Goal: Transaction & Acquisition: Purchase product/service

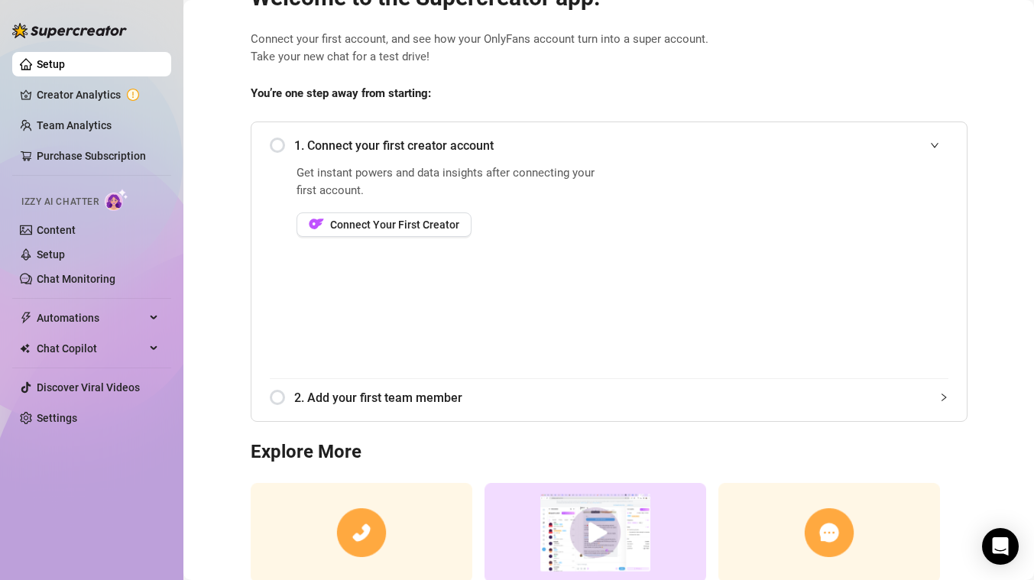
scroll to position [58, 0]
click at [376, 226] on span "Connect Your First Creator" at bounding box center [394, 225] width 129 height 12
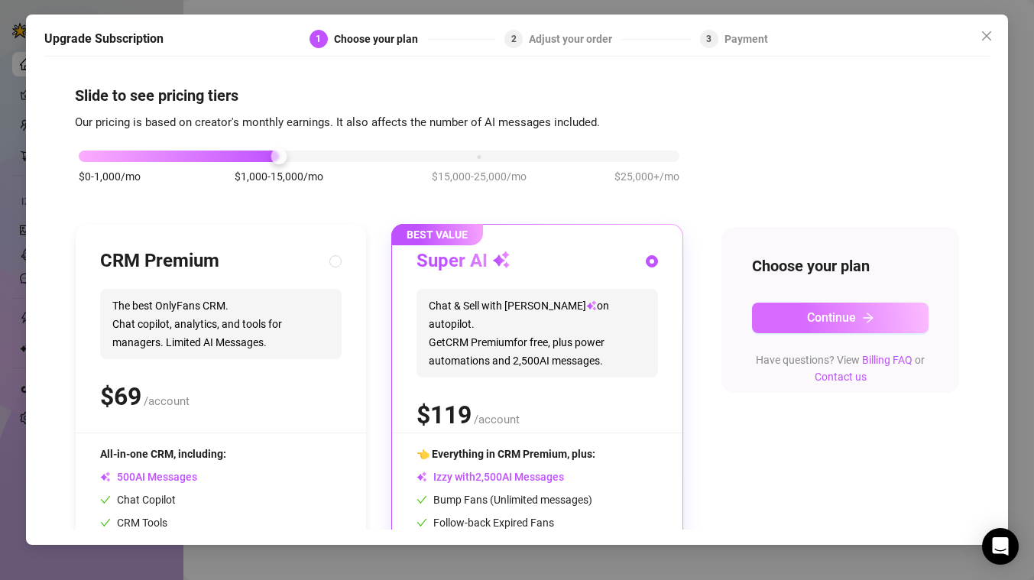
click at [801, 312] on button "Continue" at bounding box center [840, 318] width 176 height 31
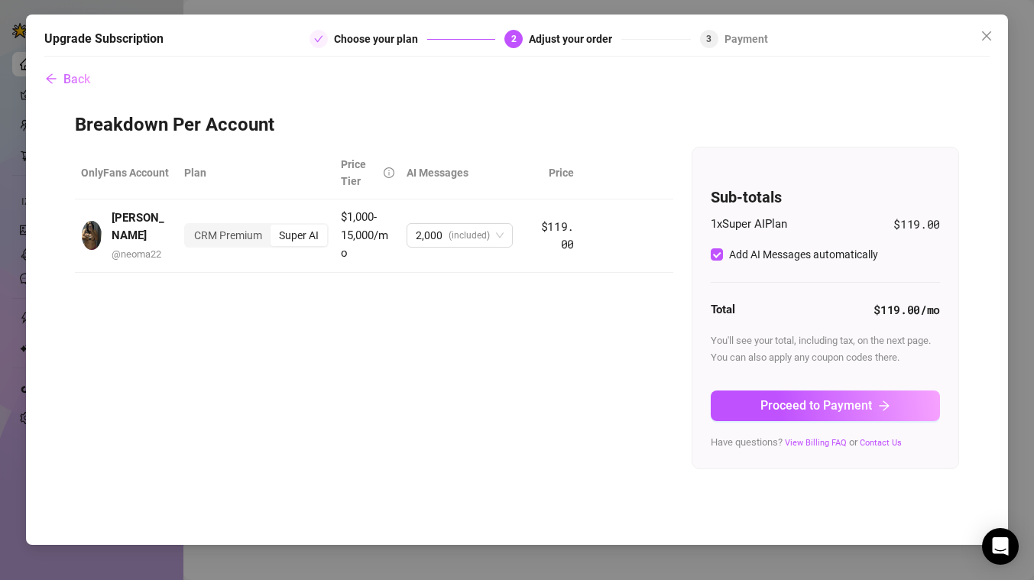
drag, startPoint x: 811, startPoint y: 402, endPoint x: 803, endPoint y: 400, distance: 8.7
click at [812, 403] on span "Proceed to Payment" at bounding box center [816, 405] width 112 height 15
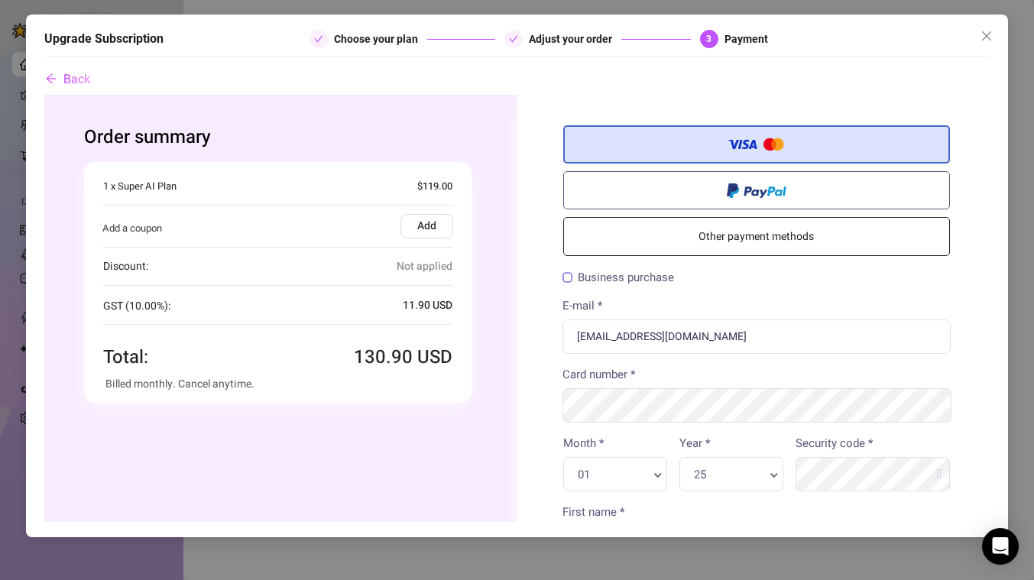
click at [439, 225] on label "Add" at bounding box center [426, 225] width 53 height 24
click at [44, 94] on input "Add" at bounding box center [44, 94] width 0 height 0
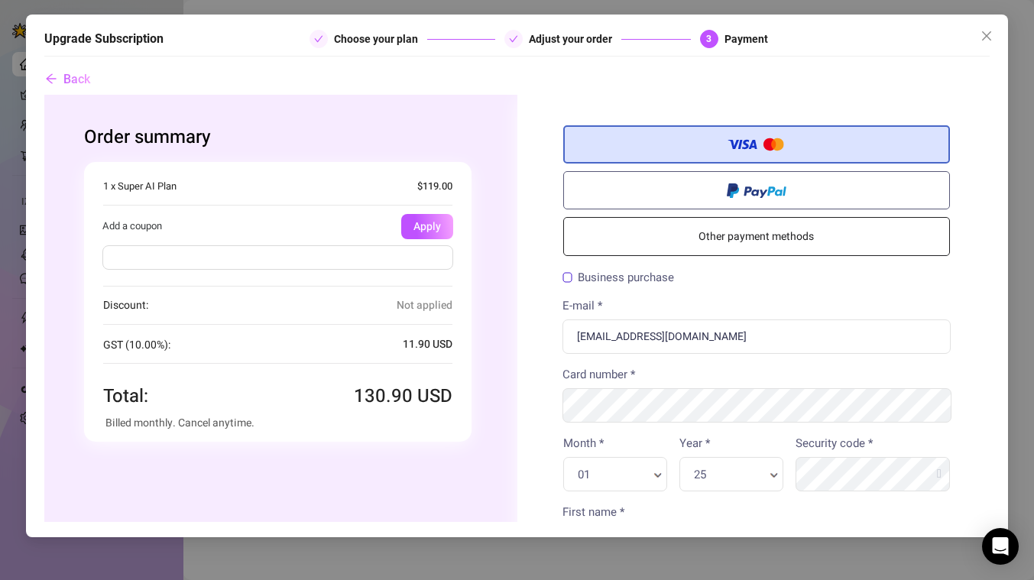
click at [381, 259] on input "text" at bounding box center [277, 256] width 351 height 24
click at [432, 274] on div at bounding box center [277, 259] width 389 height 43
click at [421, 258] on input "text" at bounding box center [277, 256] width 351 height 24
click at [410, 312] on span "Not applied" at bounding box center [424, 305] width 56 height 18
click at [429, 299] on span "Not applied" at bounding box center [424, 305] width 56 height 18
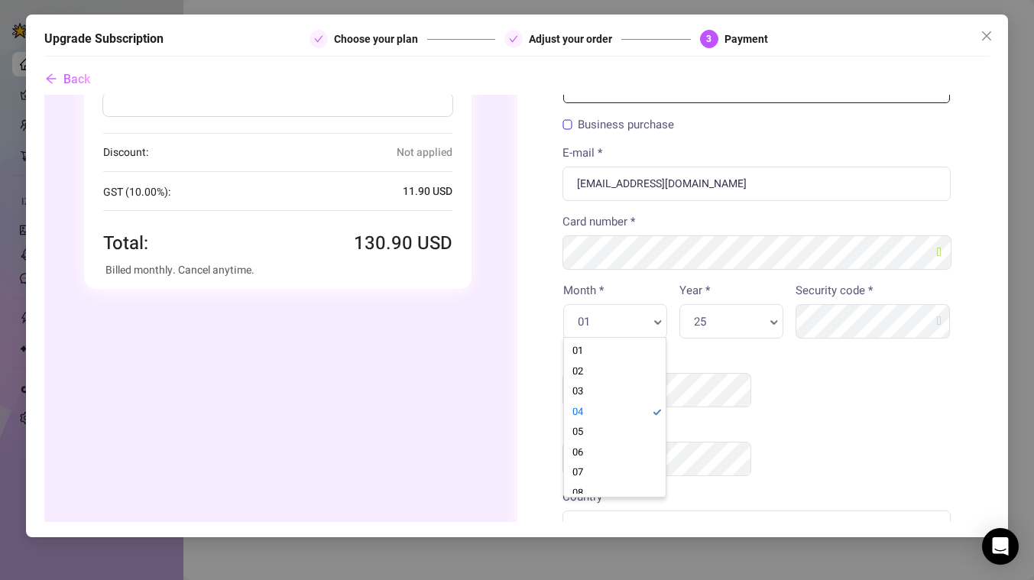
scroll to position [90, 0]
type input "1"
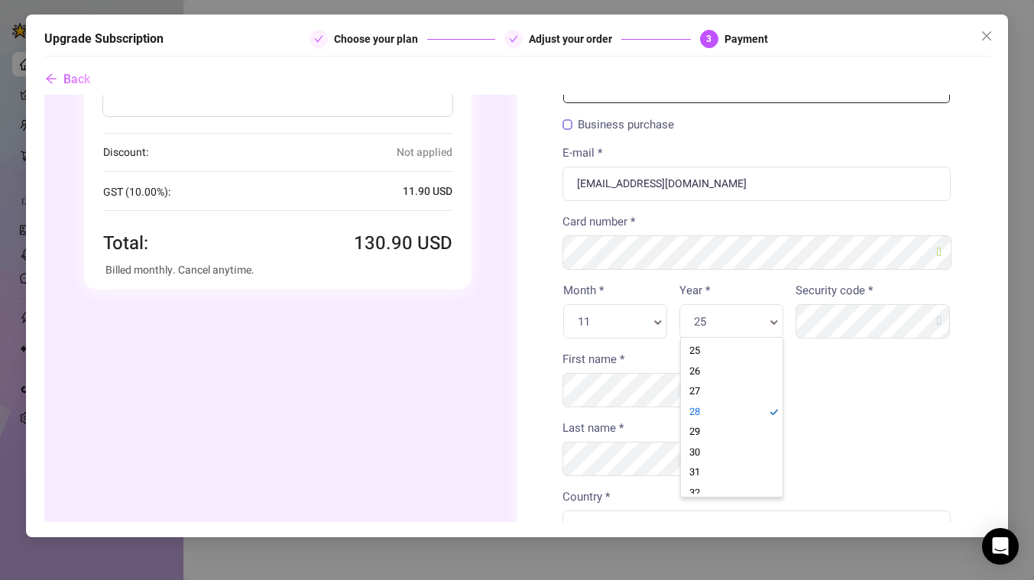
scroll to position [0, 5]
click at [868, 487] on div "Country * Australia Country * Country * Afghanistan Aland islands Albania Alger…" at bounding box center [756, 515] width 389 height 57
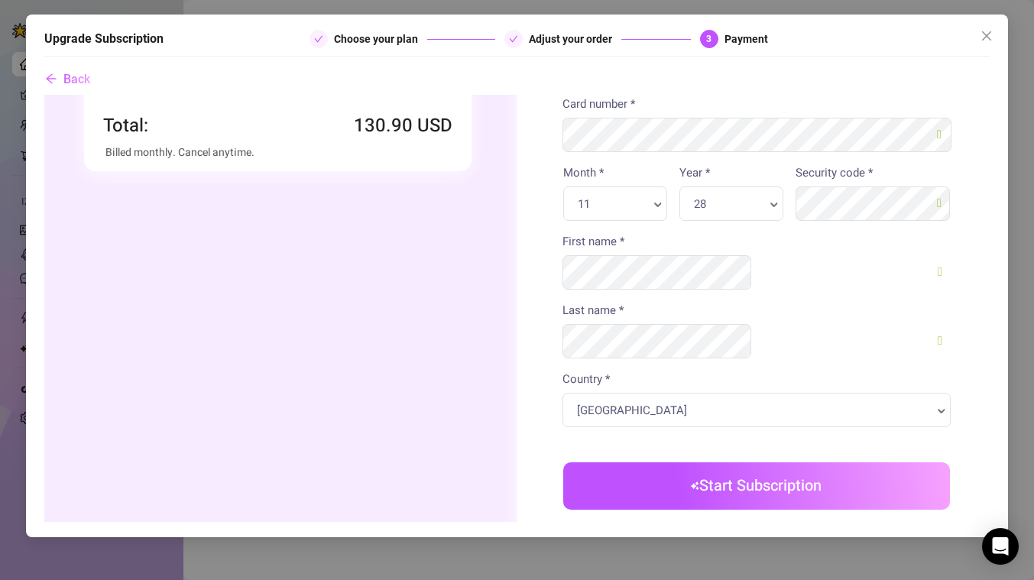
scroll to position [274, 0]
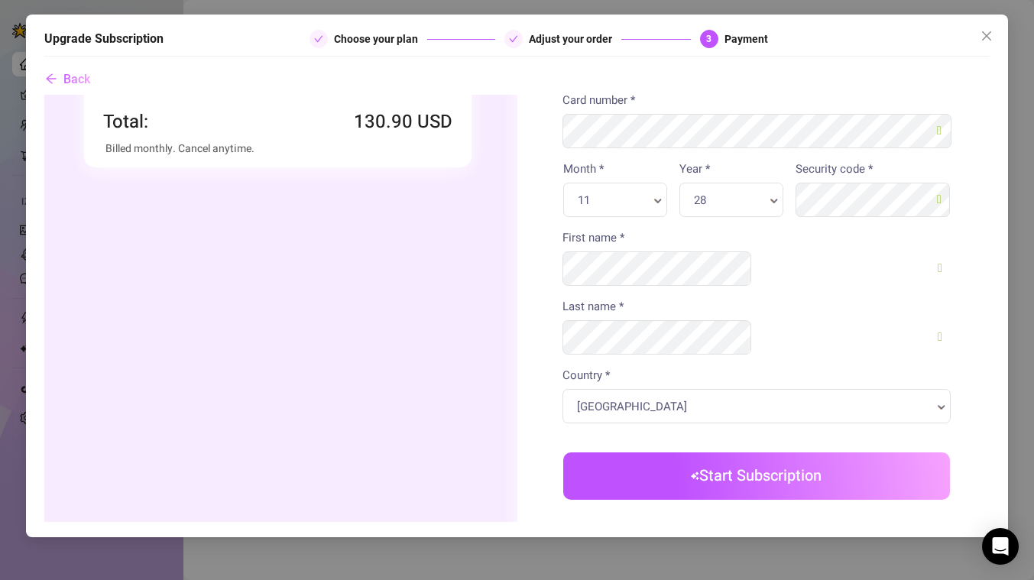
click at [840, 452] on button "Start Subscription" at bounding box center [755, 475] width 387 height 47
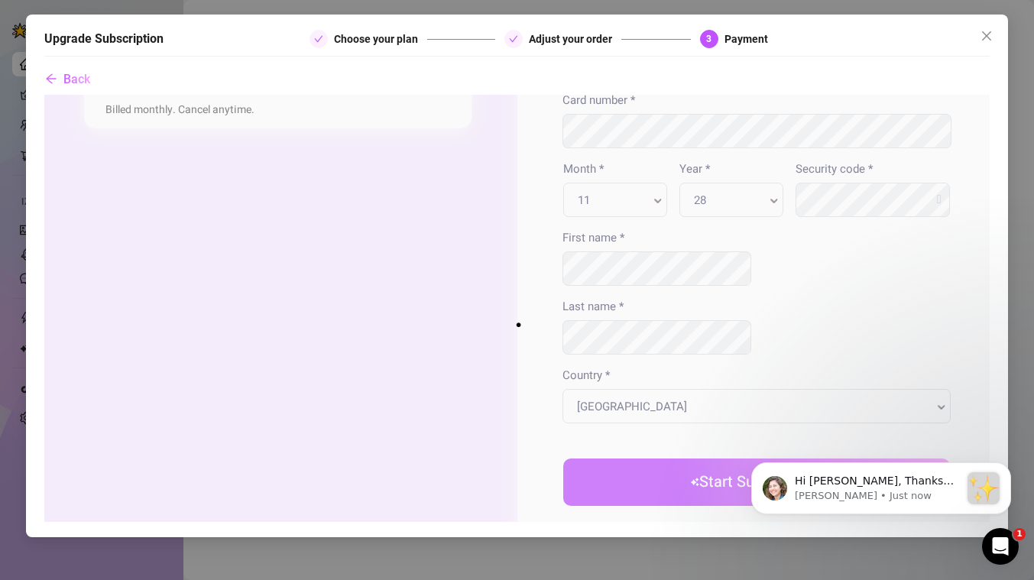
scroll to position [0, 0]
click at [986, 542] on div "Open Intercom Messenger" at bounding box center [998, 544] width 50 height 50
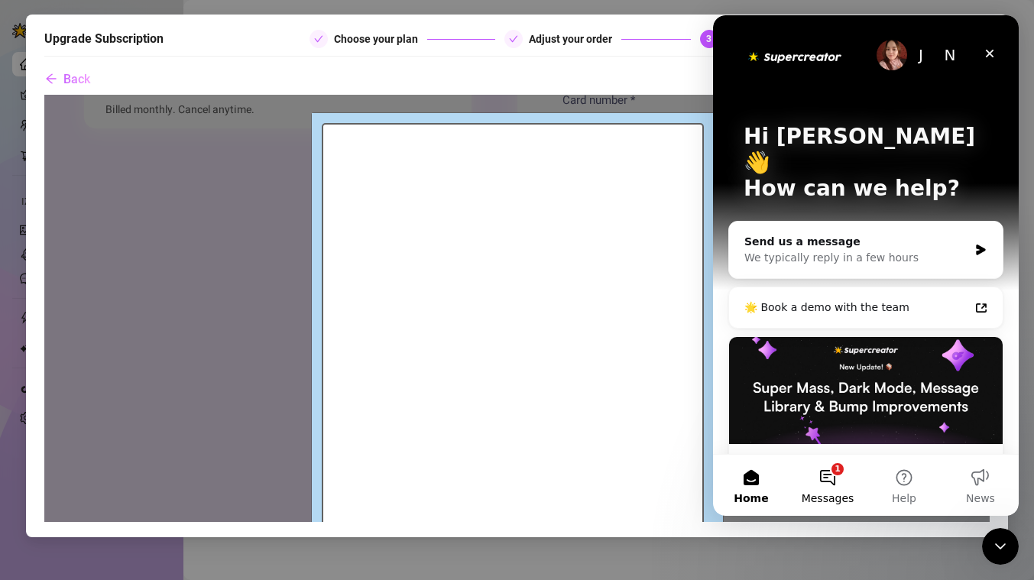
click at [818, 474] on button "1 Messages" at bounding box center [827, 485] width 76 height 61
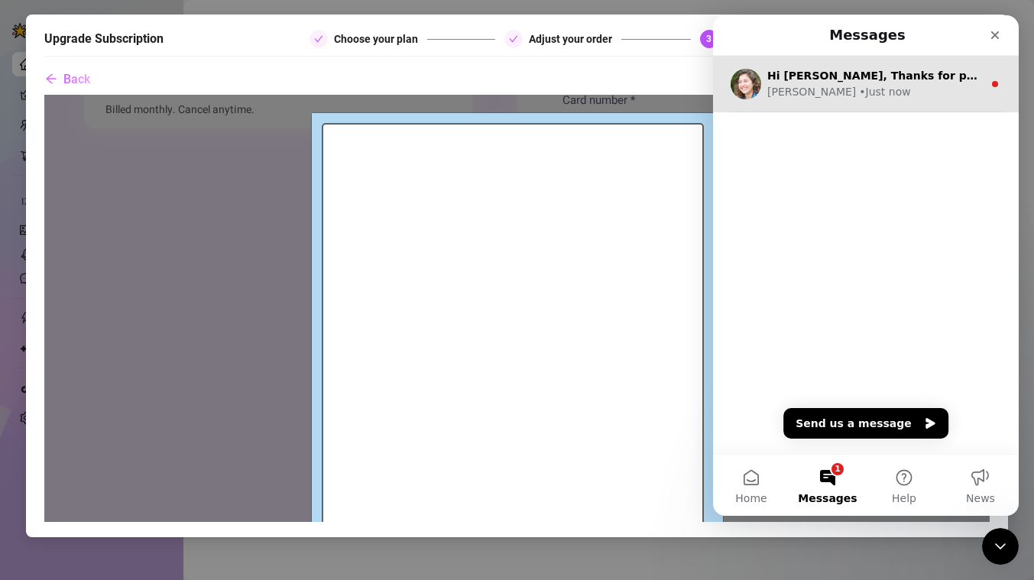
click at [871, 83] on div "Hi Keela, Thanks for purchasing Supercreator! :sparkles: Your order is now unde…" at bounding box center [874, 76] width 215 height 16
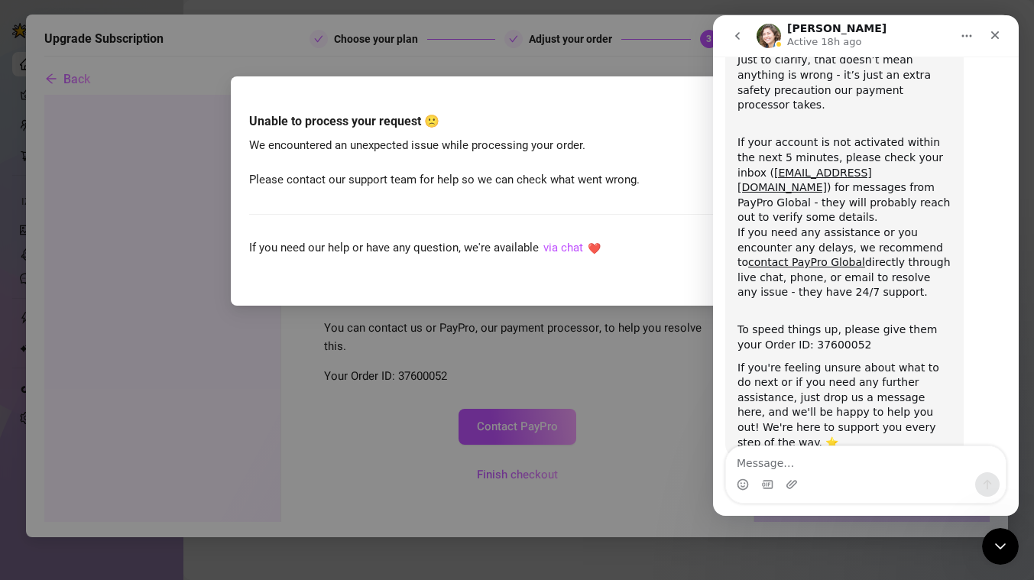
click at [403, 129] on h5 "Unable to process your request 🙁" at bounding box center [512, 121] width 527 height 18
click at [991, 45] on div "Close" at bounding box center [995, 35] width 28 height 28
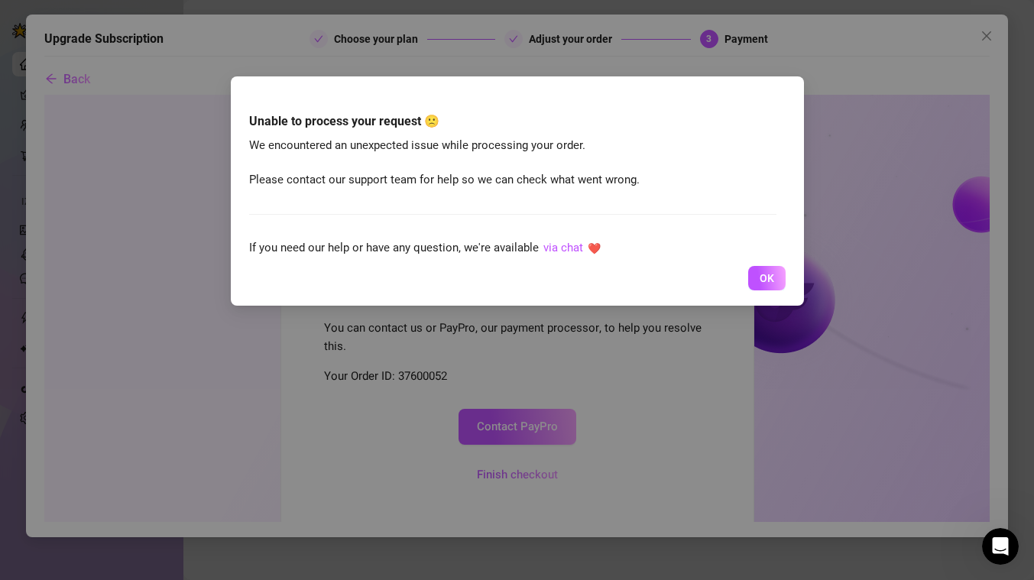
scroll to position [176, 0]
click at [765, 286] on button "OK" at bounding box center [766, 278] width 37 height 24
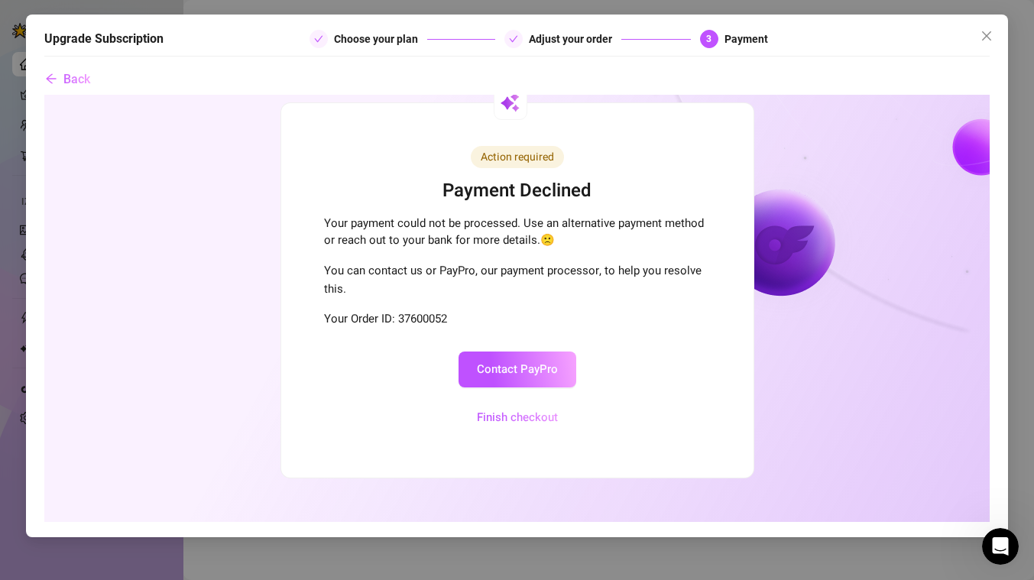
scroll to position [59, 0]
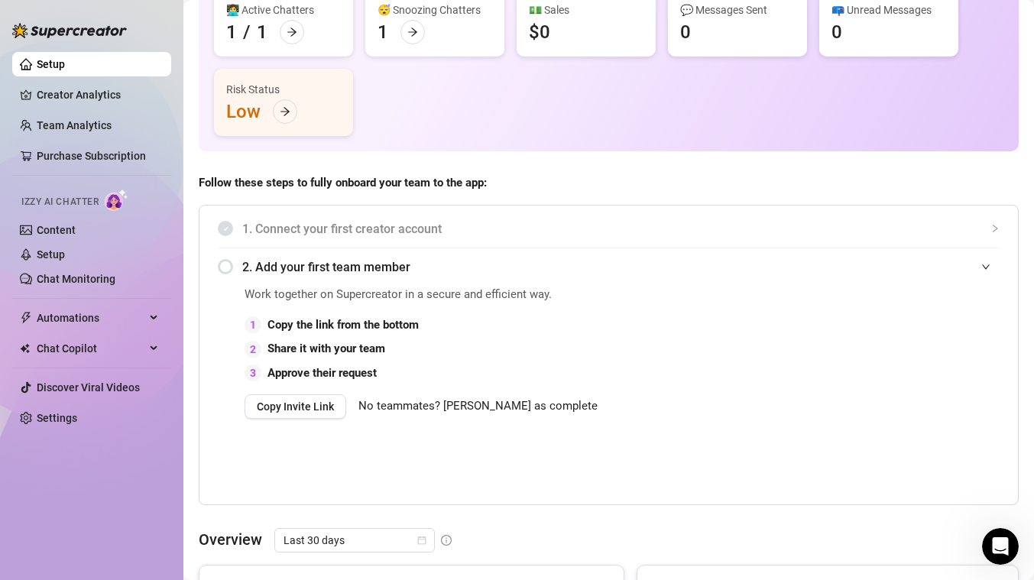
scroll to position [144, 0]
click at [466, 410] on span "No teammates? Mark as complete" at bounding box center [477, 406] width 239 height 18
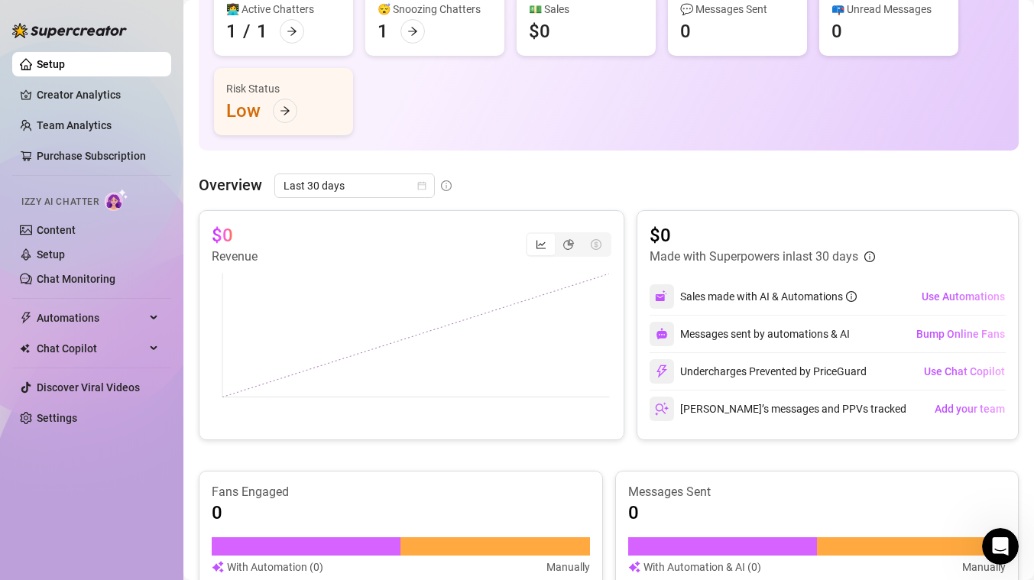
scroll to position [0, 0]
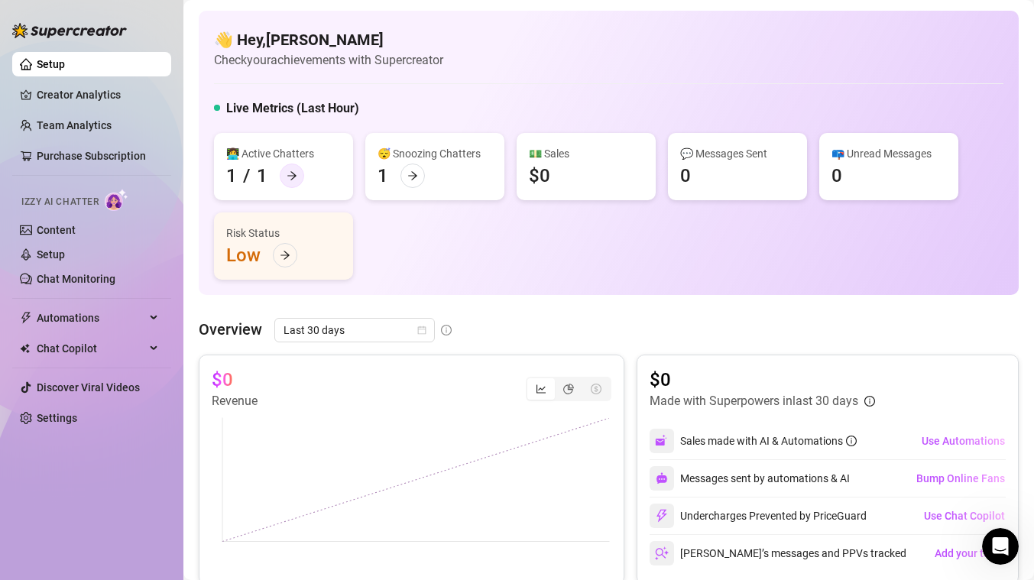
click at [293, 174] on icon "arrow-right" at bounding box center [292, 175] width 11 height 11
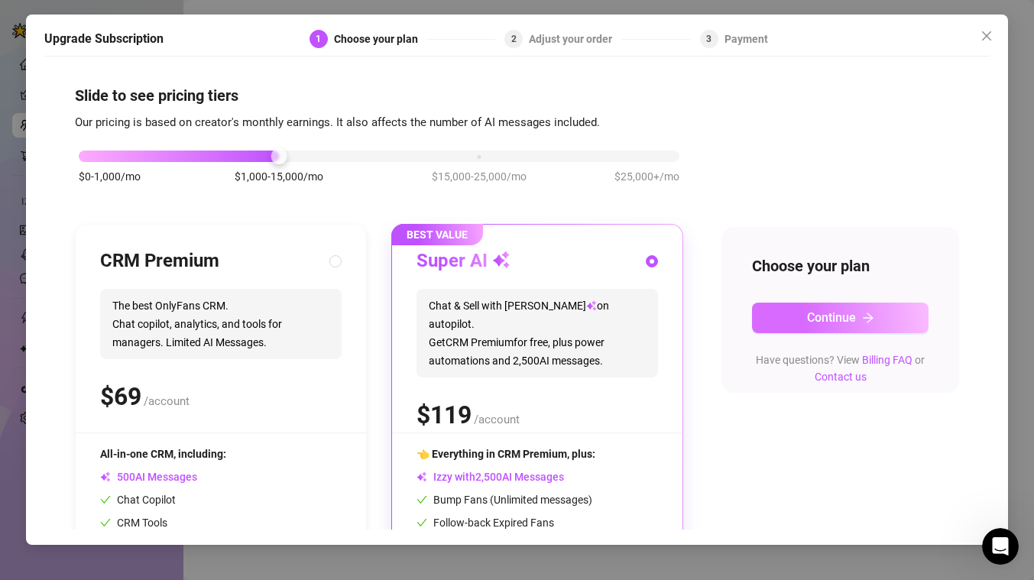
click at [881, 307] on button "Continue" at bounding box center [840, 318] width 176 height 31
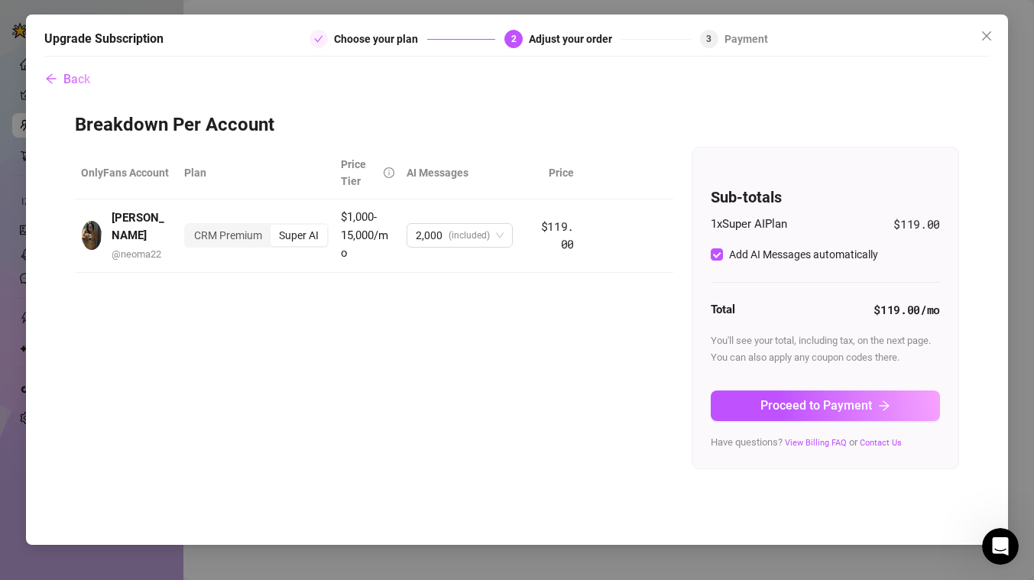
click at [792, 392] on button "Proceed to Payment" at bounding box center [825, 405] width 229 height 31
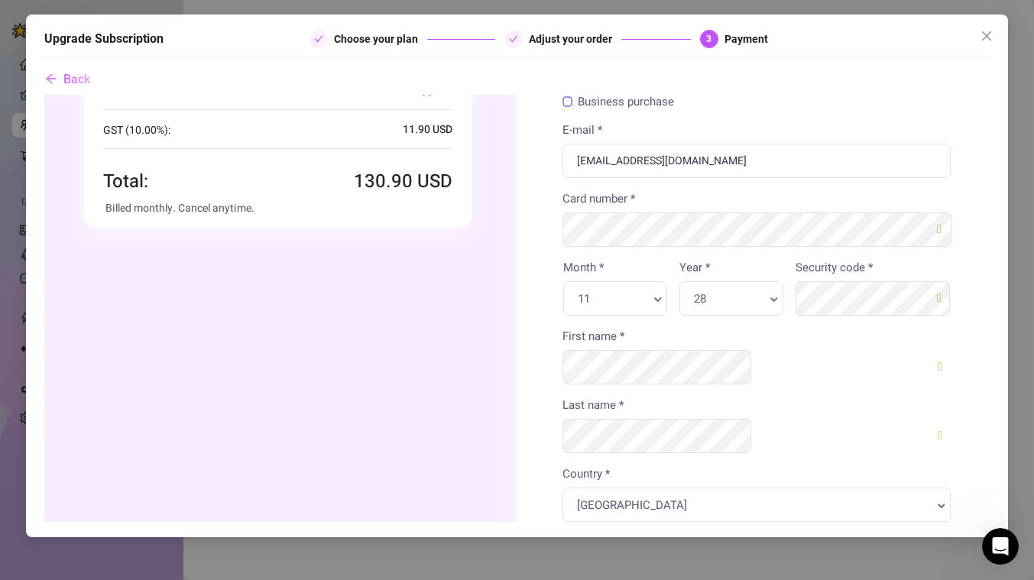
click at [792, 550] on button "Start Subscription" at bounding box center [755, 573] width 387 height 47
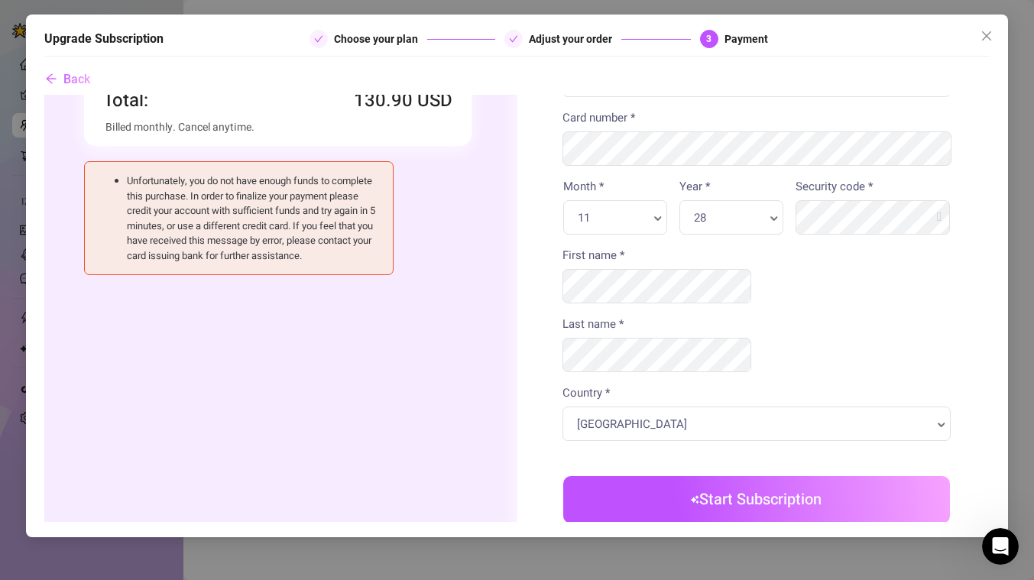
scroll to position [257, 0]
click at [989, 37] on icon "close" at bounding box center [986, 35] width 9 height 9
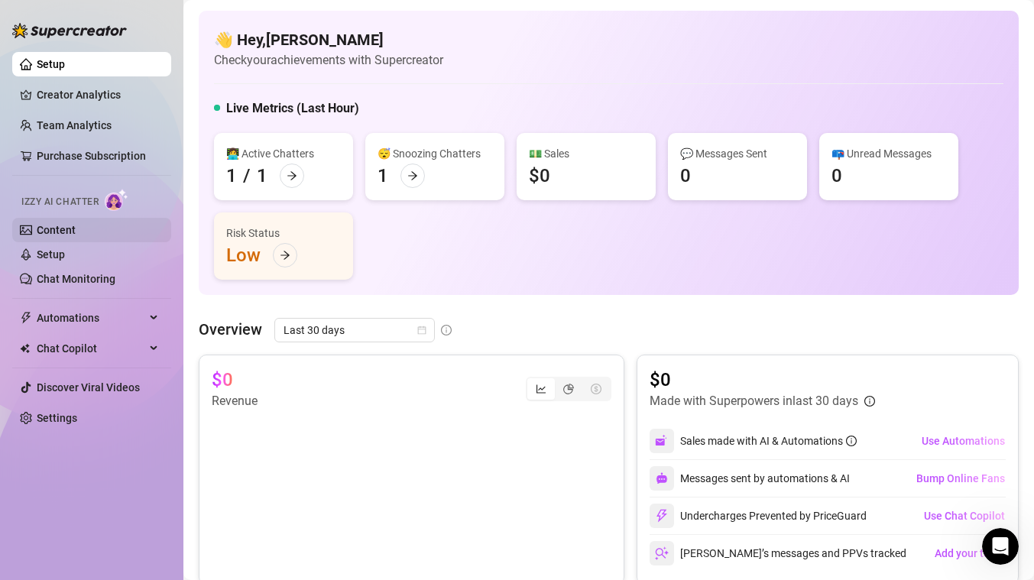
click at [76, 233] on link "Content" at bounding box center [56, 230] width 39 height 12
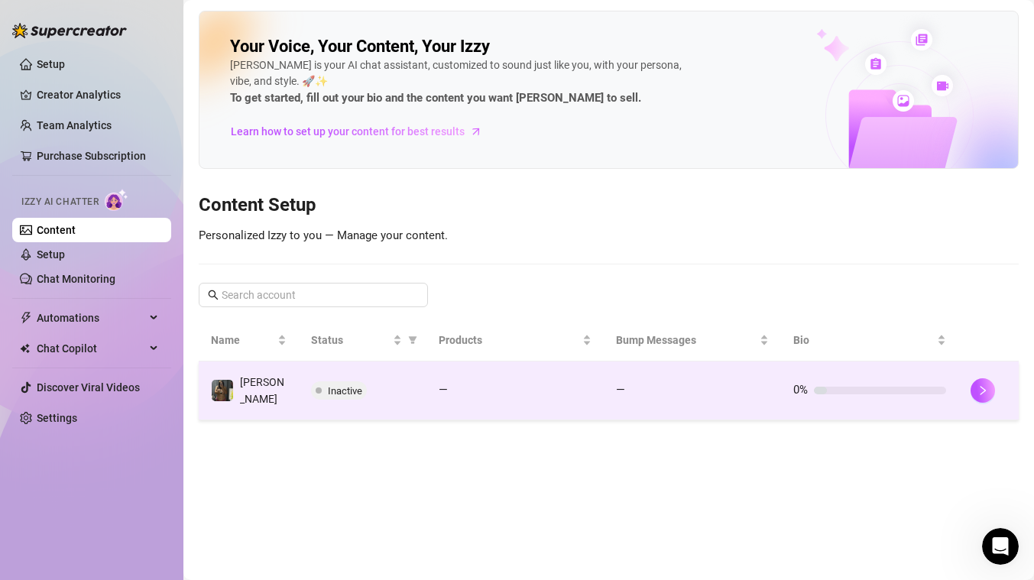
click at [290, 392] on td "[PERSON_NAME]" at bounding box center [249, 390] width 100 height 59
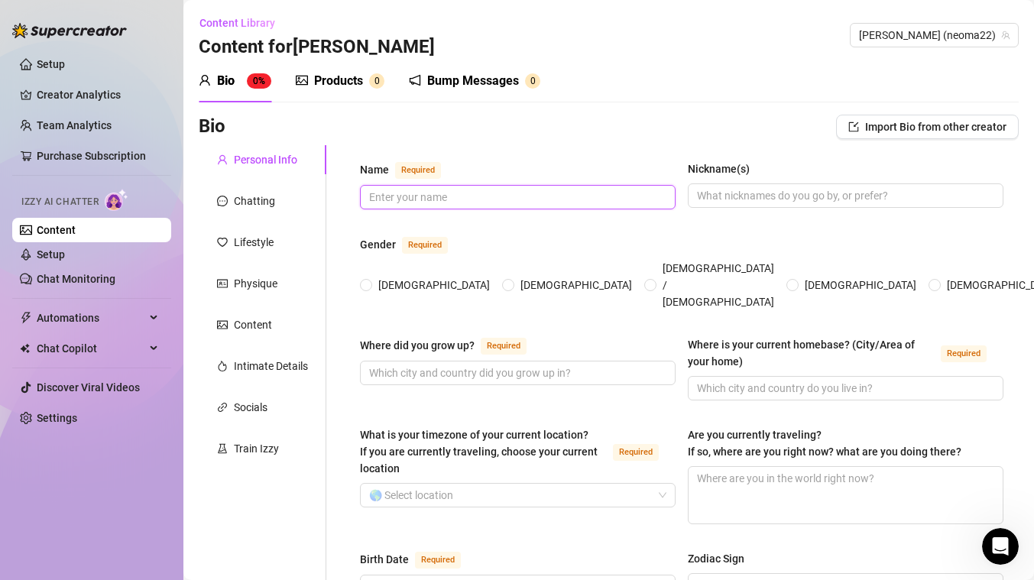
click at [439, 191] on input "Name Required" at bounding box center [516, 197] width 294 height 17
type input "[PERSON_NAME]"
click at [377, 277] on span "Female" at bounding box center [434, 285] width 124 height 17
click at [370, 281] on input "Female" at bounding box center [367, 286] width 6 height 10
radio input "true"
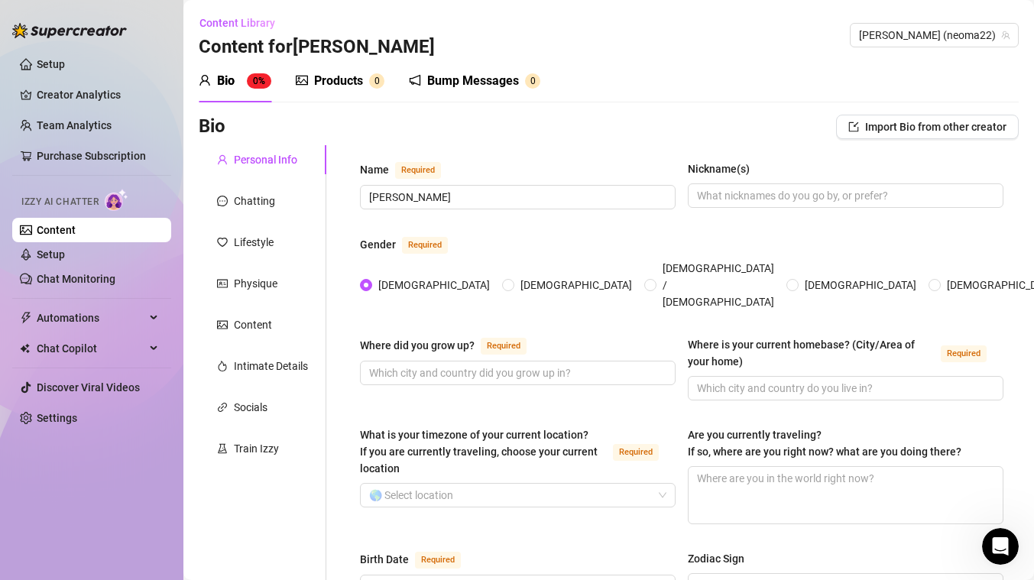
scroll to position [105, 0]
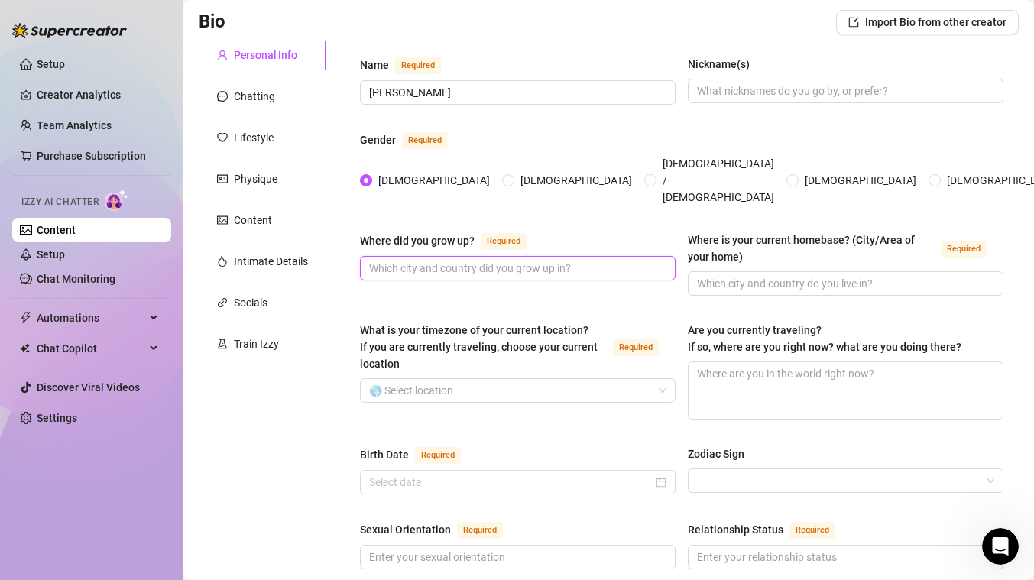
click at [413, 260] on input "Where did you grow up? Required" at bounding box center [516, 268] width 294 height 17
type input "Brisbane"
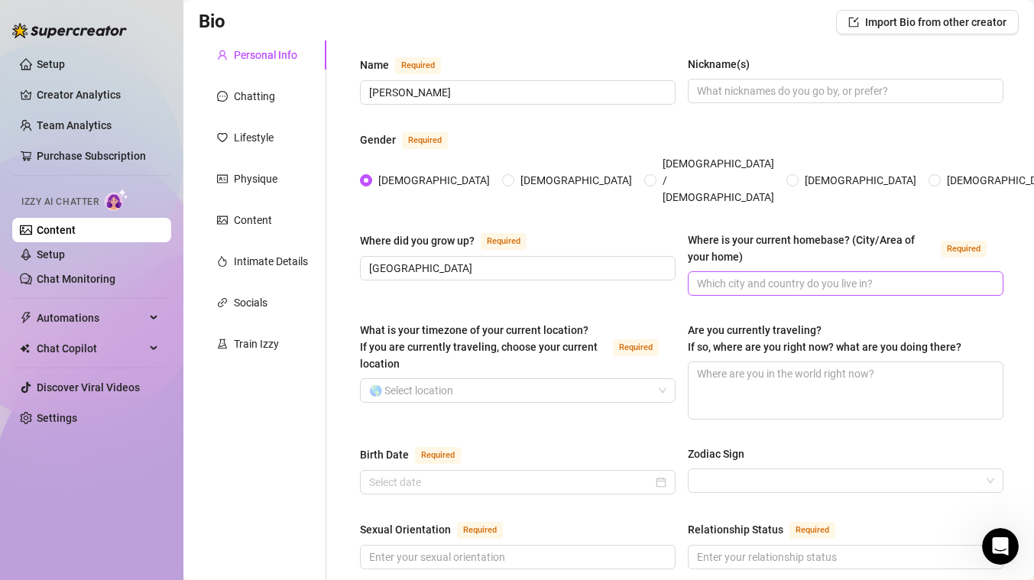
click at [732, 271] on span at bounding box center [846, 283] width 316 height 24
type input "Brisbane"
click at [526, 379] on input "What is your timezone of your current location? If you are currently traveling,…" at bounding box center [510, 390] width 283 height 23
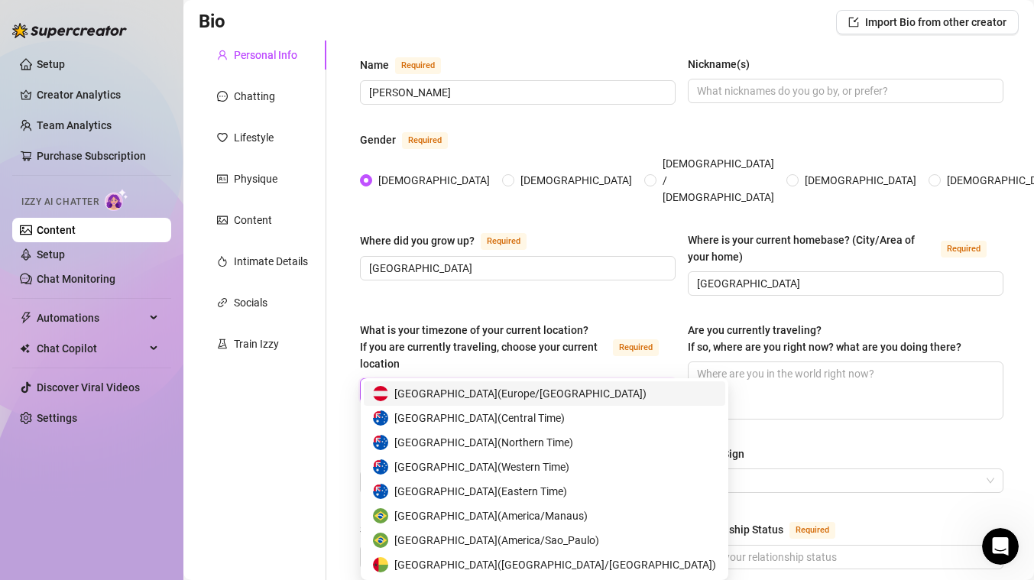
type input "aus"
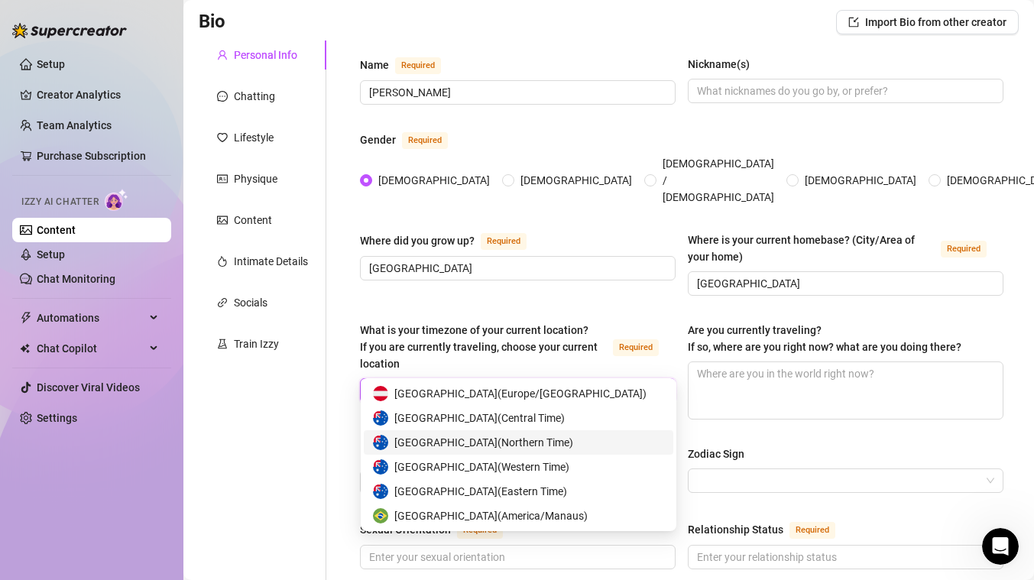
click at [509, 438] on span "Australia ( Northern Time )" at bounding box center [483, 442] width 179 height 17
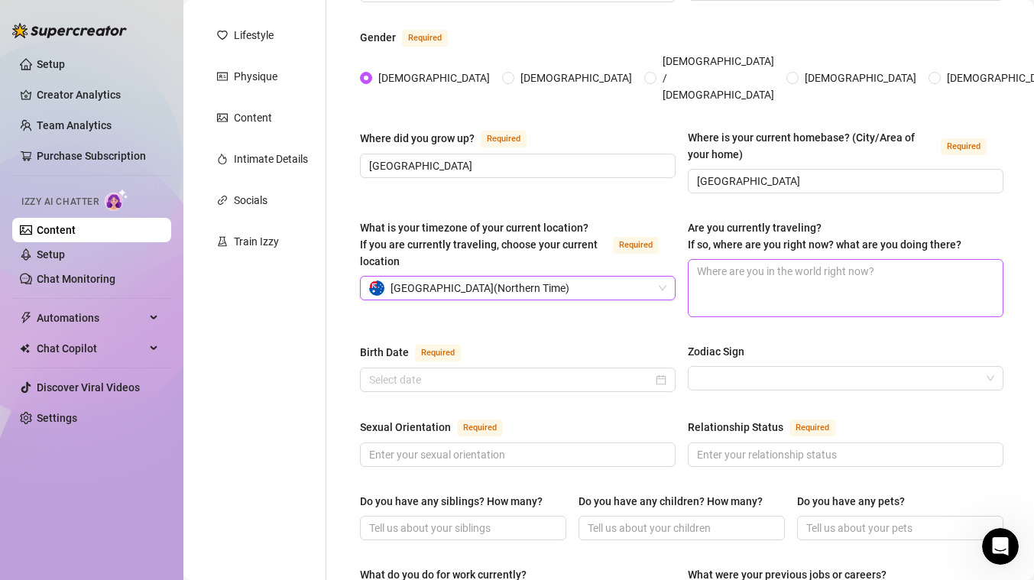
scroll to position [221, 0]
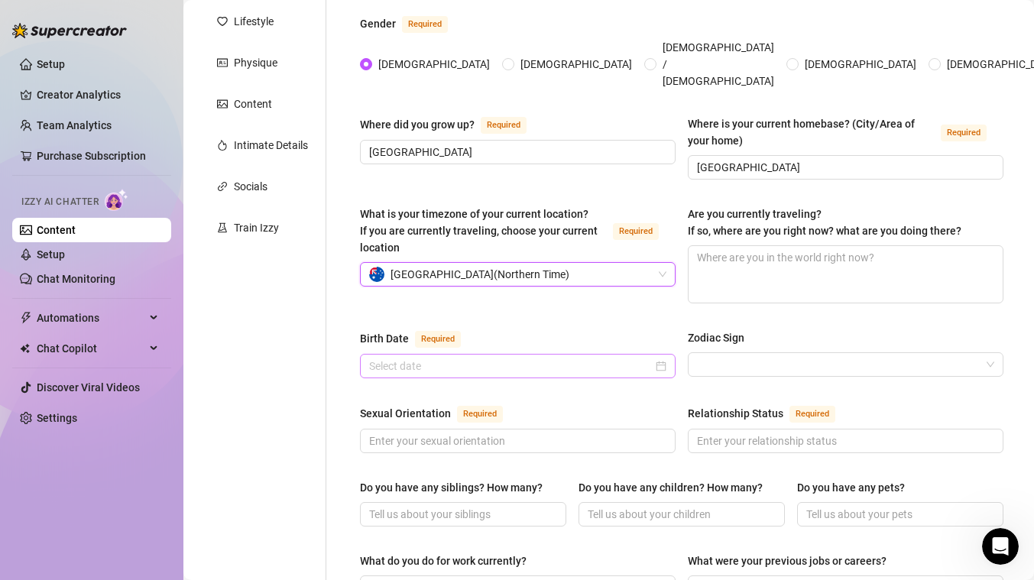
click at [603, 354] on div at bounding box center [518, 366] width 316 height 24
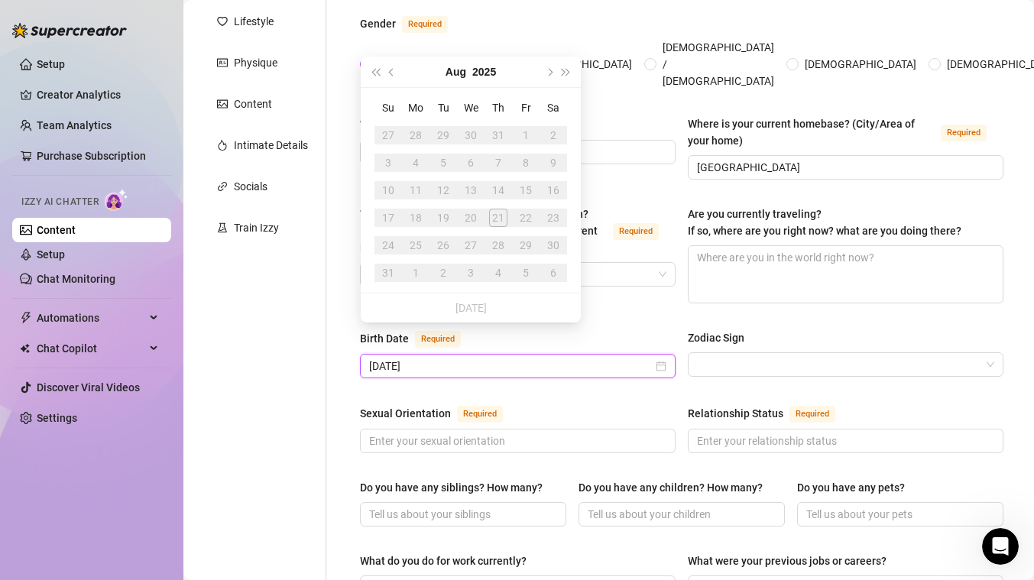
type input "22/01/2006"
click at [461, 71] on button "Aug" at bounding box center [455, 72] width 21 height 31
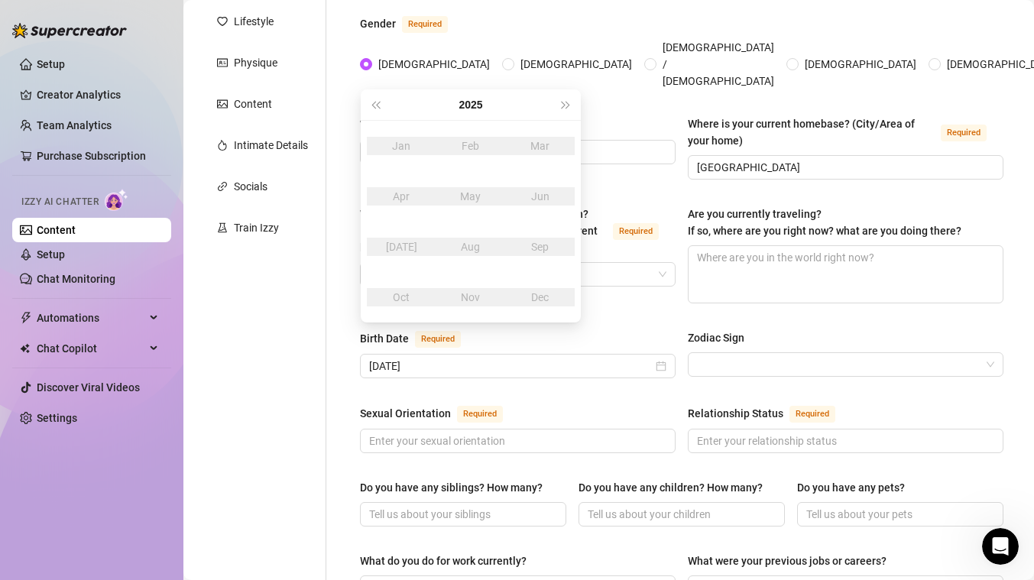
click at [397, 144] on div "Jan" at bounding box center [401, 146] width 46 height 18
click at [372, 104] on span "Last year (Control + left)" at bounding box center [375, 105] width 8 height 8
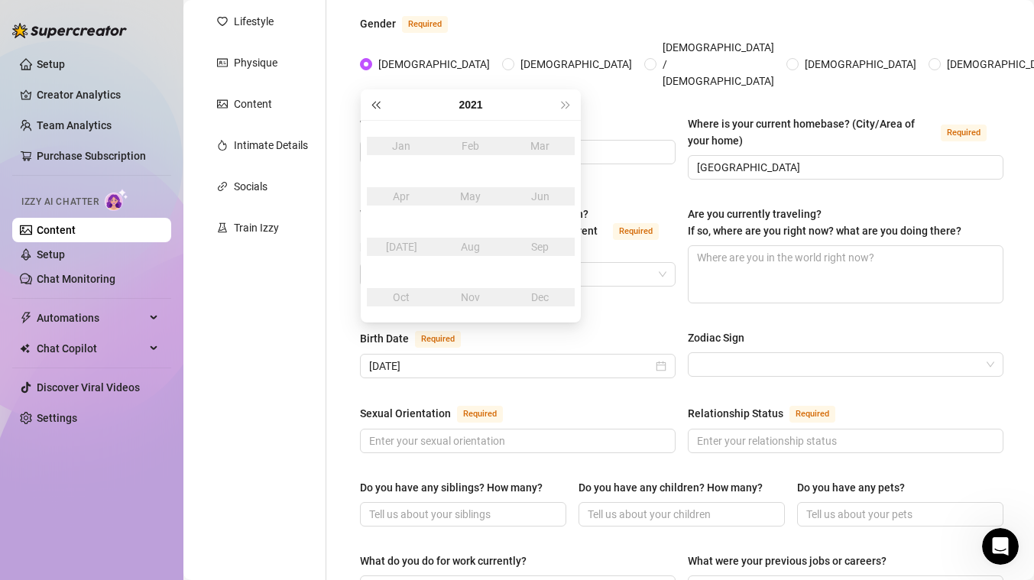
click at [372, 104] on span "Last year (Control + left)" at bounding box center [375, 105] width 8 height 8
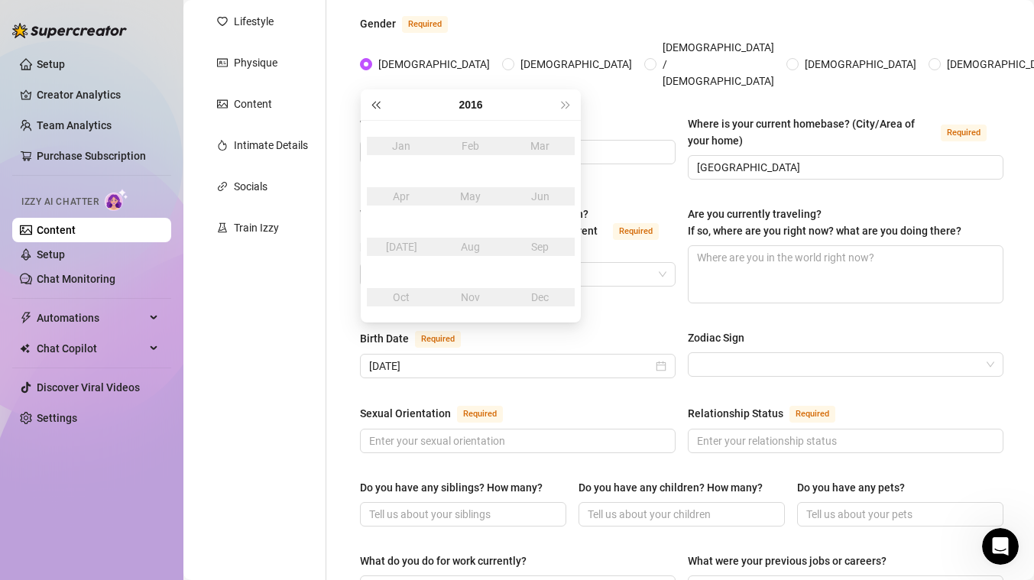
click at [372, 104] on span "Last year (Control + left)" at bounding box center [375, 105] width 8 height 8
click at [555, 374] on div "Name Required Neoma Nickname(s) Gender Required Female Male Non-Binary / Gender…" at bounding box center [681, 565] width 643 height 1250
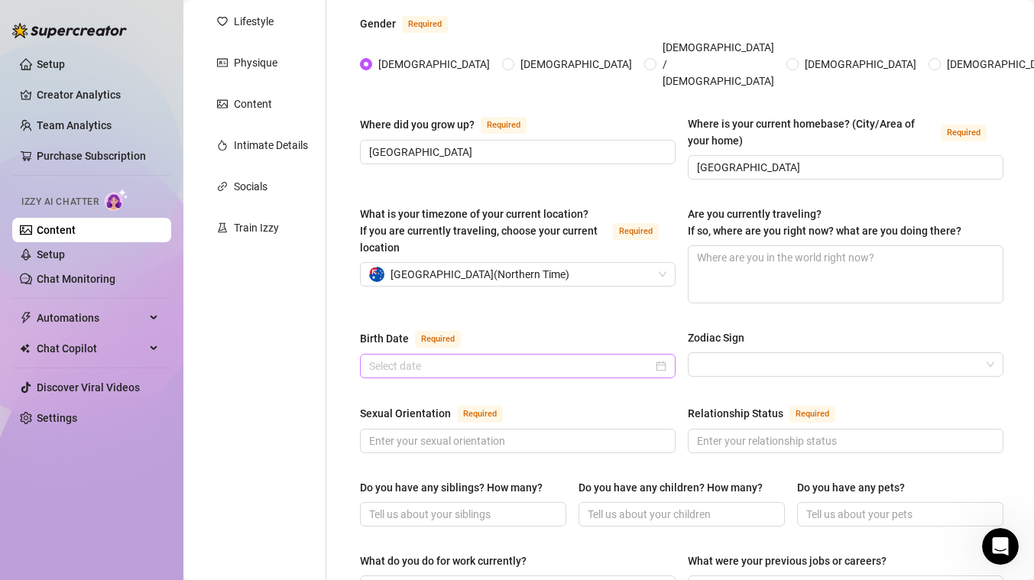
click at [659, 358] on div at bounding box center [517, 366] width 297 height 17
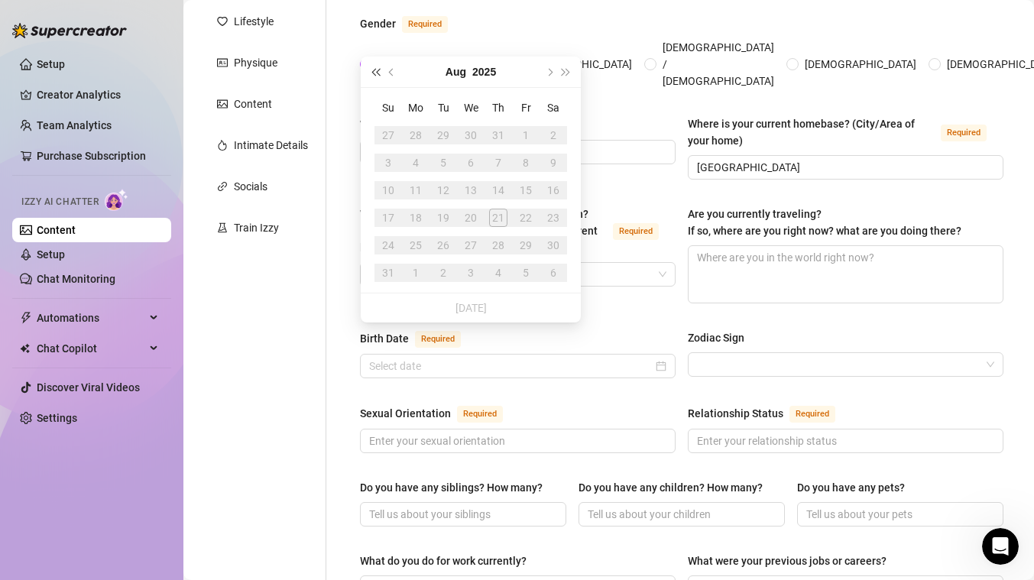
click at [375, 73] on span "Last year (Control + left)" at bounding box center [375, 72] width 8 height 8
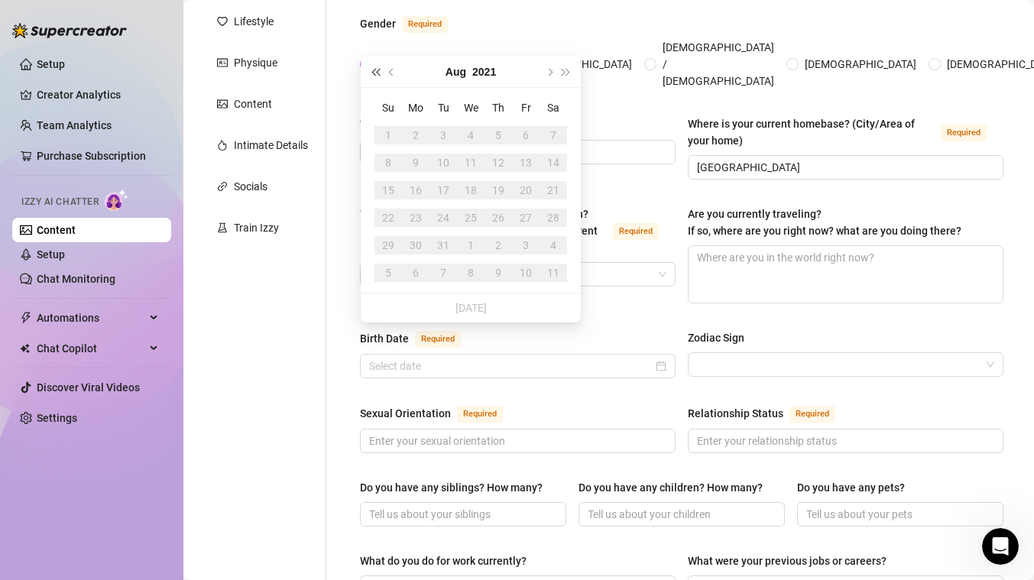
click at [375, 73] on span "Last year (Control + left)" at bounding box center [375, 72] width 8 height 8
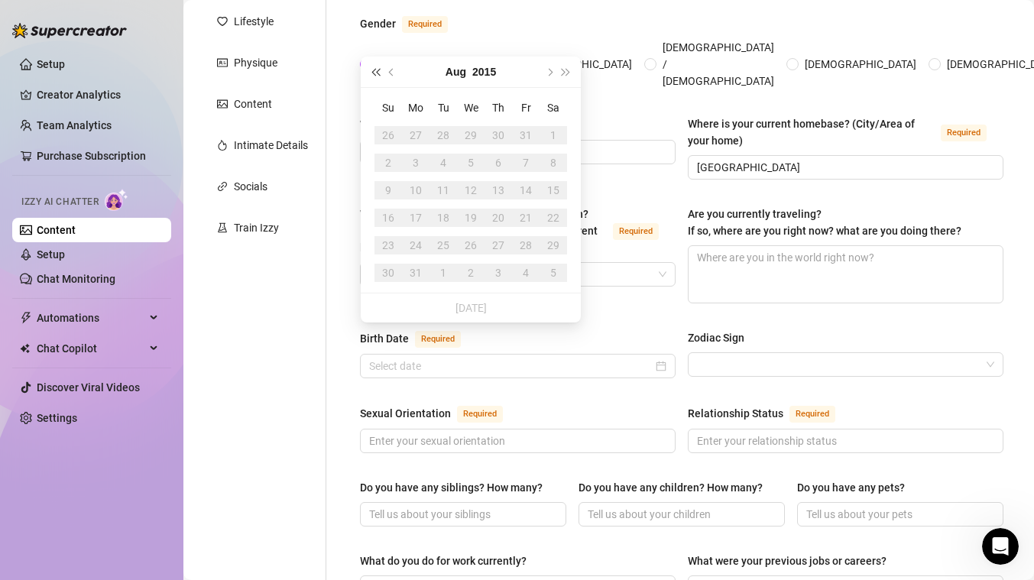
click at [375, 73] on span "Last year (Control + left)" at bounding box center [375, 72] width 8 height 8
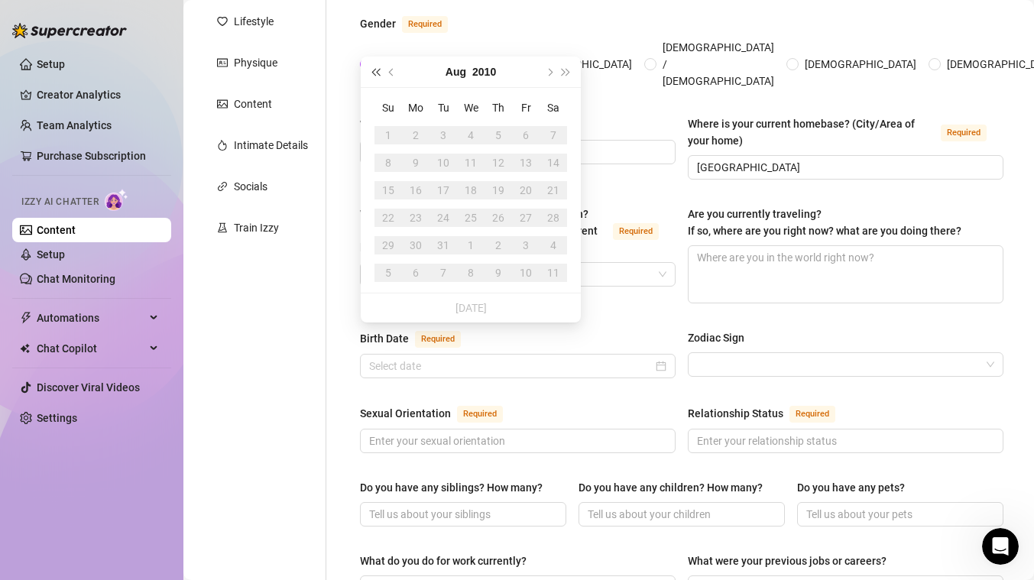
click at [375, 73] on span "Last year (Control + left)" at bounding box center [375, 72] width 8 height 8
click at [391, 73] on span "Previous month (PageUp)" at bounding box center [393, 72] width 8 height 8
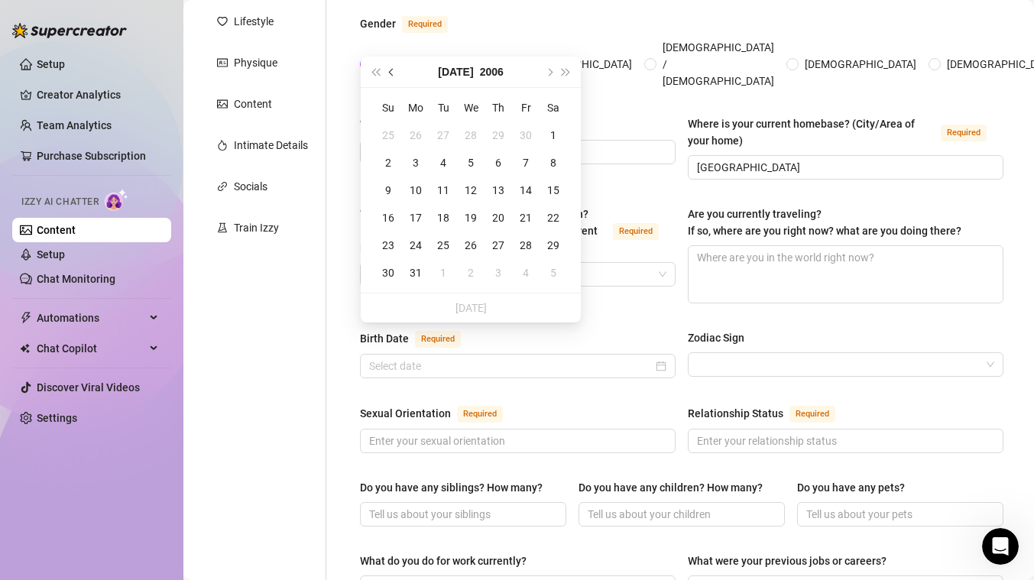
click at [391, 73] on span "Previous month (PageUp)" at bounding box center [393, 72] width 8 height 8
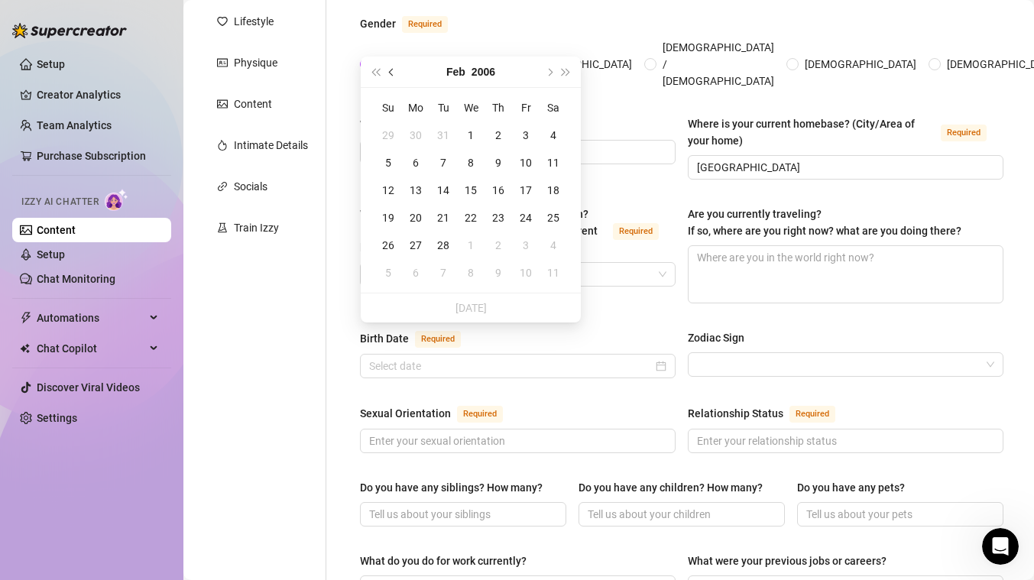
click at [391, 73] on span "Previous month (PageUp)" at bounding box center [393, 72] width 8 height 8
type input "January 22nd, 2006"
click at [383, 219] on div "22" at bounding box center [388, 218] width 18 height 18
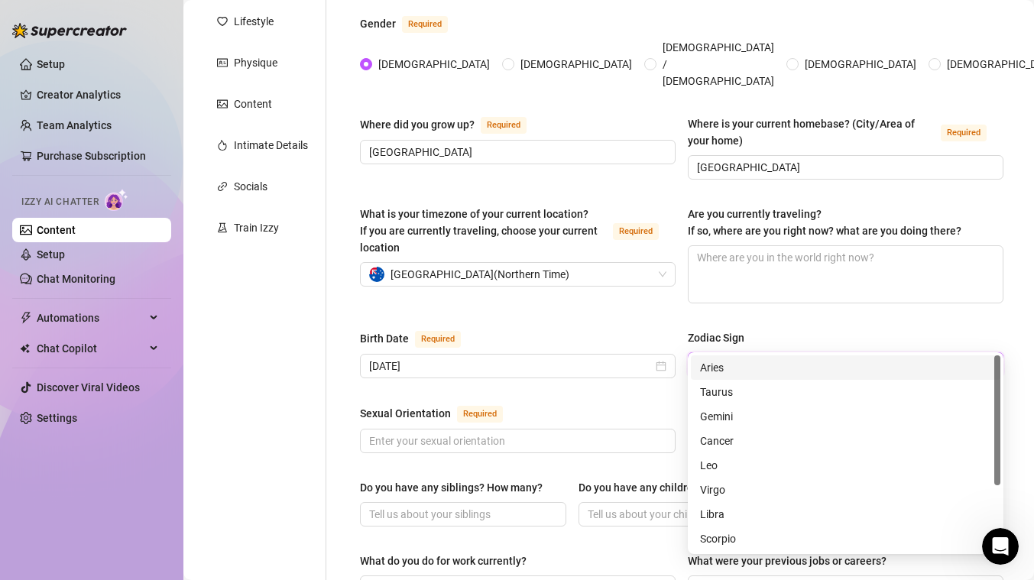
click at [769, 353] on input "Zodiac Sign" at bounding box center [838, 364] width 283 height 23
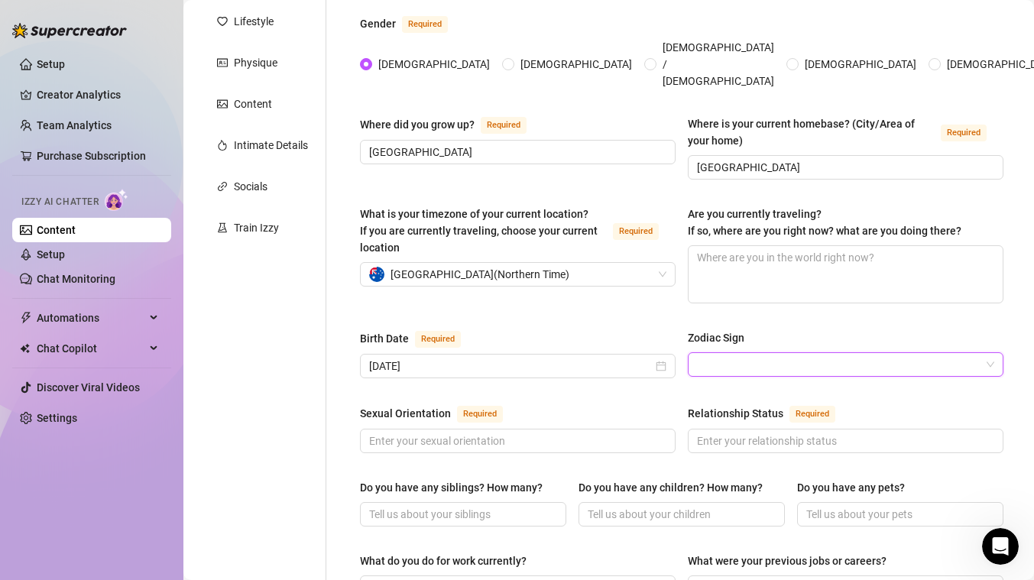
click at [766, 353] on input "Zodiac Sign" at bounding box center [838, 364] width 283 height 23
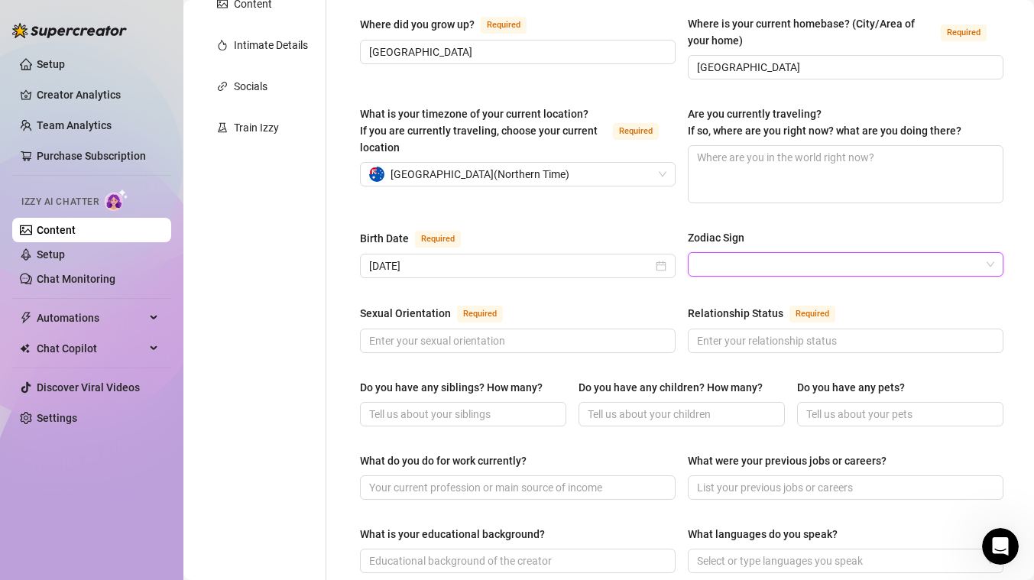
scroll to position [324, 0]
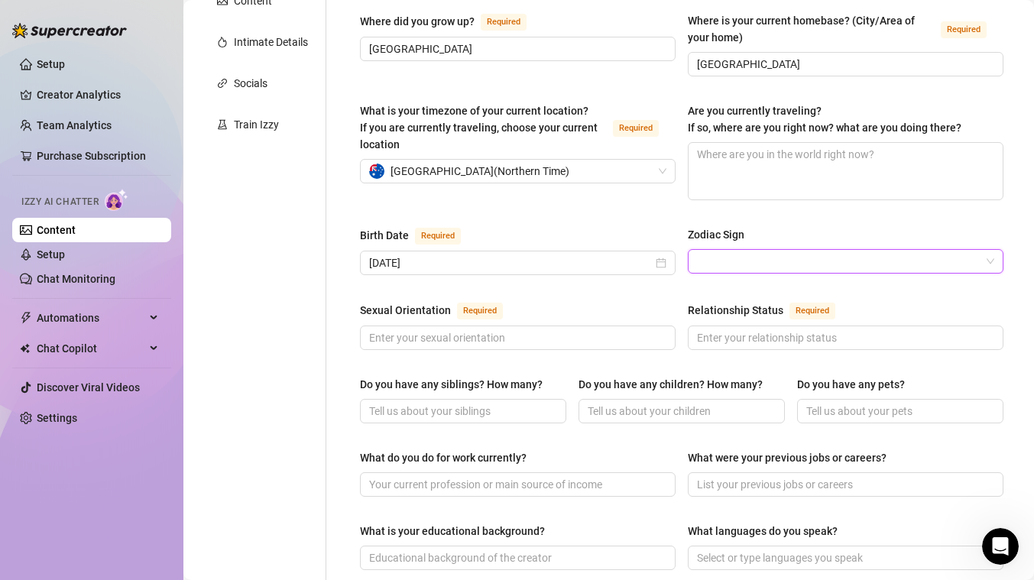
click at [765, 250] on input "Zodiac Sign" at bounding box center [838, 261] width 283 height 23
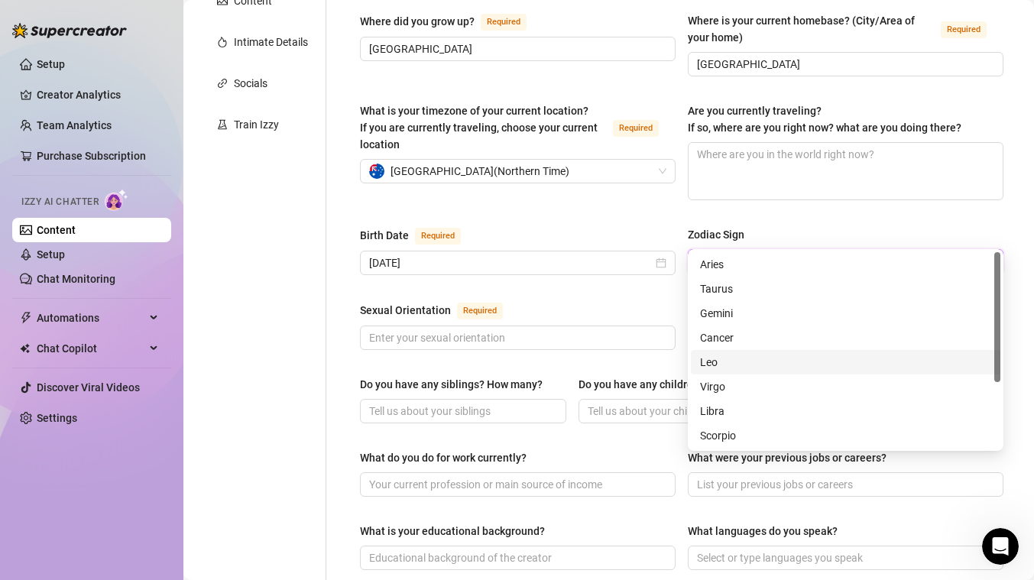
scroll to position [98, 0]
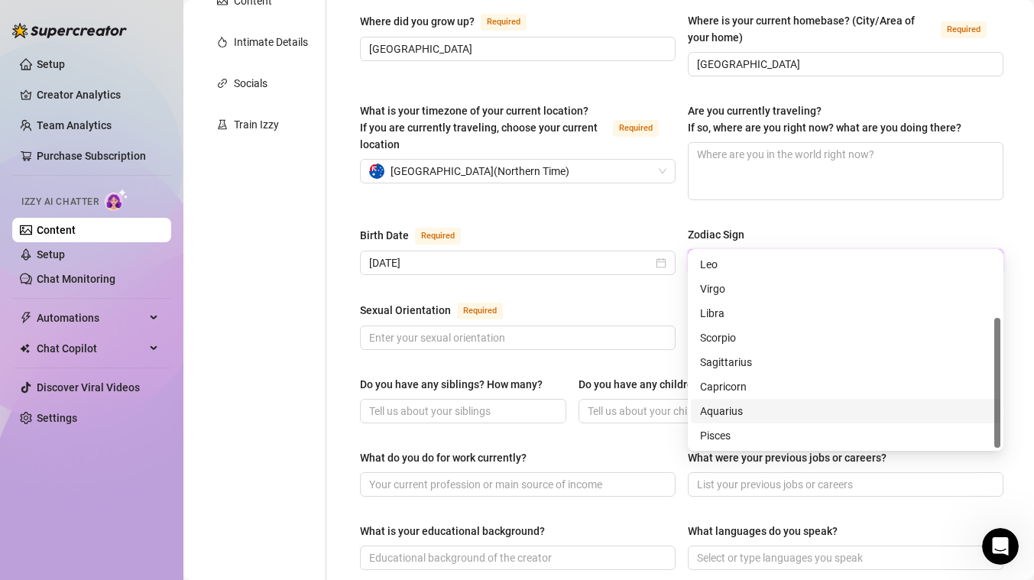
click at [750, 416] on div "Aquarius" at bounding box center [845, 411] width 291 height 17
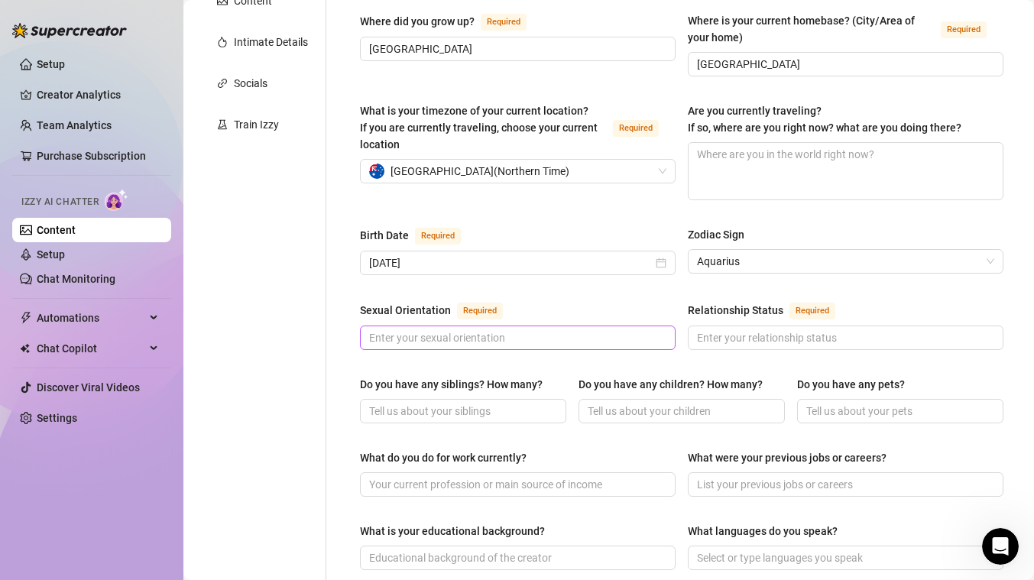
click at [520, 325] on span at bounding box center [518, 337] width 316 height 24
type input "W"
type input "Straight"
click at [840, 329] on input "Relationship Status Required" at bounding box center [844, 337] width 294 height 17
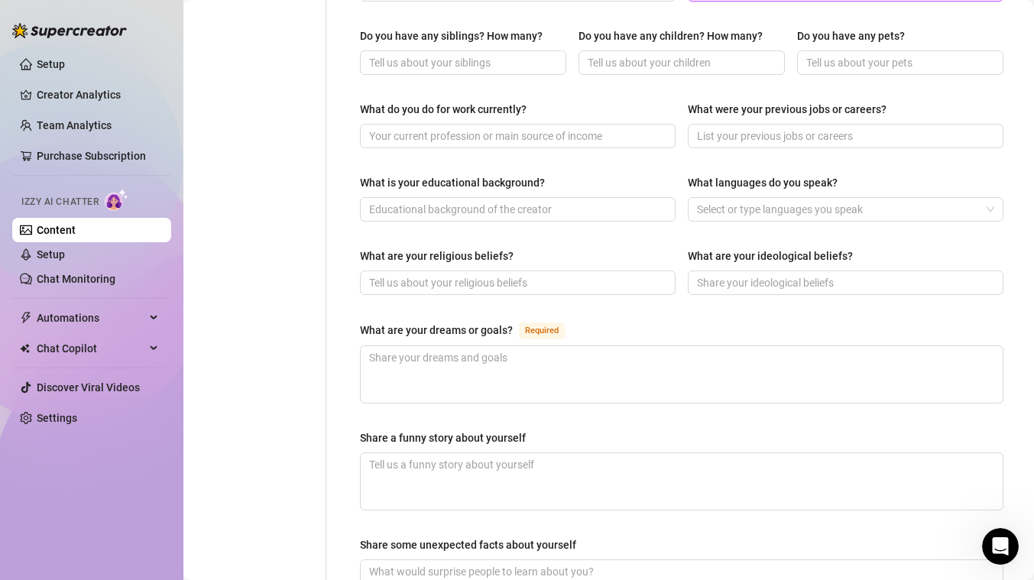
scroll to position [673, 0]
type input "Single"
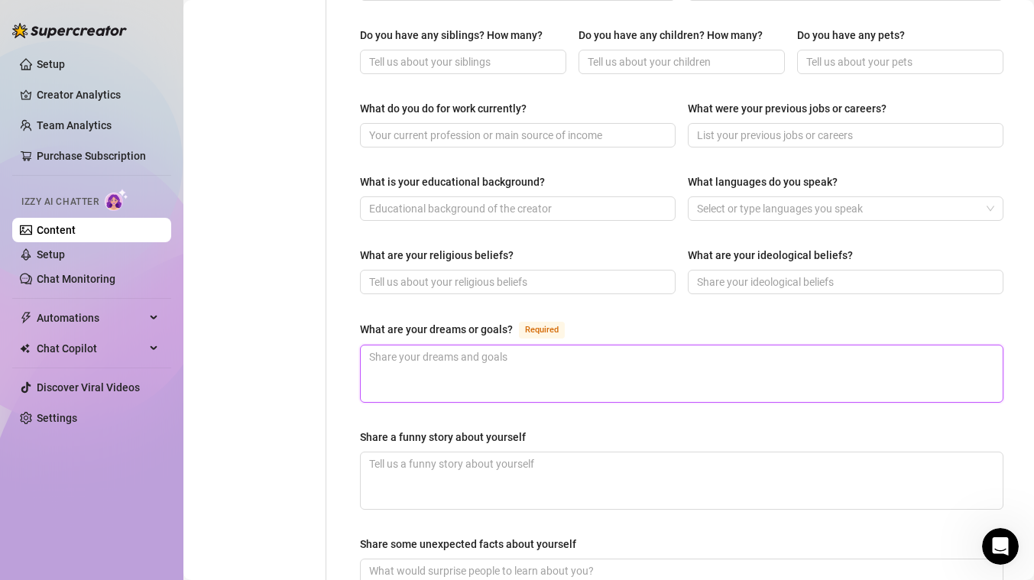
click at [568, 345] on textarea "What are your dreams or goals? Required" at bounding box center [682, 373] width 642 height 57
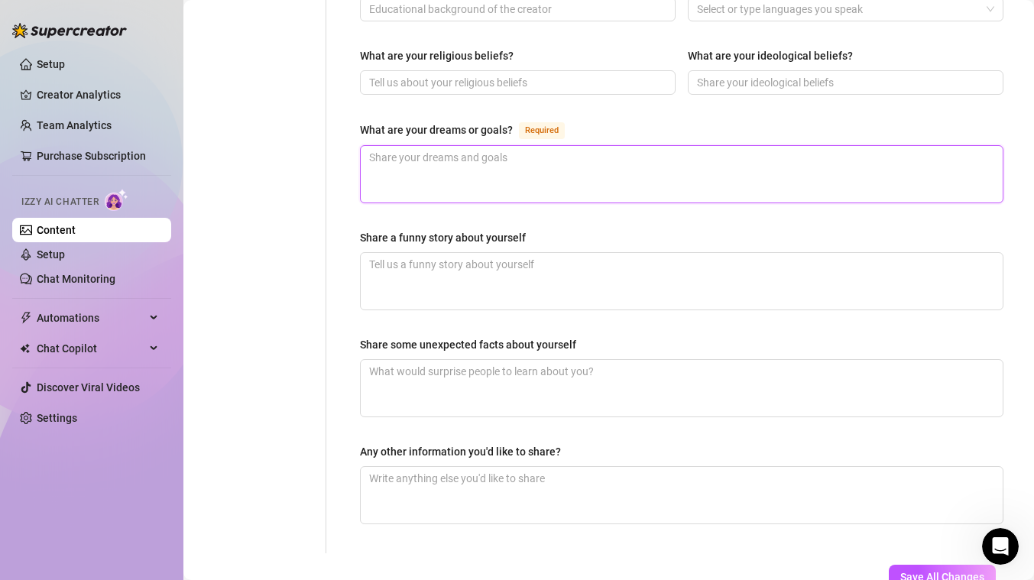
scroll to position [870, 0]
type textarea "U"
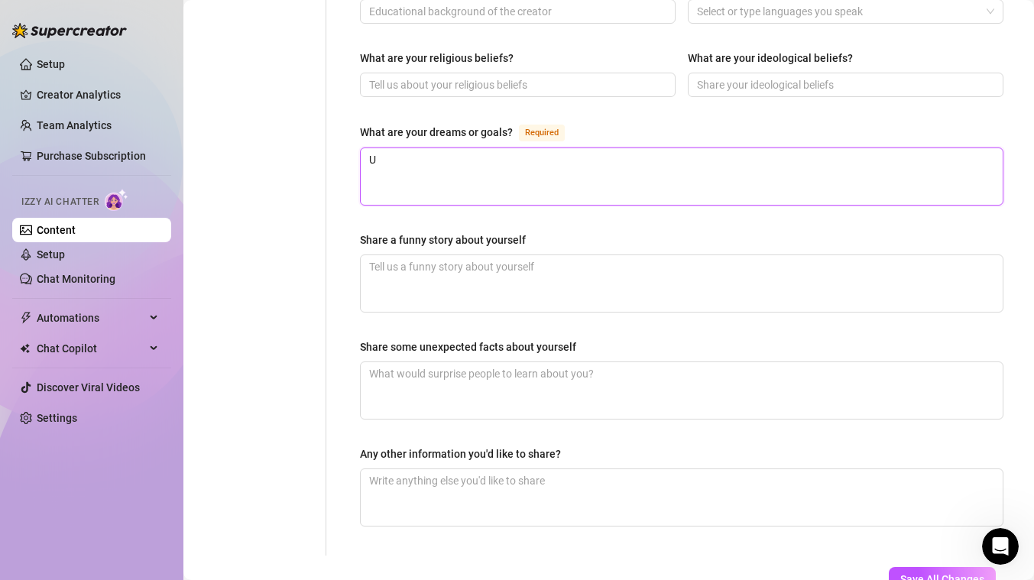
type textarea "Un"
type textarea "Uns"
type textarea "Unsu"
type textarea "Unsure"
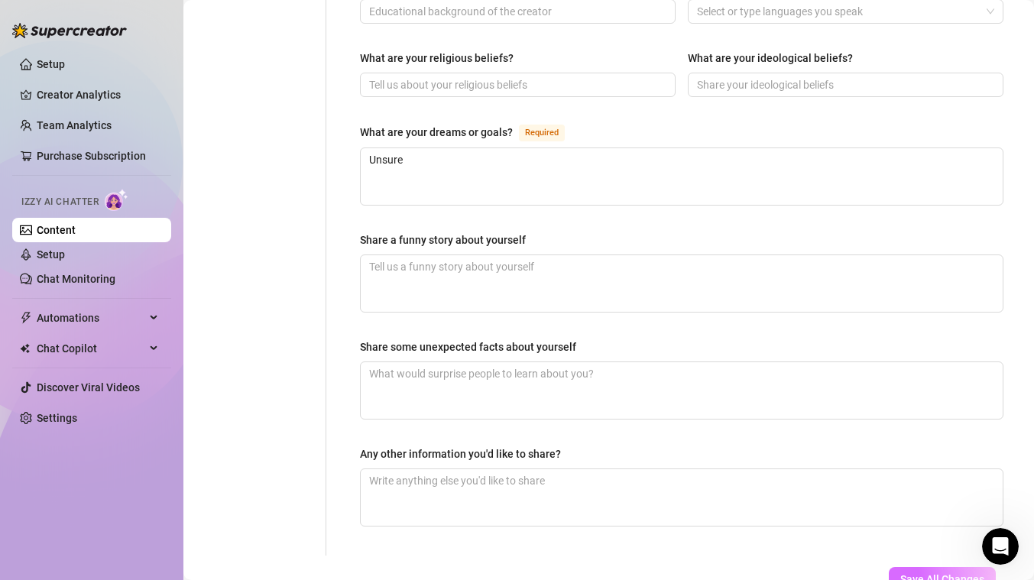
click at [941, 567] on button "Save All Changes" at bounding box center [942, 579] width 107 height 24
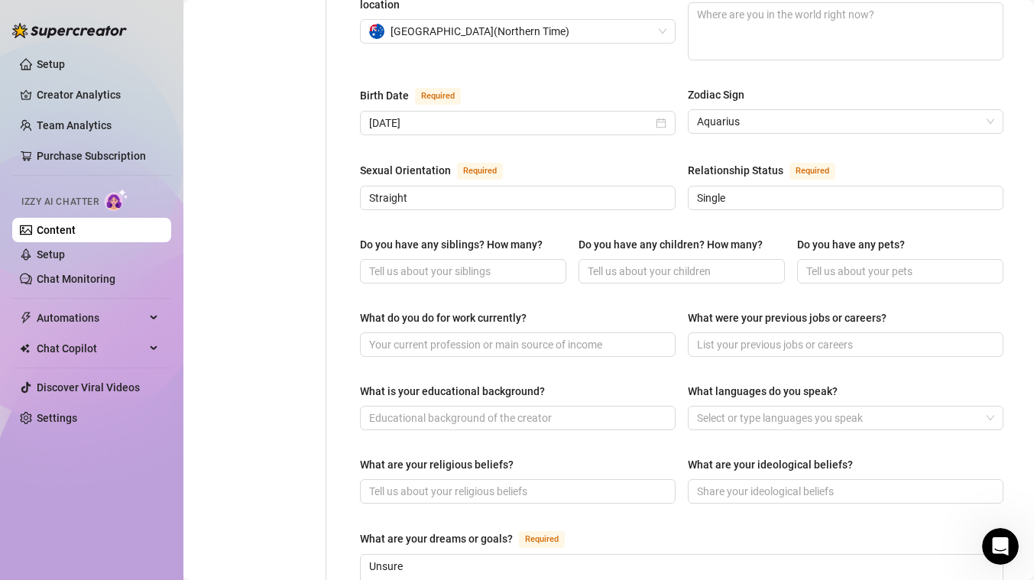
scroll to position [0, 0]
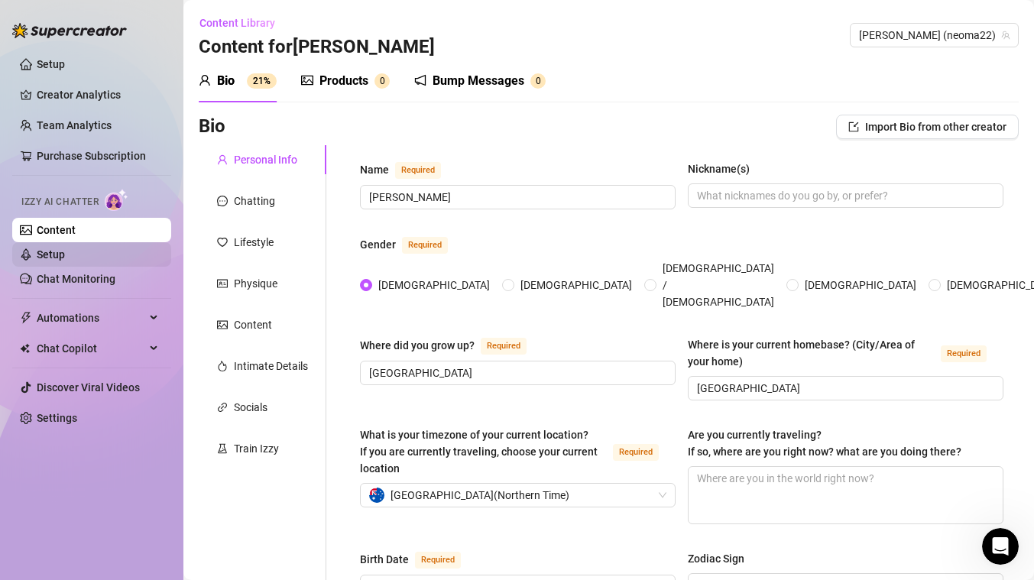
click at [65, 259] on link "Setup" at bounding box center [51, 254] width 28 height 12
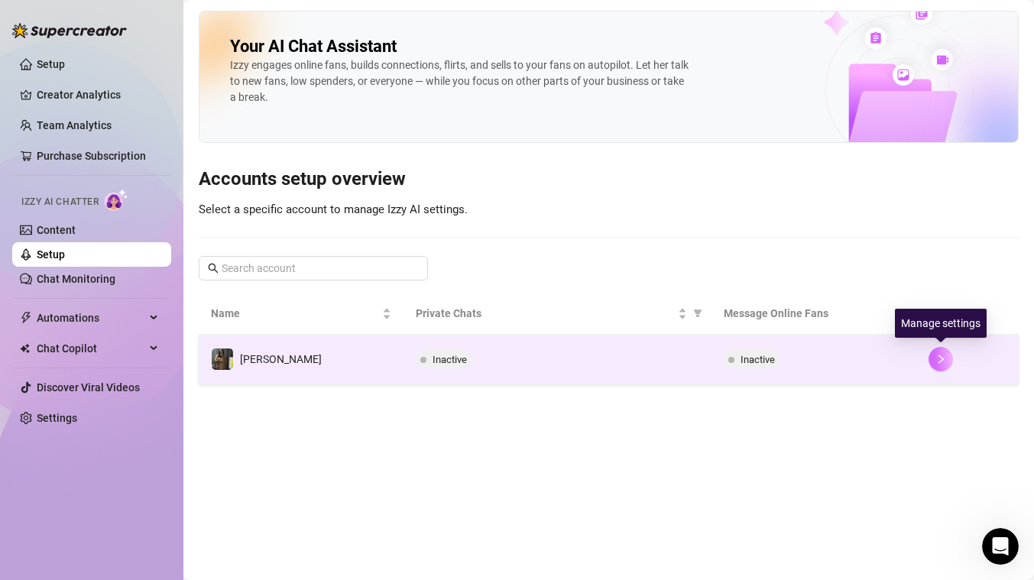
click at [937, 359] on icon "right" at bounding box center [940, 359] width 11 height 11
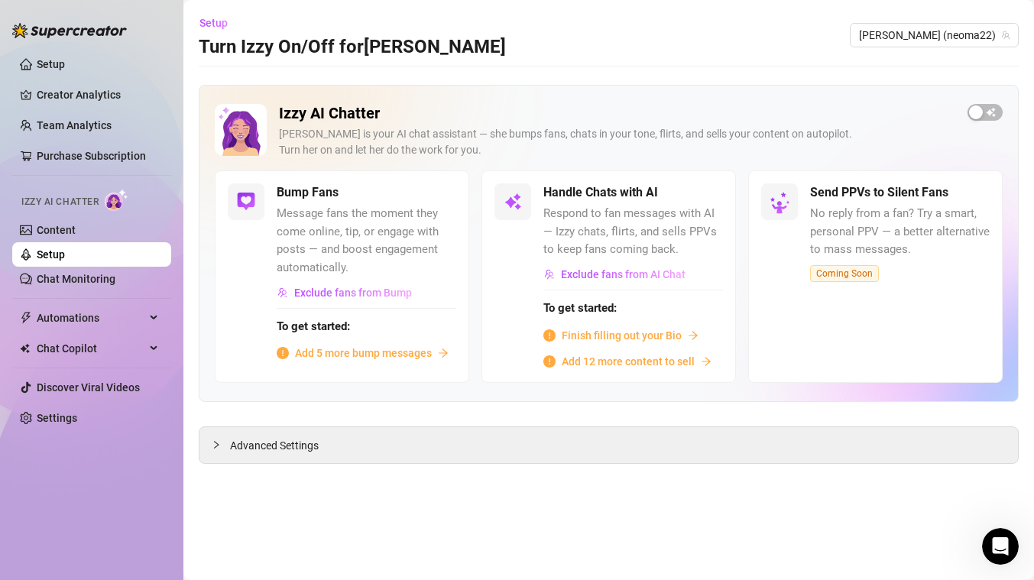
click at [955, 108] on div "Izzy AI Chatter Izzy is your AI chat assistant — she bumps fans, chats in your …" at bounding box center [609, 137] width 788 height 66
click at [986, 110] on span "button" at bounding box center [984, 112] width 35 height 17
click at [438, 189] on button "button" at bounding box center [440, 192] width 34 height 17
click at [702, 188] on div "button" at bounding box center [698, 193] width 14 height 14
click at [73, 277] on link "Chat Monitoring" at bounding box center [76, 279] width 79 height 12
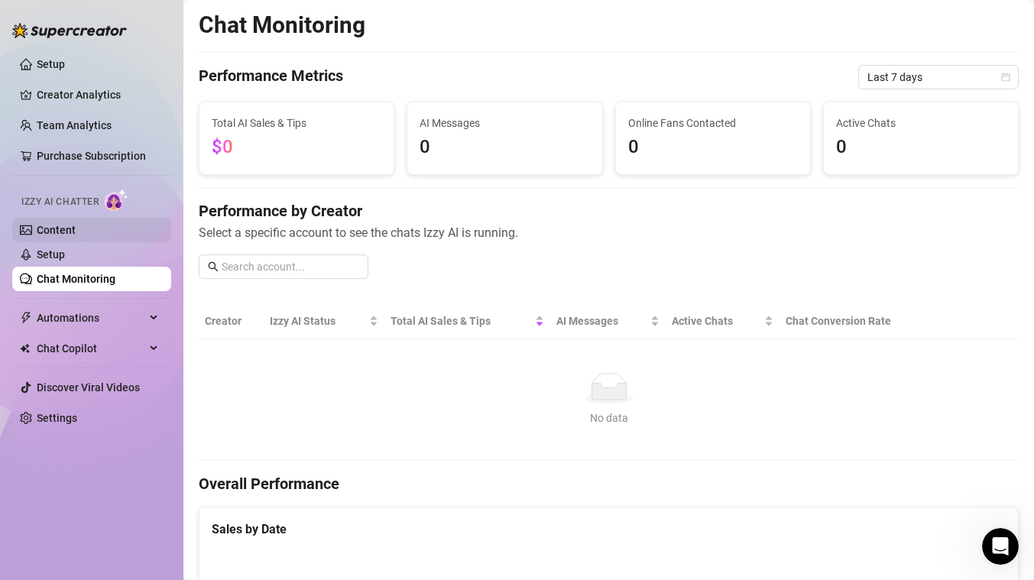
click at [76, 236] on link "Content" at bounding box center [56, 230] width 39 height 12
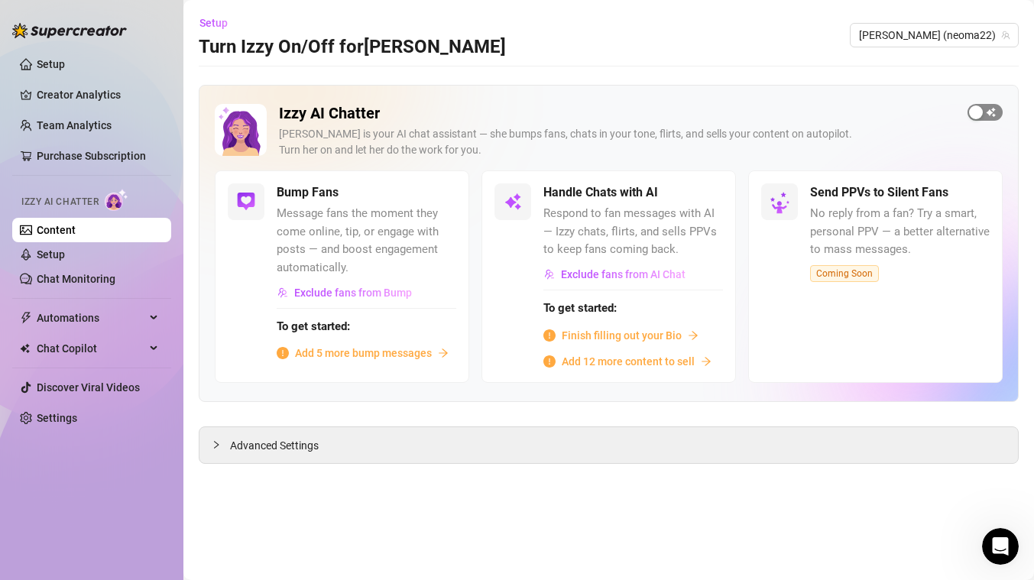
click at [982, 103] on div "Izzy AI Chatter Izzy is your AI chat assistant — she bumps fans, chats in your …" at bounding box center [609, 243] width 820 height 317
click at [983, 117] on span "button" at bounding box center [984, 112] width 35 height 17
click at [436, 189] on div "button" at bounding box center [431, 193] width 14 height 14
click at [65, 261] on link "Setup" at bounding box center [51, 254] width 28 height 12
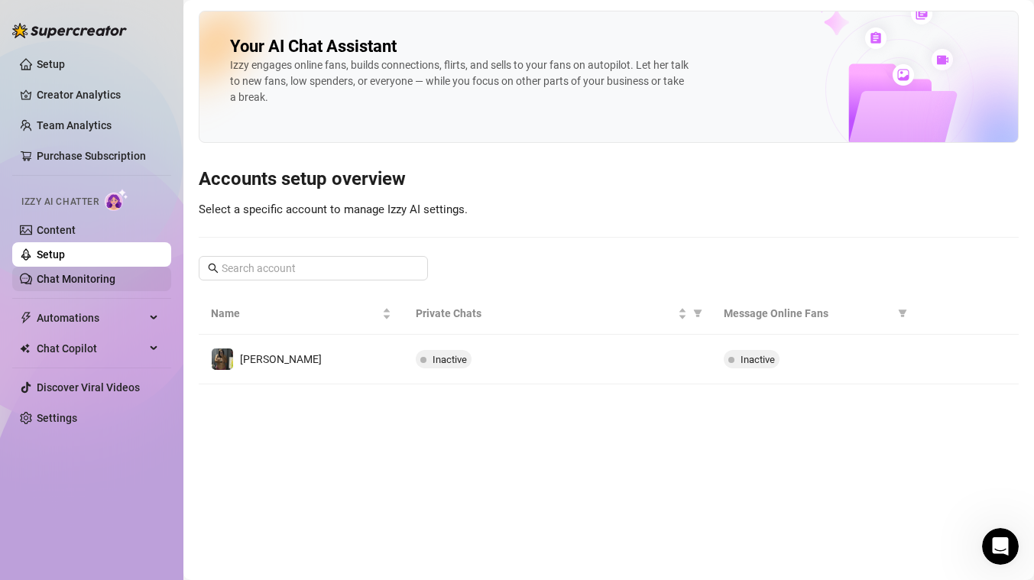
click at [110, 278] on link "Chat Monitoring" at bounding box center [76, 279] width 79 height 12
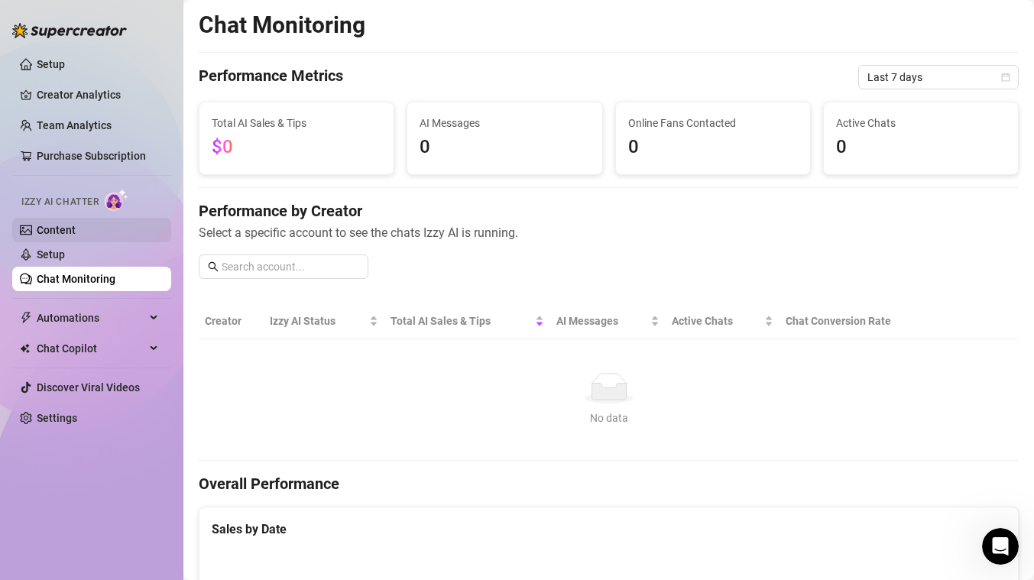
click at [76, 231] on link "Content" at bounding box center [56, 230] width 39 height 12
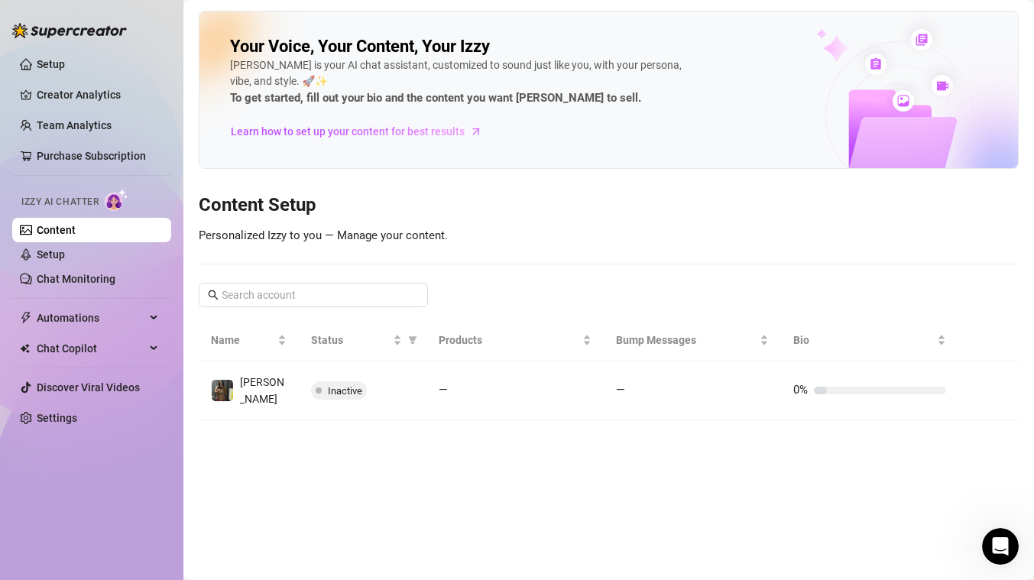
click at [353, 412] on main "Your Voice, Your Content, Your Izzy Izzy is your AI chat assistant, customized …" at bounding box center [608, 290] width 850 height 580
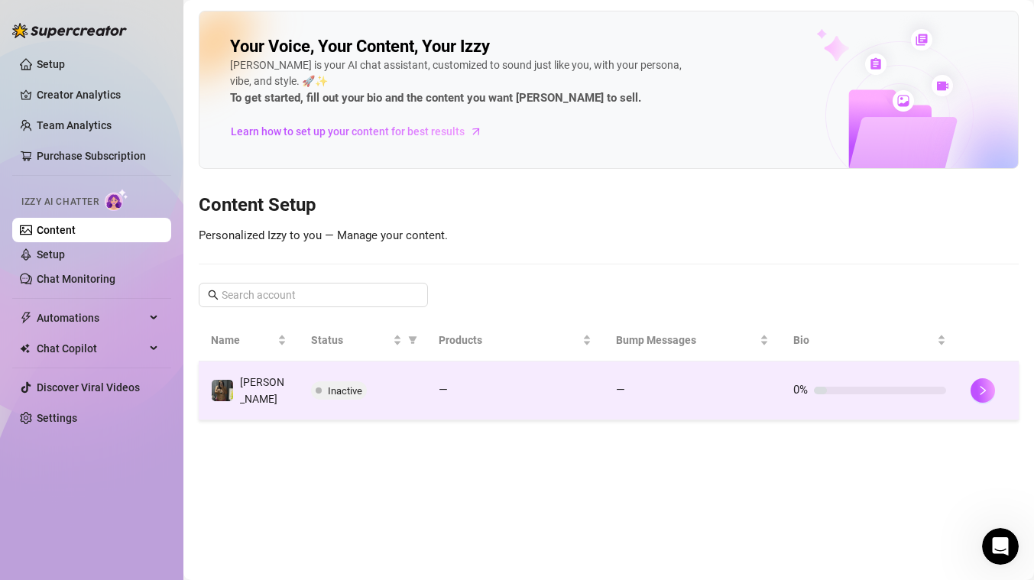
click at [468, 373] on td "—" at bounding box center [514, 390] width 177 height 59
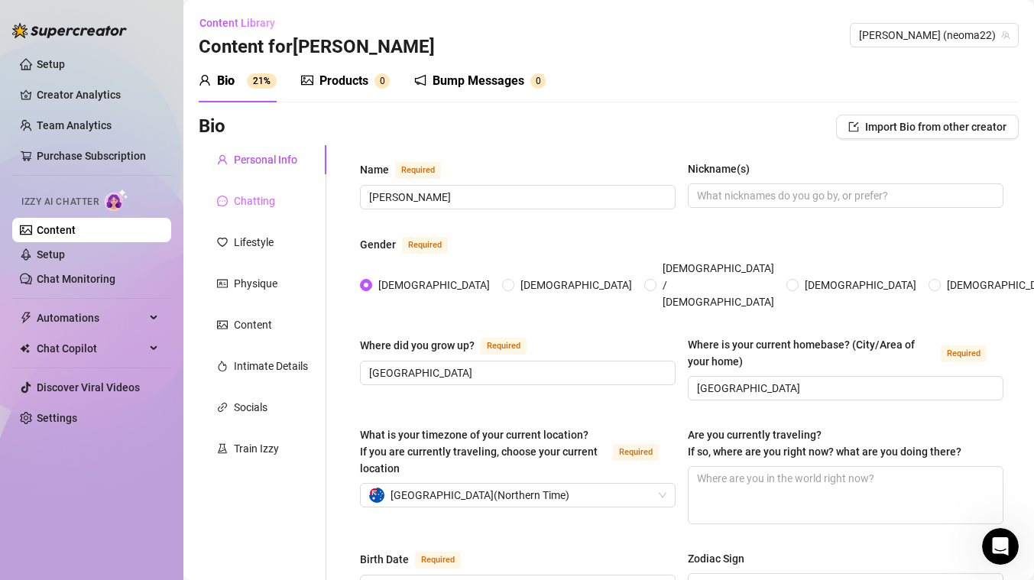
click at [246, 190] on div "Chatting" at bounding box center [263, 200] width 128 height 29
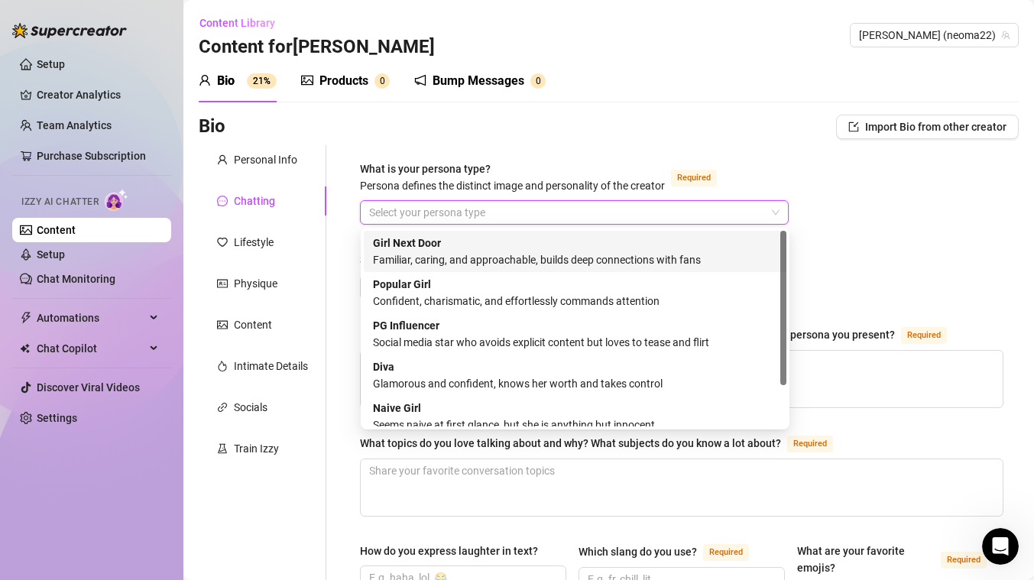
click at [503, 215] on input "What is your persona type? Persona defines the distinct image and personality o…" at bounding box center [567, 212] width 397 height 23
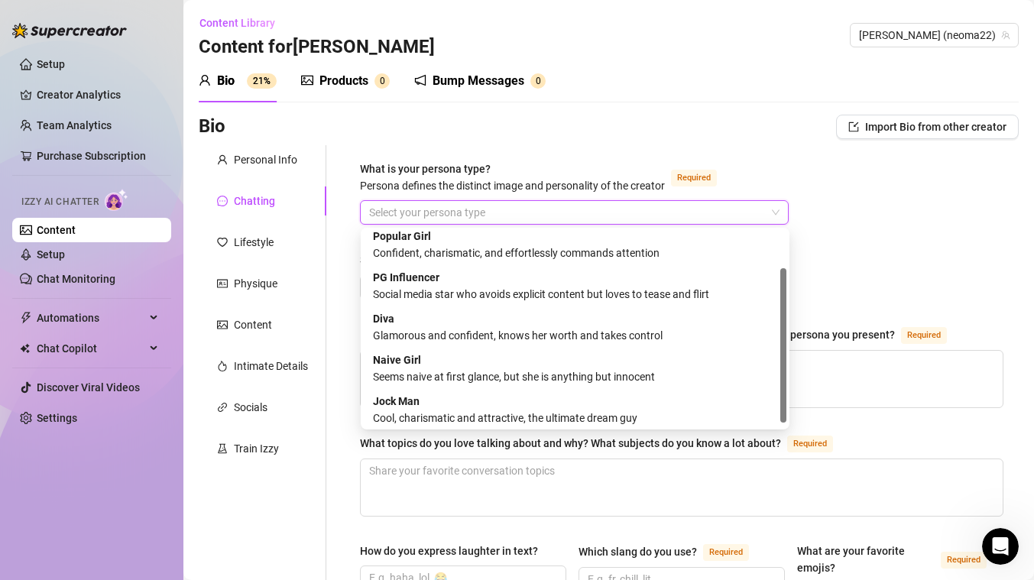
scroll to position [52, 0]
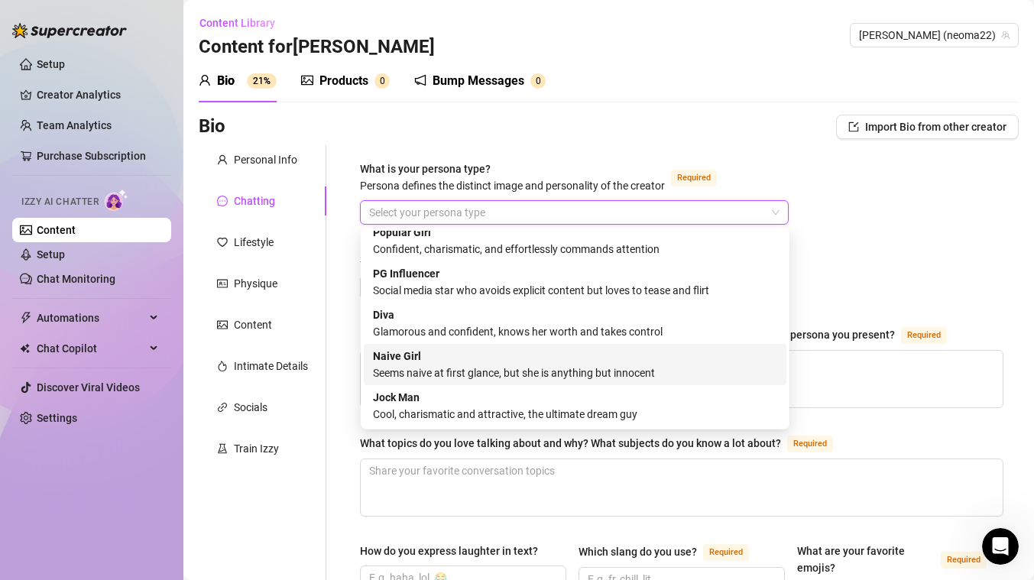
click at [490, 375] on div "Seems naive at first glance, but she is anything but innocent" at bounding box center [575, 372] width 404 height 17
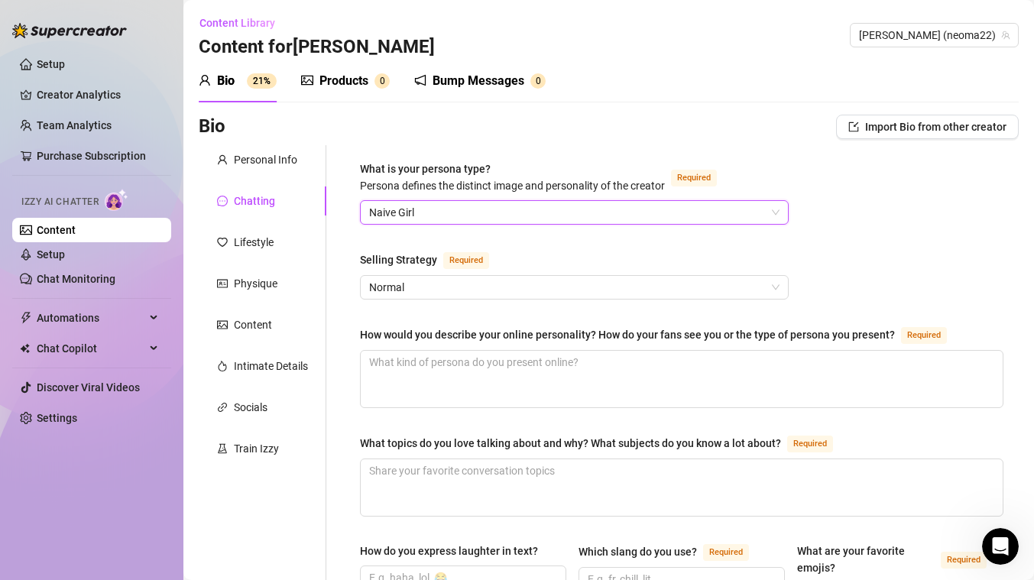
scroll to position [88, 0]
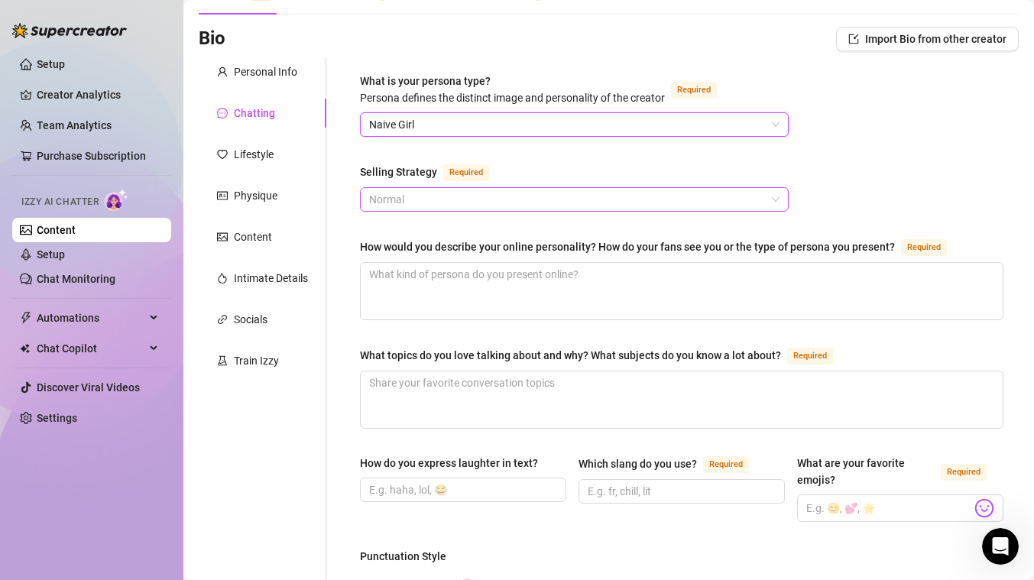
click at [513, 198] on span "Normal" at bounding box center [574, 199] width 410 height 23
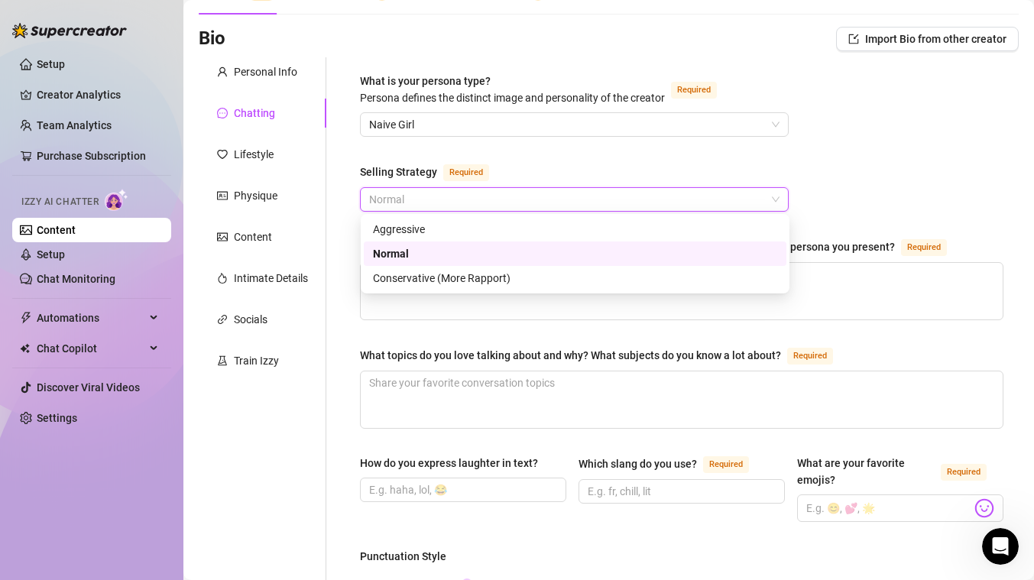
click at [513, 198] on span "Normal" at bounding box center [574, 199] width 410 height 23
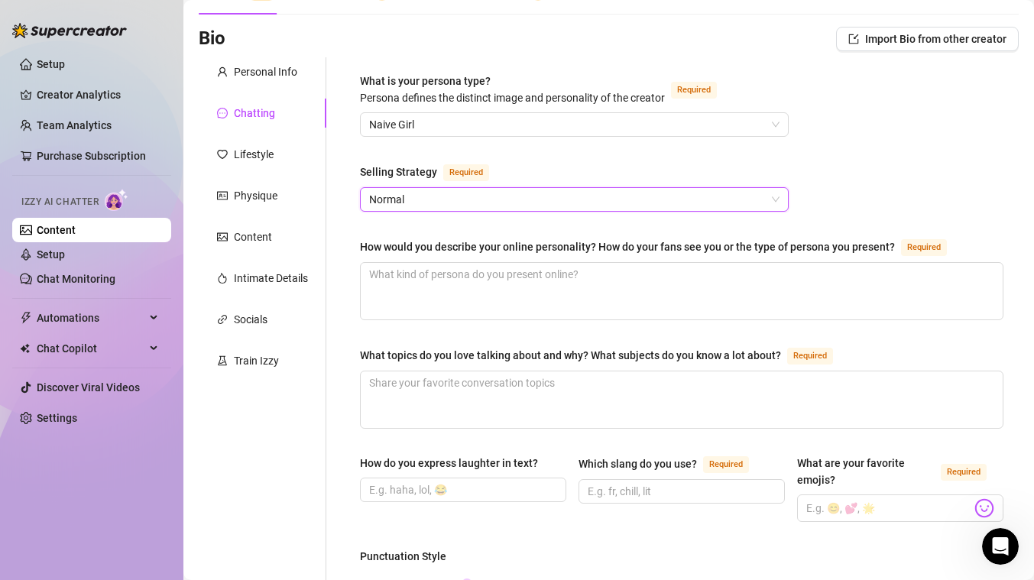
scroll to position [102, 0]
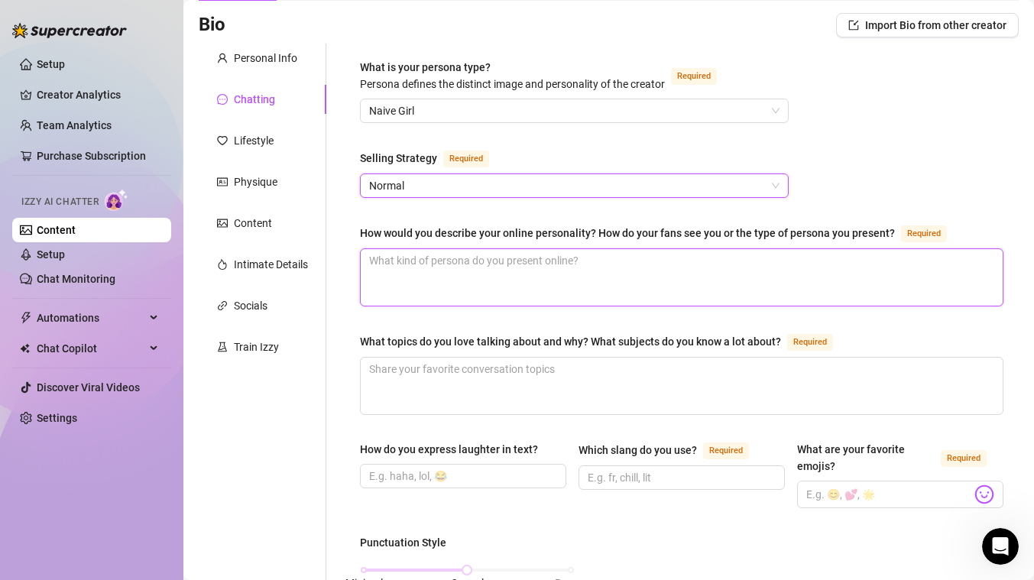
click at [490, 279] on textarea "How would you describe your online personality? How do your fans see you or the…" at bounding box center [682, 277] width 642 height 57
click at [490, 277] on textarea "How would you describe your online personality? How do your fans see you or the…" at bounding box center [682, 277] width 642 height 57
type textarea "h"
type textarea "hot"
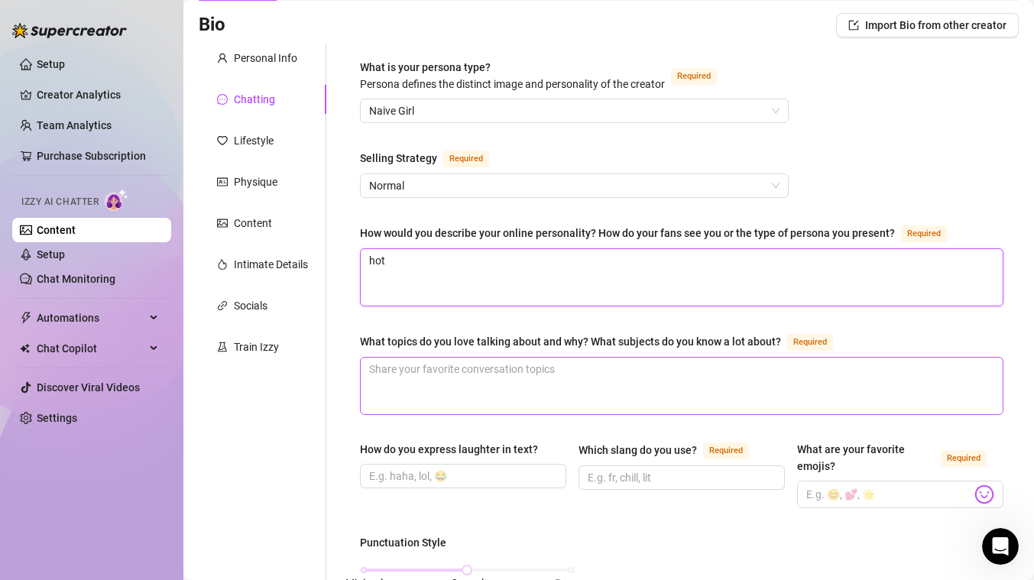
type textarea "hot"
click at [475, 374] on textarea "What topics do you love talking about and why? What subjects do you know a lot …" at bounding box center [682, 386] width 642 height 57
type textarea "a"
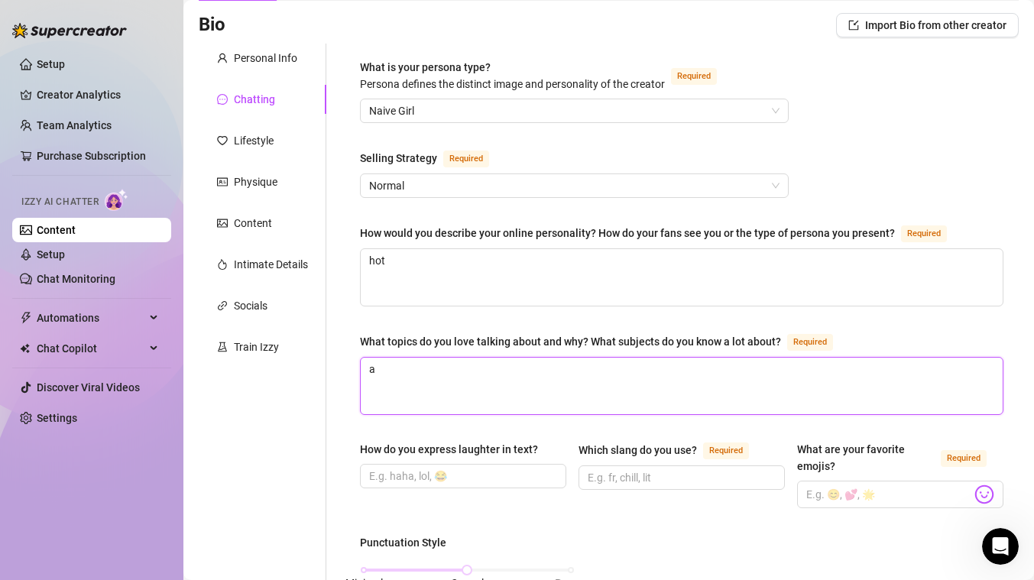
type textarea "an"
type textarea "any"
type textarea "anyth"
type textarea "anythi"
type textarea "anythin"
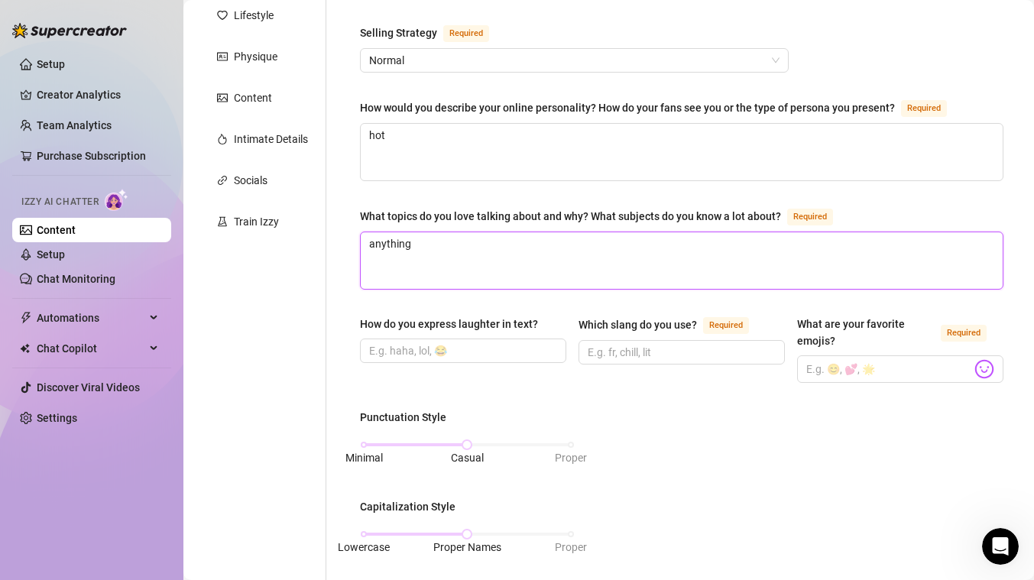
scroll to position [228, 0]
type textarea "anything"
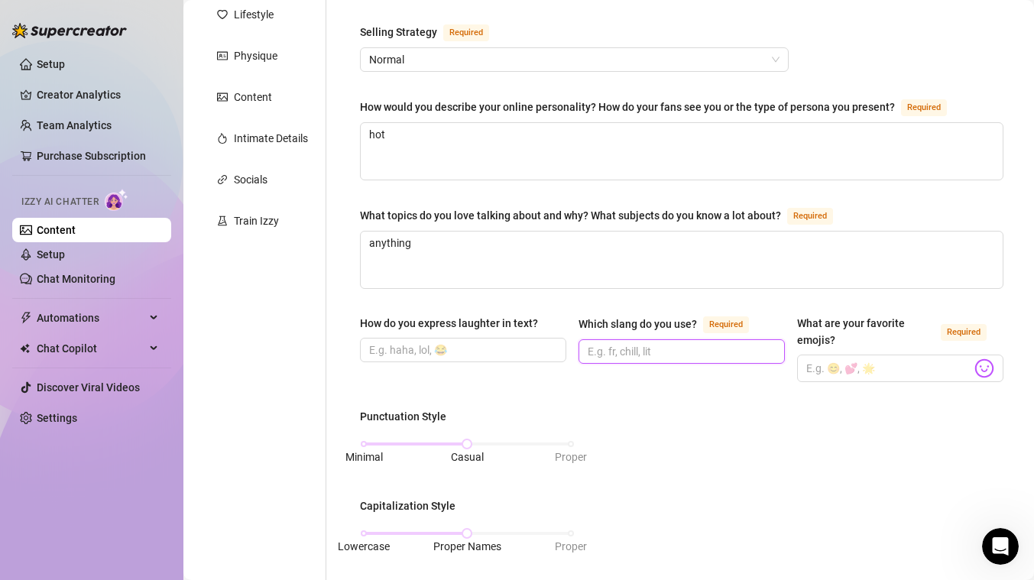
click at [644, 353] on input "Which slang do you use? Required" at bounding box center [680, 351] width 185 height 17
type input "nothing"
click at [912, 368] on input "What are your favorite emojis? Required" at bounding box center [888, 368] width 165 height 20
click at [990, 363] on img at bounding box center [984, 368] width 20 height 20
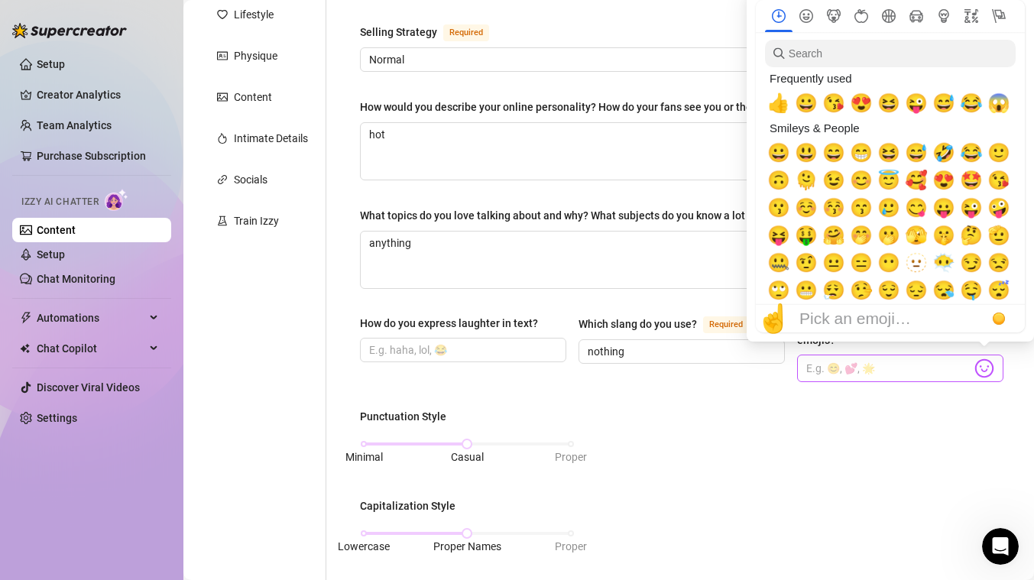
click at [986, 366] on img at bounding box center [984, 368] width 20 height 20
click at [837, 101] on span "😘" at bounding box center [833, 102] width 23 height 21
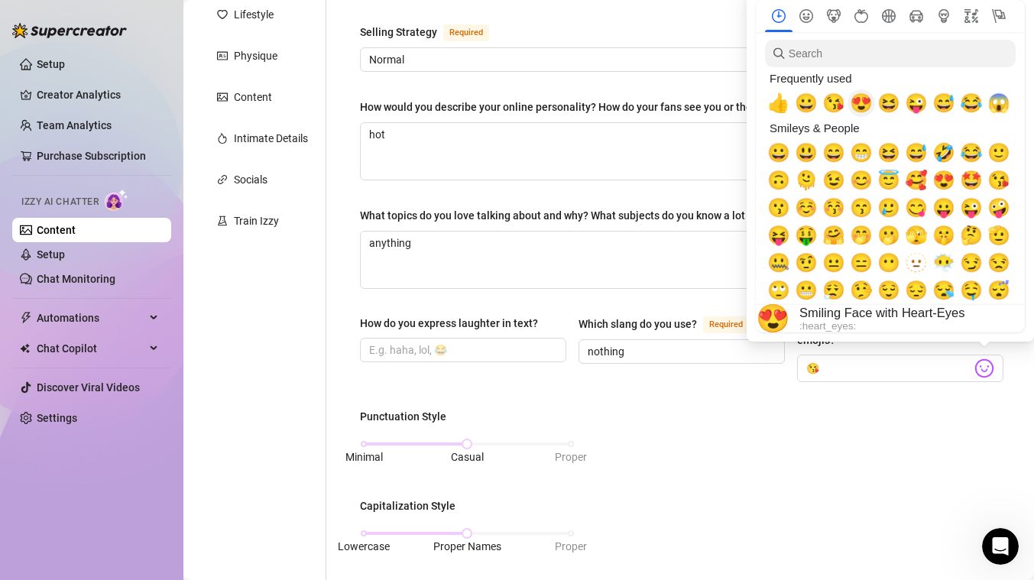
click at [854, 101] on span "😍" at bounding box center [861, 102] width 23 height 21
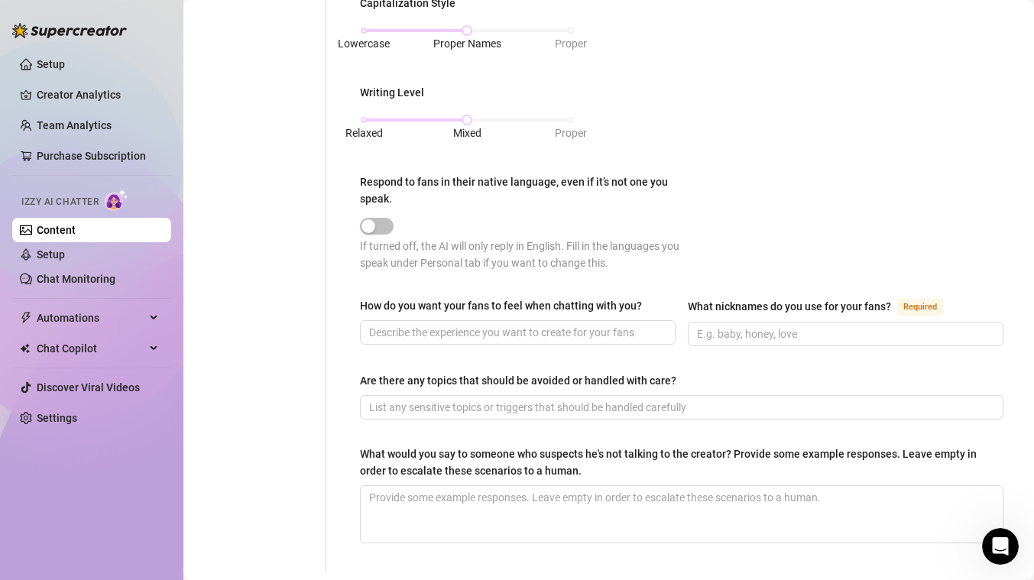
scroll to position [764, 0]
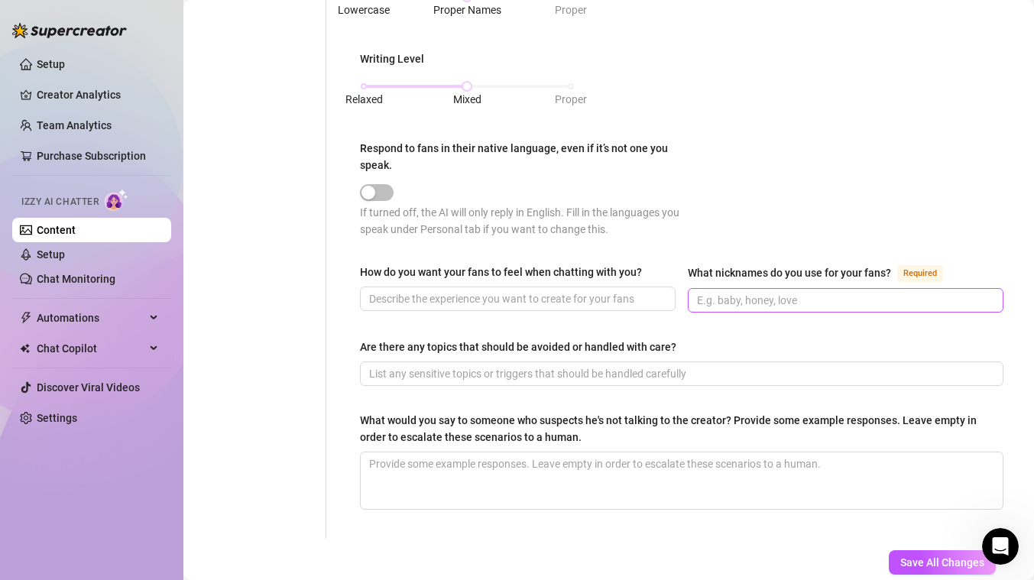
type input "😘😍"
click at [722, 296] on input "What nicknames do you use for your fans? Required" at bounding box center [844, 300] width 294 height 17
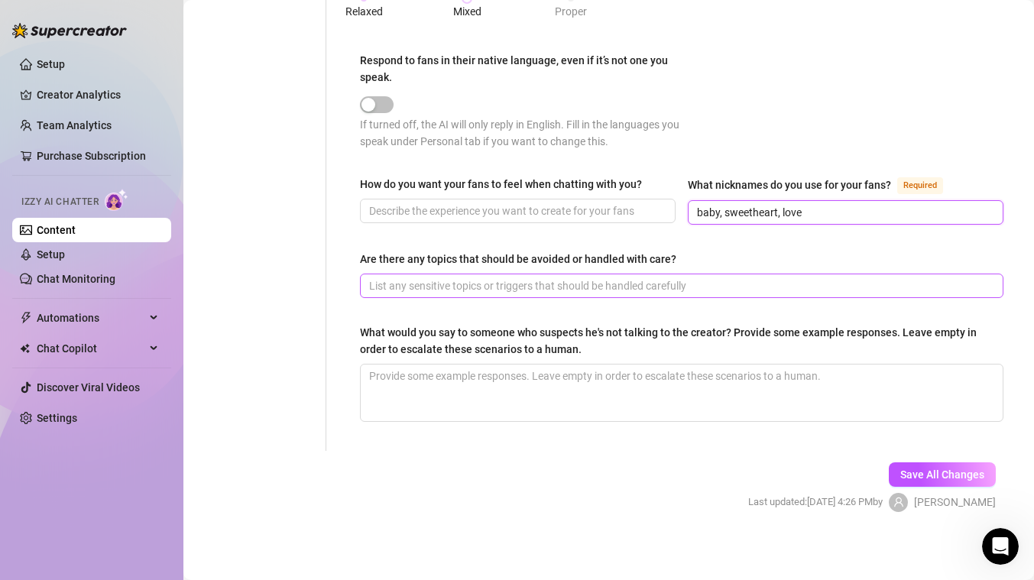
scroll to position [853, 0]
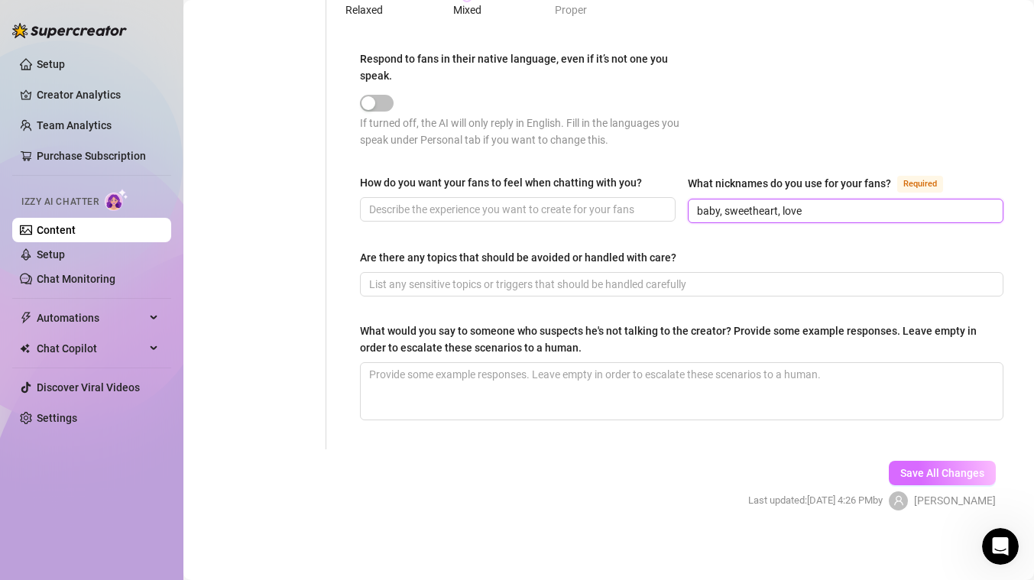
type input "baby, sweetheart, love"
click at [941, 471] on span "Save All Changes" at bounding box center [942, 473] width 84 height 12
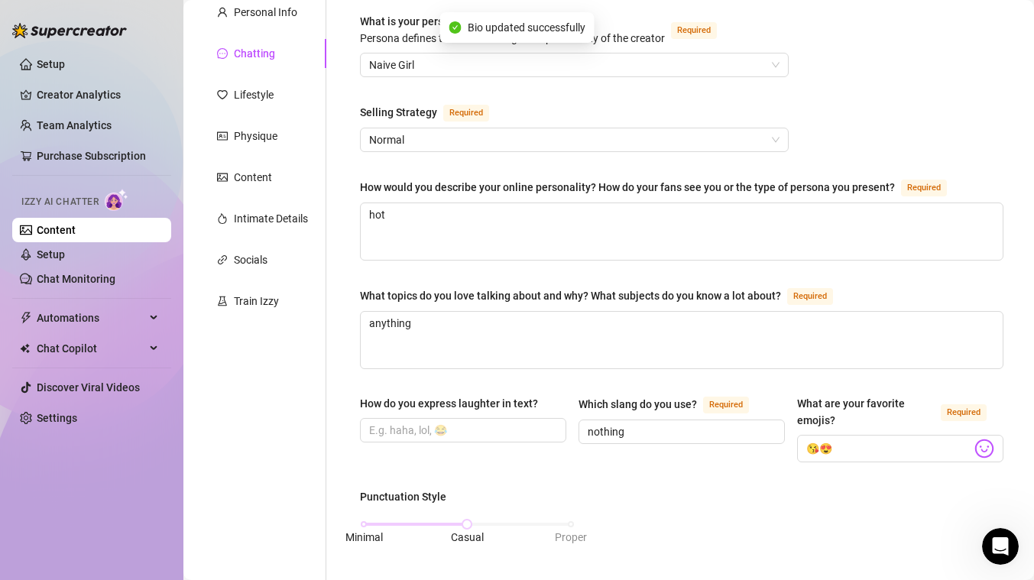
scroll to position [0, 0]
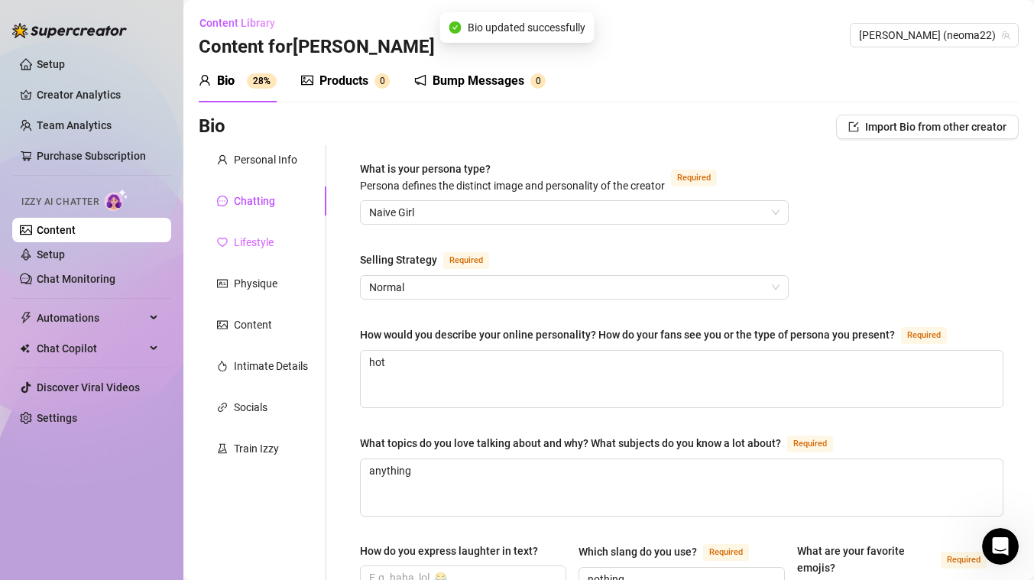
click at [274, 238] on div "Lifestyle" at bounding box center [263, 242] width 128 height 29
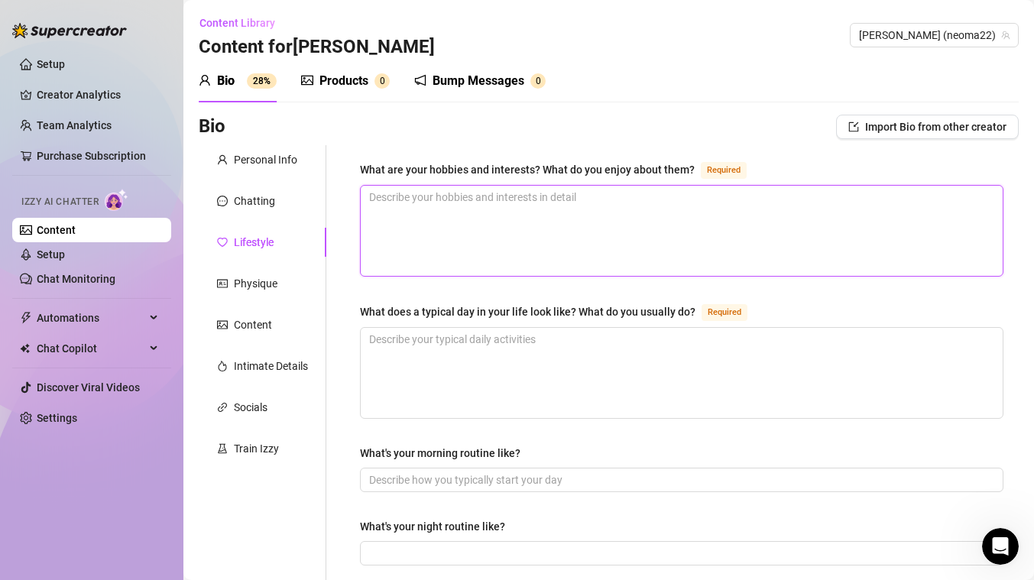
click at [472, 244] on textarea "What are your hobbies and interests? What do you enjoy about them? Required" at bounding box center [682, 231] width 642 height 90
type textarea "b"
type textarea "be"
type textarea "beav"
type textarea "bea"
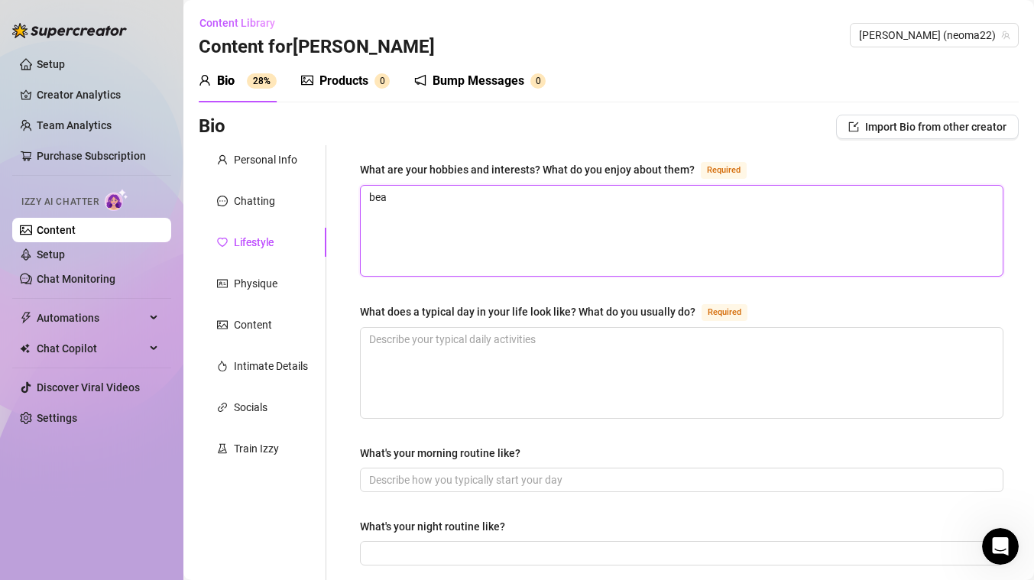
type textarea "be"
type textarea "bec"
type textarea "bech"
type textarea "bec"
type textarea "be"
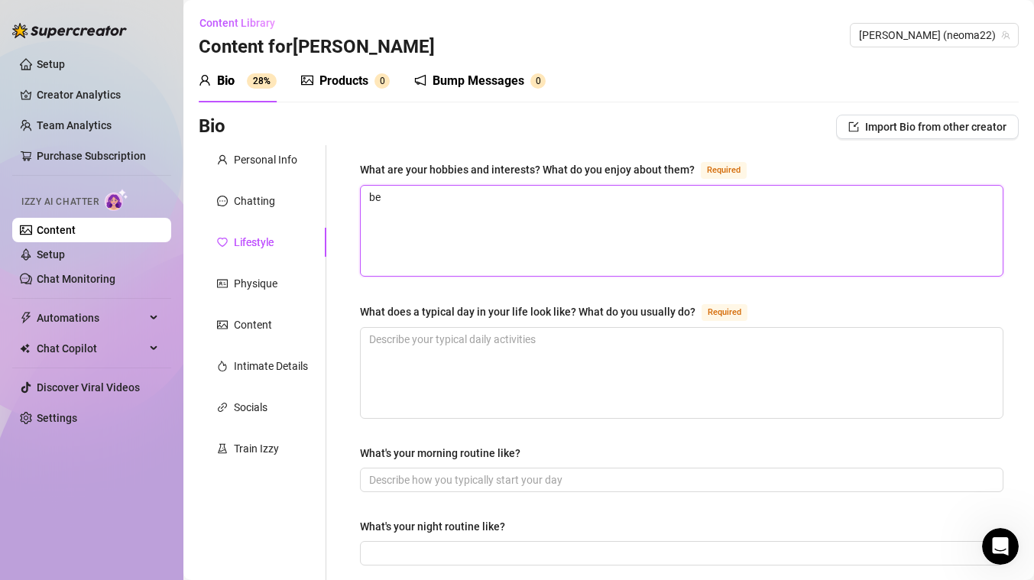
type textarea "bea"
type textarea "beac"
type textarea "beach"
type textarea "beach,"
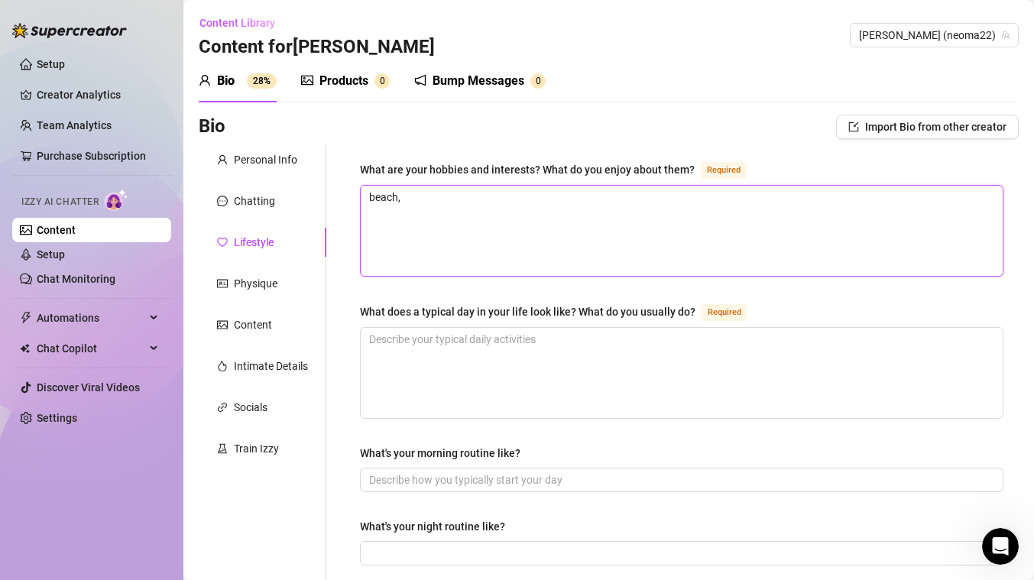
type textarea "beach, 4"
type textarea "beach, 4w"
type textarea "beach, 4wd"
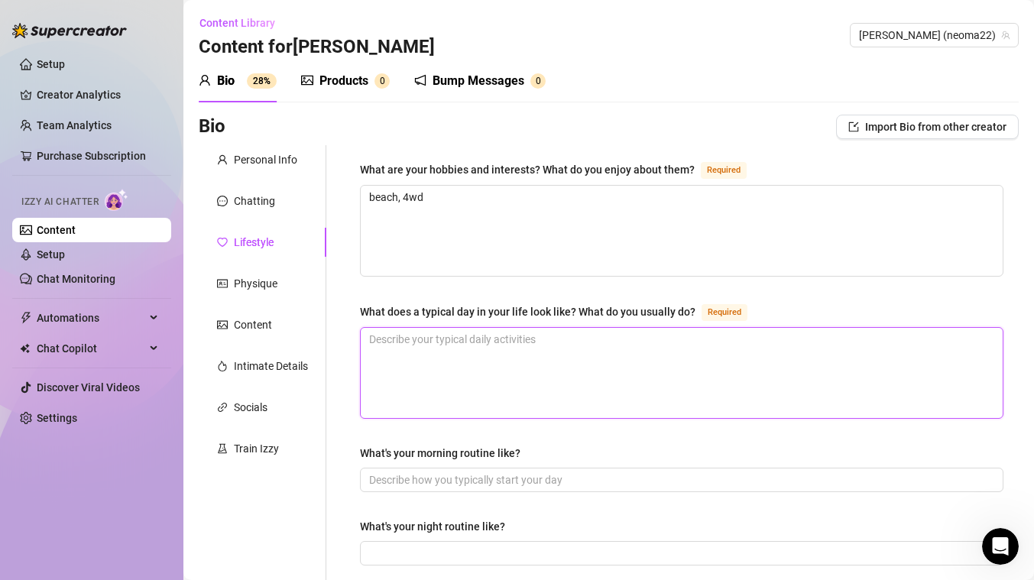
click at [488, 371] on textarea "What does a typical day in your life look like? What do you usually do? Required" at bounding box center [682, 373] width 642 height 90
type textarea "w"
type textarea "wo"
type textarea "work"
type textarea "worki"
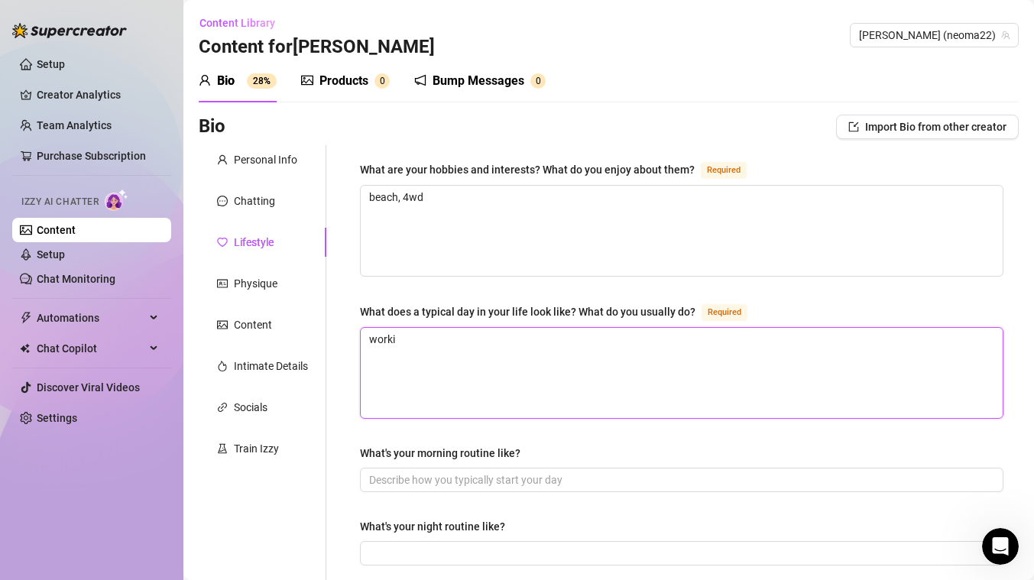
type textarea "workin"
type textarea "working"
type textarea "working an"
type textarea "working and"
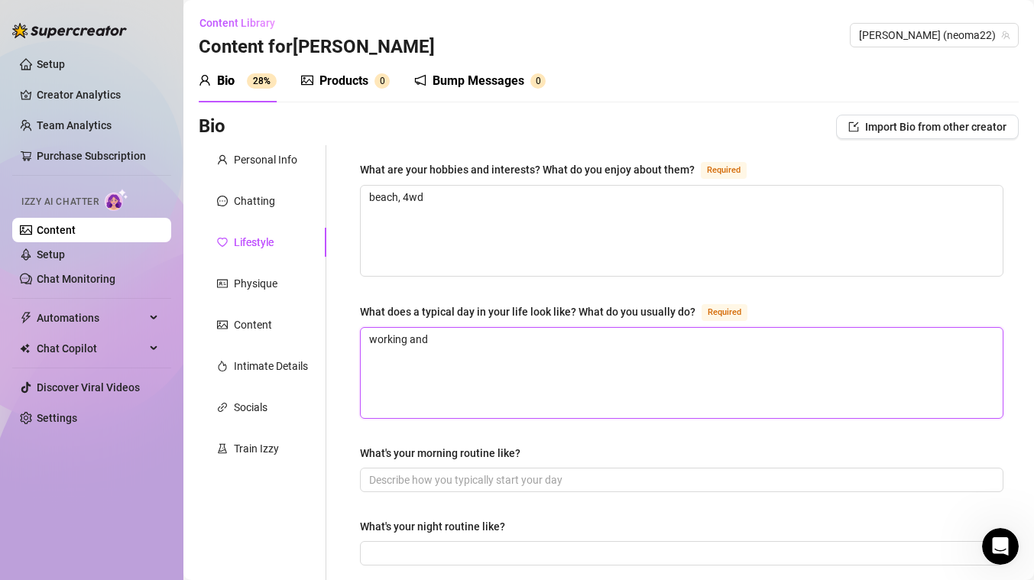
type textarea "working and"
type textarea "working and f"
type textarea "working and"
type textarea "working and ha"
type textarea "working and hav"
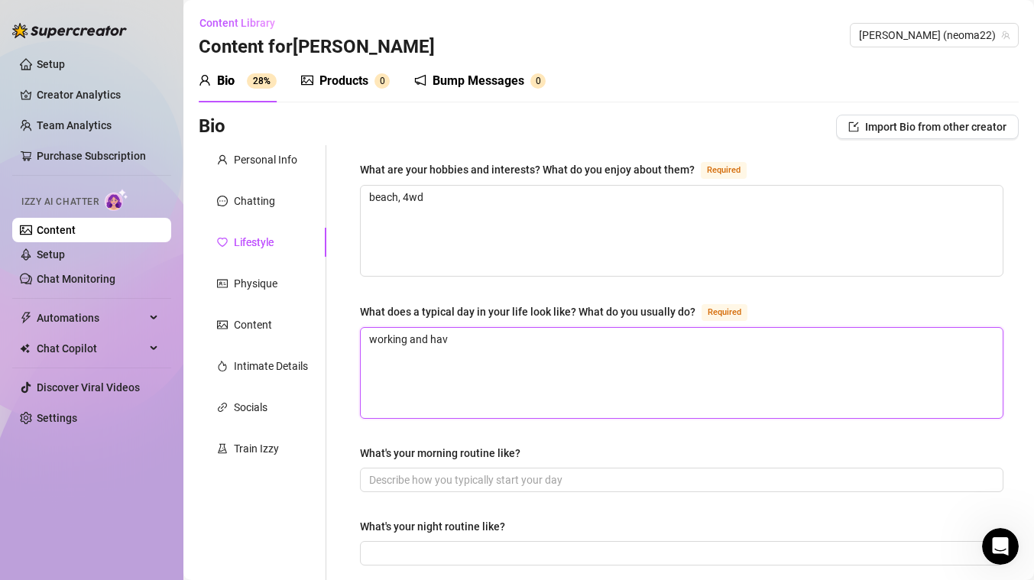
type textarea "working and havi"
type textarea "working and havin"
type textarea "working and having"
type textarea "working and having s"
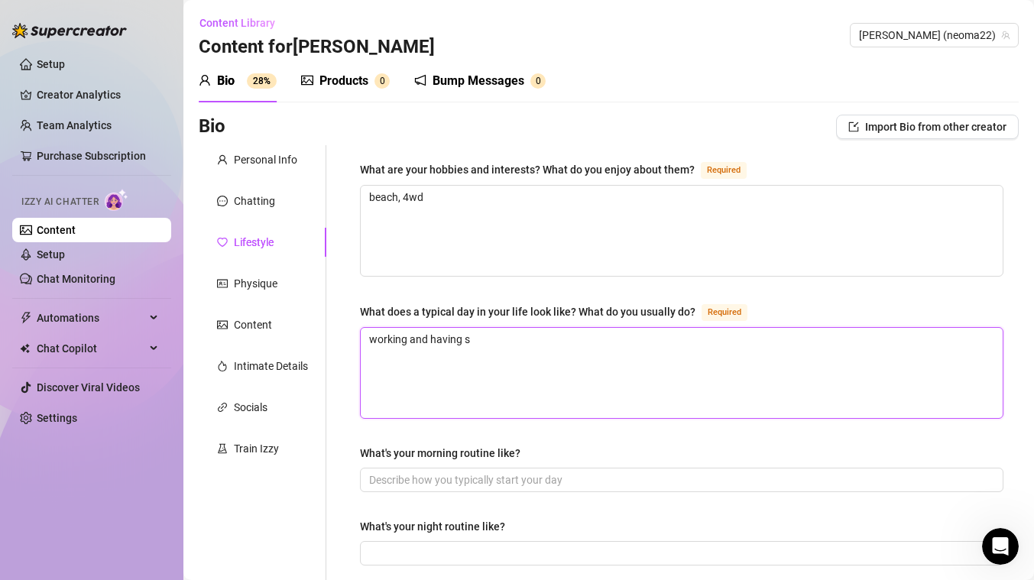
type textarea "working and having se"
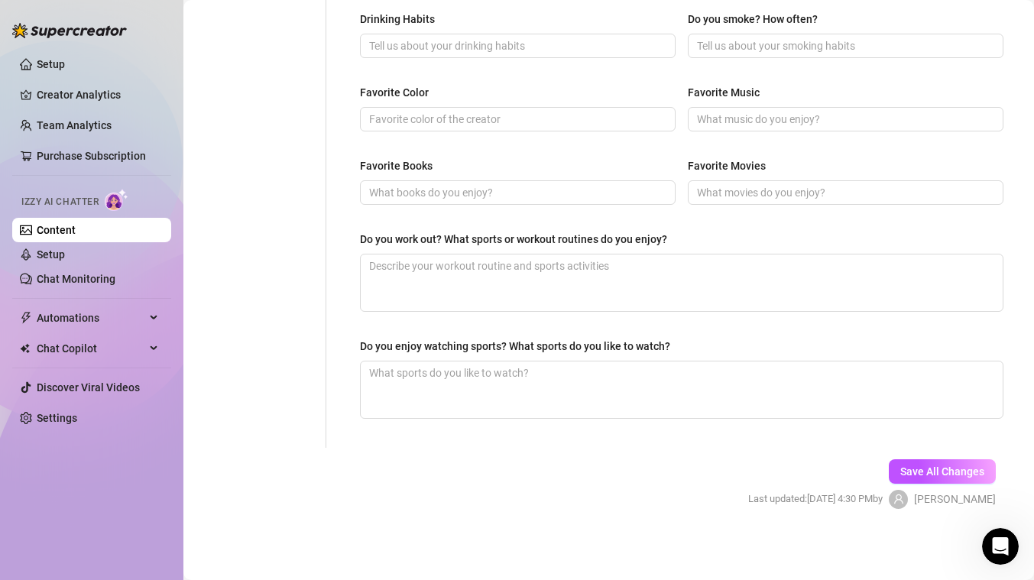
scroll to position [727, 0]
type textarea "working and having sex"
click at [946, 455] on div "Save All Changes Last updated: Aug 21, 2025 4:30 PM by Keela" at bounding box center [871, 484] width 293 height 73
click at [939, 471] on span "Save All Changes" at bounding box center [942, 472] width 84 height 12
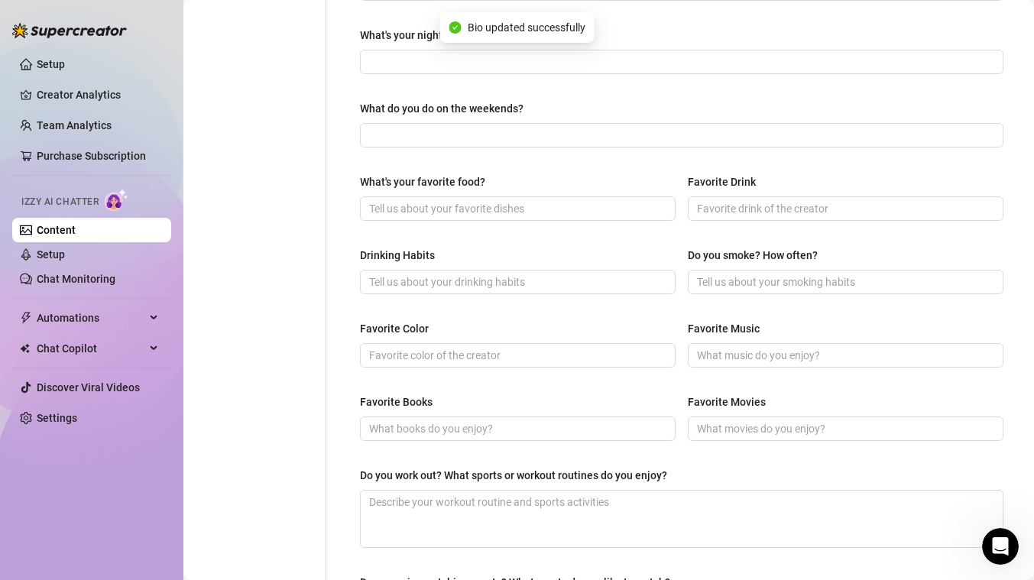
scroll to position [0, 0]
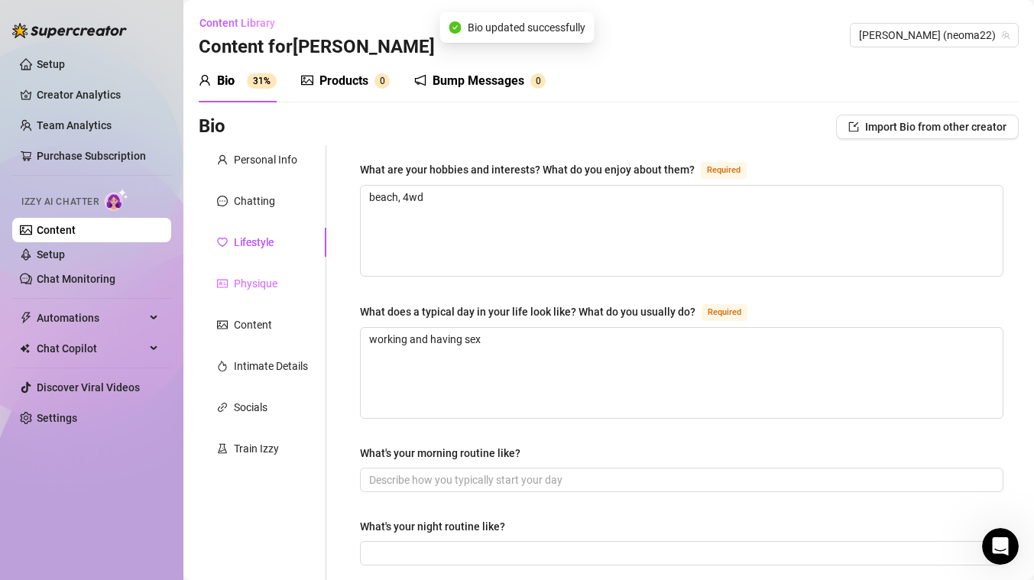
click at [284, 280] on div "Physique" at bounding box center [263, 283] width 128 height 29
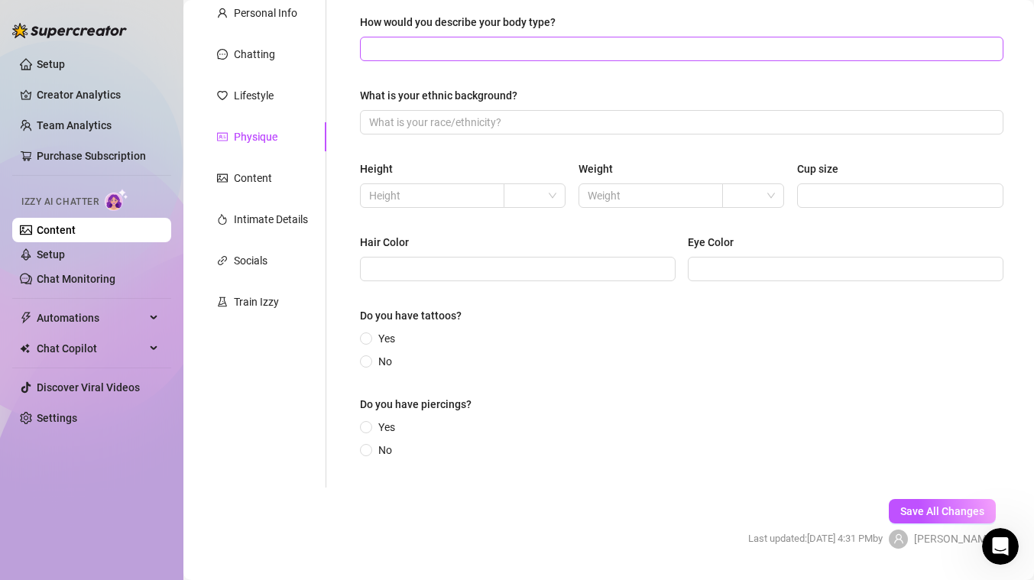
scroll to position [188, 0]
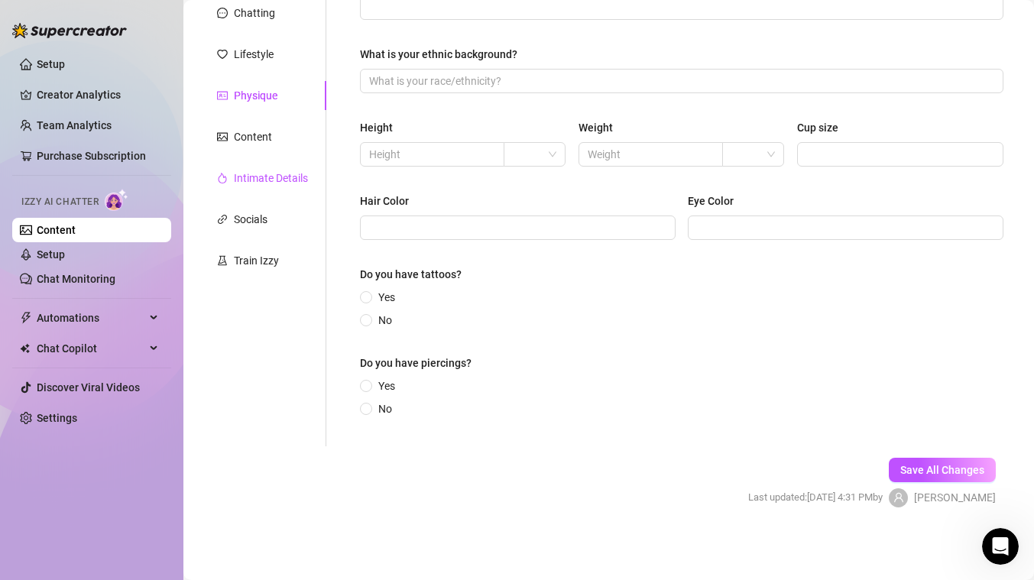
click at [274, 173] on div "Intimate Details" at bounding box center [271, 178] width 74 height 17
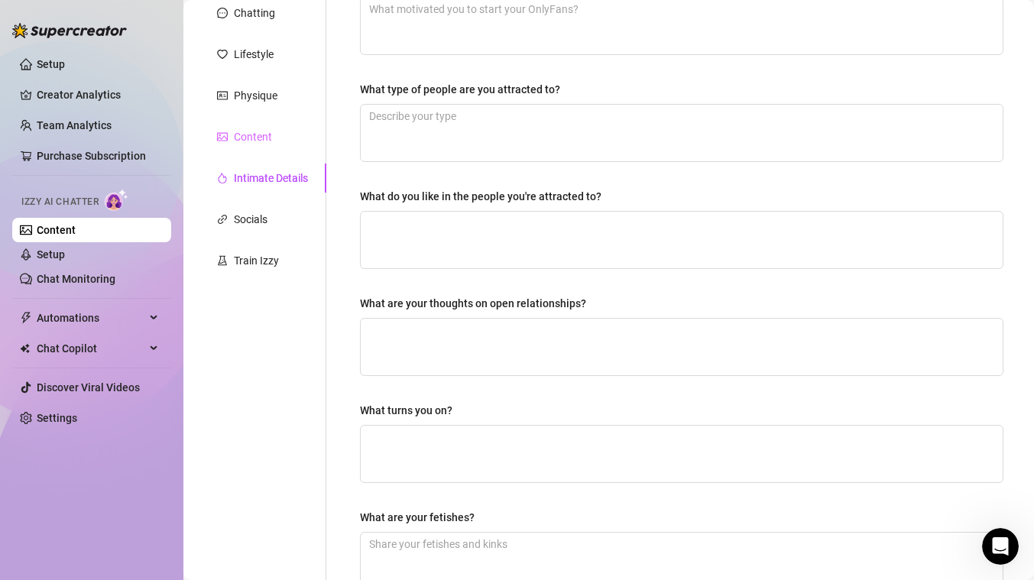
click at [259, 145] on div "Content" at bounding box center [263, 136] width 128 height 29
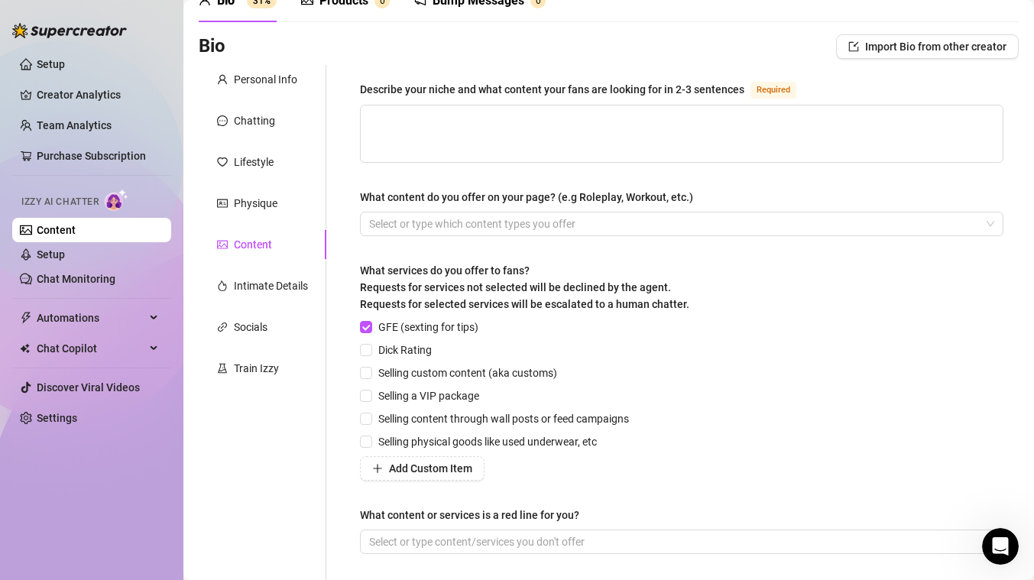
scroll to position [90, 0]
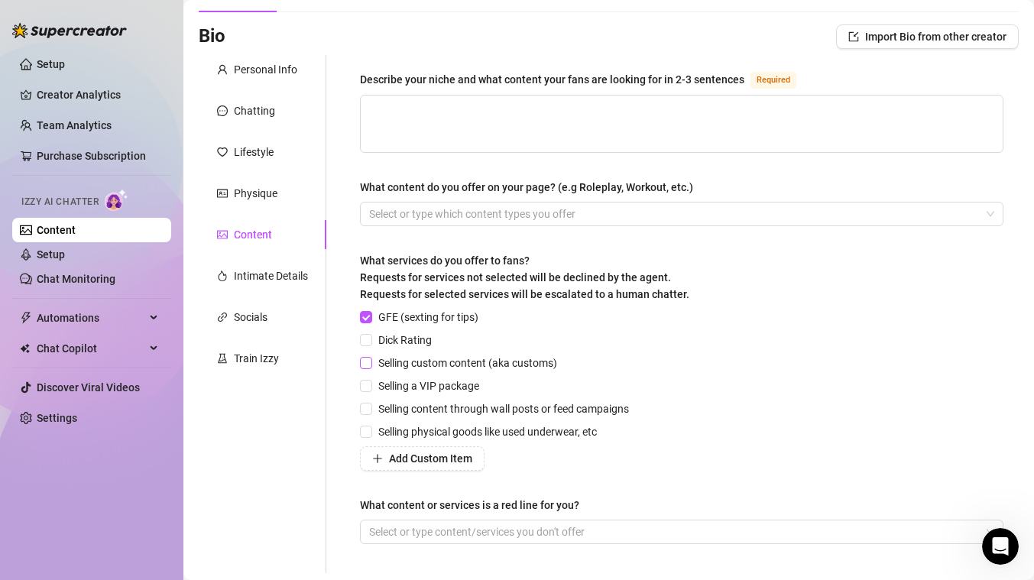
click at [413, 362] on span "Selling custom content (aka customs)" at bounding box center [467, 363] width 191 height 17
click at [371, 362] on input "Selling custom content (aka customs)" at bounding box center [365, 362] width 11 height 11
checkbox input "true"
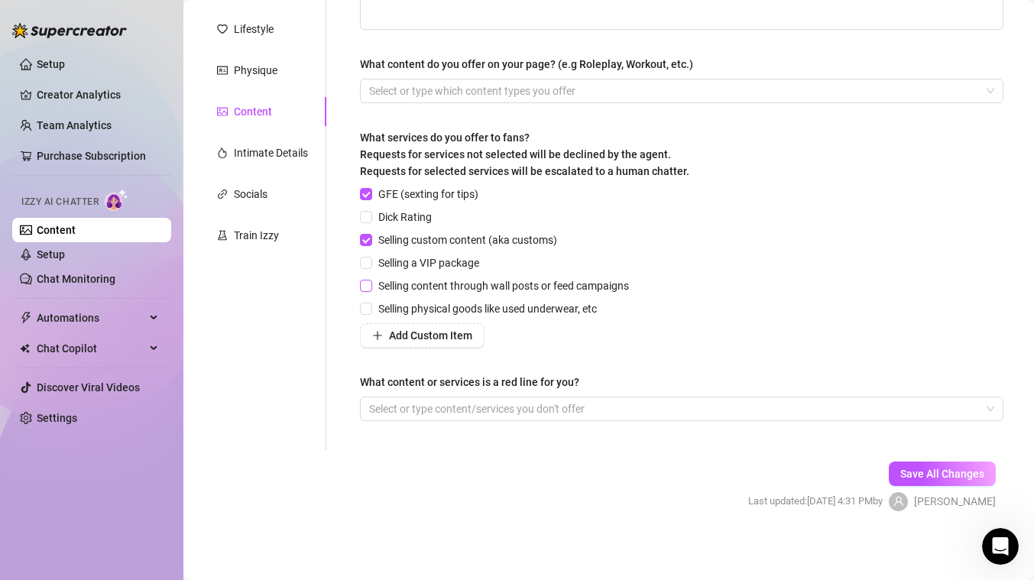
scroll to position [216, 0]
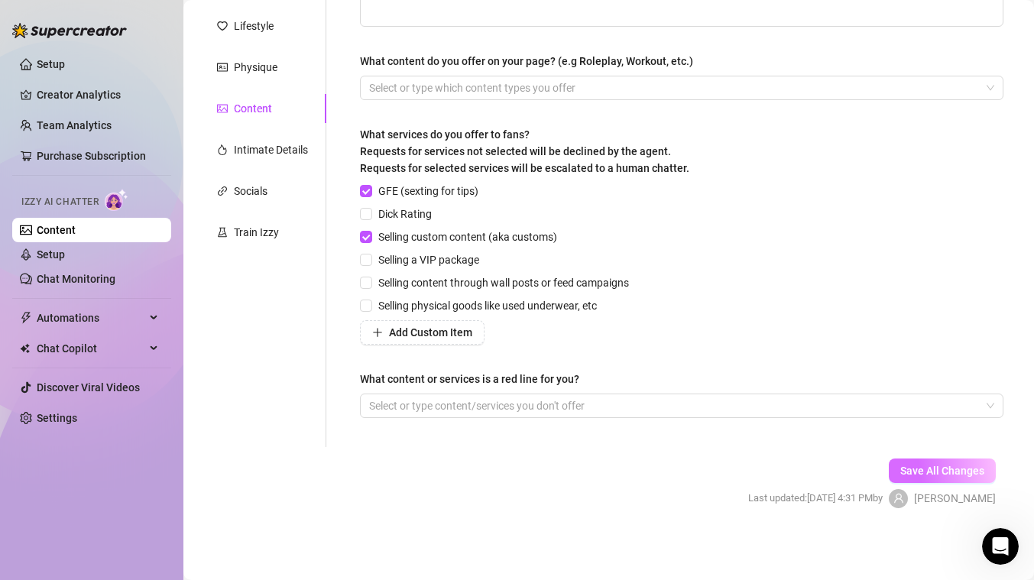
click at [965, 468] on span "Save All Changes" at bounding box center [942, 471] width 84 height 12
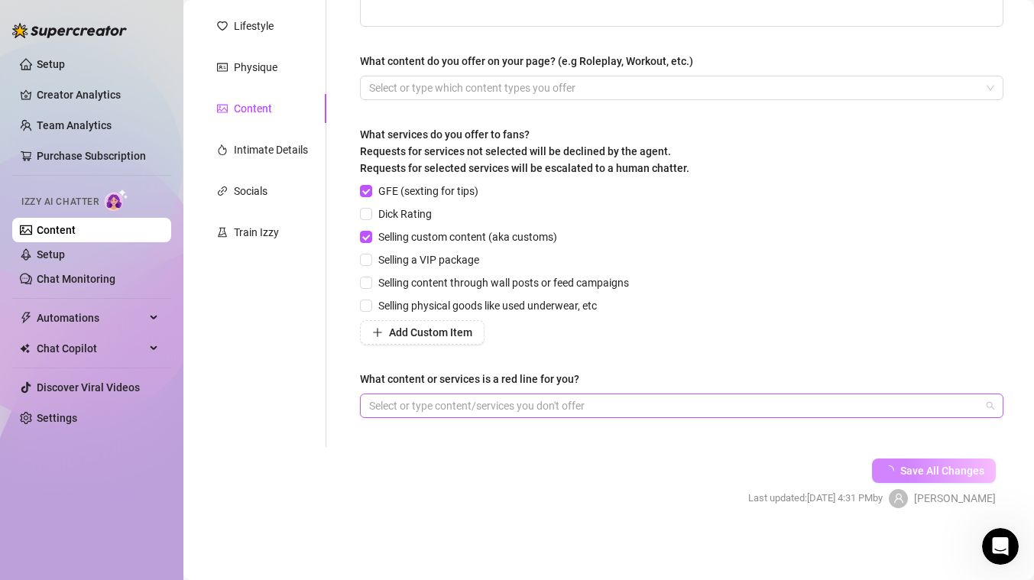
click at [688, 404] on div at bounding box center [673, 405] width 621 height 21
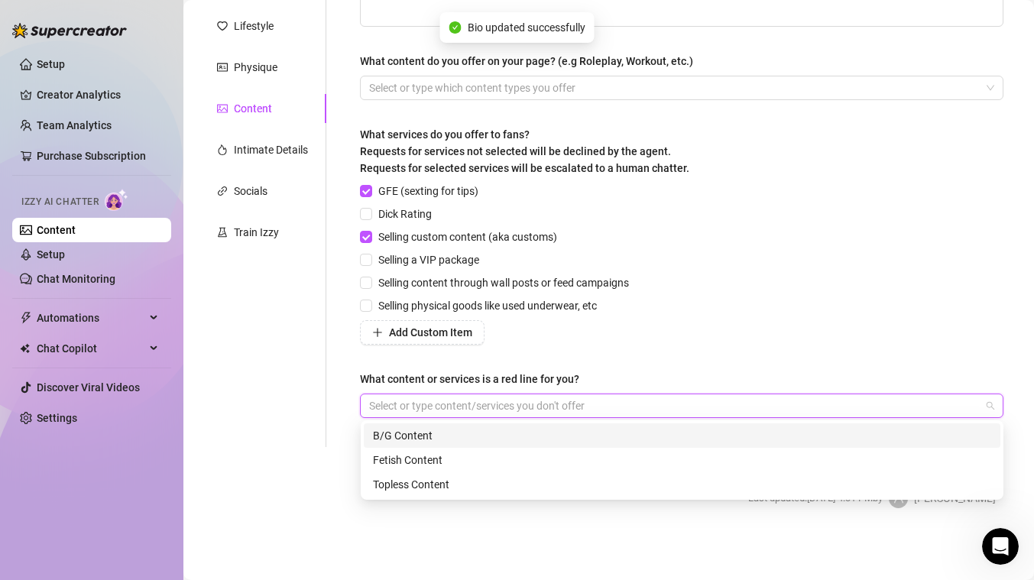
click at [688, 404] on div at bounding box center [673, 405] width 621 height 21
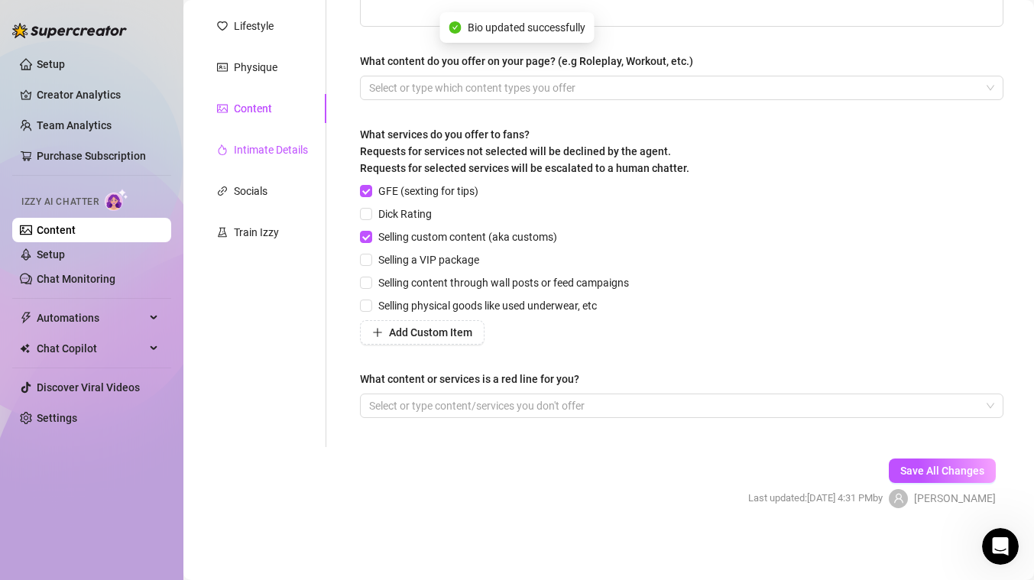
click at [299, 146] on div "Intimate Details" at bounding box center [271, 149] width 74 height 17
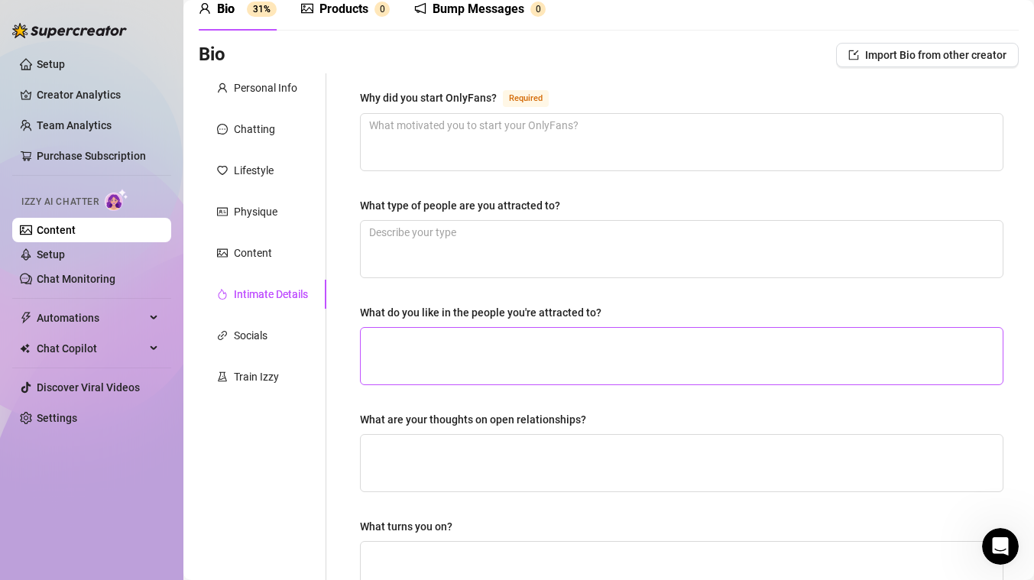
scroll to position [0, 0]
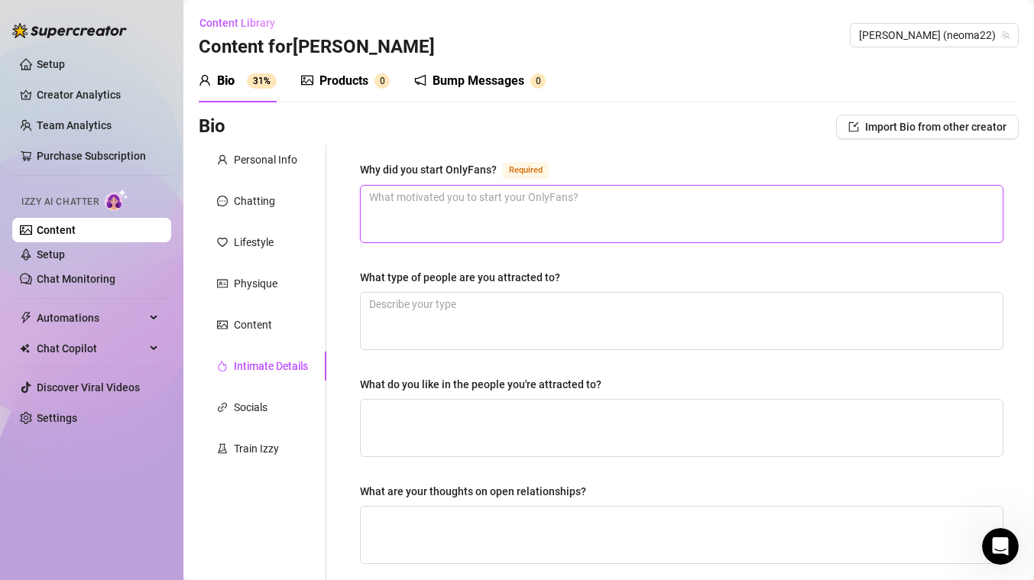
click at [586, 206] on textarea "Why did you start OnlyFans? Required" at bounding box center [682, 214] width 642 height 57
type textarea "m"
type textarea "monm"
type textarea "monme"
type textarea "monm"
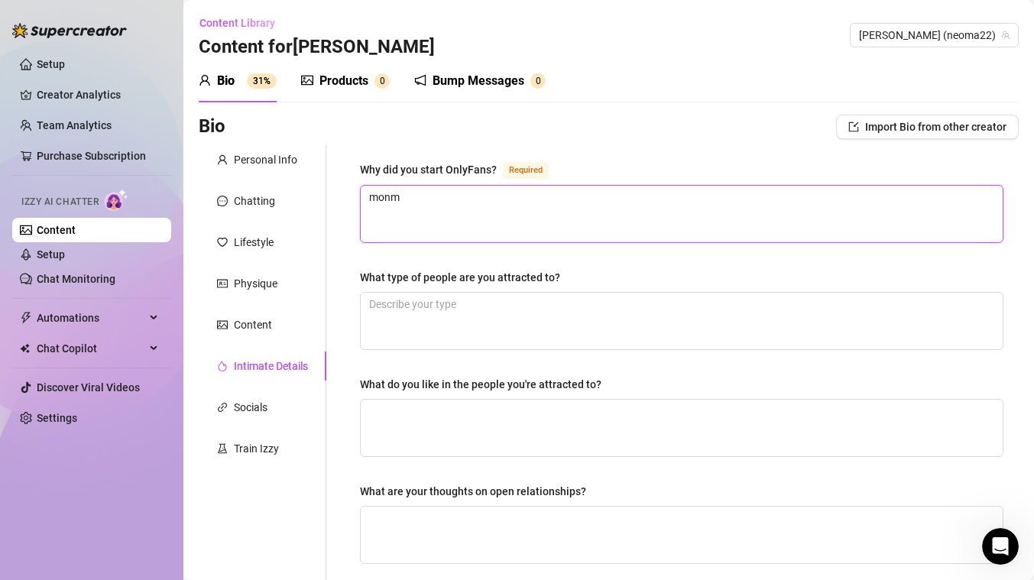
type textarea "mon"
type textarea "money"
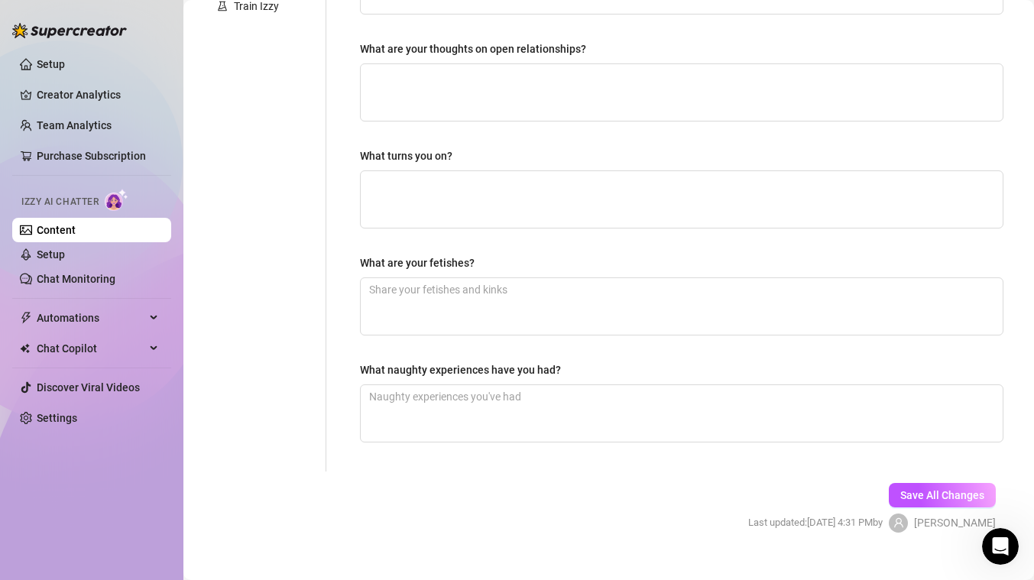
scroll to position [467, 0]
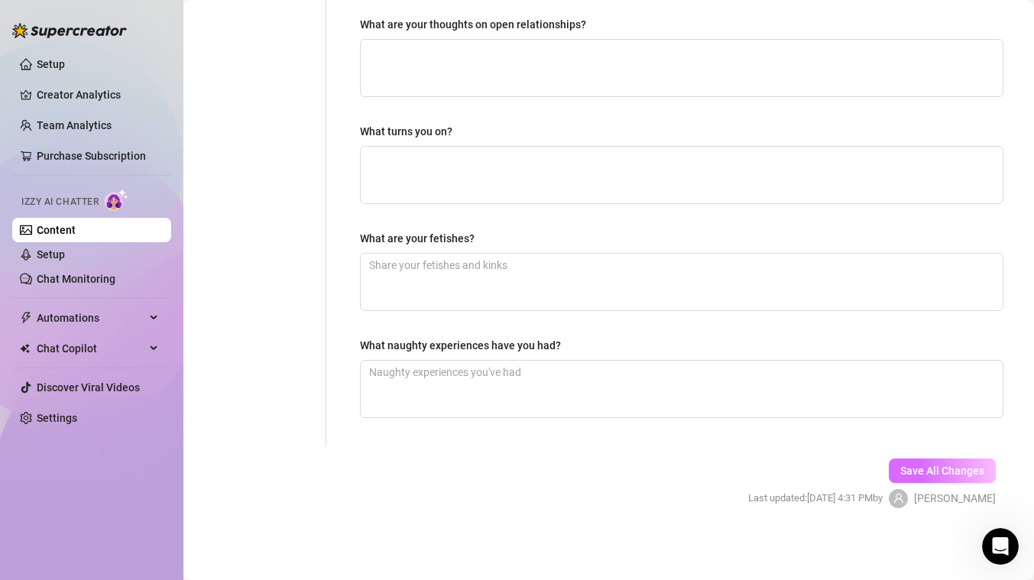
type textarea "money"
click at [959, 466] on span "Save All Changes" at bounding box center [942, 471] width 84 height 12
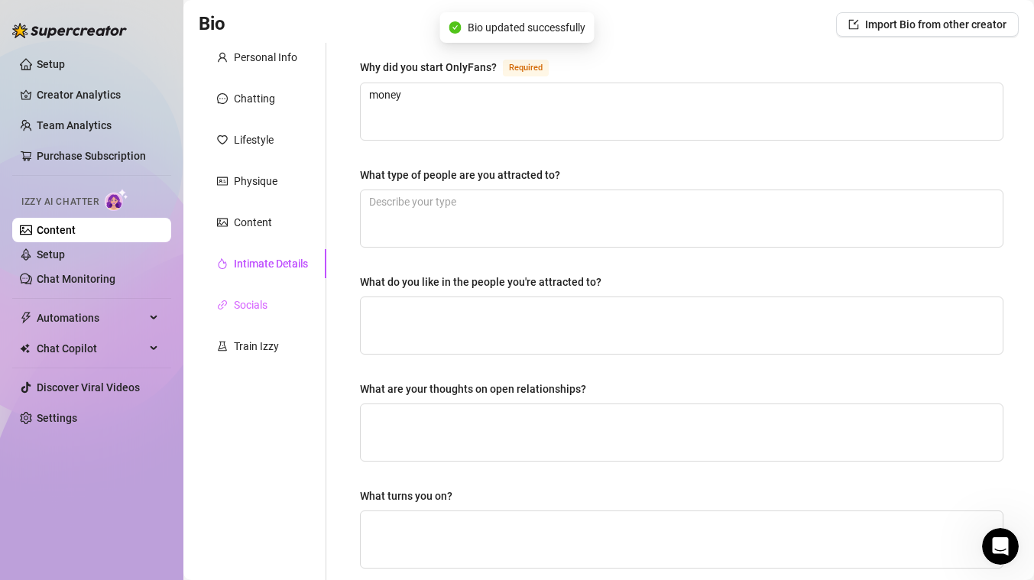
click at [282, 299] on div "Socials" at bounding box center [263, 304] width 128 height 29
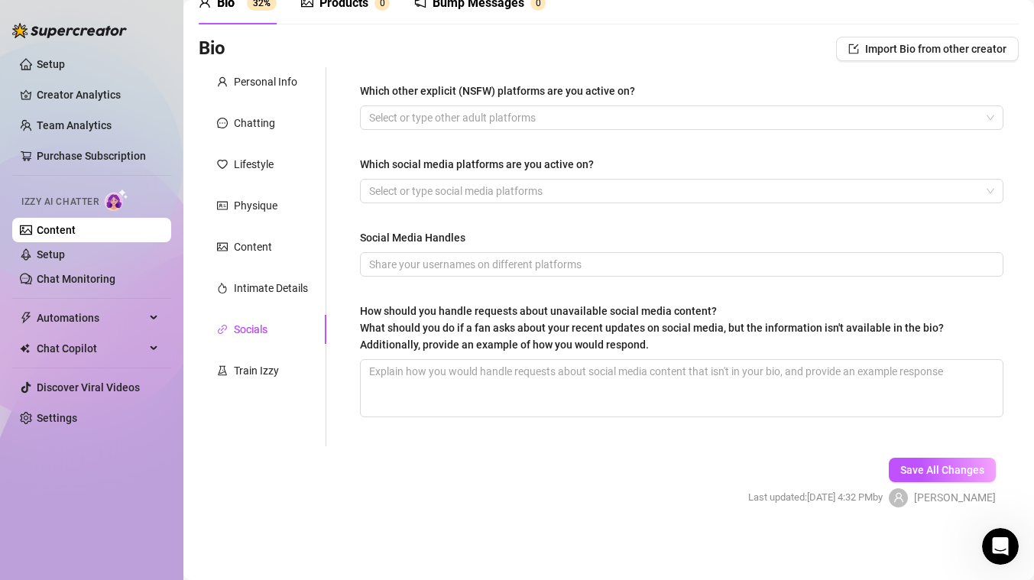
scroll to position [78, 0]
click at [488, 118] on div at bounding box center [673, 117] width 621 height 21
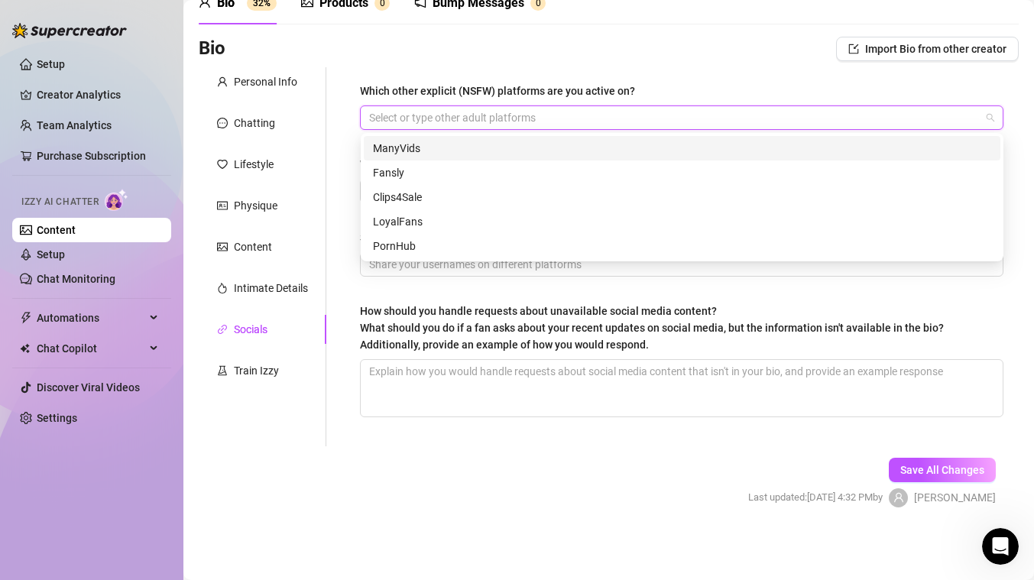
click at [340, 153] on div "Which other explicit (NSFW) platforms are you active on? Select or type other a…" at bounding box center [672, 256] width 692 height 379
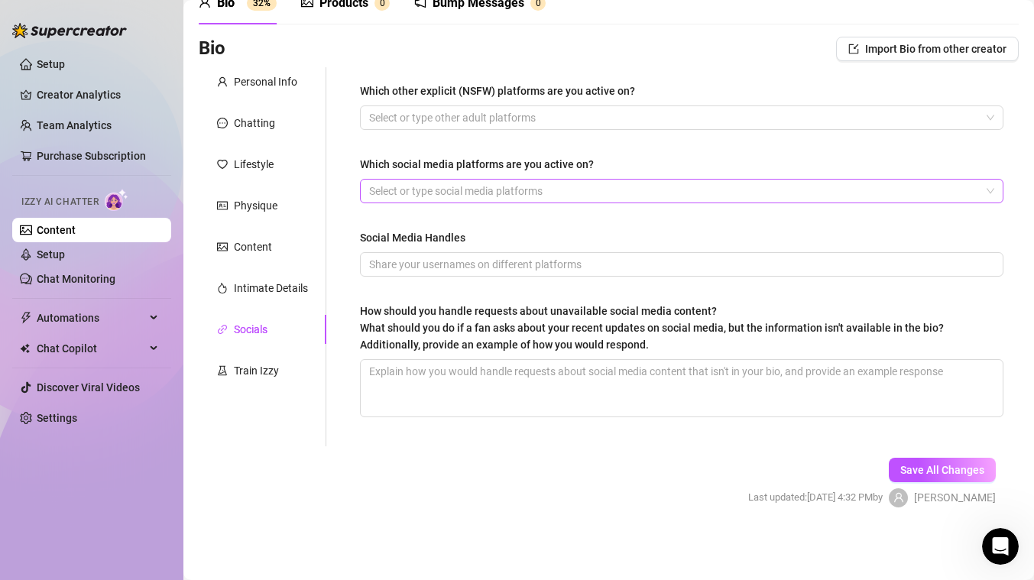
click at [433, 200] on div at bounding box center [673, 190] width 621 height 21
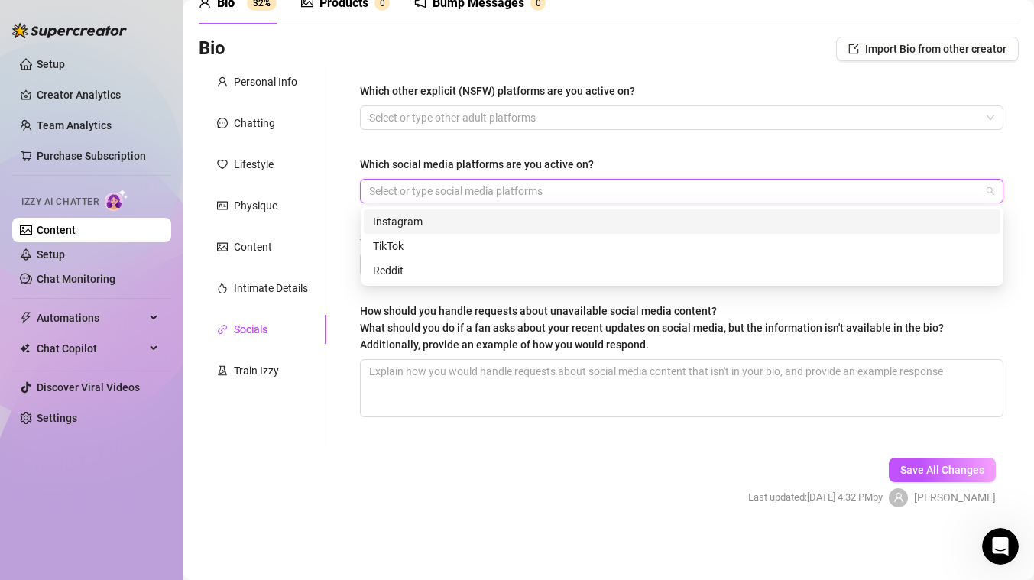
click at [437, 226] on div "Instagram" at bounding box center [682, 221] width 618 height 17
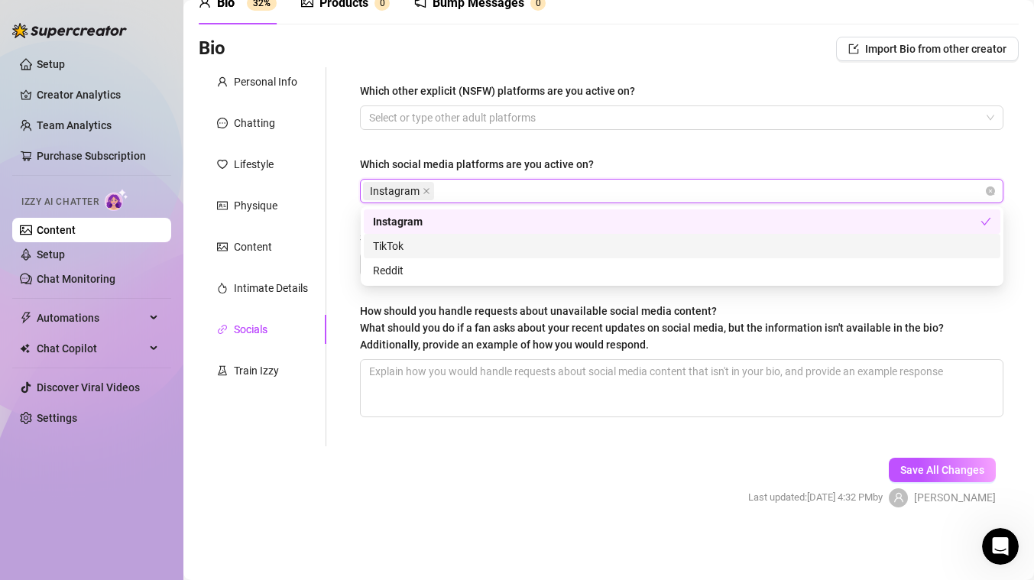
click at [464, 243] on div "TikTok" at bounding box center [682, 246] width 618 height 17
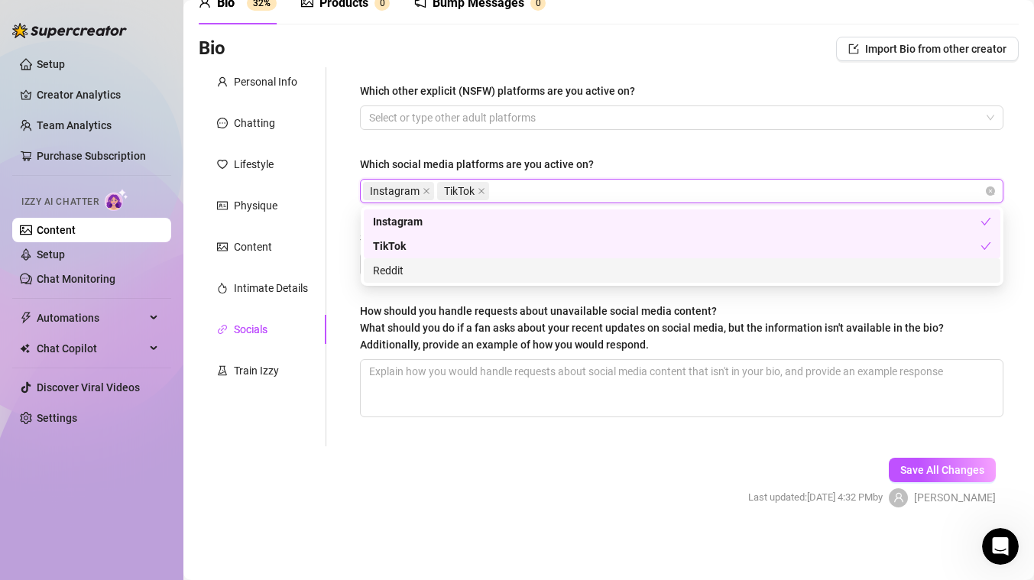
click at [426, 349] on span "What should you do if a fan asks about your recent updates on social media, but…" at bounding box center [652, 336] width 584 height 29
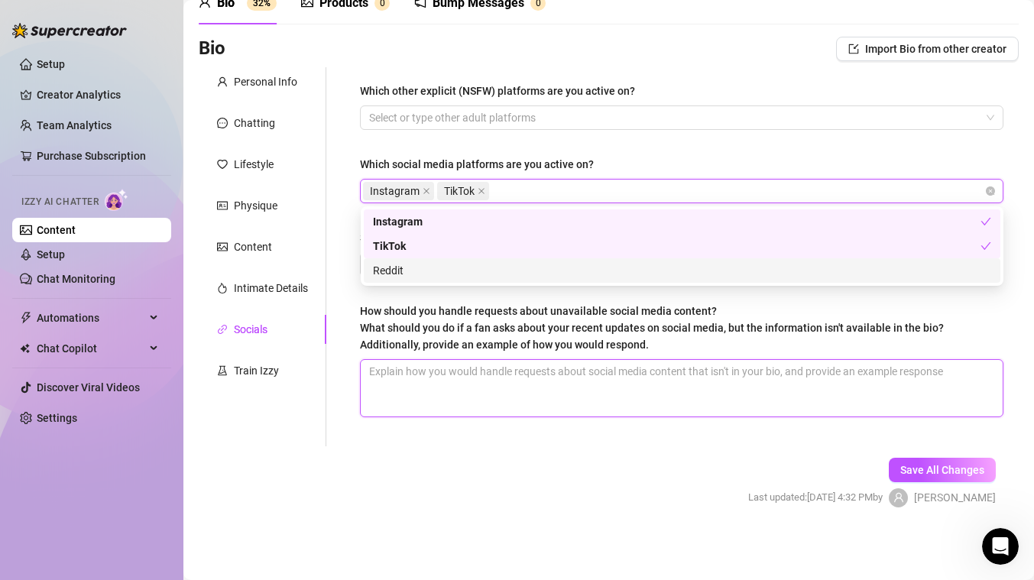
click at [426, 360] on textarea "How should you handle requests about unavailable social media content? What sho…" at bounding box center [682, 388] width 642 height 57
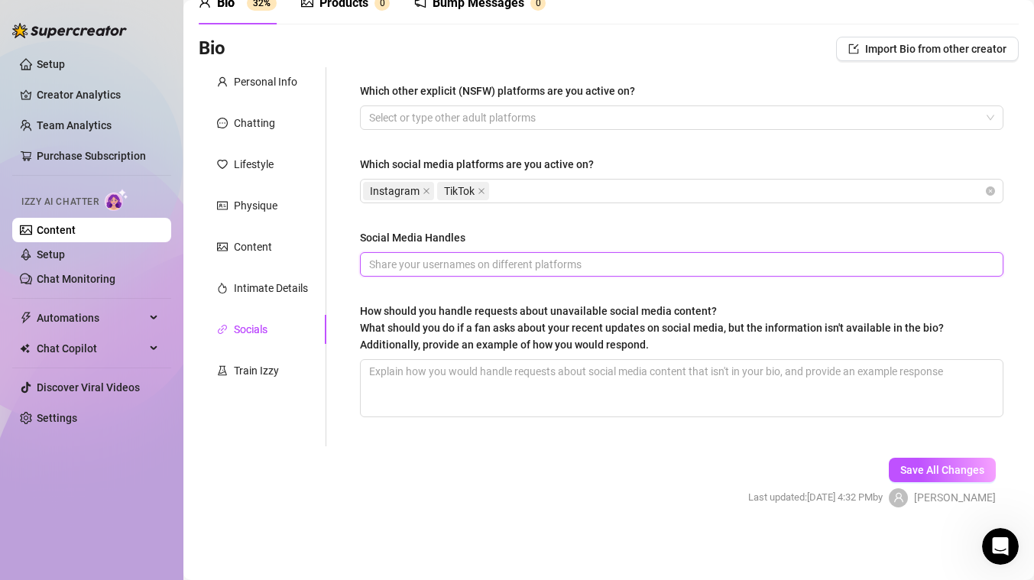
click at [412, 267] on input "Social Media Handles" at bounding box center [680, 264] width 622 height 17
type input "j"
type input "keelaokeeffe"
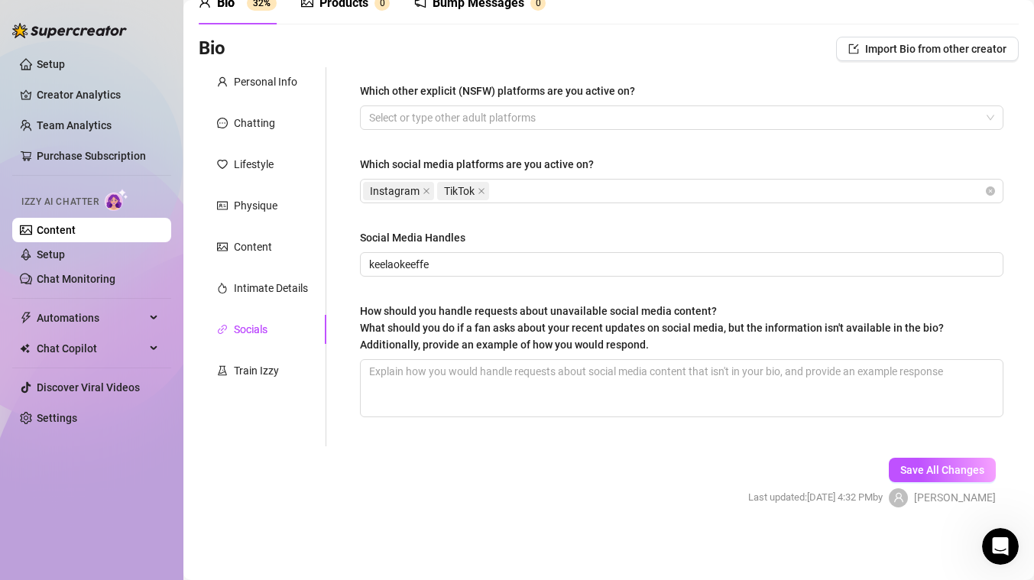
click at [435, 283] on div "Which other explicit (NSFW) platforms are you active on? Select or type other a…" at bounding box center [681, 257] width 643 height 348
click at [928, 464] on span "Save All Changes" at bounding box center [942, 470] width 84 height 12
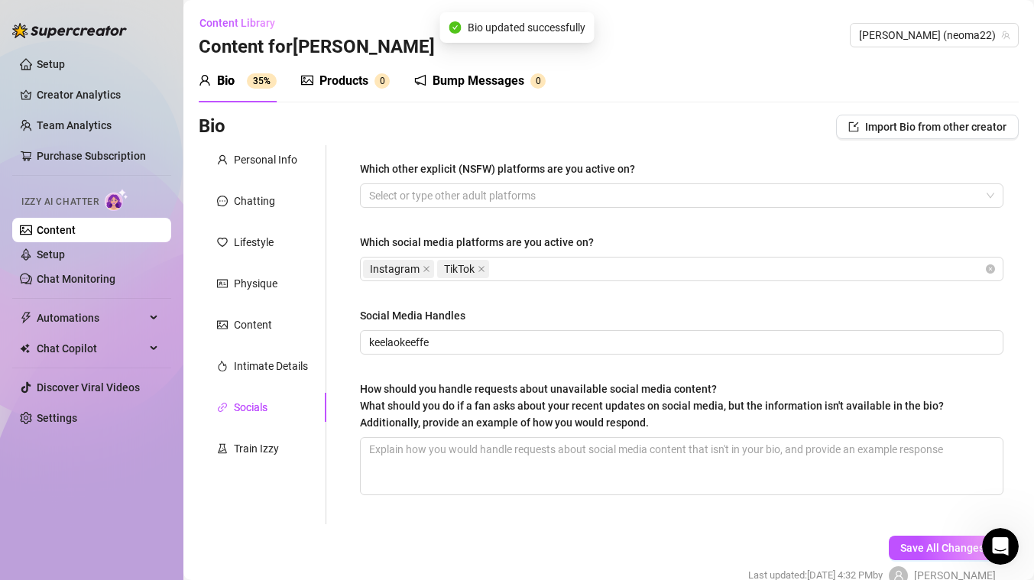
scroll to position [1, 0]
click at [254, 454] on div "Train Izzy" at bounding box center [256, 447] width 45 height 17
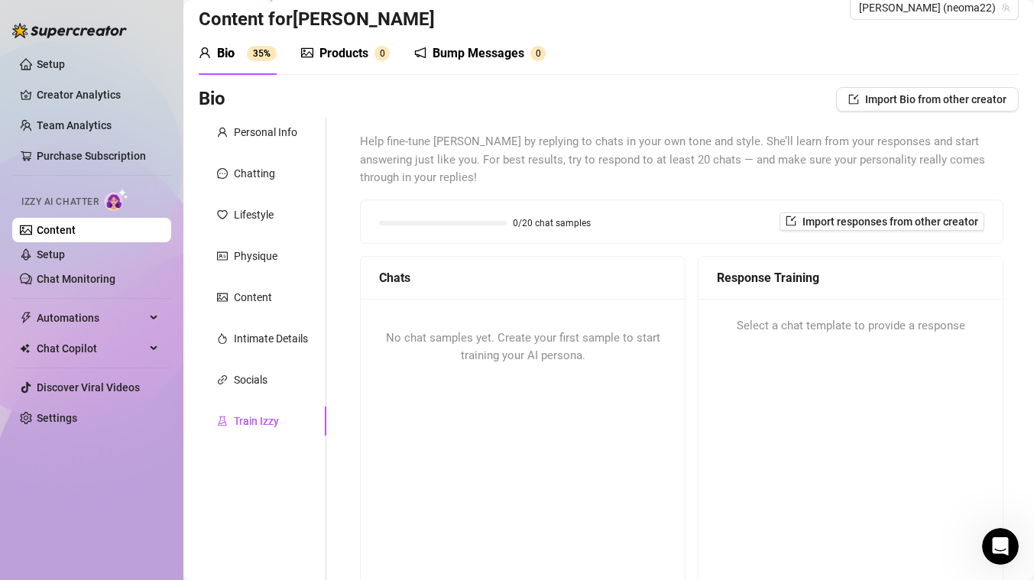
scroll to position [0, 0]
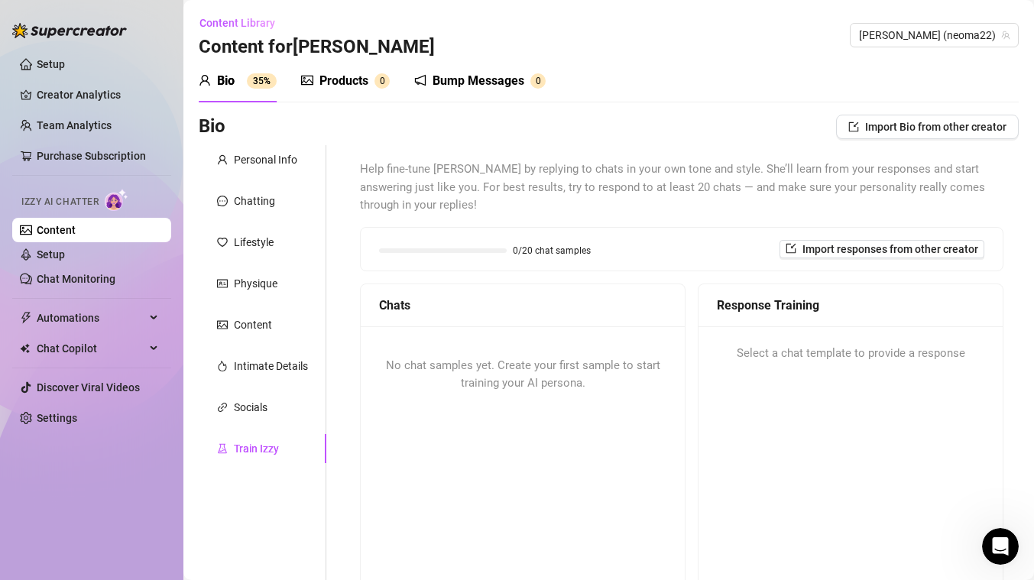
click at [340, 81] on div "Products" at bounding box center [343, 81] width 49 height 18
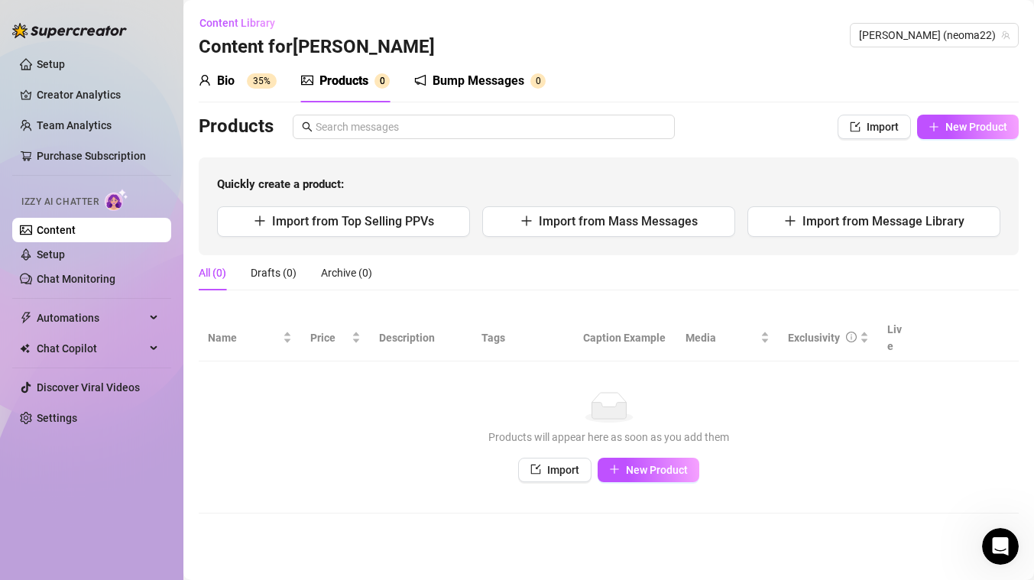
click at [250, 78] on sup "35%" at bounding box center [262, 80] width 30 height 15
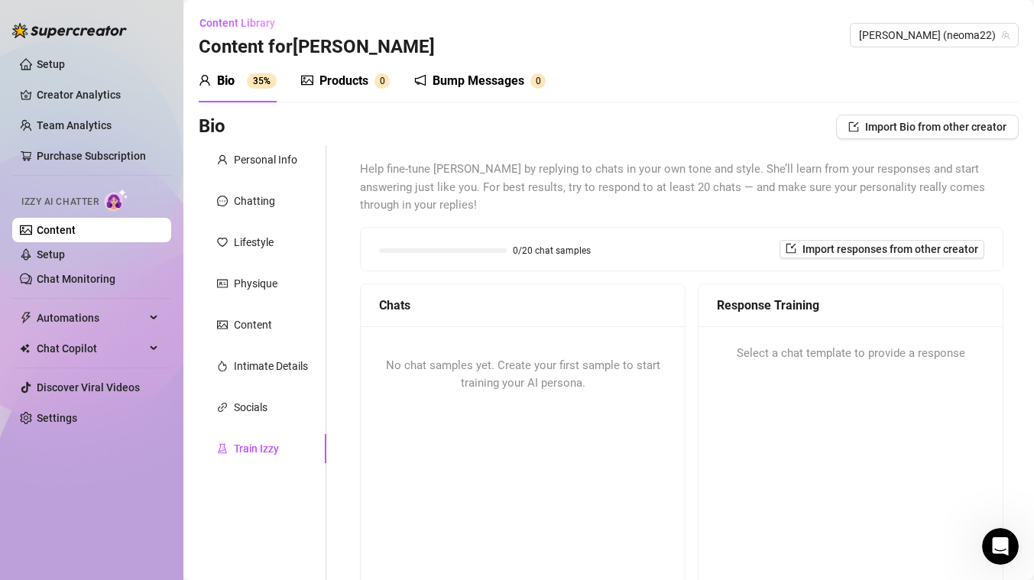
click at [76, 227] on link "Content" at bounding box center [56, 230] width 39 height 12
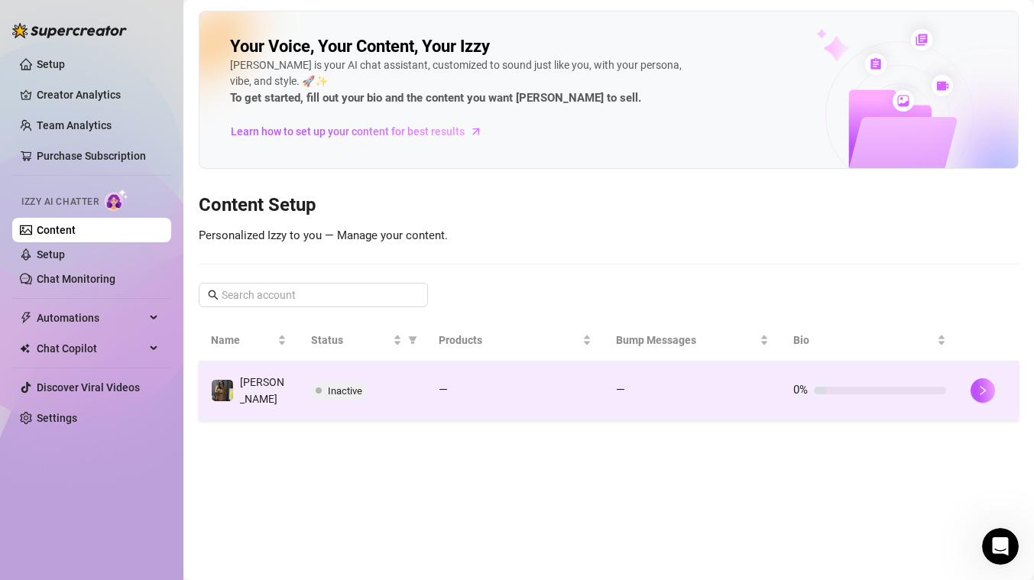
click at [322, 371] on td "Inactive" at bounding box center [363, 390] width 128 height 59
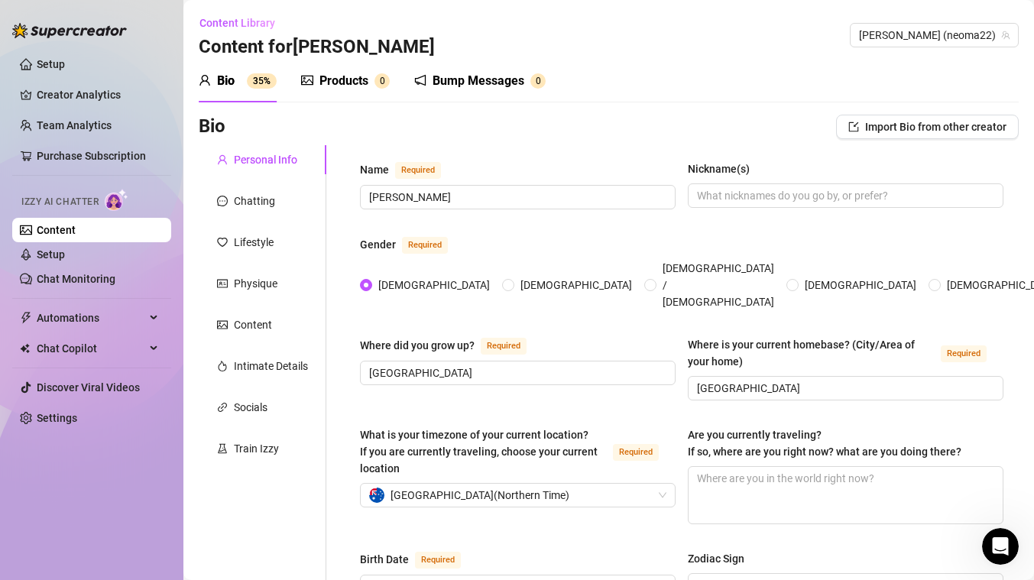
click at [275, 160] on div "Personal Info" at bounding box center [265, 159] width 63 height 17
click at [345, 79] on div "Products" at bounding box center [343, 81] width 49 height 18
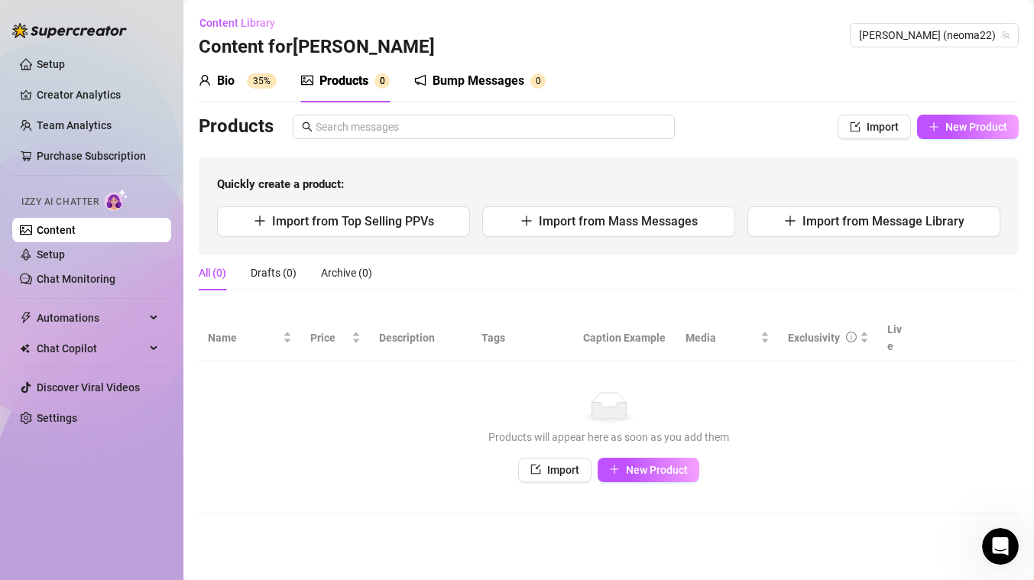
click at [475, 76] on div "Bump Messages" at bounding box center [478, 81] width 92 height 18
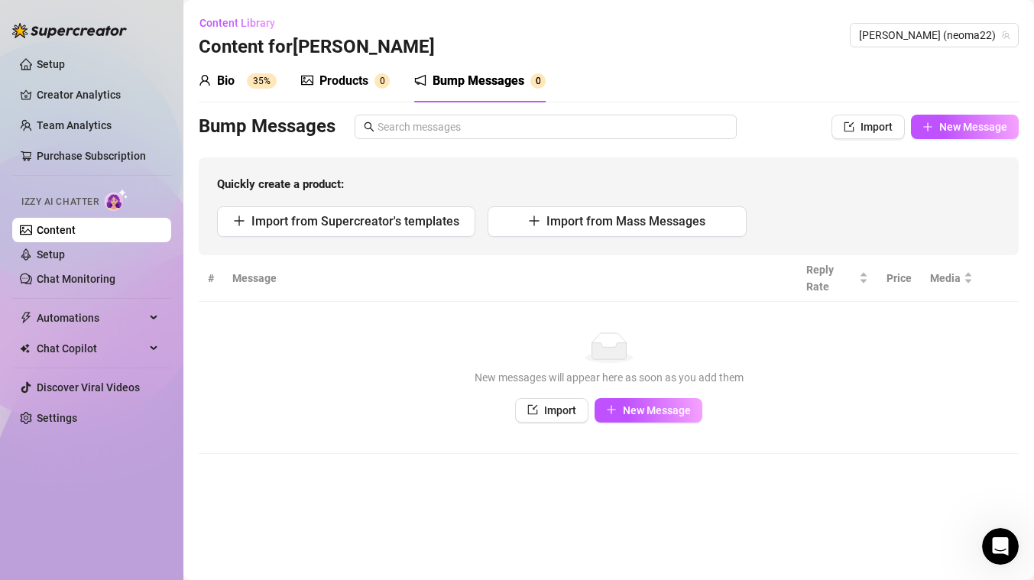
click at [267, 85] on sup "35%" at bounding box center [262, 80] width 30 height 15
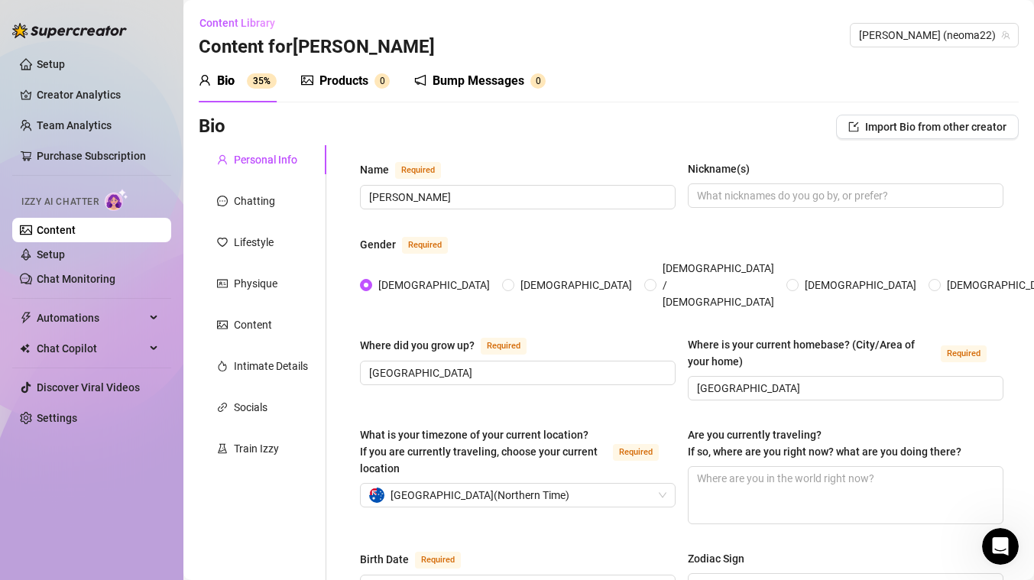
click at [211, 125] on h3 "Bio" at bounding box center [212, 127] width 27 height 24
click at [65, 257] on link "Setup" at bounding box center [51, 254] width 28 height 12
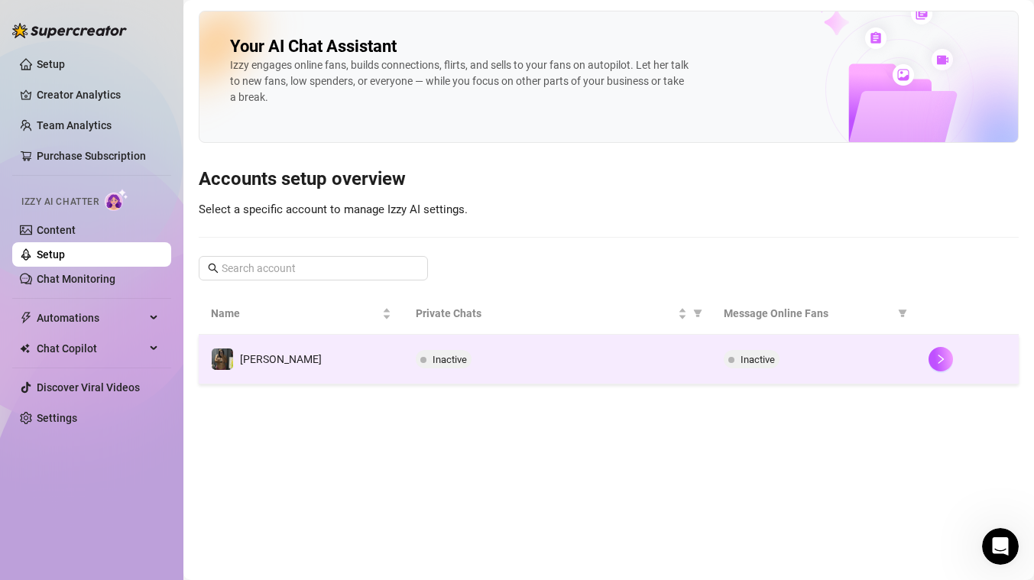
click at [435, 360] on span "Inactive" at bounding box center [449, 359] width 34 height 11
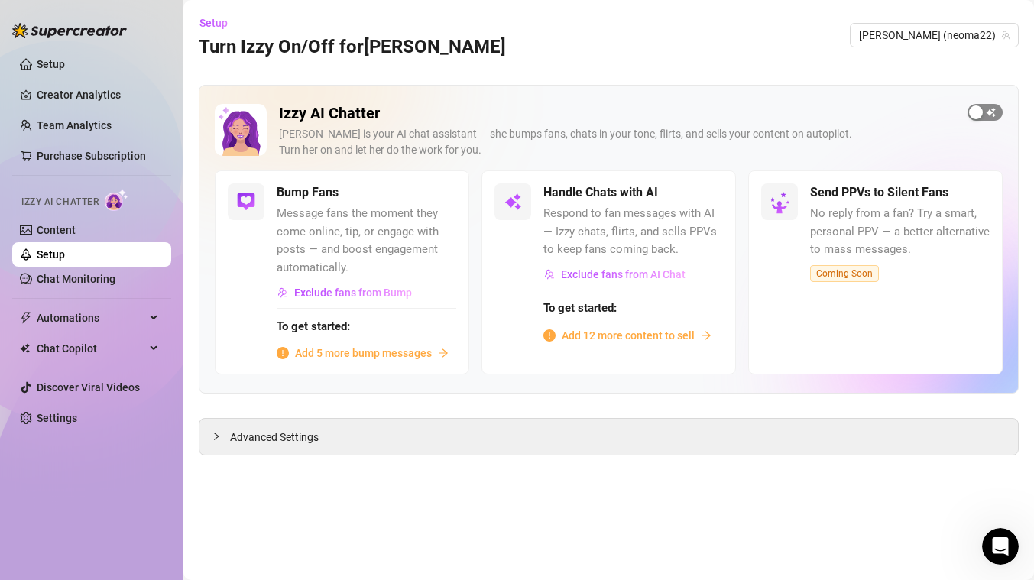
click at [993, 115] on span "button" at bounding box center [984, 112] width 35 height 17
click at [439, 194] on span "button" at bounding box center [440, 192] width 34 height 17
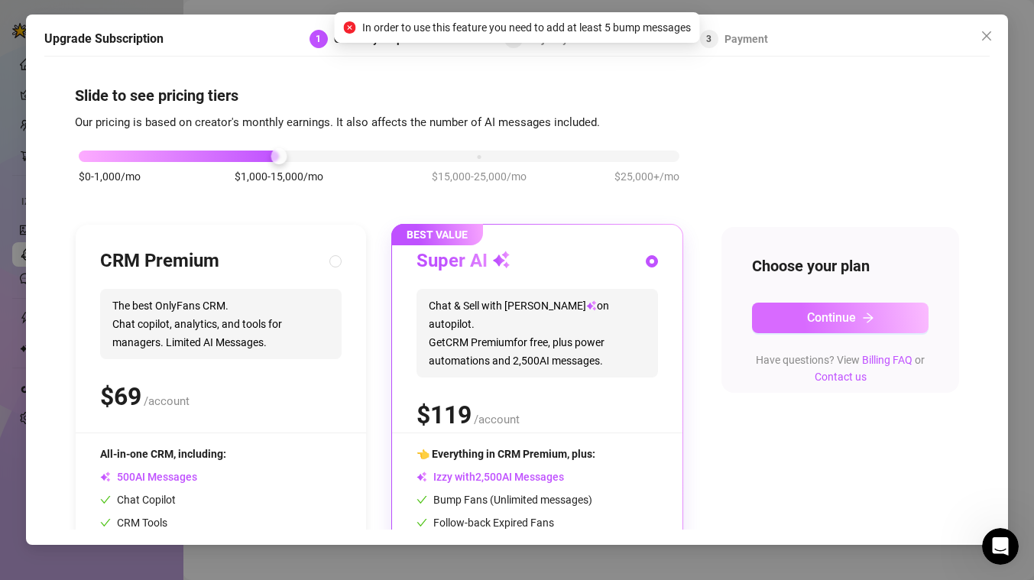
click at [840, 325] on button "Continue" at bounding box center [840, 318] width 176 height 31
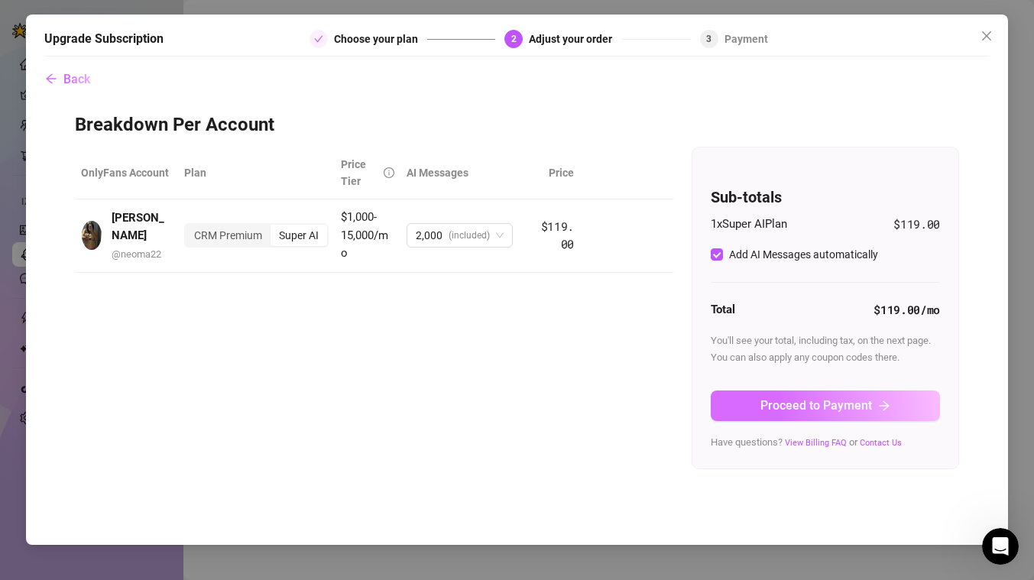
click at [766, 398] on span "Proceed to Payment" at bounding box center [816, 405] width 112 height 15
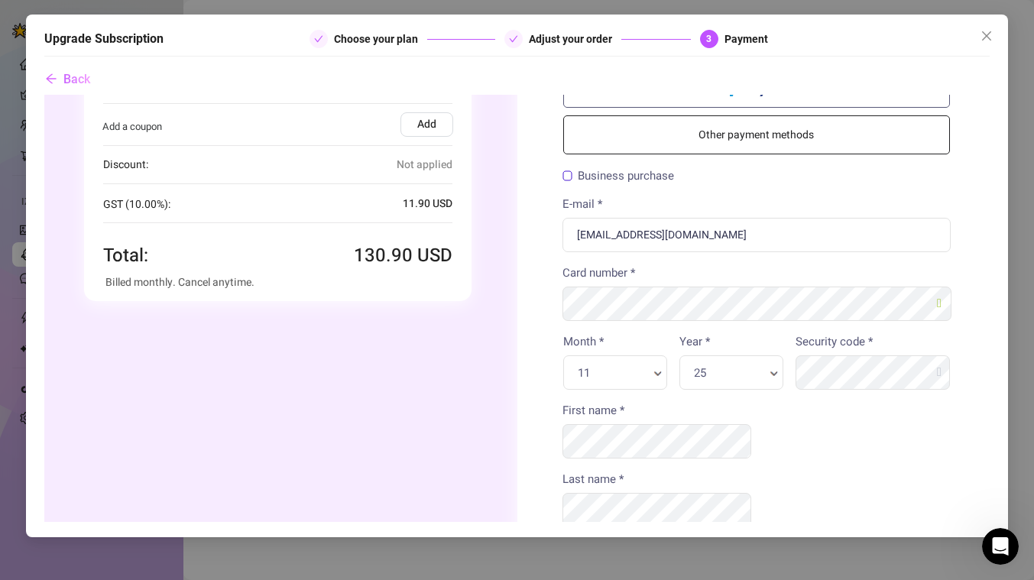
click at [733, 361] on div "25 Year * Year *" at bounding box center [730, 372] width 104 height 34
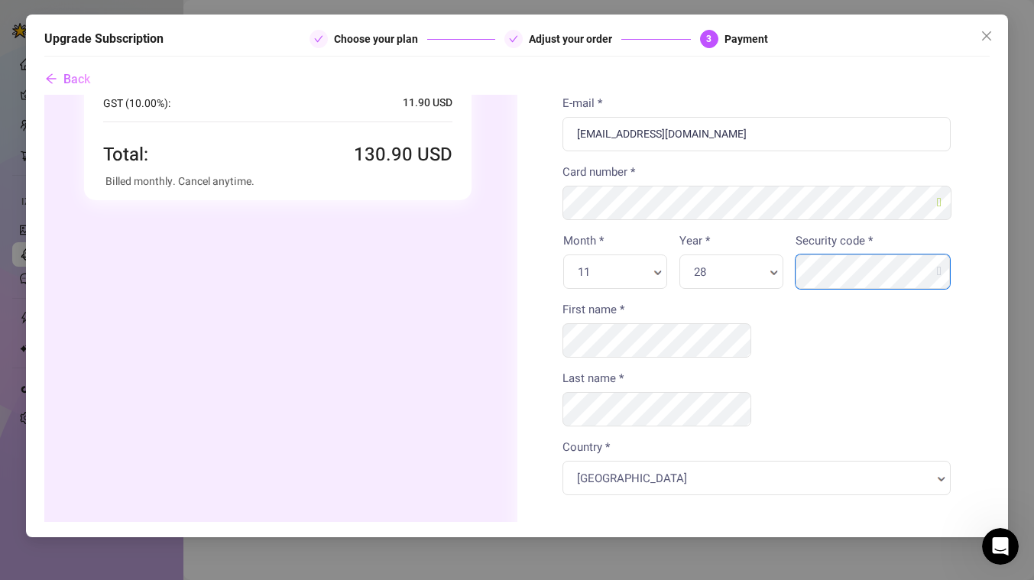
scroll to position [224, 0]
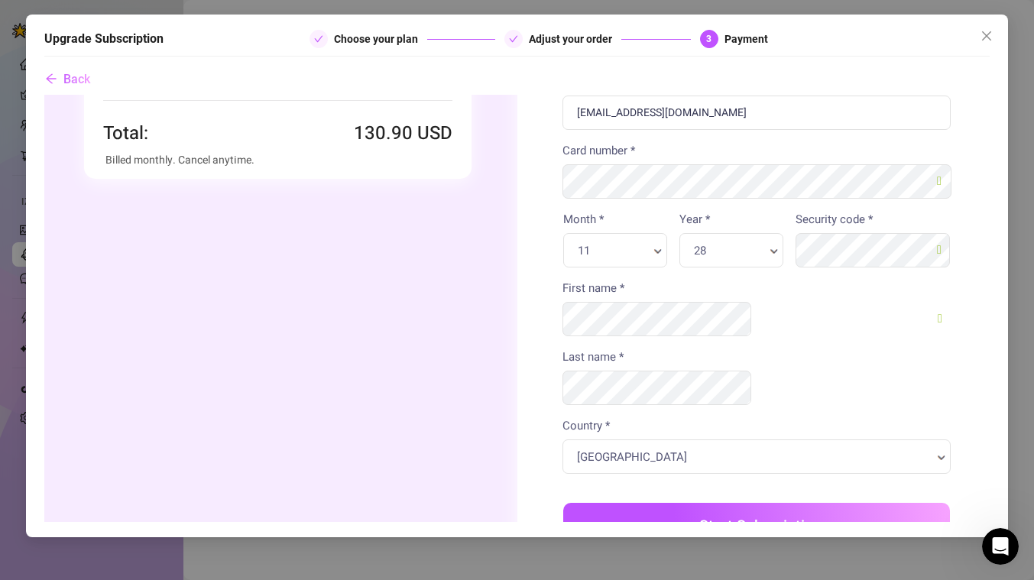
click at [719, 502] on button "Start Subscription" at bounding box center [755, 525] width 387 height 47
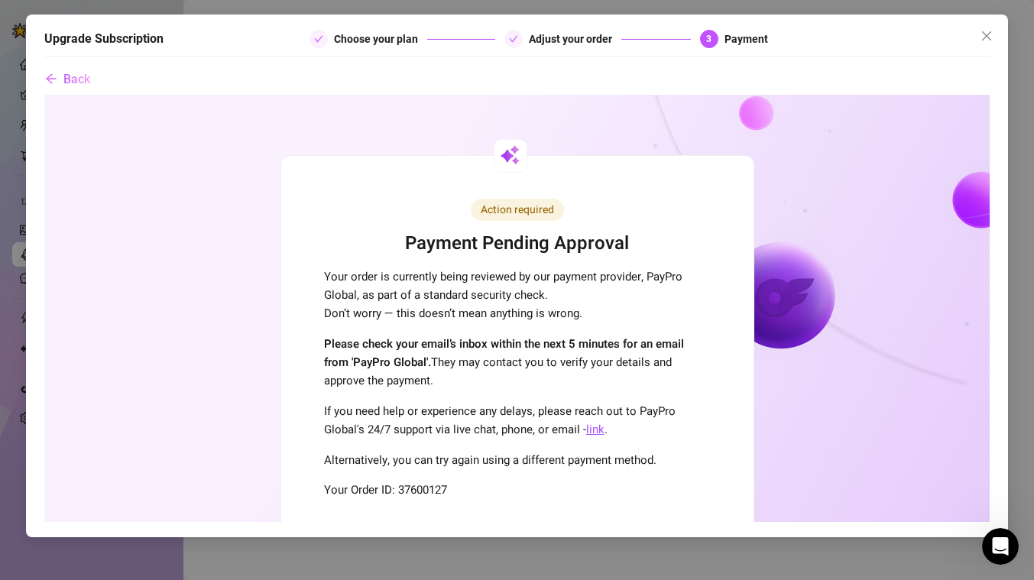
scroll to position [0, 0]
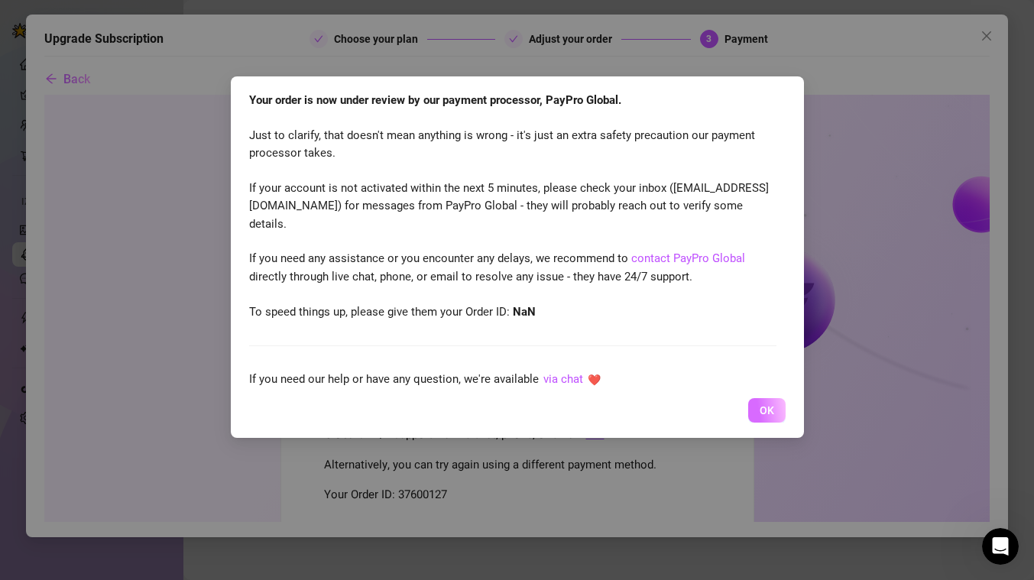
click at [766, 408] on span "OK" at bounding box center [766, 410] width 15 height 12
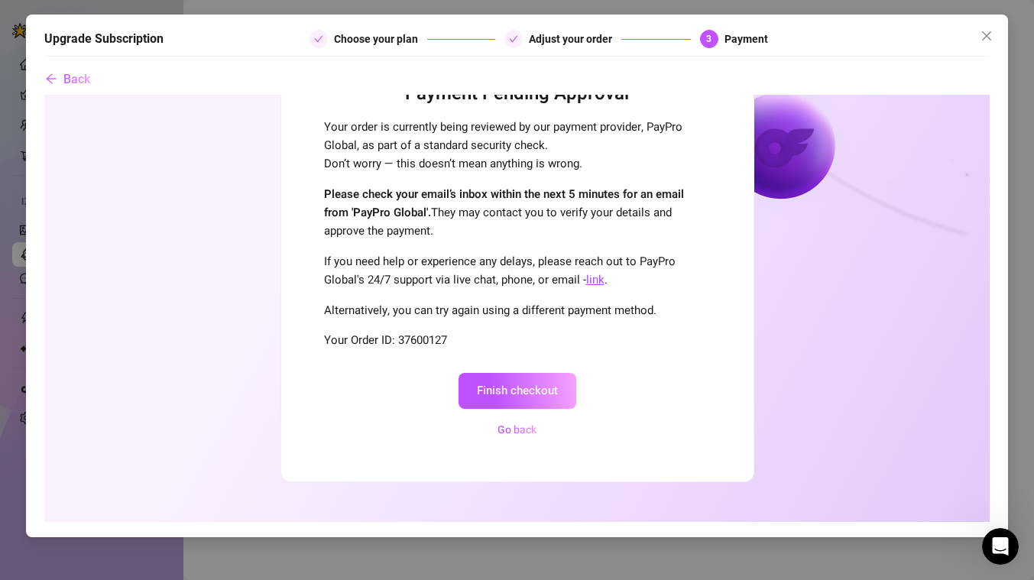
scroll to position [160, 0]
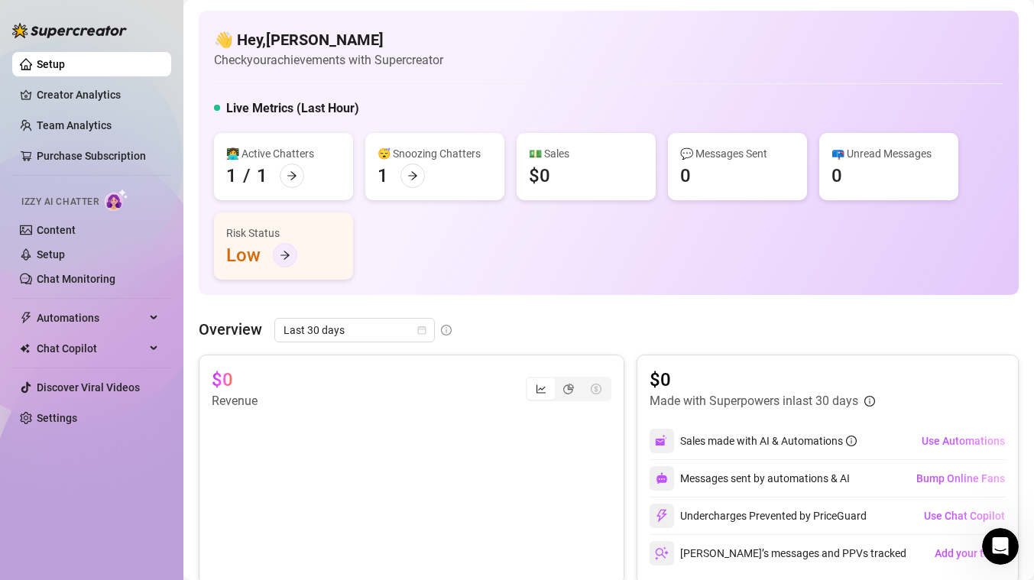
click at [283, 256] on icon "arrow-right" at bounding box center [285, 255] width 11 height 11
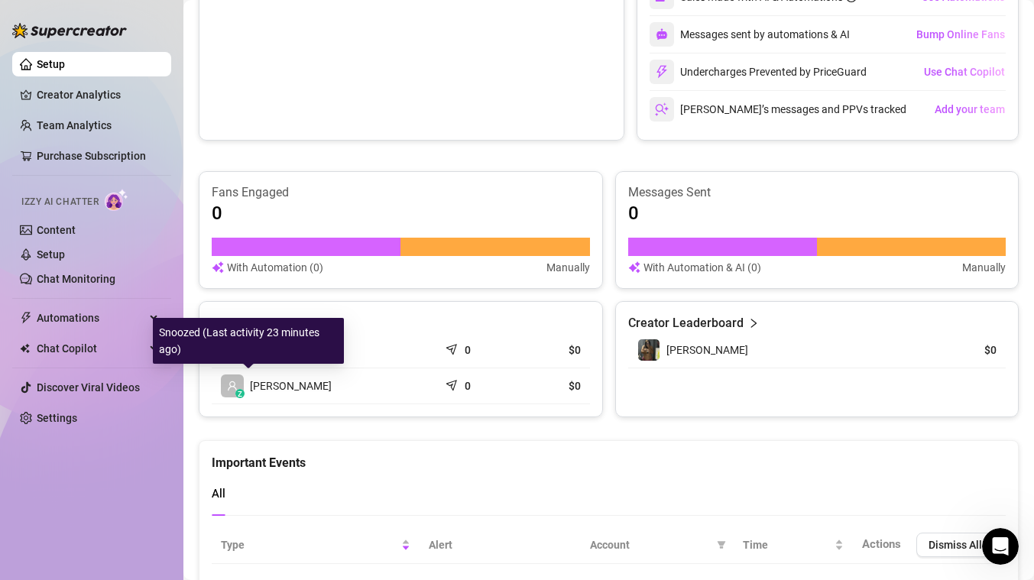
scroll to position [445, 0]
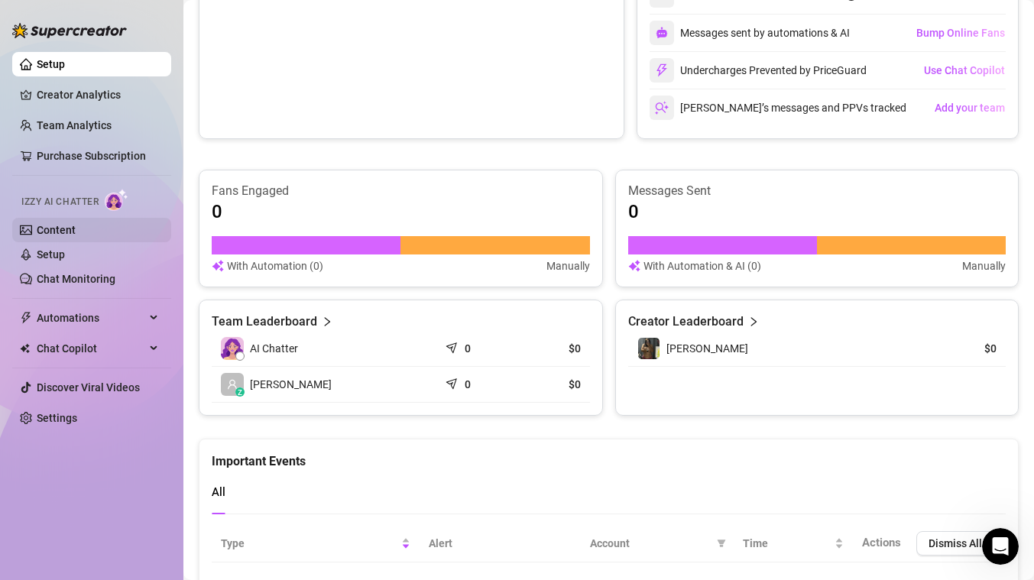
click at [76, 228] on link "Content" at bounding box center [56, 230] width 39 height 12
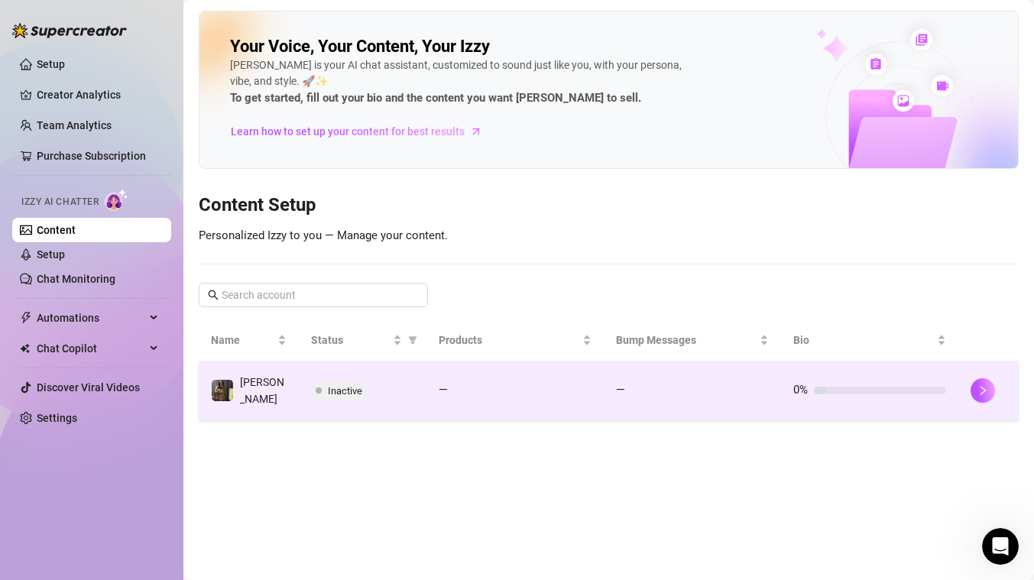
click at [316, 398] on td "Inactive" at bounding box center [363, 390] width 128 height 59
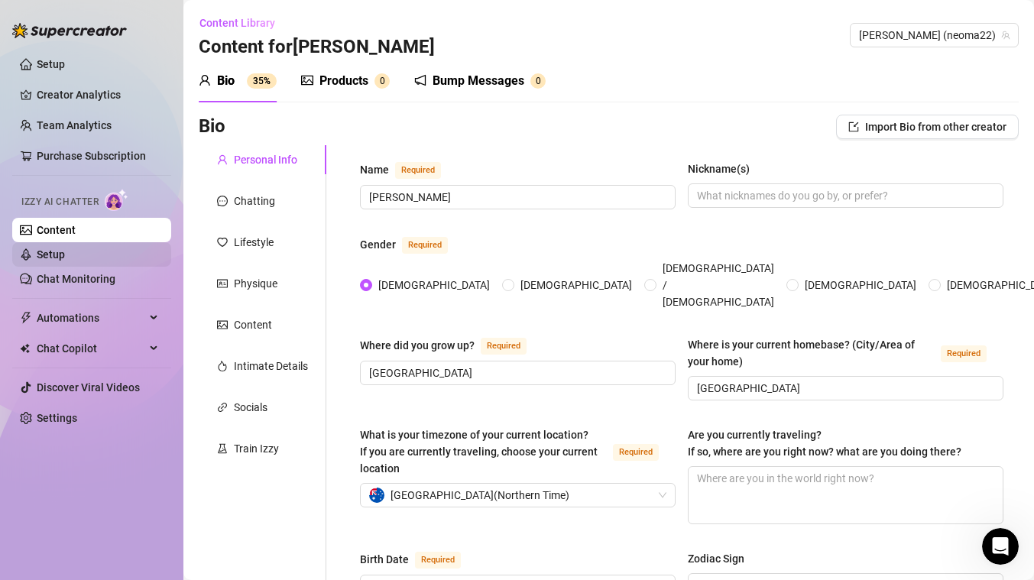
click at [65, 254] on link "Setup" at bounding box center [51, 254] width 28 height 12
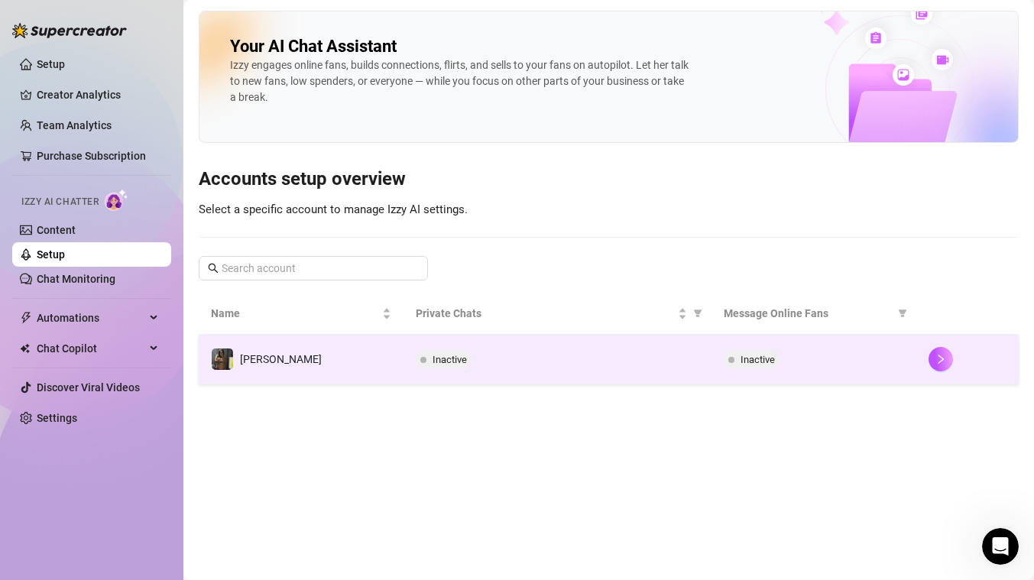
click at [273, 354] on span "[PERSON_NAME]" at bounding box center [281, 359] width 82 height 12
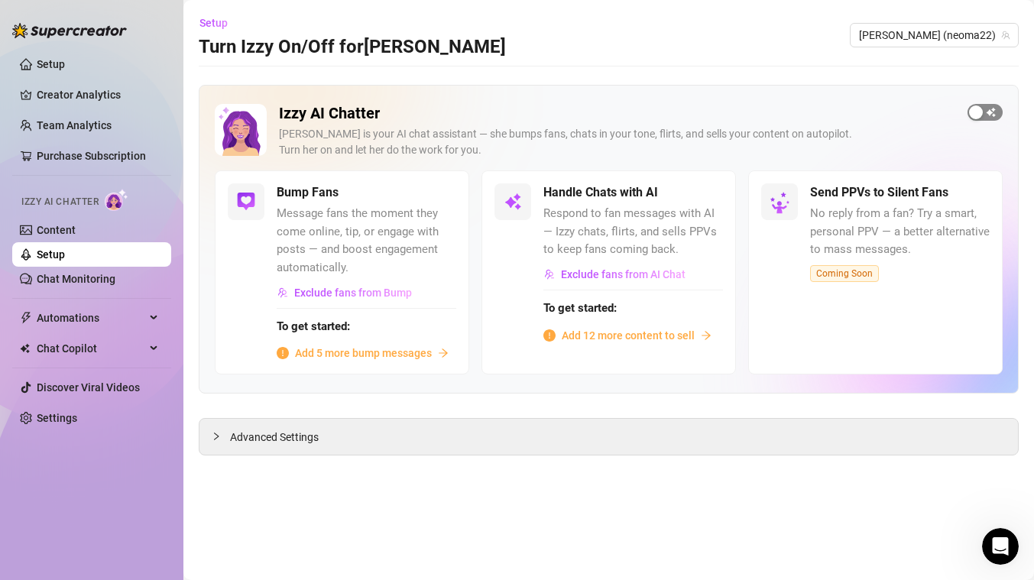
click at [989, 116] on span "button" at bounding box center [984, 112] width 35 height 17
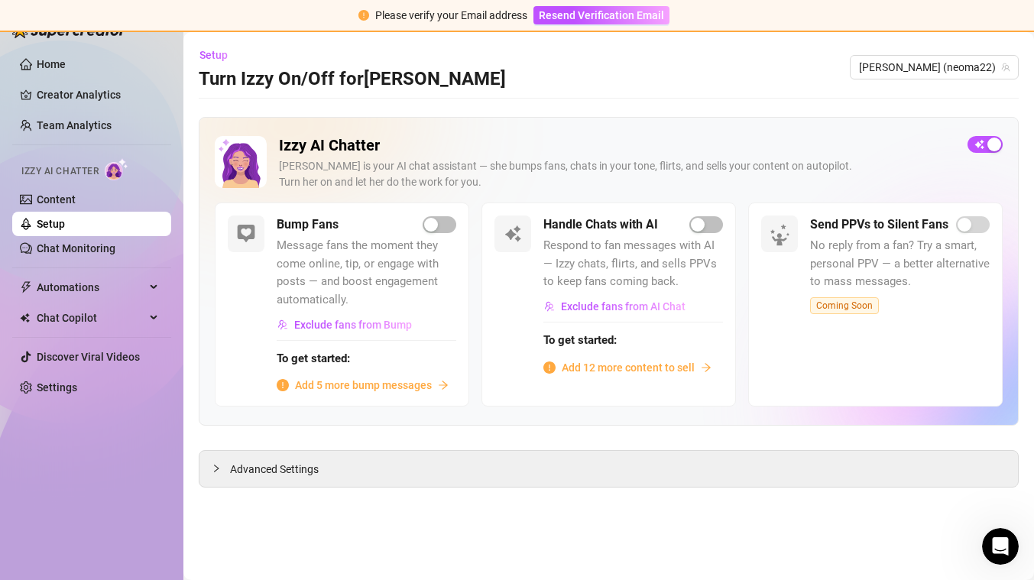
click at [426, 222] on div "Izzy AI Chatter Izzy is your AI chat assistant — she bumps fans, chats in your …" at bounding box center [609, 271] width 820 height 309
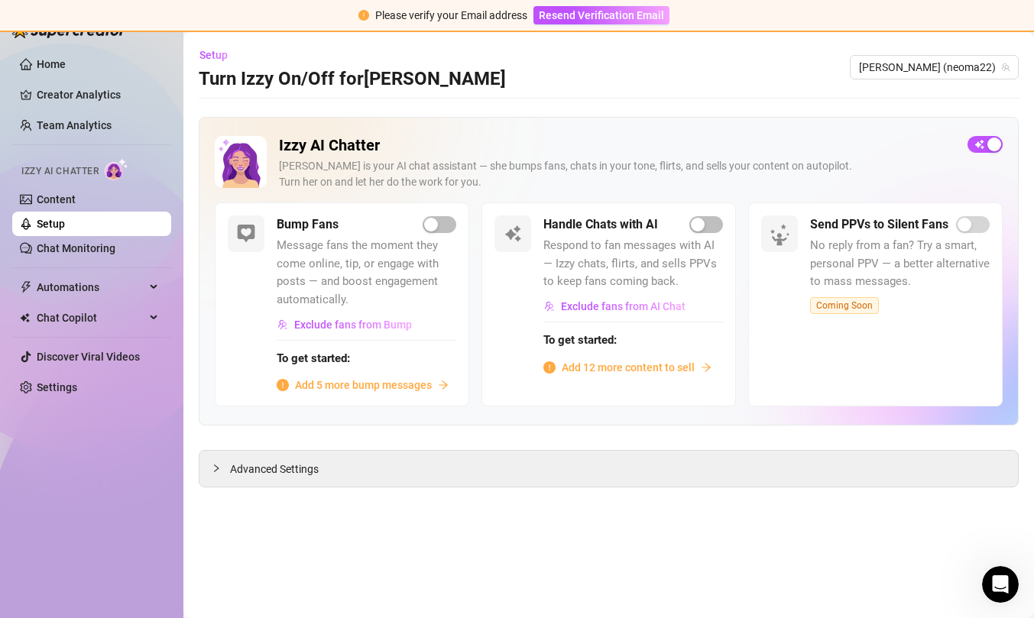
scroll to position [138, 0]
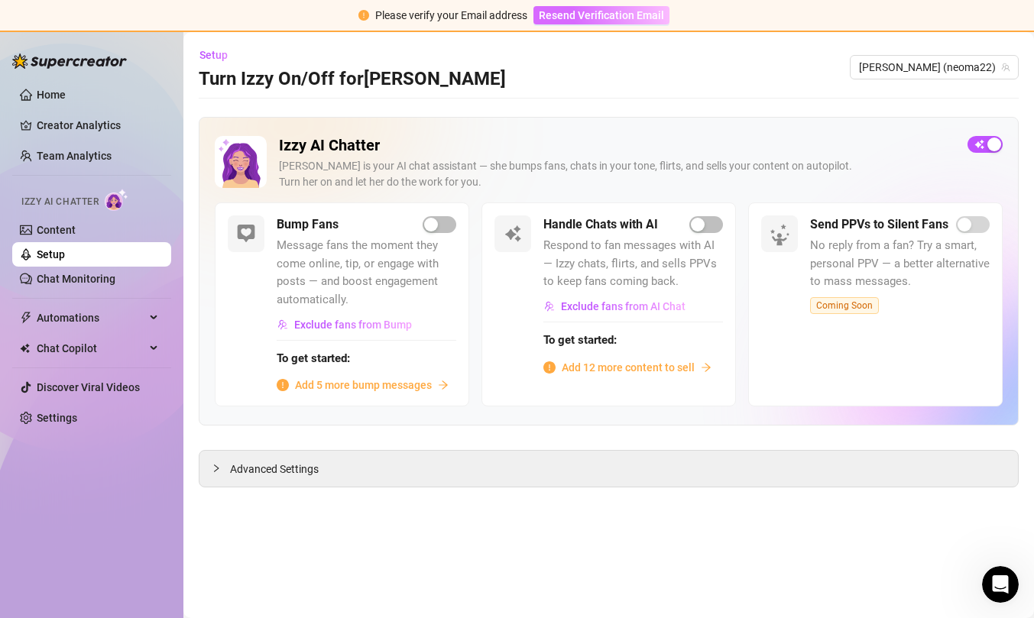
click at [601, 18] on span "Resend Verification Email" at bounding box center [601, 15] width 125 height 12
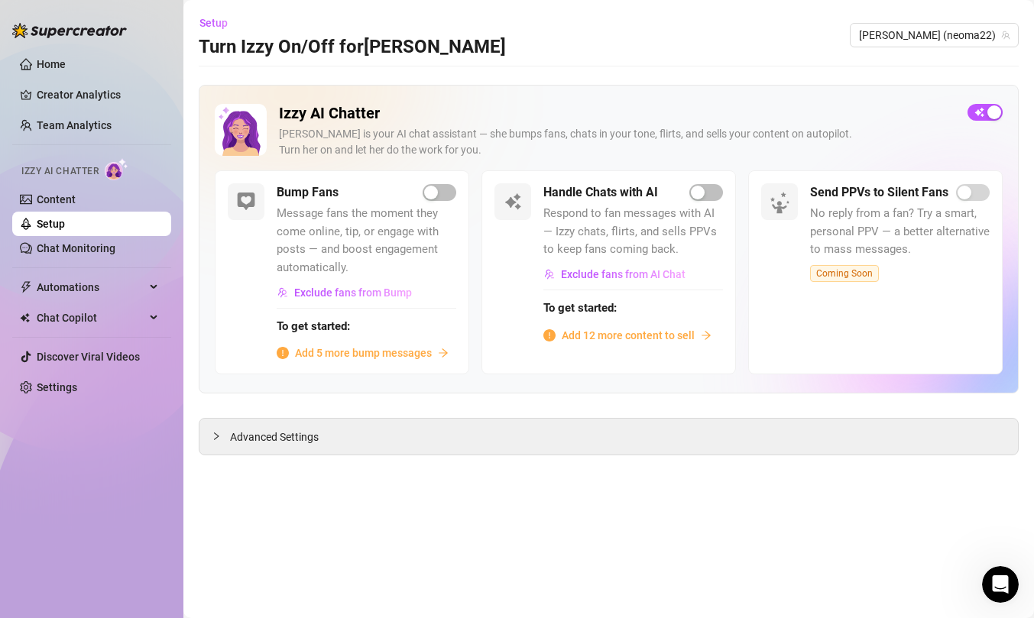
click at [420, 189] on div "Bump Fans" at bounding box center [367, 192] width 180 height 18
click at [432, 189] on div "button" at bounding box center [431, 193] width 14 height 14
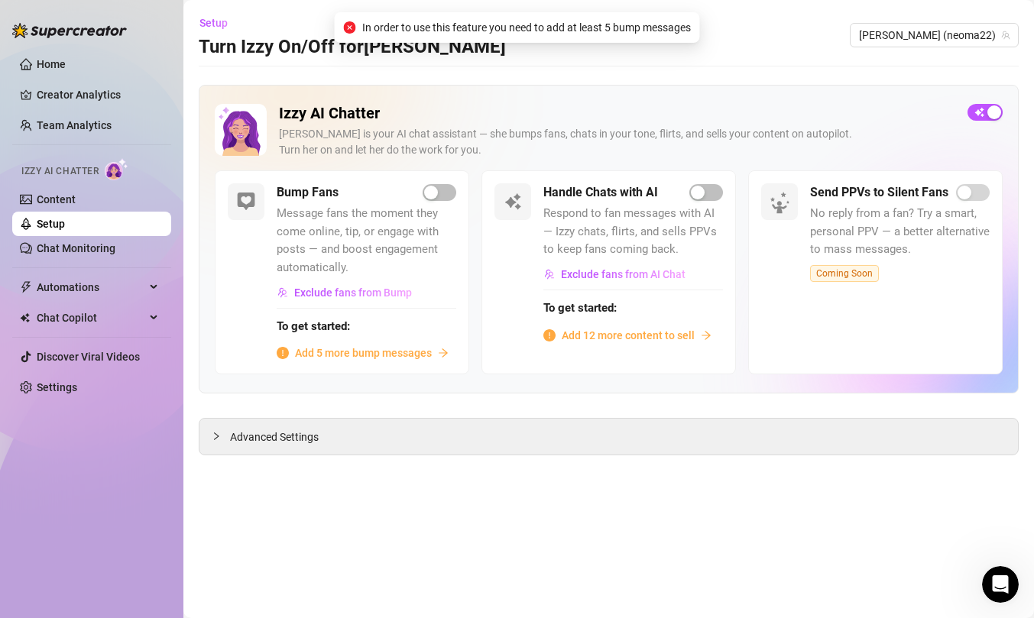
click at [364, 354] on span "Add 5 more bump messages" at bounding box center [363, 353] width 137 height 17
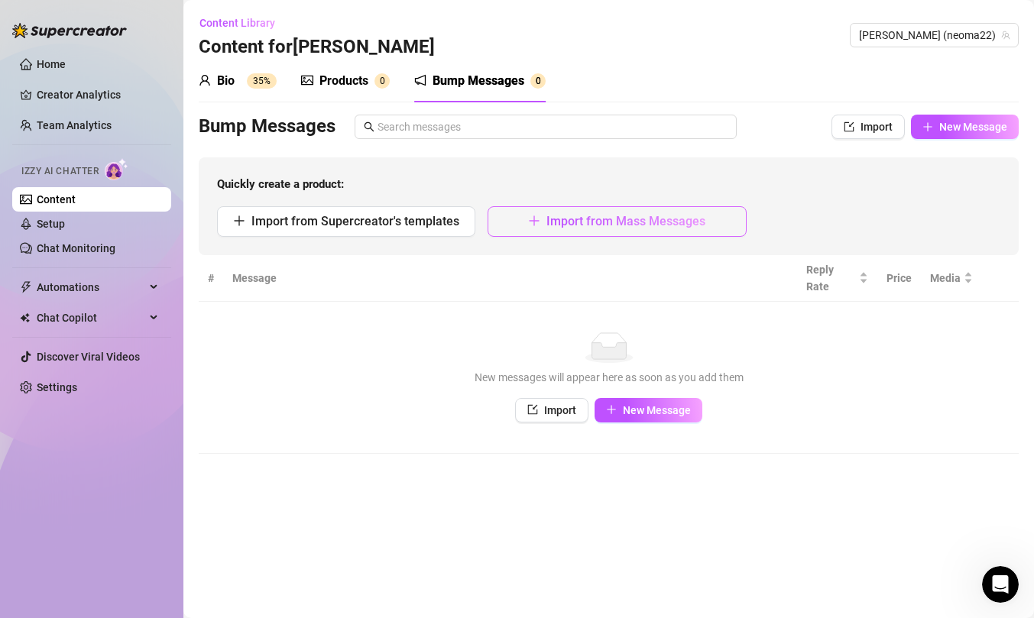
click at [550, 235] on button "Import from Mass Messages" at bounding box center [616, 221] width 258 height 31
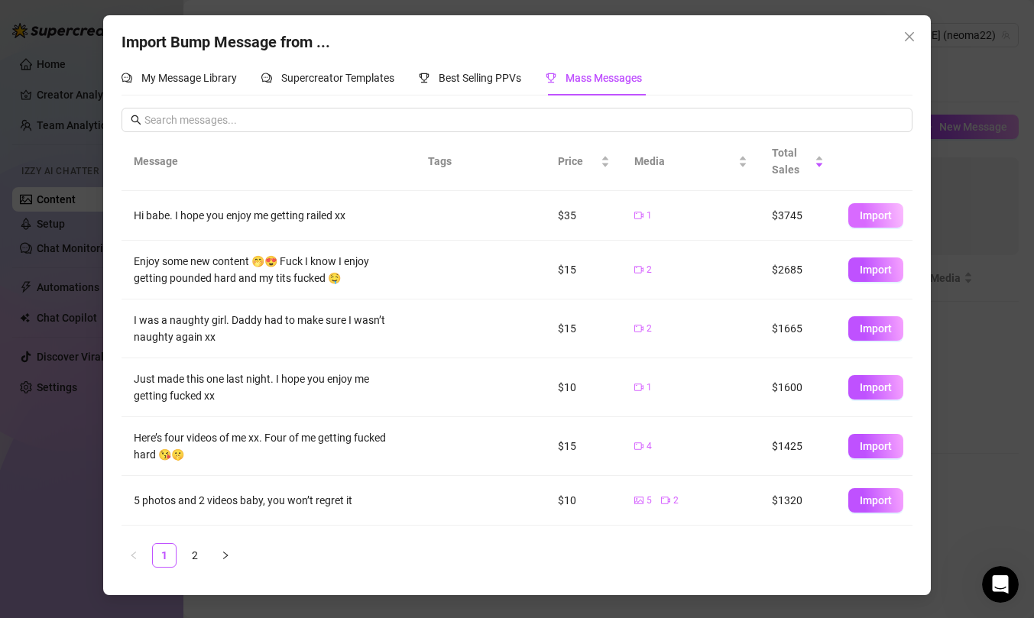
click at [867, 220] on span "Import" at bounding box center [876, 215] width 32 height 12
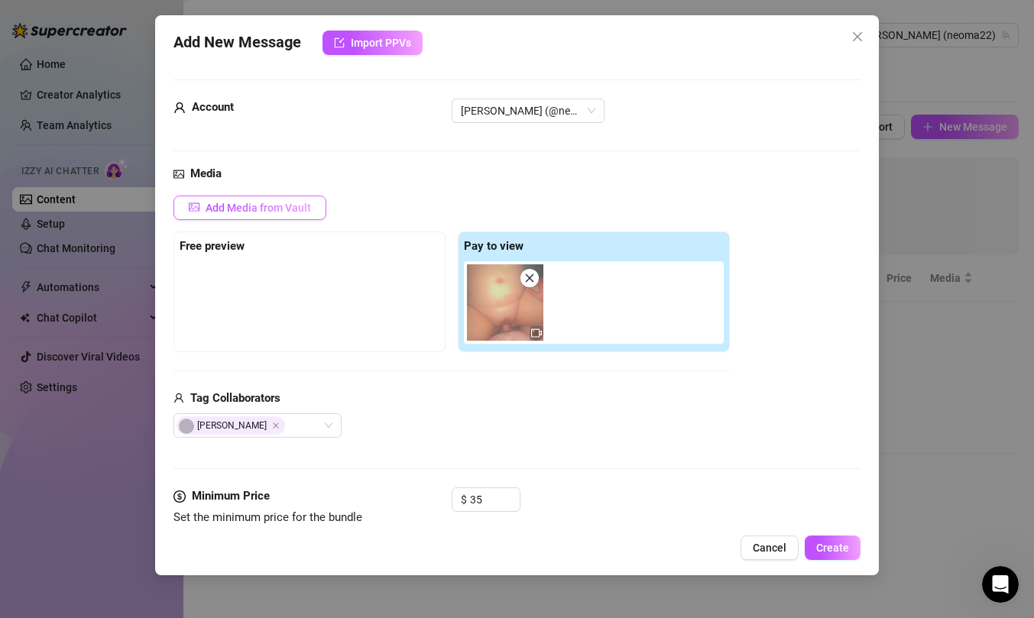
click at [287, 205] on span "Add Media from Vault" at bounding box center [258, 208] width 105 height 12
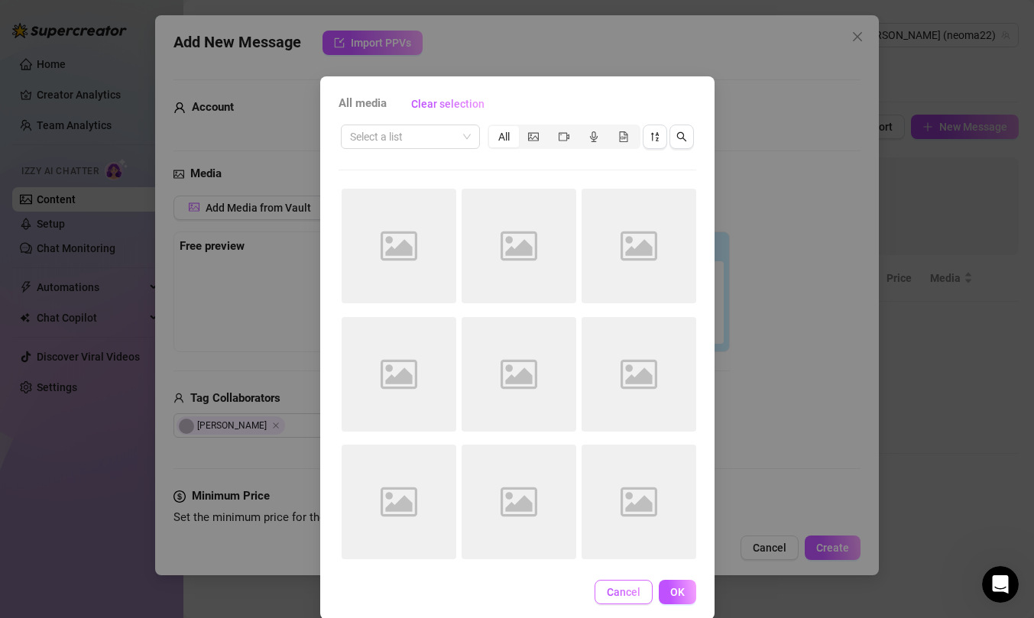
click at [626, 579] on span "Cancel" at bounding box center [624, 592] width 34 height 12
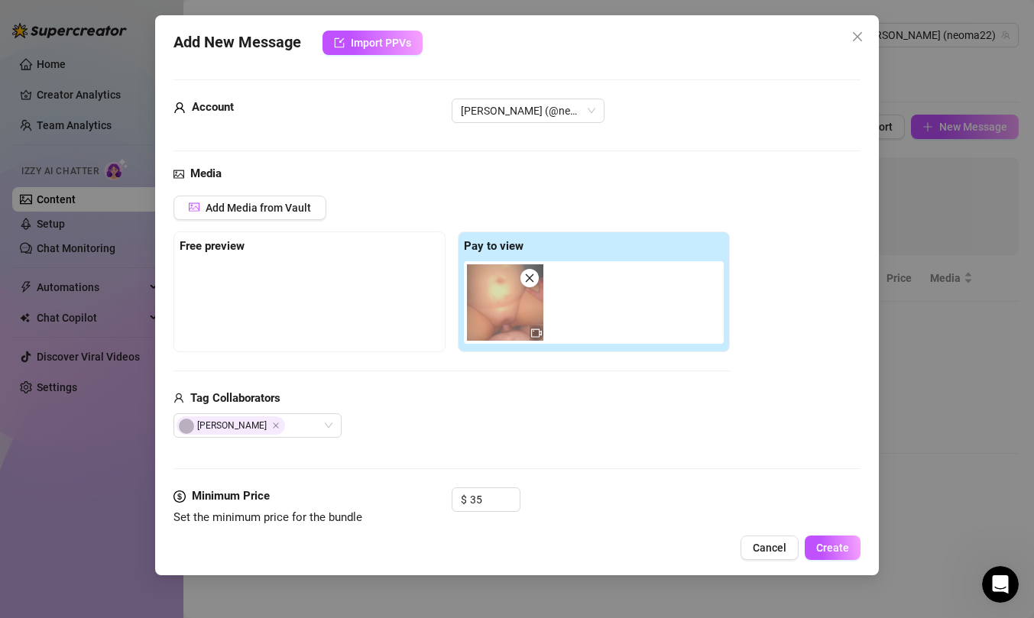
click at [772, 552] on span "Cancel" at bounding box center [770, 548] width 34 height 12
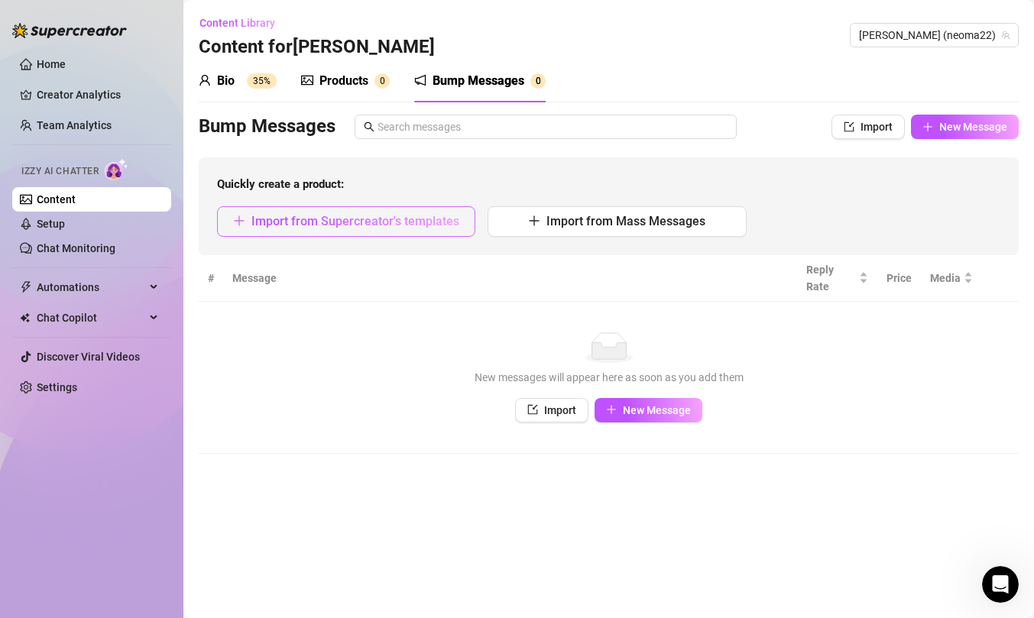
click at [420, 226] on span "Import from Supercreator's templates" at bounding box center [355, 221] width 208 height 15
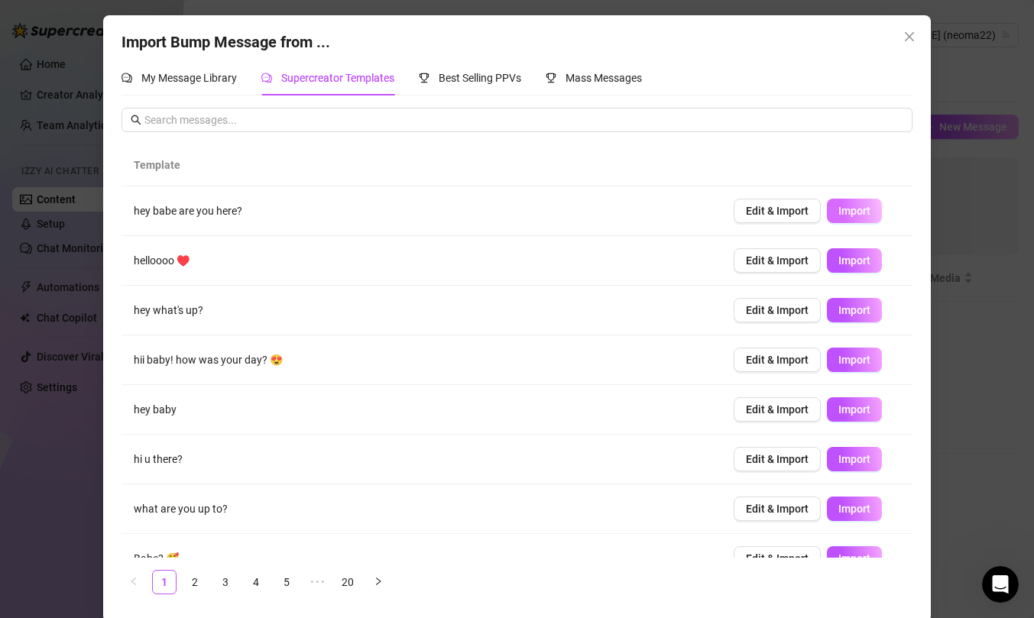
click at [842, 212] on span "Import" at bounding box center [854, 211] width 32 height 12
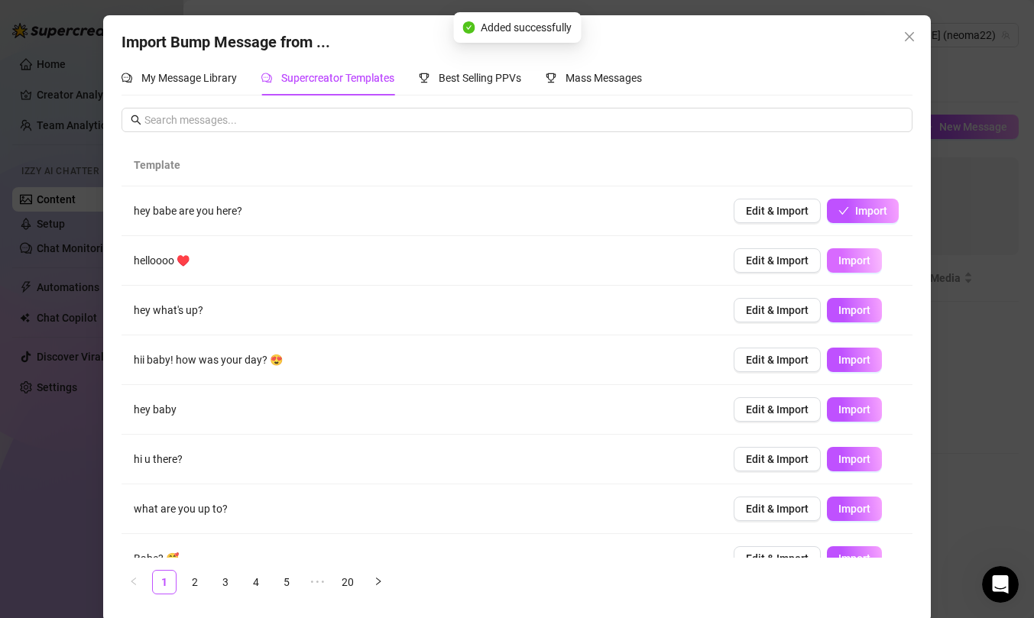
click at [847, 264] on span "Import" at bounding box center [854, 260] width 32 height 12
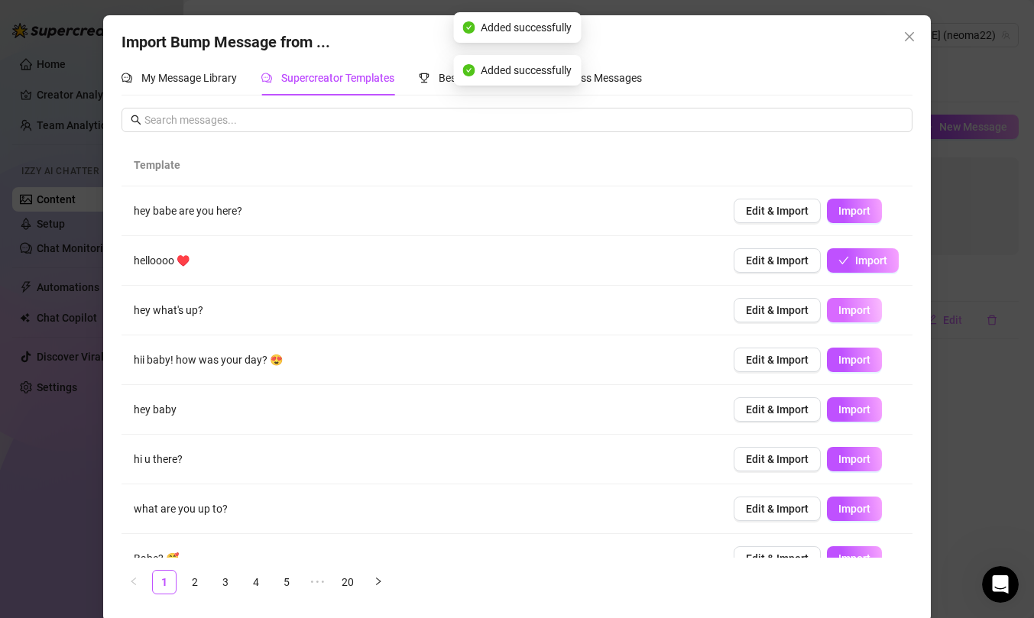
click at [851, 304] on span "Import" at bounding box center [854, 310] width 32 height 12
click at [854, 336] on td "Edit & Import Import" at bounding box center [816, 360] width 191 height 50
click at [850, 365] on span "Import" at bounding box center [854, 360] width 32 height 12
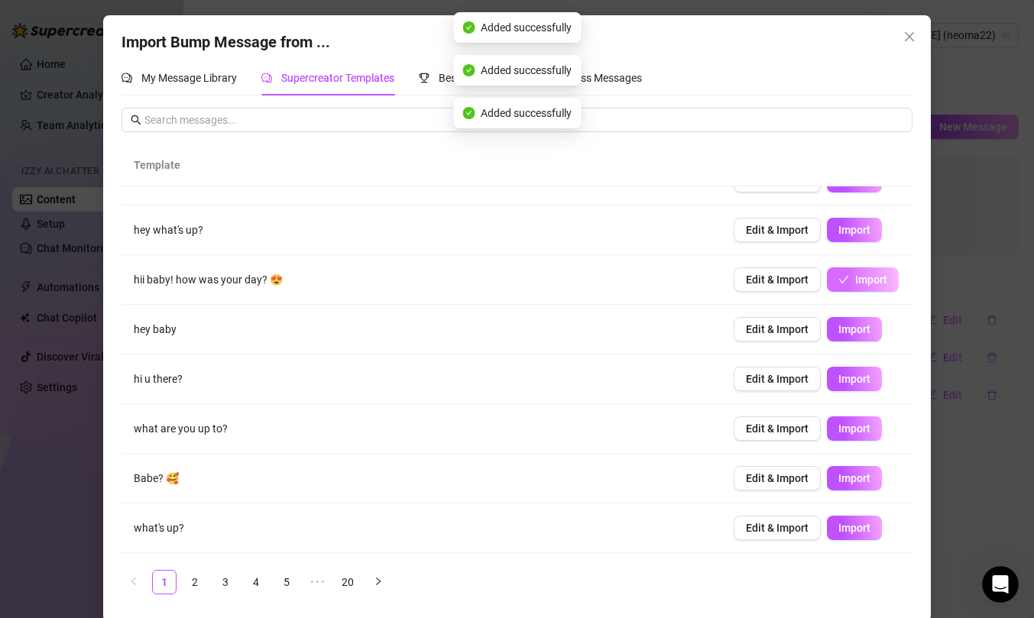
scroll to position [86, 0]
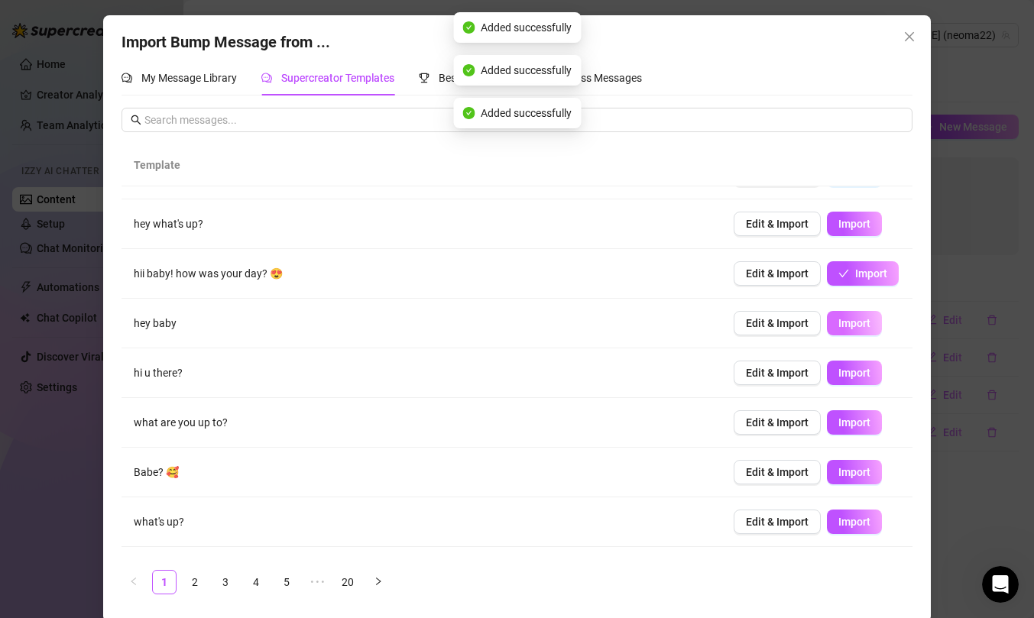
click at [851, 325] on span "Import" at bounding box center [854, 323] width 32 height 12
click at [856, 374] on span "Import" at bounding box center [854, 373] width 32 height 12
type textarea "hi u there?"
type input "0"
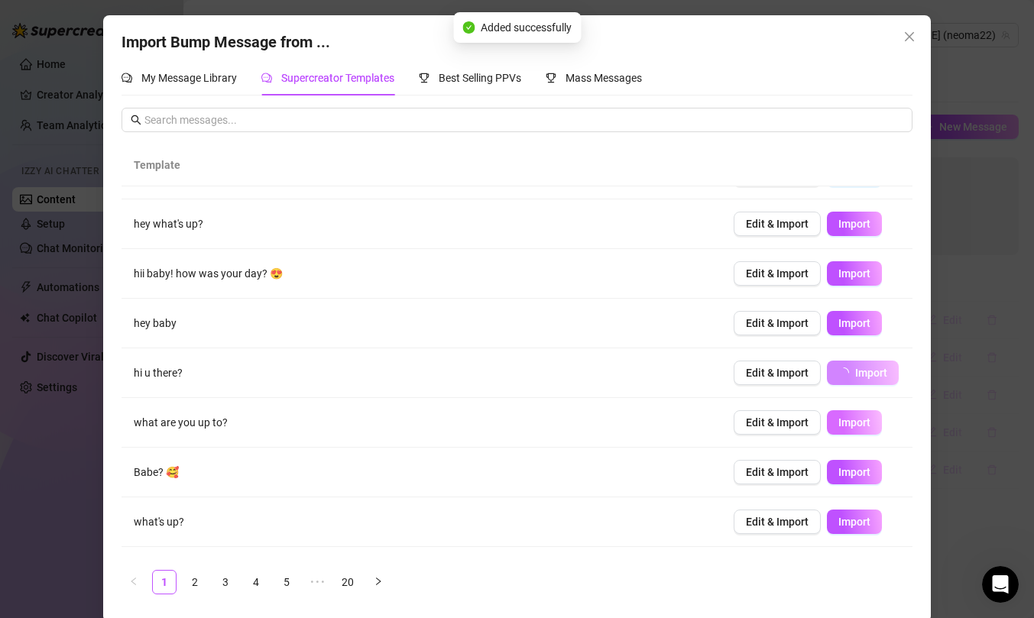
click at [854, 418] on span "Import" at bounding box center [854, 422] width 32 height 12
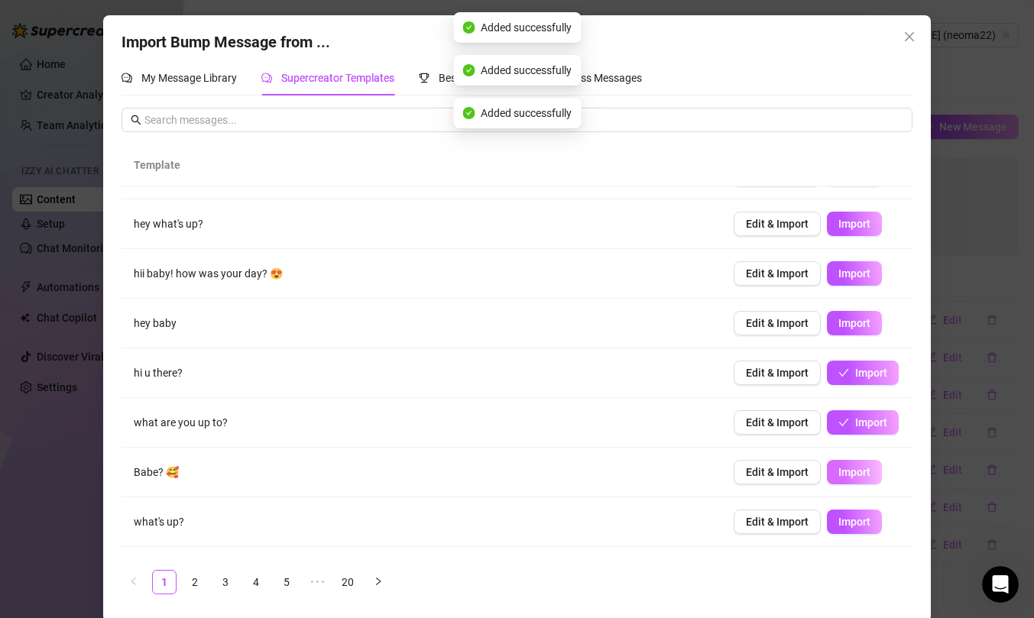
click at [856, 474] on span "Import" at bounding box center [854, 472] width 32 height 12
click at [850, 526] on span "Import" at bounding box center [854, 522] width 32 height 12
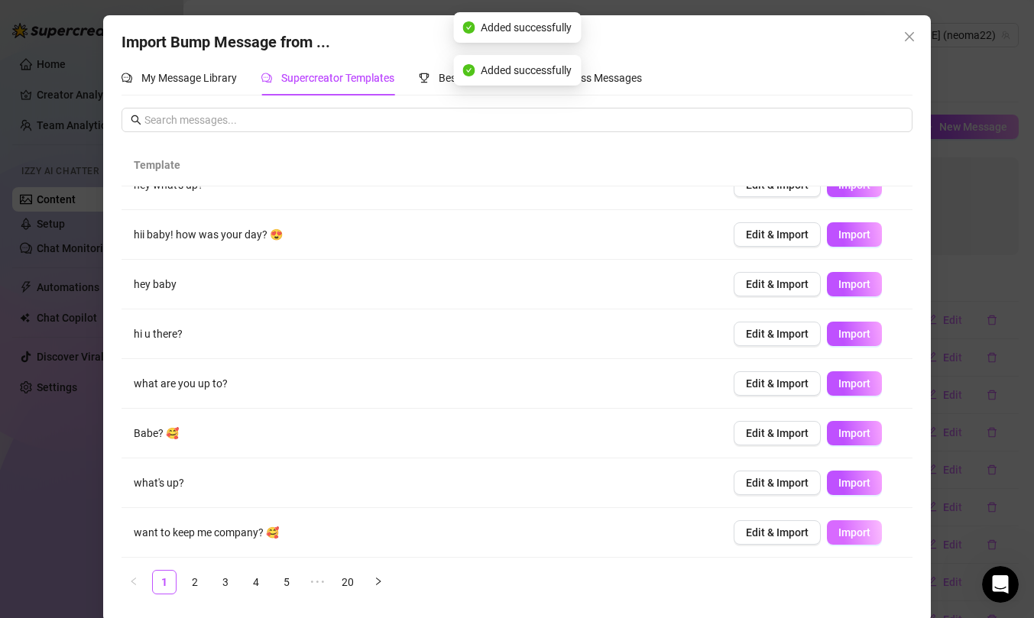
click at [851, 538] on span "Import" at bounding box center [854, 532] width 32 height 12
click at [189, 578] on link "2" at bounding box center [194, 582] width 23 height 23
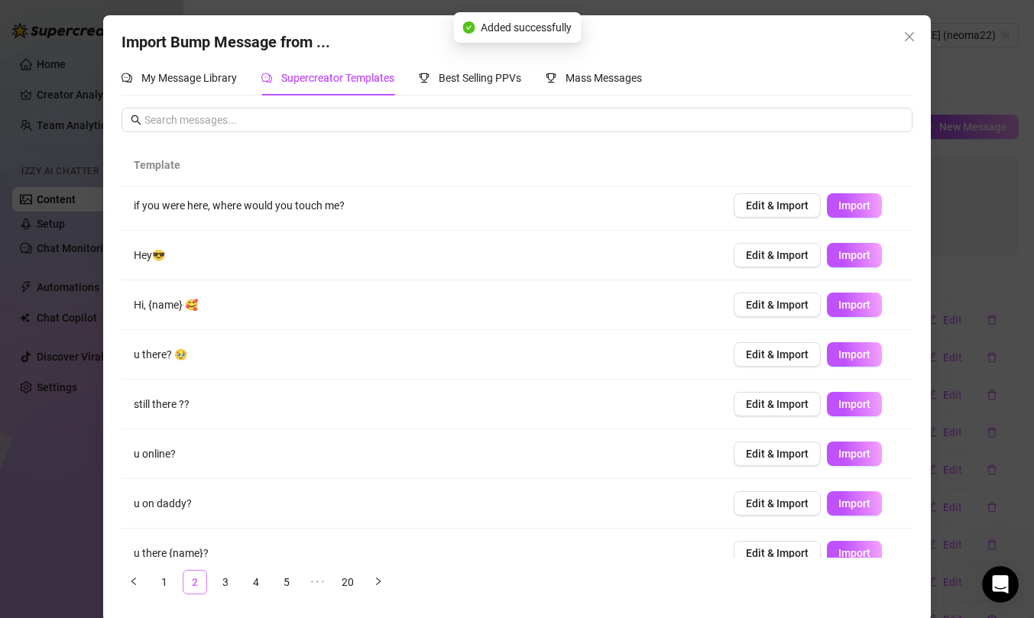
scroll to position [0, 0]
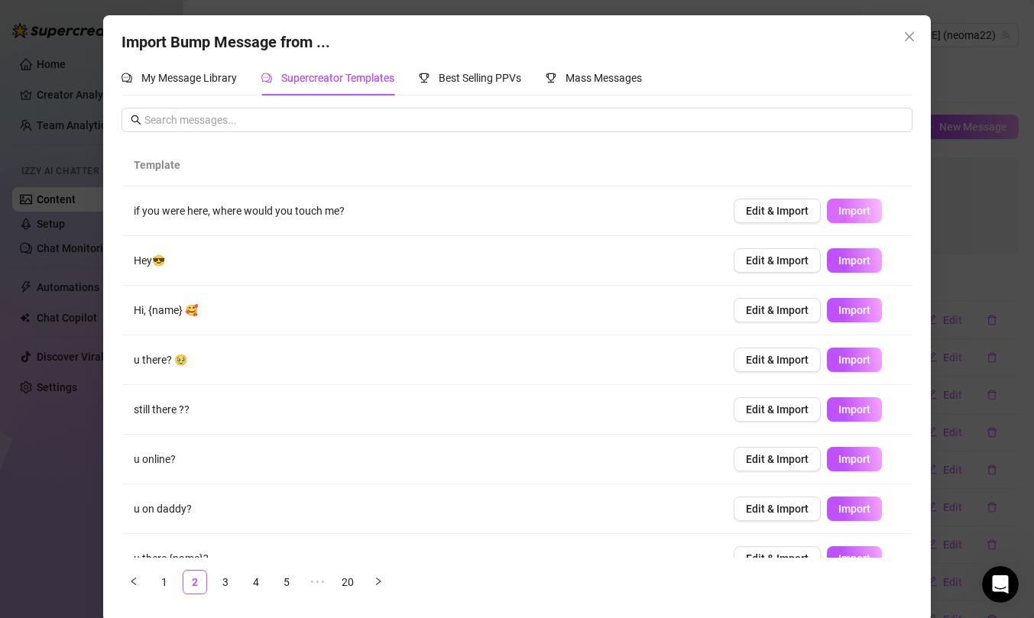
click at [856, 207] on span "Import" at bounding box center [854, 211] width 32 height 12
type textarea "if you were here, where would you touch me?"
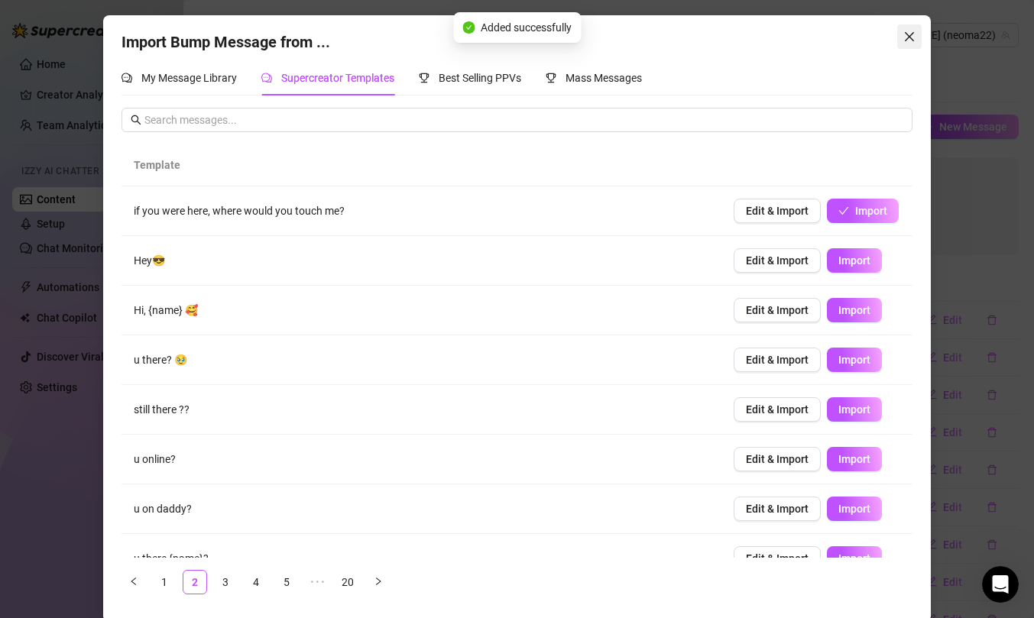
click at [909, 39] on icon "close" at bounding box center [909, 37] width 12 height 12
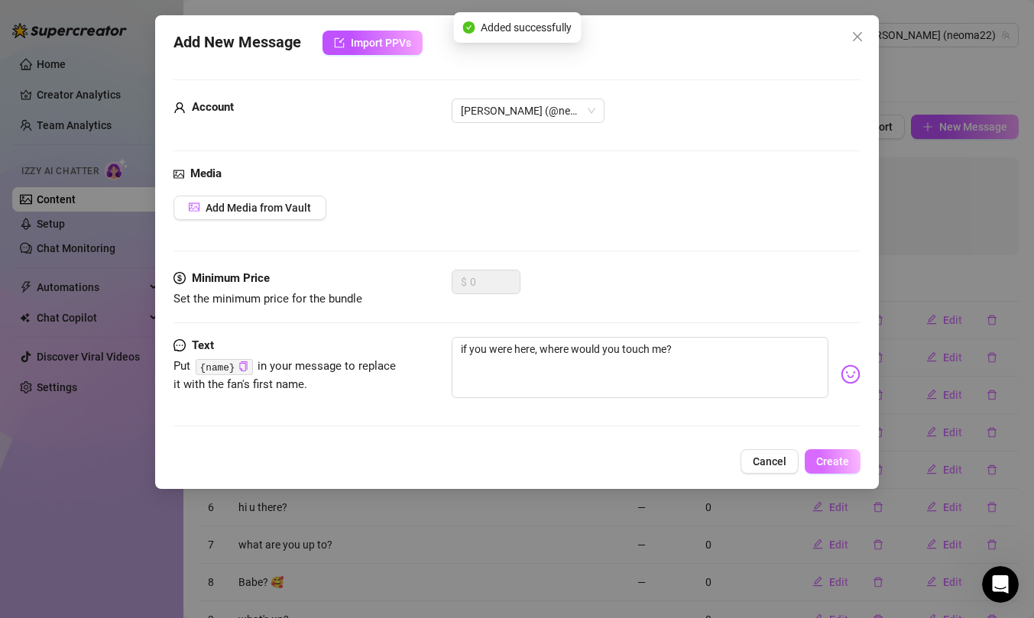
click at [822, 461] on span "Create" at bounding box center [832, 461] width 33 height 12
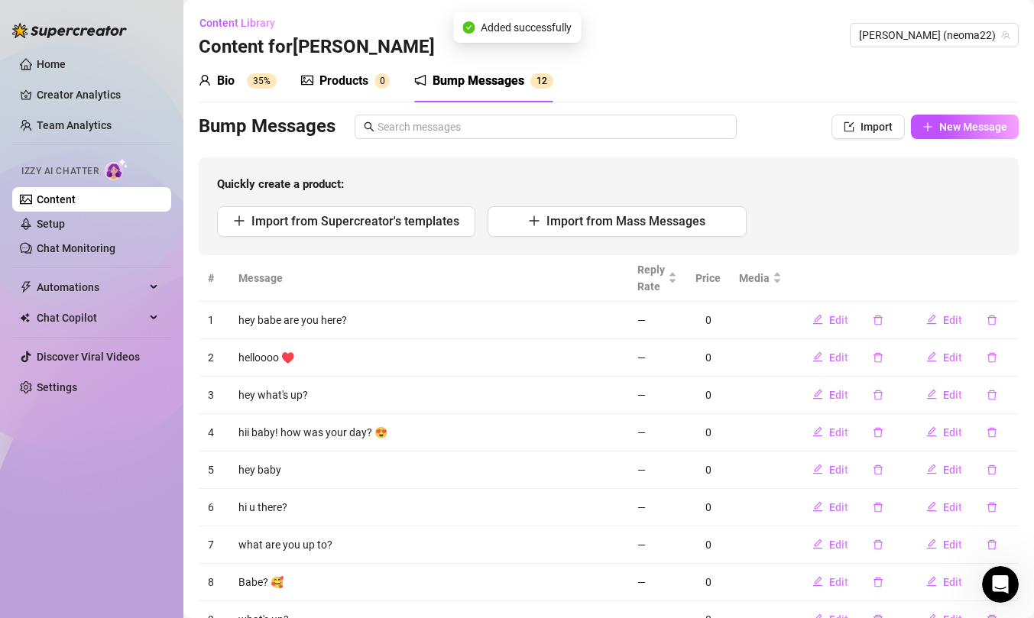
click at [332, 86] on div "Products" at bounding box center [343, 81] width 49 height 18
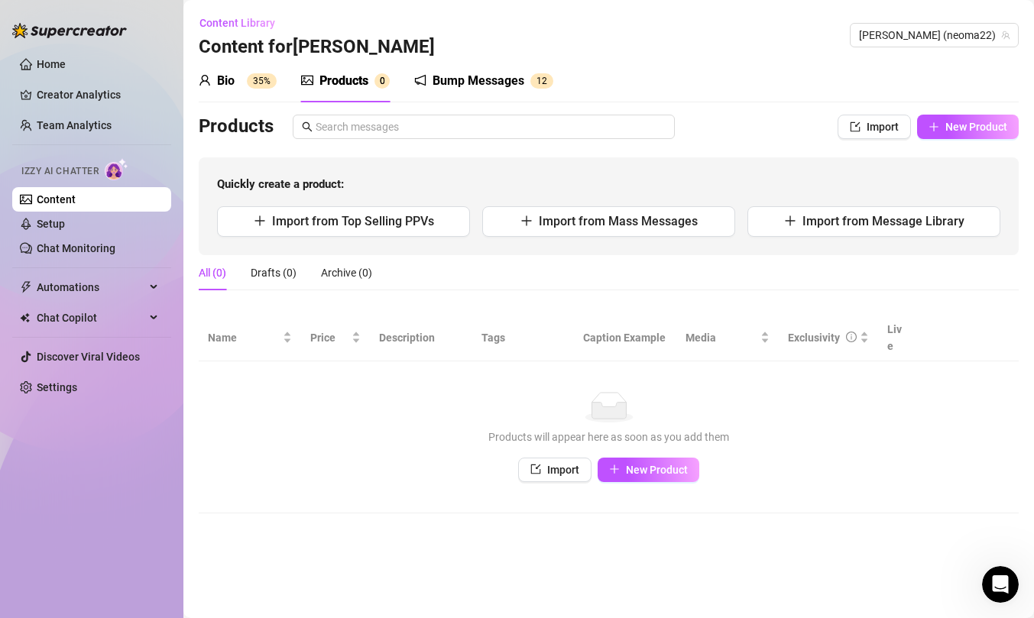
click at [257, 83] on sup "35%" at bounding box center [262, 80] width 30 height 15
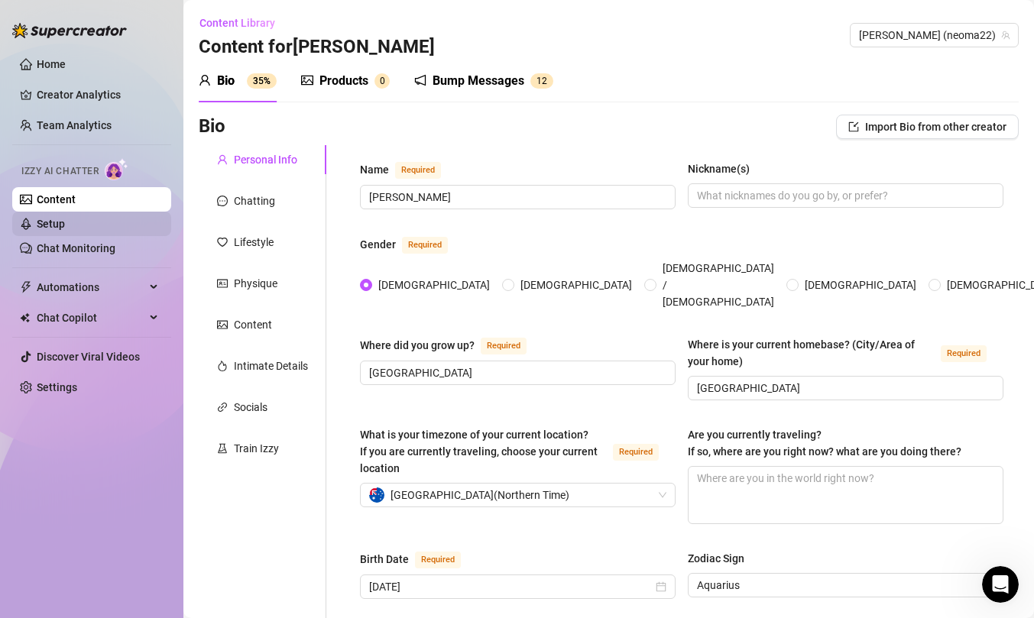
click at [65, 230] on link "Setup" at bounding box center [51, 224] width 28 height 12
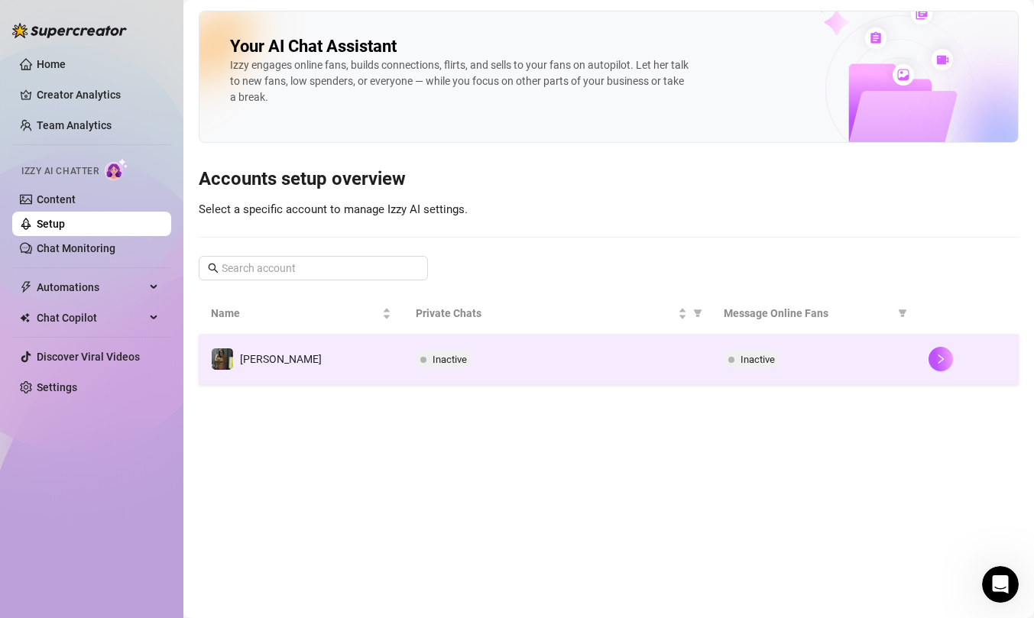
click at [306, 361] on td "[PERSON_NAME]" at bounding box center [301, 360] width 205 height 50
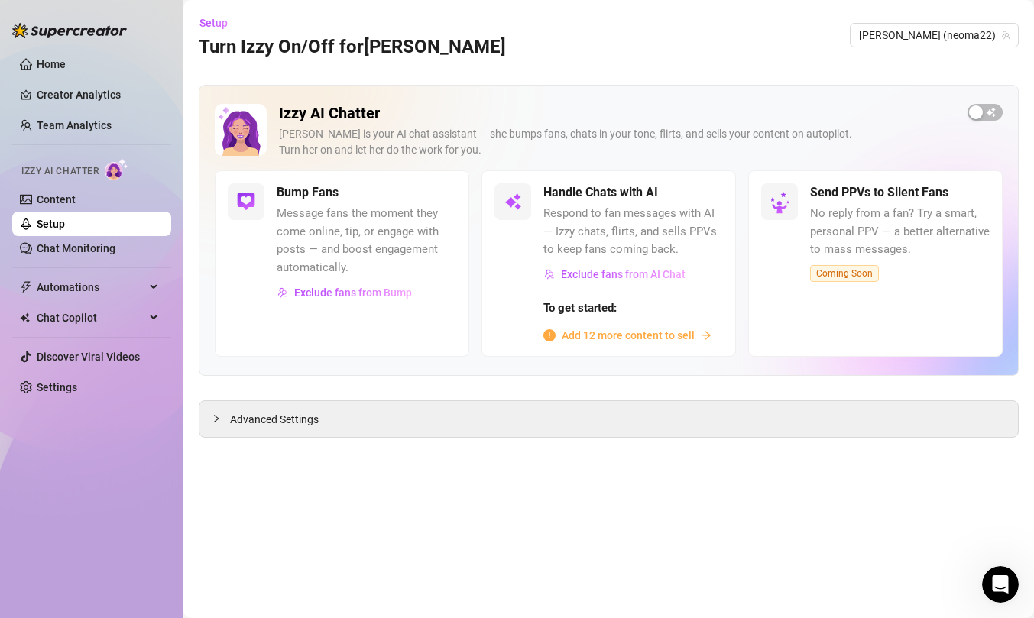
click at [625, 330] on span "Add 12 more content to sell" at bounding box center [628, 335] width 133 height 17
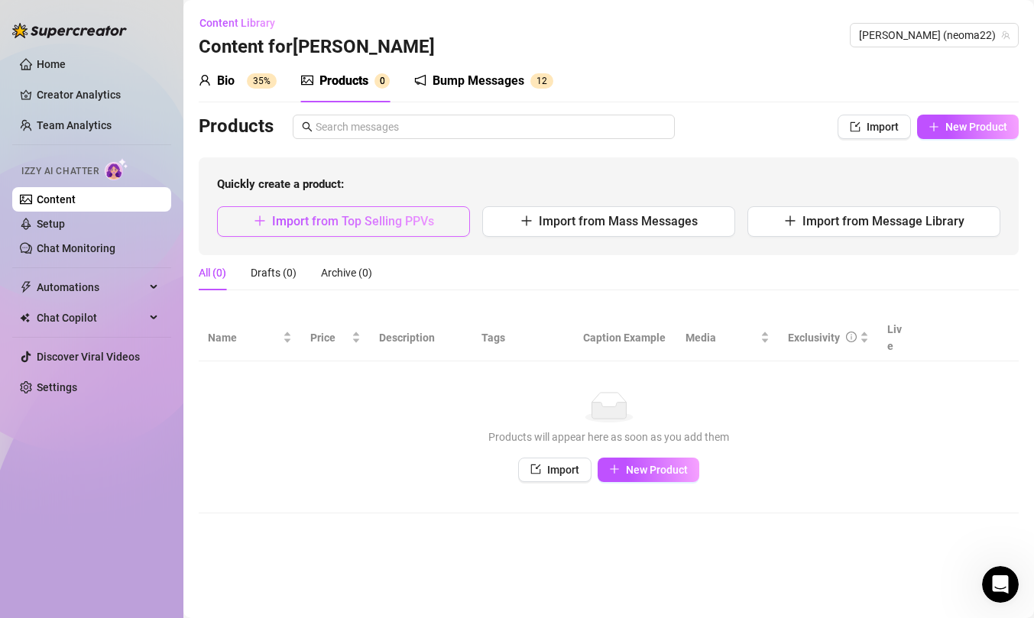
click at [386, 226] on span "Import from Top Selling PPVs" at bounding box center [353, 221] width 162 height 15
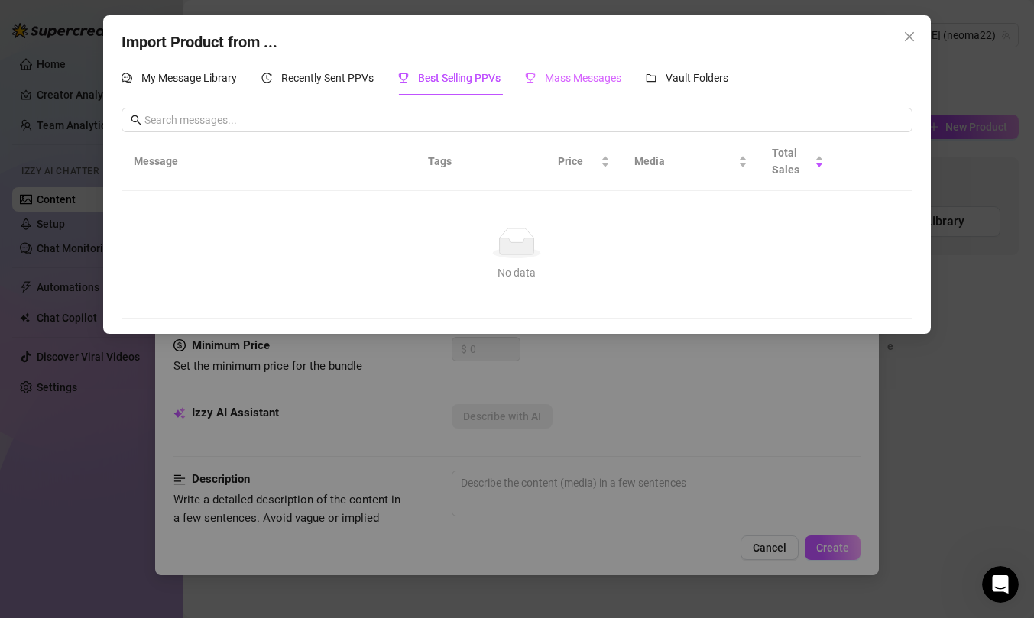
click at [575, 66] on div "Mass Messages" at bounding box center [573, 77] width 96 height 35
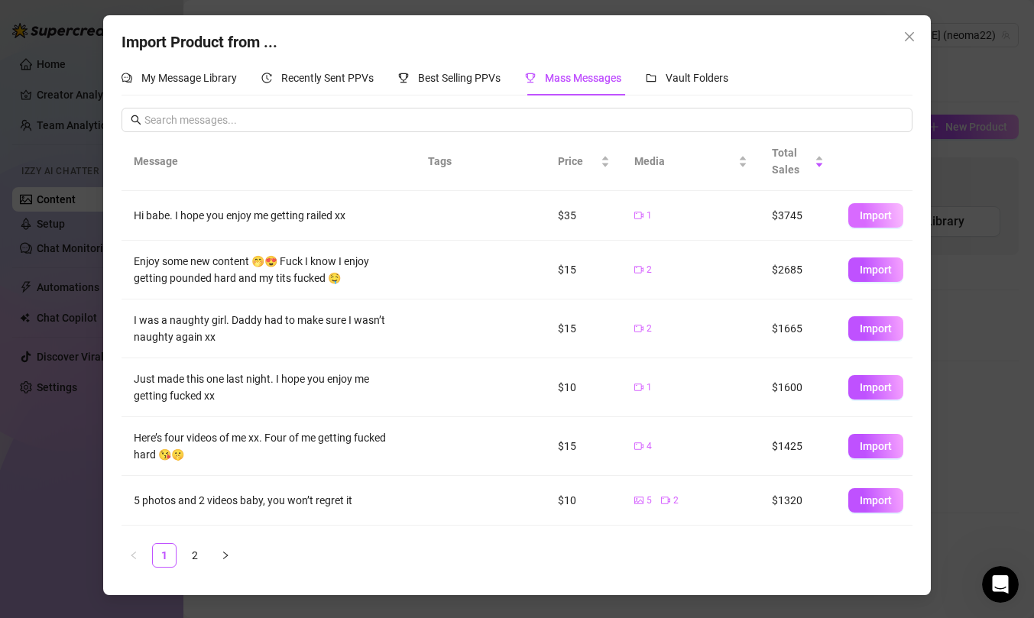
click at [871, 212] on span "Import" at bounding box center [876, 215] width 32 height 12
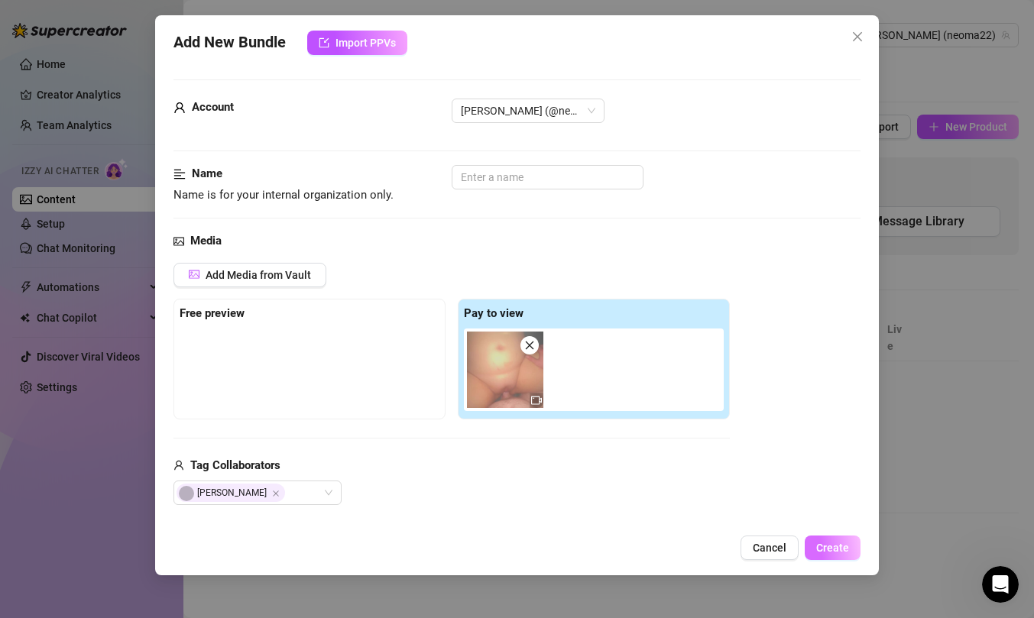
click at [828, 552] on span "Create" at bounding box center [832, 548] width 33 height 12
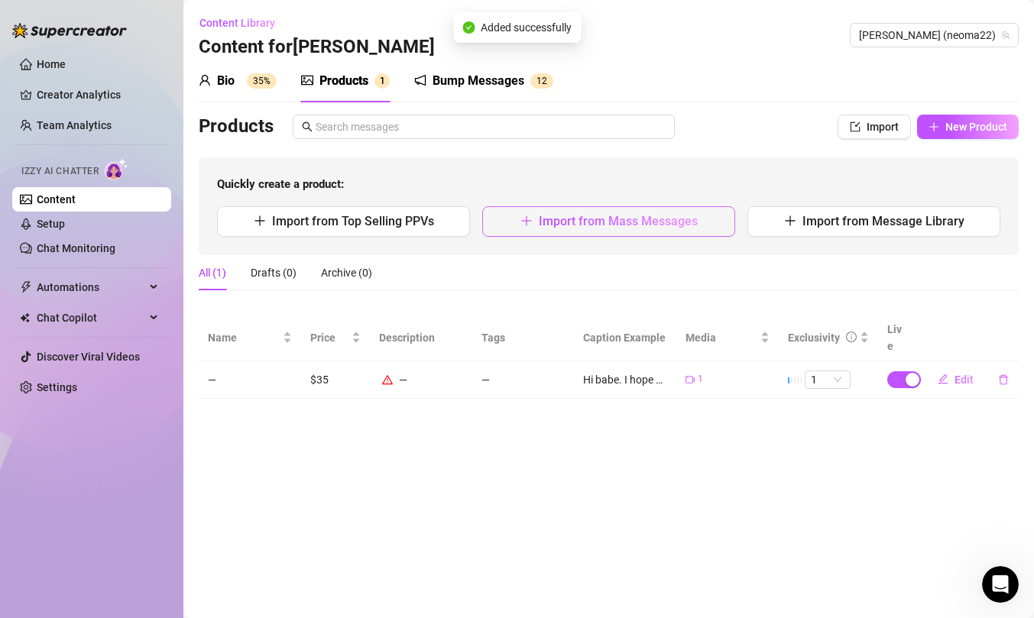
click at [588, 227] on span "Import from Mass Messages" at bounding box center [618, 221] width 159 height 15
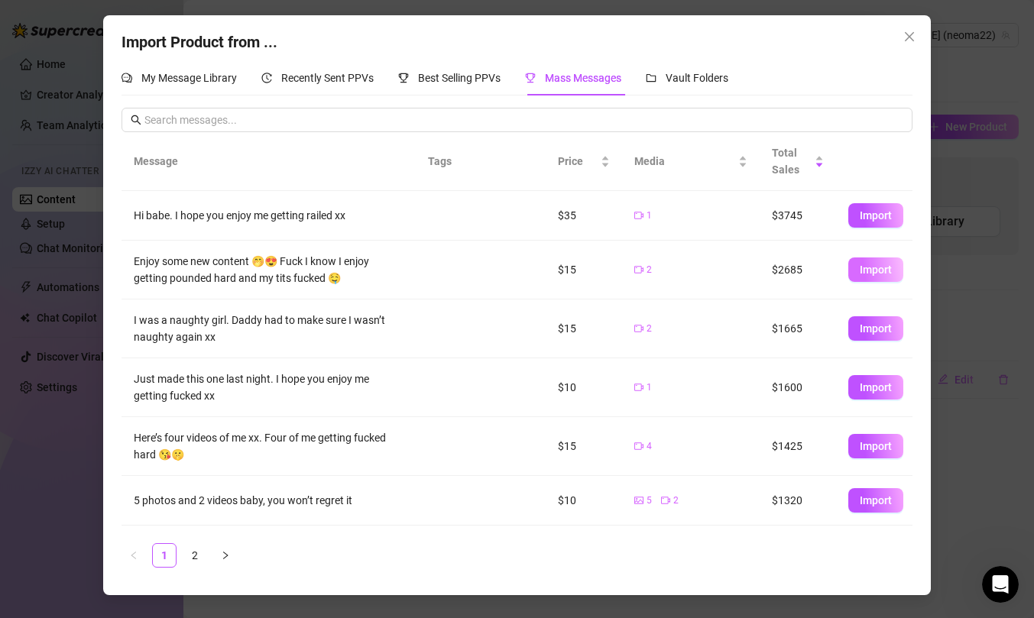
click at [863, 267] on span "Import" at bounding box center [876, 270] width 32 height 12
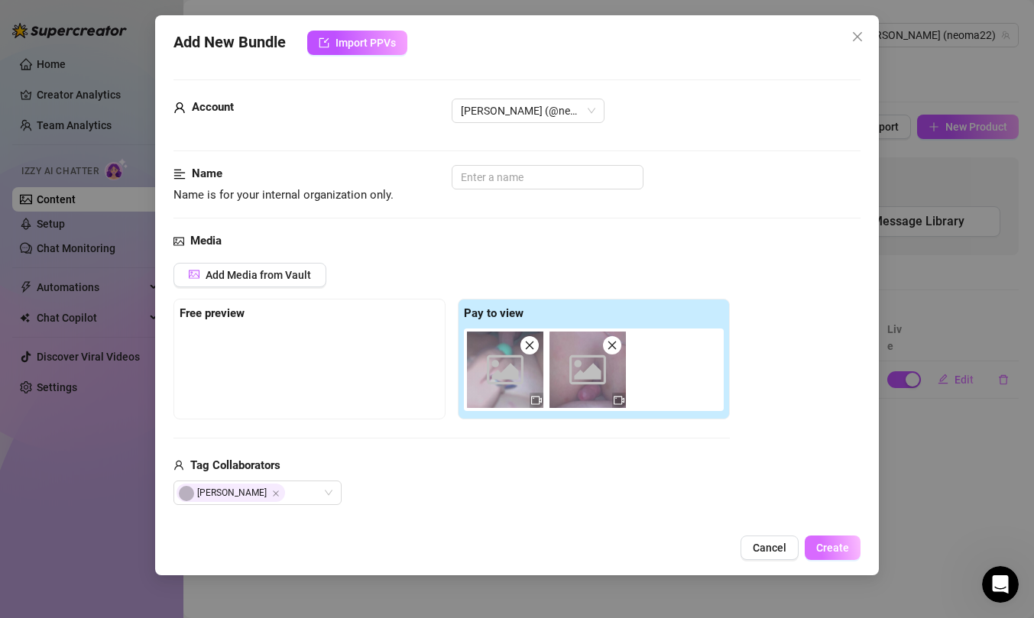
click at [834, 551] on span "Create" at bounding box center [832, 548] width 33 height 12
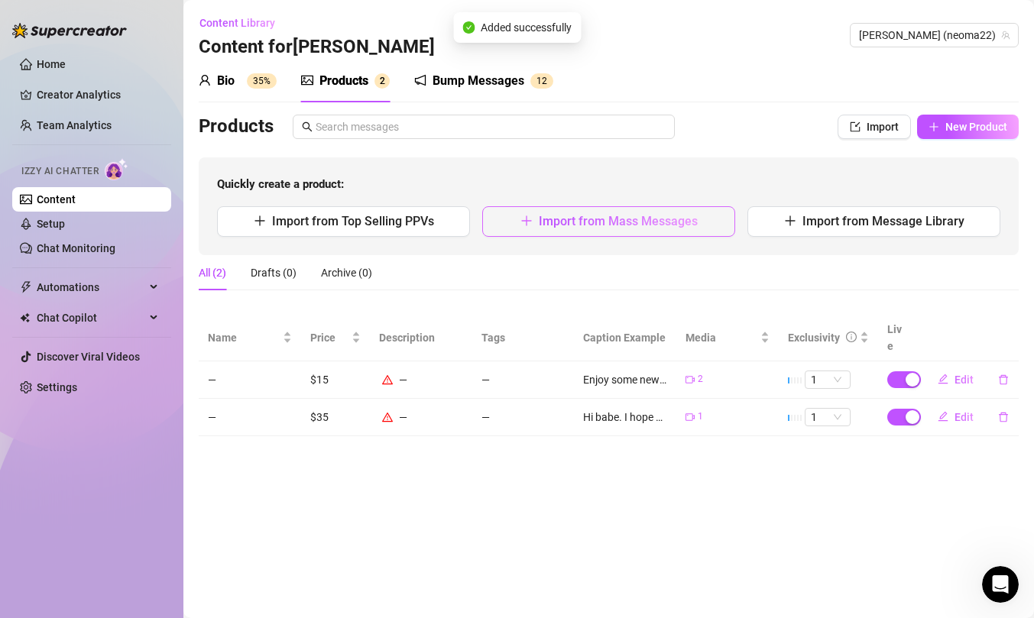
click at [587, 228] on button "Import from Mass Messages" at bounding box center [608, 221] width 253 height 31
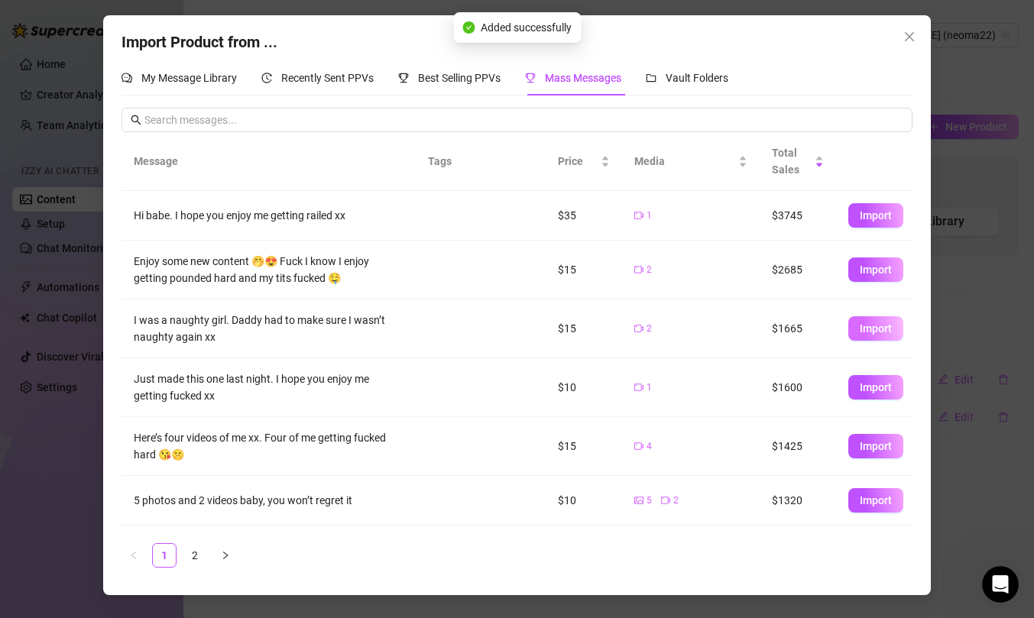
click at [879, 335] on button "Import" at bounding box center [875, 328] width 55 height 24
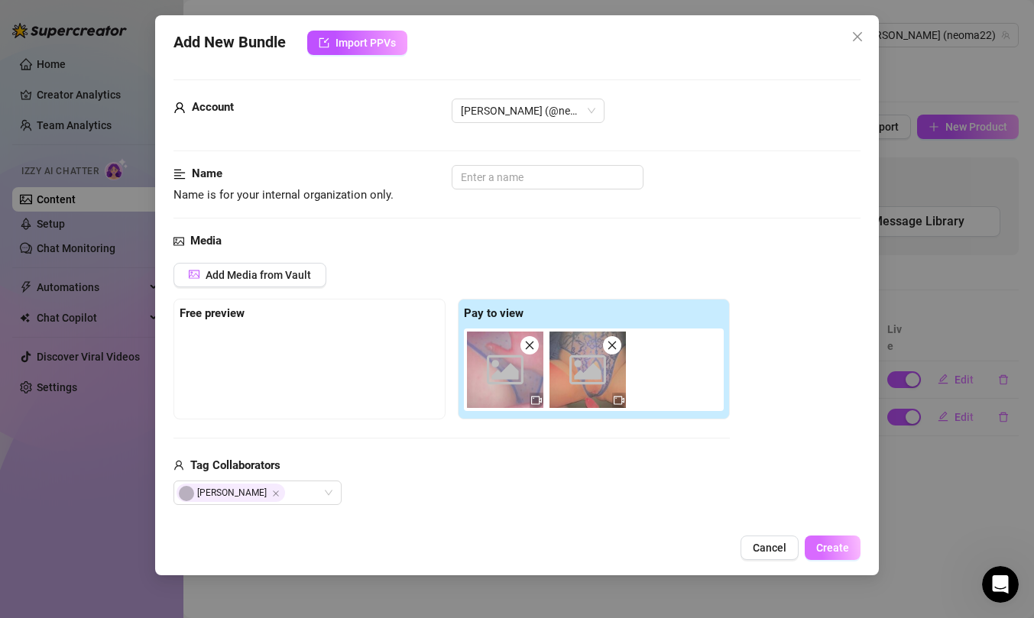
click at [831, 544] on span "Create" at bounding box center [832, 548] width 33 height 12
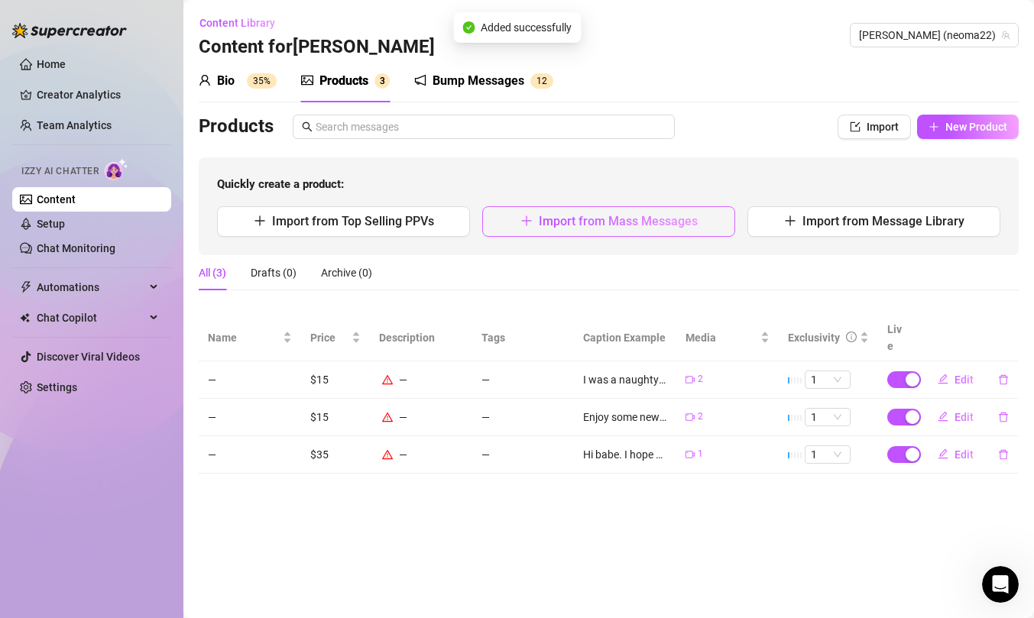
click at [580, 222] on span "Import from Mass Messages" at bounding box center [618, 221] width 159 height 15
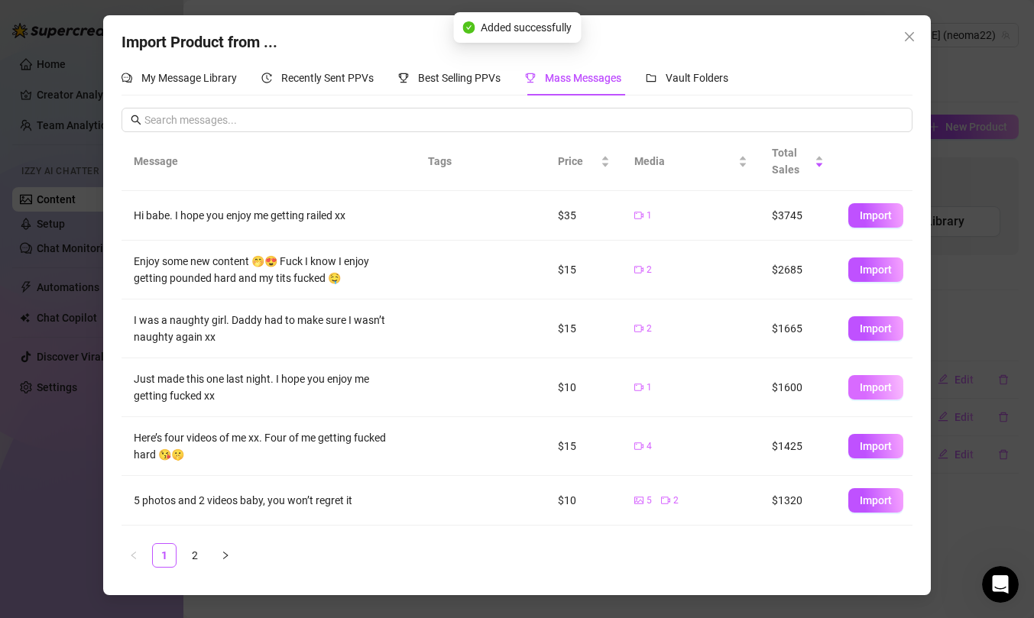
click at [886, 392] on span "Import" at bounding box center [876, 387] width 32 height 12
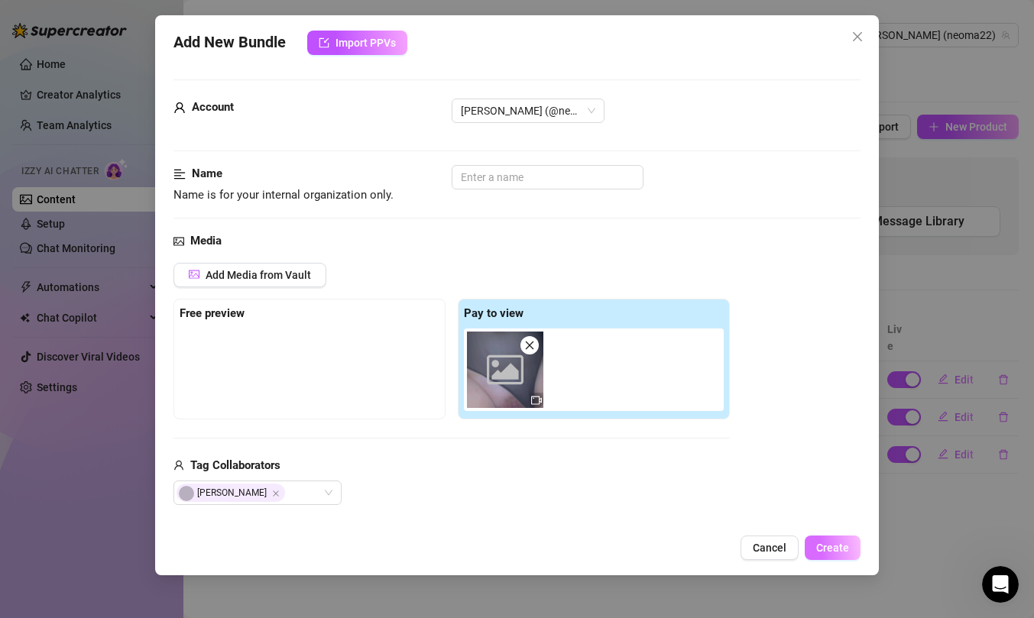
click at [825, 548] on span "Create" at bounding box center [832, 548] width 33 height 12
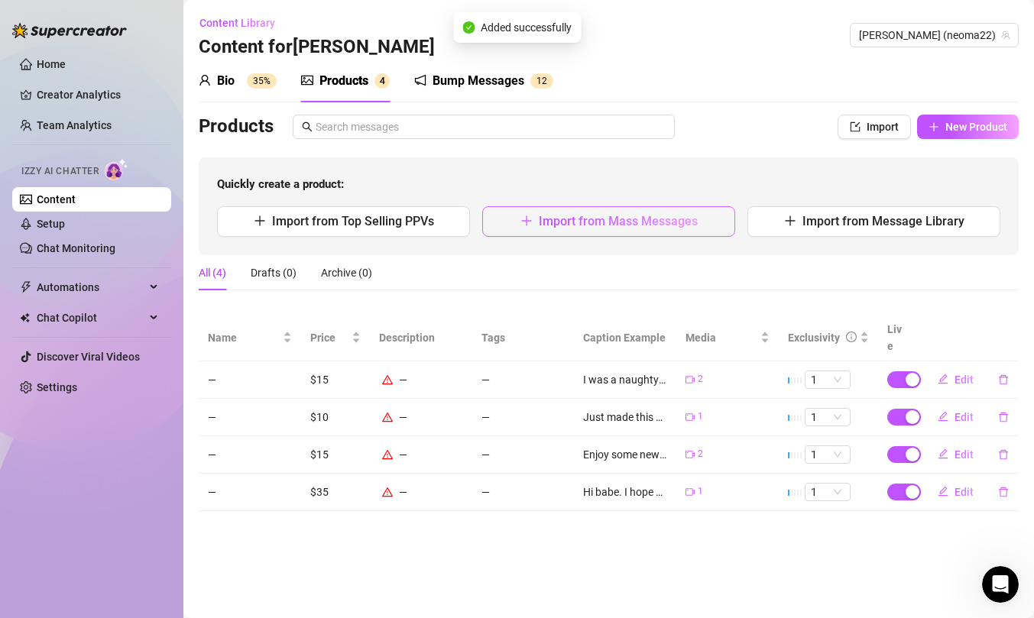
click at [573, 227] on span "Import from Mass Messages" at bounding box center [618, 221] width 159 height 15
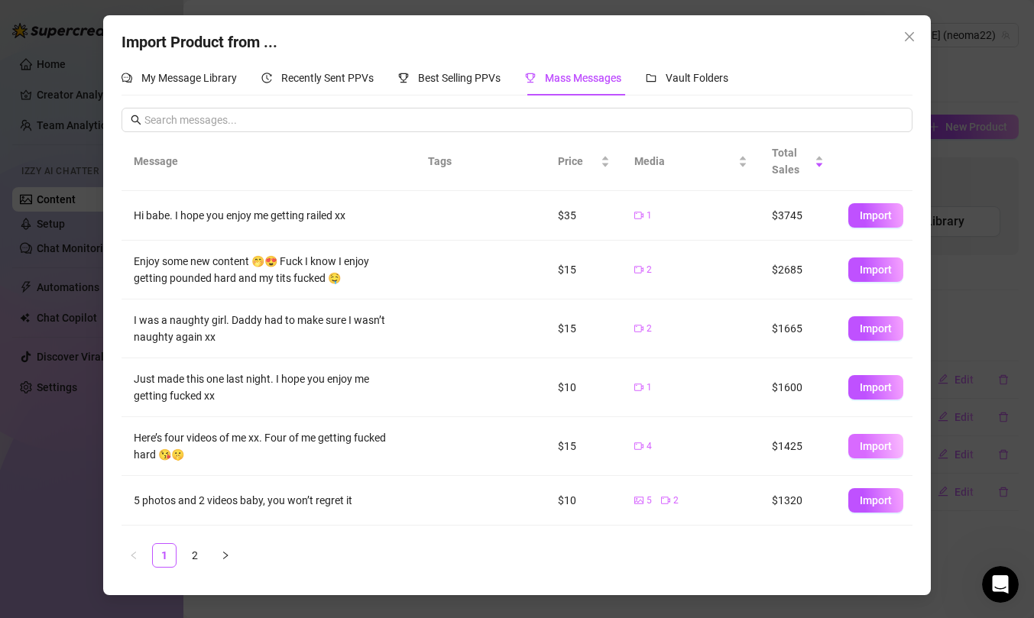
click at [861, 452] on span "Import" at bounding box center [876, 446] width 32 height 12
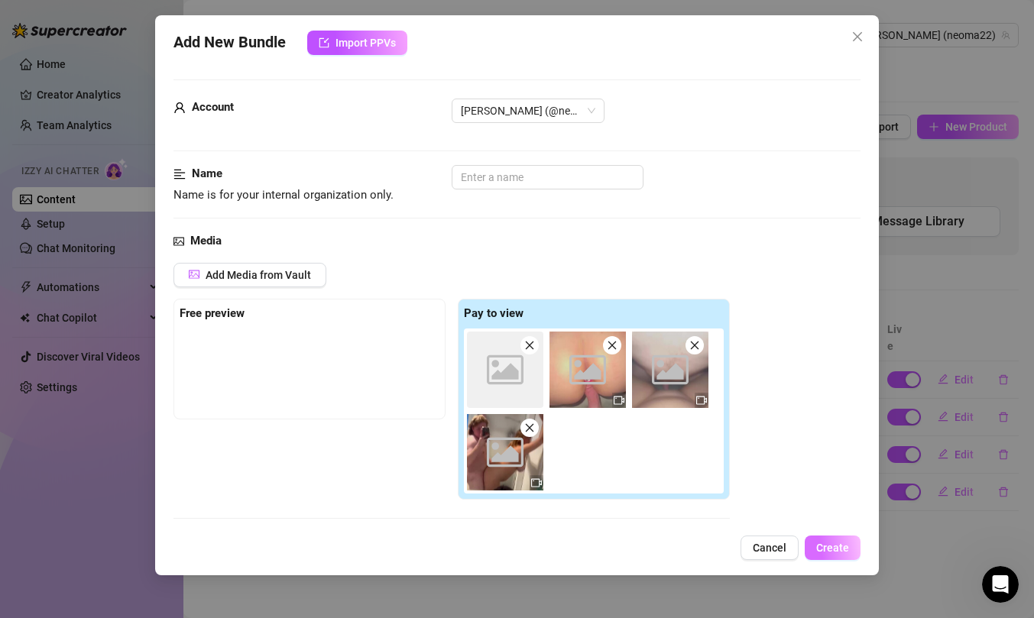
click at [840, 555] on button "Create" at bounding box center [833, 548] width 56 height 24
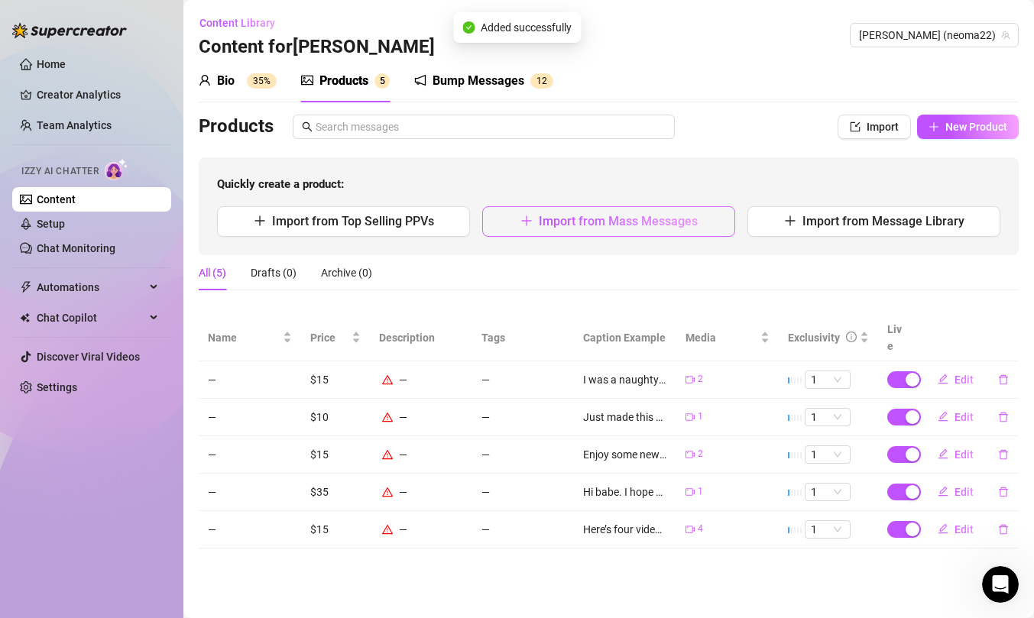
click at [588, 220] on span "Import from Mass Messages" at bounding box center [618, 221] width 159 height 15
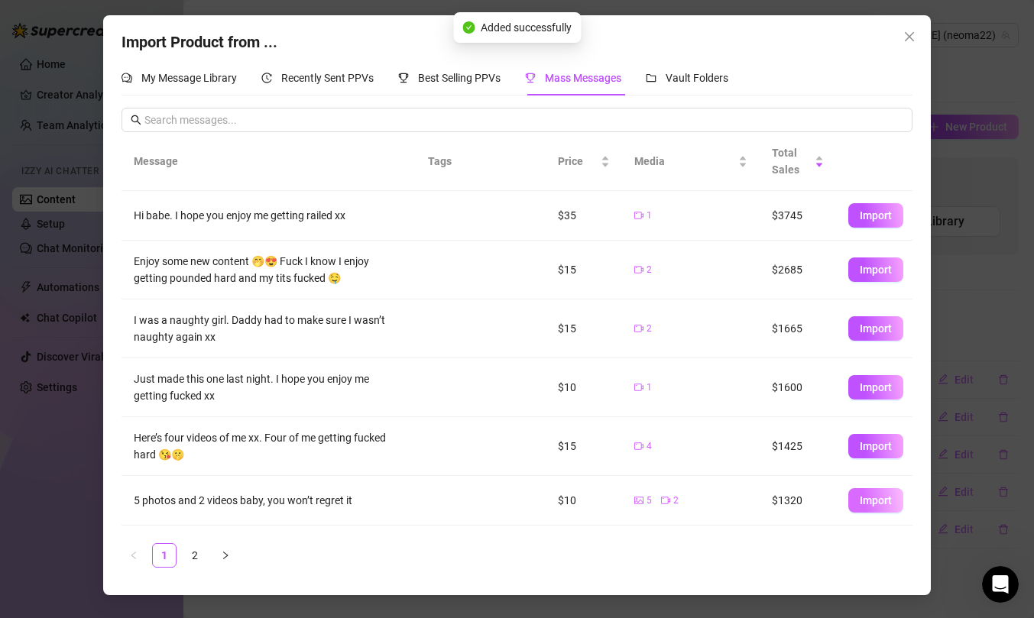
click at [866, 491] on button "Import" at bounding box center [875, 500] width 55 height 24
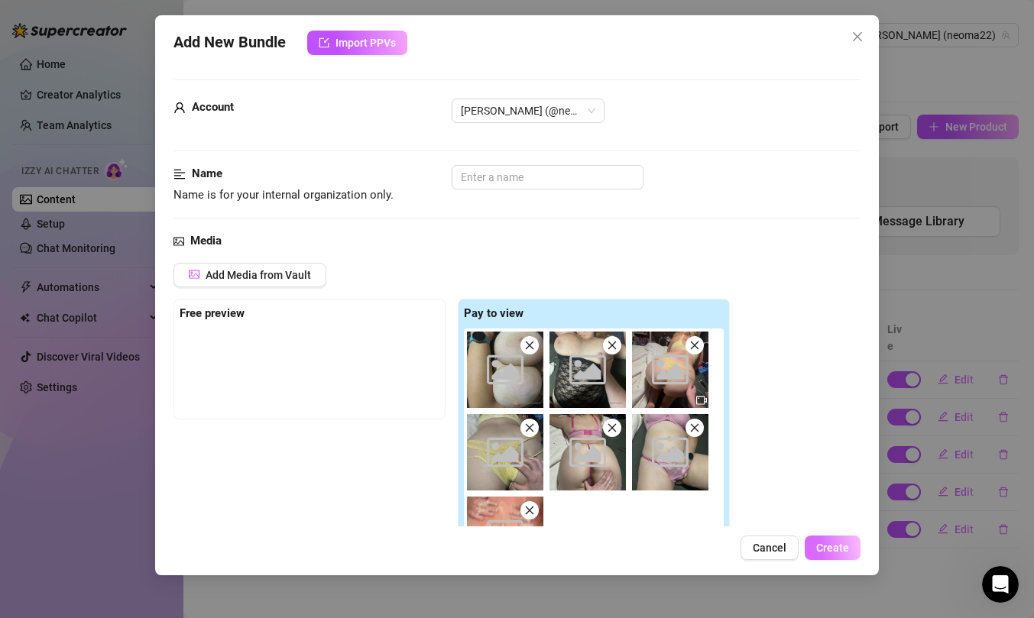
click at [853, 550] on button "Create" at bounding box center [833, 548] width 56 height 24
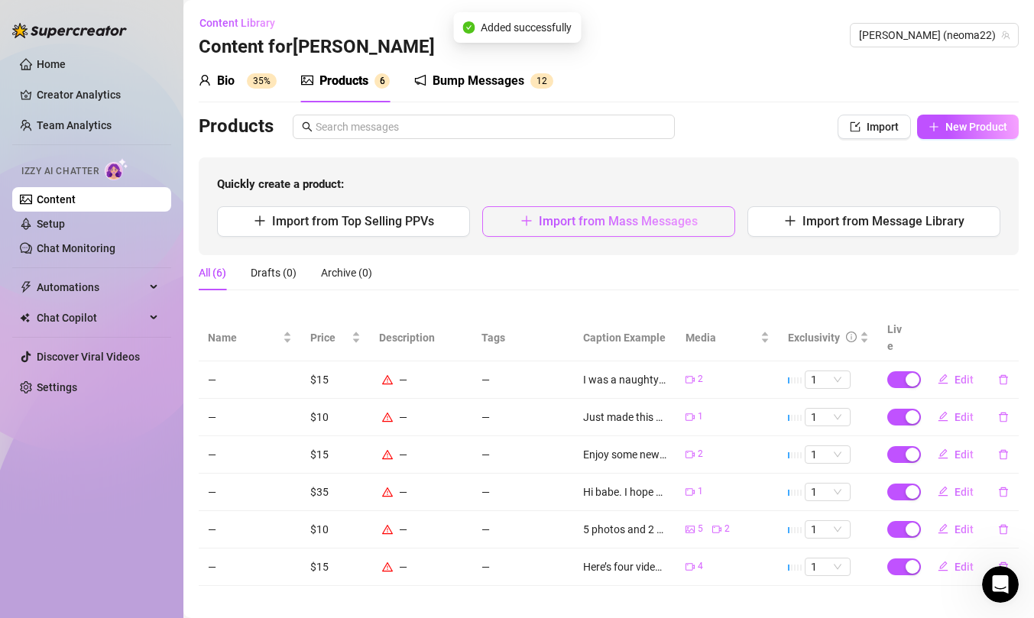
click at [602, 219] on span "Import from Mass Messages" at bounding box center [618, 221] width 159 height 15
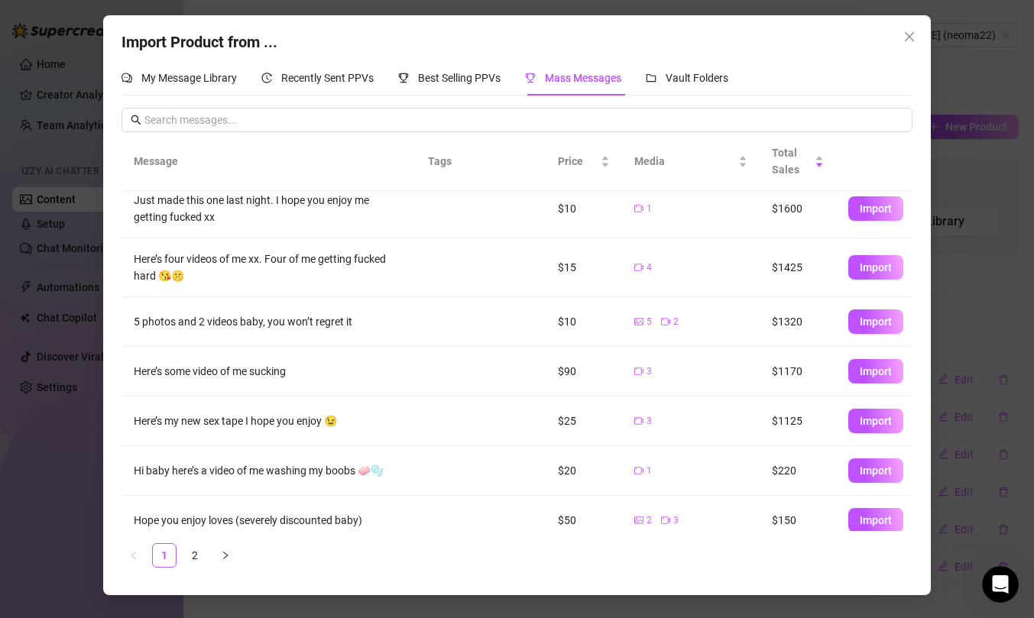
scroll to position [193, 0]
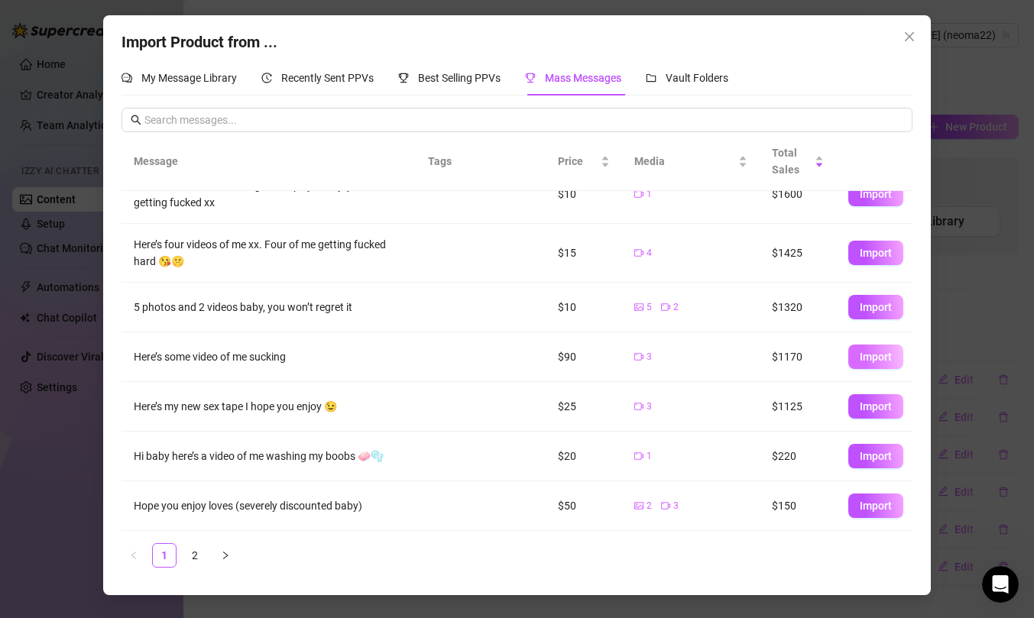
click at [885, 358] on span "Import" at bounding box center [876, 357] width 32 height 12
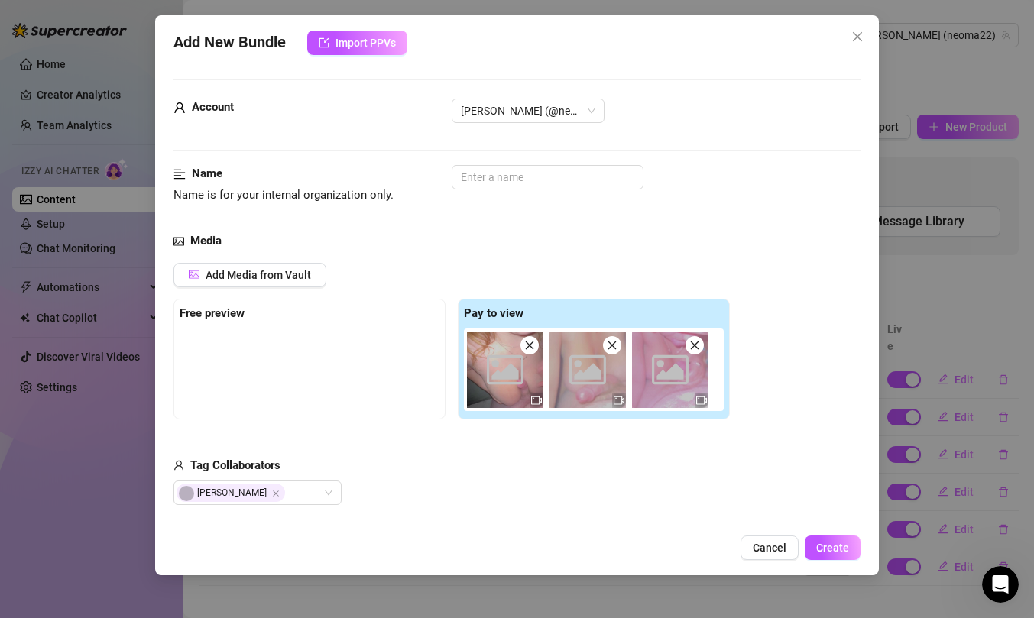
click at [827, 533] on div "Add New Bundle Import PPVs Account Neoma (@neoma22) Name Name is for your inter…" at bounding box center [517, 295] width 724 height 560
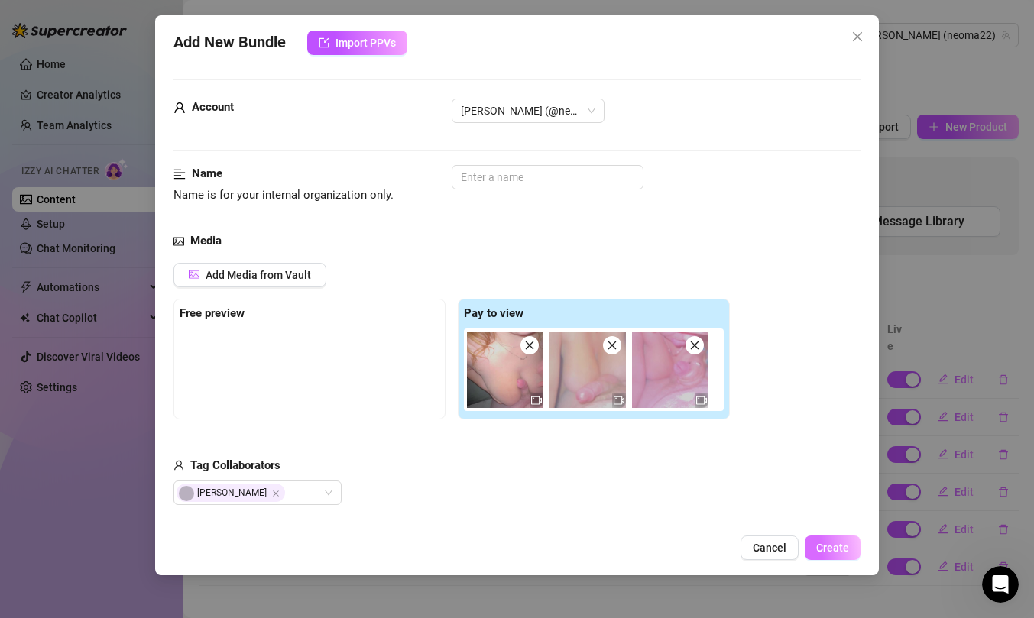
click at [822, 546] on span "Create" at bounding box center [832, 548] width 33 height 12
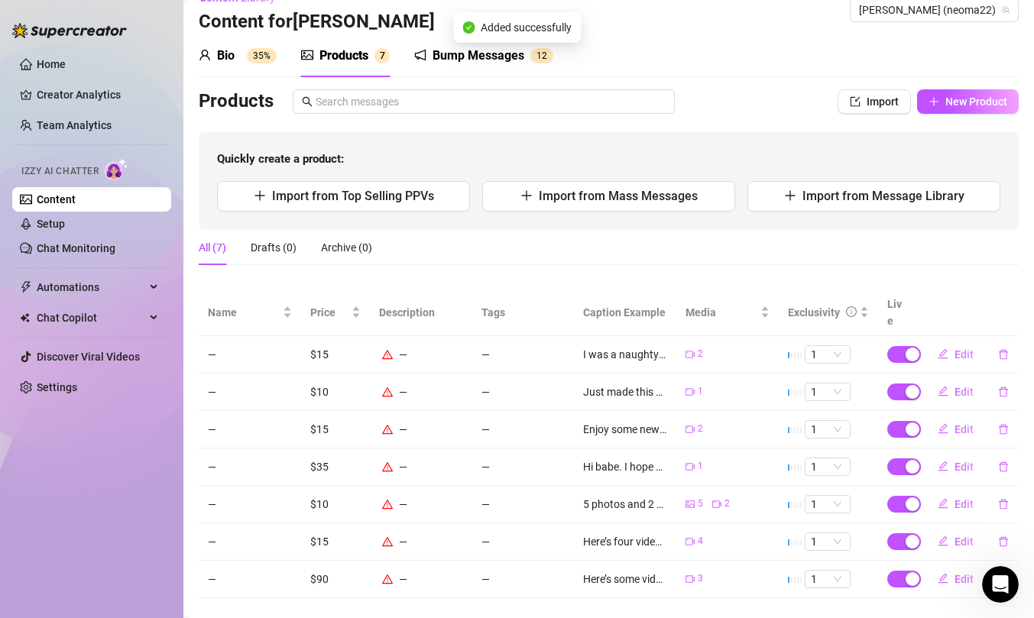
scroll to position [34, 0]
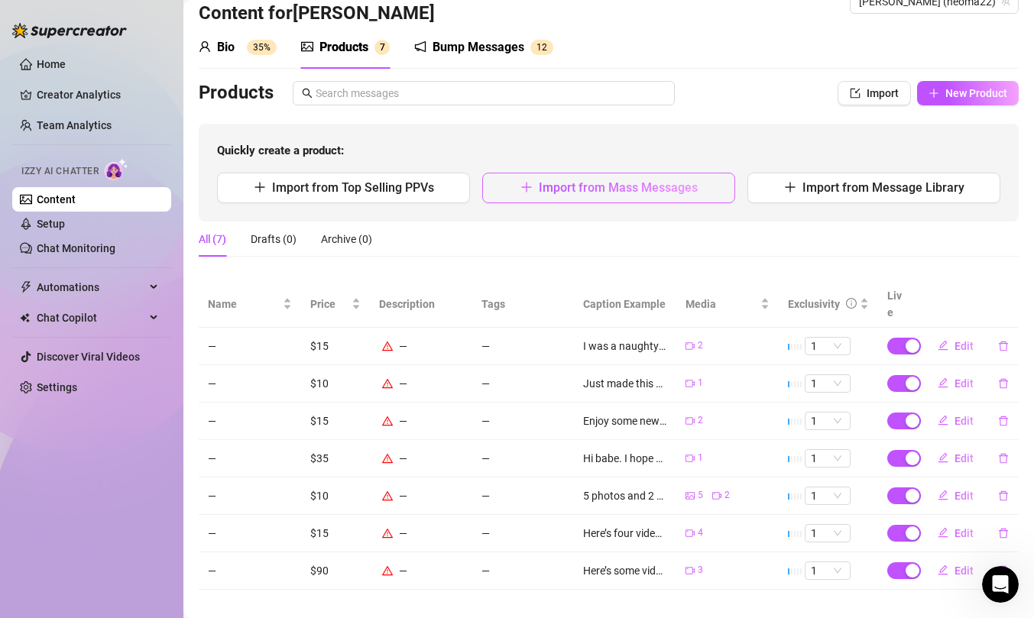
click at [523, 185] on icon "plus" at bounding box center [526, 187] width 12 height 12
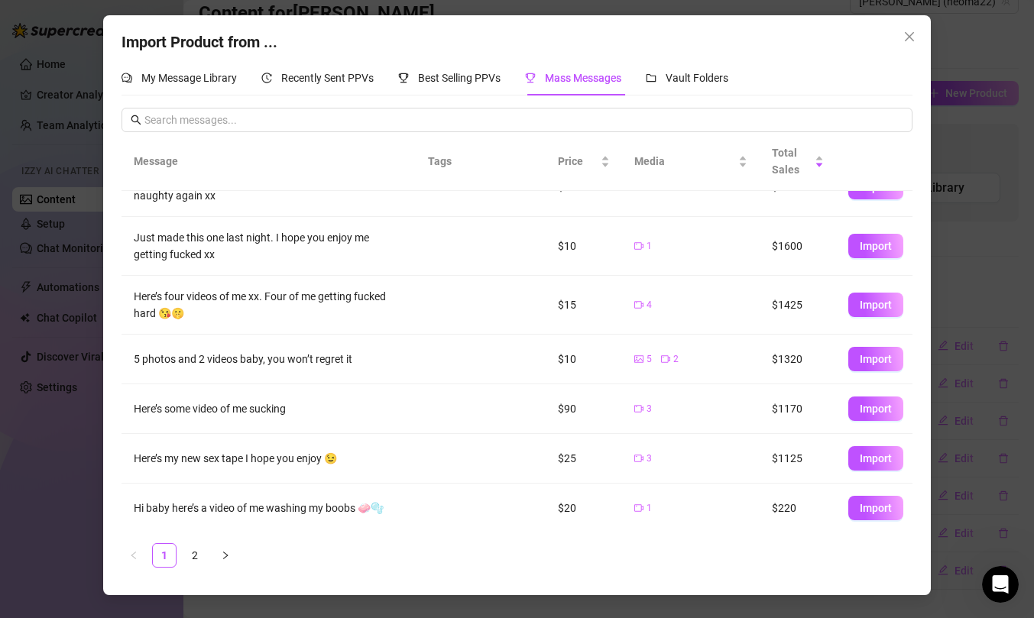
scroll to position [163, 0]
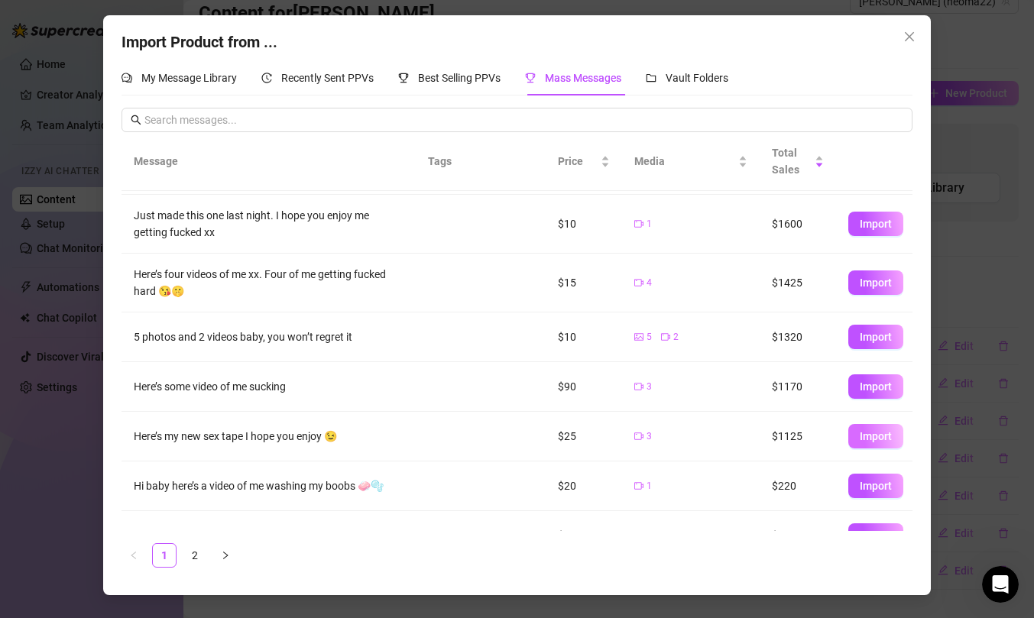
click at [873, 439] on span "Import" at bounding box center [876, 436] width 32 height 12
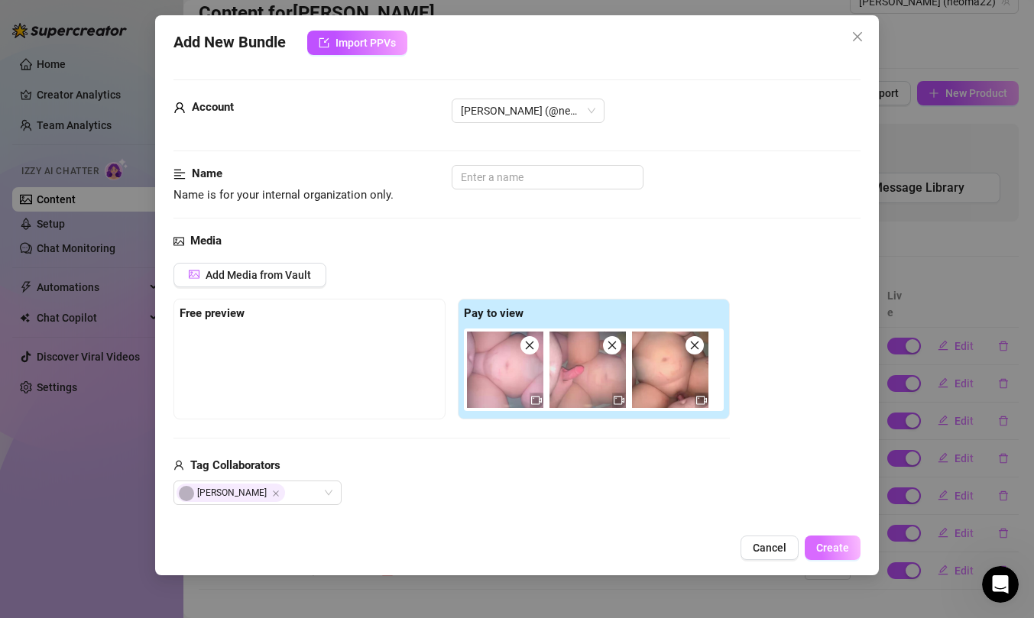
click at [819, 543] on span "Create" at bounding box center [832, 548] width 33 height 12
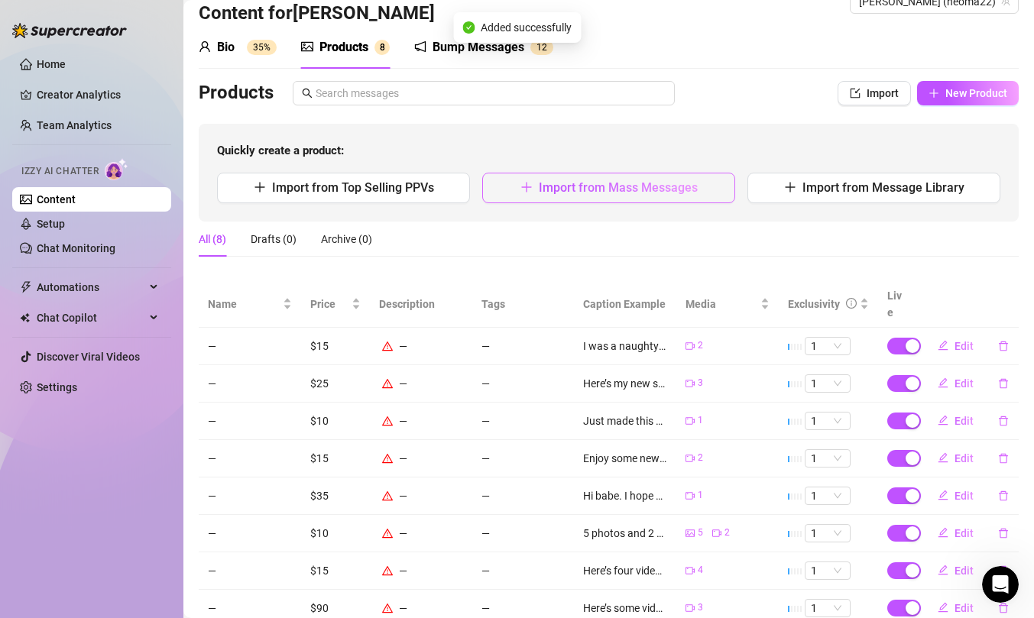
click at [520, 188] on icon "plus" at bounding box center [526, 187] width 12 height 12
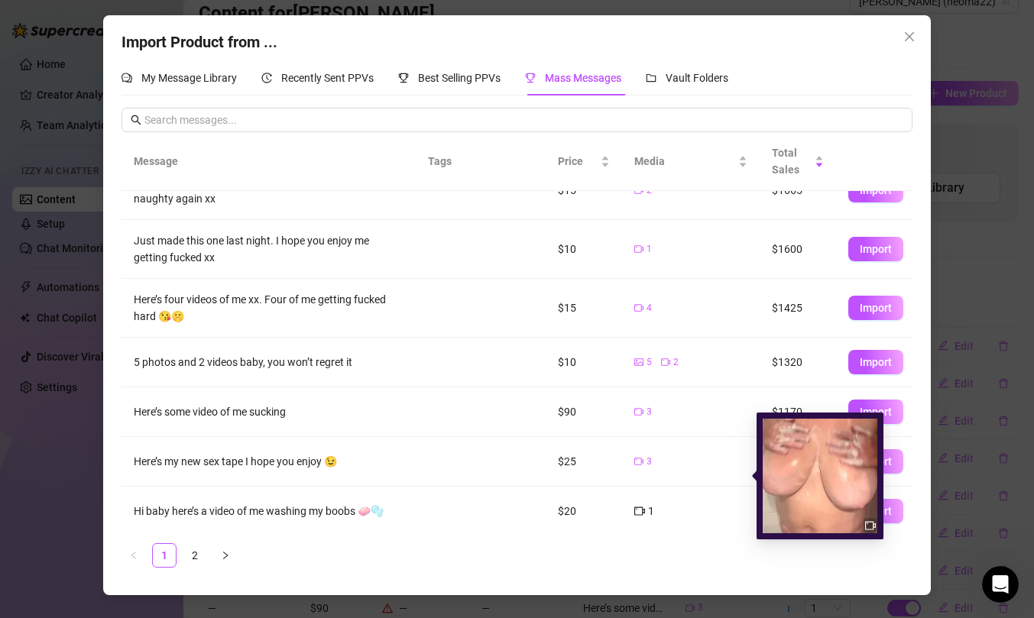
scroll to position [193, 0]
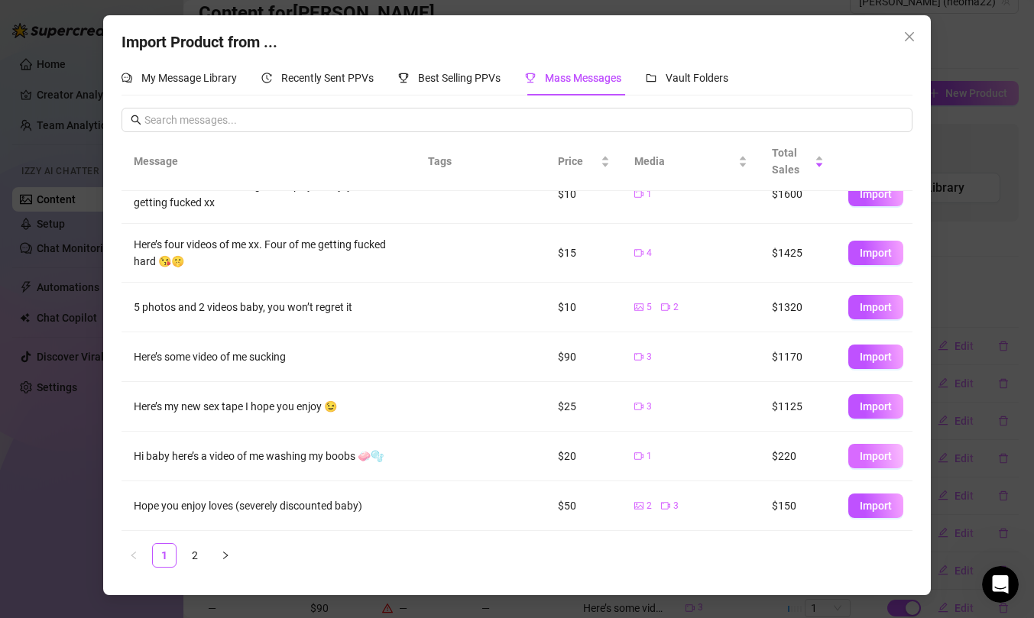
click at [864, 459] on span "Import" at bounding box center [876, 456] width 32 height 12
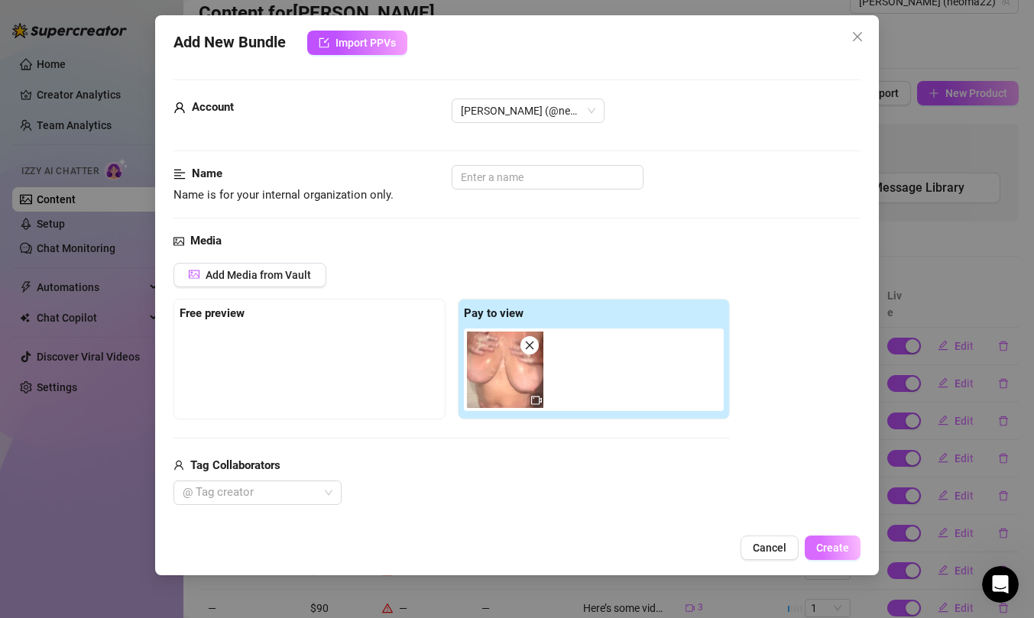
click at [842, 546] on span "Create" at bounding box center [832, 548] width 33 height 12
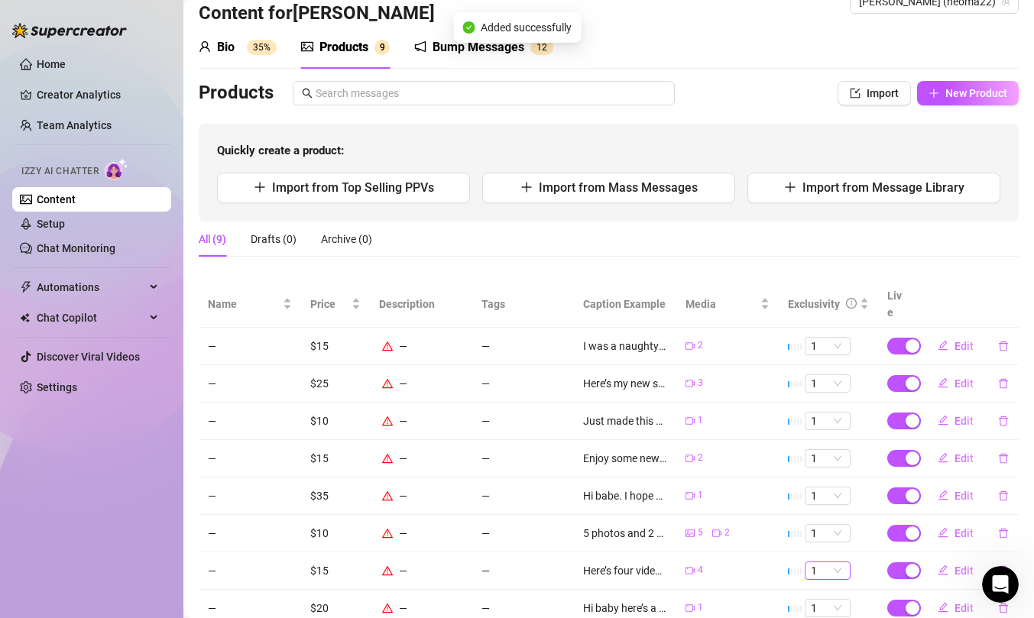
scroll to position [108, 0]
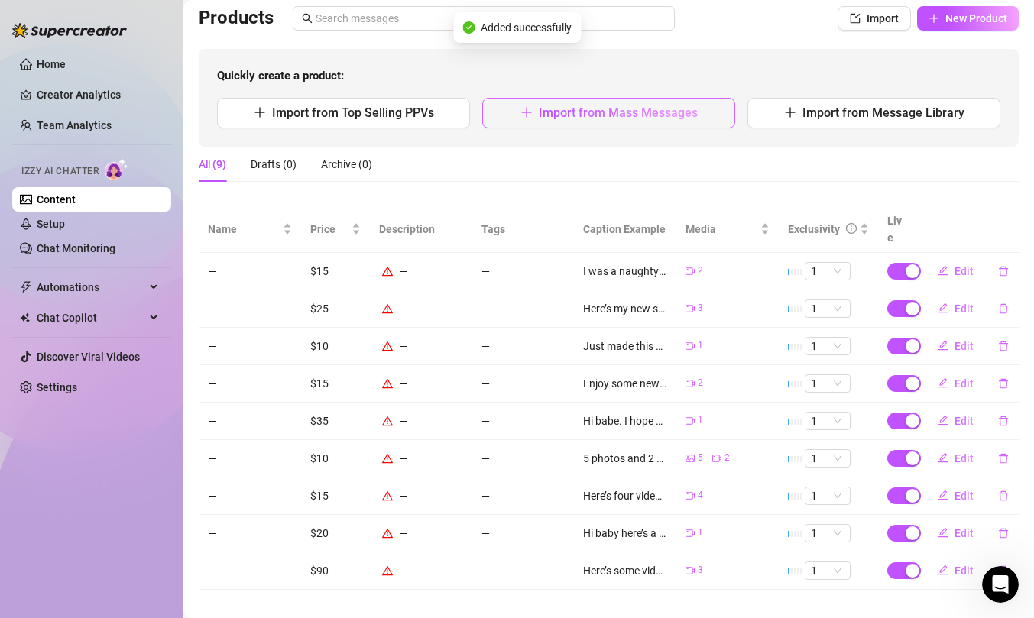
click at [613, 108] on span "Import from Mass Messages" at bounding box center [618, 112] width 159 height 15
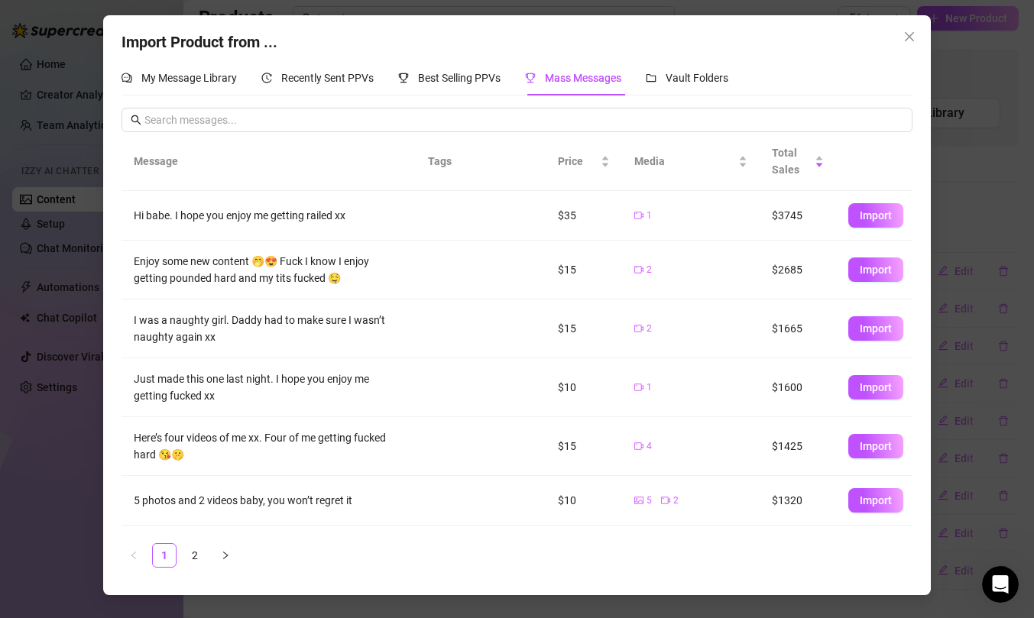
scroll to position [193, 0]
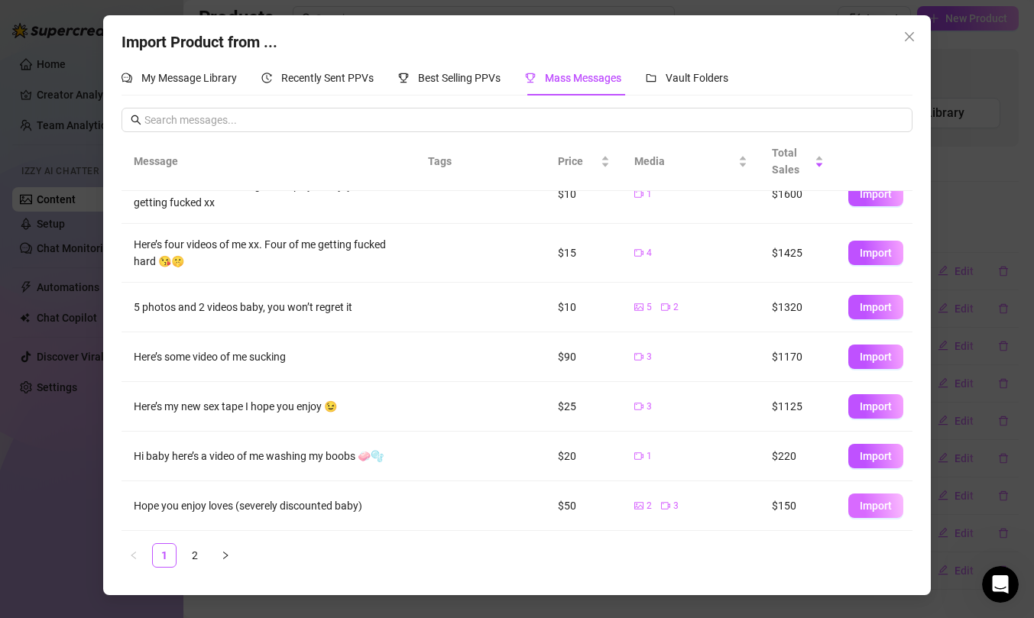
click at [882, 509] on span "Import" at bounding box center [876, 506] width 32 height 12
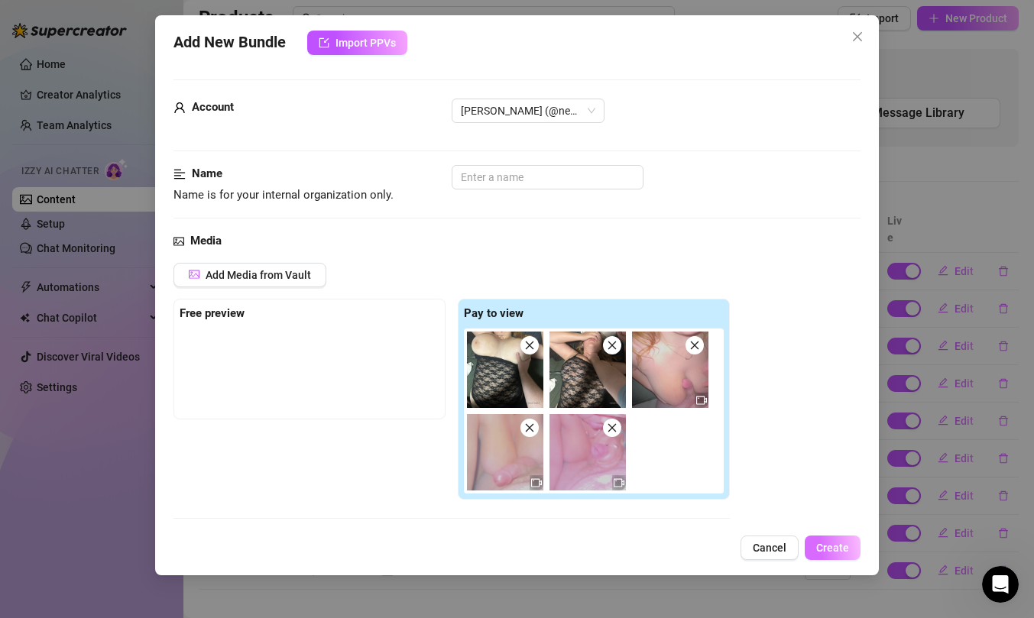
click at [852, 539] on button "Create" at bounding box center [833, 548] width 56 height 24
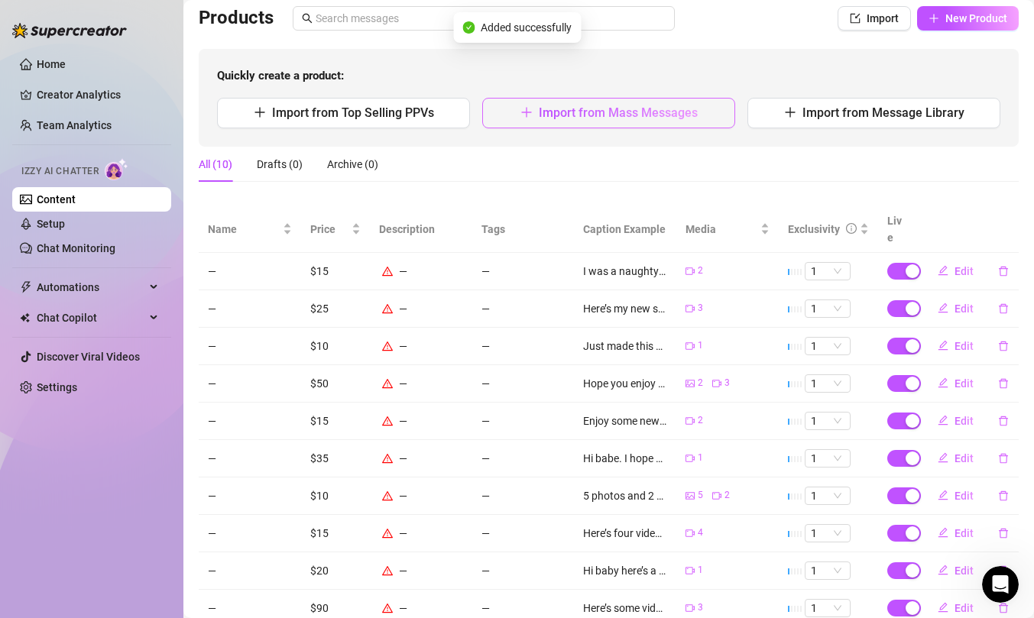
click at [568, 116] on span "Import from Mass Messages" at bounding box center [618, 112] width 159 height 15
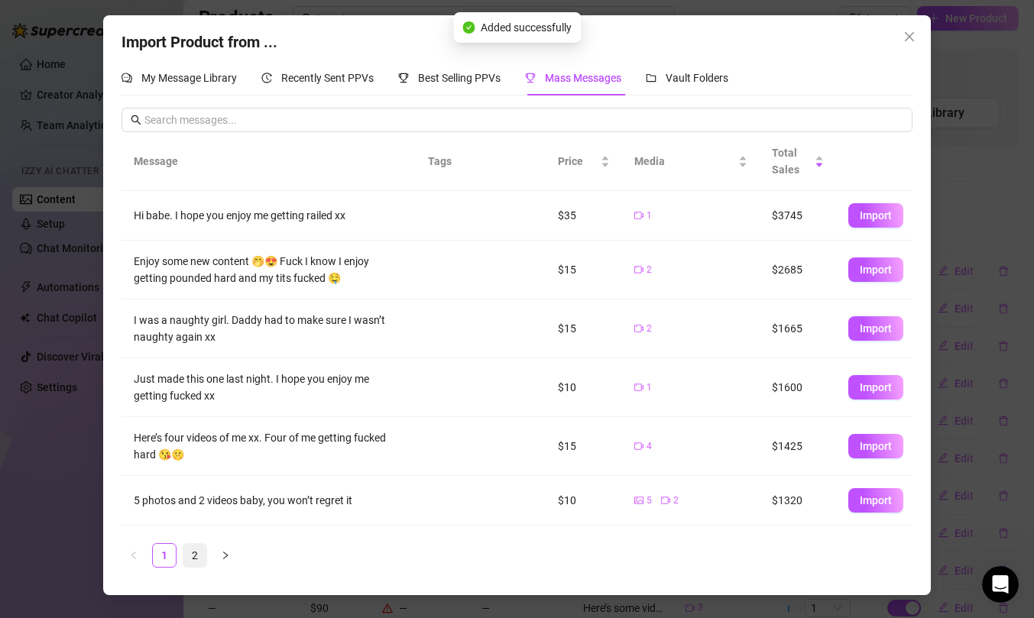
click at [193, 555] on link "2" at bounding box center [194, 555] width 23 height 23
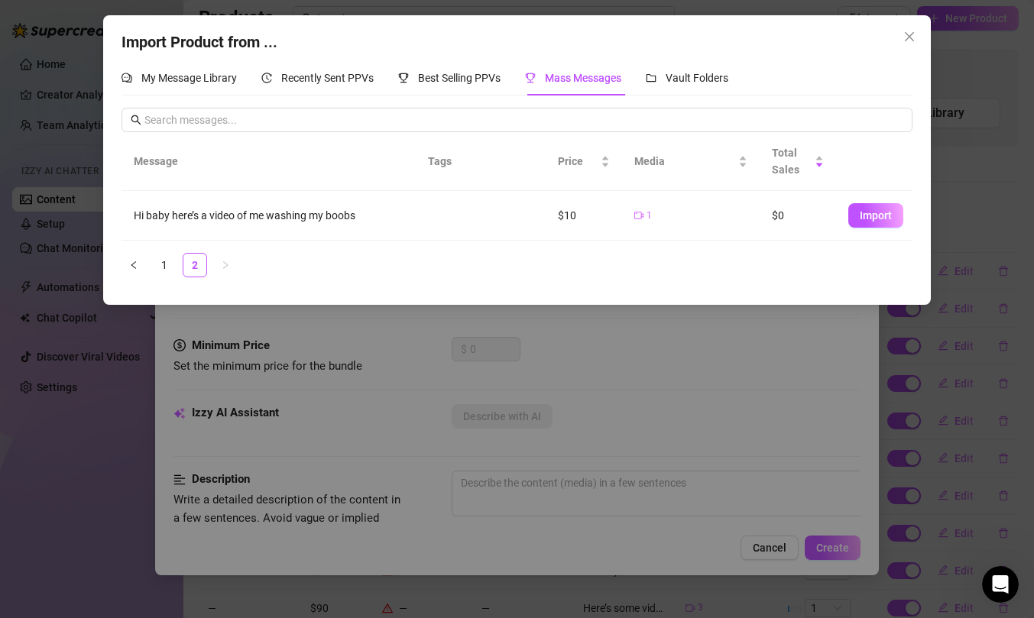
click at [865, 217] on span "Import" at bounding box center [876, 215] width 32 height 12
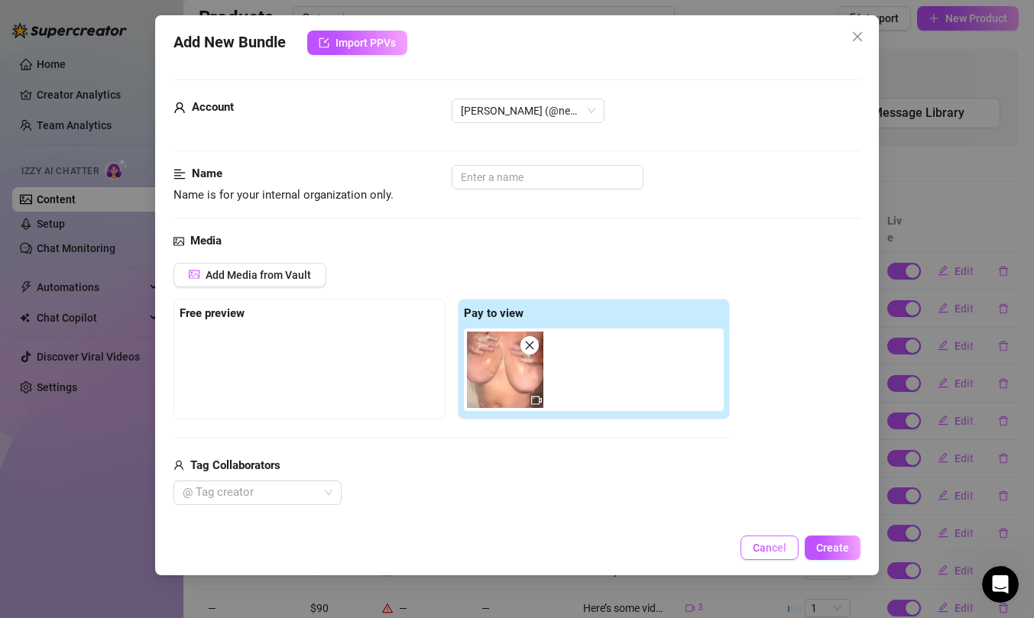
click at [752, 542] on button "Cancel" at bounding box center [769, 548] width 58 height 24
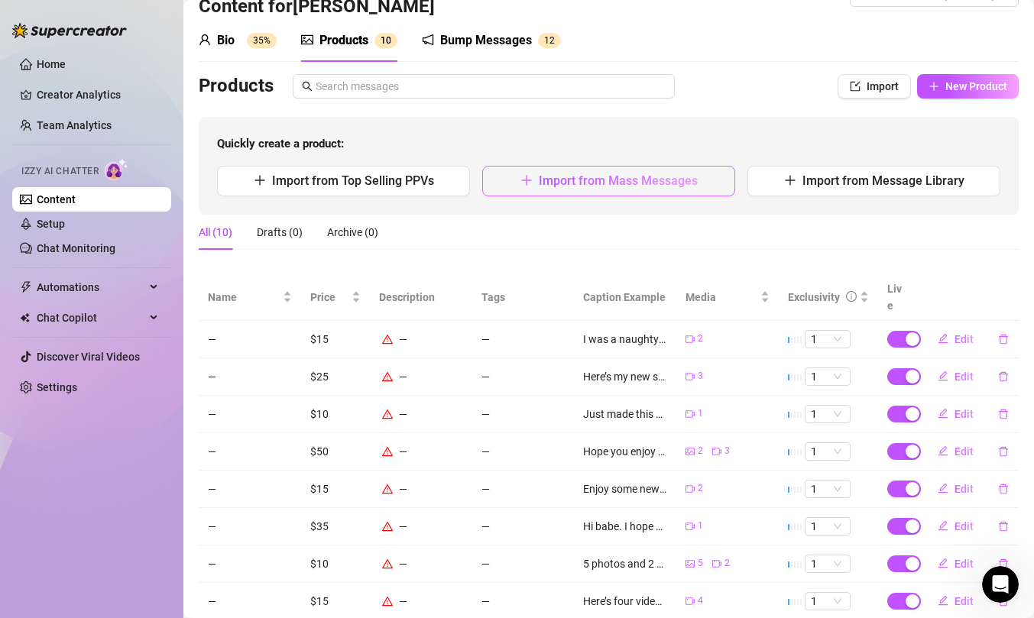
scroll to position [28, 0]
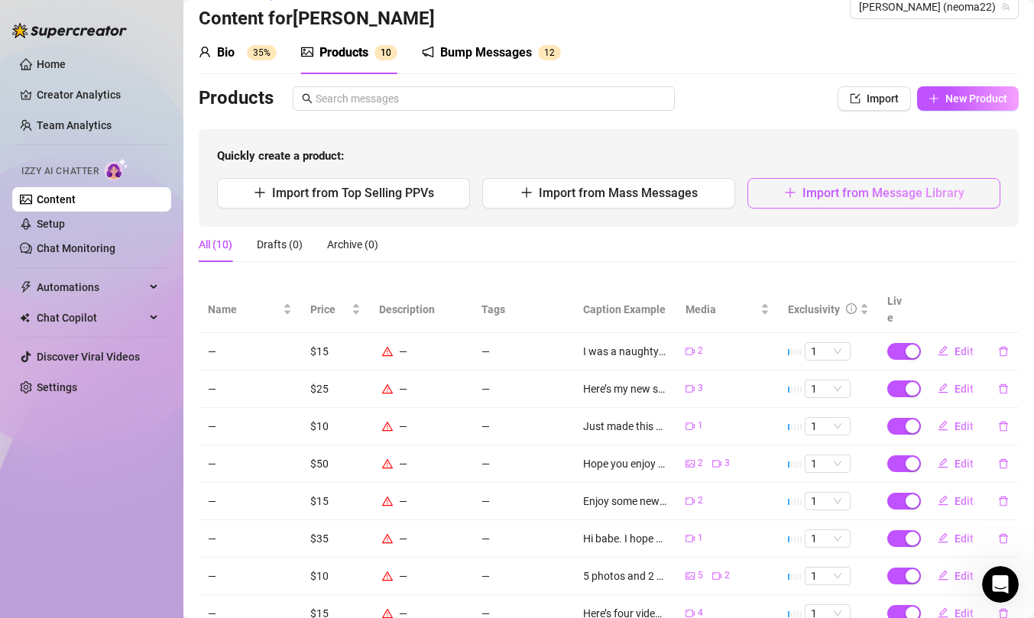
click at [763, 196] on button "Import from Message Library" at bounding box center [873, 193] width 253 height 31
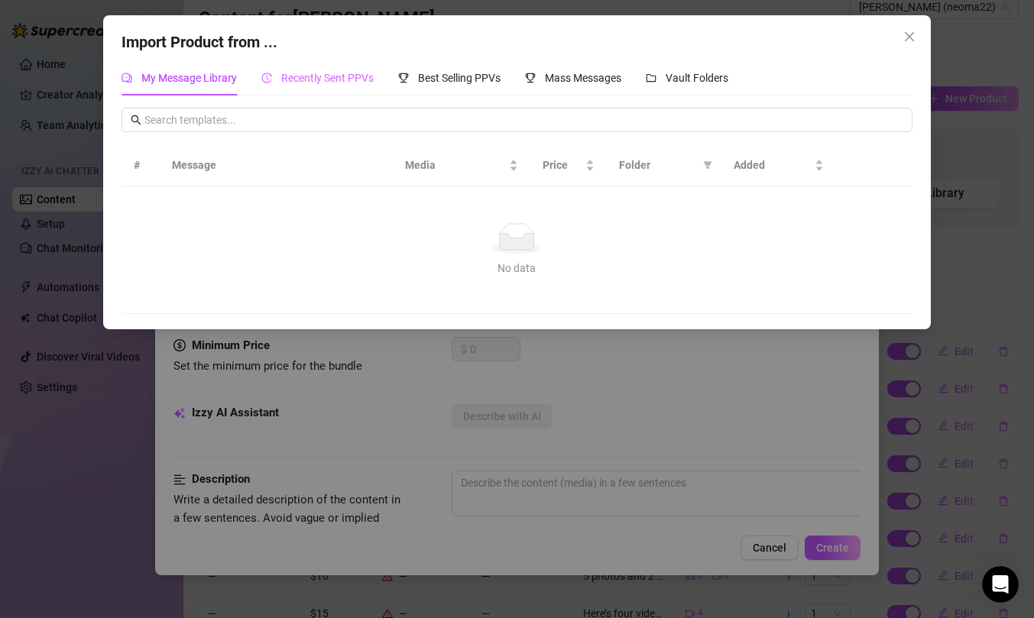
click at [299, 92] on div "Recently Sent PPVs" at bounding box center [317, 77] width 112 height 35
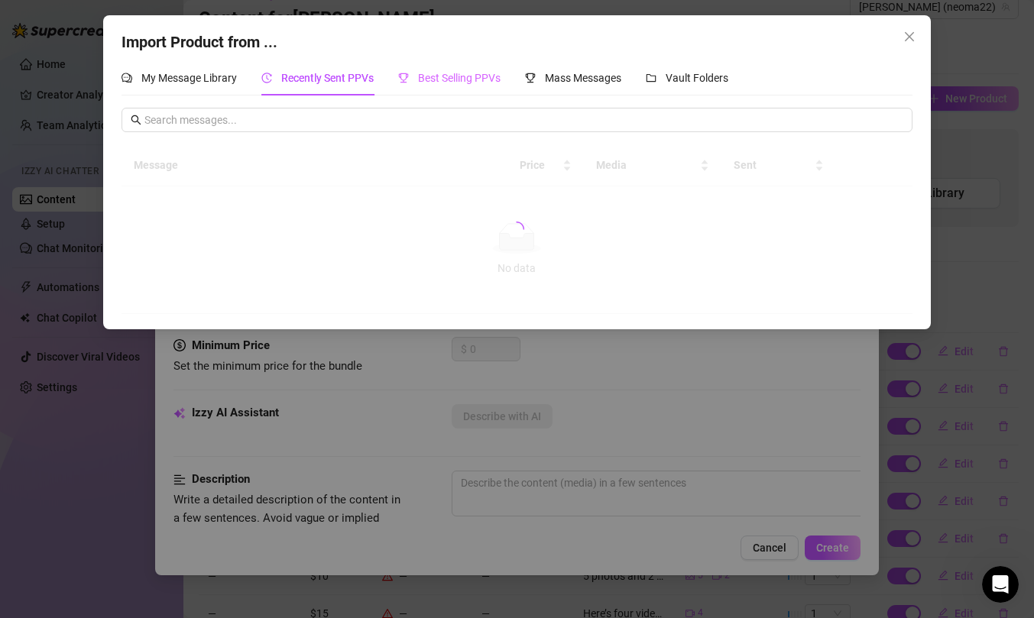
click at [461, 90] on div "Best Selling PPVs" at bounding box center [449, 77] width 102 height 35
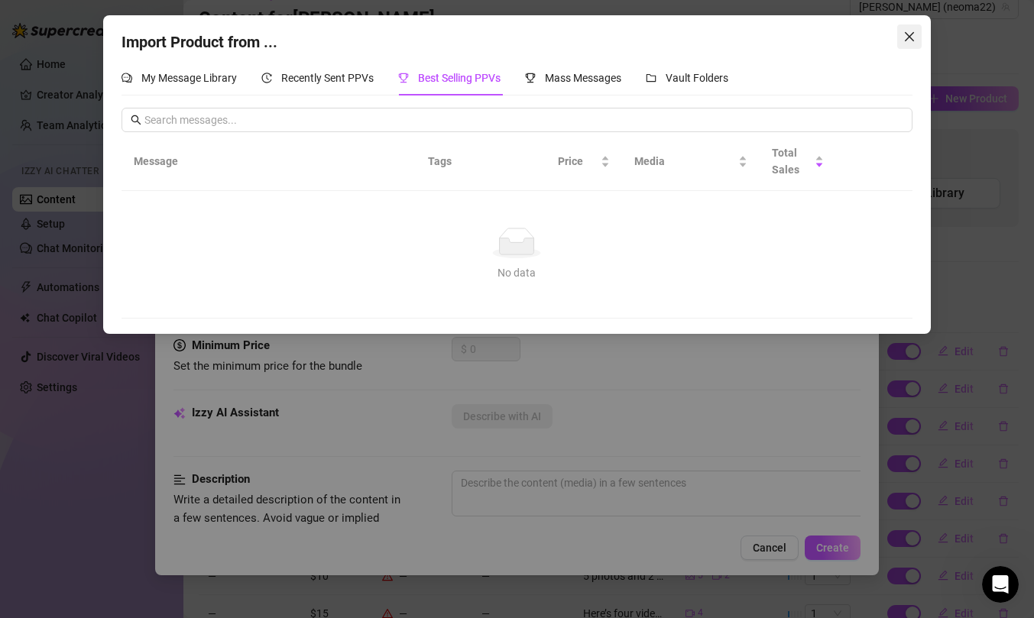
click at [908, 36] on icon "close" at bounding box center [909, 36] width 9 height 9
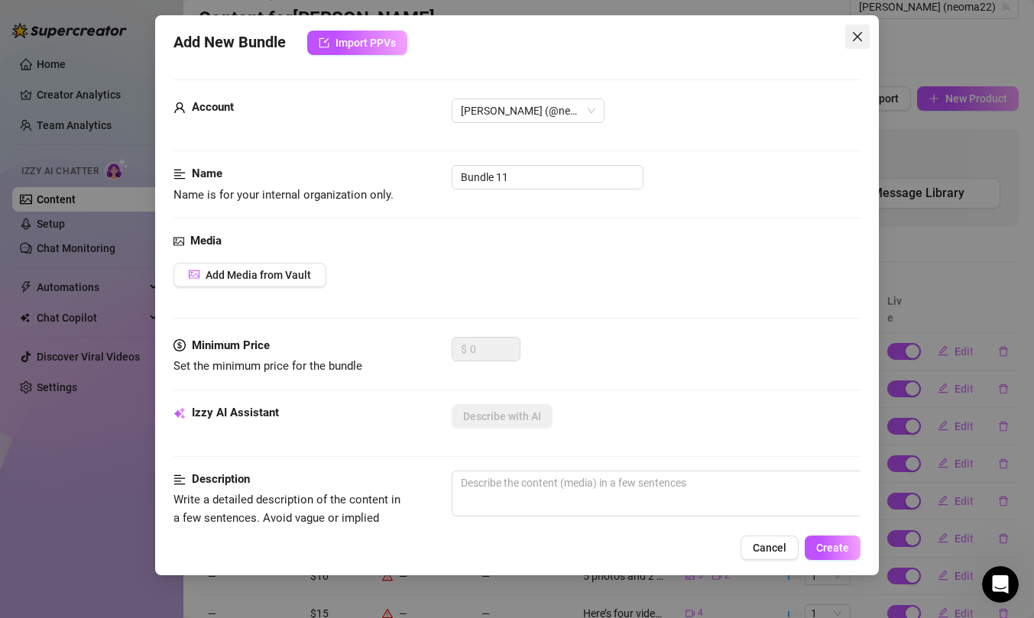
click at [863, 39] on icon "close" at bounding box center [857, 37] width 12 height 12
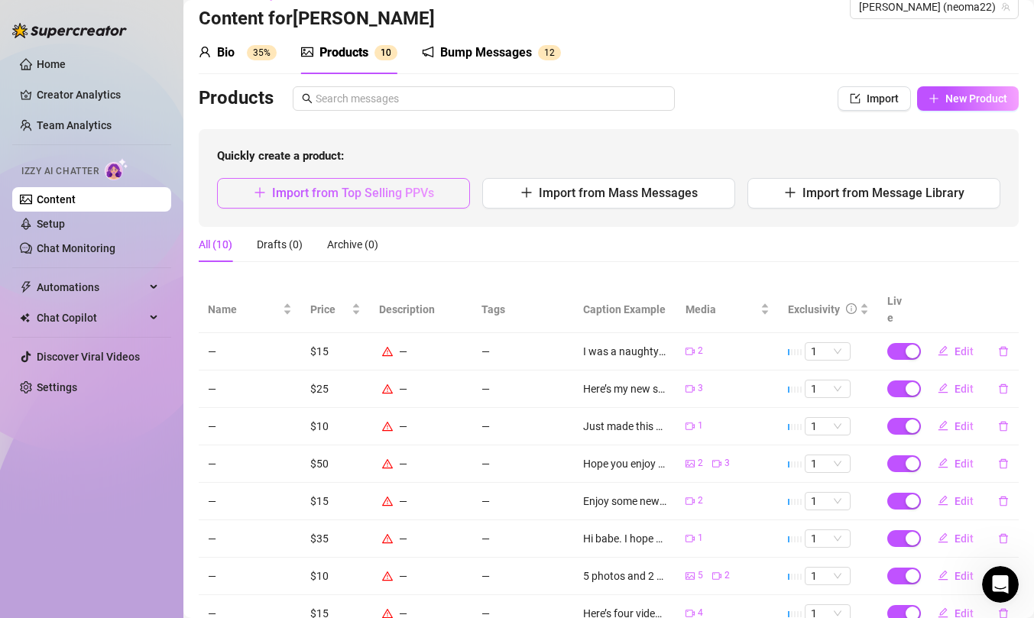
click at [360, 191] on span "Import from Top Selling PPVs" at bounding box center [353, 193] width 162 height 15
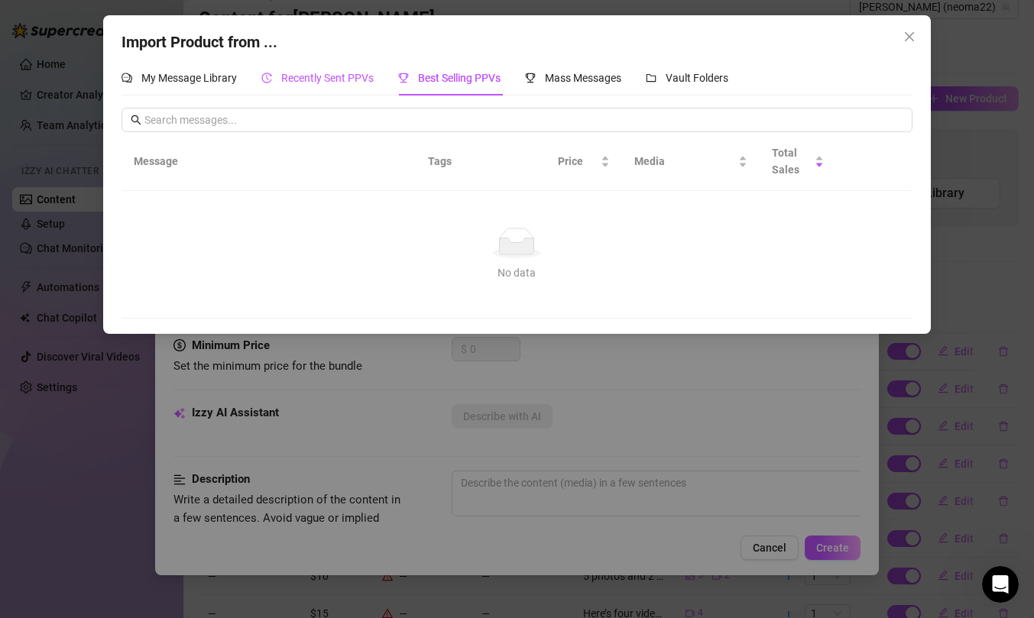
click at [332, 82] on span "Recently Sent PPVs" at bounding box center [327, 78] width 92 height 12
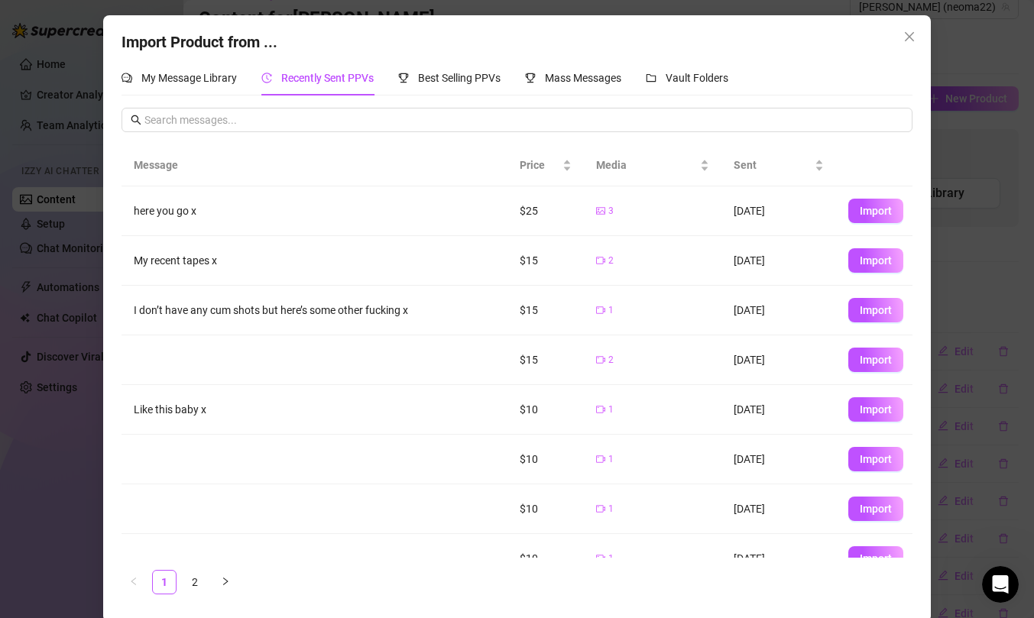
scroll to position [125, 0]
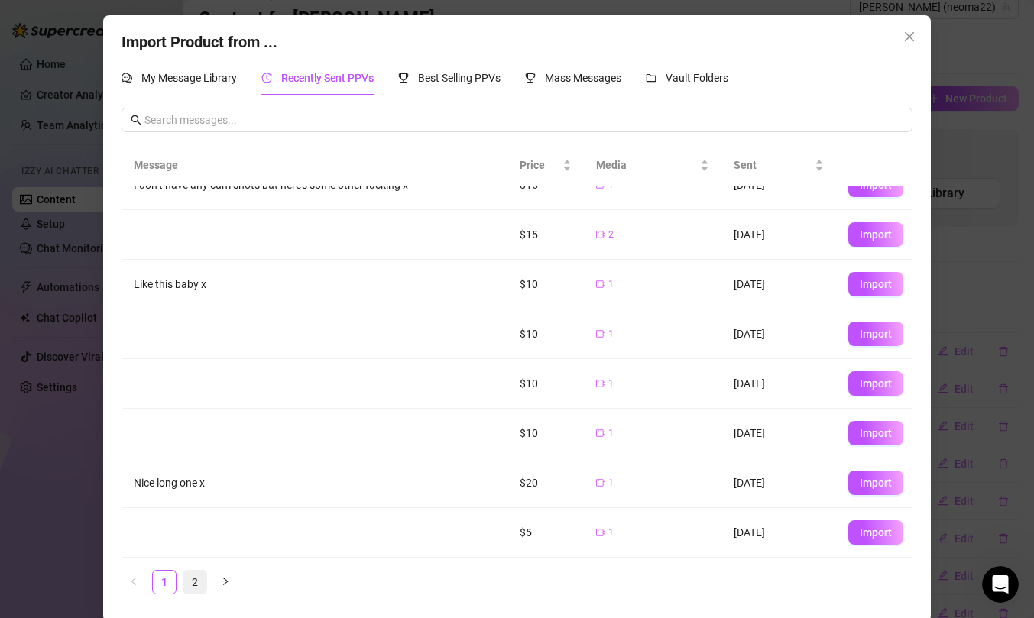
click at [189, 579] on link "2" at bounding box center [194, 582] width 23 height 23
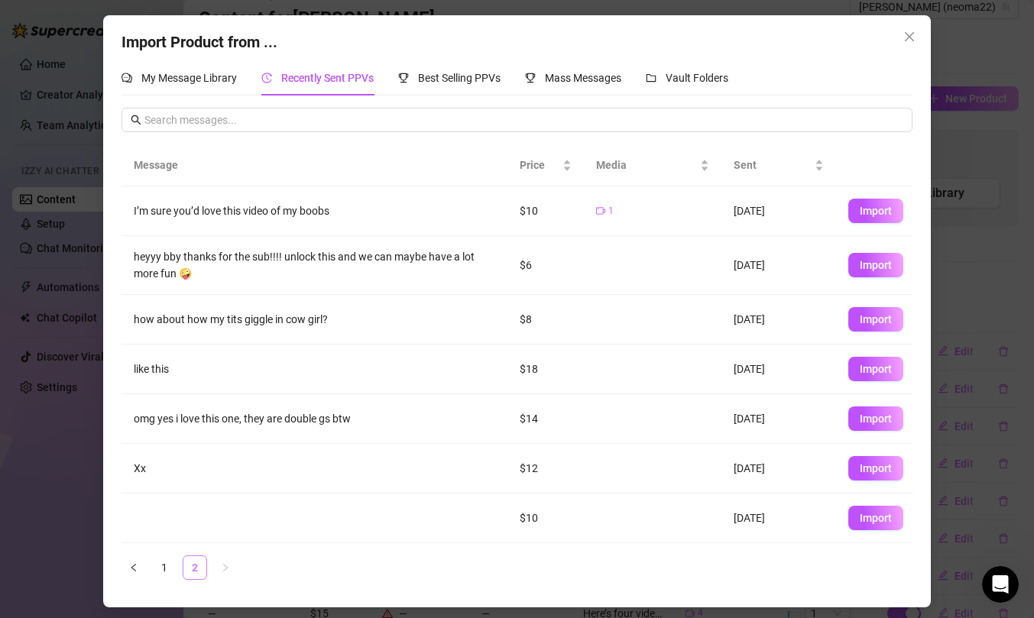
scroll to position [0, 0]
click at [883, 371] on span "Import" at bounding box center [876, 369] width 32 height 12
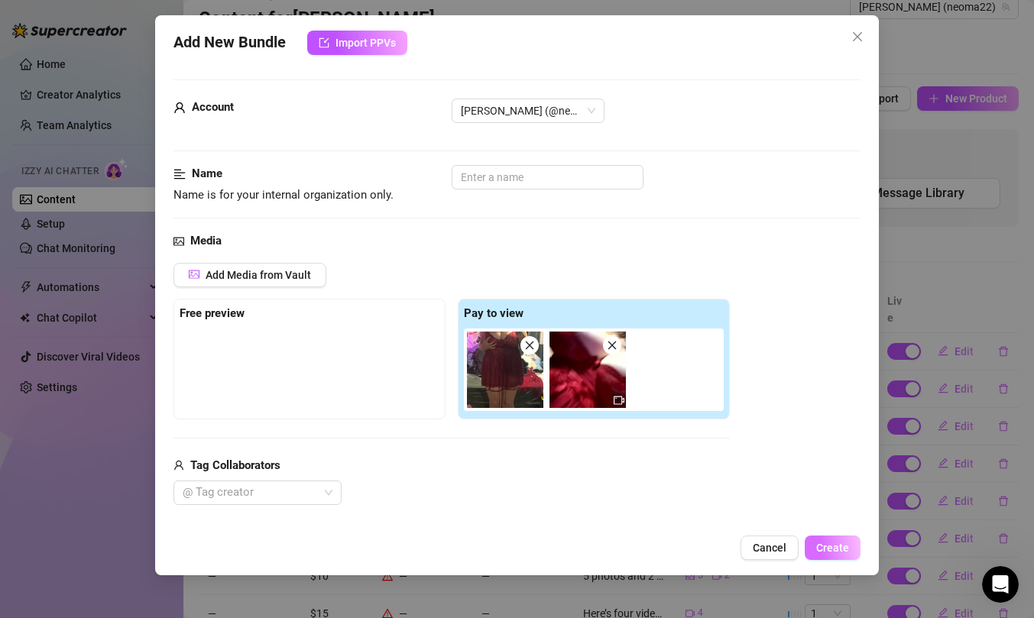
click at [832, 546] on span "Create" at bounding box center [832, 548] width 33 height 12
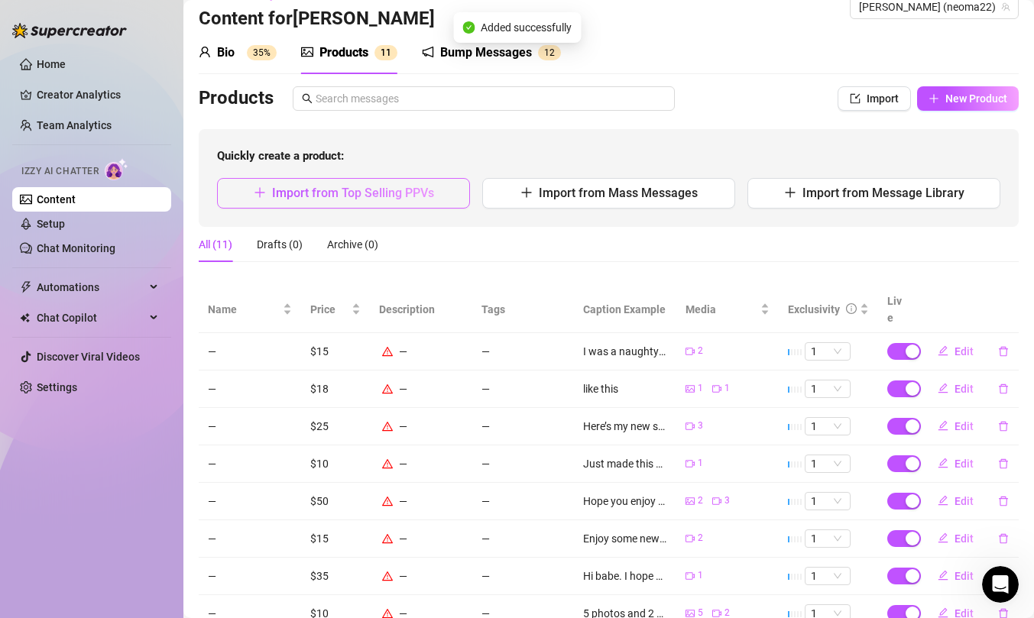
click at [461, 200] on button "Import from Top Selling PPVs" at bounding box center [343, 193] width 253 height 31
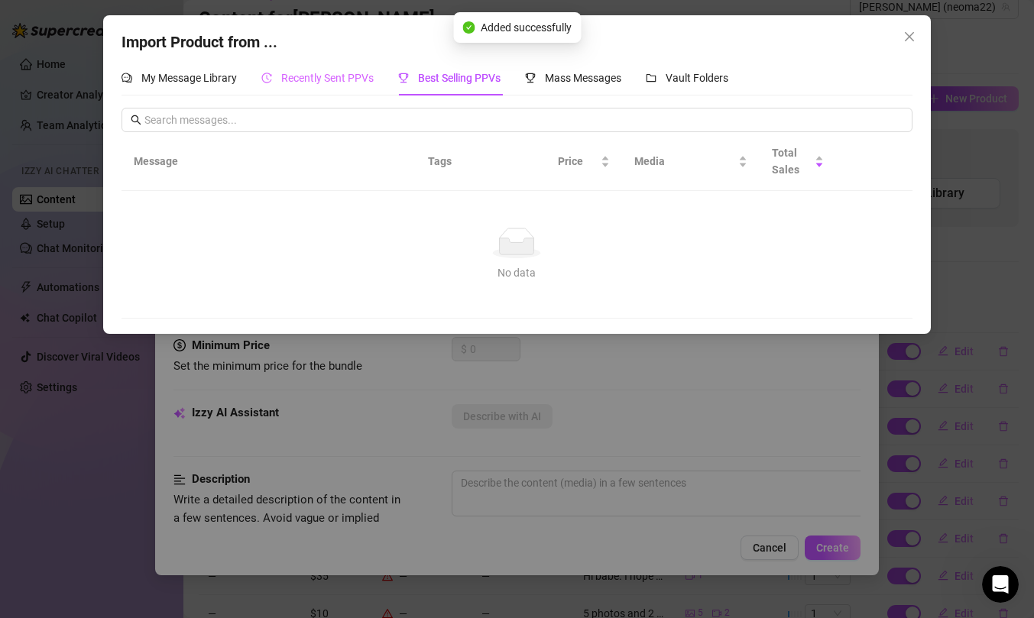
click at [330, 89] on div "Recently Sent PPVs" at bounding box center [317, 77] width 112 height 35
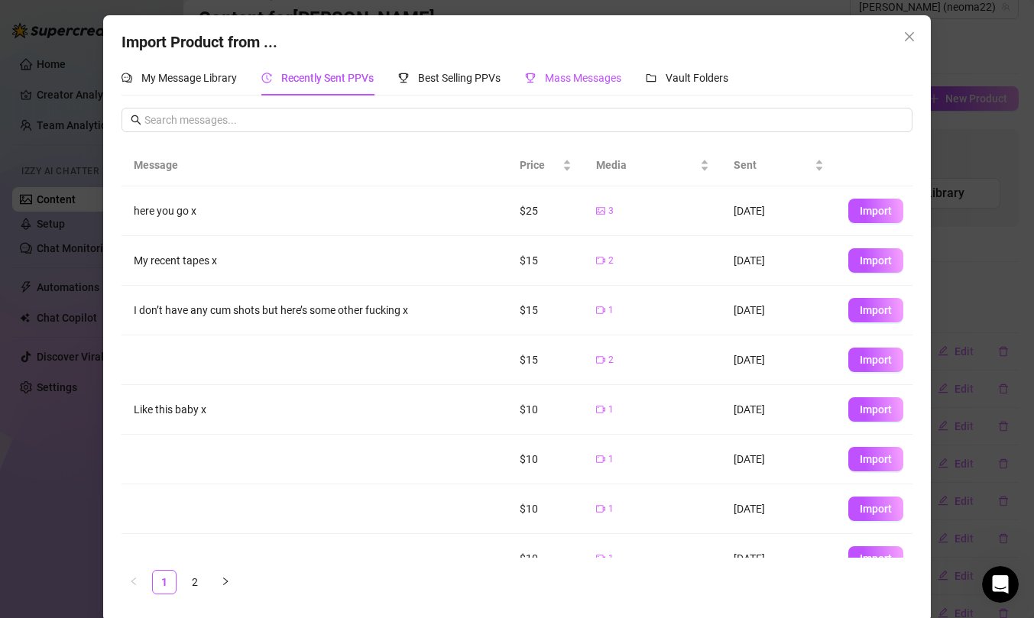
click at [568, 81] on span "Mass Messages" at bounding box center [583, 78] width 76 height 12
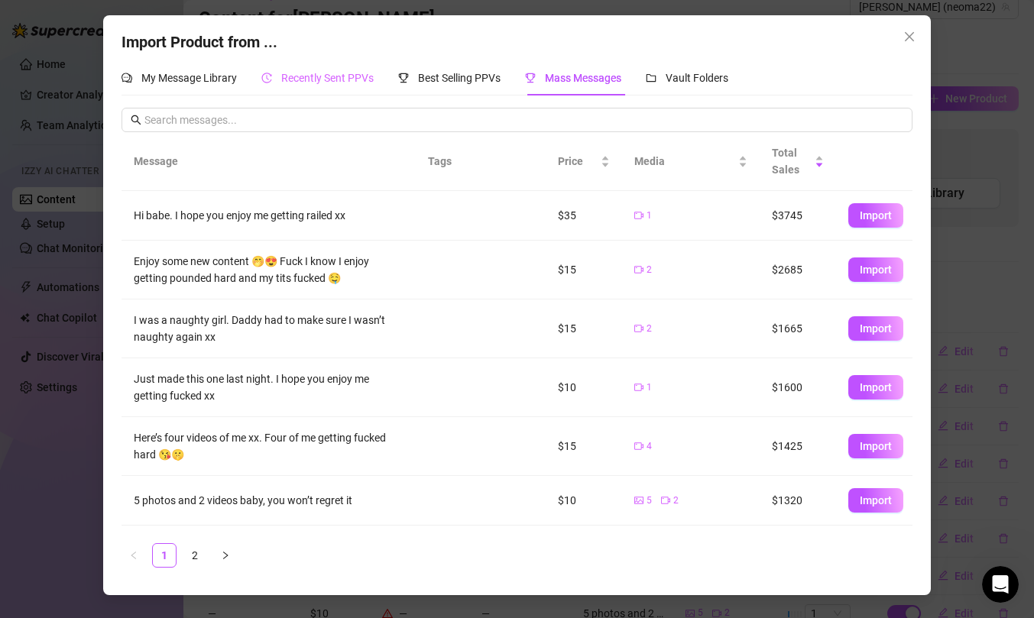
click at [358, 86] on div "Recently Sent PPVs" at bounding box center [317, 77] width 112 height 35
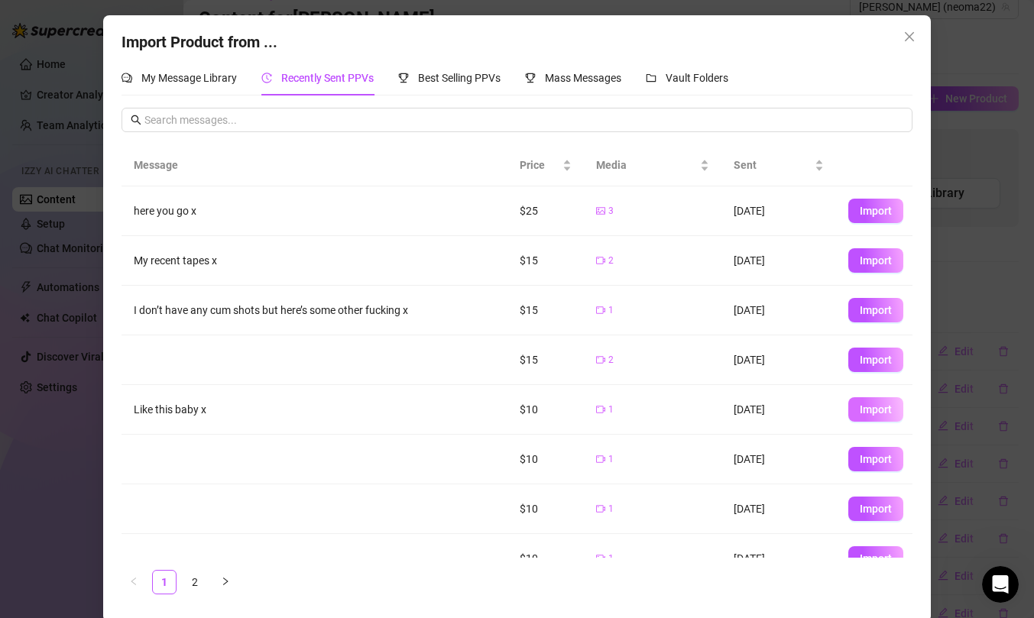
click at [884, 406] on span "Import" at bounding box center [876, 409] width 32 height 12
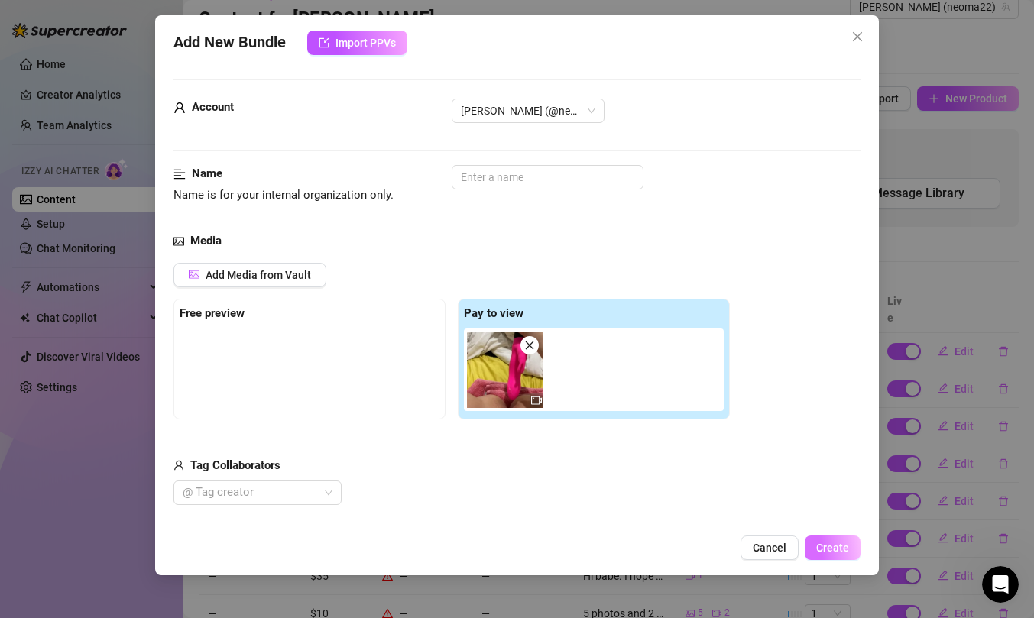
click at [843, 549] on span "Create" at bounding box center [832, 548] width 33 height 12
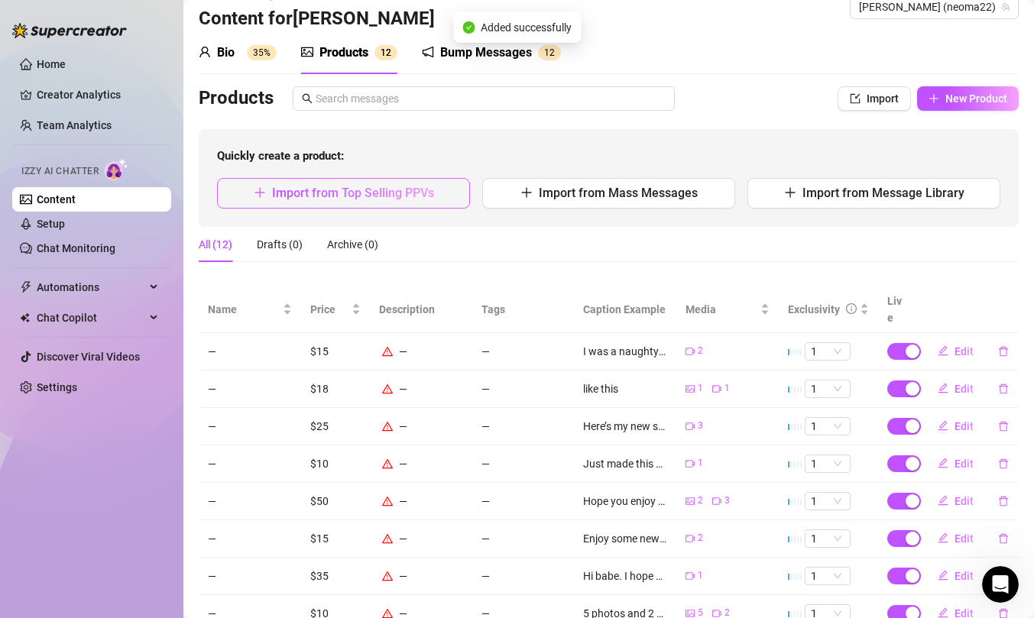
click at [444, 194] on button "Import from Top Selling PPVs" at bounding box center [343, 193] width 253 height 31
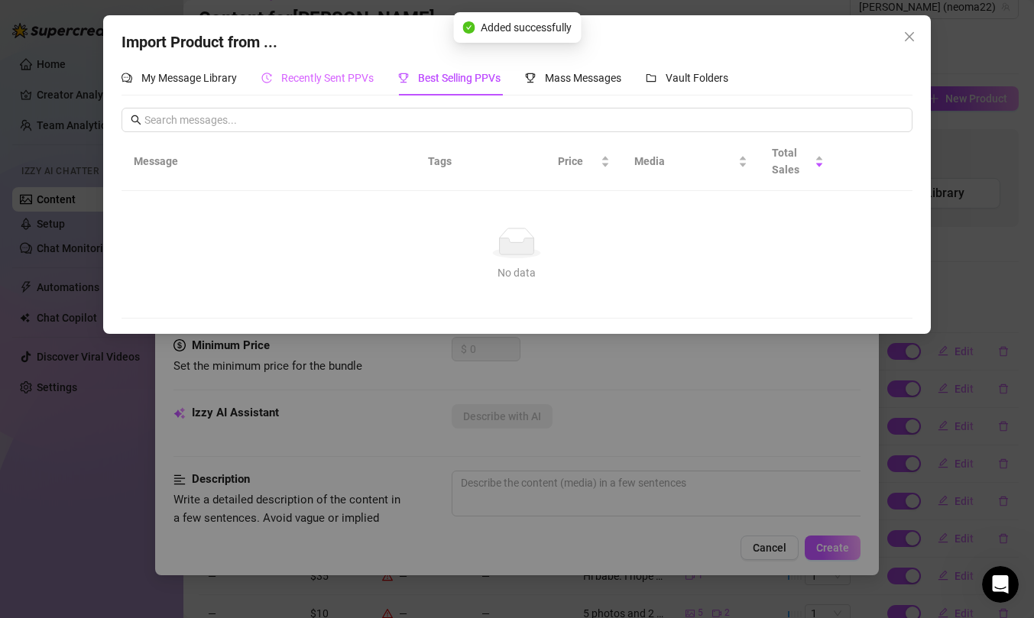
click at [340, 95] on div "Recently Sent PPVs" at bounding box center [317, 77] width 112 height 35
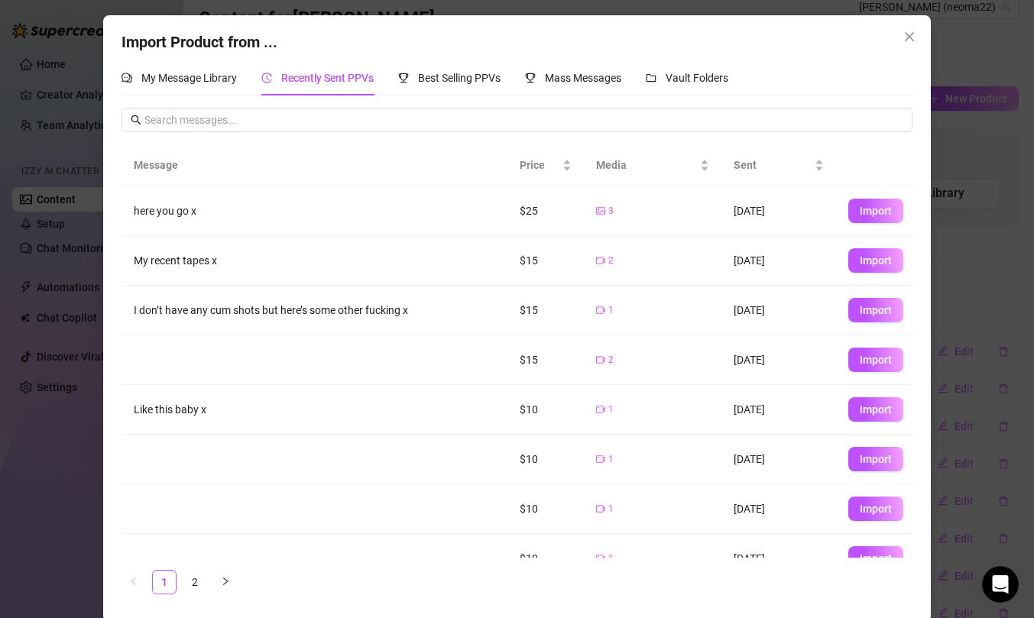
scroll to position [125, 0]
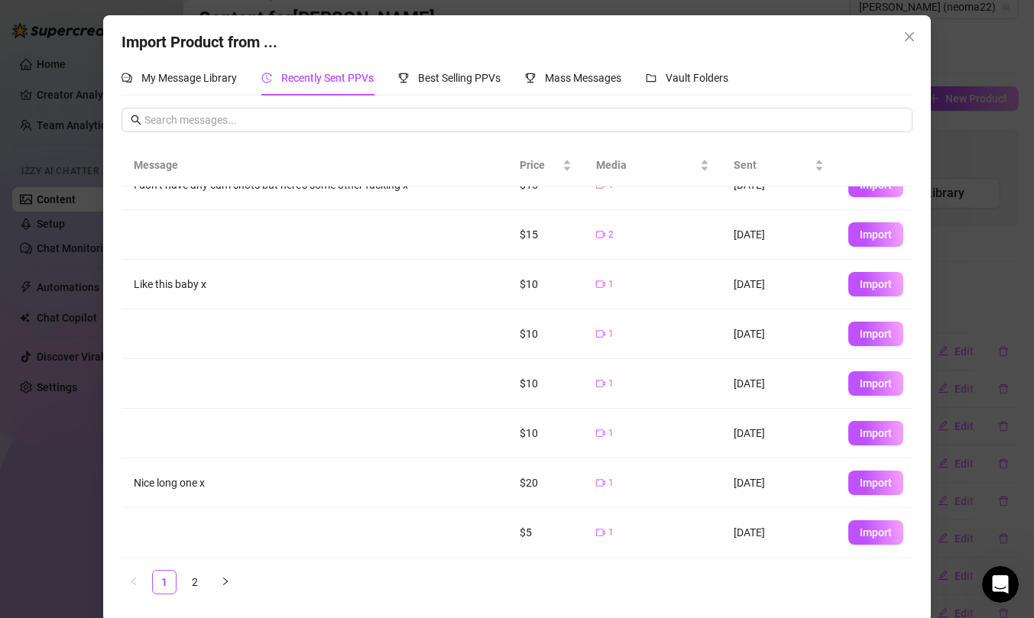
click at [876, 533] on span "Import" at bounding box center [876, 532] width 32 height 12
type textarea "Type your message here..."
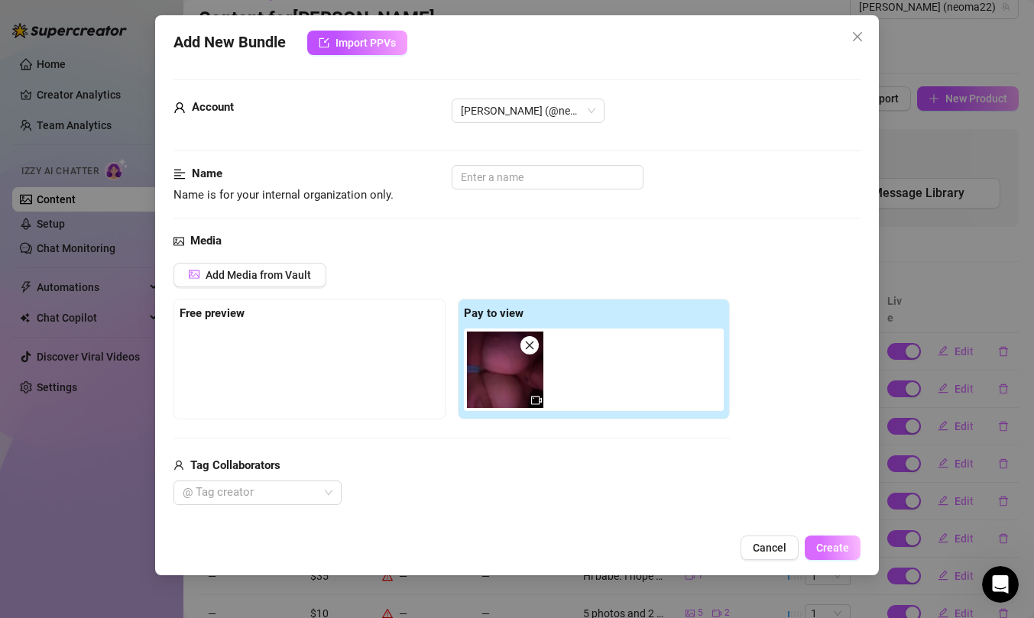
click at [814, 543] on button "Create" at bounding box center [833, 548] width 56 height 24
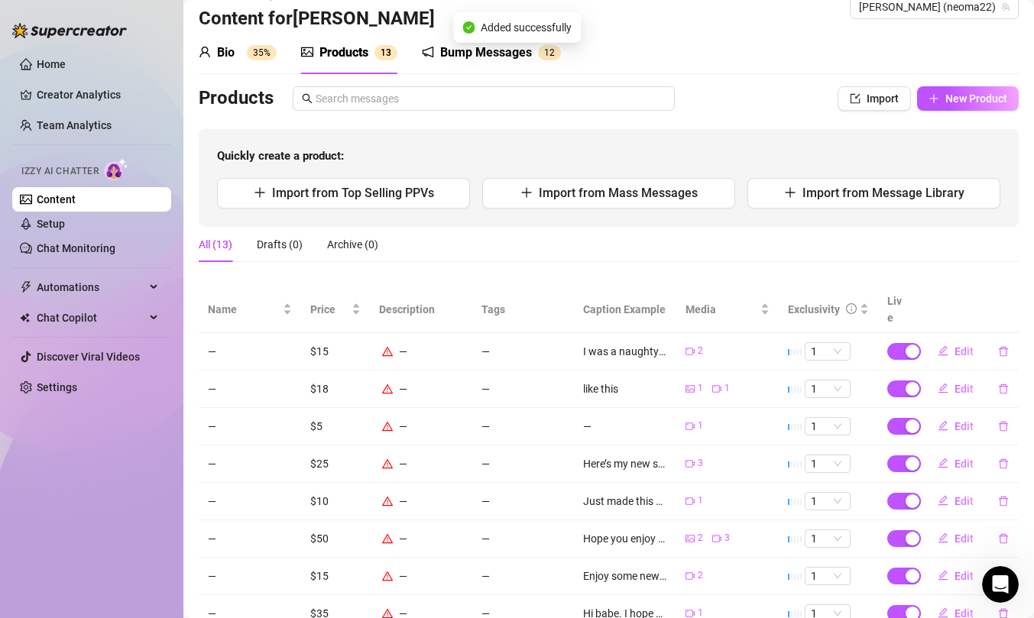
click at [442, 45] on div "Bump Messages" at bounding box center [486, 53] width 92 height 18
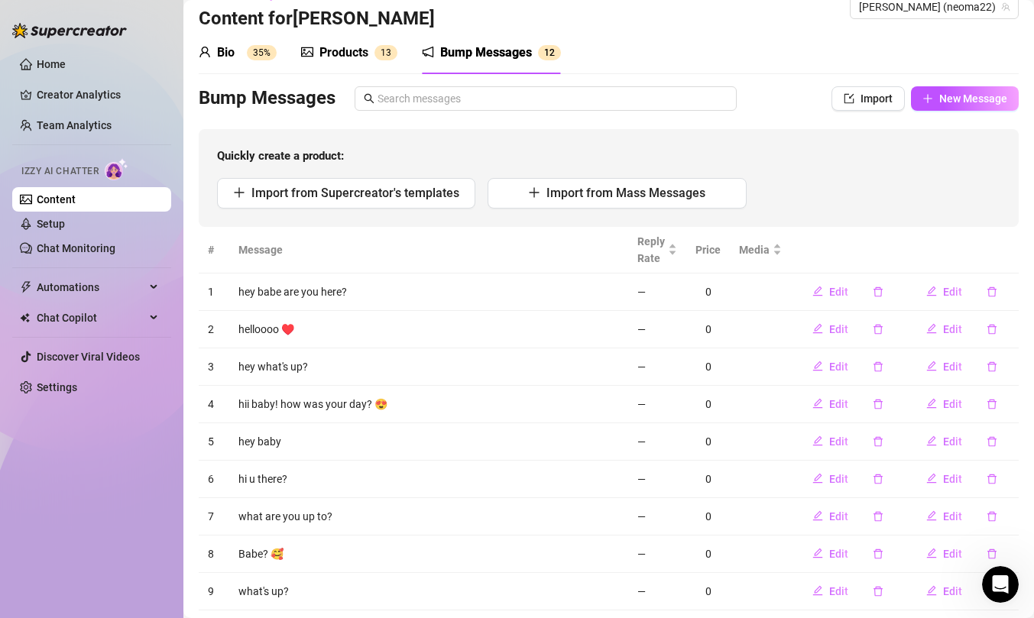
click at [237, 53] on div "Bio 35%" at bounding box center [238, 53] width 78 height 18
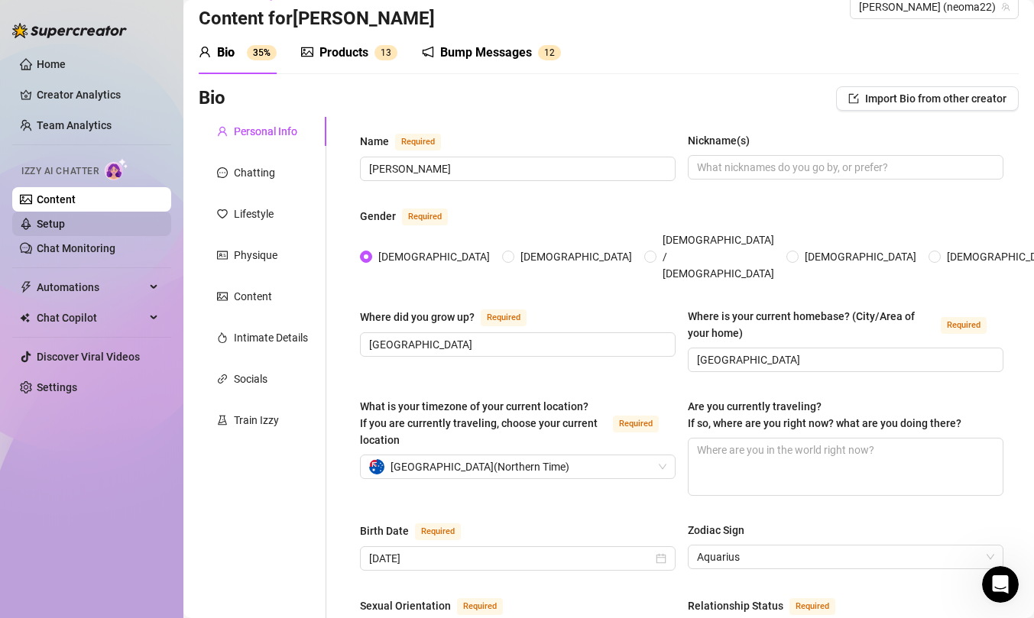
click at [65, 220] on link "Setup" at bounding box center [51, 224] width 28 height 12
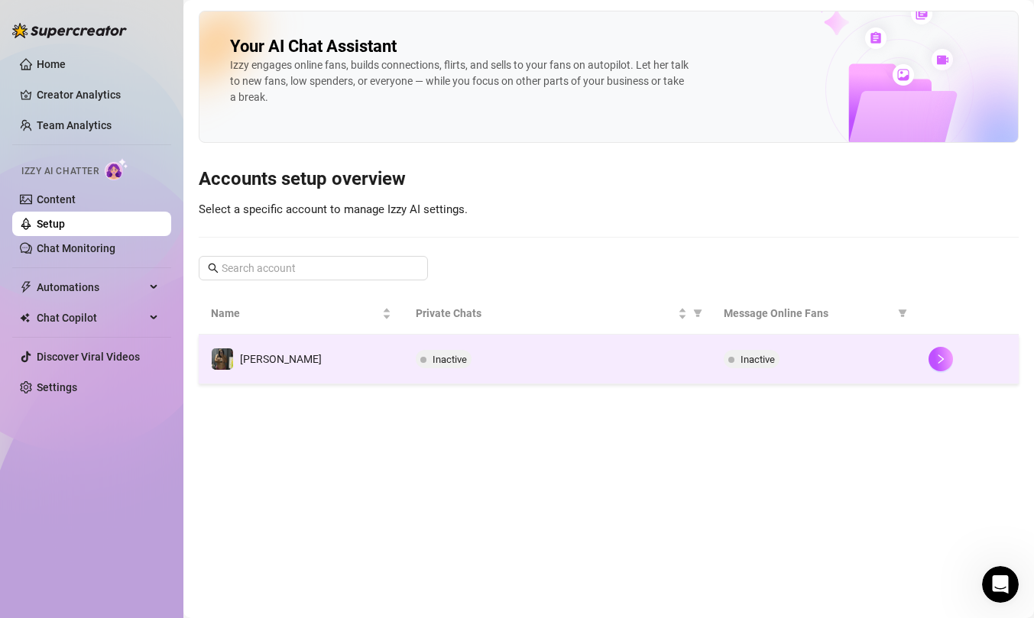
click at [432, 373] on td "Inactive" at bounding box center [556, 360] width 307 height 50
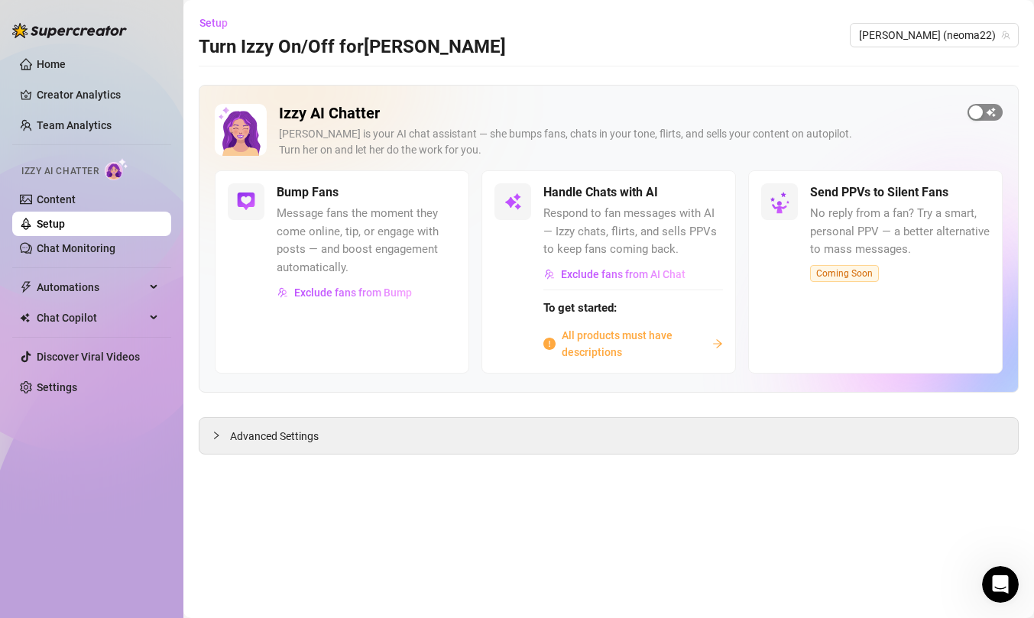
click at [989, 110] on span "button" at bounding box center [984, 112] width 35 height 17
click at [720, 175] on div "Handle Chats with AI Respond to fan messages with AI — Izzy chats, flirts, and …" at bounding box center [608, 271] width 254 height 202
click at [711, 196] on span "button" at bounding box center [706, 192] width 34 height 17
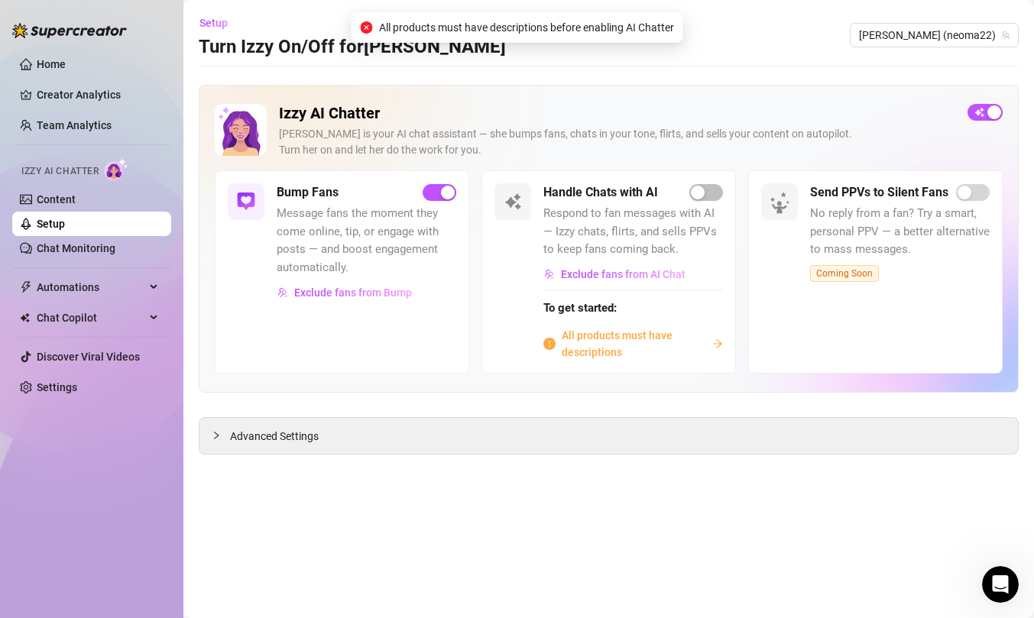
click at [614, 343] on span "All products must have descriptions" at bounding box center [634, 344] width 144 height 34
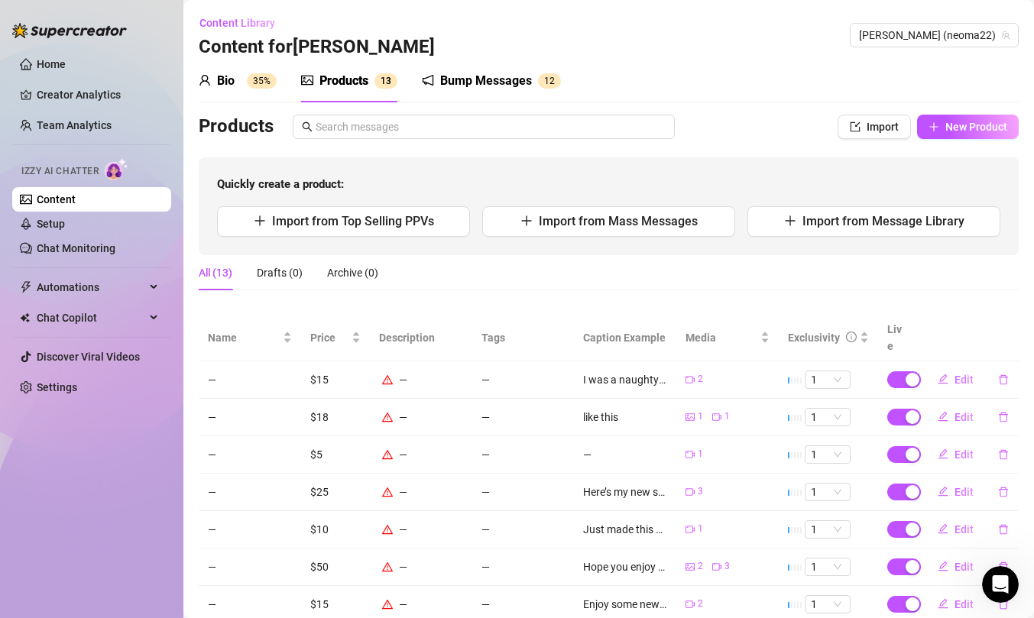
click at [382, 374] on icon "warning" at bounding box center [387, 379] width 11 height 11
click at [957, 374] on span "Edit" at bounding box center [963, 380] width 19 height 12
type textarea "I was a naughty girl. Daddy had to make sure I wasn’t naughty again xx"
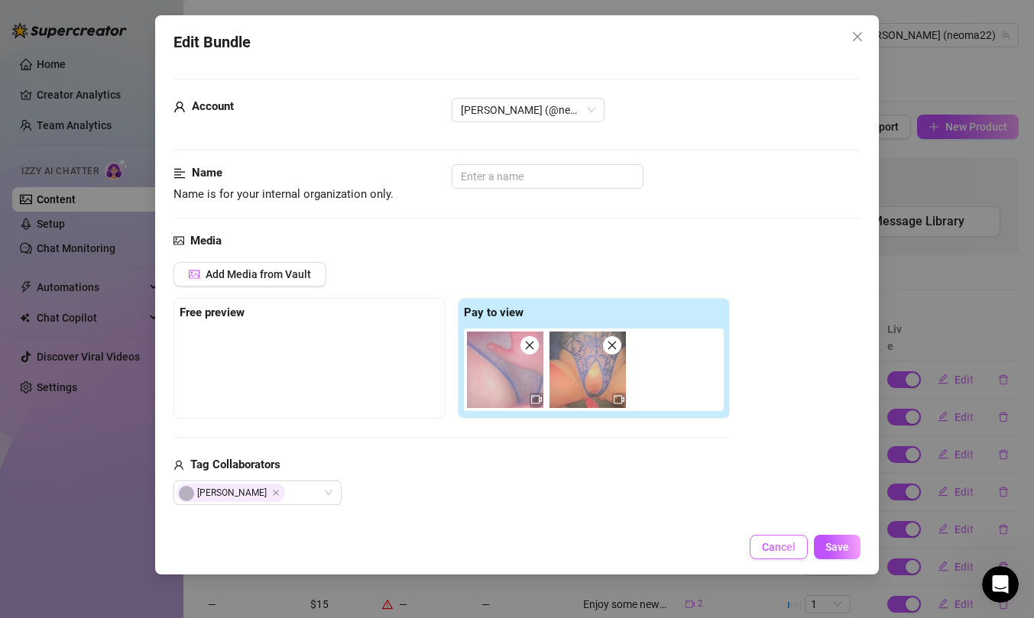
click at [779, 543] on span "Cancel" at bounding box center [779, 547] width 34 height 12
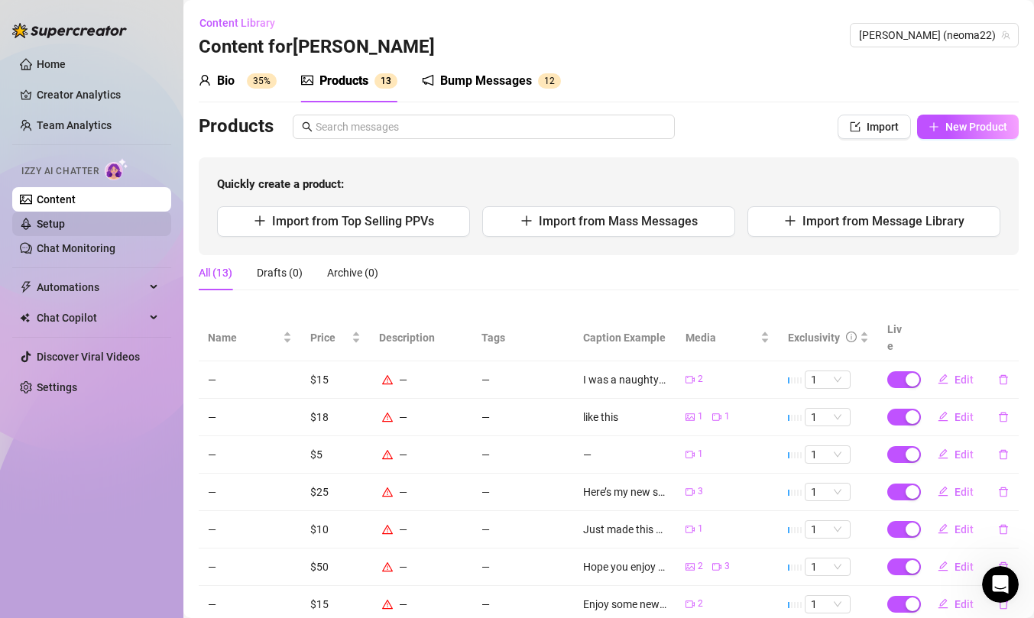
click at [65, 228] on link "Setup" at bounding box center [51, 224] width 28 height 12
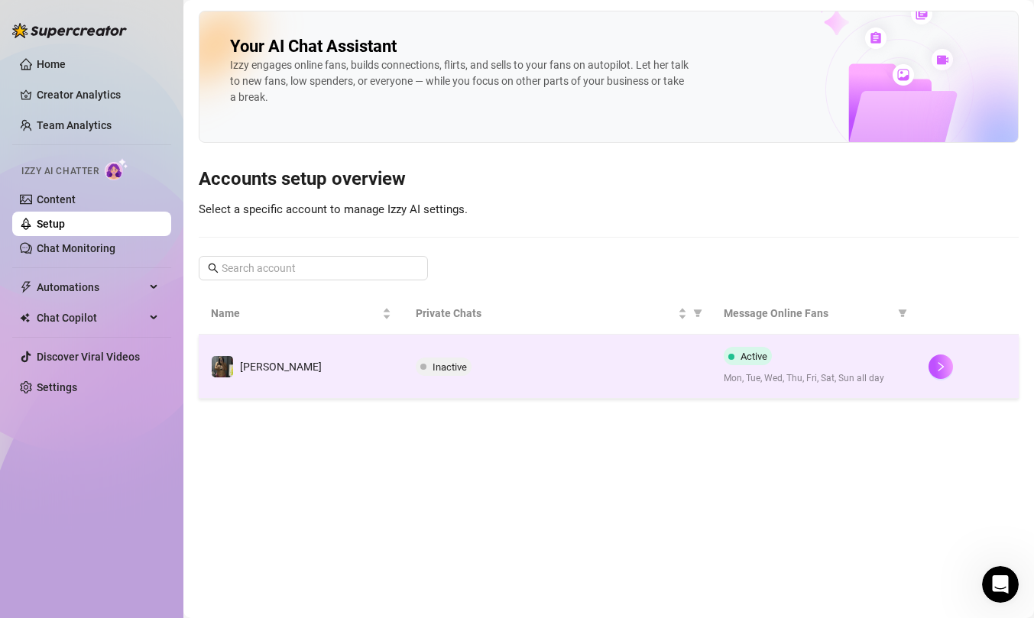
click at [397, 371] on td "[PERSON_NAME]" at bounding box center [301, 367] width 205 height 64
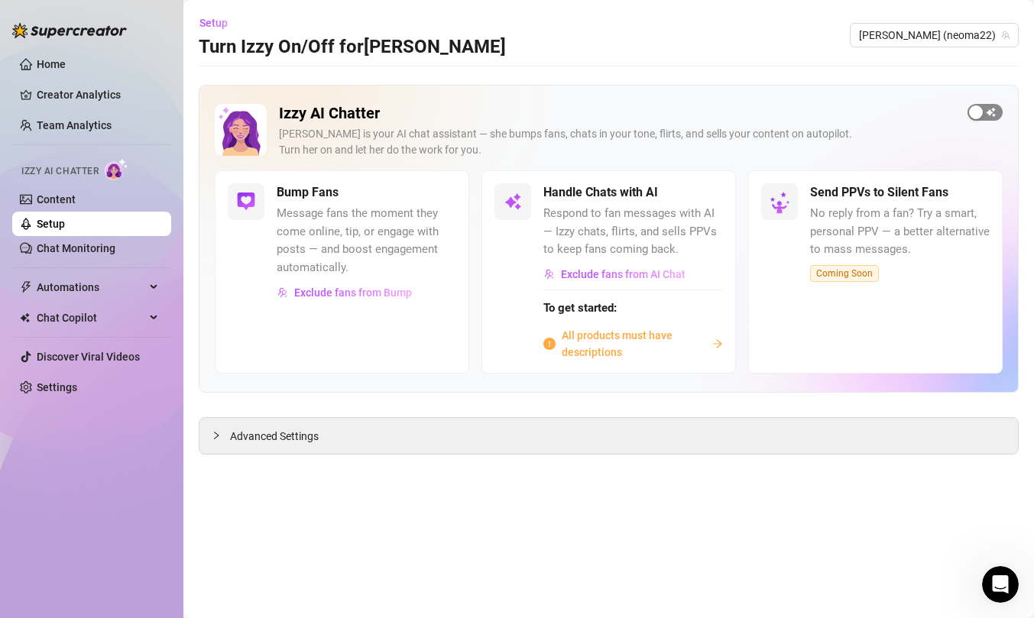
click at [978, 112] on div "button" at bounding box center [976, 112] width 14 height 14
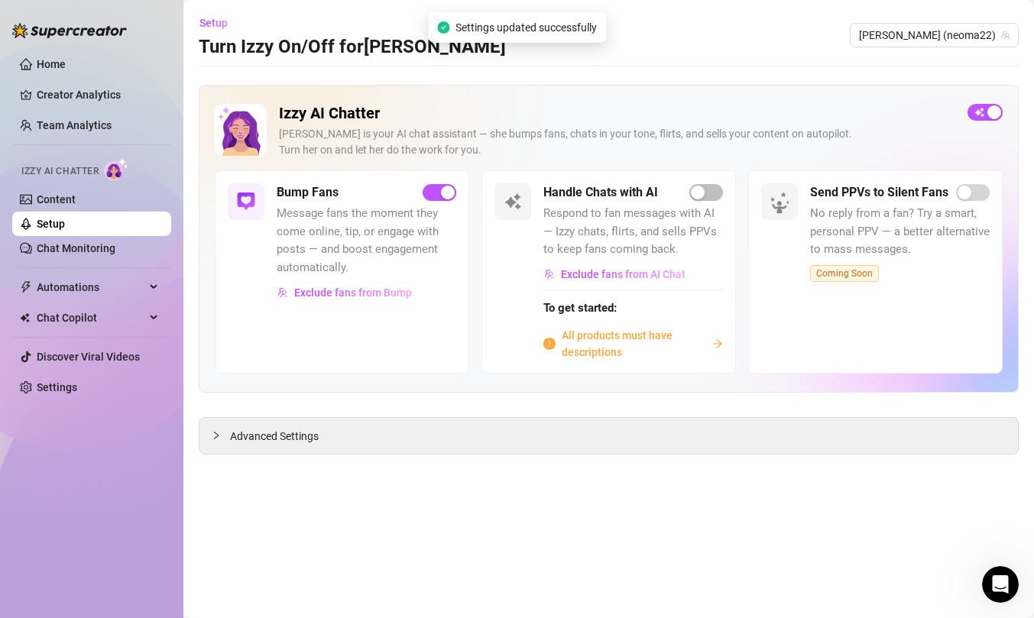
click at [419, 455] on main "Setup Turn Izzy On/Off for Neoma Neoma (neoma22) Izzy AI Chatter Izzy is your A…" at bounding box center [608, 309] width 850 height 618
click at [424, 429] on div "Advanced Settings" at bounding box center [608, 436] width 818 height 36
click at [216, 433] on icon "collapsed" at bounding box center [216, 435] width 5 height 8
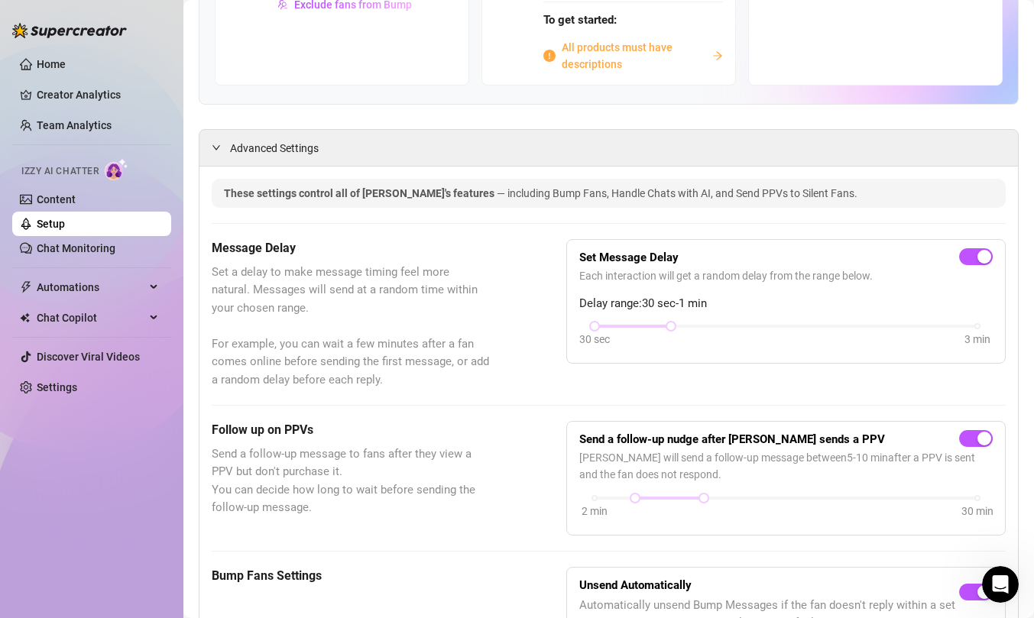
scroll to position [290, 0]
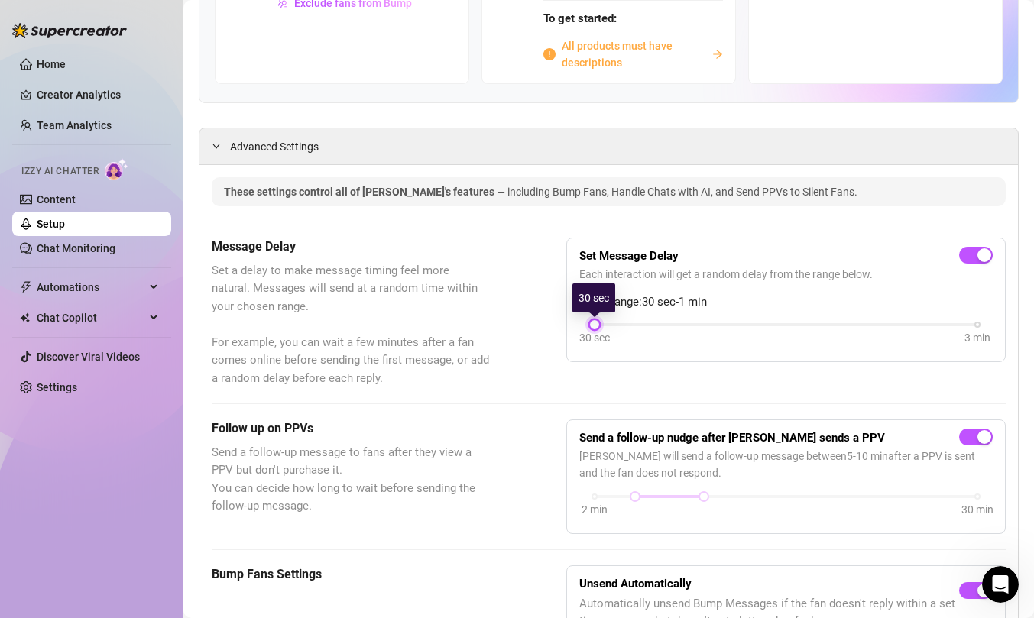
drag, startPoint x: 668, startPoint y: 325, endPoint x: 623, endPoint y: 320, distance: 45.3
click at [623, 320] on div "30 sec 3 min" at bounding box center [785, 323] width 383 height 6
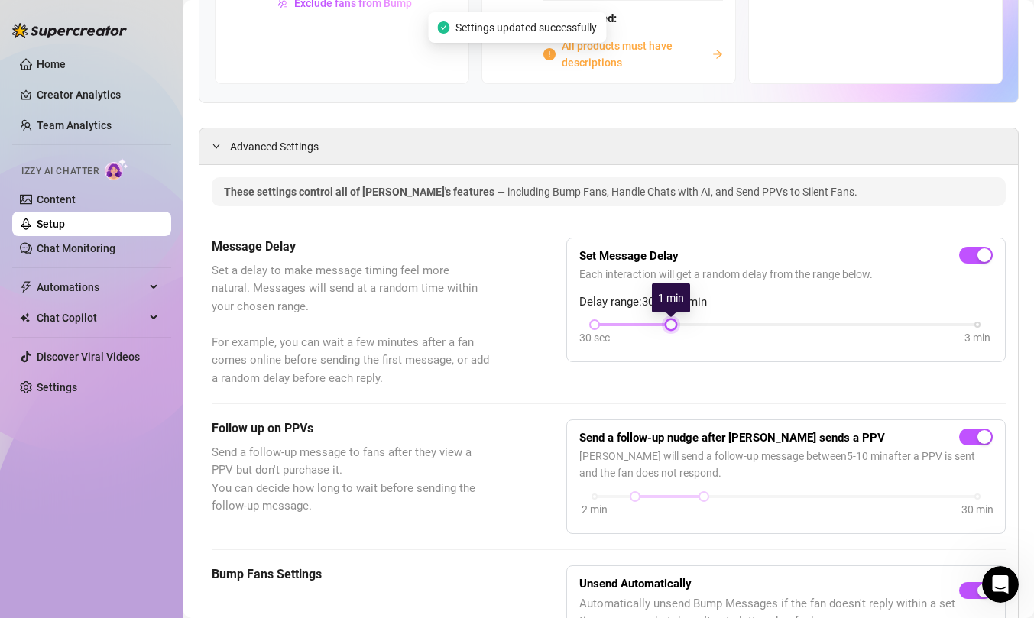
drag, startPoint x: 595, startPoint y: 326, endPoint x: 668, endPoint y: 325, distance: 72.6
click at [669, 326] on div at bounding box center [671, 325] width 8 height 8
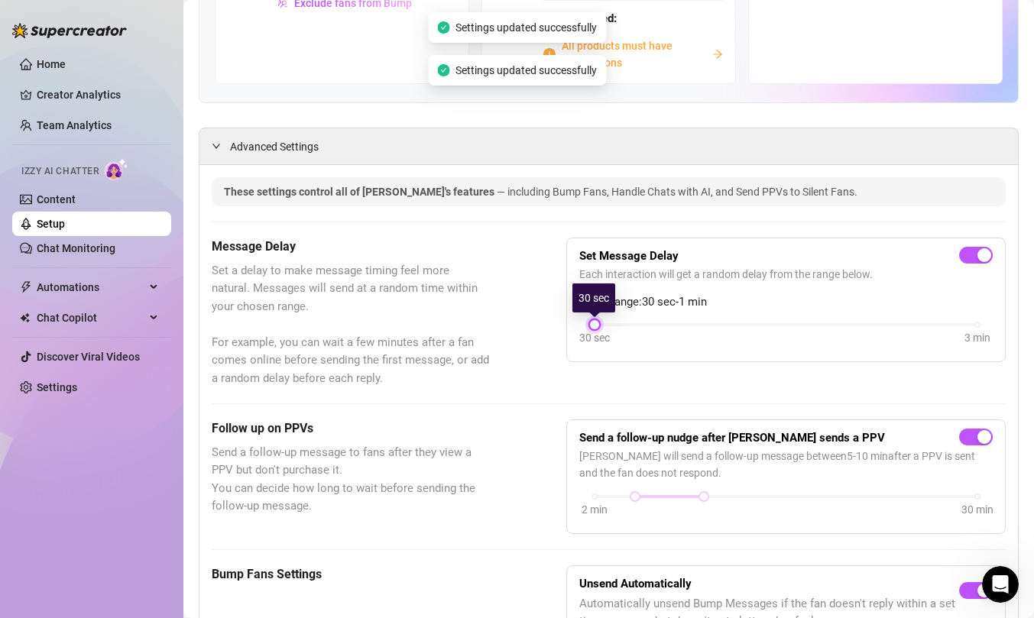
drag, startPoint x: 672, startPoint y: 326, endPoint x: 580, endPoint y: 325, distance: 92.5
click at [580, 325] on div "30 sec 3 min" at bounding box center [785, 334] width 413 height 29
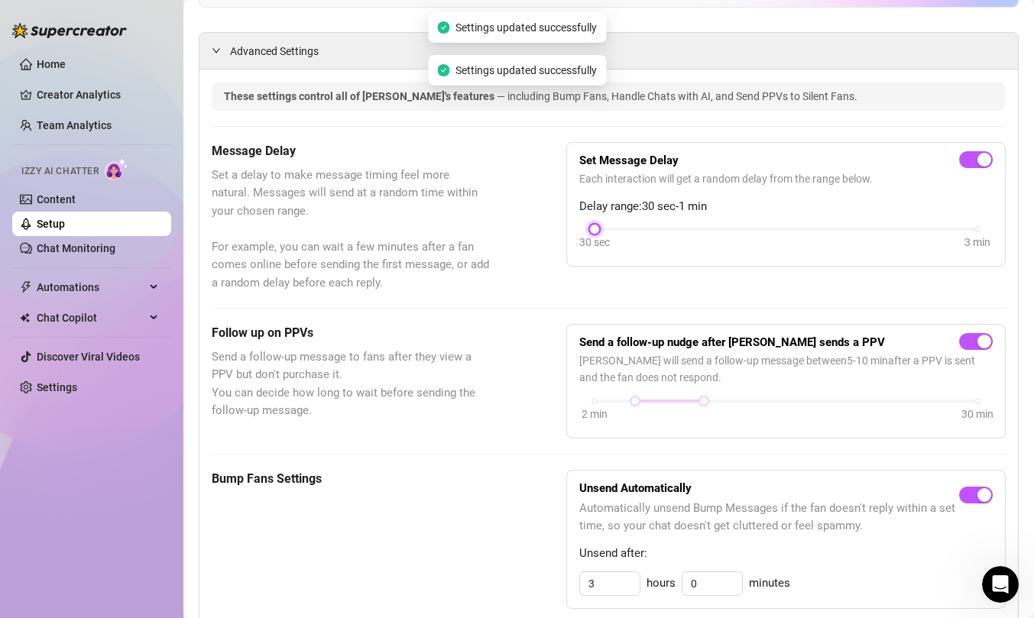
scroll to position [402, 0]
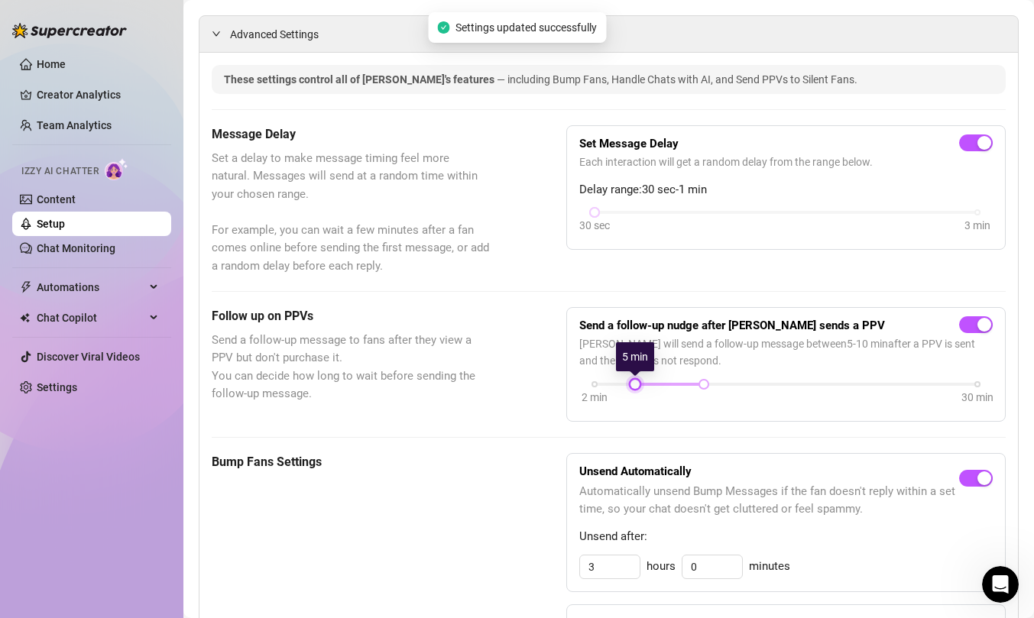
click at [636, 384] on div at bounding box center [635, 384] width 8 height 8
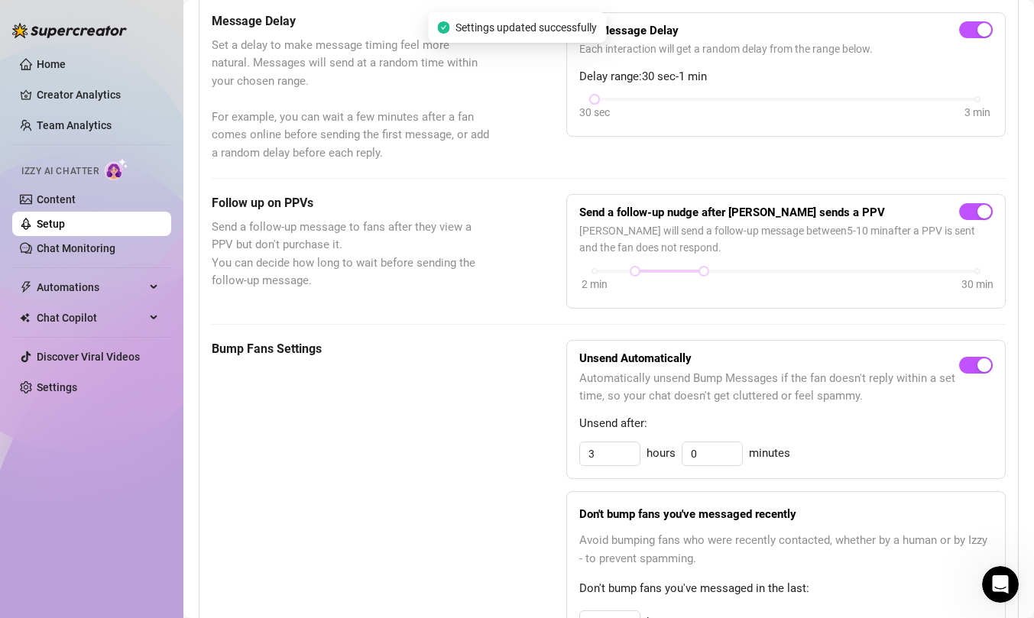
scroll to position [516, 0]
click at [970, 364] on span "button" at bounding box center [976, 364] width 34 height 17
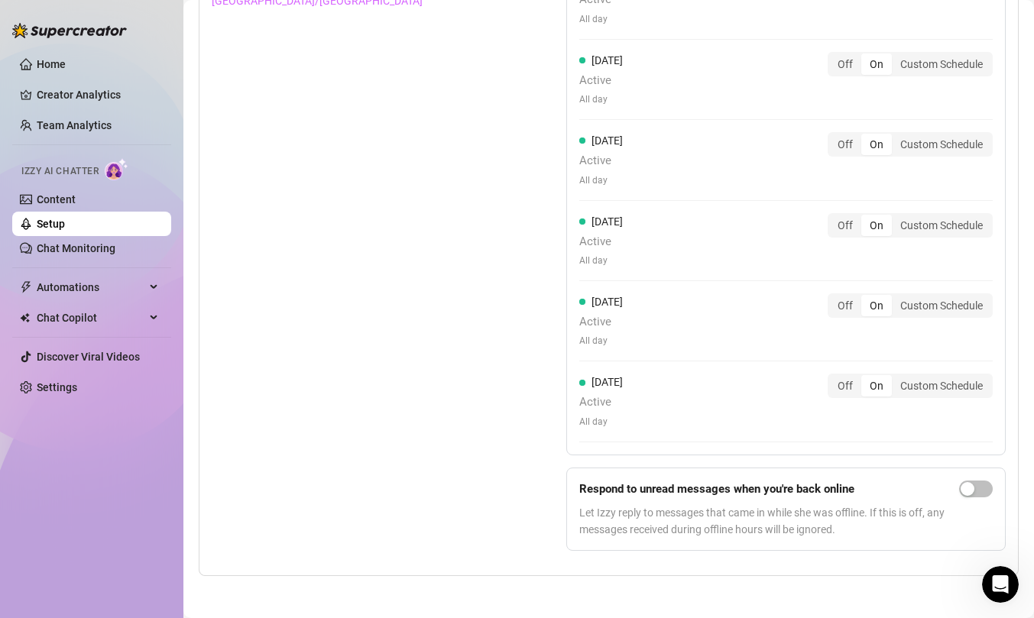
scroll to position [1466, 0]
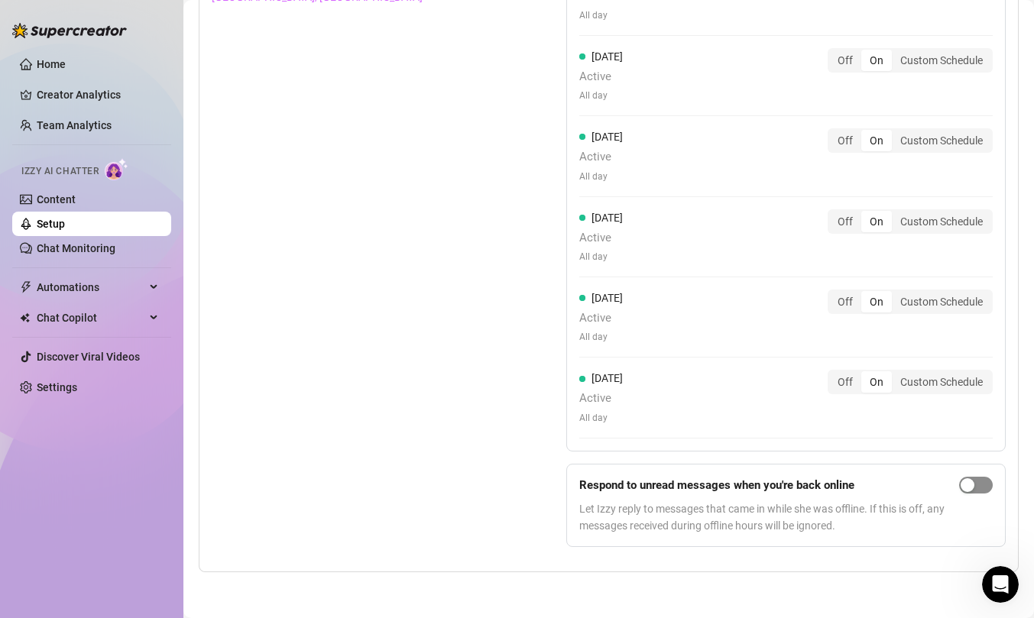
click at [975, 489] on span "button" at bounding box center [976, 485] width 34 height 17
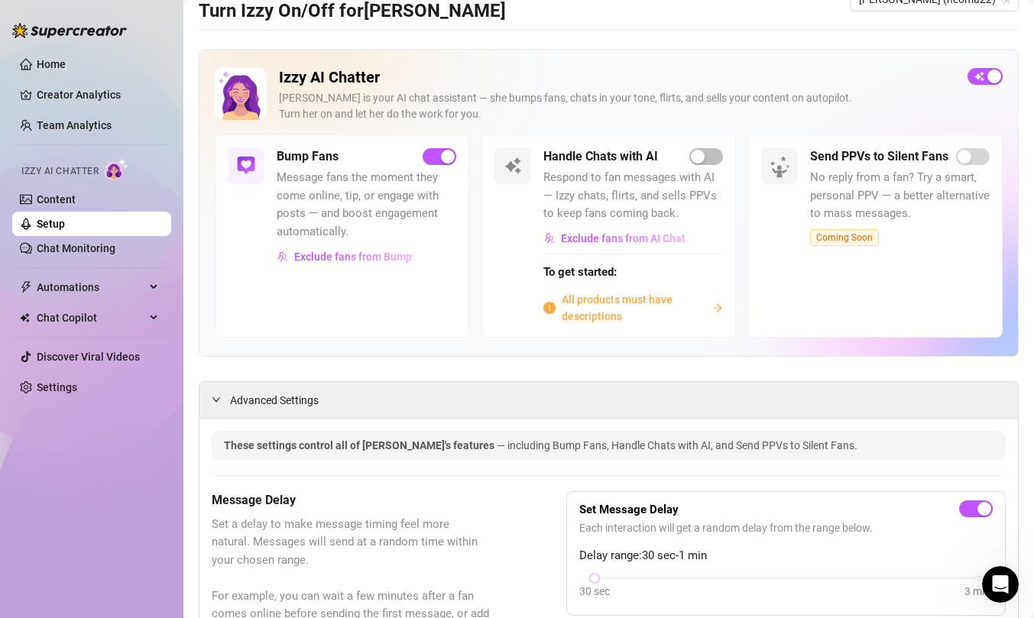
scroll to position [0, 0]
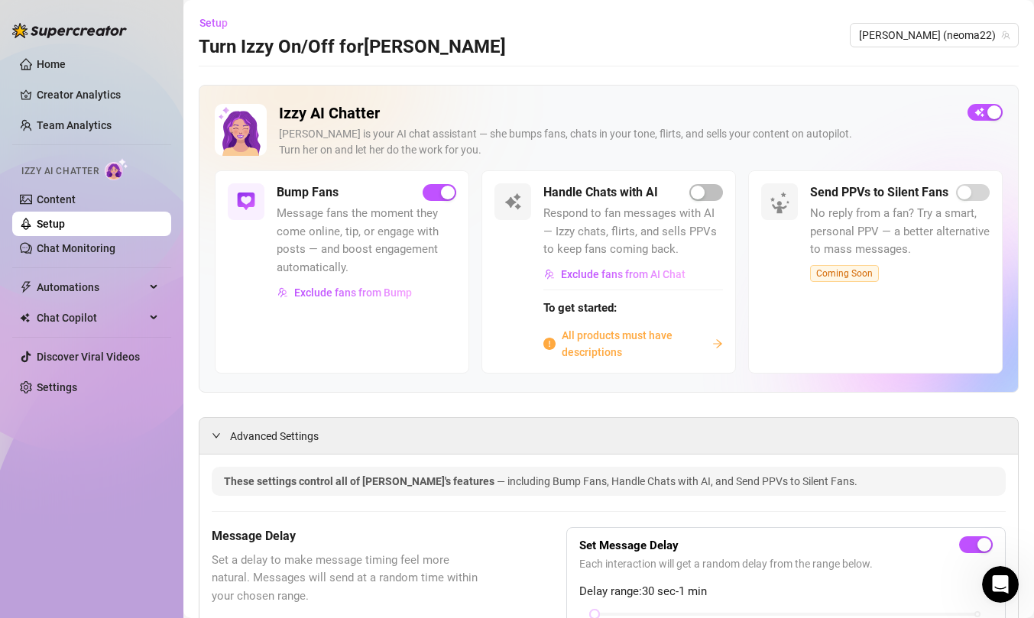
click at [604, 341] on span "All products must have descriptions" at bounding box center [634, 344] width 144 height 34
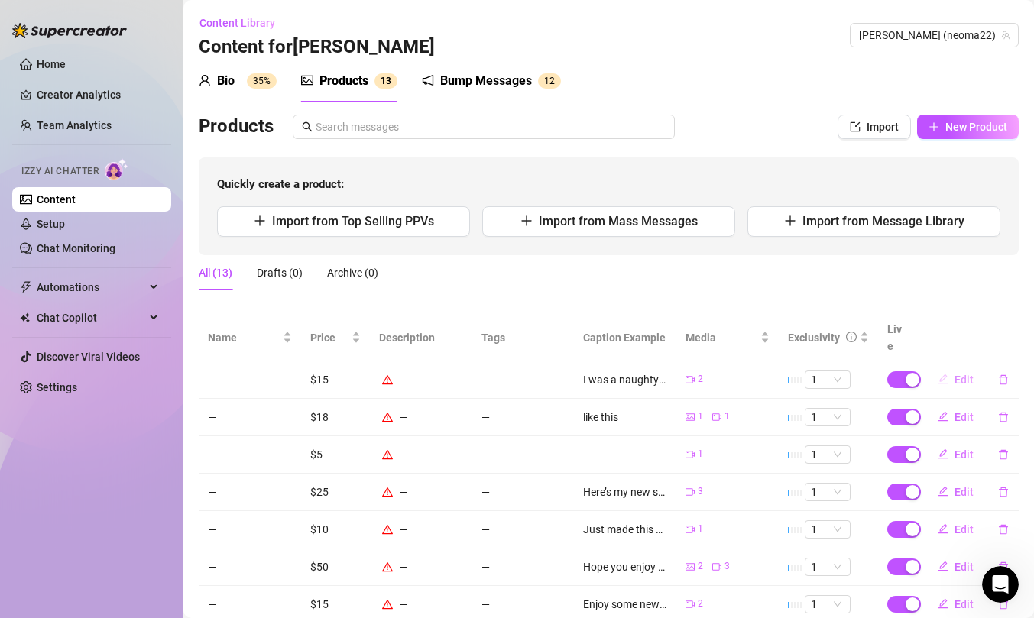
click at [957, 374] on span "Edit" at bounding box center [963, 380] width 19 height 12
type textarea "I was a naughty girl. Daddy had to make sure I wasn’t naughty again xx"
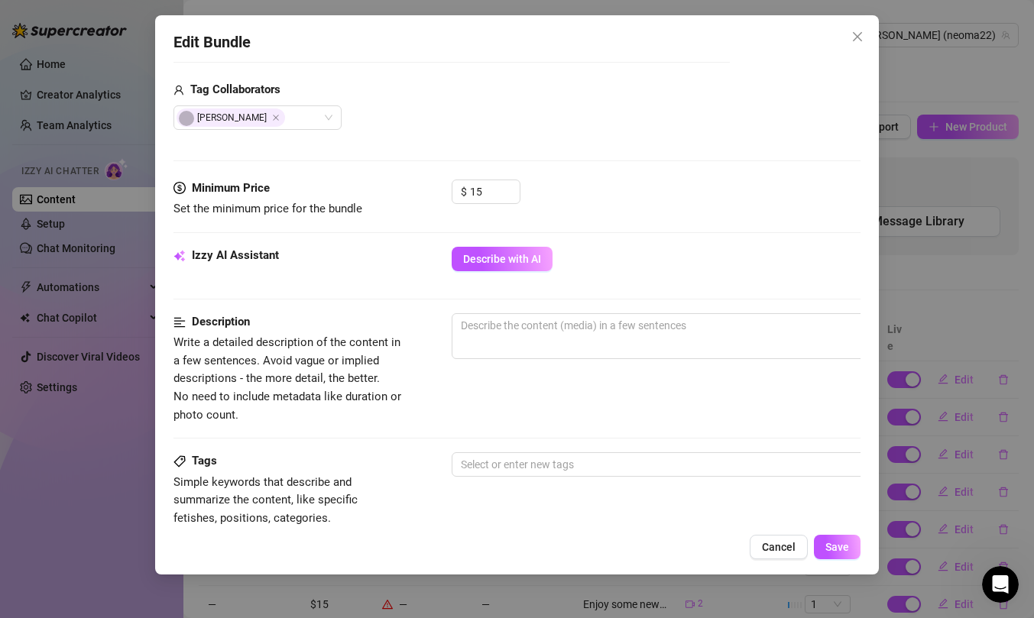
scroll to position [792, 0]
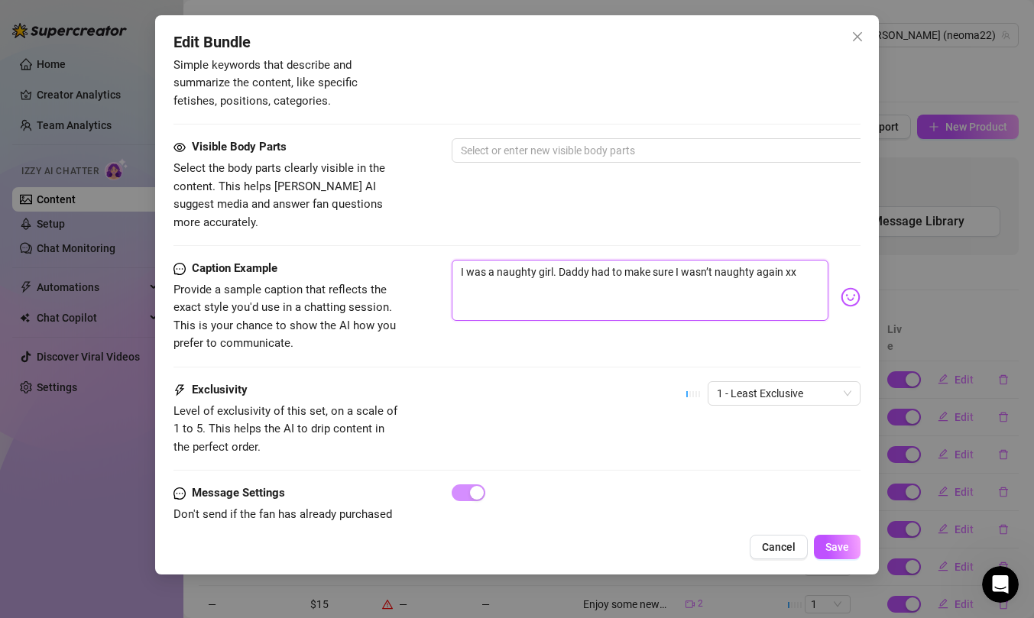
click at [623, 280] on textarea "I was a naughty girl. Daddy had to make sure I wasn’t naughty again xx" at bounding box center [640, 290] width 377 height 61
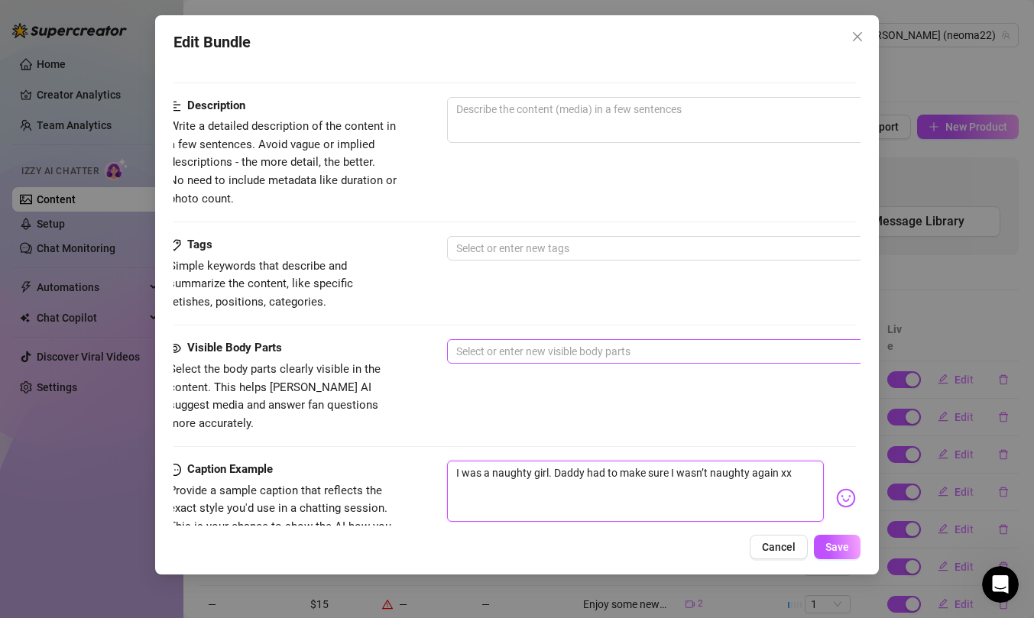
scroll to position [568, 5]
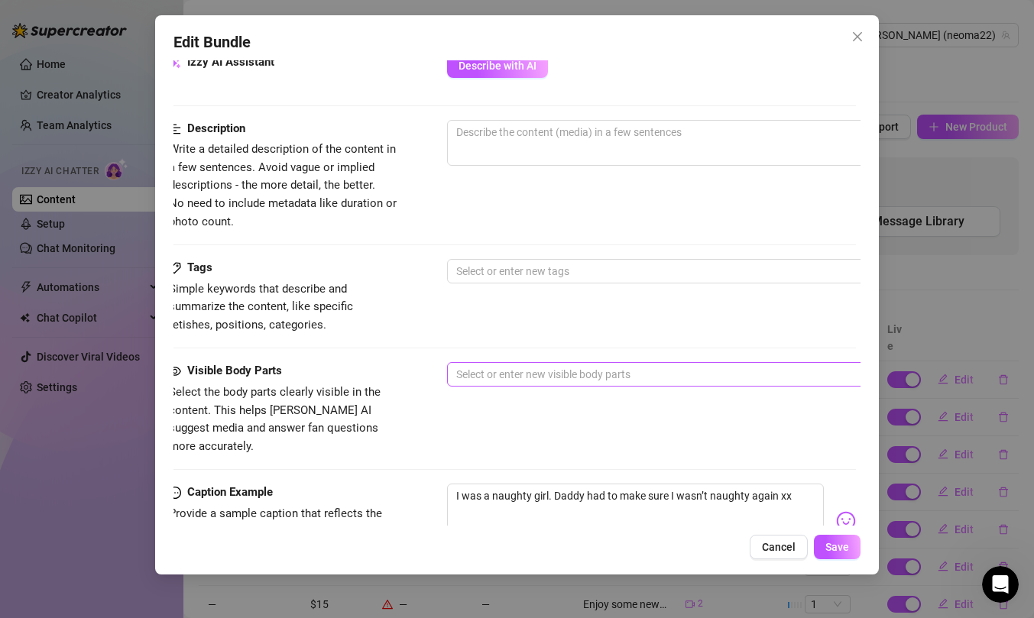
click at [594, 154] on span "0 / 1000" at bounding box center [714, 143] width 535 height 46
click at [611, 134] on textarea at bounding box center [714, 132] width 533 height 23
paste textarea "I was a naughty girl. Daddy had to make sure I wasn’t naughty again xx"
type textarea "I was a naughty girl. Daddy had to make sure I wasn’t naughty again x"
type textarea "I was a naughty girl. Daddy had to make sure I wasn’t naughty again"
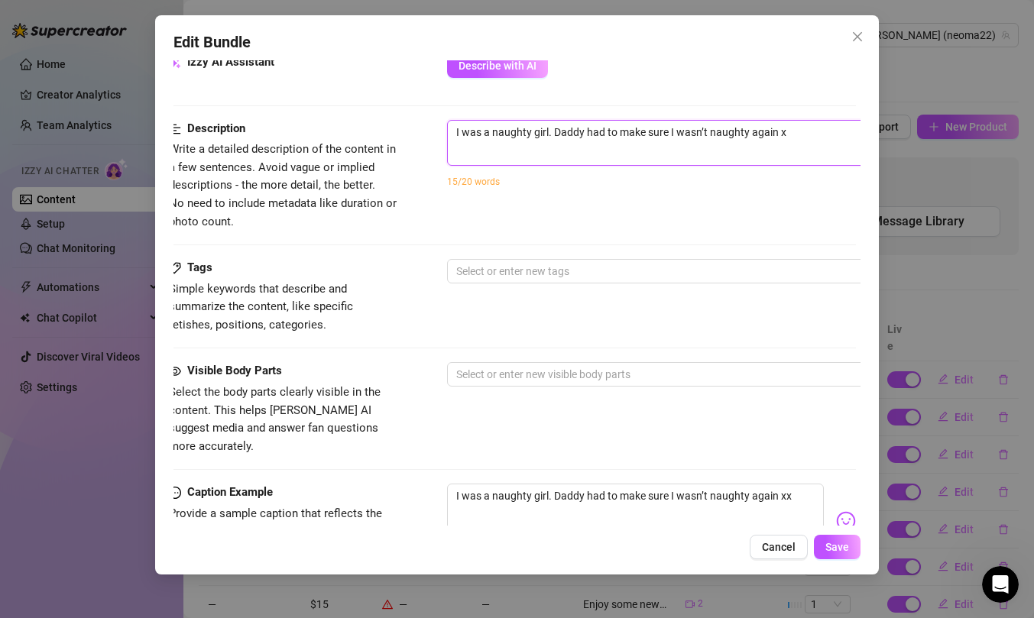
type textarea "I was a naughty girl. Daddy had to make sure I wasn’t naughty again"
type textarea "I was a naughty girl. Daddy had to make sure I wasn’t naughty again."
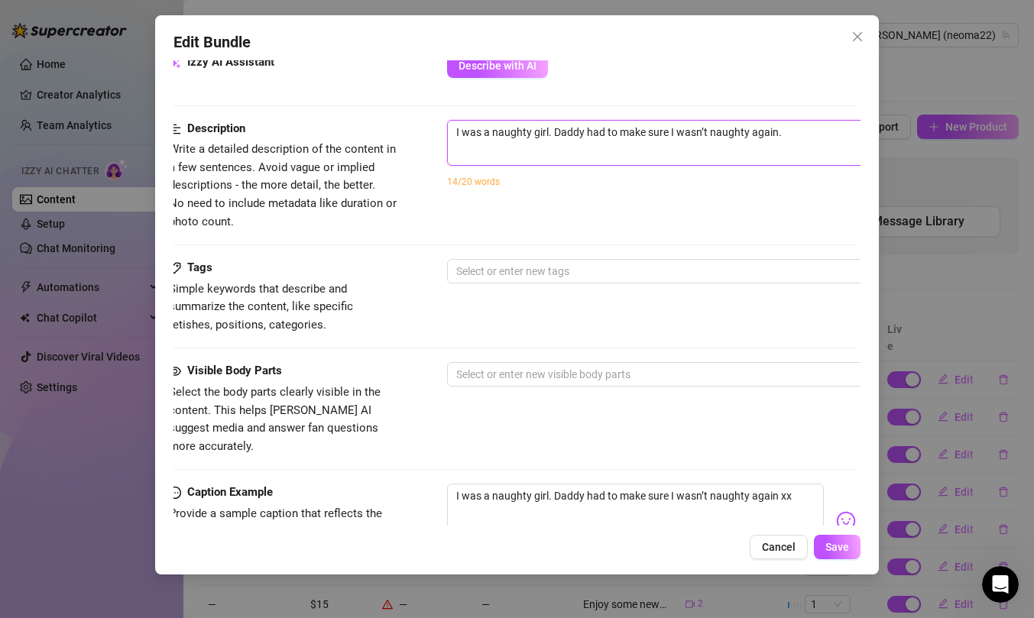
type textarea "I was a naughty girl. Daddy had to make sure I wasn’t naughty again."
type textarea "I was a naughty girl. Daddy had to make sure I wasn’t naughty again. I"
type textarea "I was a naughty girl. Daddy had to make sure I wasn’t naughty again. In"
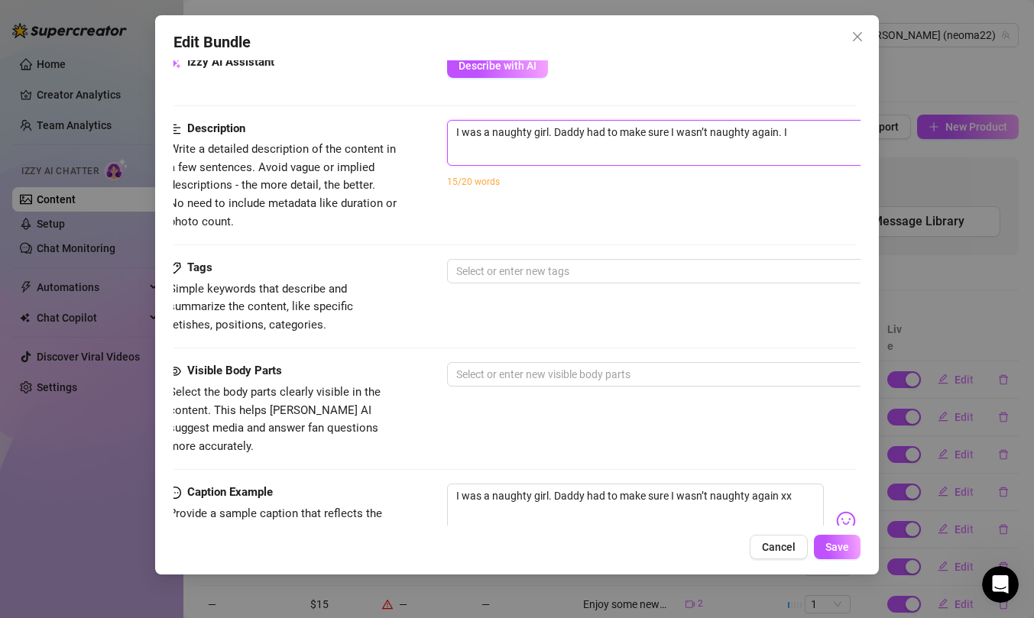
type textarea "I was a naughty girl. Daddy had to make sure I wasn’t naughty again. In"
type textarea "I was a naughty girl. Daddy had to make sure I wasn’t naughty again. In B"
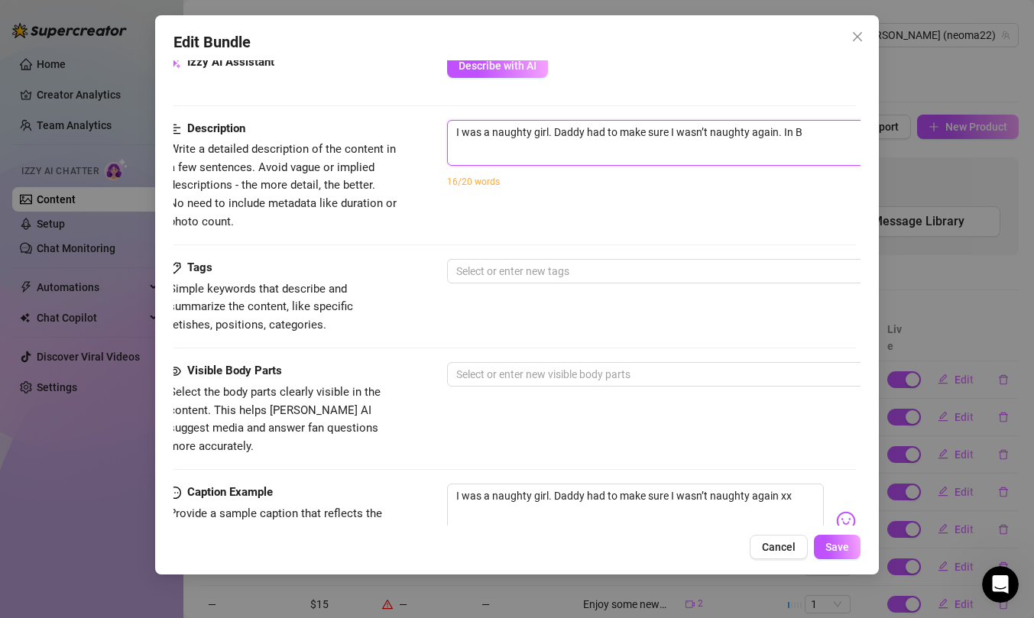
type textarea "I was a naughty girl. Daddy had to make sure I wasn’t naughty again. In Bo"
type textarea "I was a naughty girl. Daddy had to make sure I wasn’t naughty again. In Bod"
type textarea "I was a naughty girl. Daddy had to make sure I wasn’t naughty again. In Body"
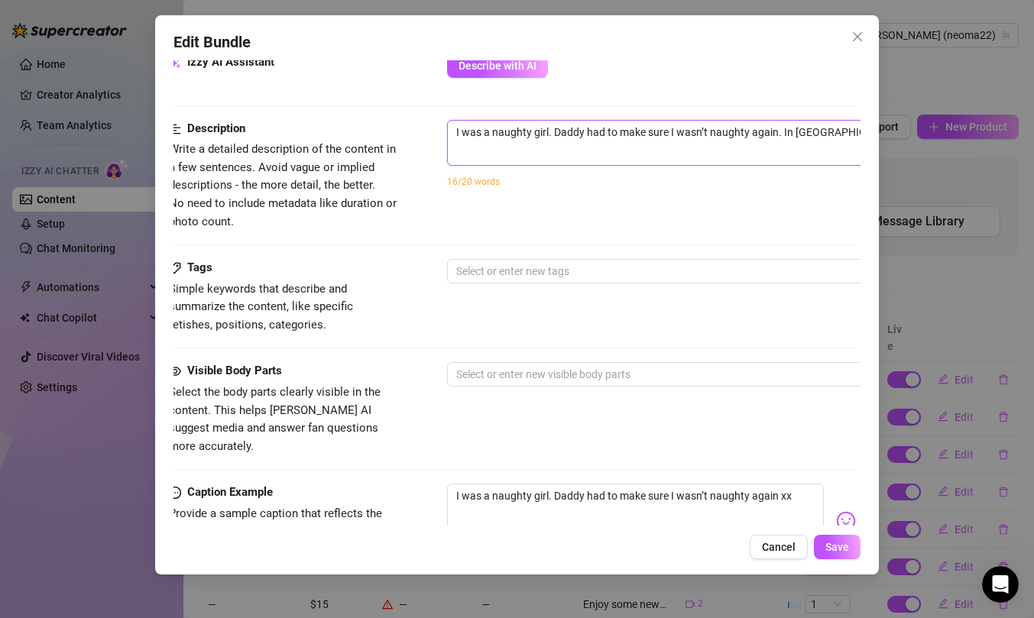
type textarea "I was a naughty girl. Daddy had to make sure I wasn’t naughty again. In Body"
type textarea "I was a naughty girl. Daddy had to make sure I wasn’t naughty again. In Body s"
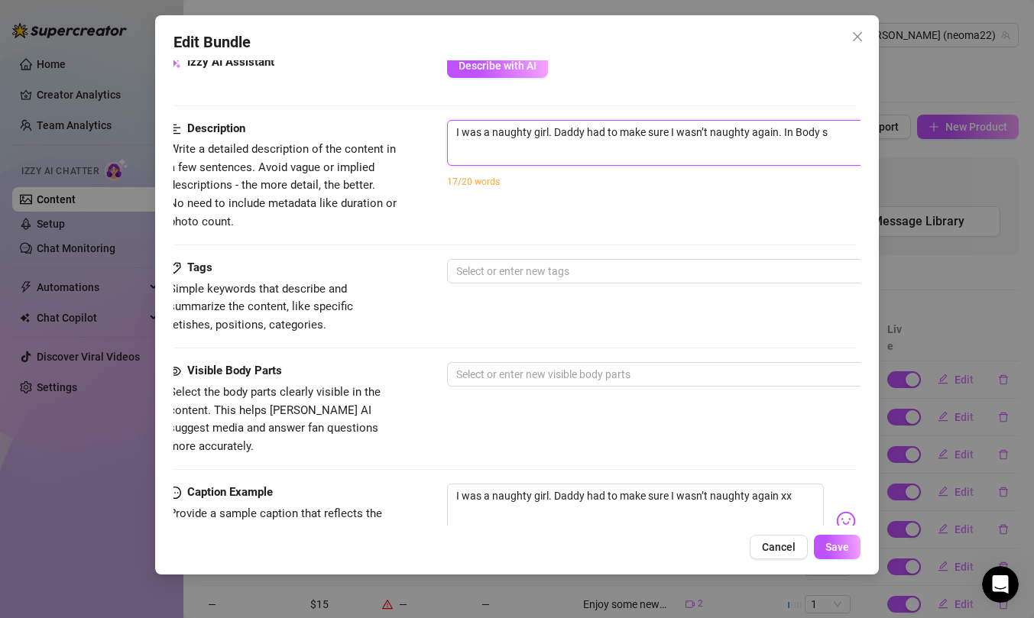
type textarea "I was a naughty girl. Daddy had to make sure I wasn’t naughty again. In Body su"
type textarea "I was a naughty girl. Daddy had to make sure I wasn’t naughty again. In Body sui"
type textarea "I was a naughty girl. Daddy had to make sure I wasn’t naughty again. In Body su…"
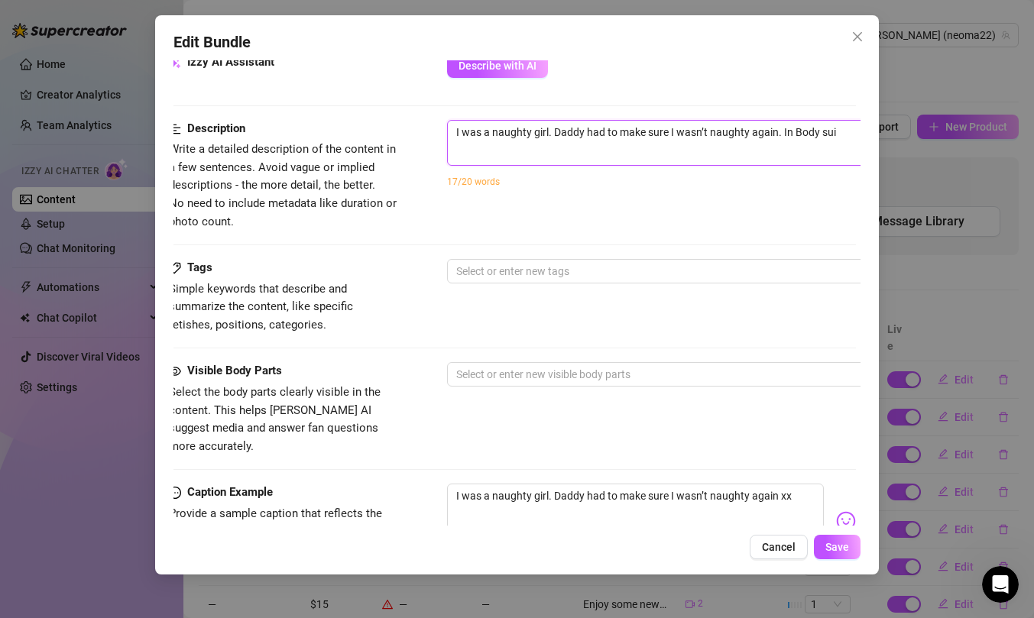
type textarea "I was a naughty girl. Daddy had to make sure I wasn’t naughty again. In Body su…"
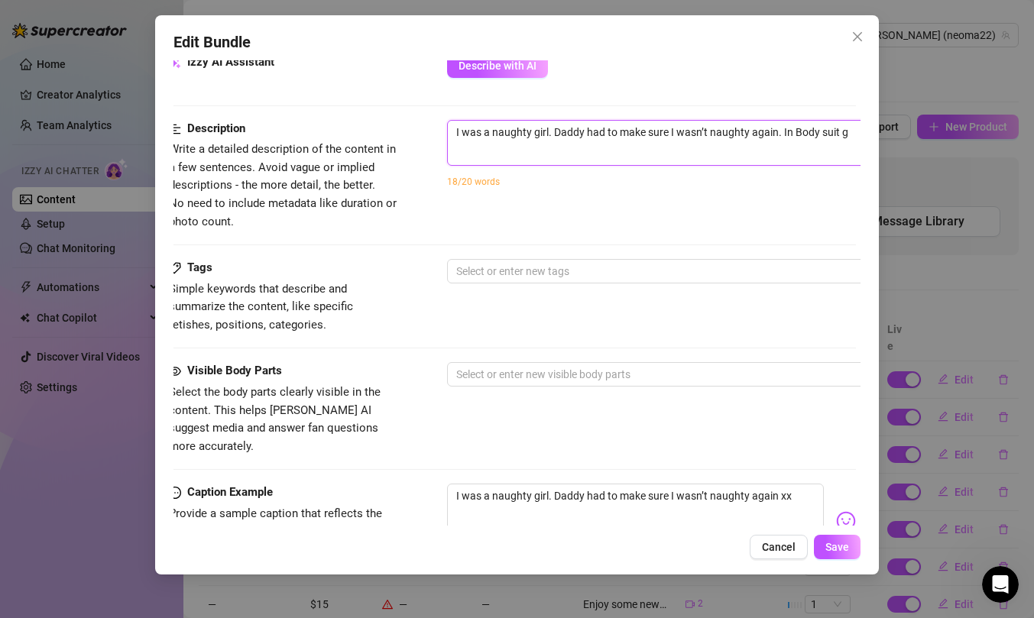
type textarea "I was a naughty girl. Daddy had to make sure I wasn’t naughty again. In Body su…"
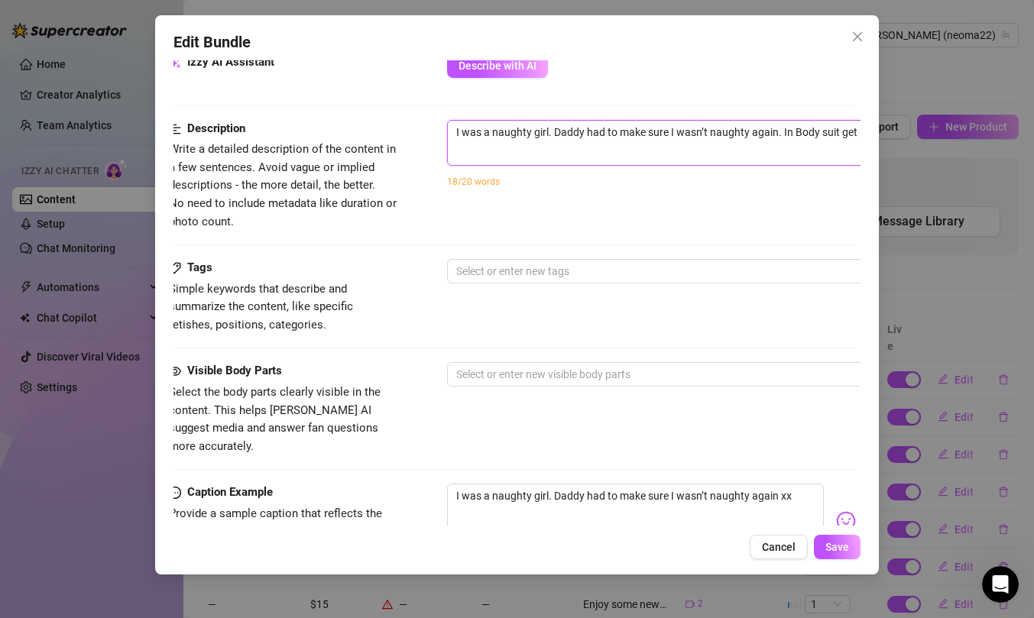
type textarea "I was a naughty girl. Daddy had to make sure I wasn’t naughty again. In Body su…"
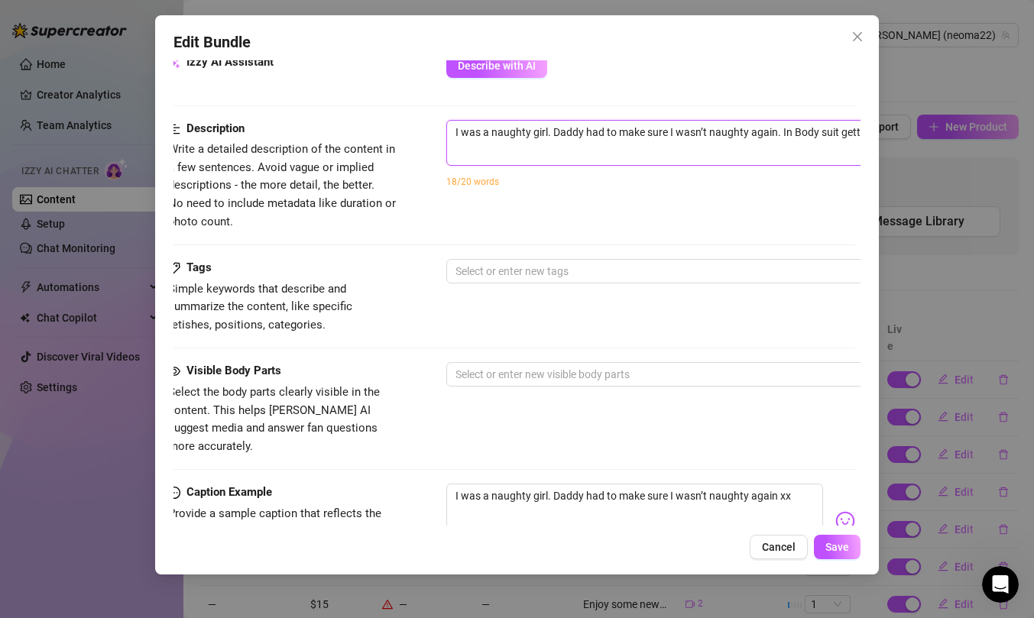
type textarea "I was a naughty girl. Daddy had to make sure I wasn’t naughty again. In Body su…"
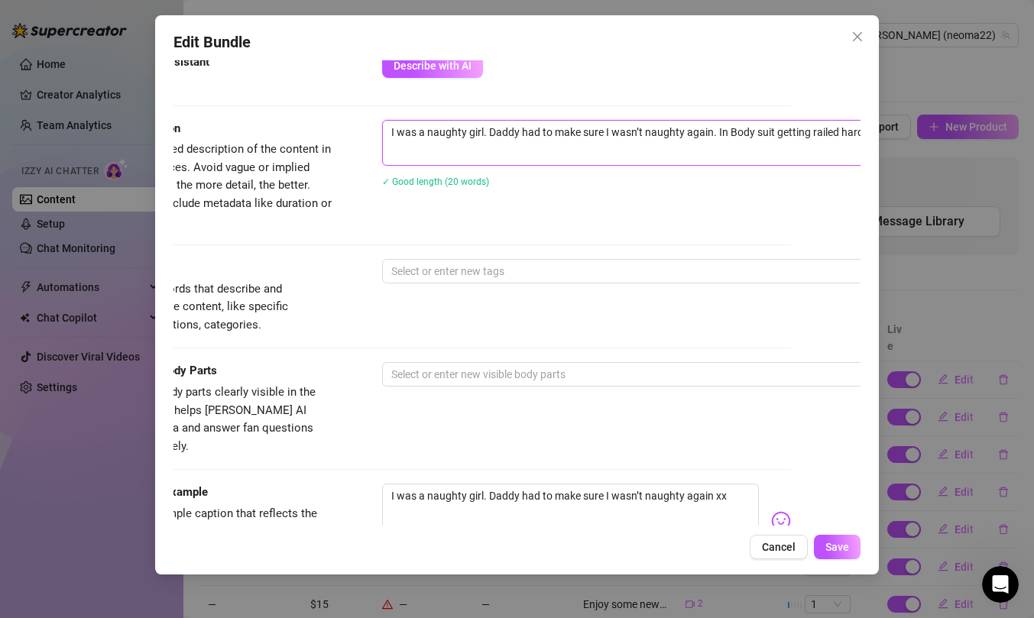
scroll to position [568, 73]
click at [608, 127] on textarea "I was a naughty girl. Daddy had to make sure I wasn’t naughty again. In Body su…" at bounding box center [646, 132] width 533 height 23
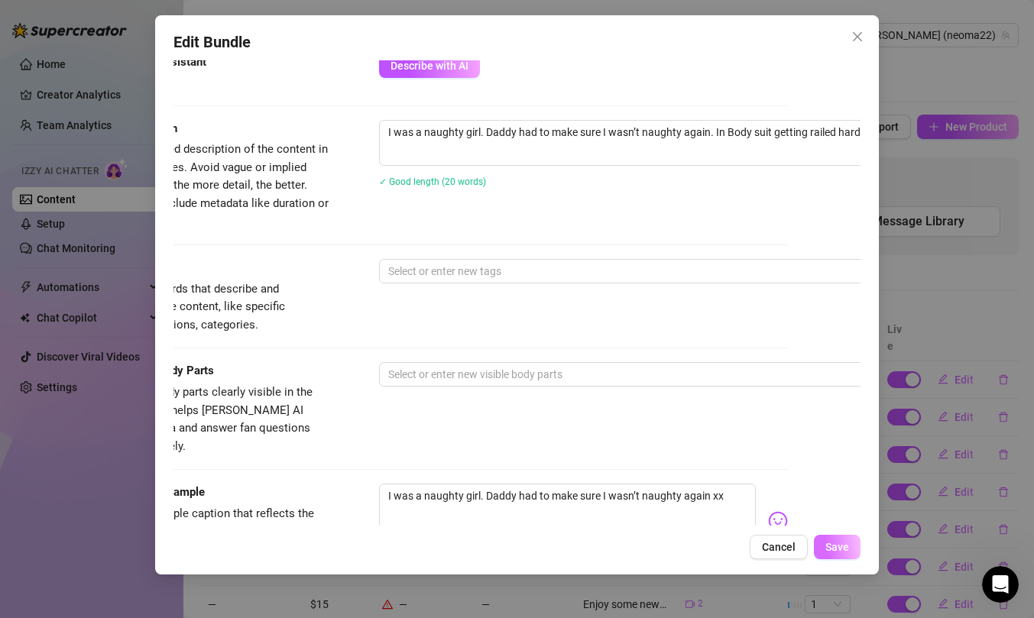
click at [839, 557] on button "Save" at bounding box center [837, 547] width 47 height 24
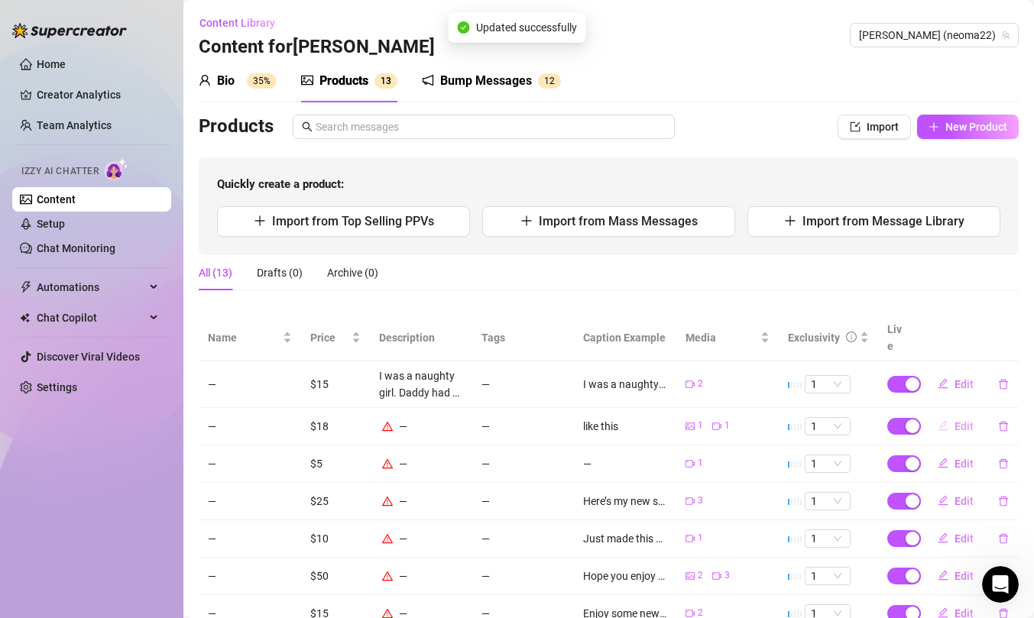
click at [959, 420] on span "Edit" at bounding box center [963, 426] width 19 height 12
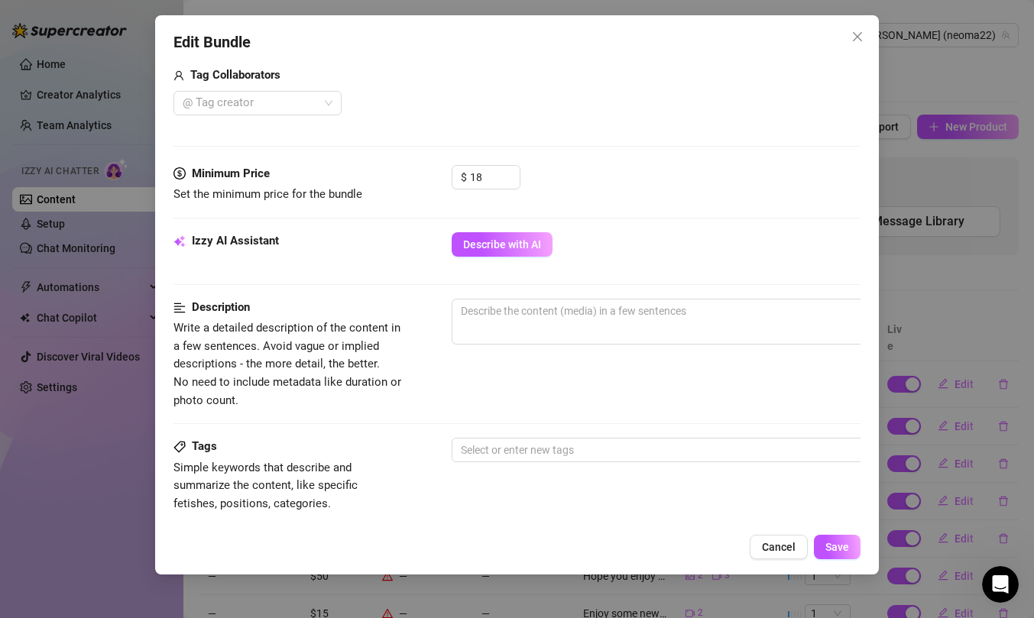
scroll to position [419, 0]
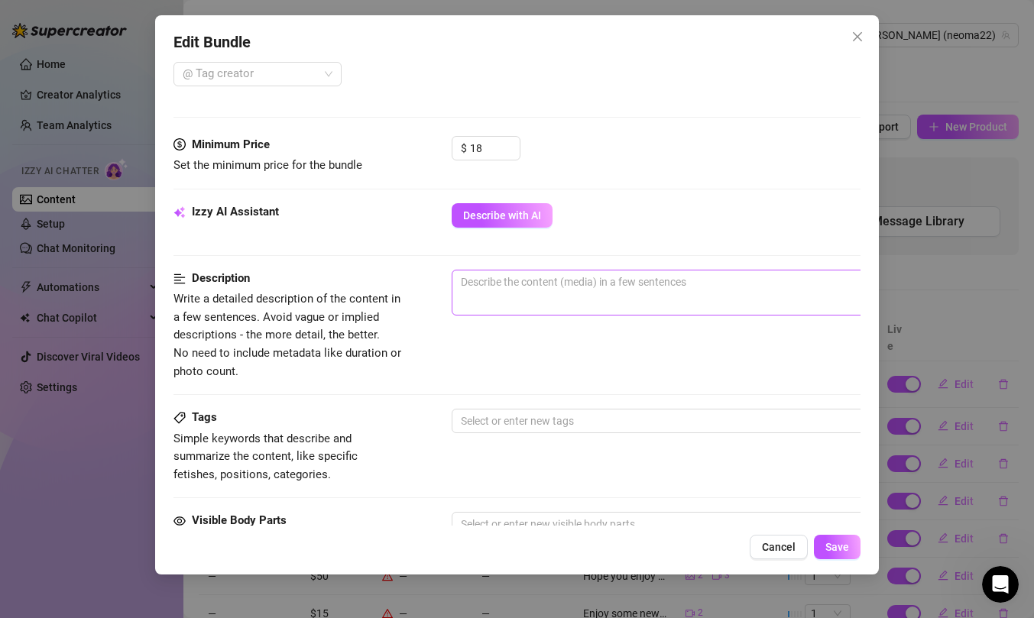
click at [496, 295] on span "0 / 1000" at bounding box center [719, 293] width 535 height 46
click at [525, 280] on textarea at bounding box center [718, 281] width 533 height 23
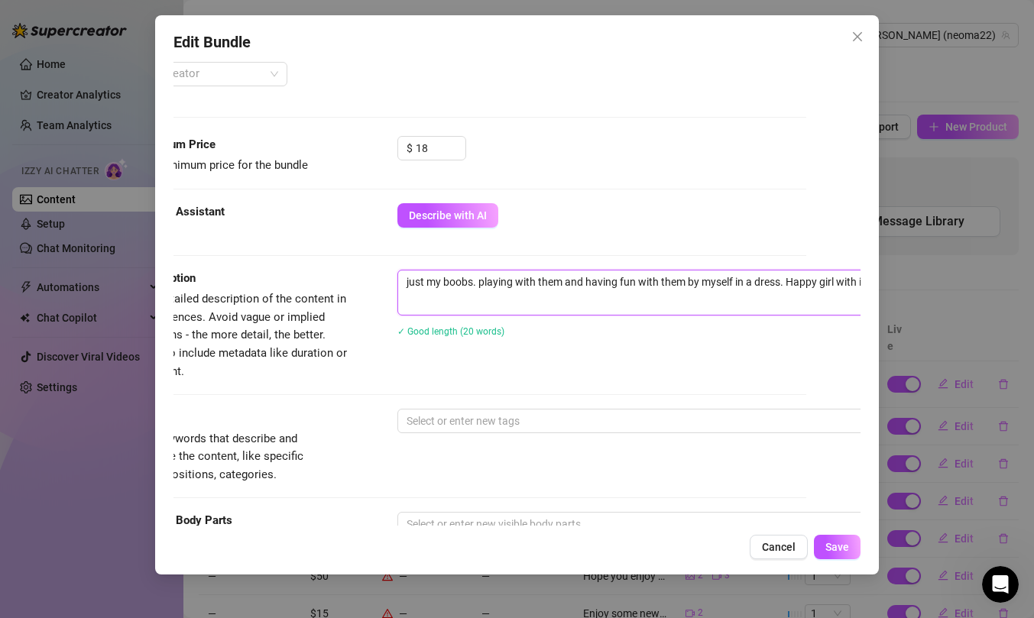
scroll to position [419, 60]
click at [842, 540] on button "Save" at bounding box center [837, 547] width 47 height 24
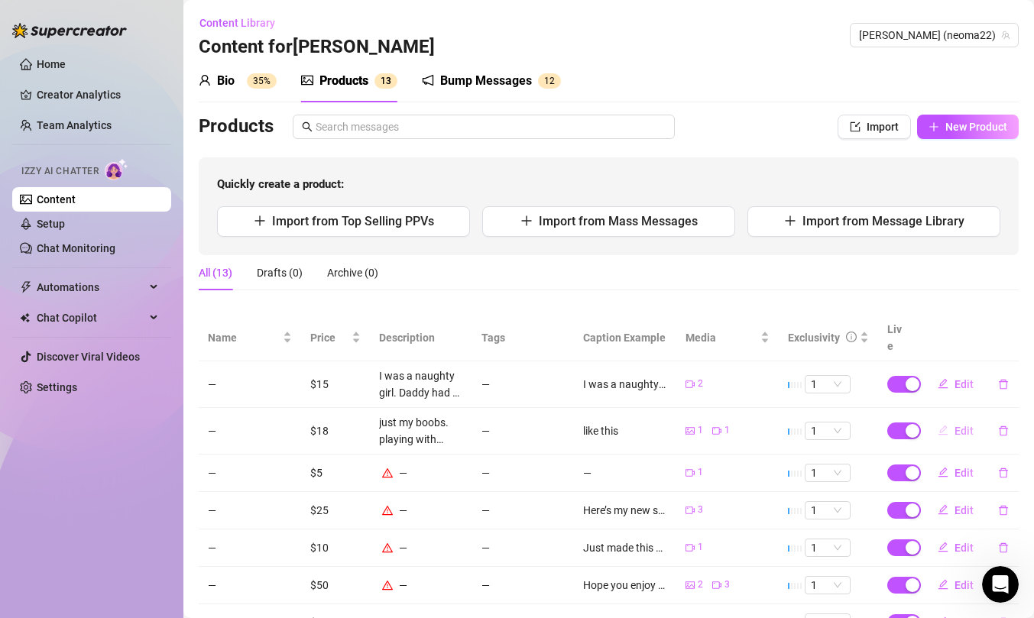
click at [960, 425] on span "Edit" at bounding box center [963, 431] width 19 height 12
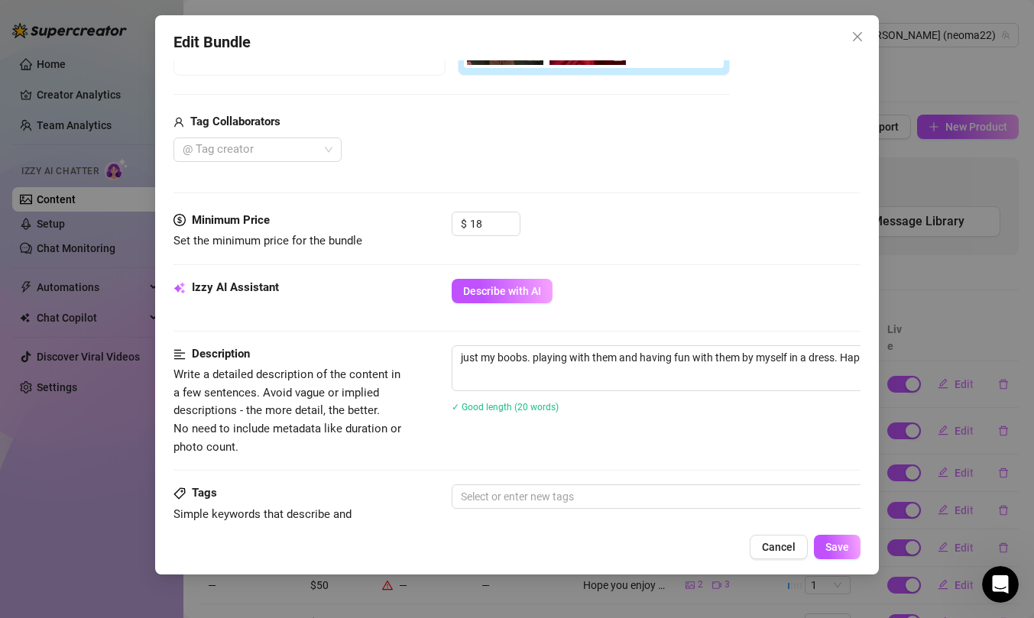
scroll to position [348, 0]
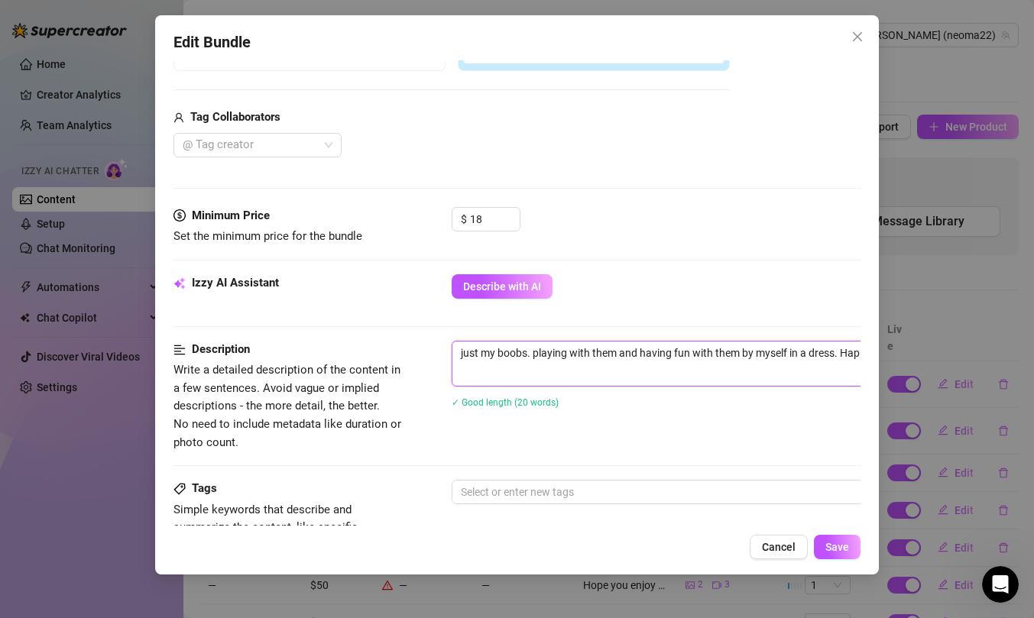
click at [688, 350] on textarea "just my boobs. playing with them and having fun with them by myself in a dress.…" at bounding box center [718, 353] width 533 height 23
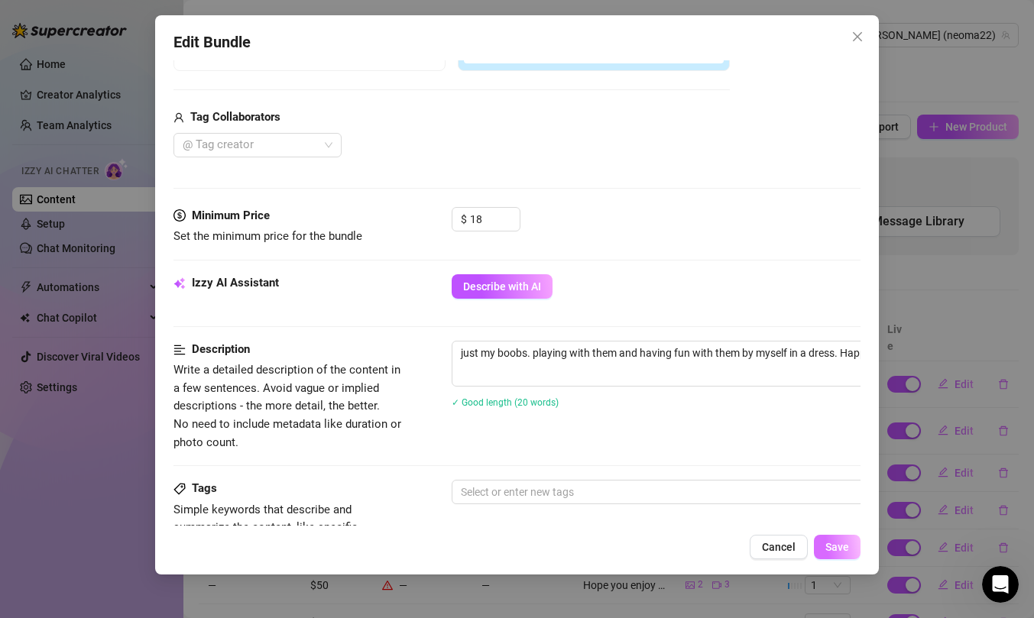
click at [842, 541] on span "Save" at bounding box center [837, 547] width 24 height 12
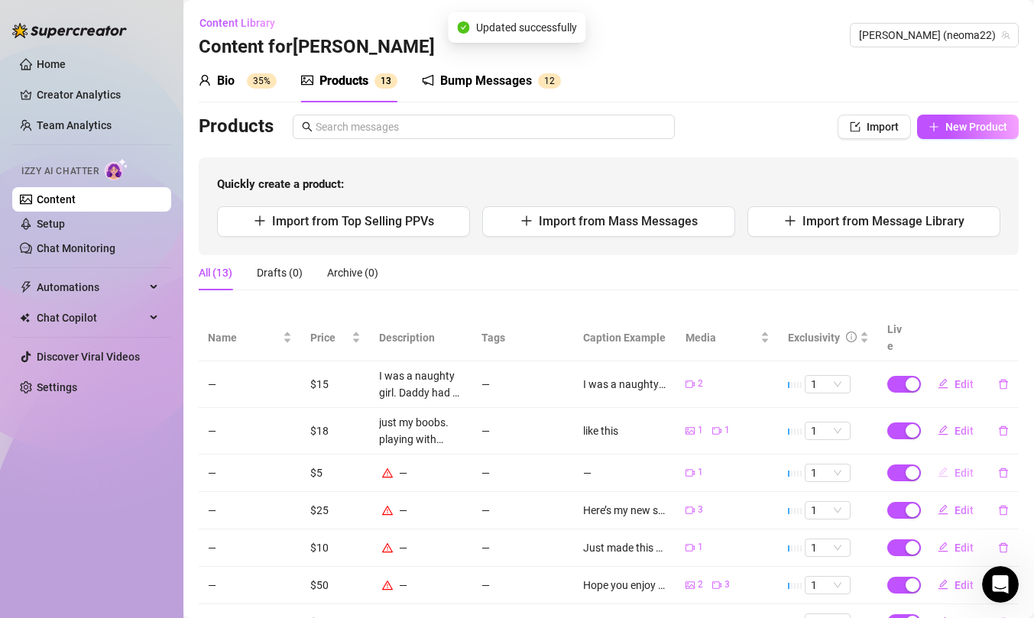
click at [963, 467] on span "Edit" at bounding box center [963, 473] width 19 height 12
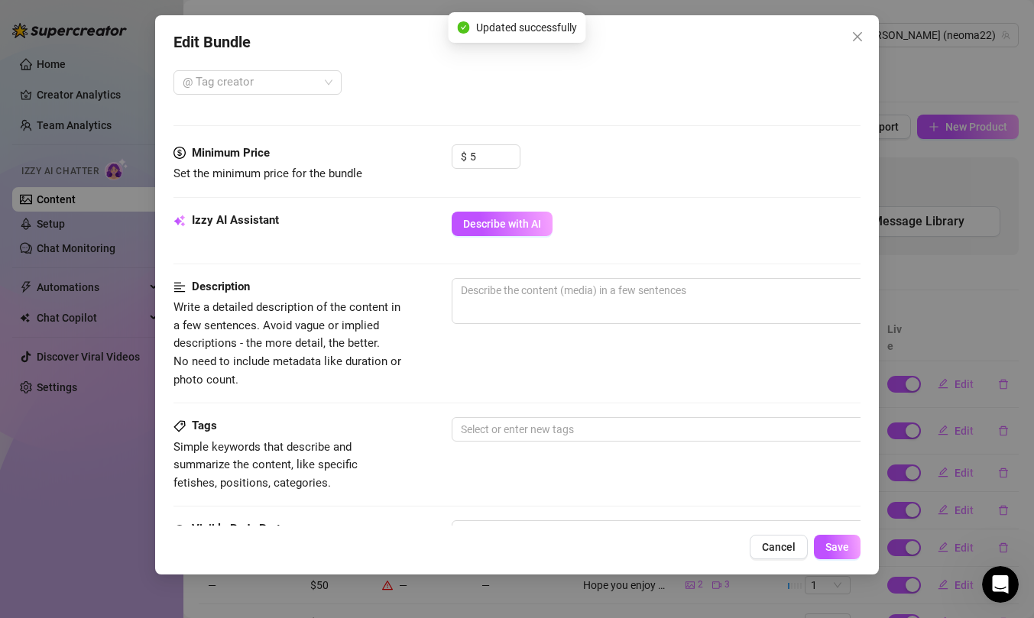
scroll to position [414, 0]
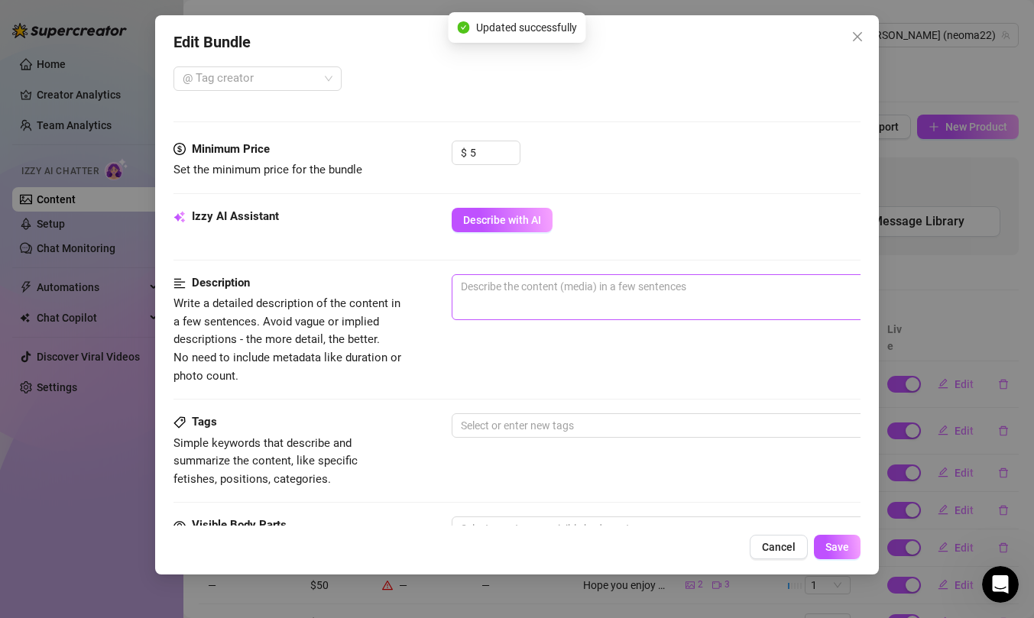
click at [565, 310] on span "0 / 1000" at bounding box center [719, 297] width 535 height 46
click at [571, 304] on span "0 / 1000" at bounding box center [719, 297] width 535 height 46
click at [546, 287] on textarea at bounding box center [718, 286] width 533 height 23
paste textarea "just my boobs. playing with them and having fun with them by myself in a dress.…"
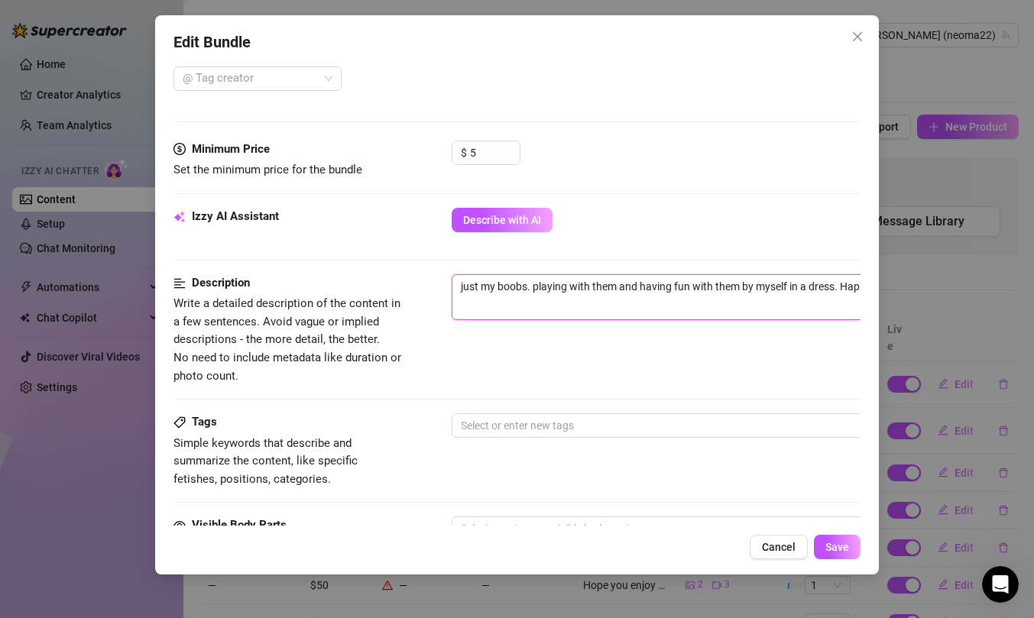
scroll to position [414, 60]
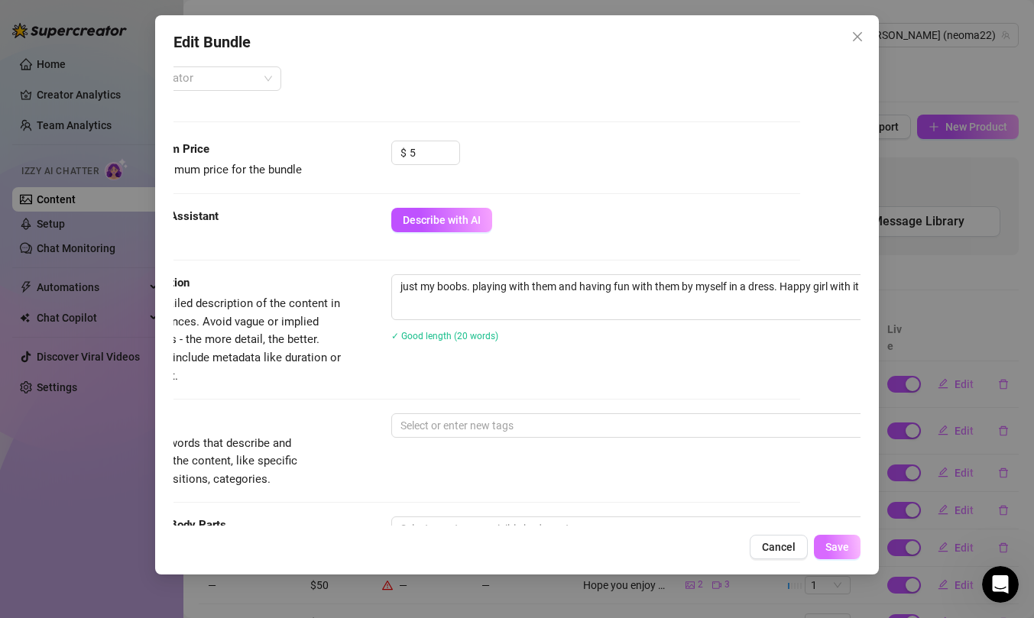
click at [826, 541] on span "Save" at bounding box center [837, 547] width 24 height 12
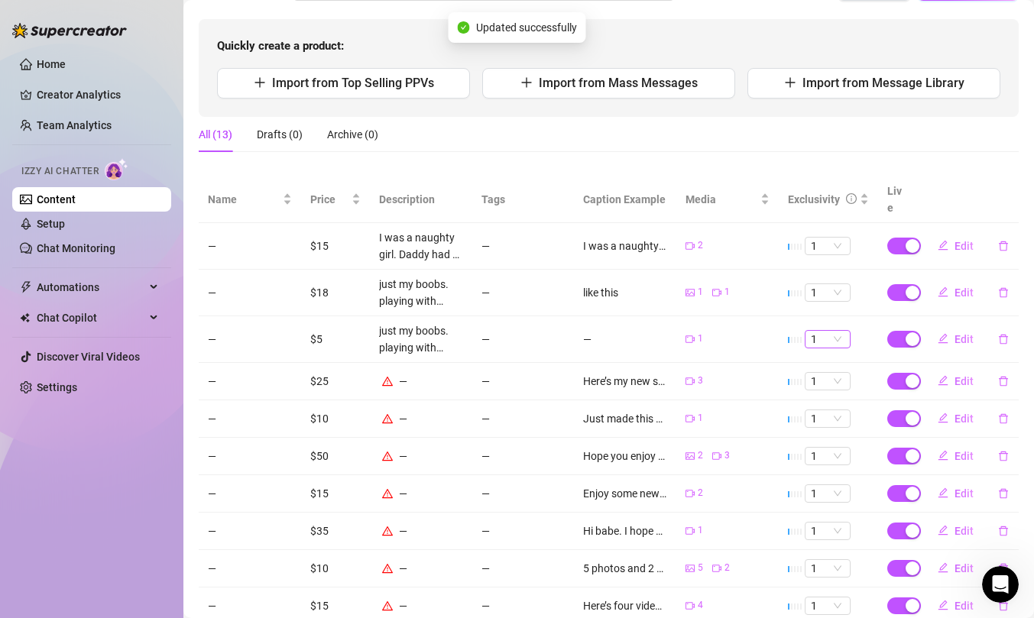
scroll to position [140, 0]
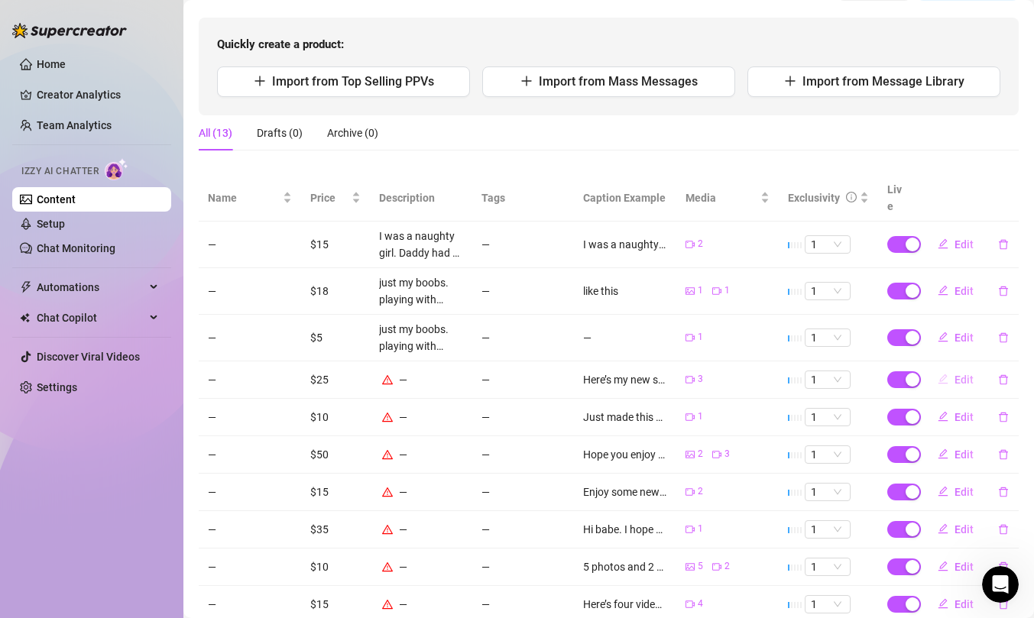
click at [968, 374] on span "Edit" at bounding box center [963, 380] width 19 height 12
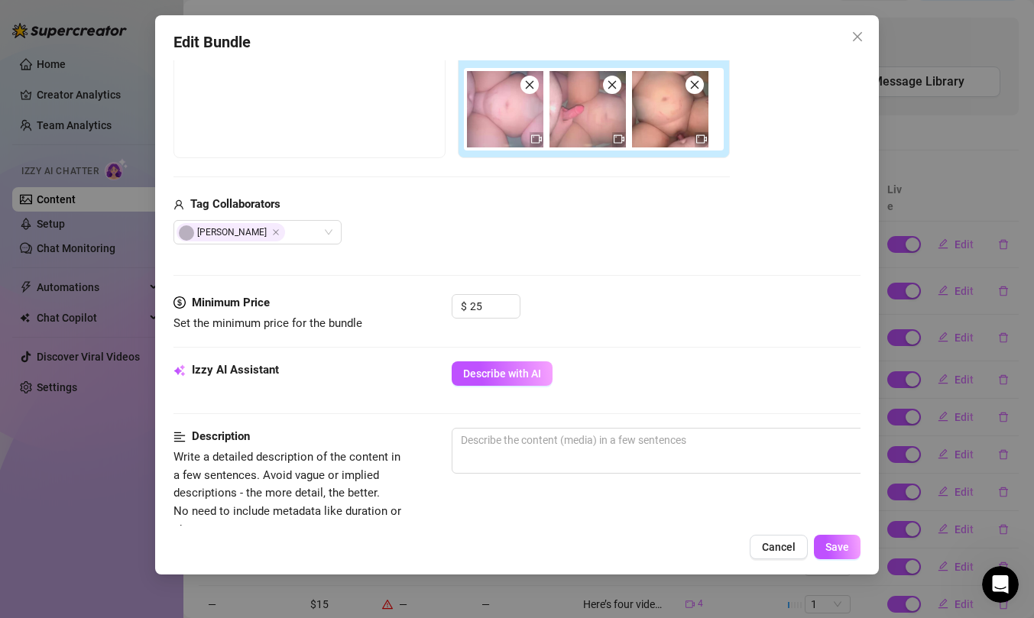
scroll to position [347, 0]
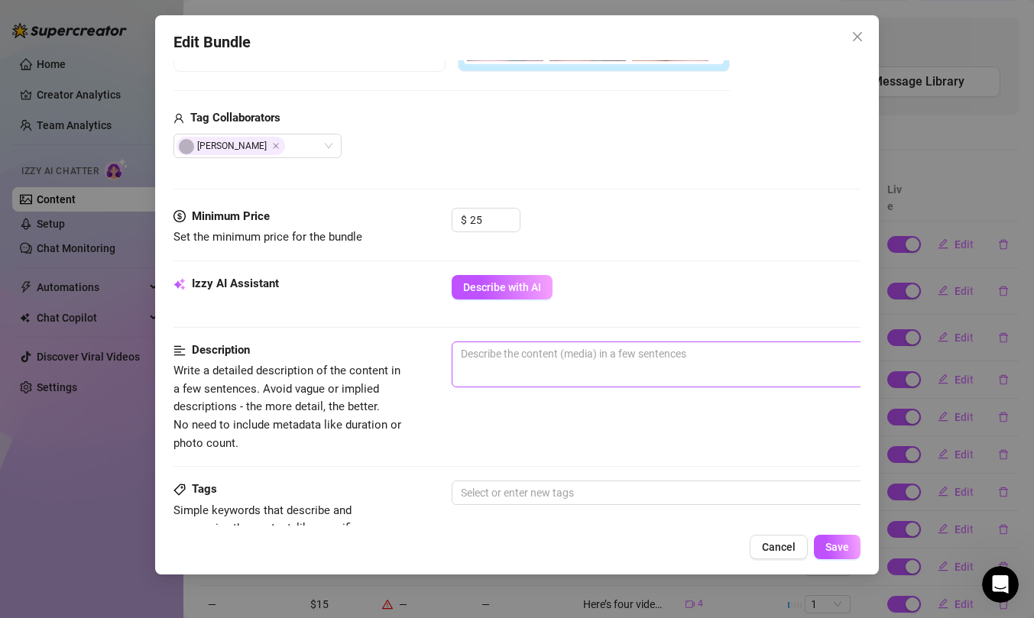
click at [528, 368] on span "0 / 1000" at bounding box center [719, 365] width 535 height 46
click at [533, 355] on textarea at bounding box center [718, 353] width 533 height 23
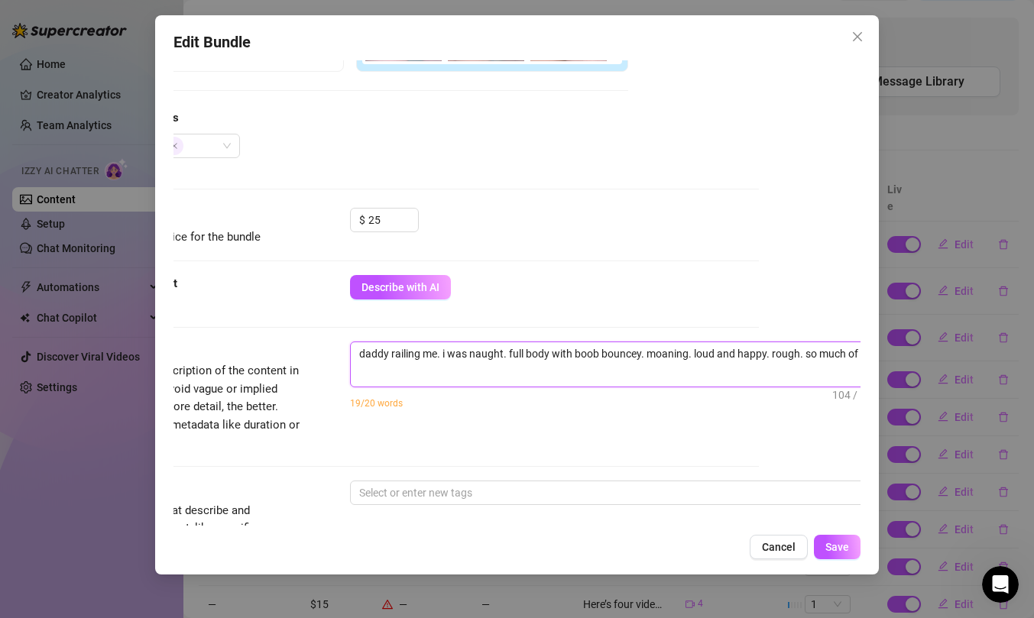
scroll to position [347, 108]
click at [544, 358] on textarea "daddy railing me. i was naught. full body with boob bouncey. moaning. loud and …" at bounding box center [611, 353] width 533 height 23
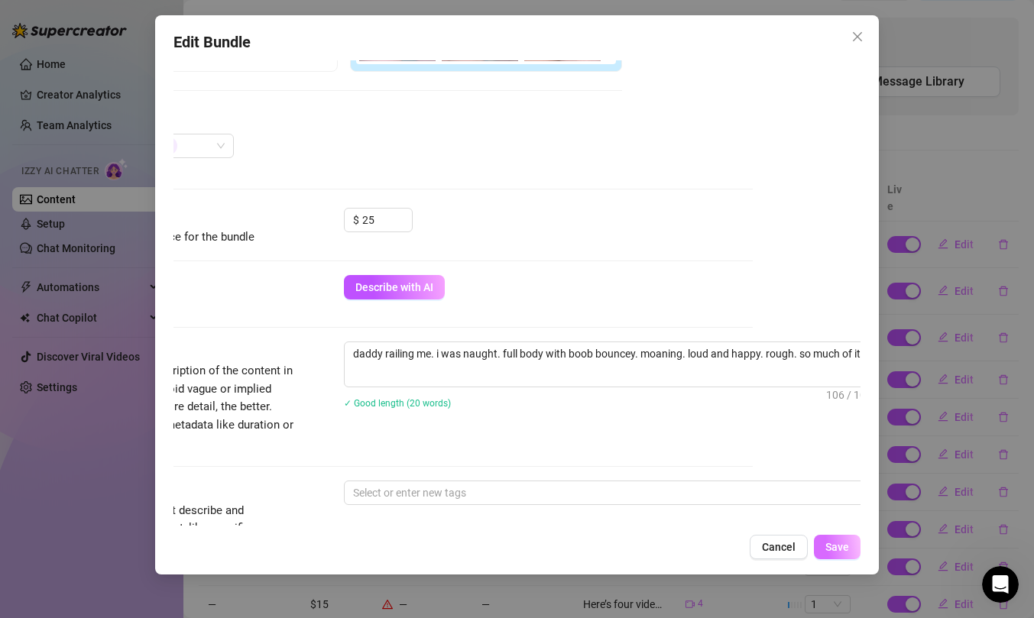
click at [824, 542] on button "Save" at bounding box center [837, 547] width 47 height 24
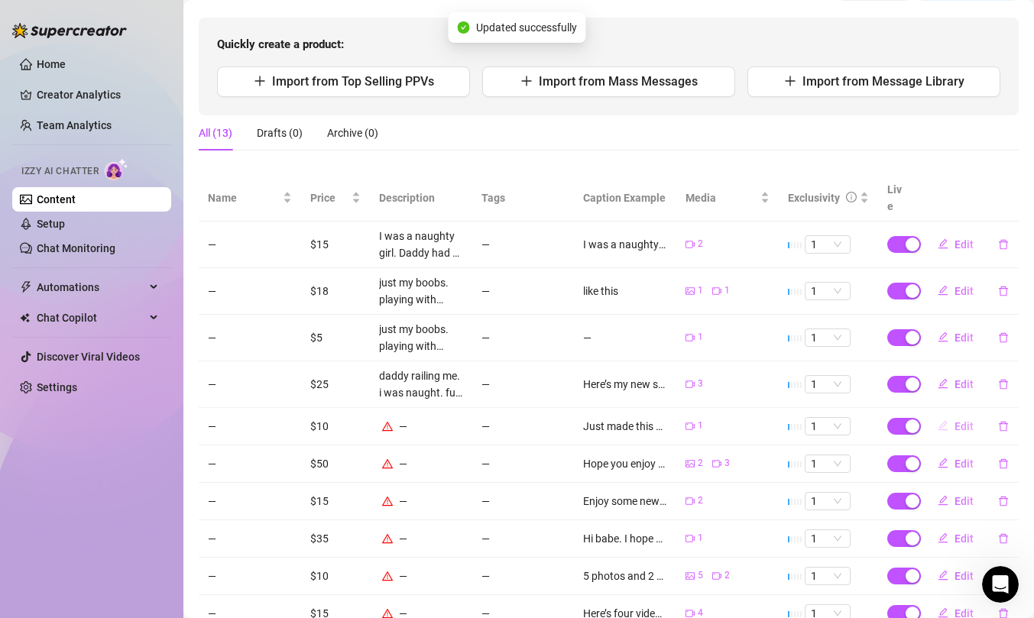
click at [957, 420] on span "Edit" at bounding box center [963, 426] width 19 height 12
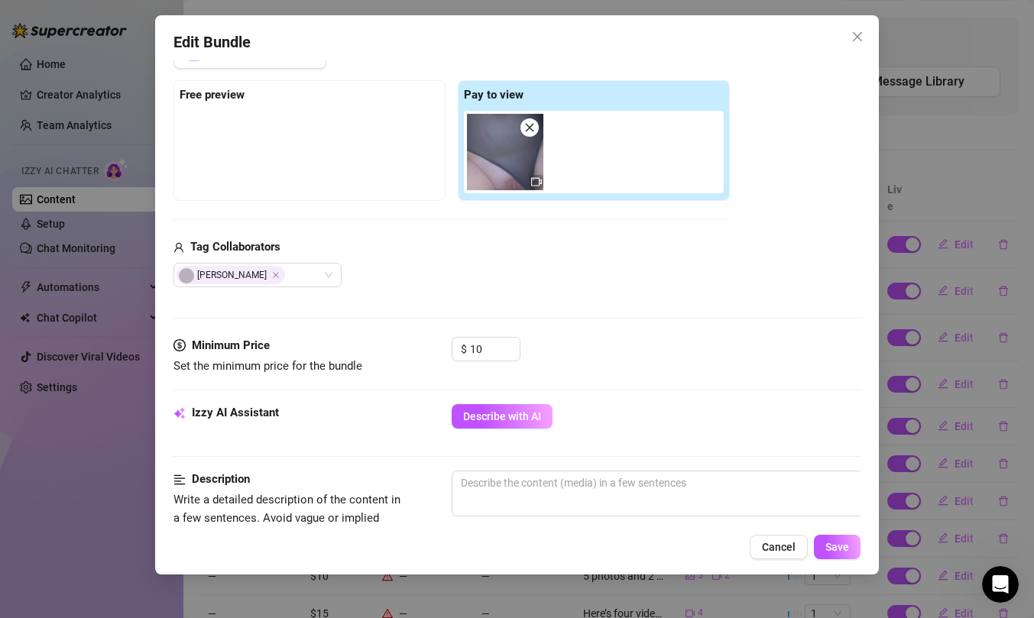
scroll to position [265, 0]
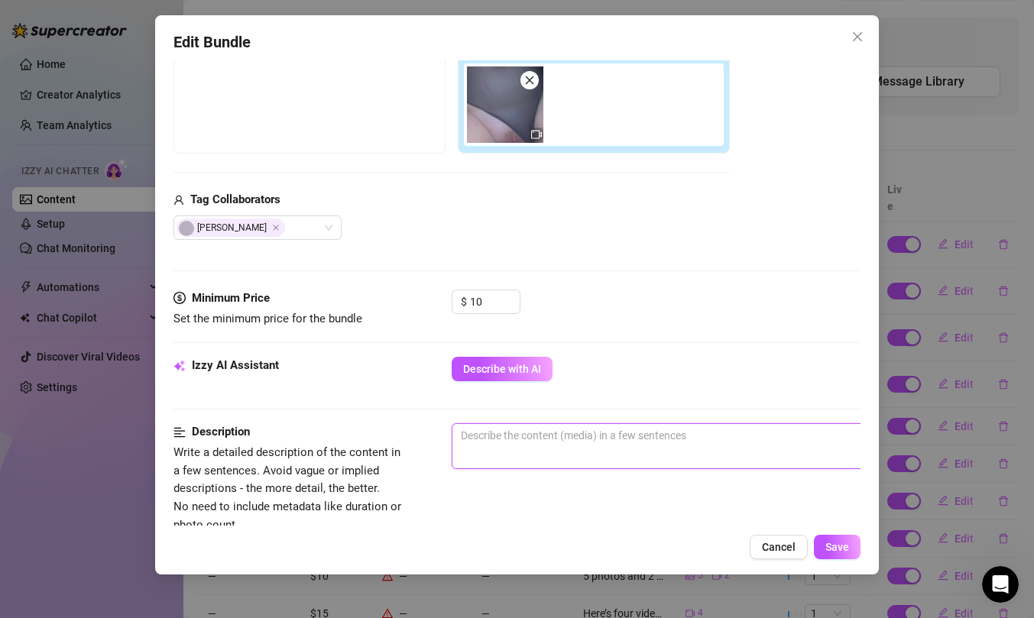
click at [560, 446] on span "0 / 1000" at bounding box center [719, 446] width 535 height 46
paste textarea "daddy railing me. i was naught. full body with boob bouncey. moaning. loud and …"
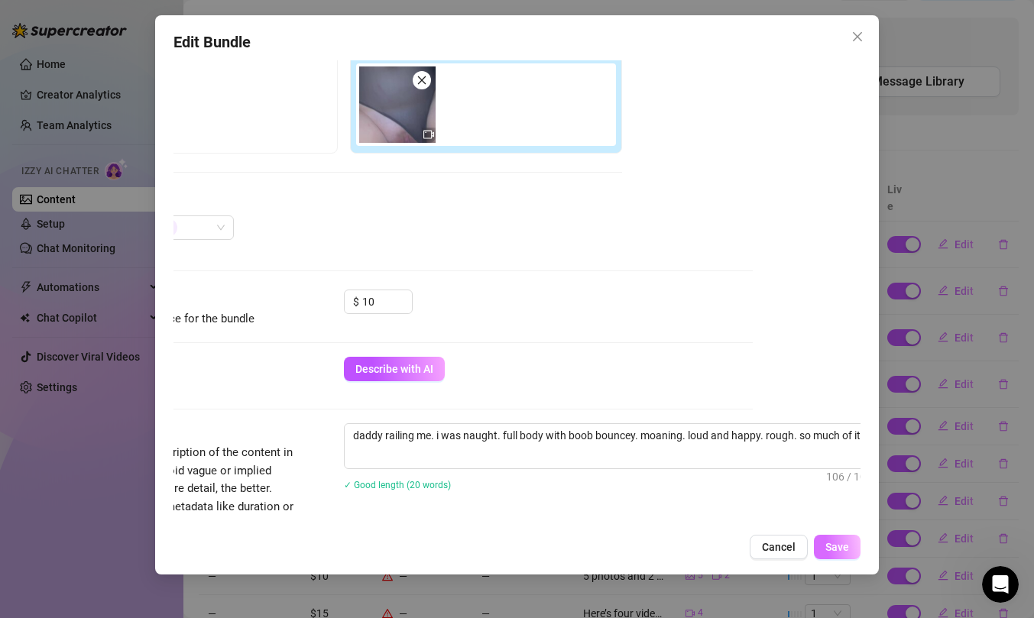
click at [832, 549] on span "Save" at bounding box center [837, 547] width 24 height 12
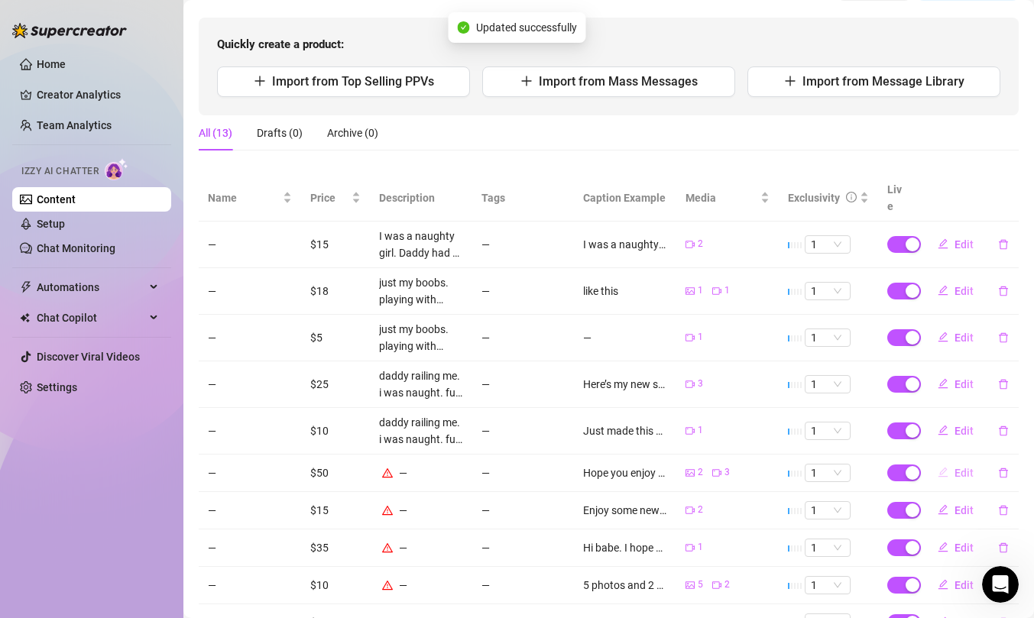
click at [953, 461] on button "Edit" at bounding box center [955, 473] width 60 height 24
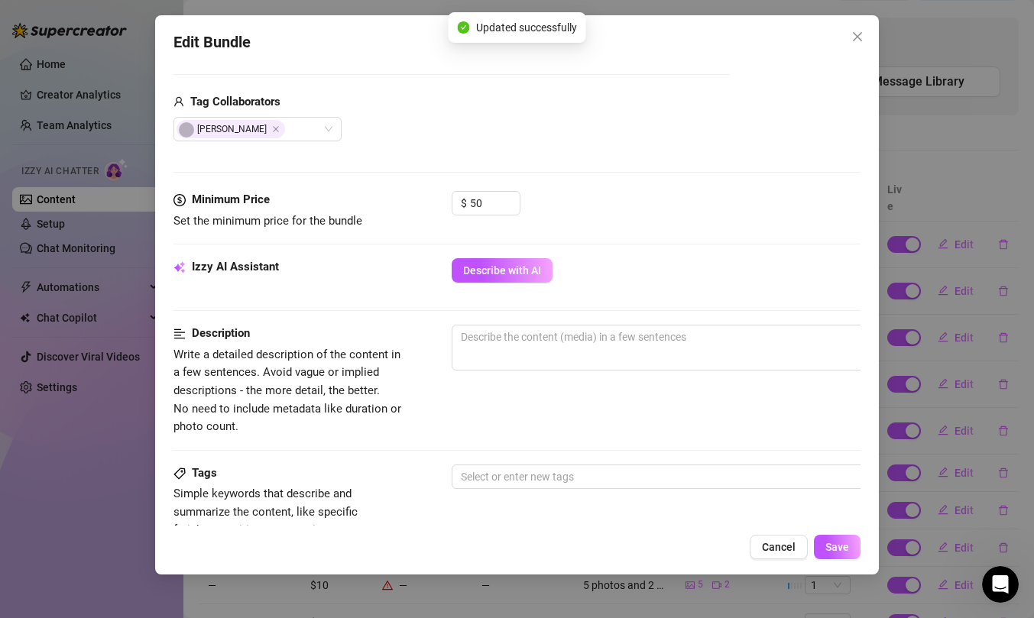
scroll to position [445, 0]
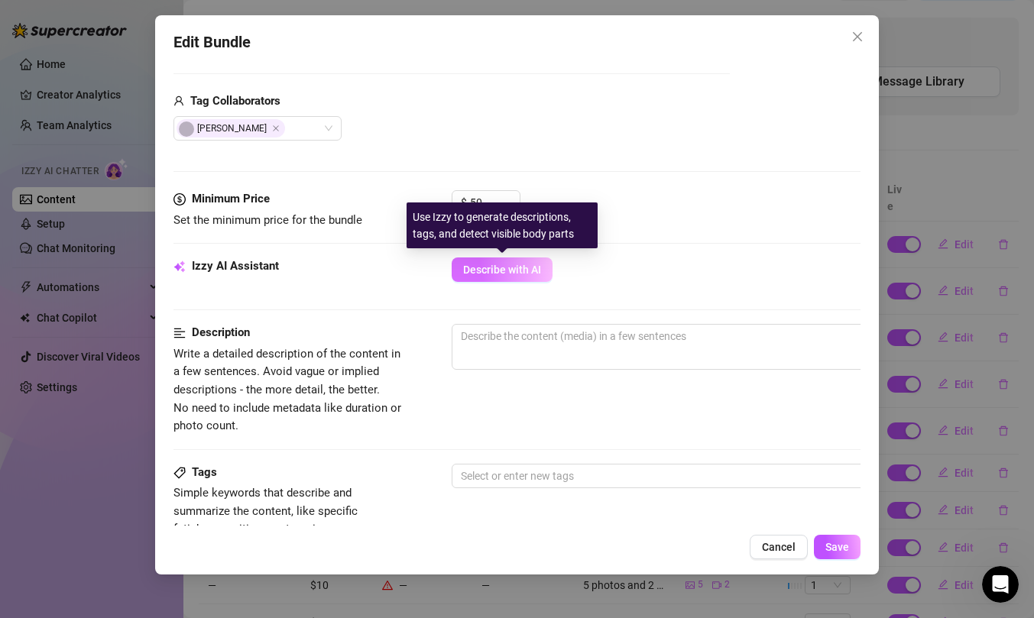
click at [497, 273] on span "Describe with AI" at bounding box center [502, 270] width 78 height 12
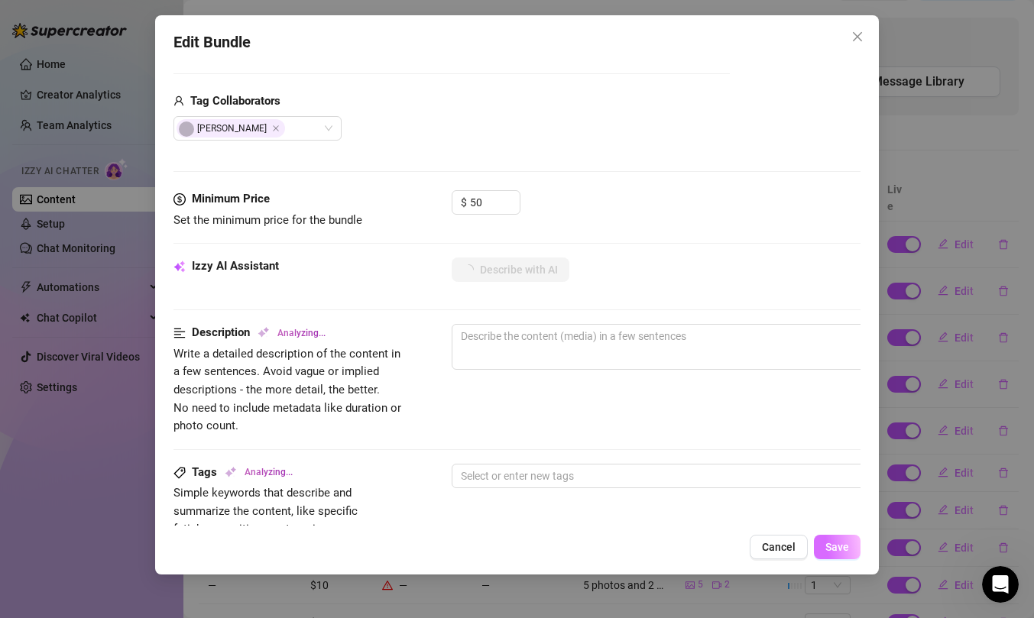
click at [839, 539] on button "Save" at bounding box center [837, 547] width 47 height 24
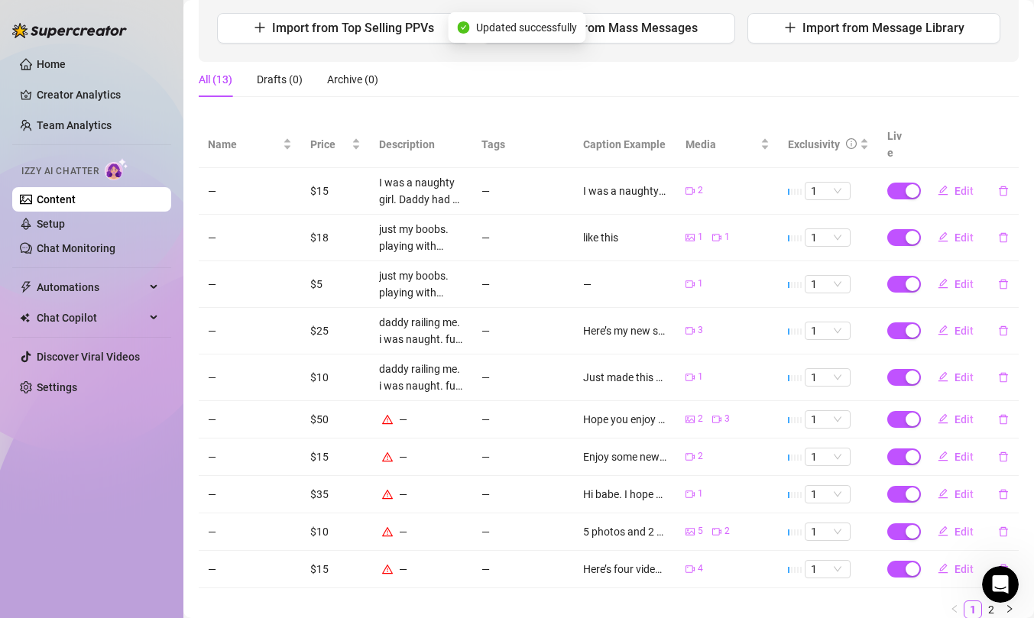
scroll to position [195, 0]
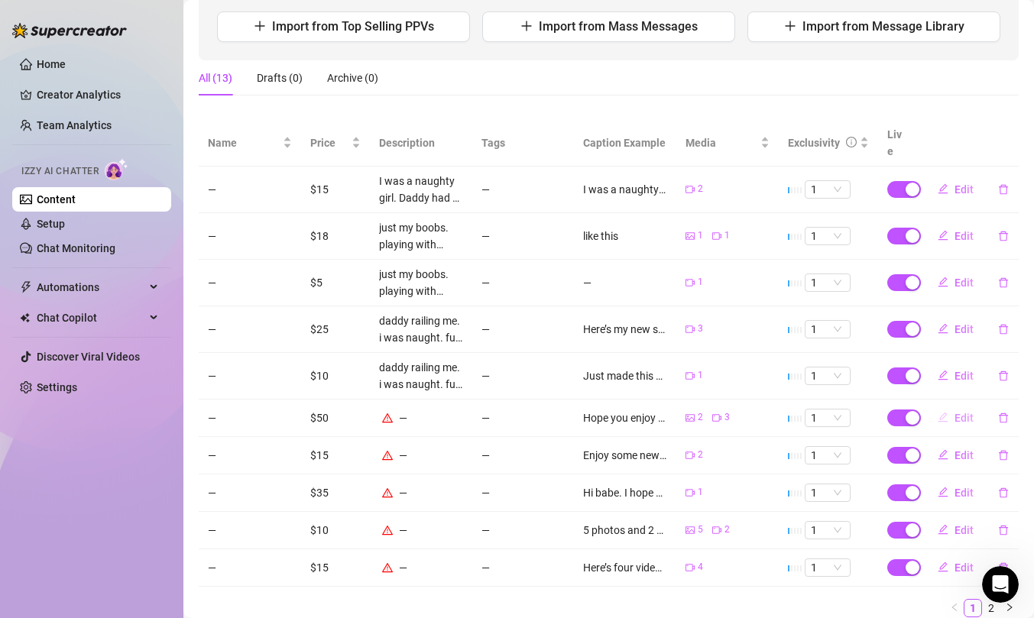
click at [953, 406] on button "Edit" at bounding box center [955, 418] width 60 height 24
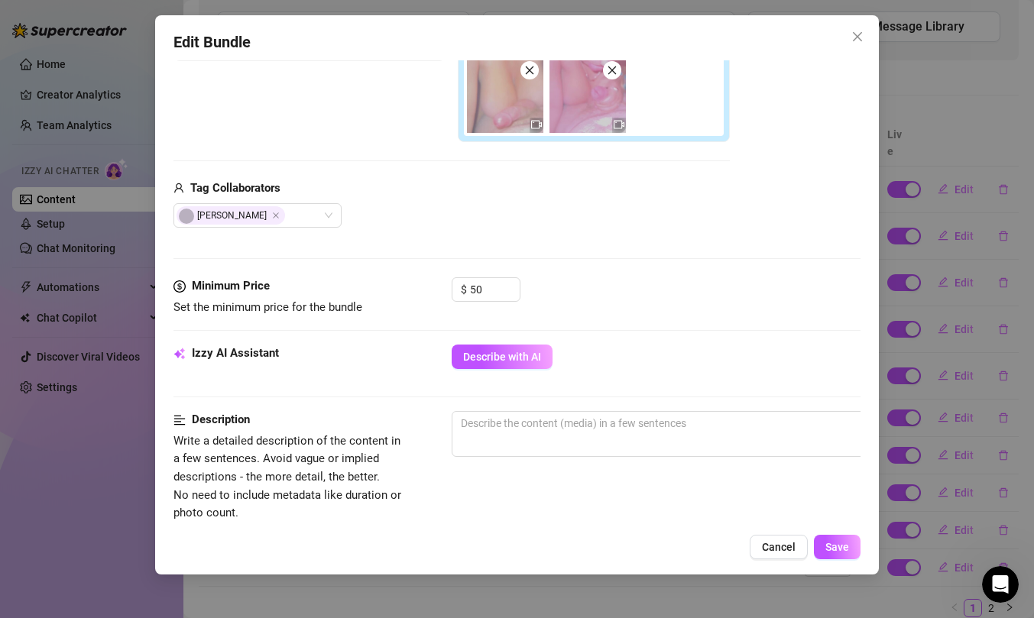
scroll to position [359, 0]
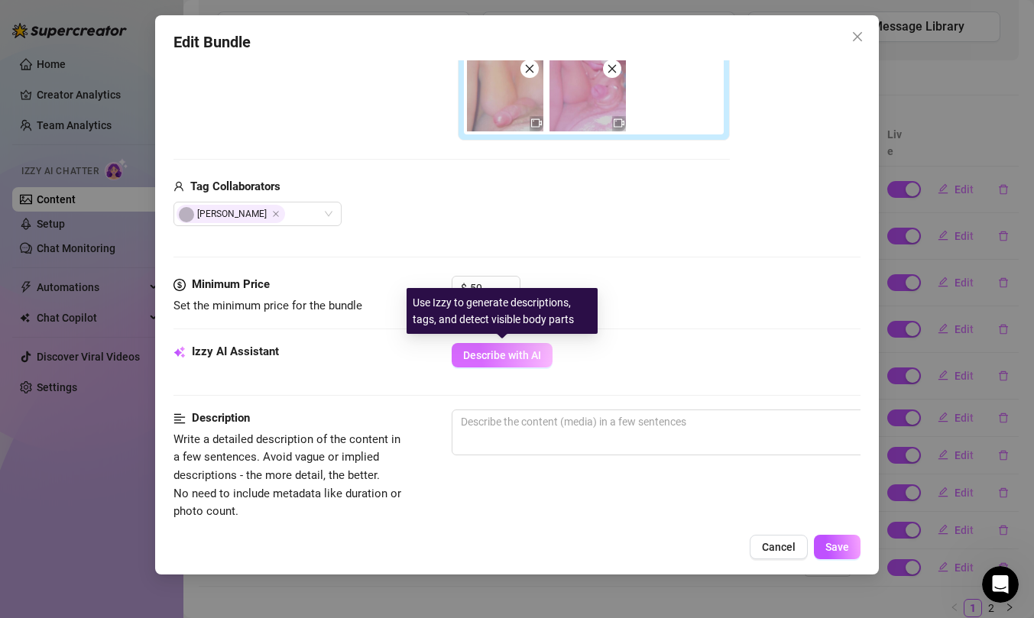
click at [520, 355] on span "Describe with AI" at bounding box center [502, 355] width 78 height 12
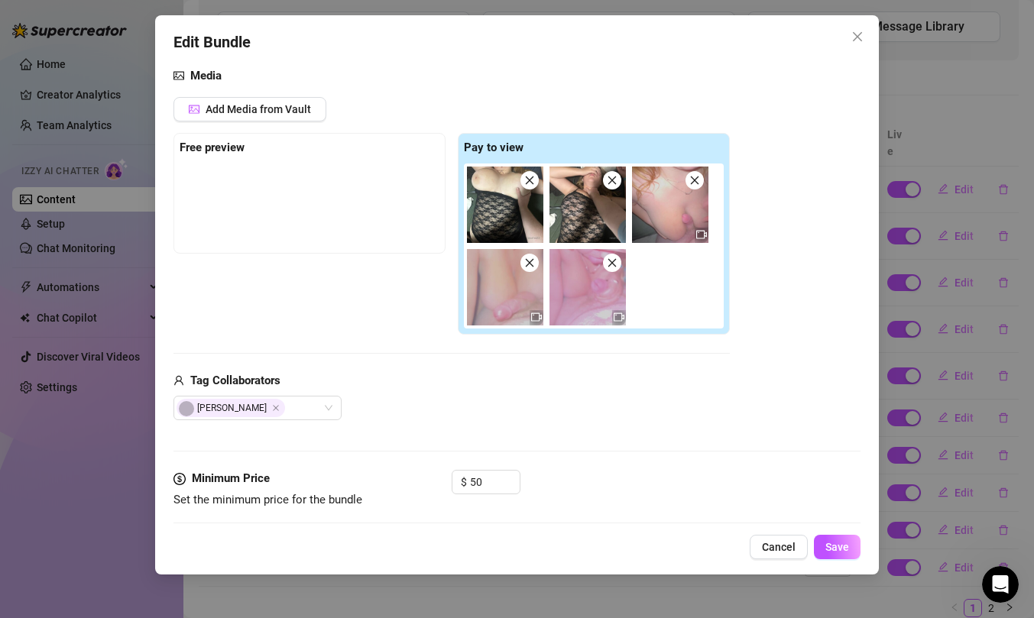
scroll to position [271, 0]
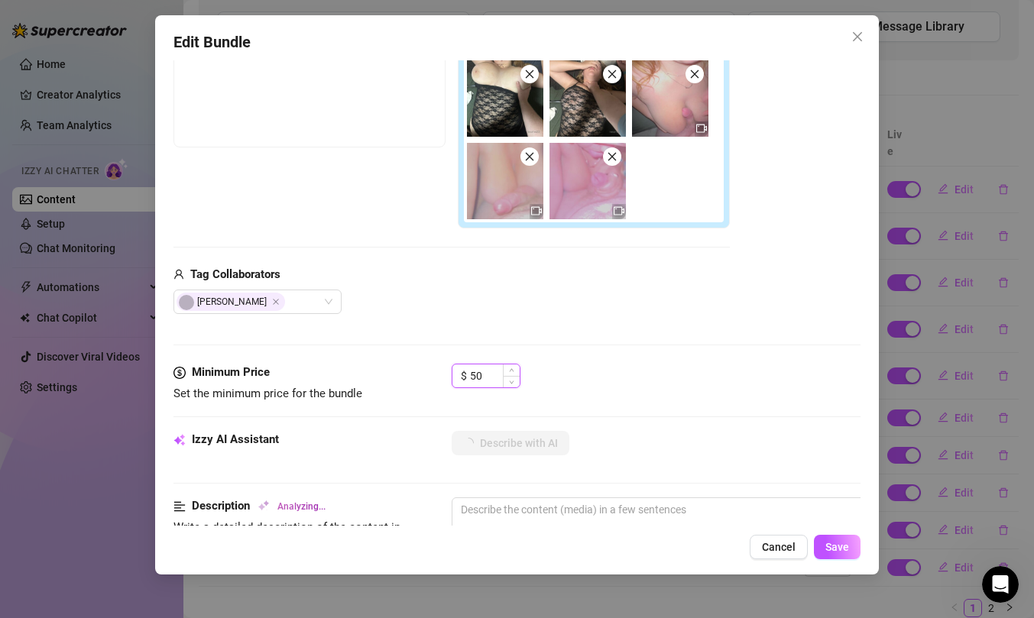
click at [498, 375] on input "50" at bounding box center [495, 375] width 50 height 23
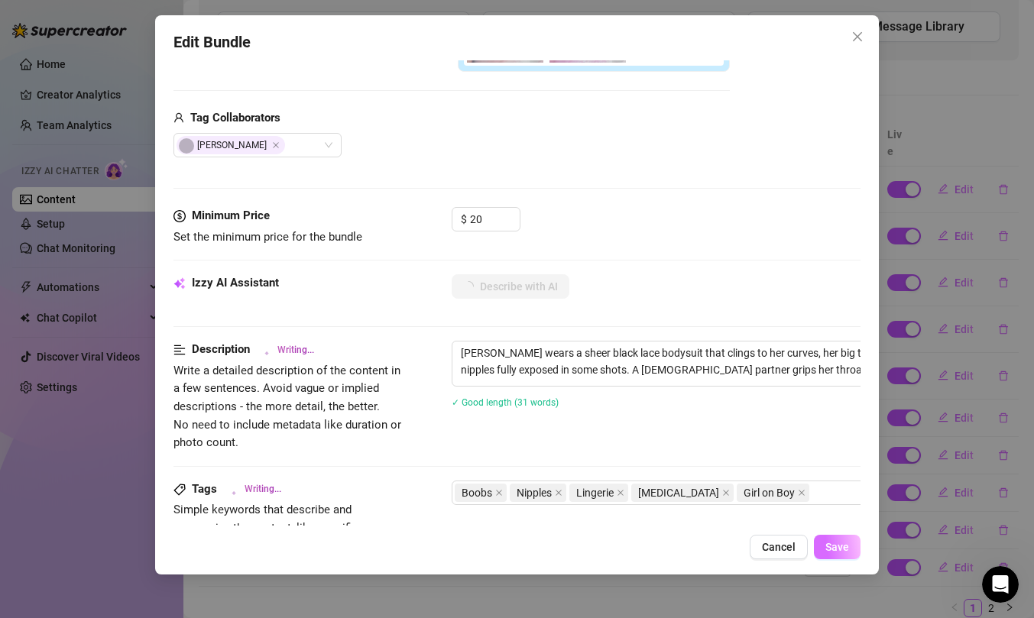
click at [847, 546] on span "Save" at bounding box center [837, 547] width 24 height 12
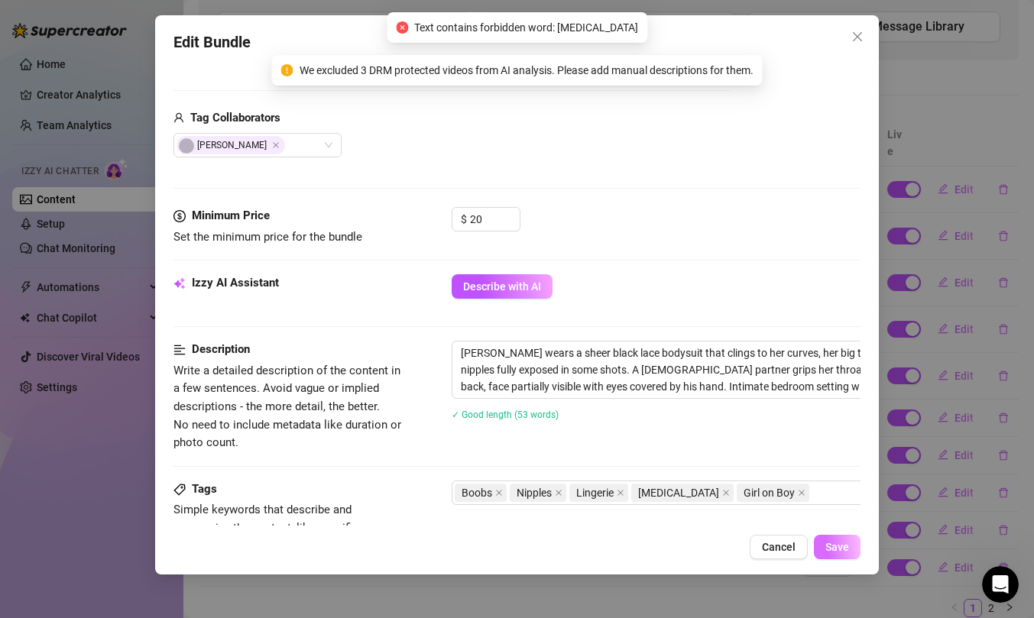
click at [837, 548] on span "Save" at bounding box center [837, 547] width 24 height 12
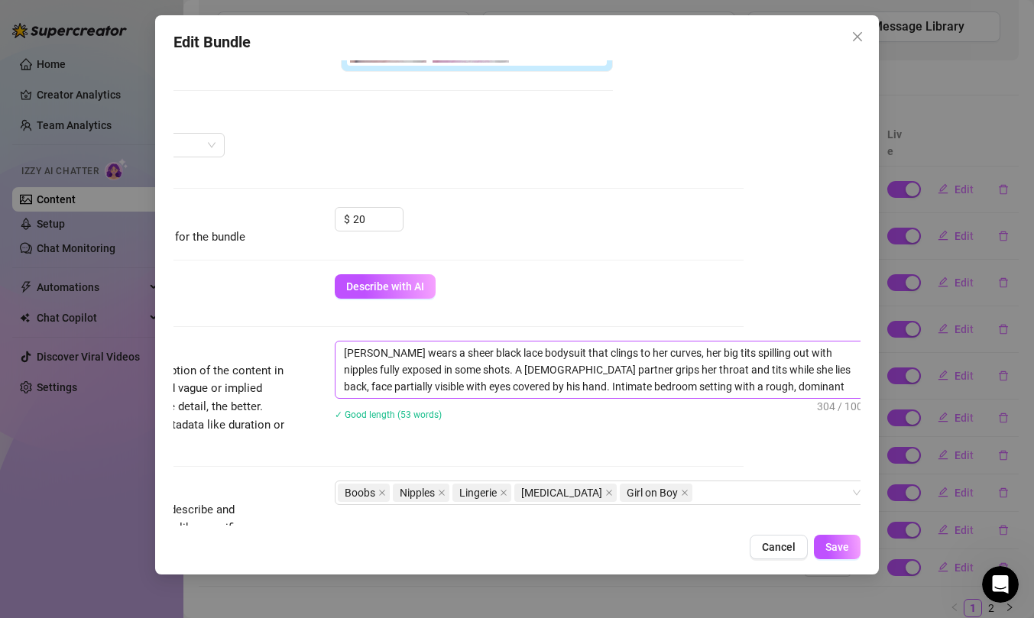
scroll to position [428, 126]
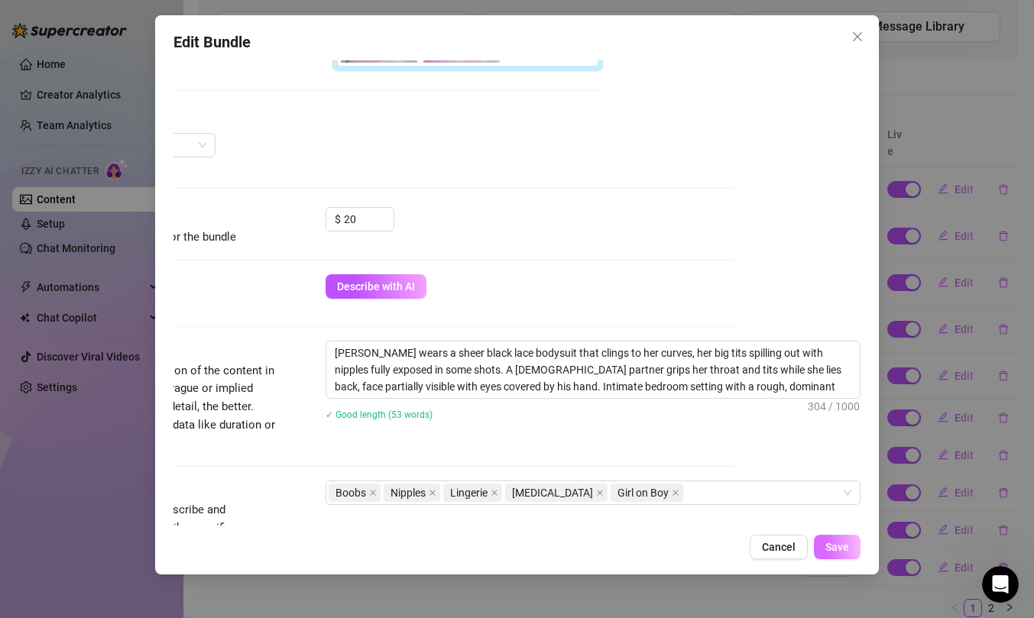
click at [846, 538] on button "Save" at bounding box center [837, 547] width 47 height 24
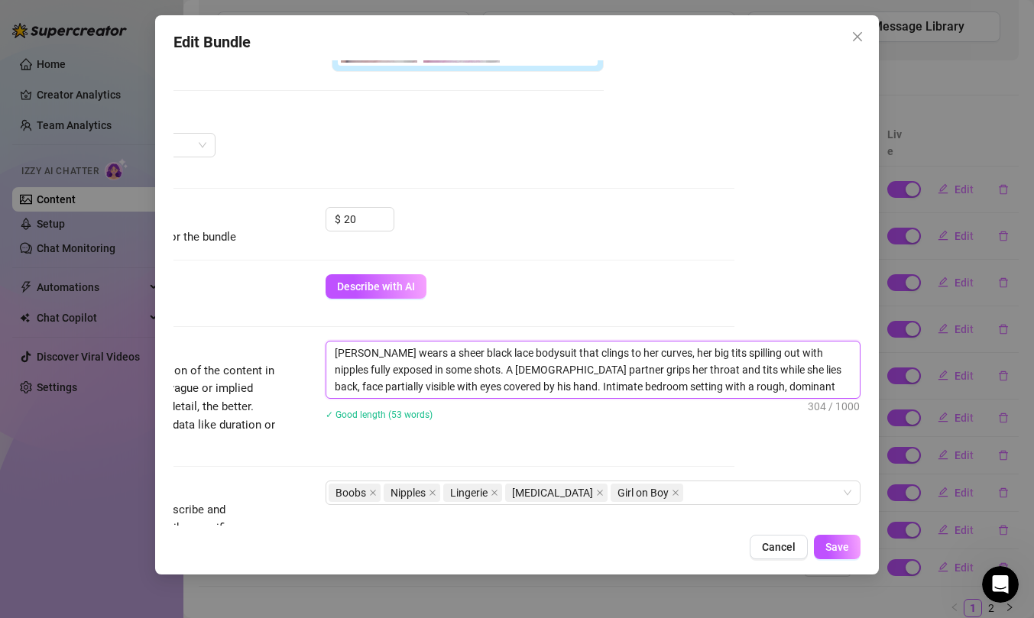
drag, startPoint x: 617, startPoint y: 374, endPoint x: 570, endPoint y: 377, distance: 46.7
click at [570, 377] on textarea "Neoma wears a sheer black lace bodysuit that clings to her curves, her big tits…" at bounding box center [592, 370] width 533 height 57
click at [567, 375] on textarea "Neoma wears a sheer black lace bodysuit that clings to her curves, her big tits…" at bounding box center [592, 370] width 533 height 57
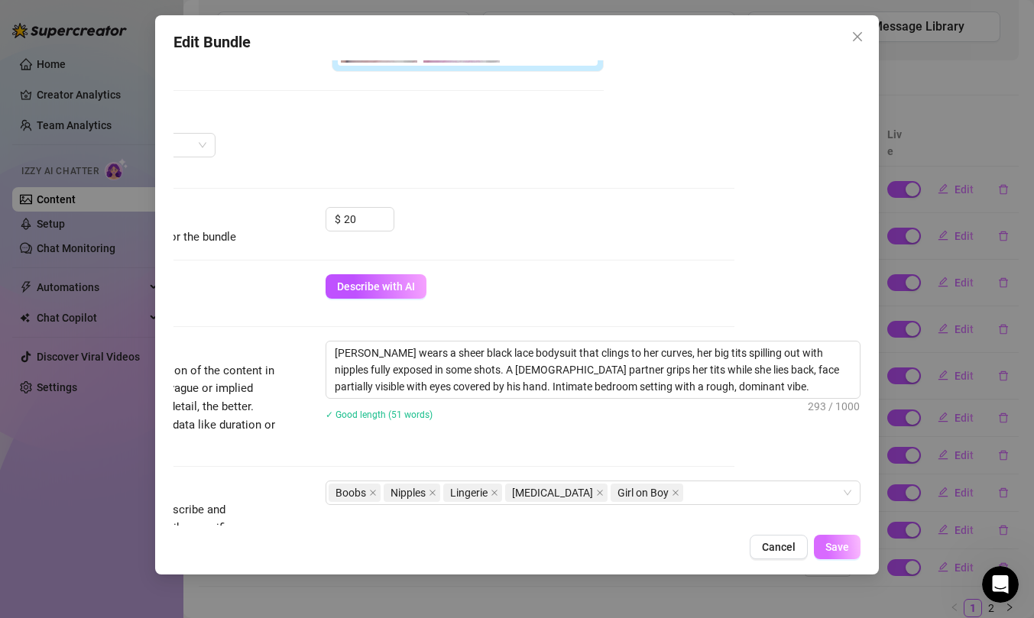
click at [847, 548] on span "Save" at bounding box center [837, 547] width 24 height 12
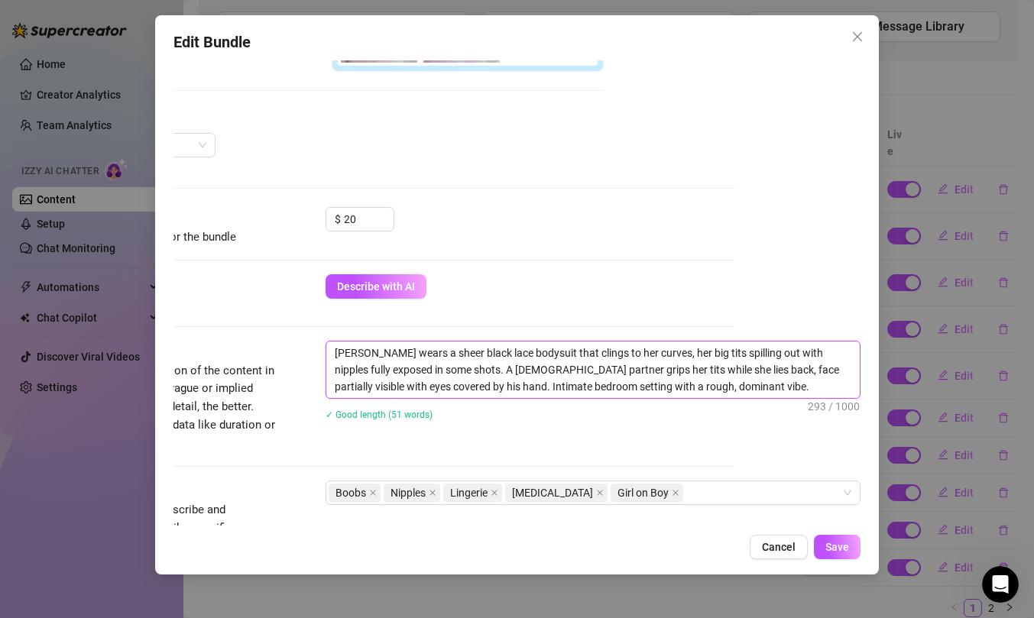
drag, startPoint x: 450, startPoint y: 368, endPoint x: 435, endPoint y: 381, distance: 20.1
click at [435, 381] on textarea "Neoma wears a sheer black lace bodysuit that clings to her curves, her big tits…" at bounding box center [592, 370] width 533 height 57
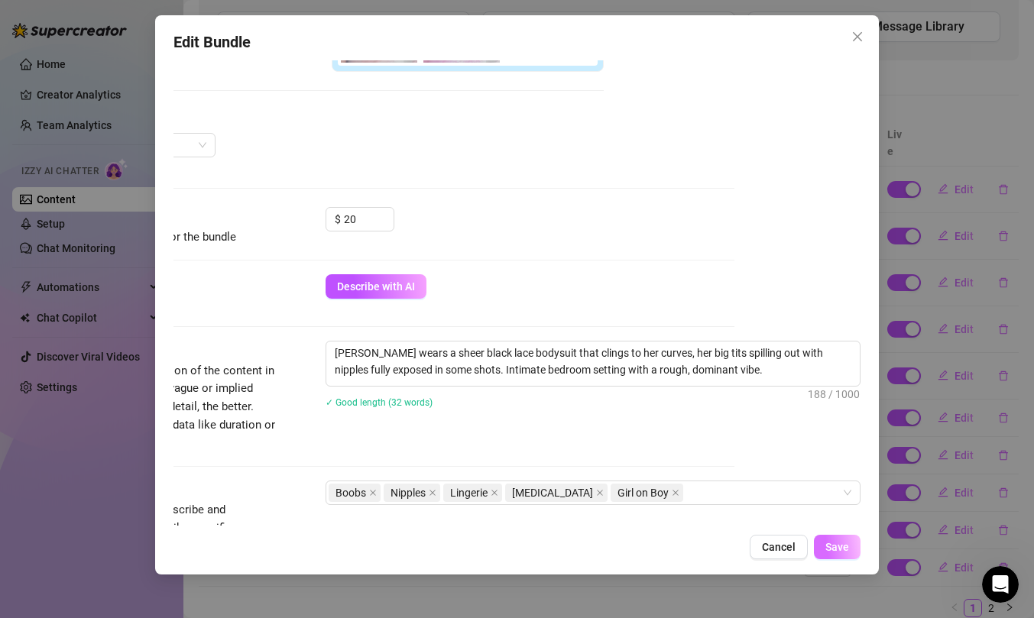
click at [841, 546] on span "Save" at bounding box center [837, 547] width 24 height 12
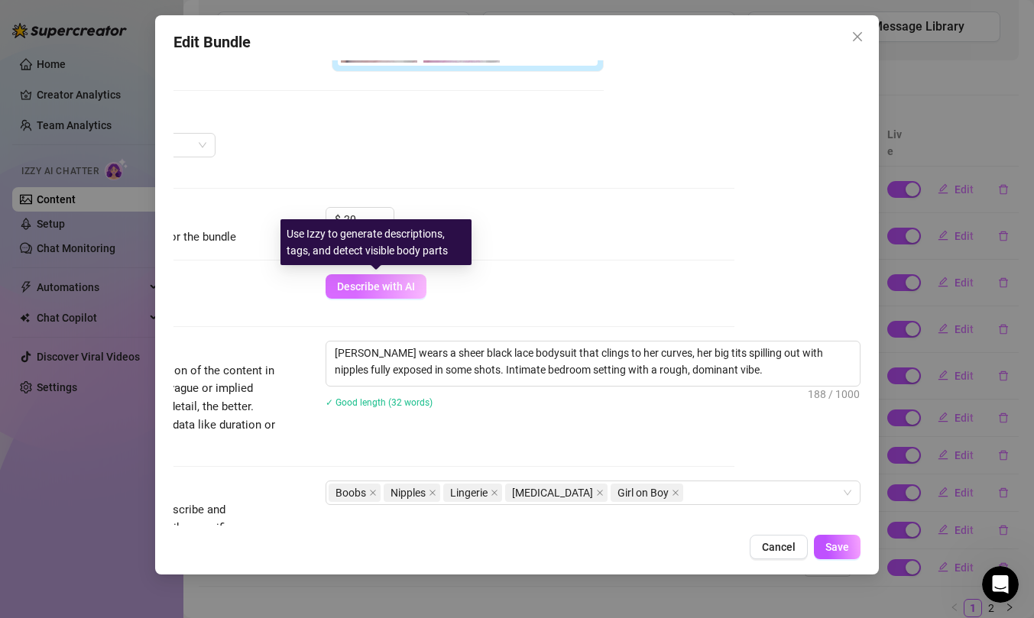
click at [368, 287] on span "Describe with AI" at bounding box center [376, 286] width 78 height 12
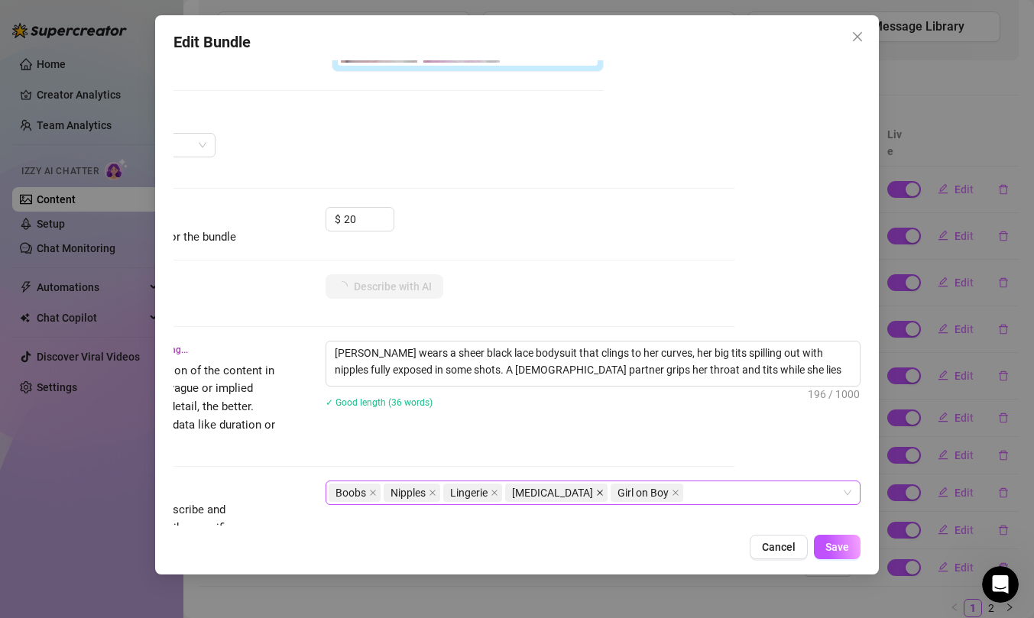
click at [596, 492] on icon "close" at bounding box center [600, 493] width 8 height 8
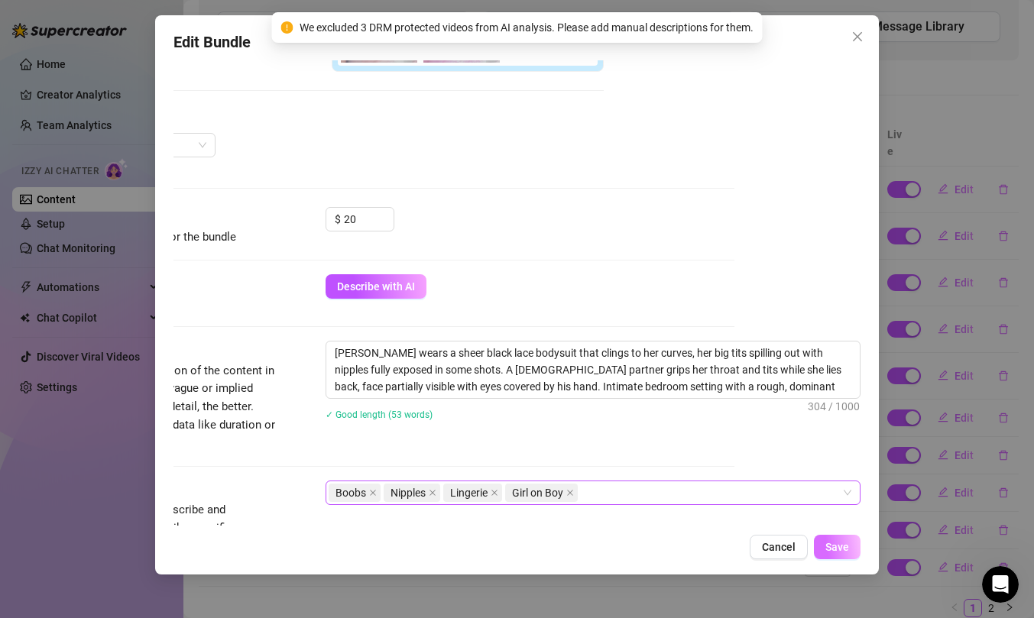
click at [845, 550] on span "Save" at bounding box center [837, 547] width 24 height 12
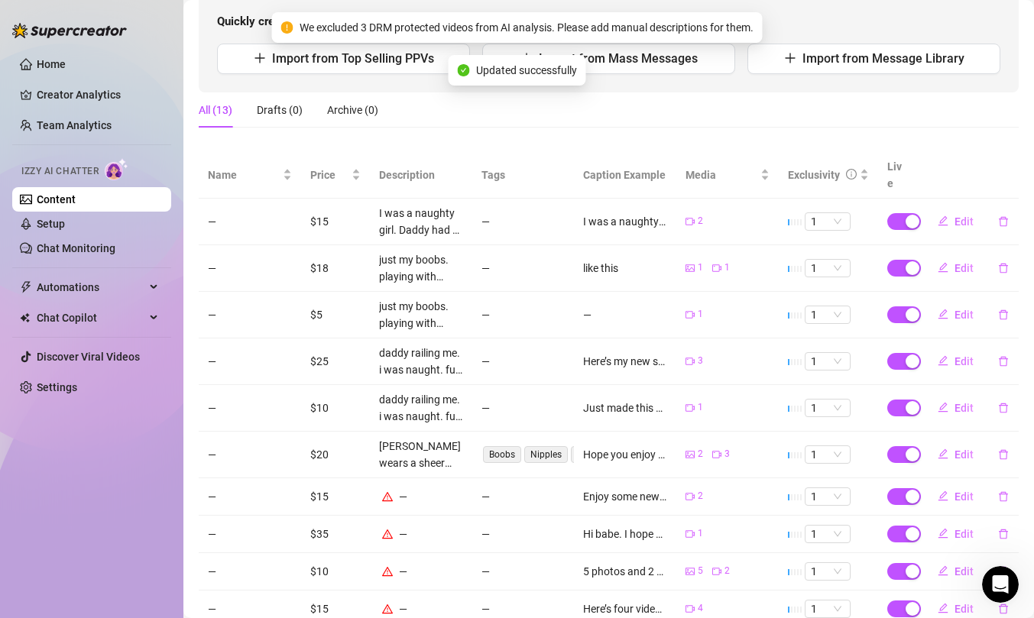
scroll to position [162, 0]
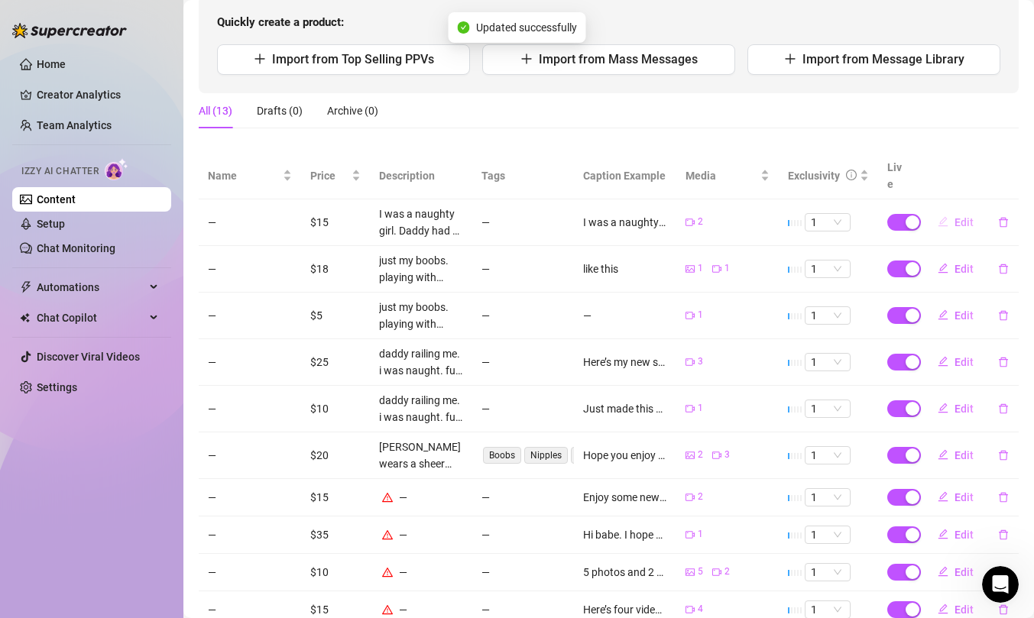
click at [957, 216] on span "Edit" at bounding box center [963, 222] width 19 height 12
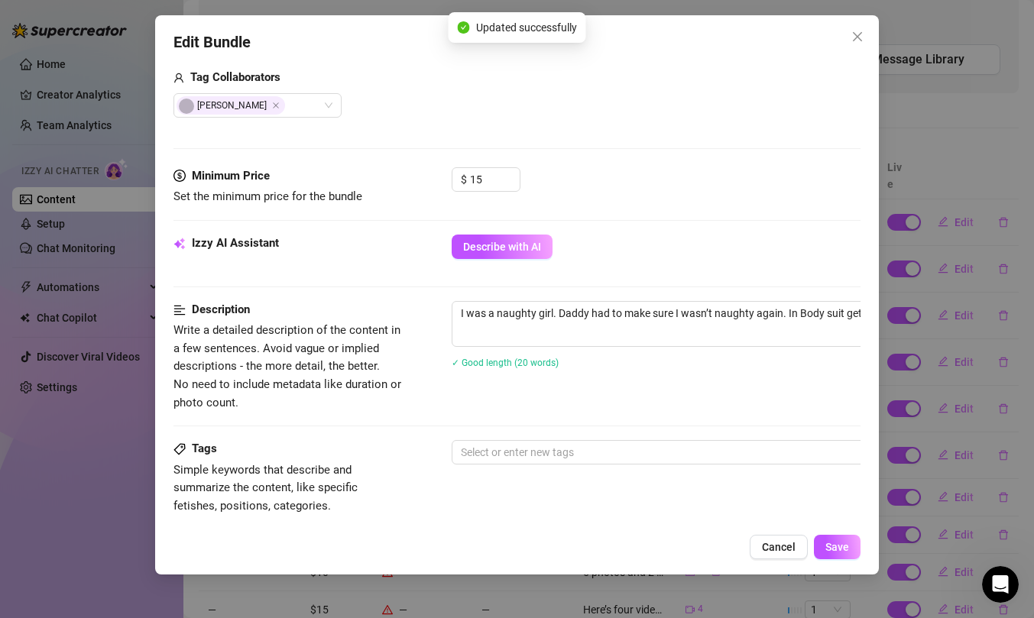
scroll to position [410, 0]
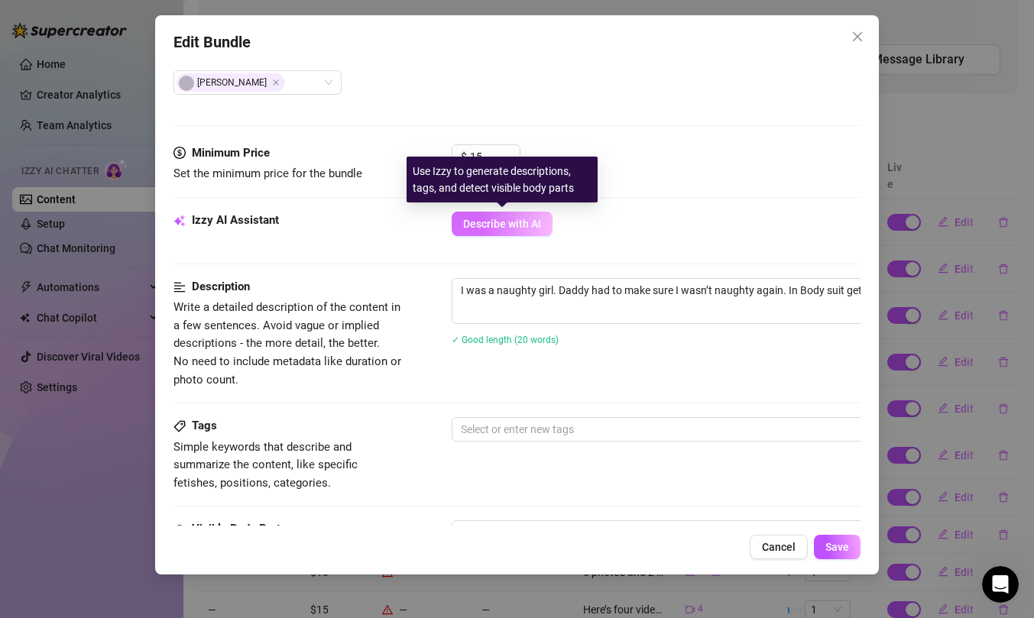
click at [513, 225] on span "Describe with AI" at bounding box center [502, 224] width 78 height 12
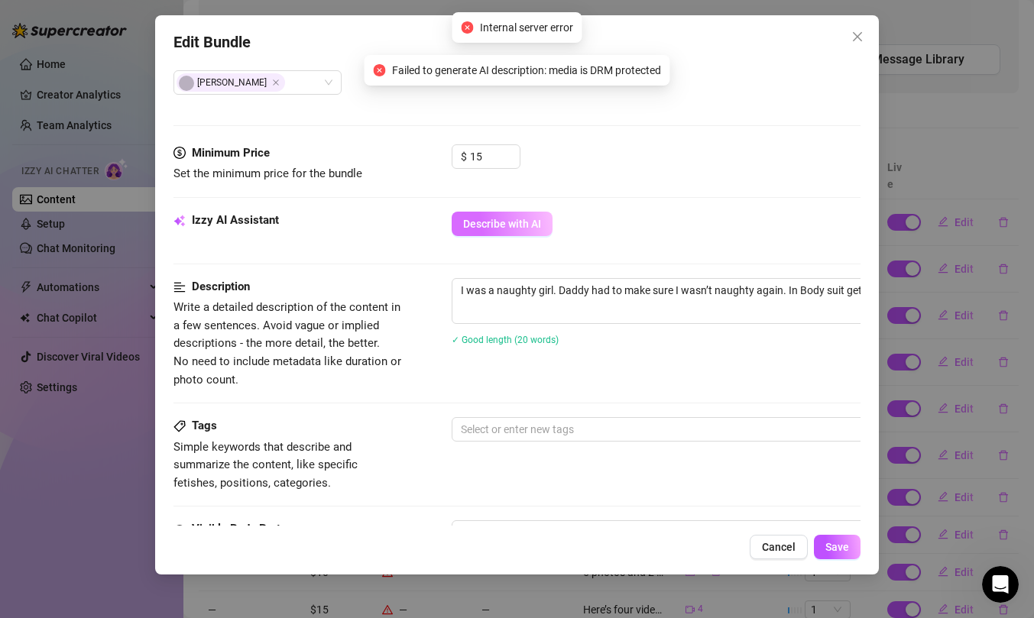
click at [487, 215] on button "Describe with AI" at bounding box center [502, 224] width 101 height 24
click at [850, 36] on span "Close" at bounding box center [857, 37] width 24 height 12
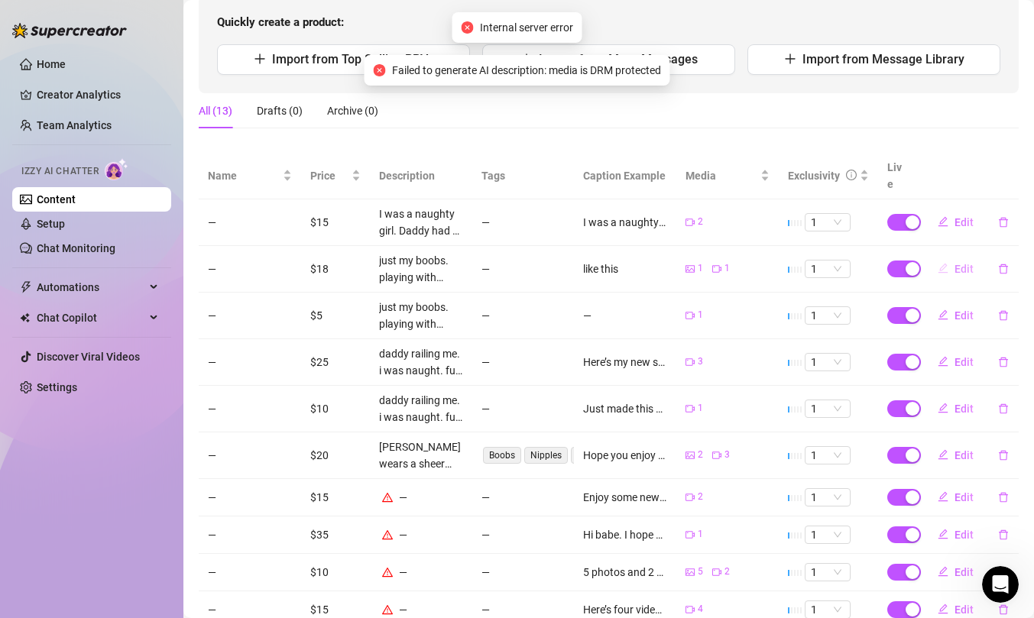
click at [958, 259] on button "Edit" at bounding box center [955, 269] width 60 height 24
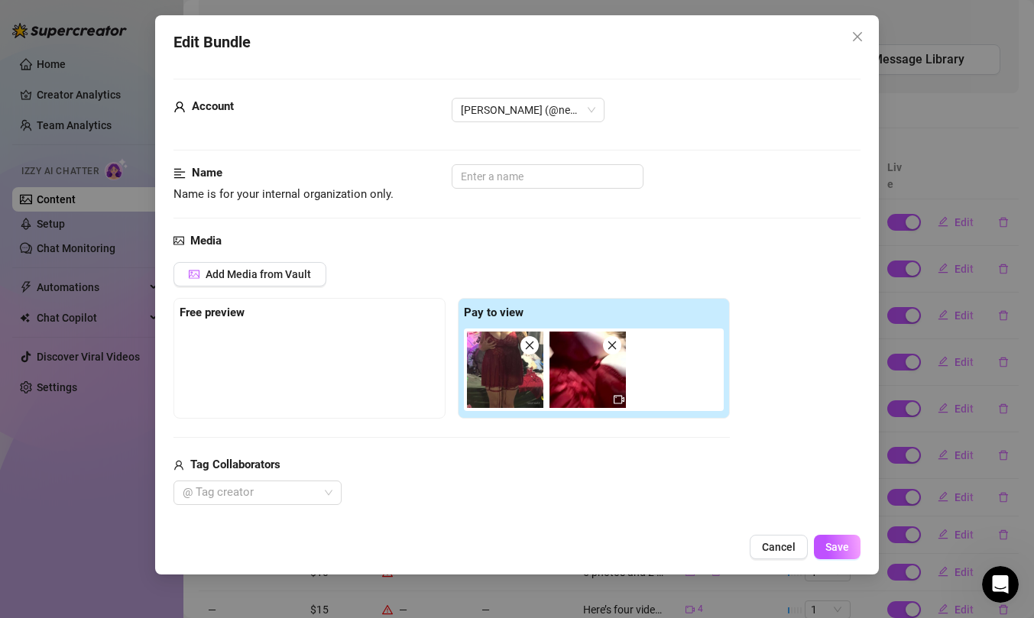
scroll to position [317, 0]
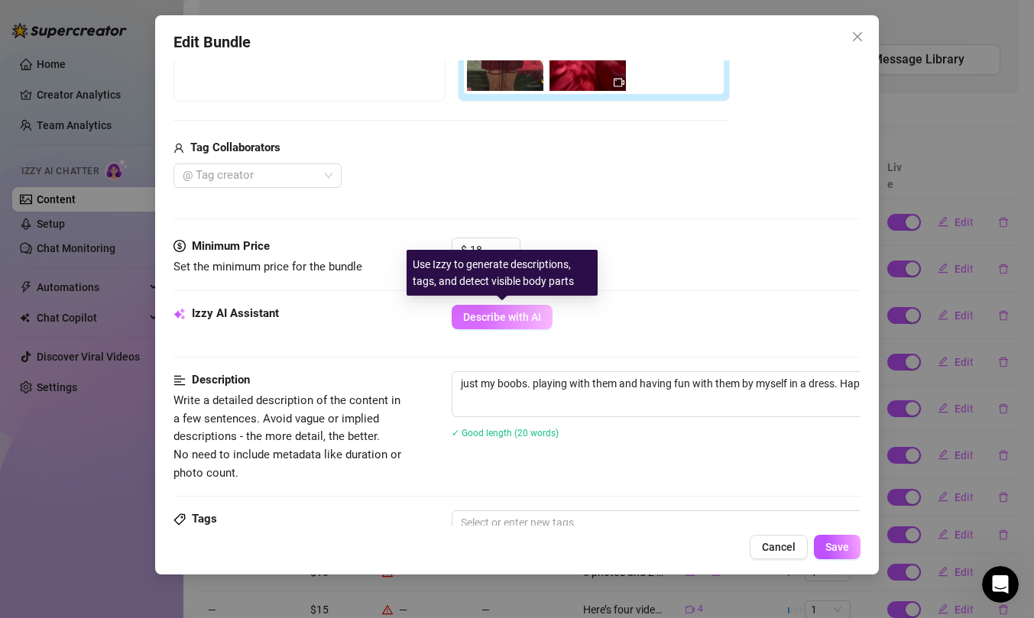
click at [486, 314] on span "Describe with AI" at bounding box center [502, 317] width 78 height 12
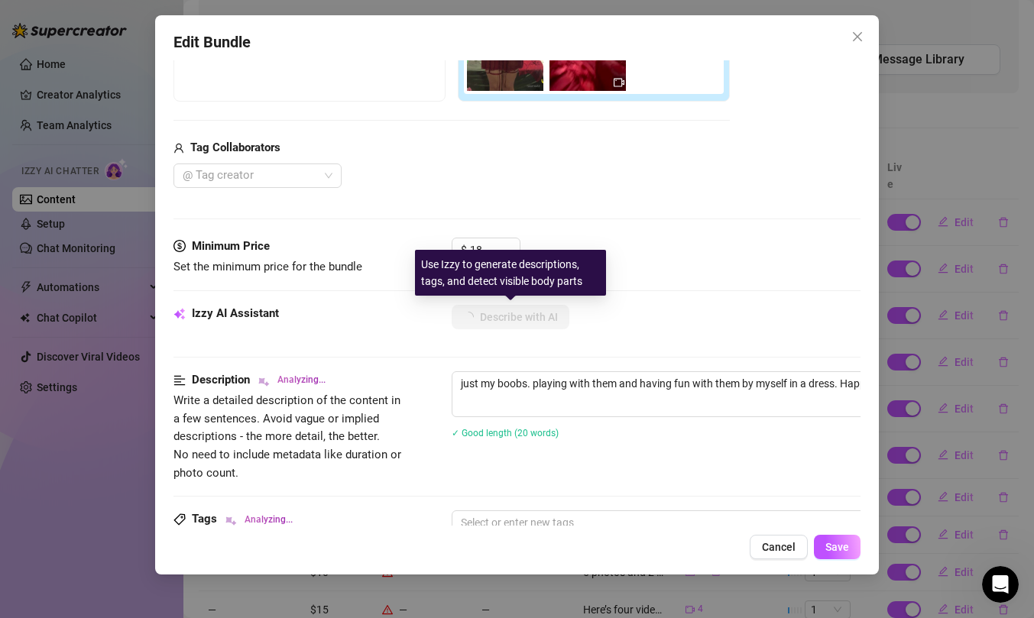
click at [490, 251] on div "Use Izzy to generate descriptions, tags, and detect visible body parts" at bounding box center [510, 273] width 191 height 46
click at [489, 244] on input "18" at bounding box center [495, 249] width 50 height 23
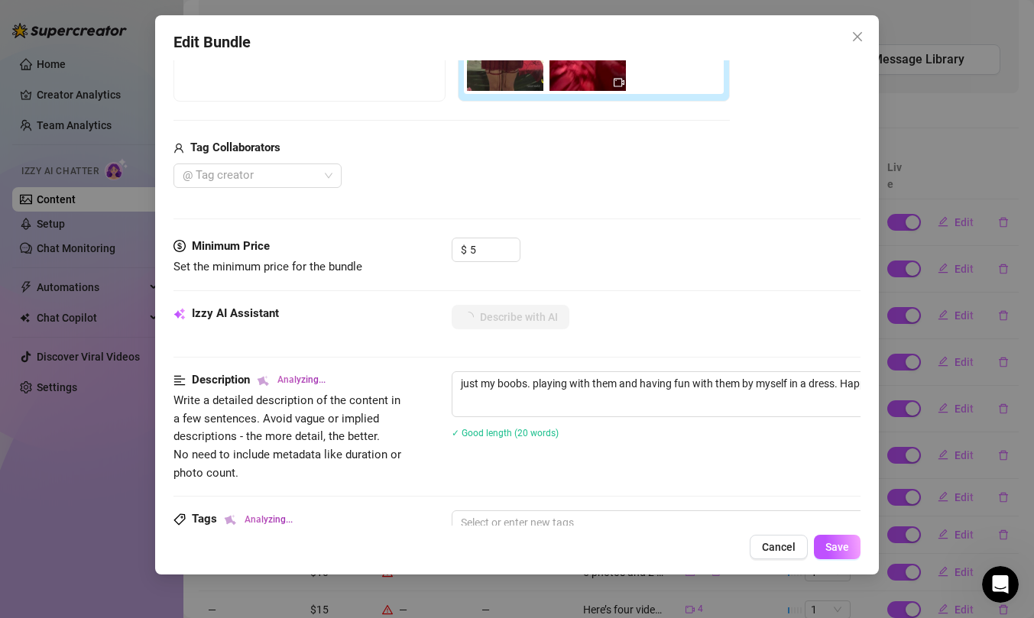
click at [659, 284] on div "Minimum Price Set the minimum price for the bundle $ 5" at bounding box center [516, 271] width 687 height 67
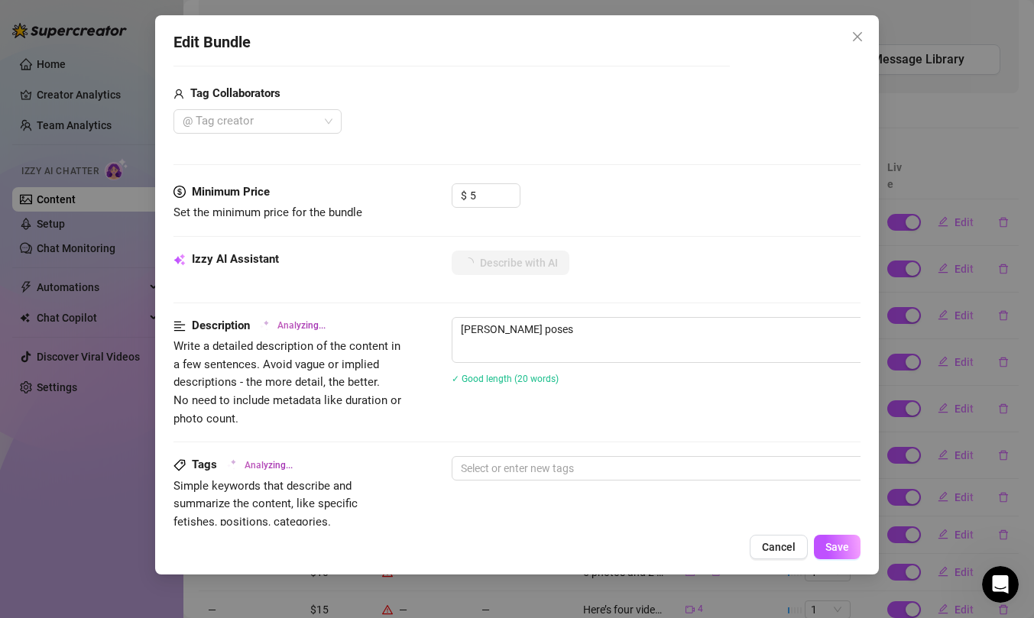
scroll to position [405, 0]
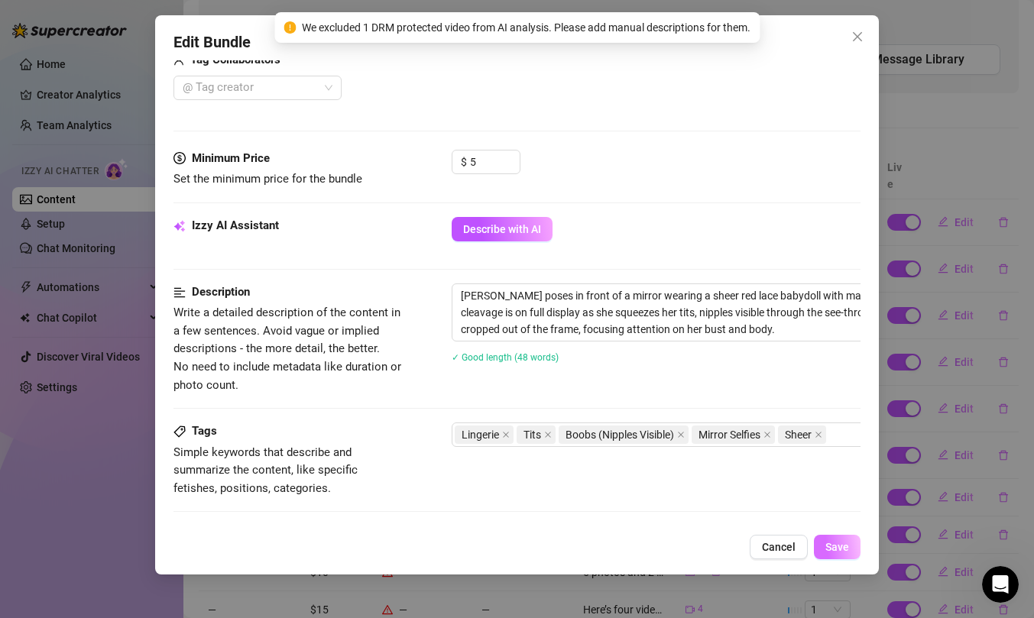
click at [843, 544] on span "Save" at bounding box center [837, 547] width 24 height 12
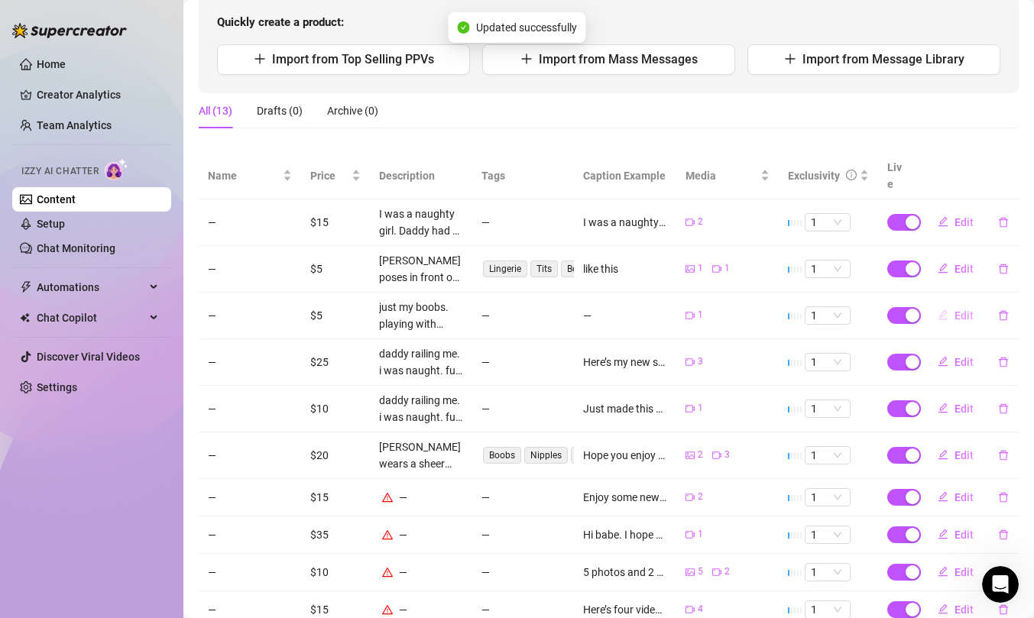
click at [961, 309] on span "Edit" at bounding box center [963, 315] width 19 height 12
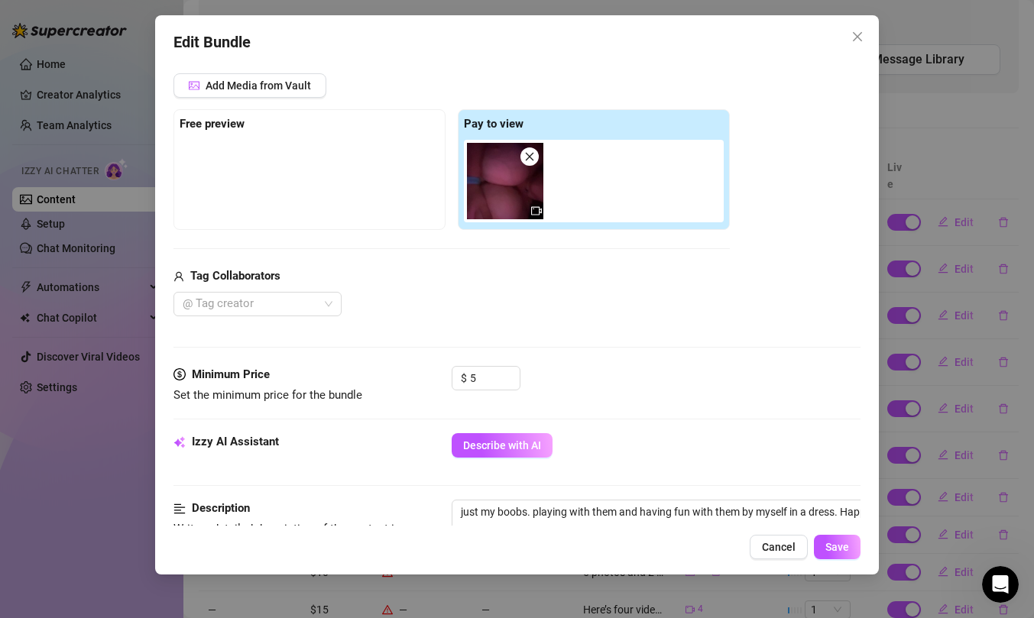
scroll to position [264, 0]
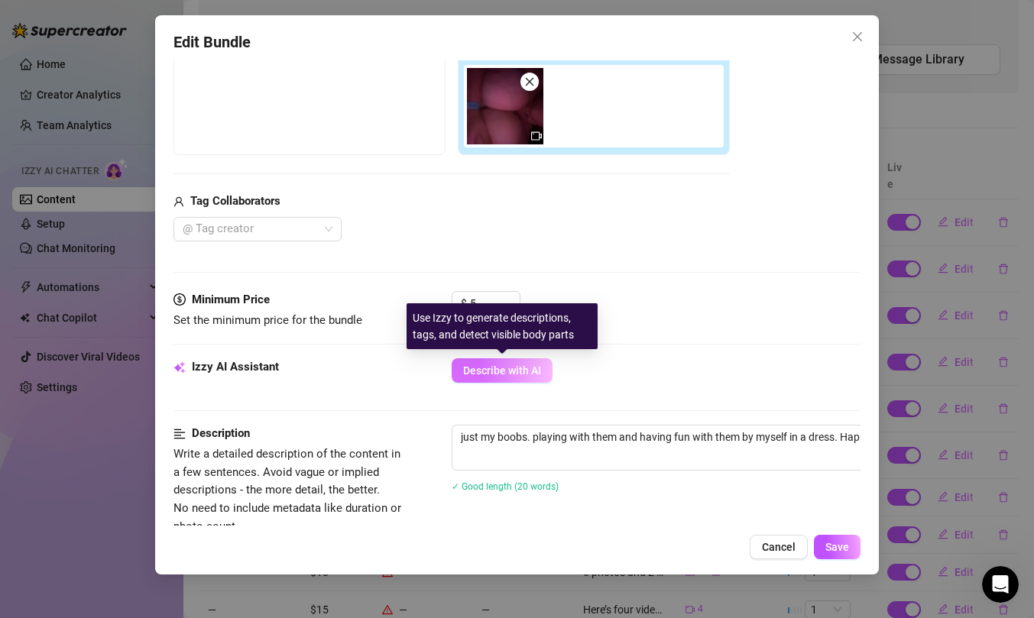
click at [503, 377] on button "Describe with AI" at bounding box center [502, 370] width 101 height 24
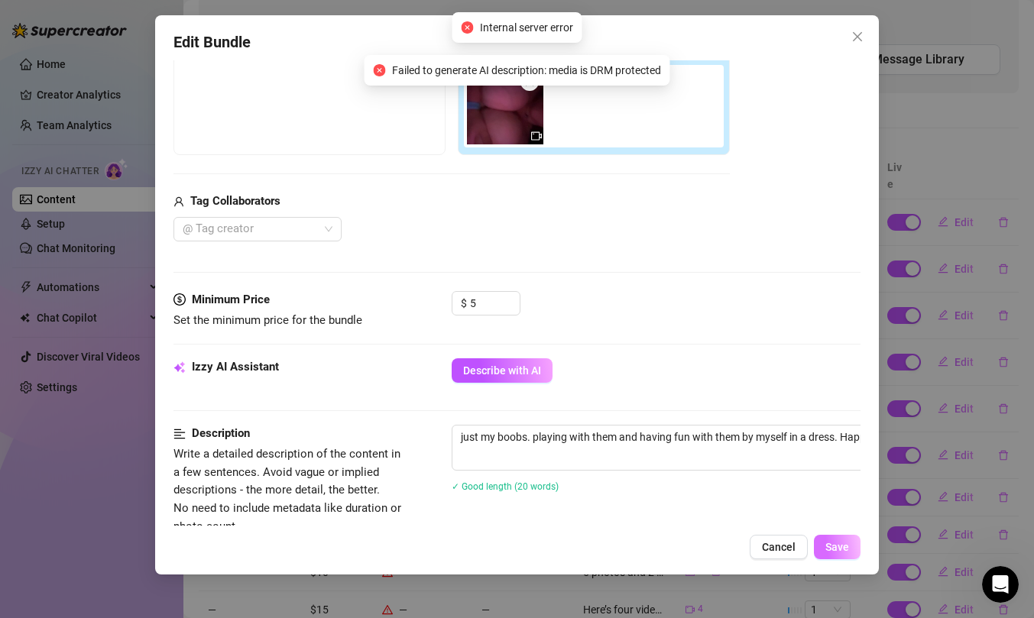
click at [830, 544] on span "Save" at bounding box center [837, 547] width 24 height 12
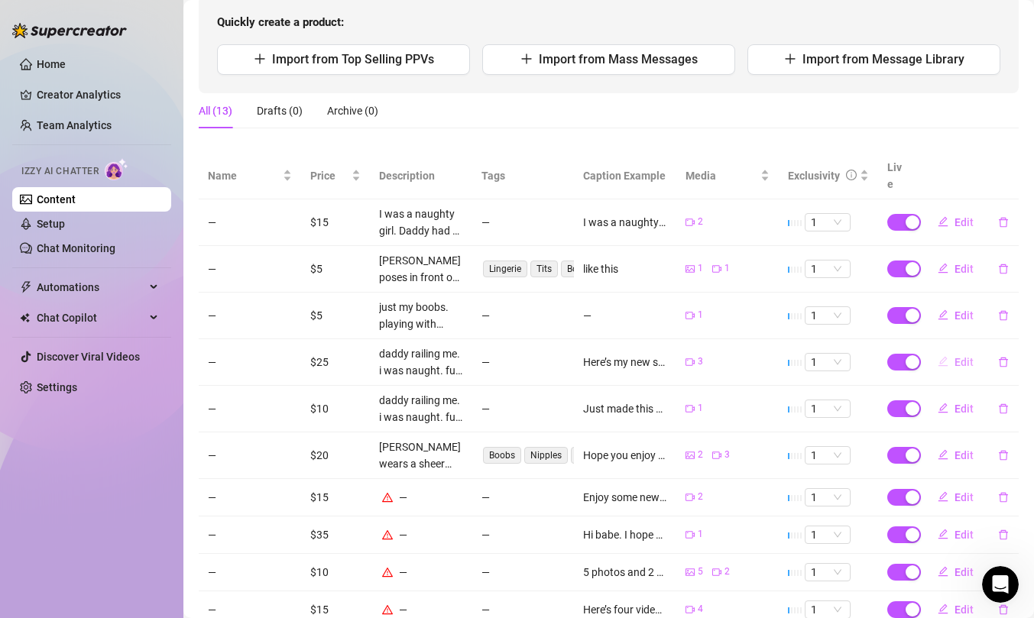
click at [944, 356] on icon "edit" at bounding box center [942, 361] width 11 height 11
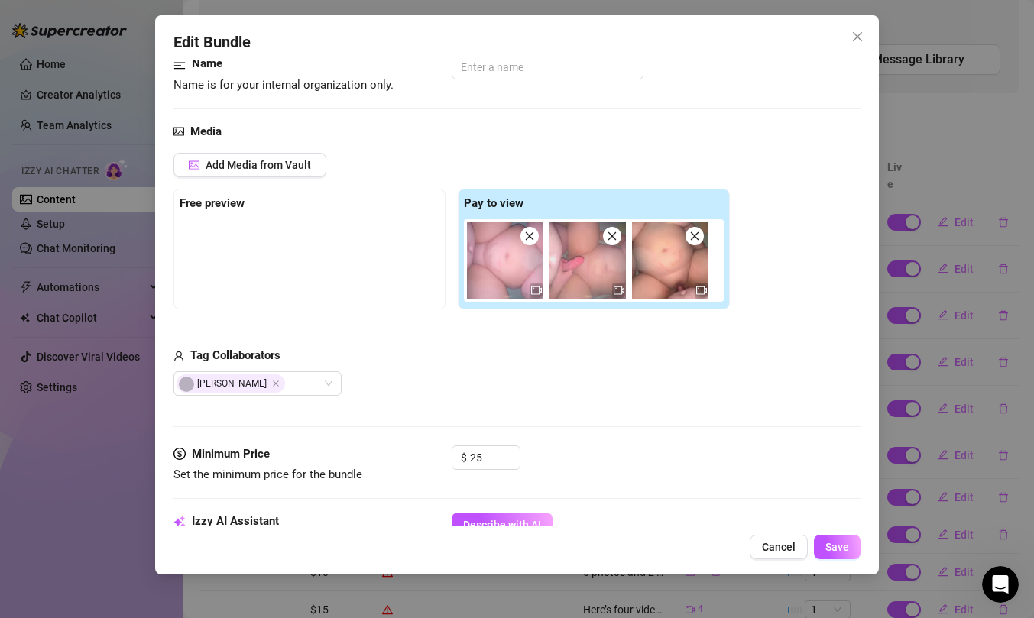
scroll to position [447, 0]
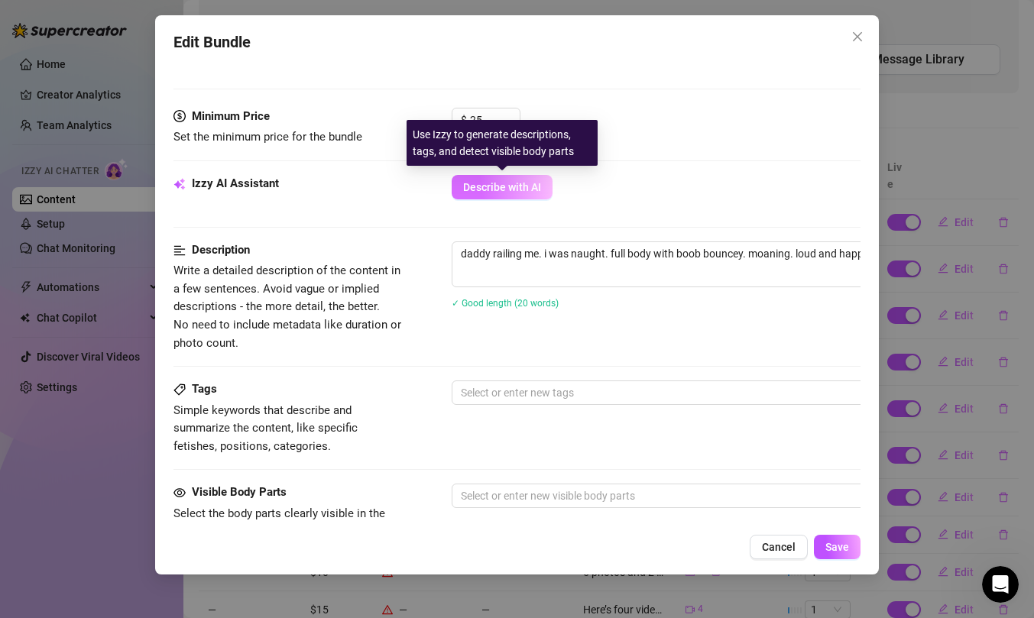
click at [490, 189] on span "Describe with AI" at bounding box center [502, 187] width 78 height 12
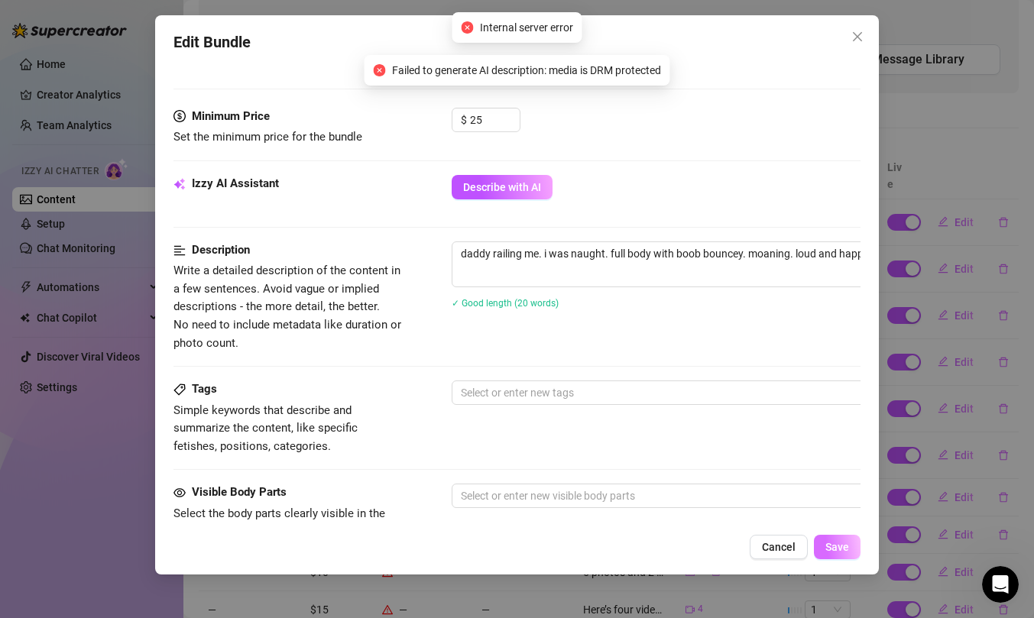
click at [830, 548] on span "Save" at bounding box center [837, 547] width 24 height 12
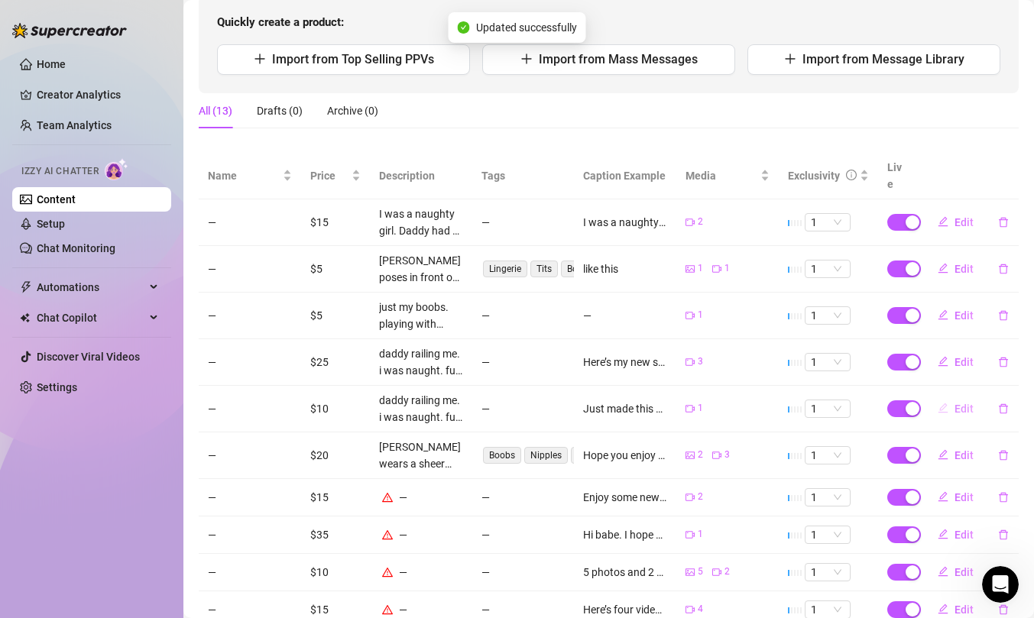
click at [958, 403] on span "Edit" at bounding box center [963, 409] width 19 height 12
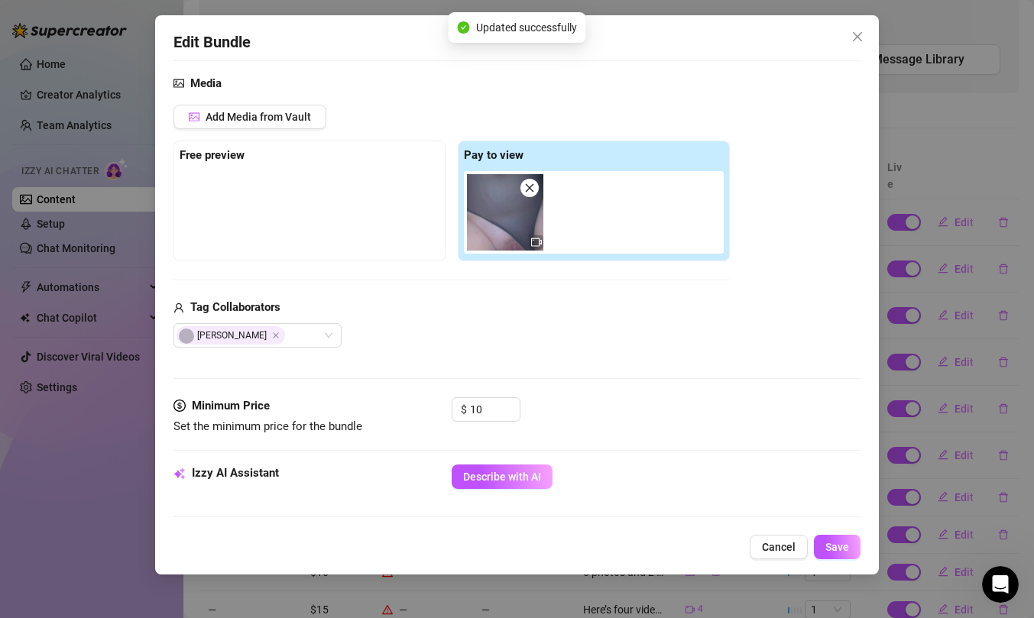
scroll to position [264, 0]
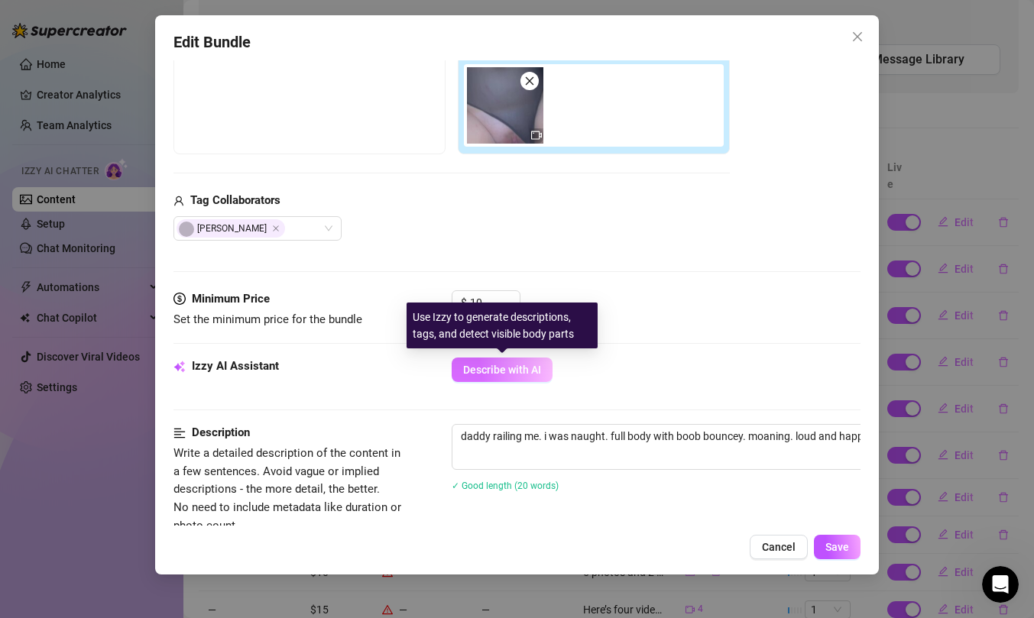
click at [514, 364] on span "Describe with AI" at bounding box center [502, 370] width 78 height 12
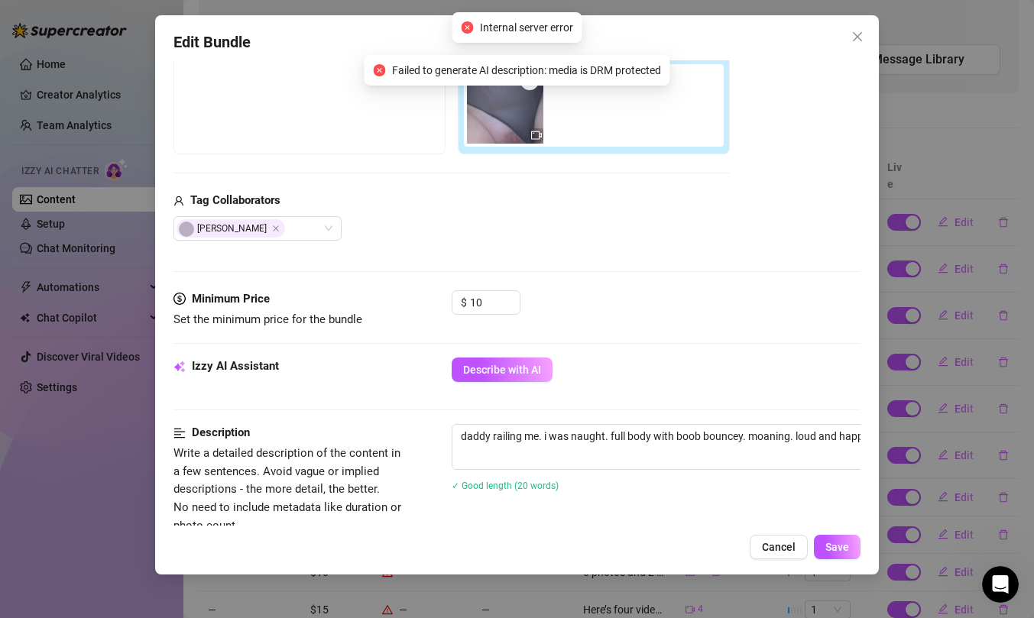
scroll to position [265, 0]
click at [863, 29] on button "Close" at bounding box center [857, 36] width 24 height 24
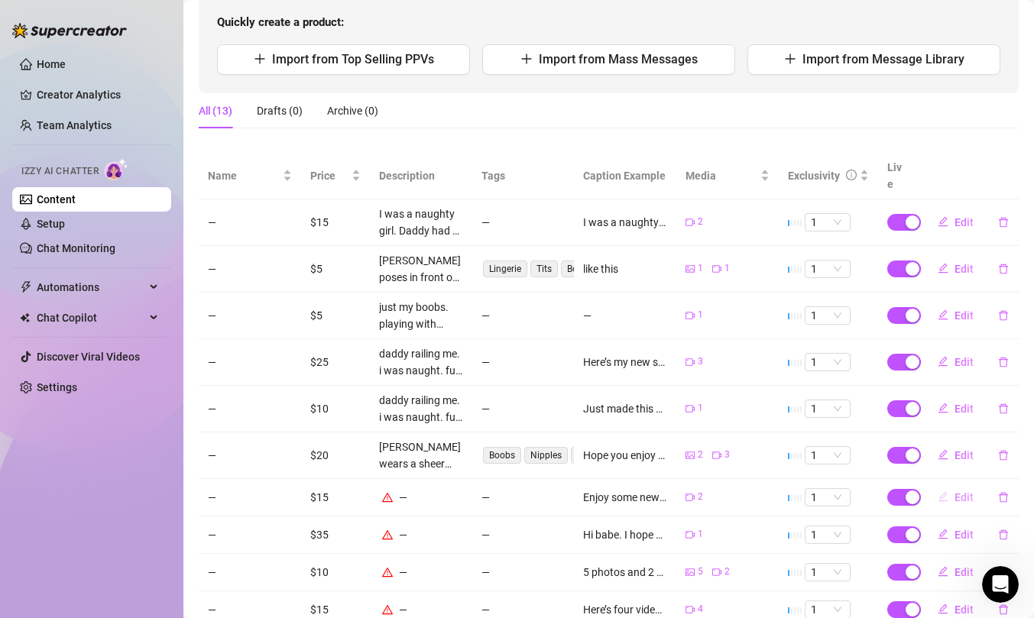
click at [957, 491] on span "Edit" at bounding box center [963, 497] width 19 height 12
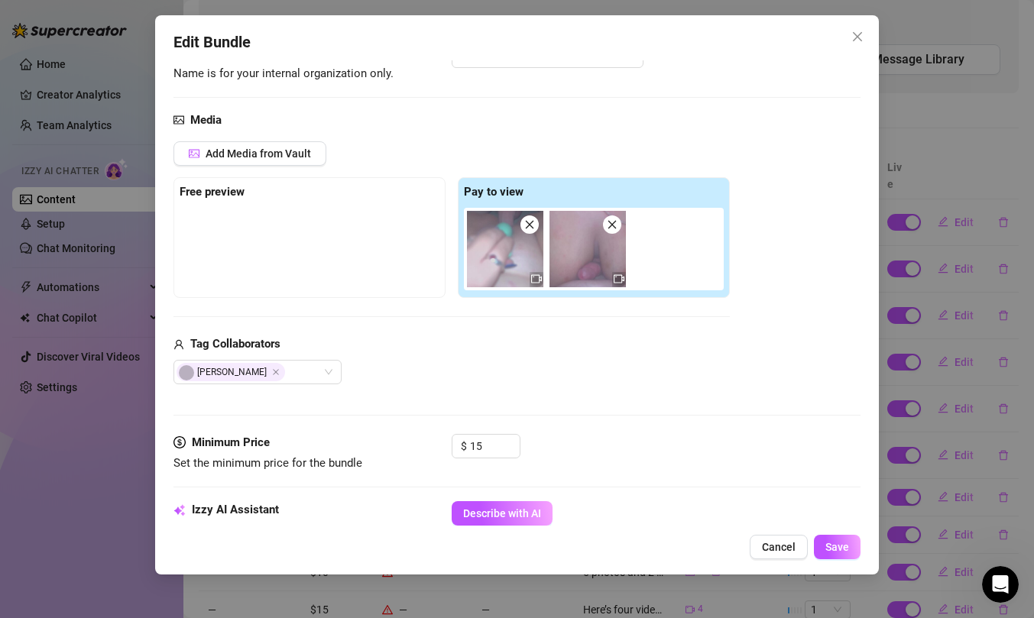
scroll to position [302, 0]
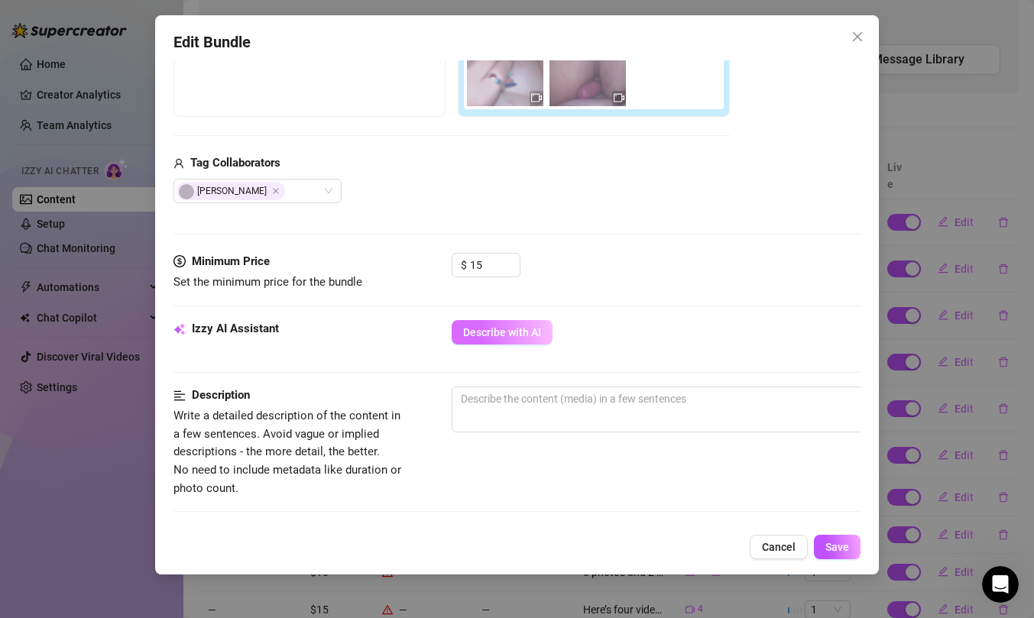
click at [526, 328] on span "Describe with AI" at bounding box center [502, 332] width 78 height 12
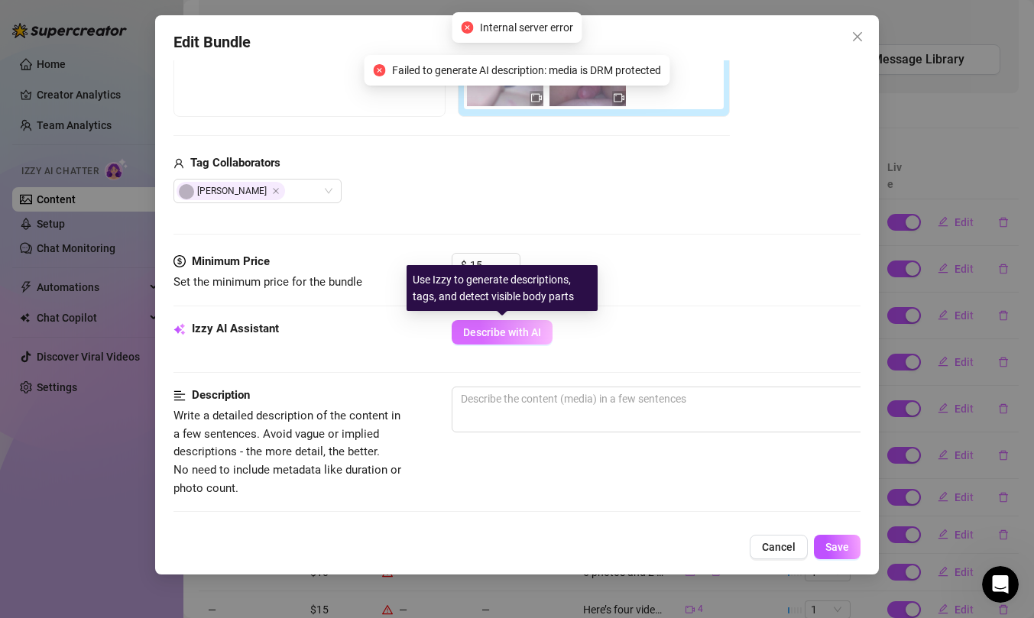
click at [527, 334] on span "Describe with AI" at bounding box center [502, 332] width 78 height 12
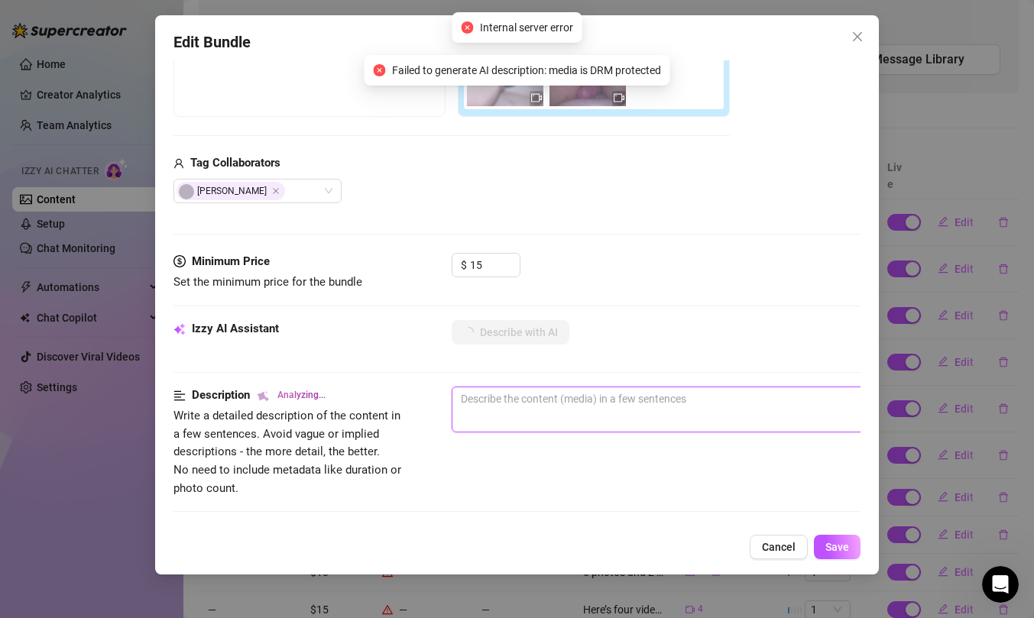
click at [503, 397] on textarea at bounding box center [718, 398] width 533 height 23
paste textarea "daddy railing me. i was naught. full body with boob bouncey. moaning. loud and …"
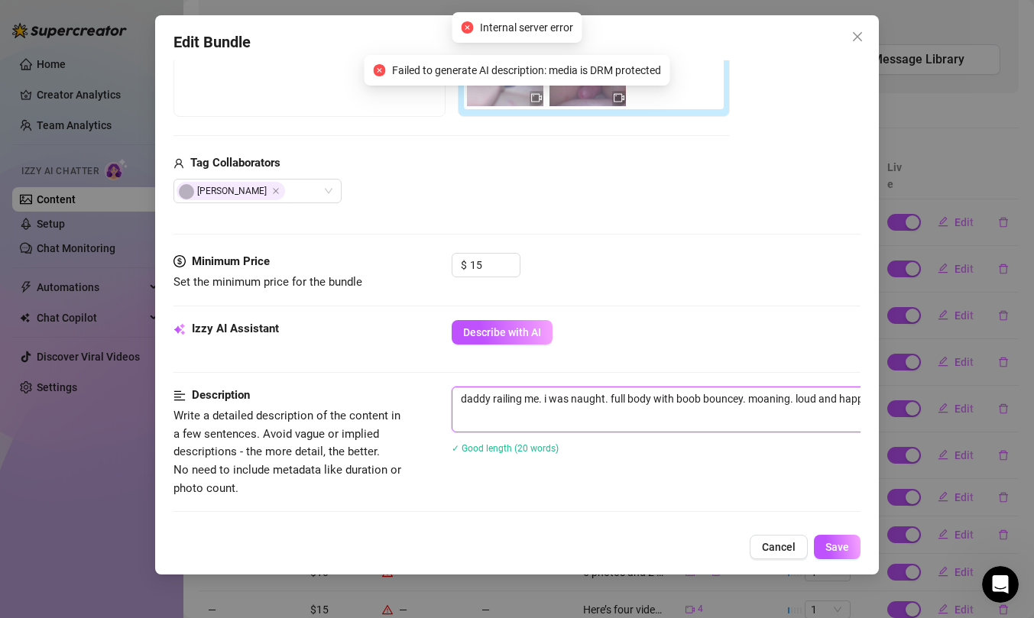
scroll to position [302, 108]
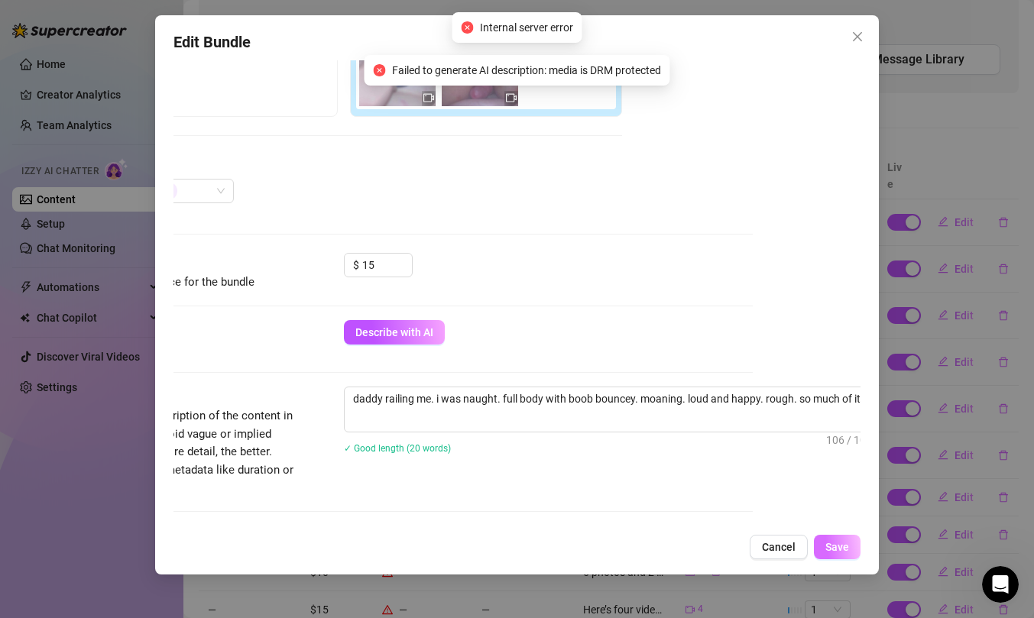
click at [817, 544] on button "Save" at bounding box center [837, 547] width 47 height 24
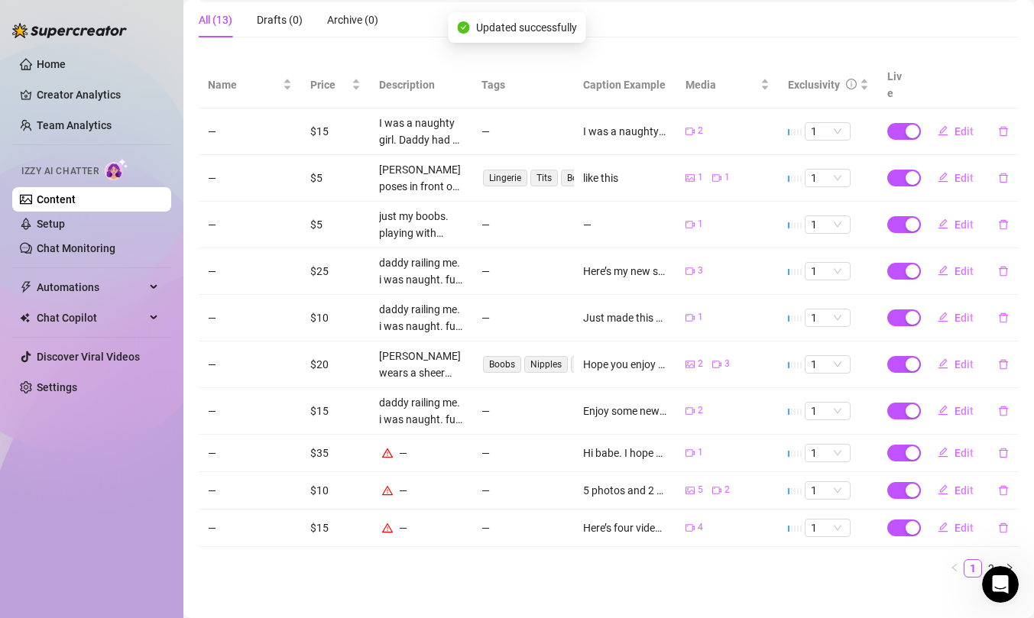
scroll to position [138, 0]
click at [949, 441] on button "Edit" at bounding box center [955, 453] width 60 height 24
type textarea "Hi babe. I hope you enjoy me getting railed xx"
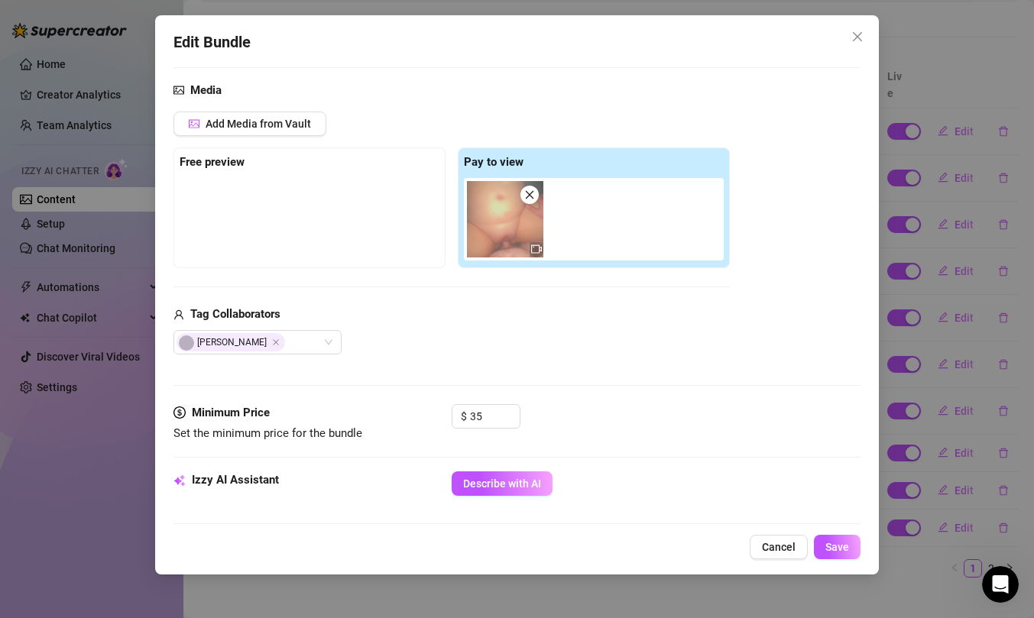
scroll to position [219, 0]
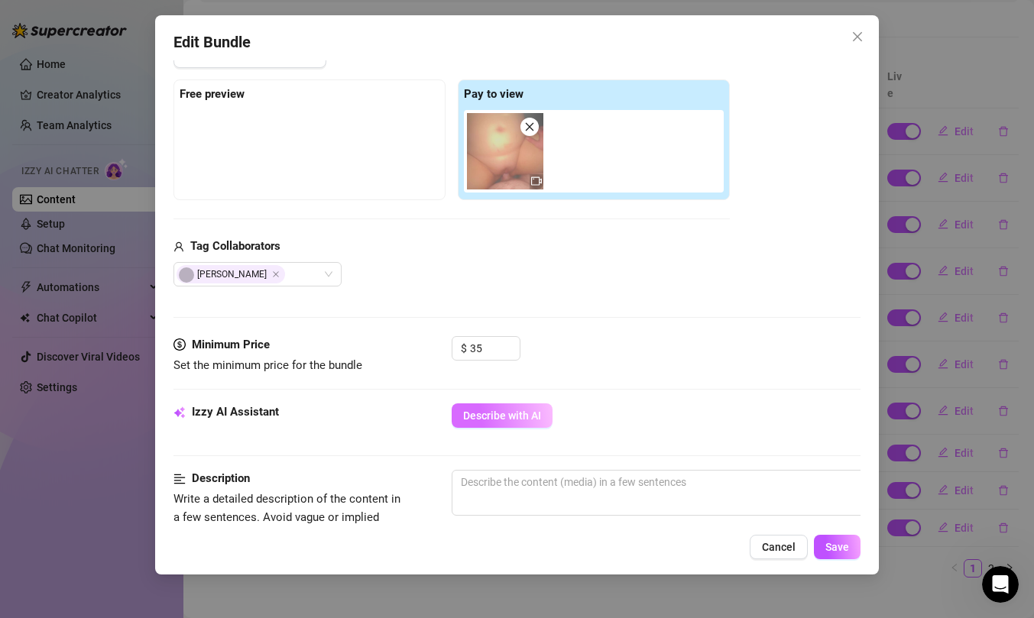
click at [516, 420] on span "Describe with AI" at bounding box center [502, 416] width 78 height 12
click at [484, 347] on input "35" at bounding box center [495, 348] width 50 height 23
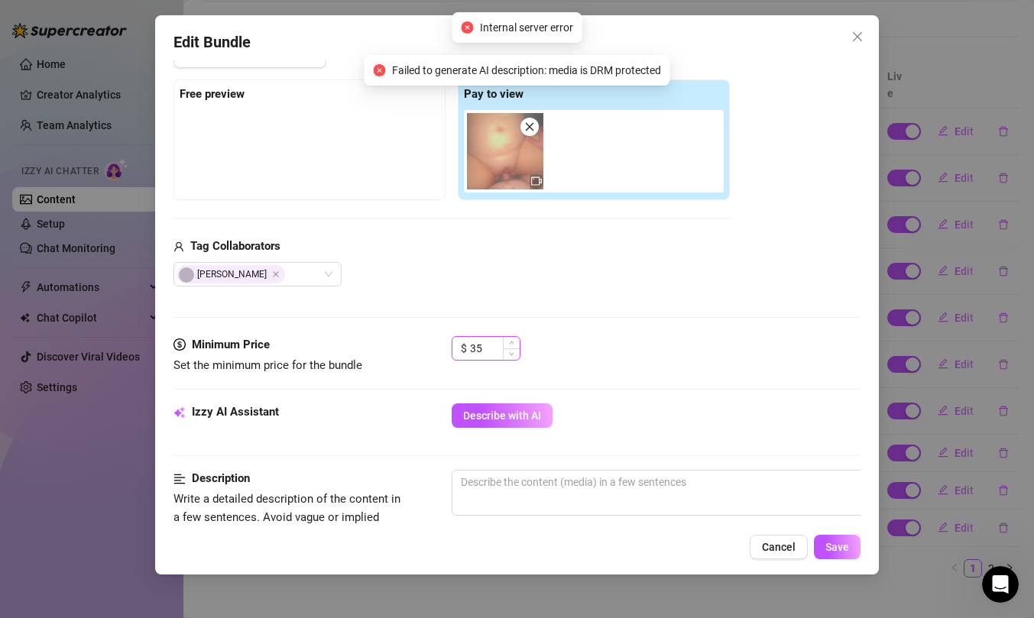
type input "3"
type input "25"
click at [669, 364] on div "$ 25" at bounding box center [656, 355] width 409 height 38
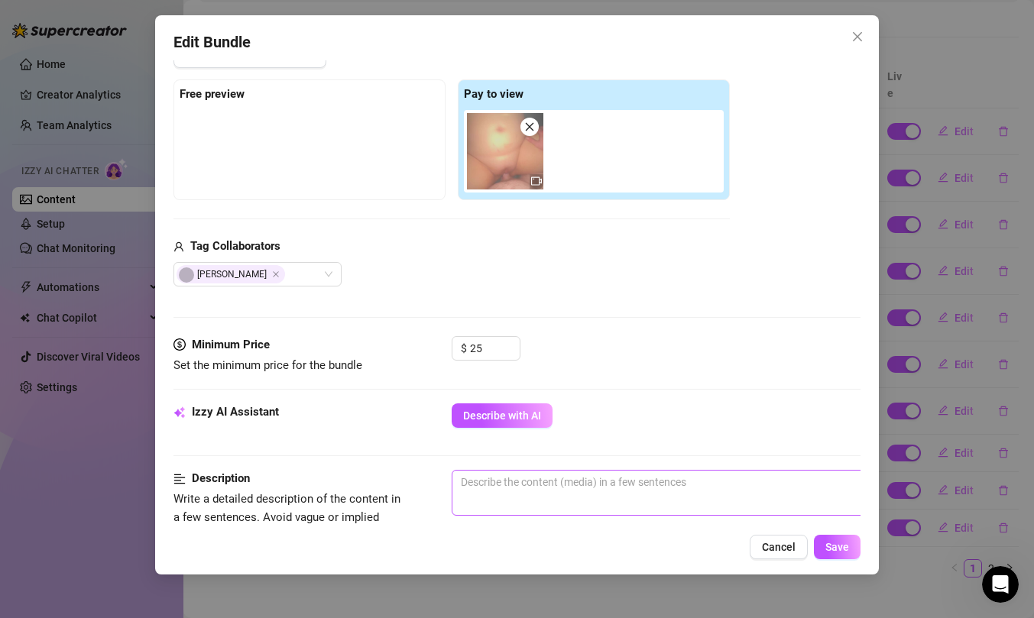
click at [529, 515] on div "0 / 1000" at bounding box center [719, 513] width 535 height 87
click at [549, 479] on textarea at bounding box center [718, 482] width 533 height 23
paste textarea "daddy railing me. i was naught. full body with boob bouncey. moaning. loud and …"
type textarea "daddy railing me. i was naught. full body with boob bouncey. moaning. loud and …"
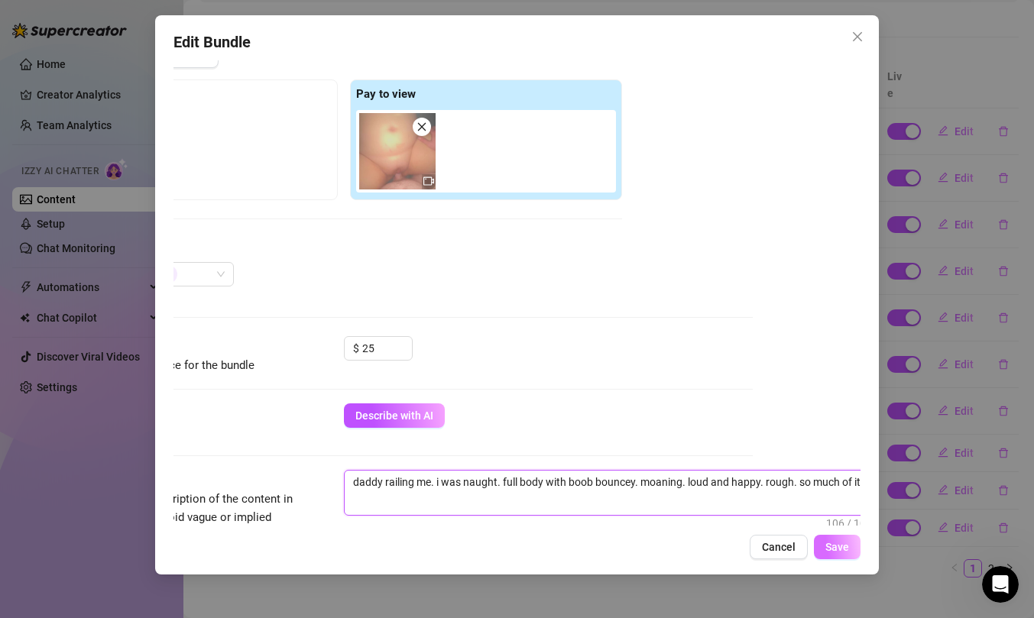
type textarea "daddy railing me. i was naught. full body with boob bouncey. moaning. loud and …"
click at [843, 548] on span "Save" at bounding box center [837, 547] width 24 height 12
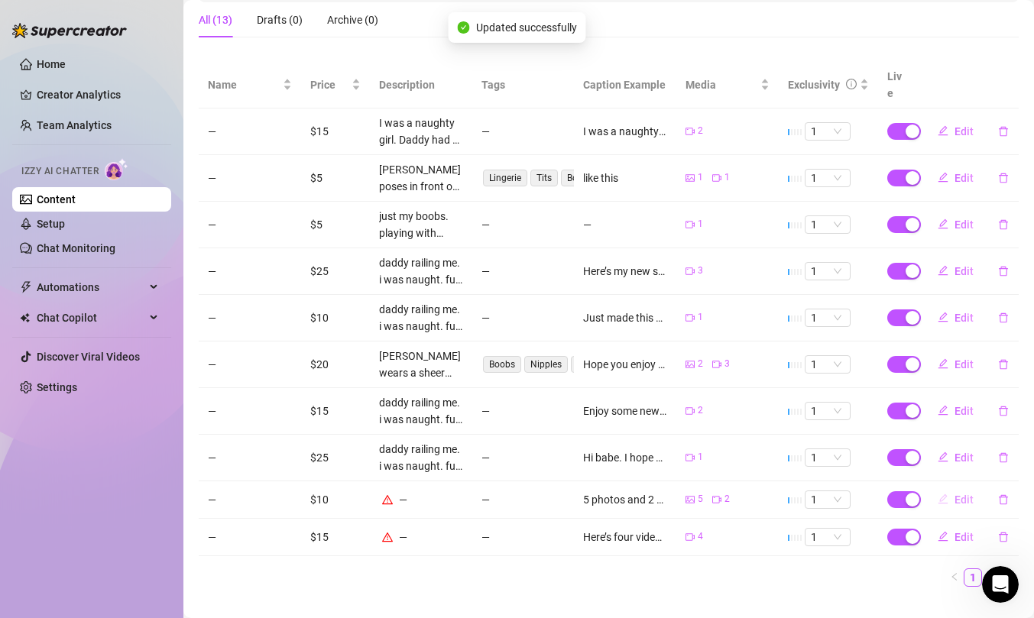
click at [955, 494] on span "Edit" at bounding box center [963, 500] width 19 height 12
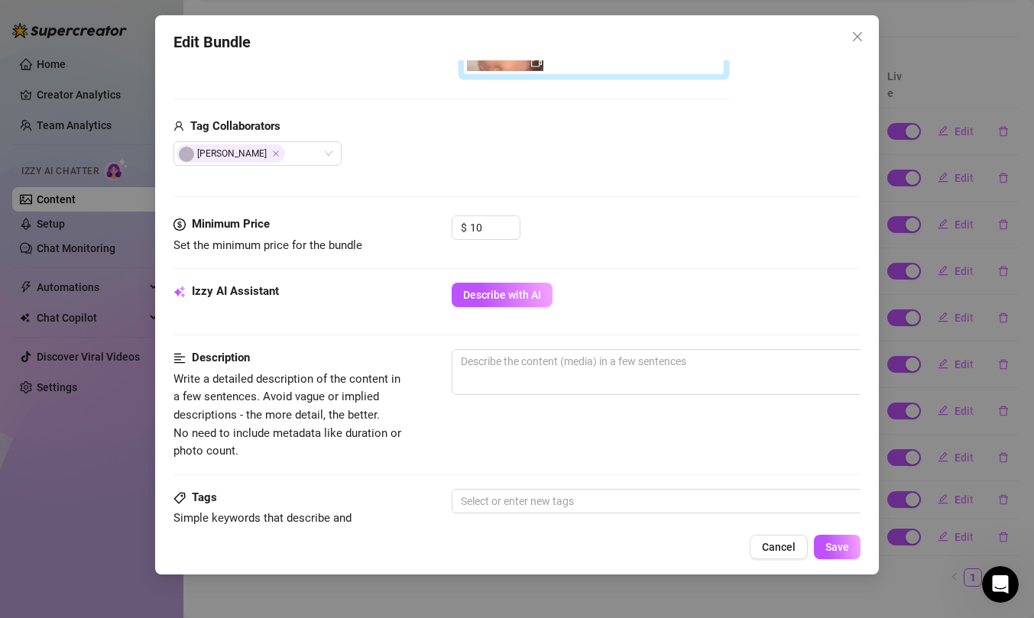
scroll to position [531, 0]
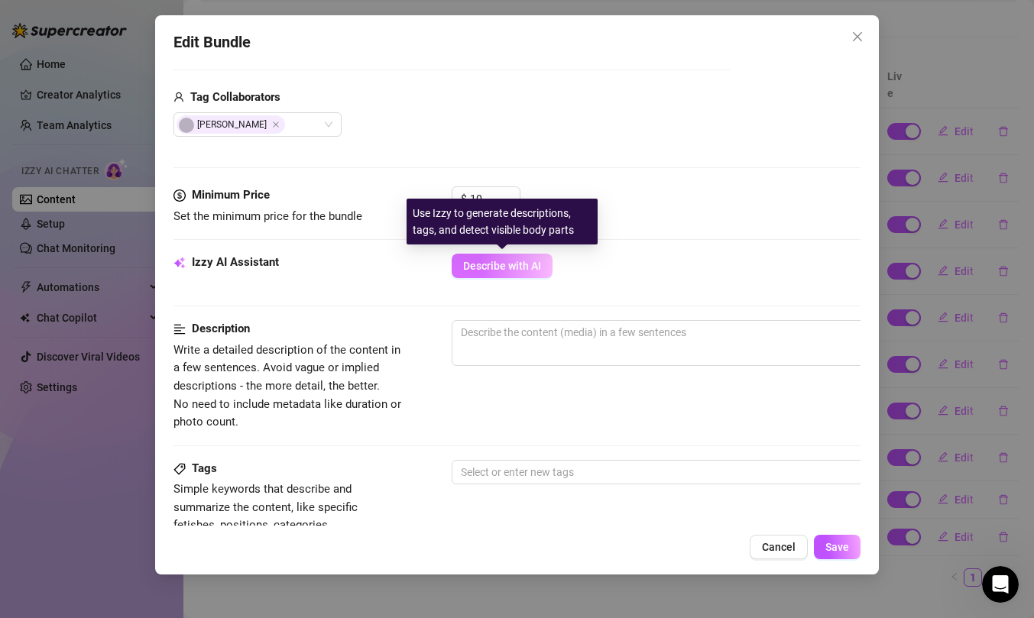
click at [505, 268] on span "Describe with AI" at bounding box center [502, 266] width 78 height 12
type textarea "[PERSON_NAME]"
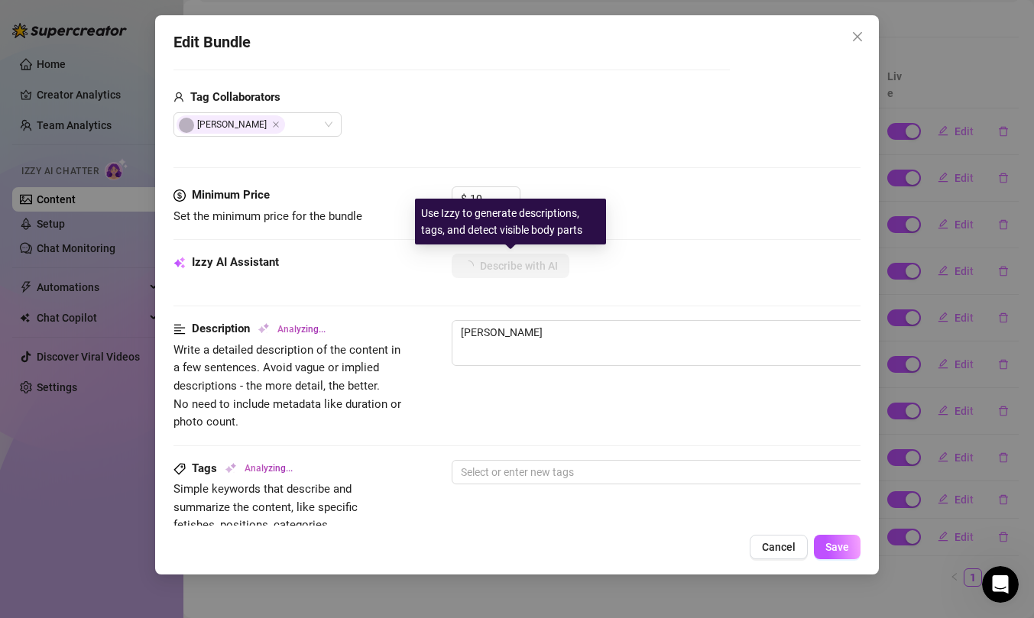
type textarea "Neoma shows"
type textarea "Neoma shows off"
type textarea "Neoma shows off her"
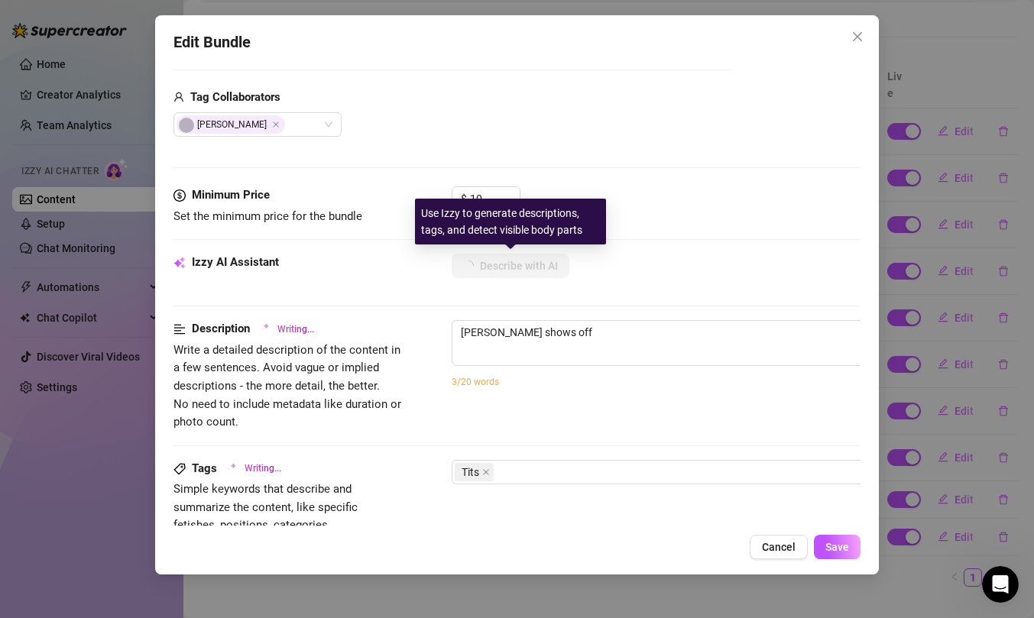
type textarea "Neoma shows off her"
type textarea "Neoma shows off her massive"
type textarea "Neoma shows off her massive tits"
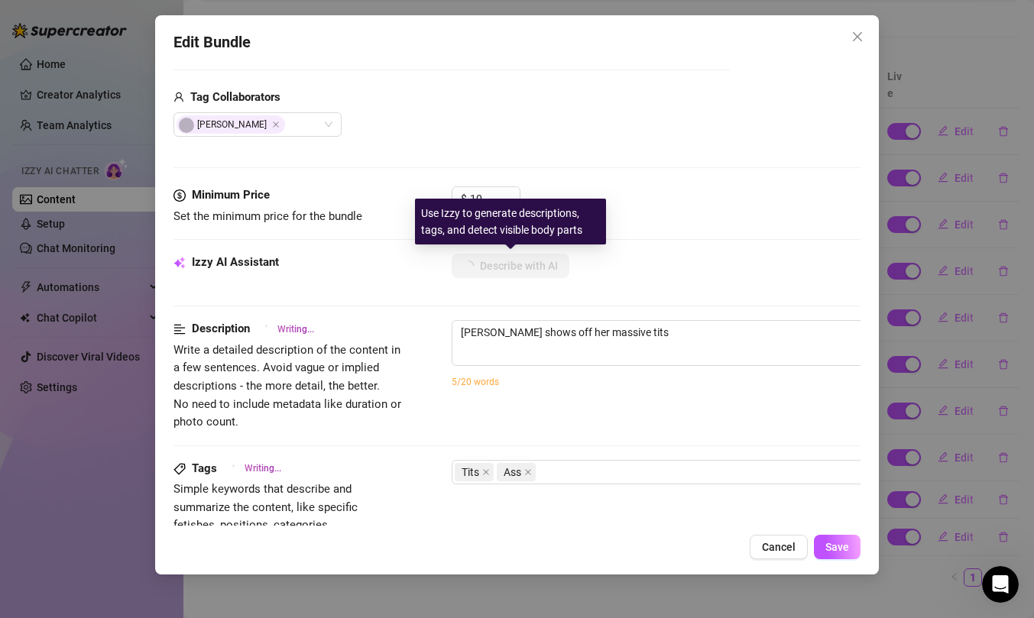
type textarea "Neoma shows off her massive tits with"
type textarea "Neoma shows off her massive tits with nipples"
type textarea "Neoma shows off her massive tits with nipples fully"
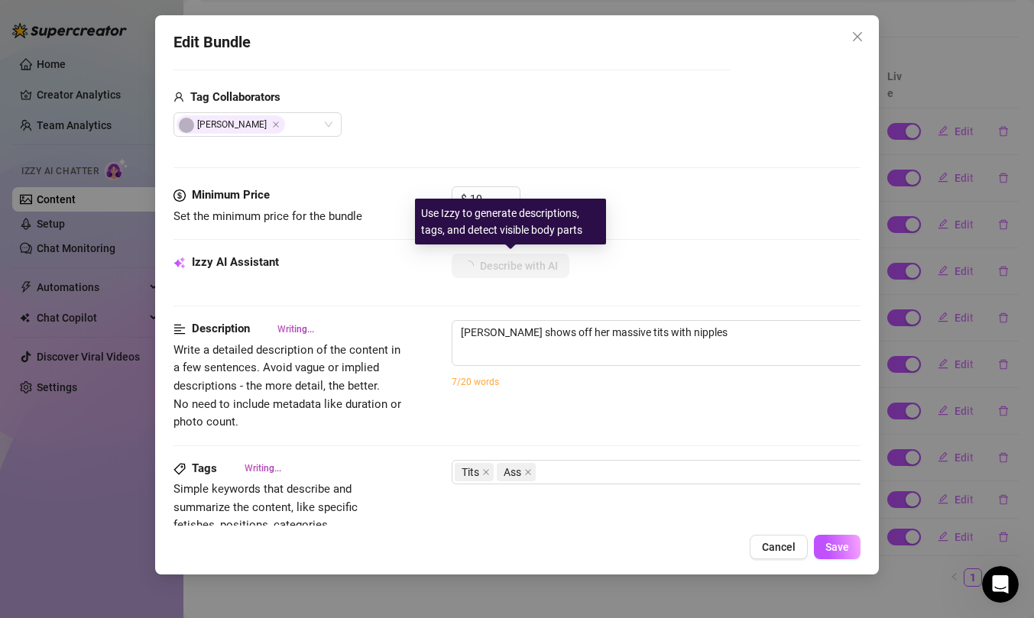
type textarea "Neoma shows off her massive tits with nipples fully"
type textarea "Neoma shows off her massive tits with nipples fully exposed,"
type textarea "Neoma shows off her massive tits with nipples fully exposed, wearing"
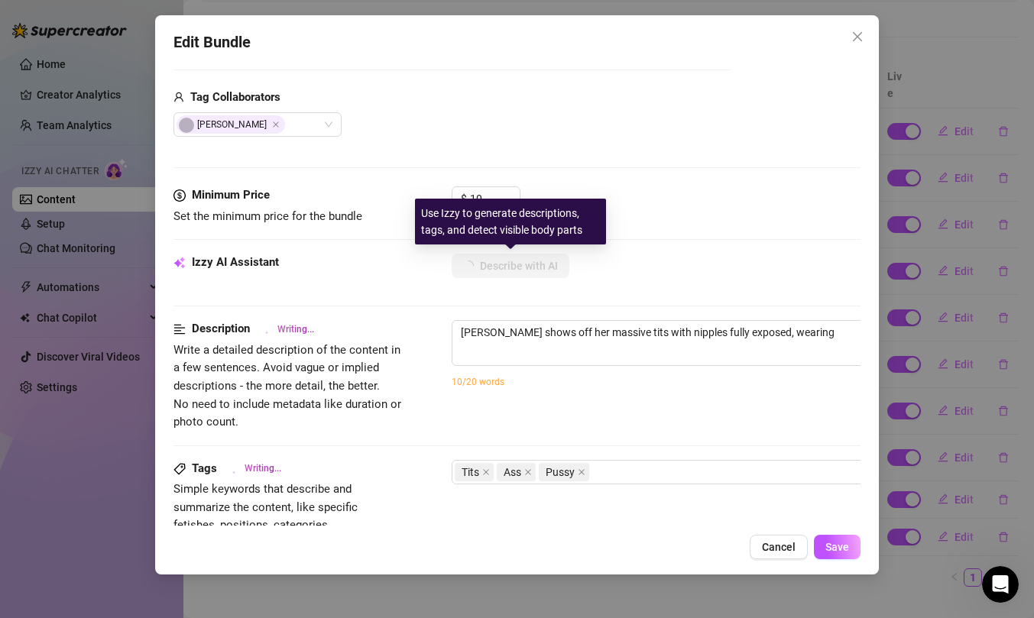
type textarea "Neoma shows off her massive tits with nipples fully exposed, wearing a"
type textarea "Neoma shows off her massive tits with nipples fully exposed, wearing a black"
type textarea "Neoma shows off her massive tits with nipples fully exposed, wearing a black la…"
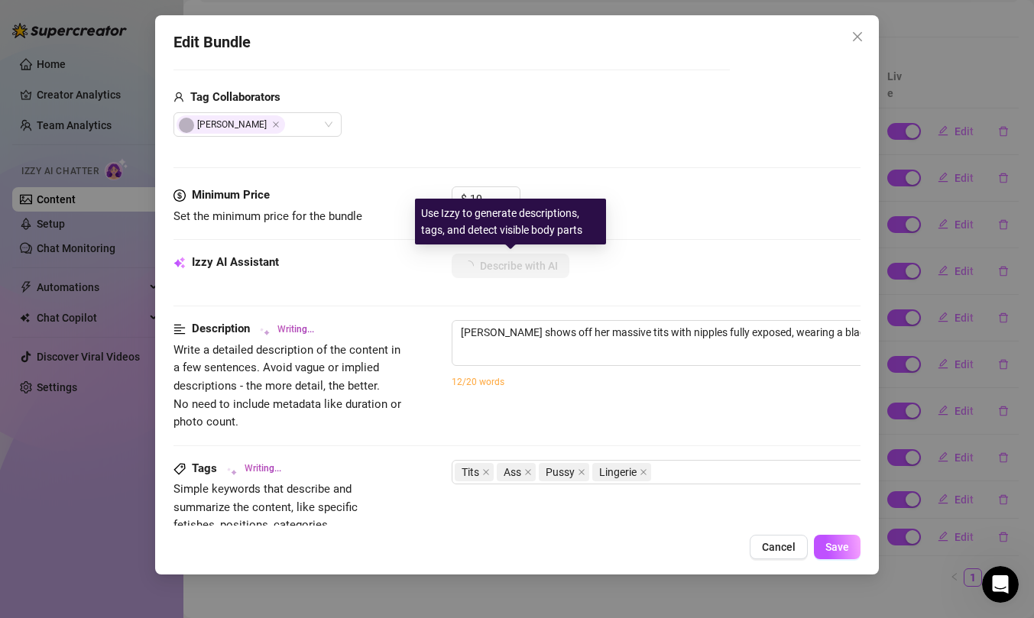
type textarea "Neoma shows off her massive tits with nipples fully exposed, wearing a black la…"
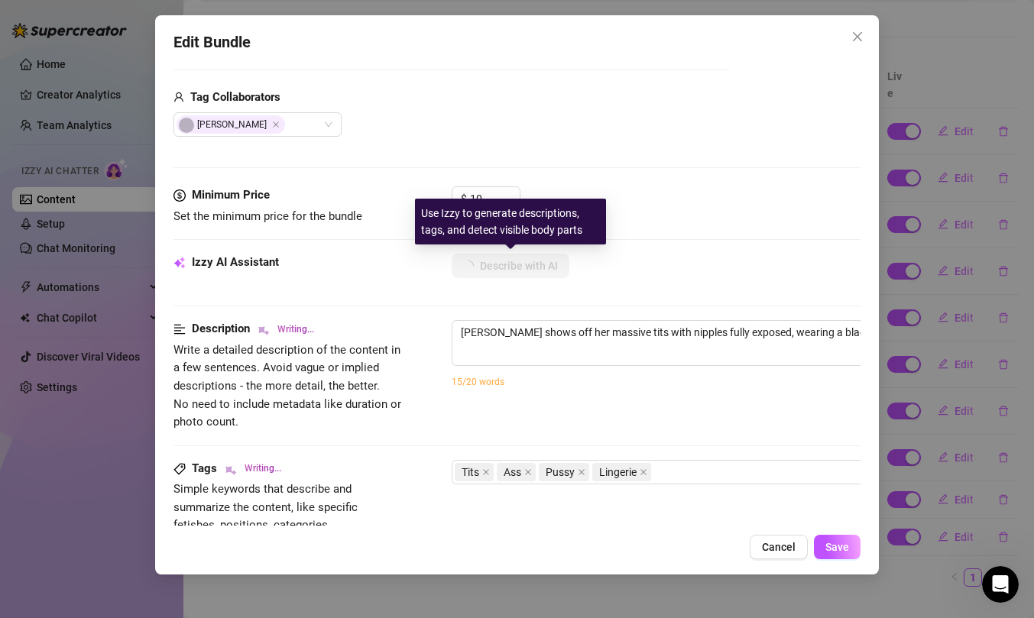
type textarea "Neoma shows off her massive tits with nipples fully exposed, wearing a black la…"
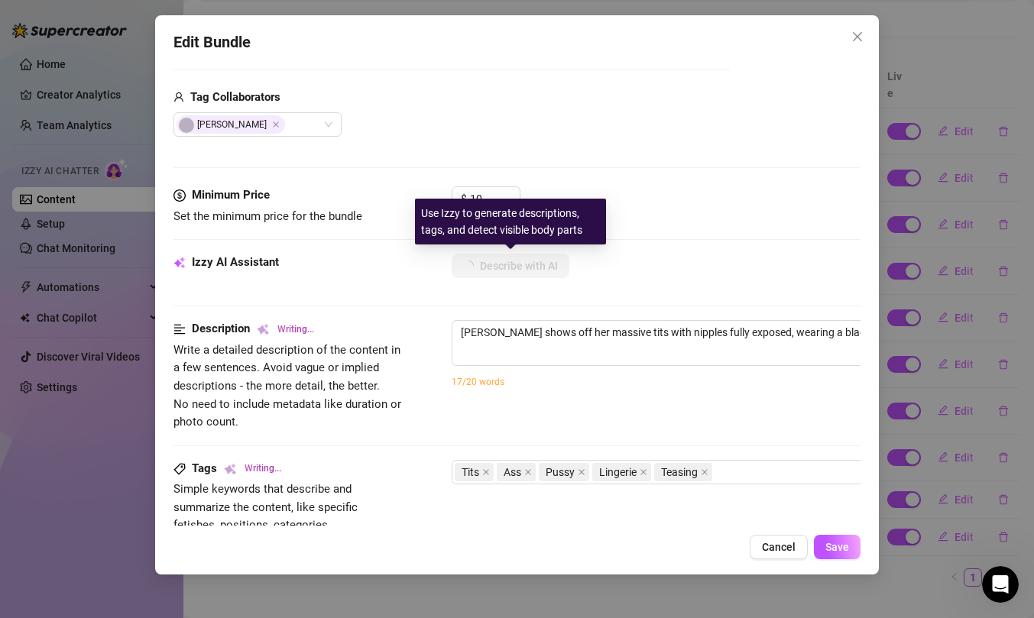
type textarea "Neoma shows off her massive tits with nipples fully exposed, wearing a black la…"
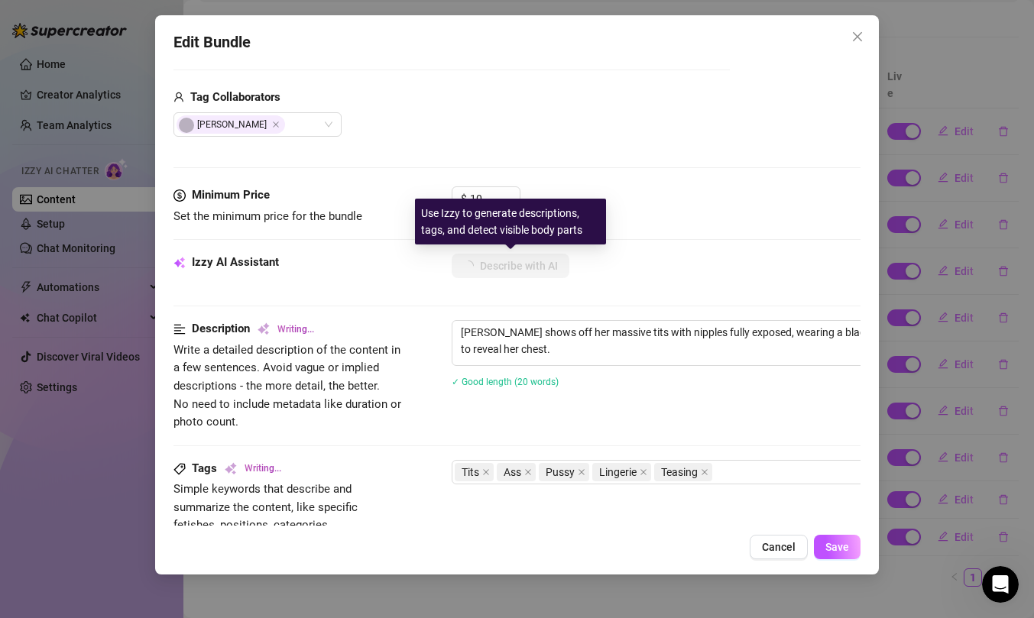
type textarea "Neoma shows off her massive tits with nipples fully exposed, wearing a black la…"
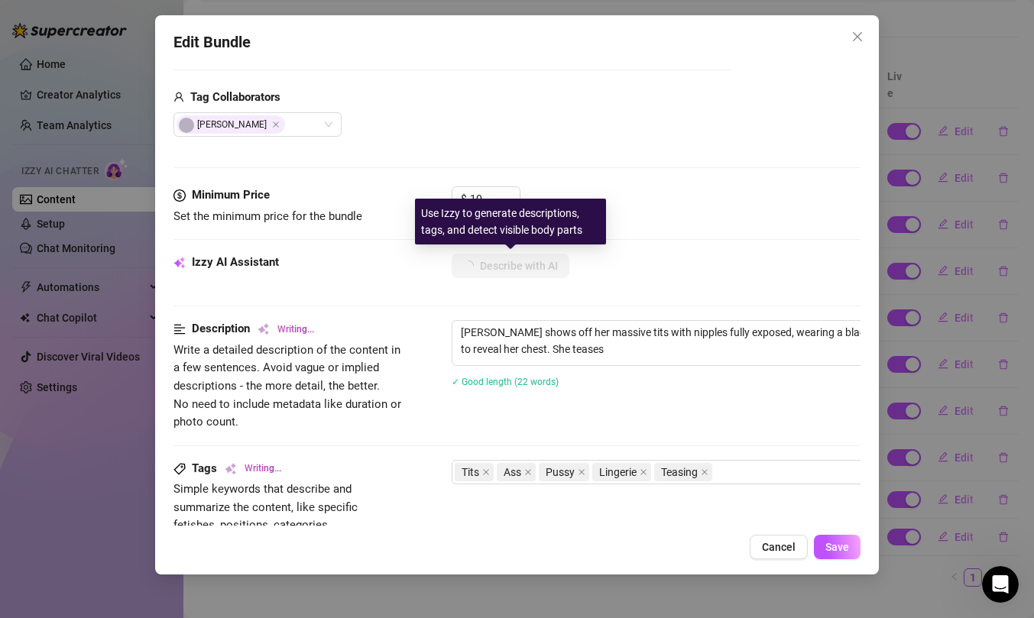
type textarea "Neoma shows off her massive tits with nipples fully exposed, wearing a black la…"
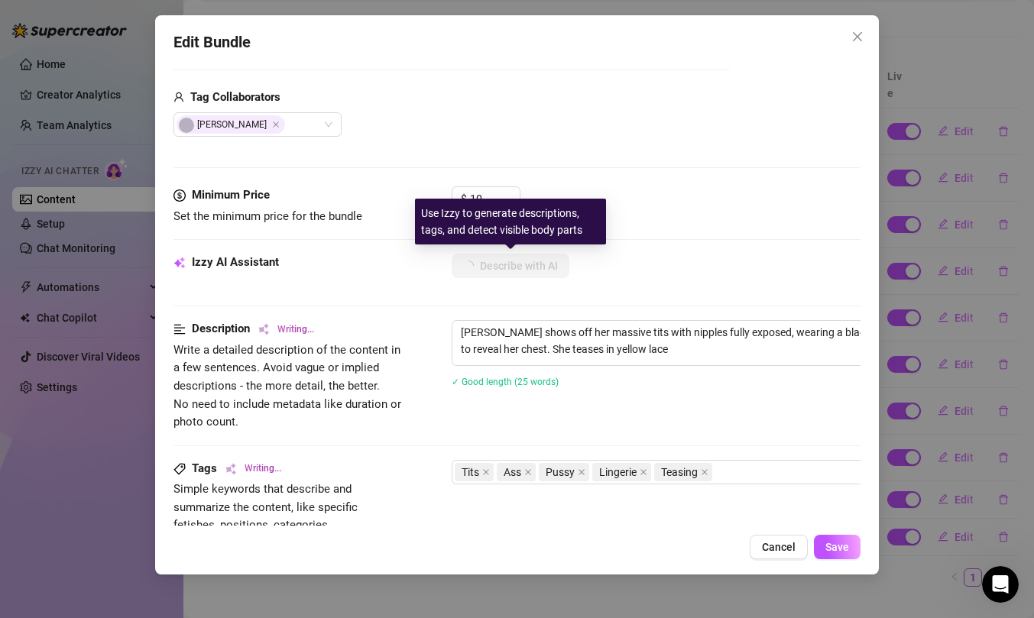
type textarea "Neoma shows off her massive tits with nipples fully exposed, wearing a black la…"
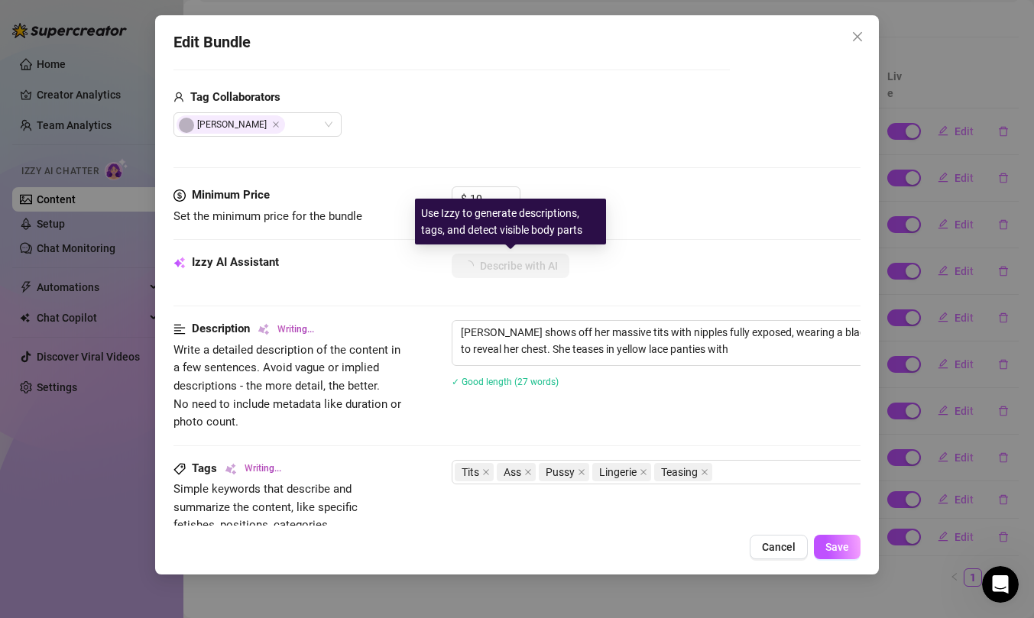
type textarea "Neoma shows off her massive tits with nipples fully exposed, wearing a black la…"
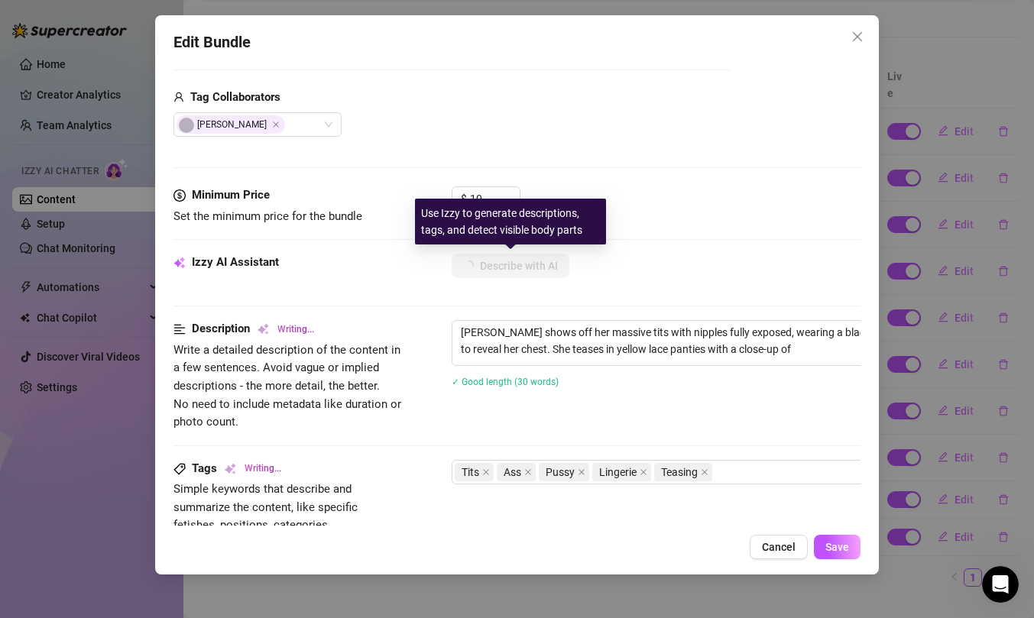
type textarea "Neoma shows off her massive tits with nipples fully exposed, wearing a black la…"
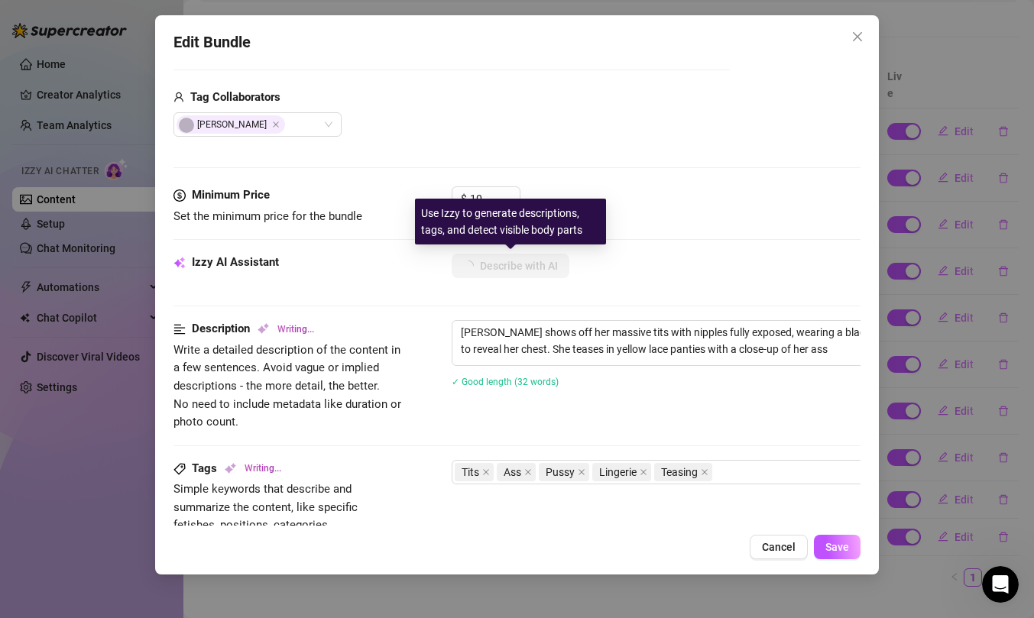
type textarea "Neoma shows off her massive tits with nipples fully exposed, wearing a black la…"
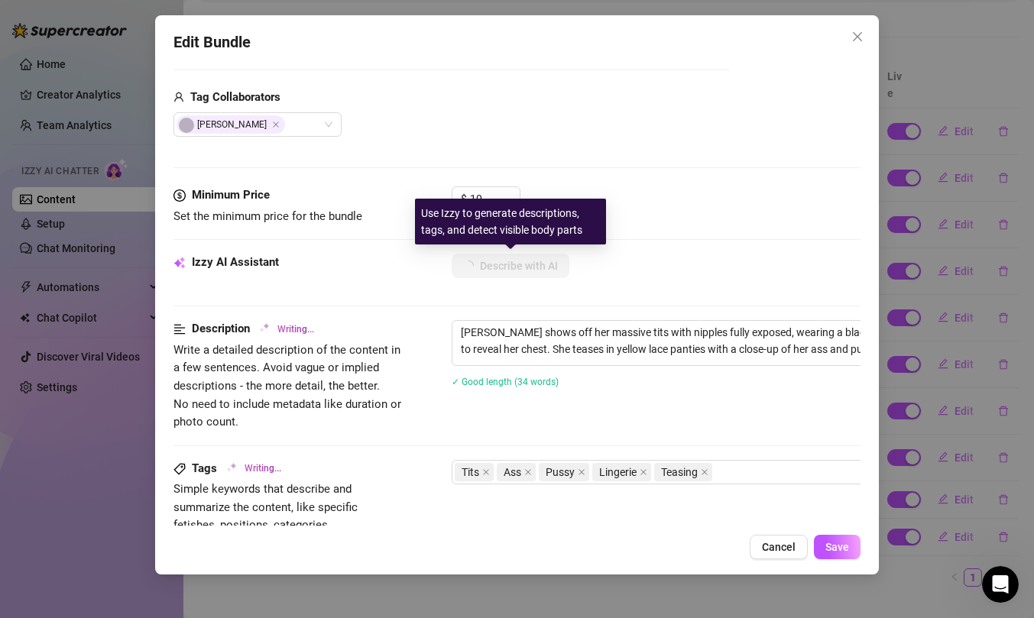
type textarea "Neoma shows off her massive tits with nipples fully exposed, wearing a black la…"
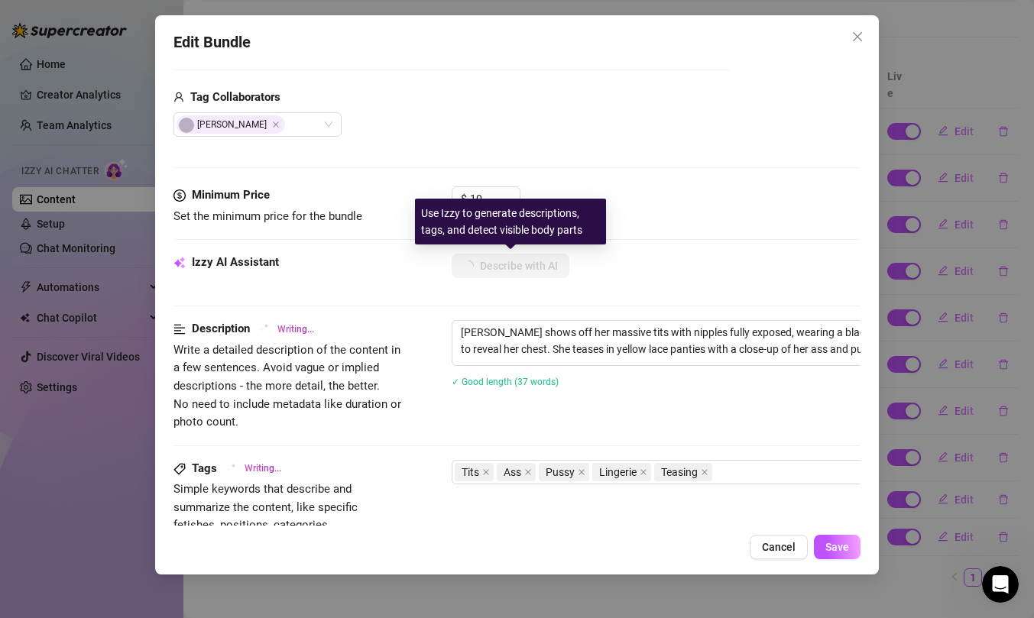
type textarea "Neoma shows off her massive tits with nipples fully exposed, wearing a black la…"
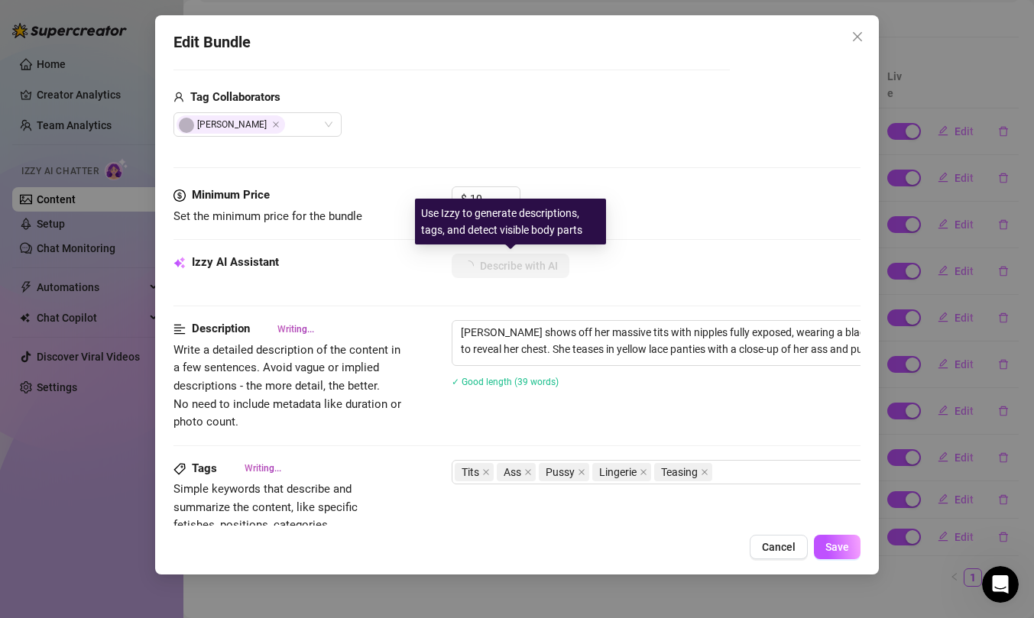
type textarea "Neoma shows off her massive tits with nipples fully exposed, wearing a black la…"
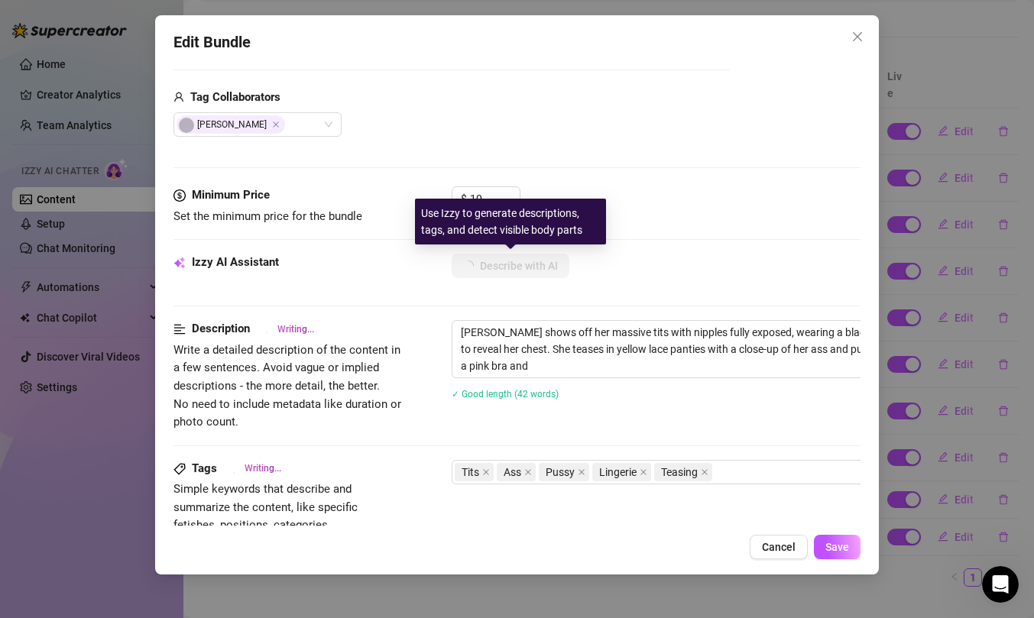
type textarea "Neoma shows off her massive tits with nipples fully exposed, wearing a black la…"
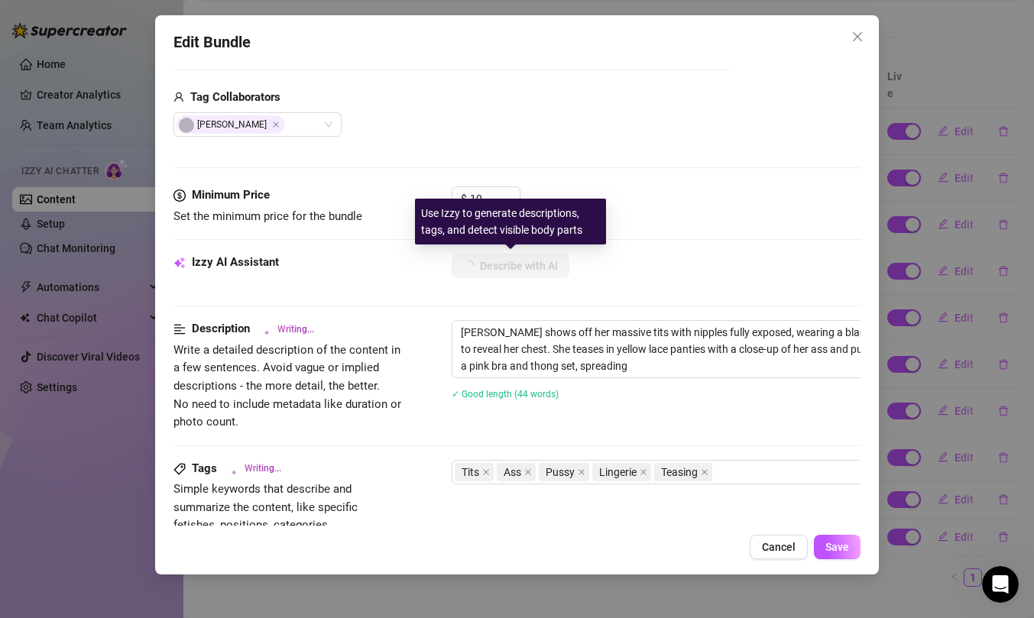
type textarea "Neoma shows off her massive tits with nipples fully exposed, wearing a black la…"
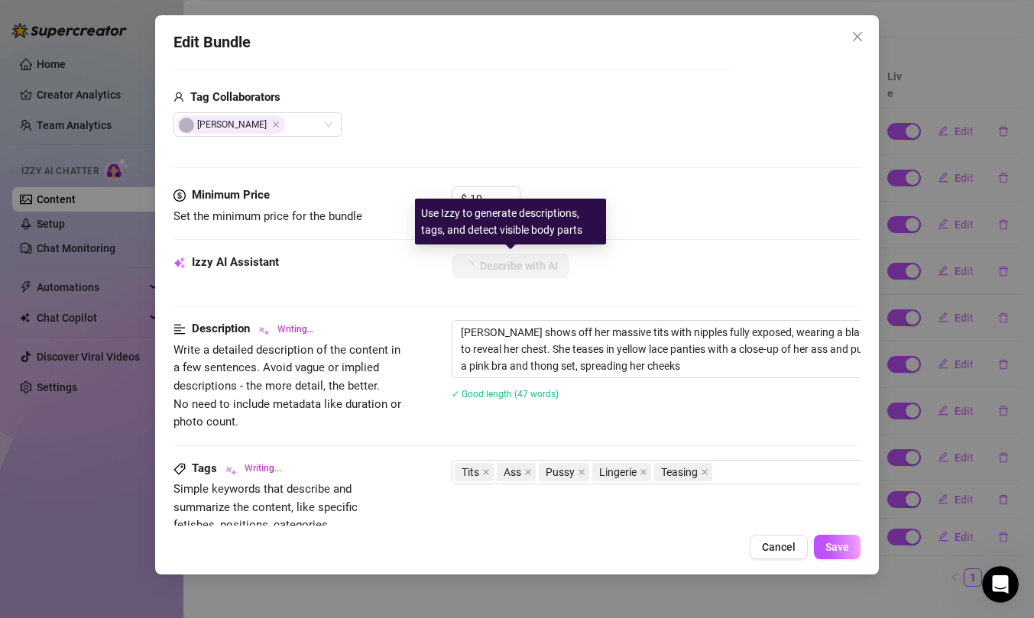
type textarea "Neoma shows off her massive tits with nipples fully exposed, wearing a black la…"
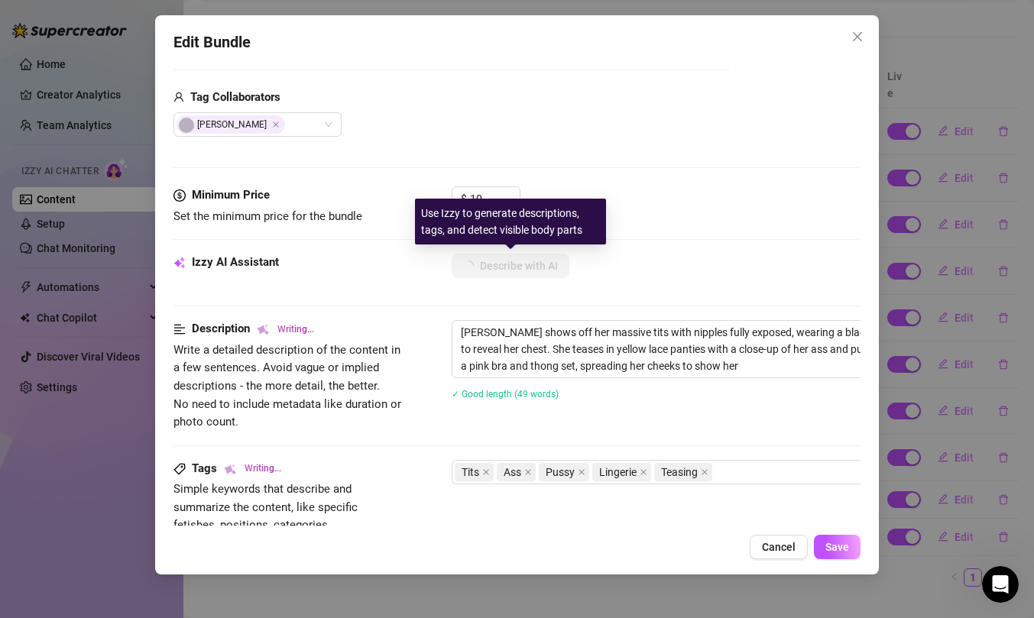
type textarea "Neoma shows off her massive tits with nipples fully exposed, wearing a black la…"
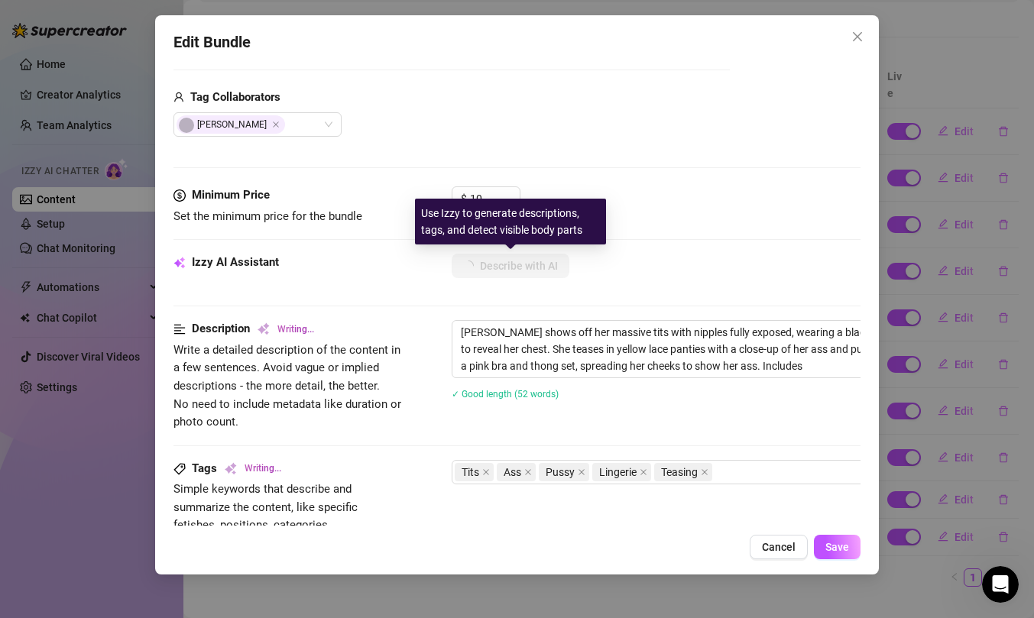
type textarea "Neoma shows off her massive tits with nipples fully exposed, wearing a black la…"
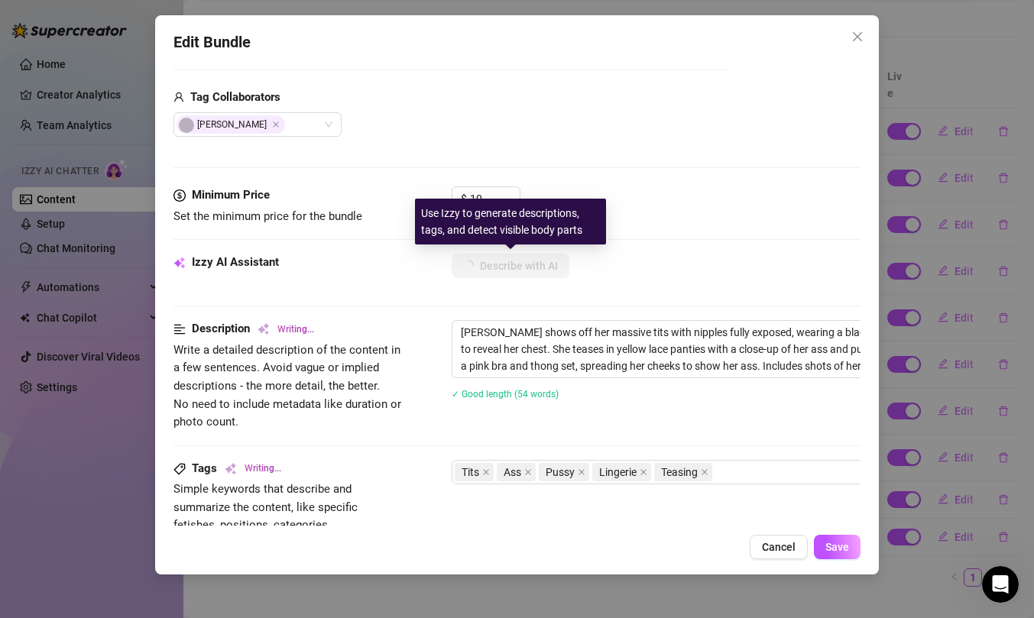
type textarea "Neoma shows off her massive tits with nipples fully exposed, wearing a black la…"
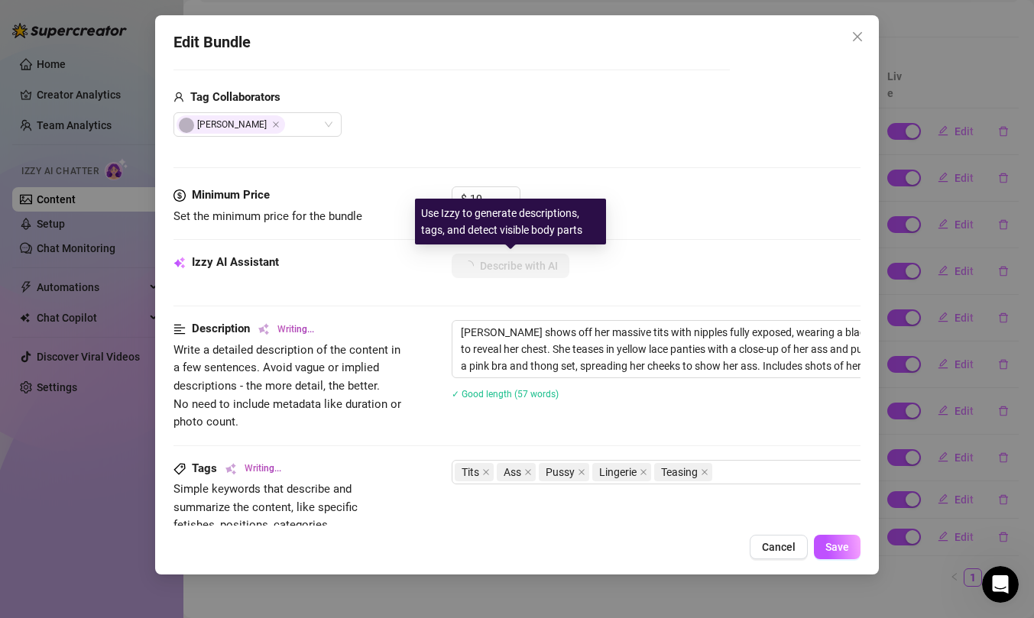
type textarea "Neoma shows off her massive tits with nipples fully exposed, wearing a black la…"
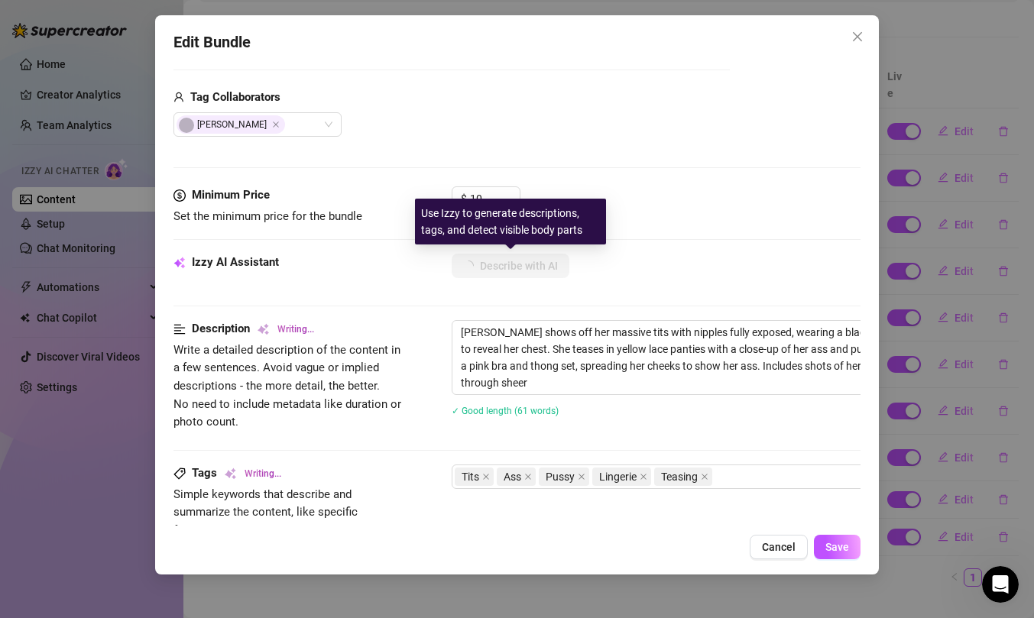
type textarea "Neoma shows off her massive tits with nipples fully exposed, wearing a black la…"
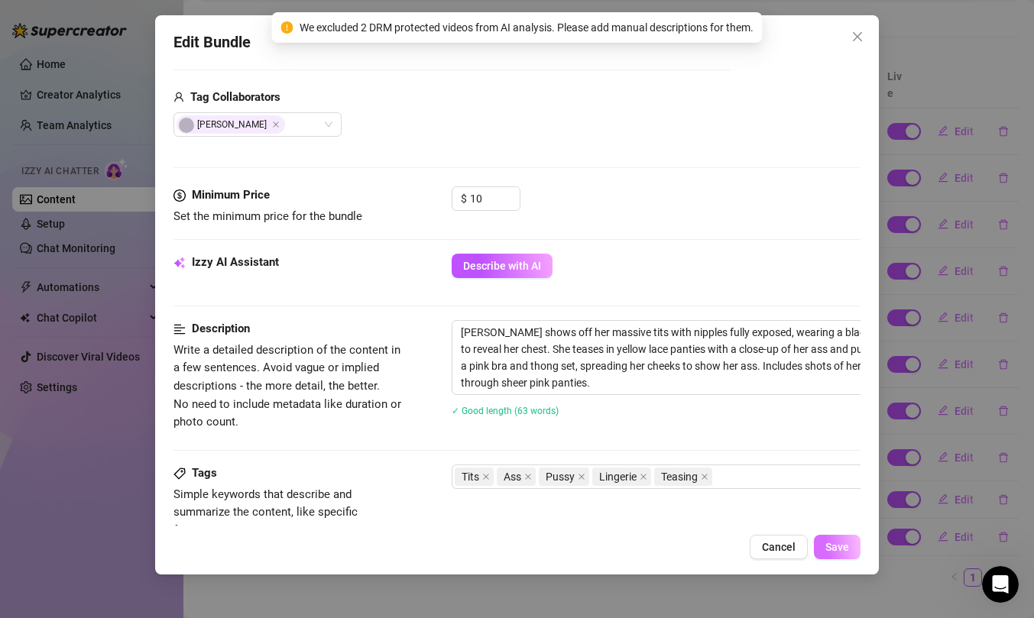
click at [831, 549] on span "Save" at bounding box center [837, 547] width 24 height 12
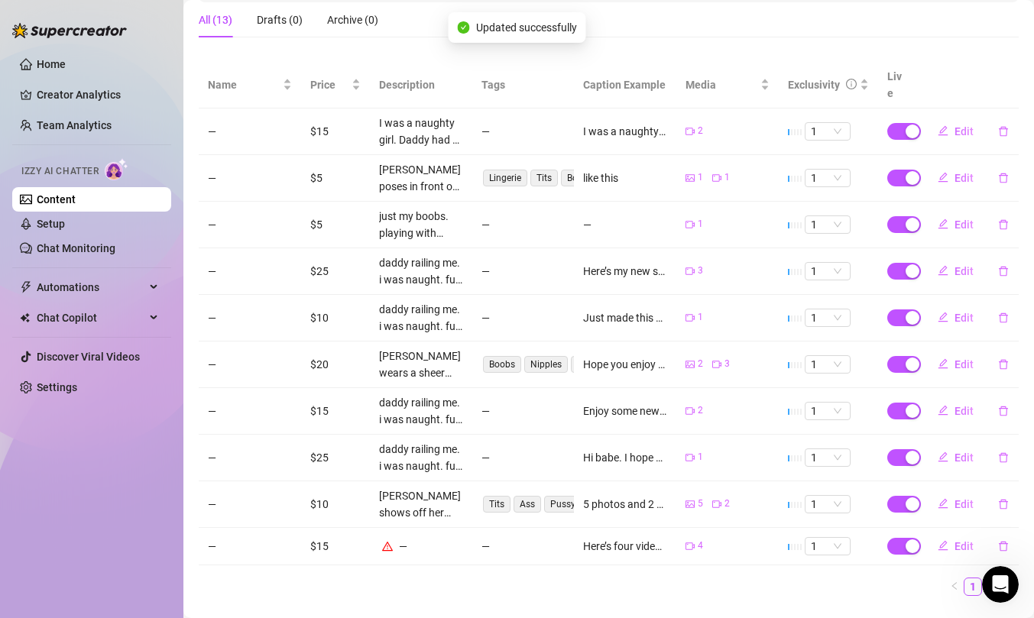
scroll to position [271, 0]
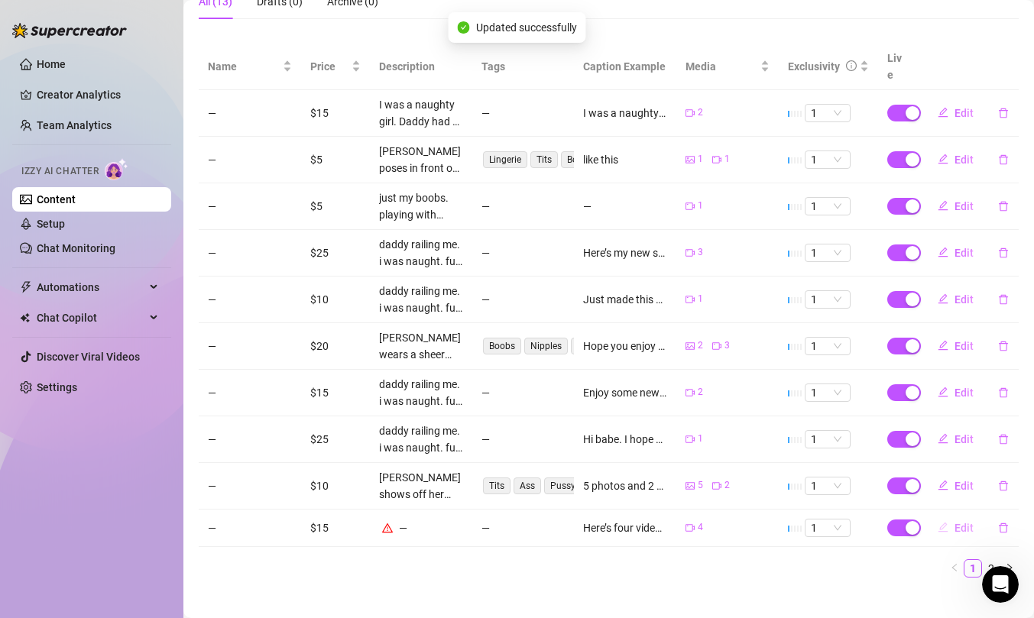
click at [956, 516] on button "Edit" at bounding box center [955, 528] width 60 height 24
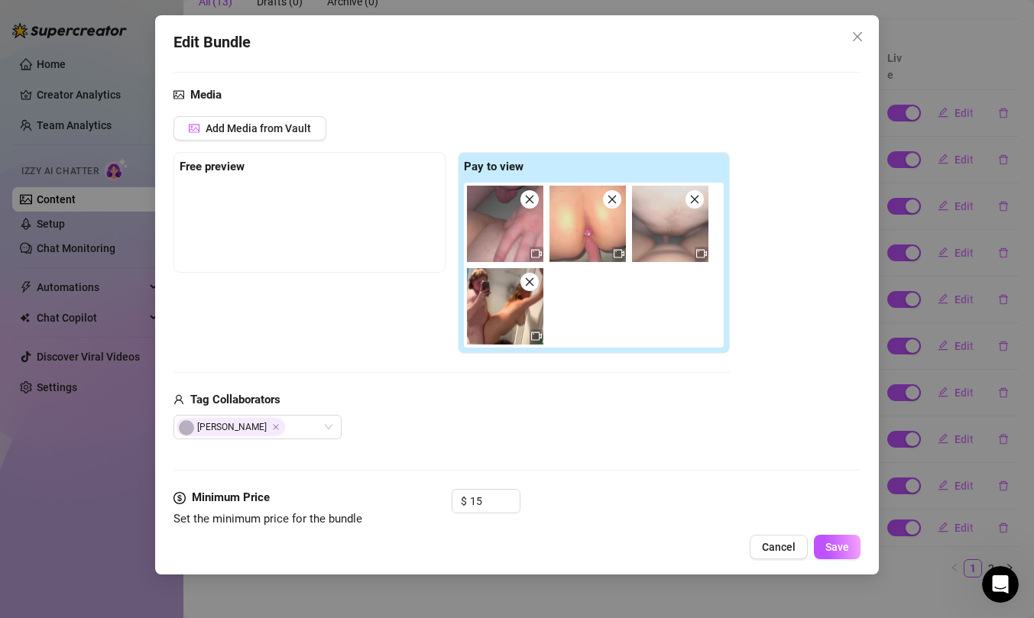
scroll to position [387, 0]
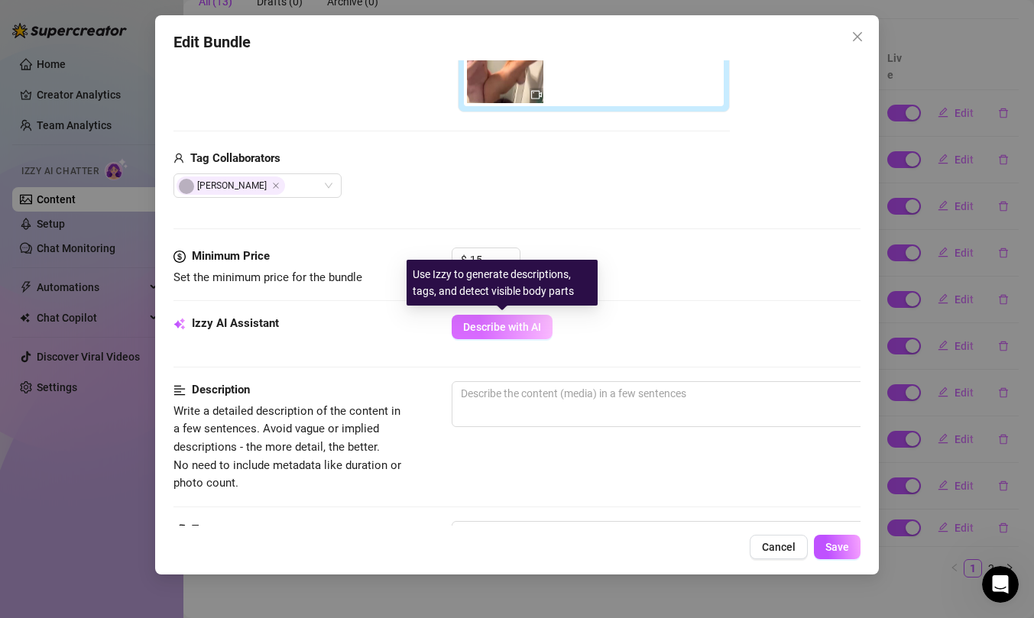
click at [507, 326] on span "Describe with AI" at bounding box center [502, 327] width 78 height 12
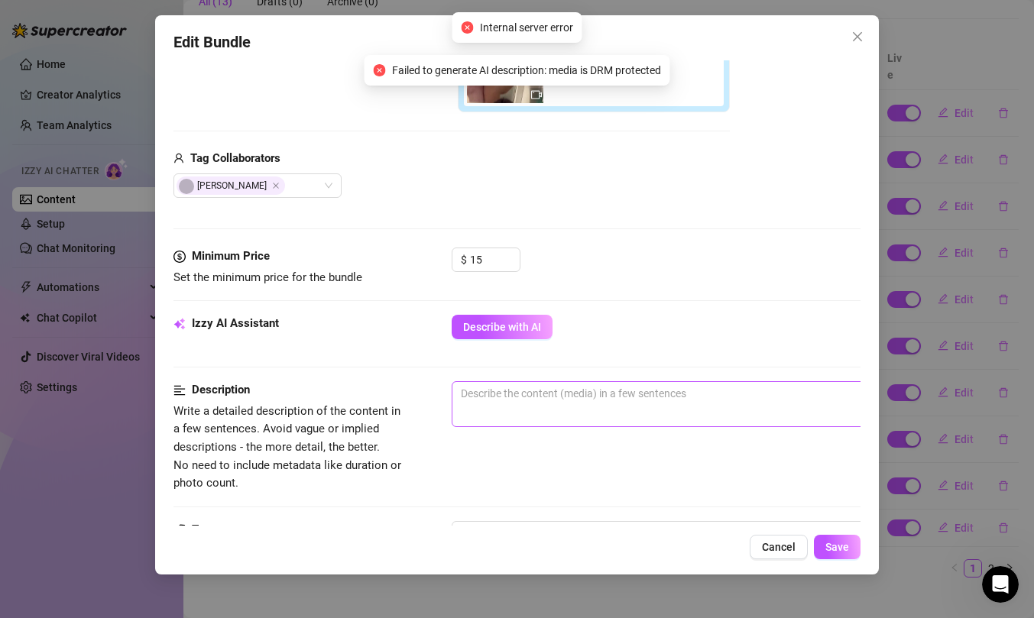
click at [537, 422] on span "0 / 1000" at bounding box center [719, 404] width 535 height 46
click at [544, 411] on span "0 / 1000" at bounding box center [719, 404] width 535 height 46
click at [555, 380] on div "Izzy AI Assistant Describe with AI" at bounding box center [516, 348] width 687 height 66
click at [555, 396] on textarea at bounding box center [718, 393] width 533 height 23
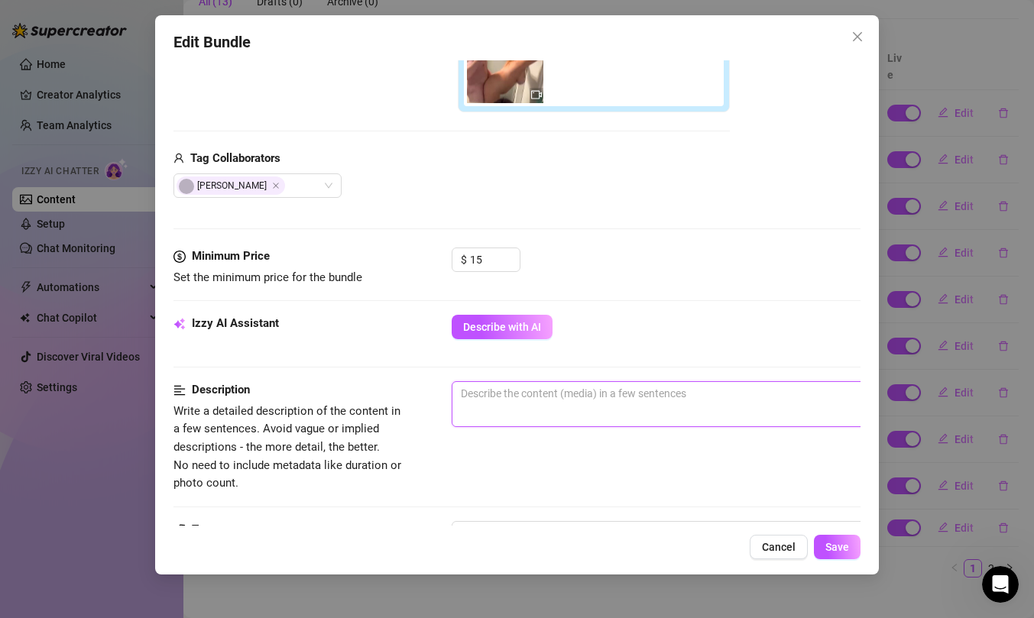
paste textarea "daddy railing me. i was naught. full body with boob bouncey. moaning. loud and …"
type textarea "daddy railing me. i was naught. full body with boob bouncey. moaning. loud and …"
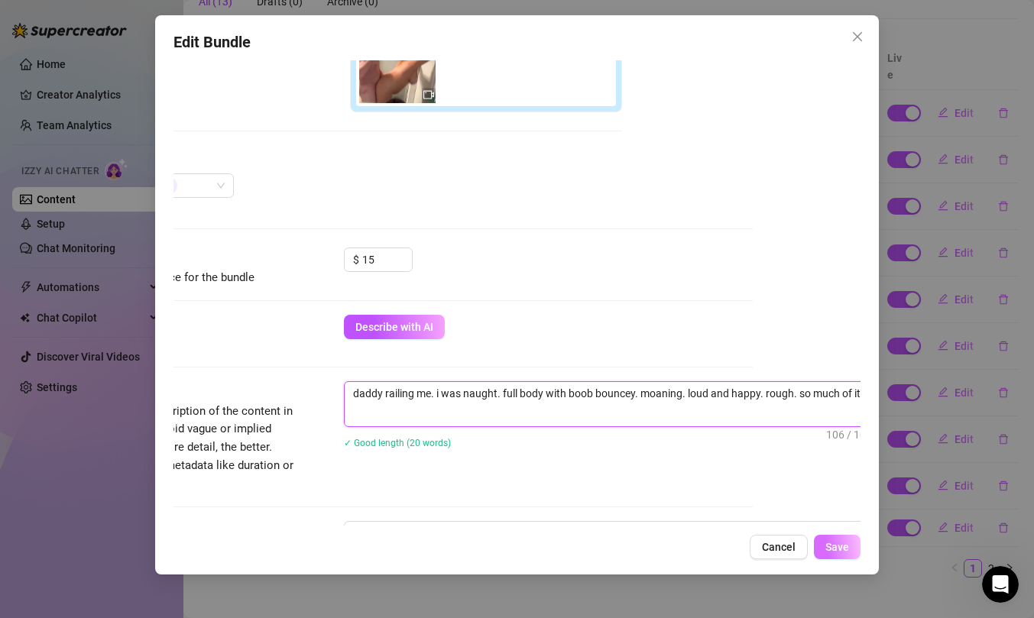
type textarea "daddy railing me. i was naught. full body with boob bouncey. moaning. loud and …"
click at [836, 546] on span "Save" at bounding box center [837, 547] width 24 height 12
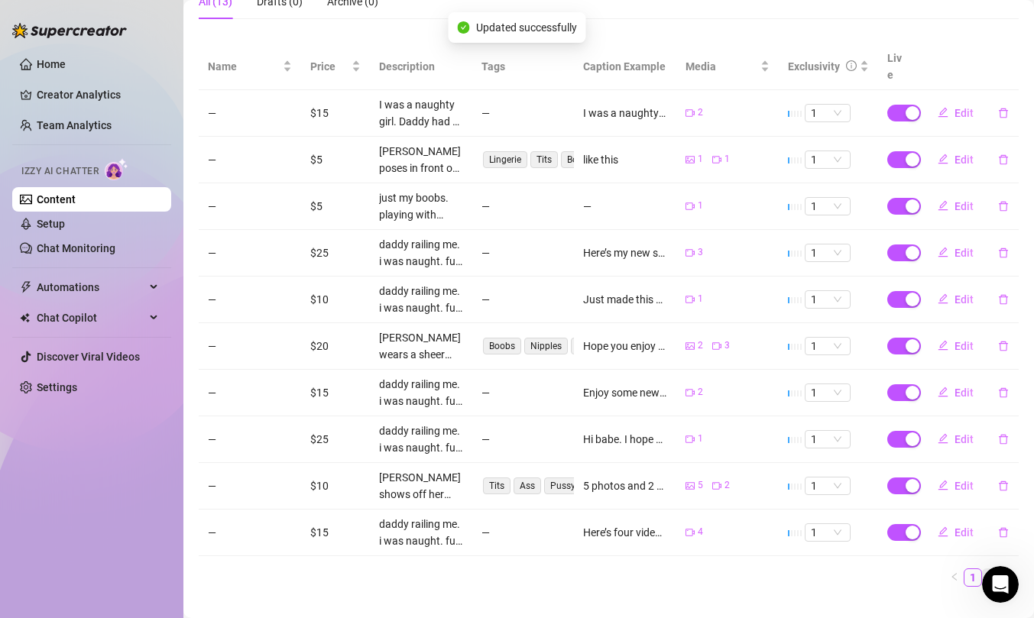
click at [989, 569] on link "2" at bounding box center [991, 577] width 17 height 17
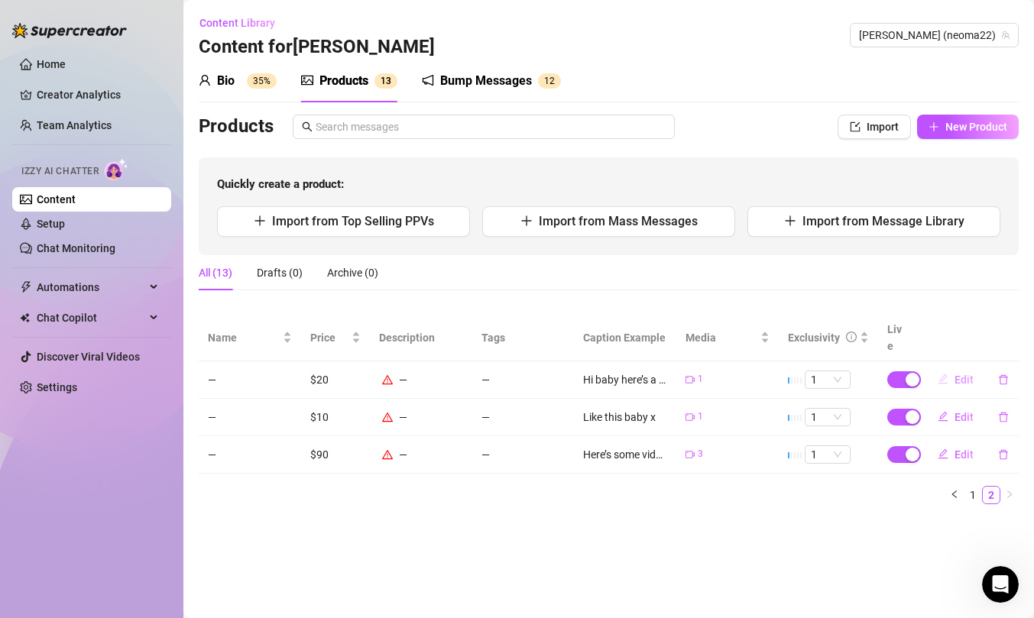
click at [962, 374] on span "Edit" at bounding box center [963, 380] width 19 height 12
type textarea "Hi baby here’s a video of me washing my boobs 🧼🫧"
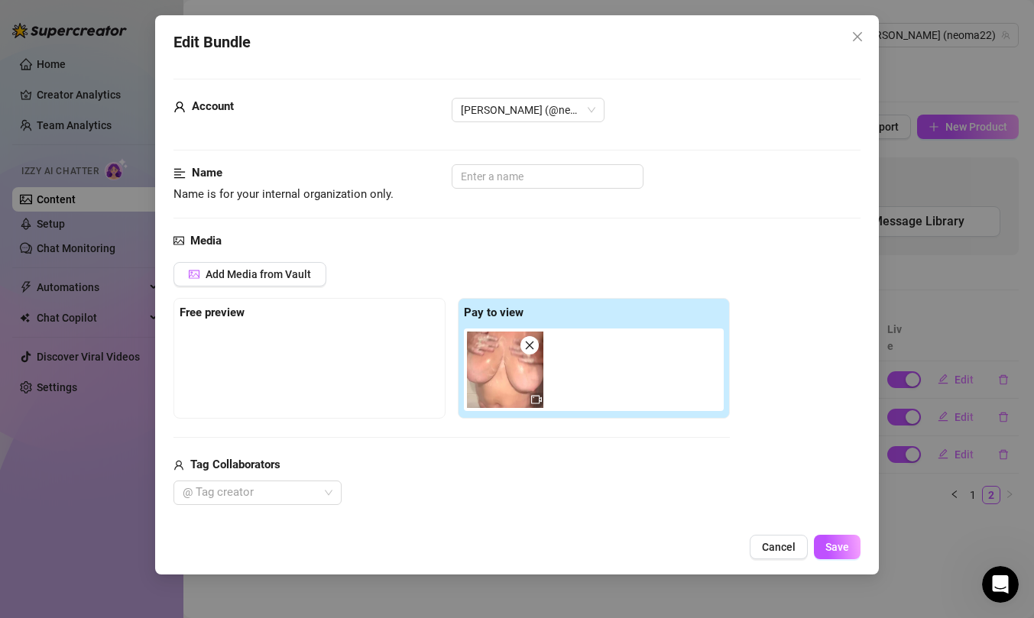
scroll to position [241, 0]
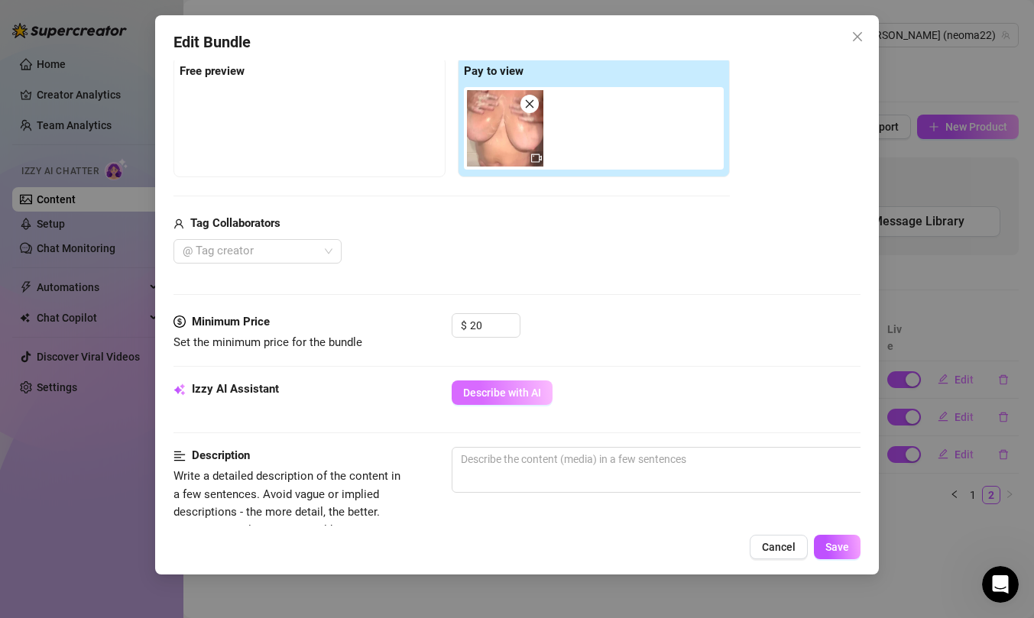
click at [503, 389] on span "Describe with AI" at bounding box center [502, 393] width 78 height 12
click at [492, 317] on input "20" at bounding box center [495, 325] width 50 height 23
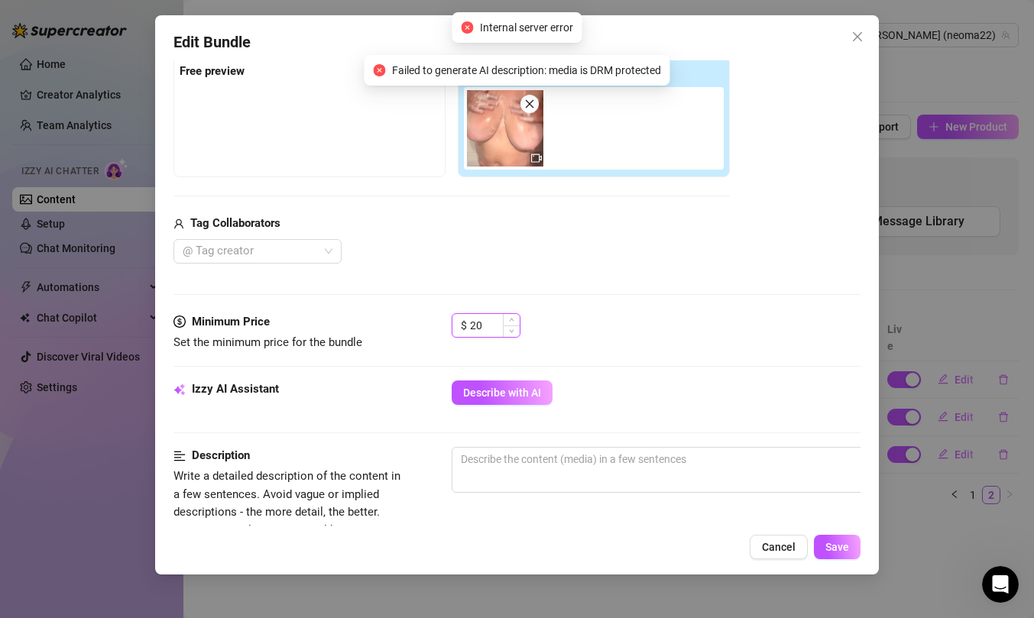
type input "2"
type input "10"
click at [573, 455] on textarea at bounding box center [718, 459] width 533 height 23
type textarea "m"
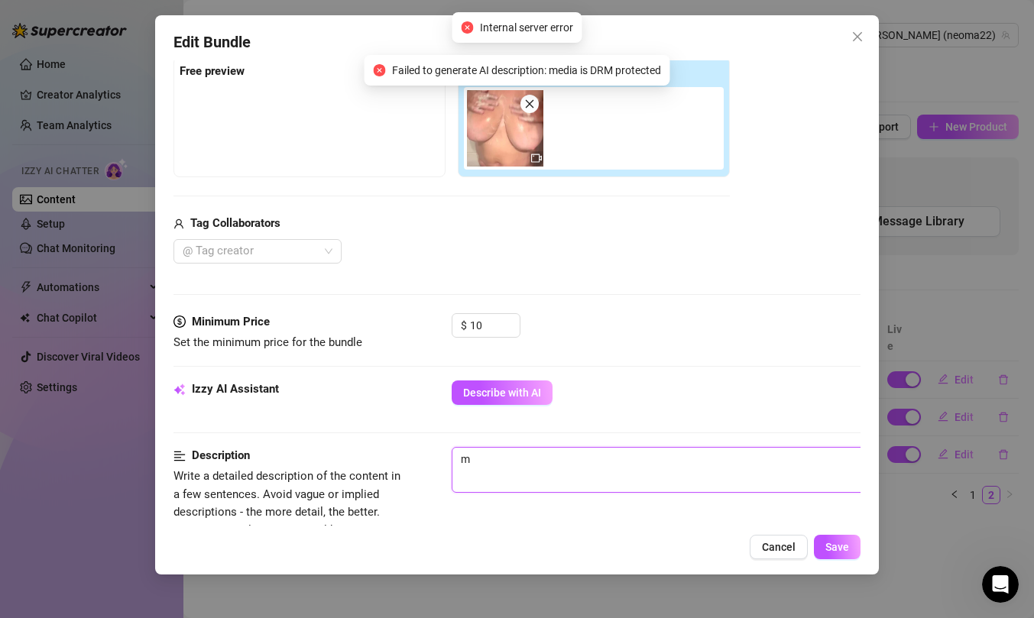
type textarea "my"
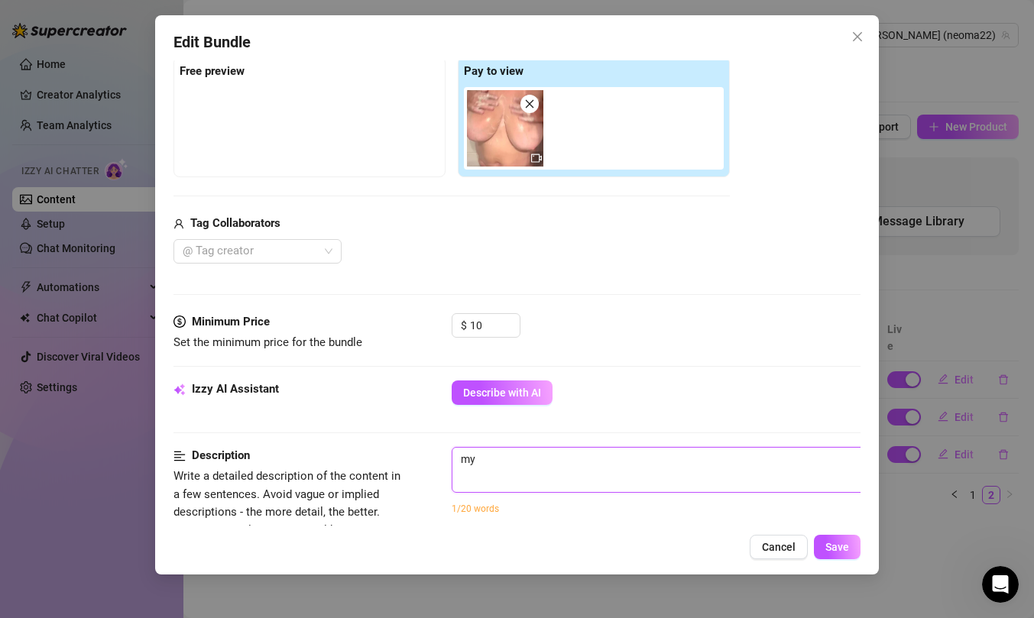
type textarea "my"
type textarea "my t"
type textarea "my ti"
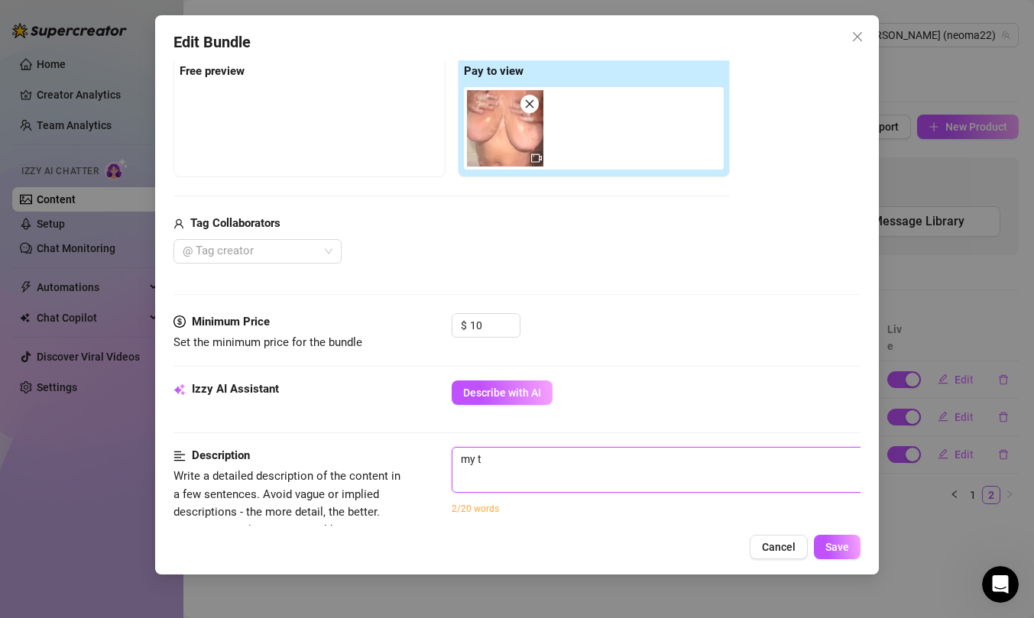
type textarea "my ti"
type textarea "my tit"
type textarea "my tits"
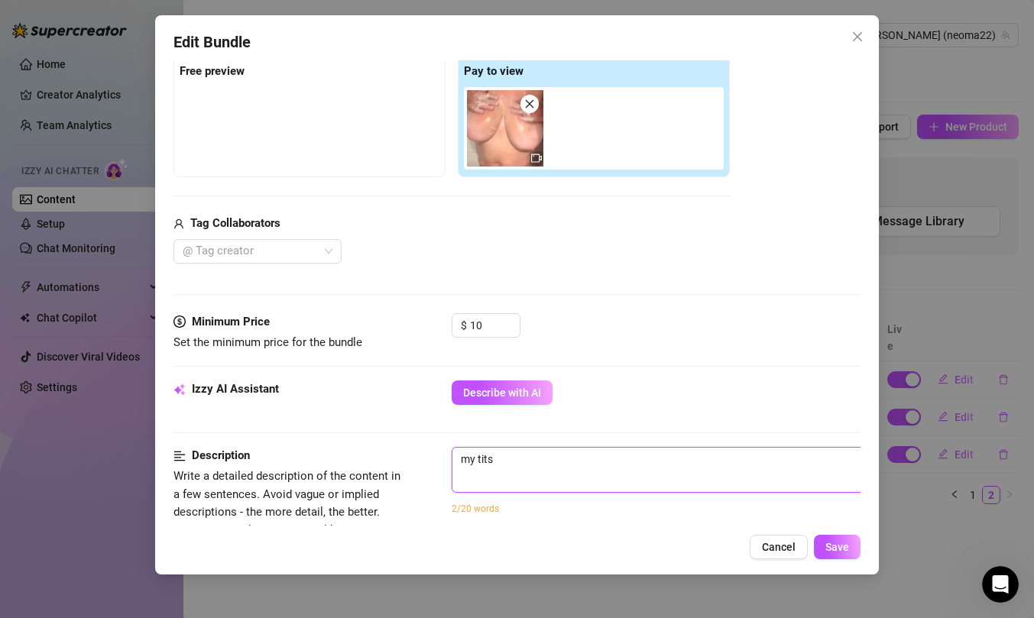
type textarea "my tits."
type textarea "my tits. s"
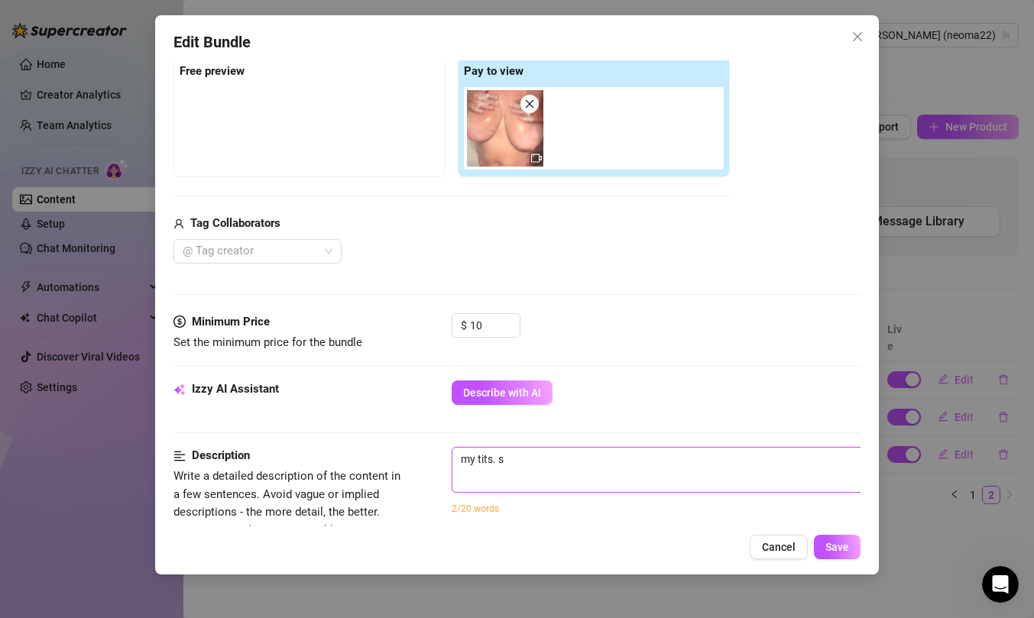
type textarea "my tits. so"
type textarea "my tits. s"
type textarea "my tits. sa"
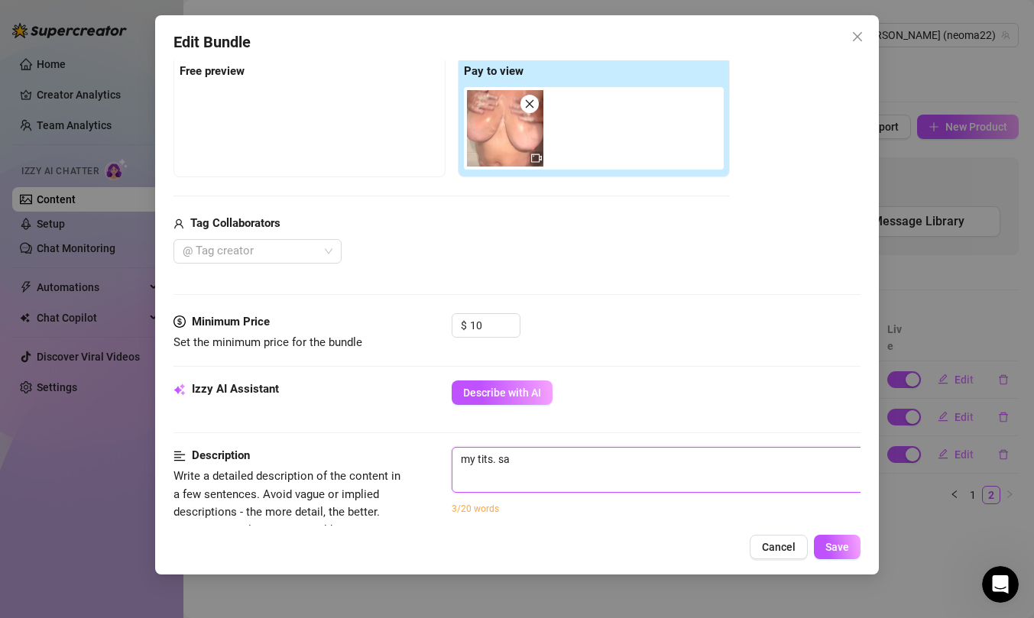
type textarea "my tits. s"
type textarea "my tits. so"
type textarea "my tits. soa"
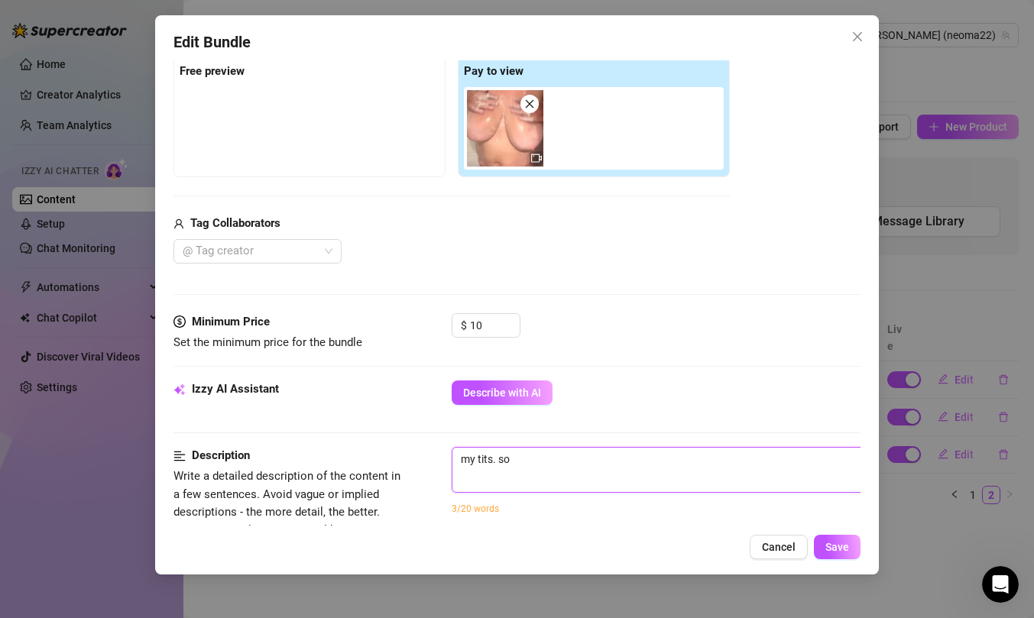
type textarea "my tits. soa"
type textarea "my tits. soap"
type textarea "my tits. soapy"
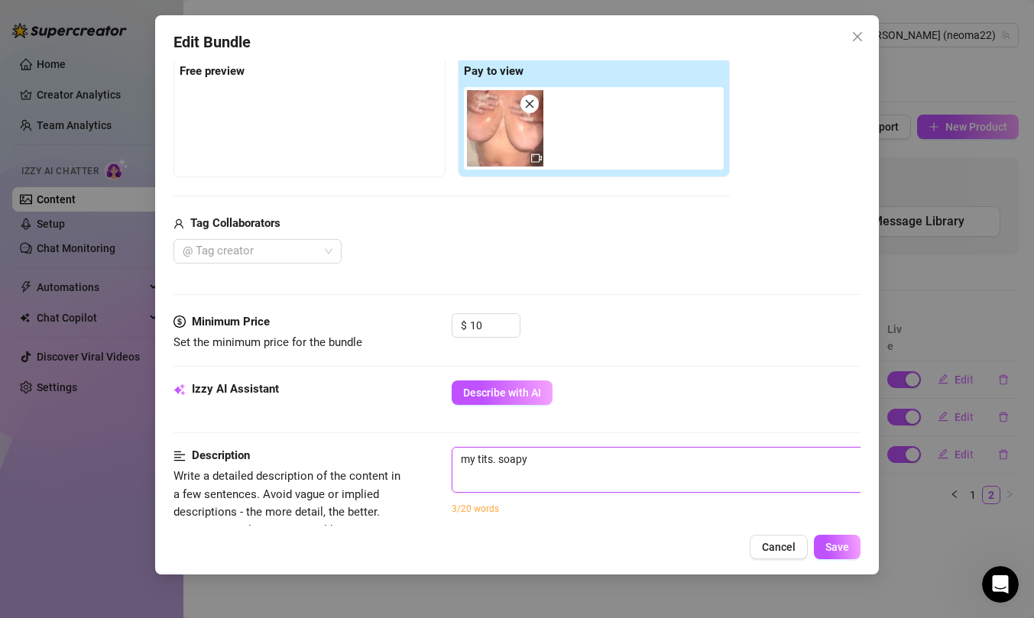
type textarea "my tits. soapy."
type textarea "my tits. soapy. w"
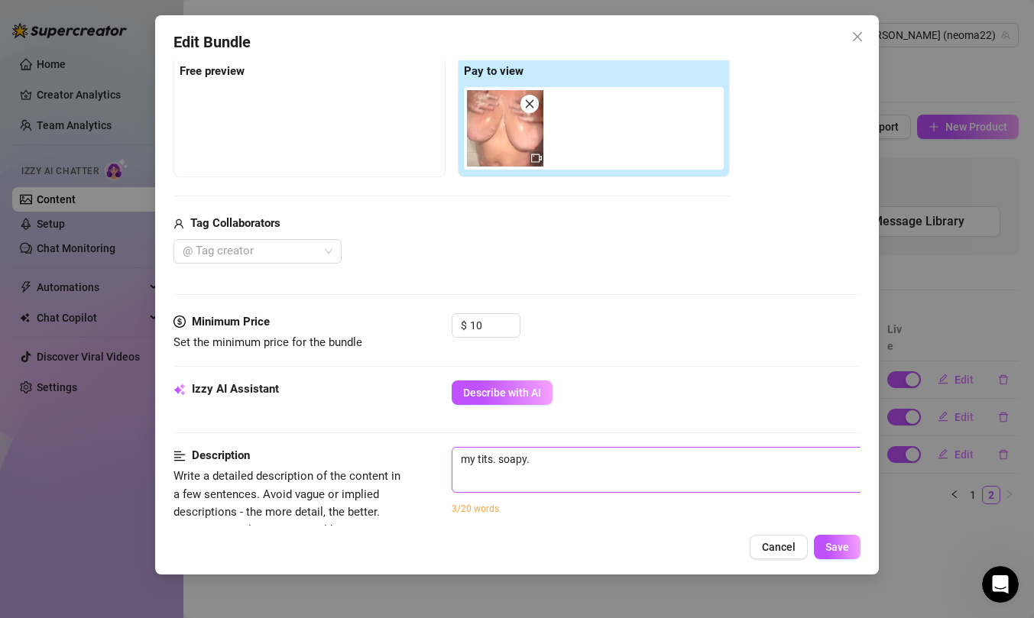
type textarea "my tits. soapy. w"
type textarea "my tits. soapy. wa"
type textarea "my tits. soapy. was"
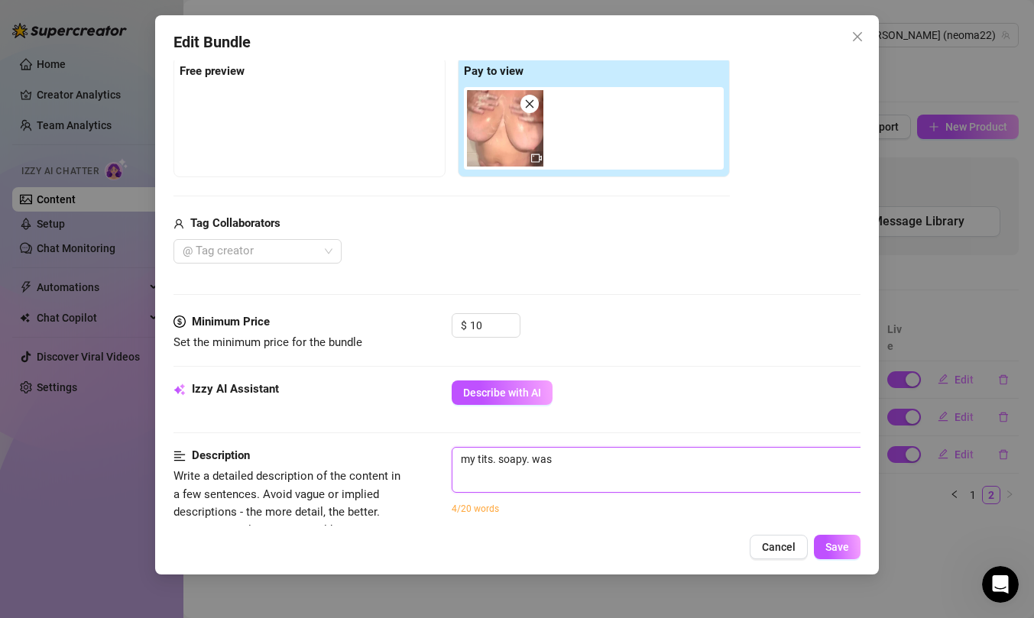
type textarea "my tits. soapy. wash"
type textarea "my tits. soapy. washi"
type textarea "my tits. soapy. washin"
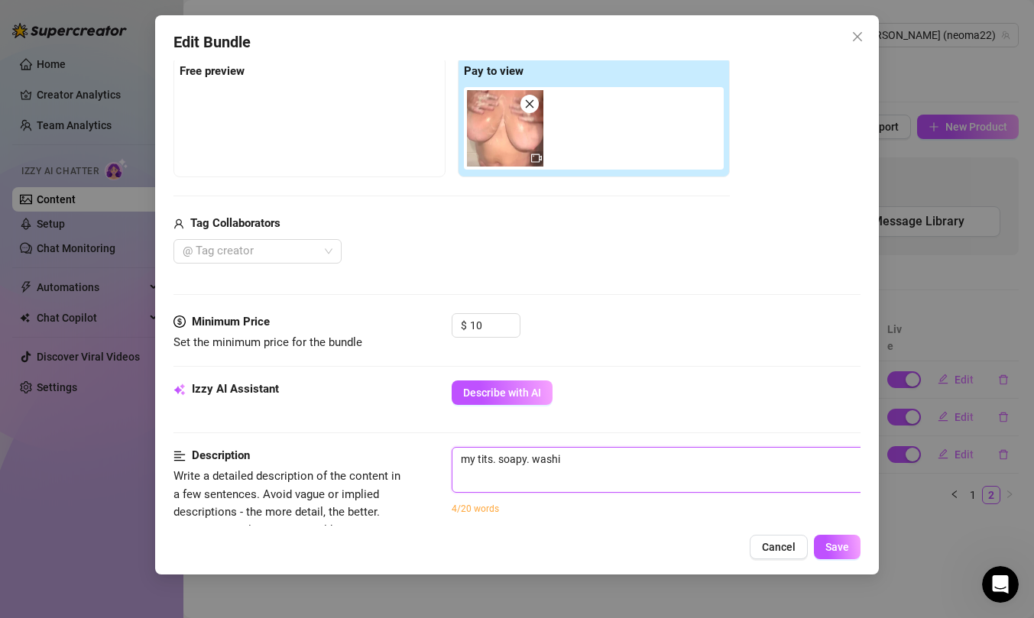
type textarea "my tits. soapy. washin"
type textarea "my tits. soapy. washing"
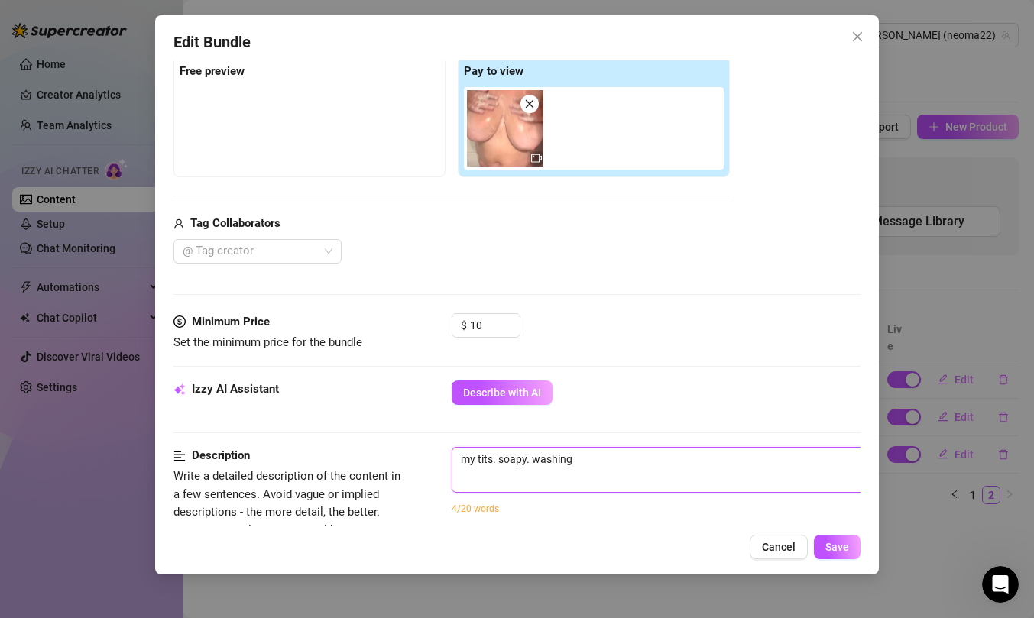
type textarea "my tits. soapy. washing t"
type textarea "my tits. soapy. washing th"
type textarea "my tits. soapy. washing the"
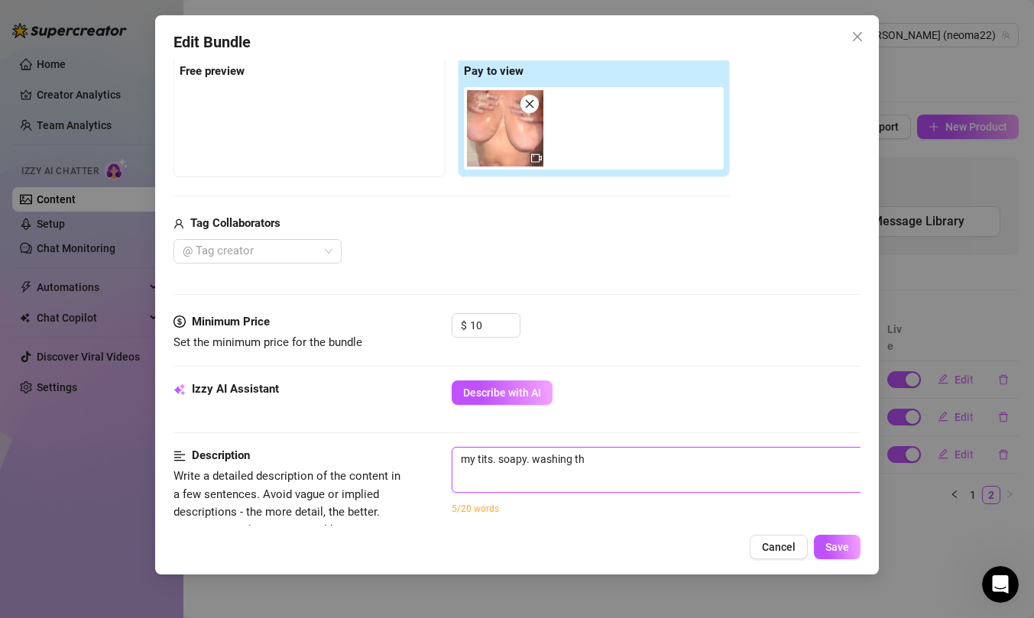
type textarea "my tits. soapy. washing the"
type textarea "my tits. soapy. washing them"
type textarea "my tits. soapy. washing them."
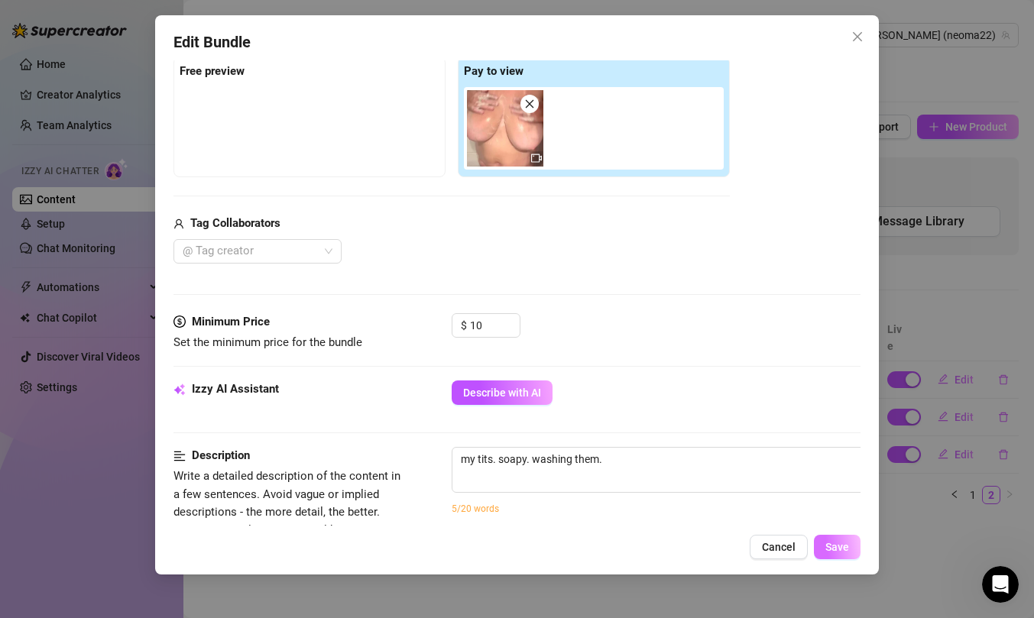
click at [843, 549] on span "Save" at bounding box center [837, 547] width 24 height 12
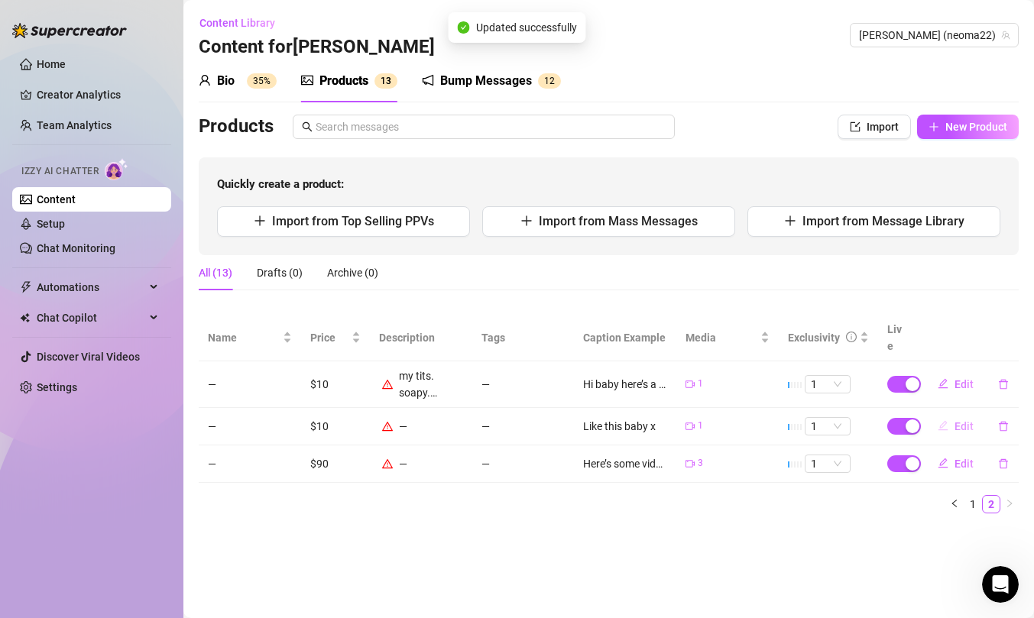
click at [963, 420] on span "Edit" at bounding box center [963, 426] width 19 height 12
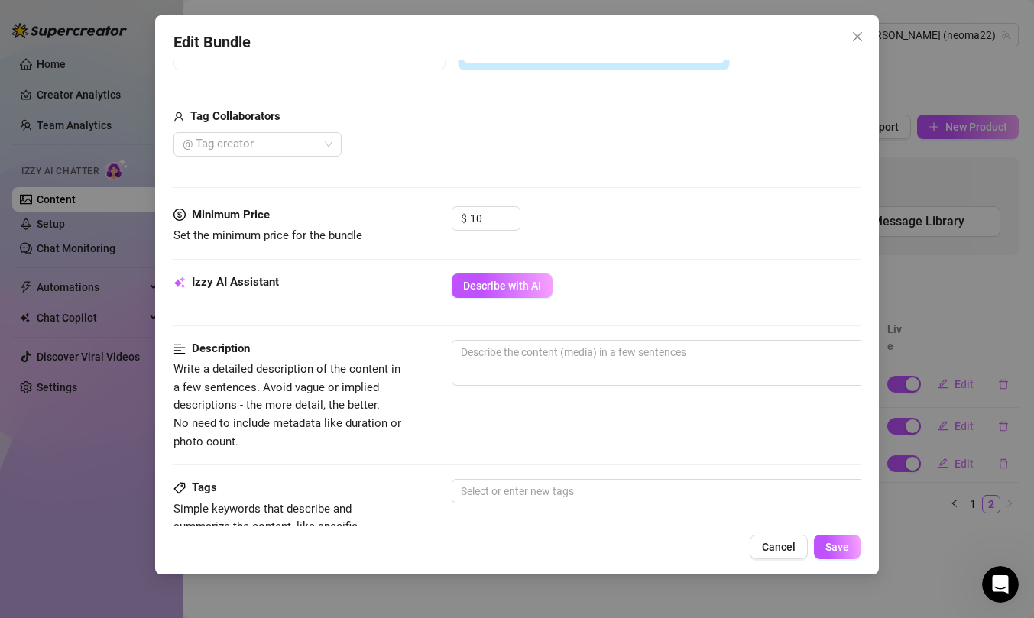
scroll to position [380, 0]
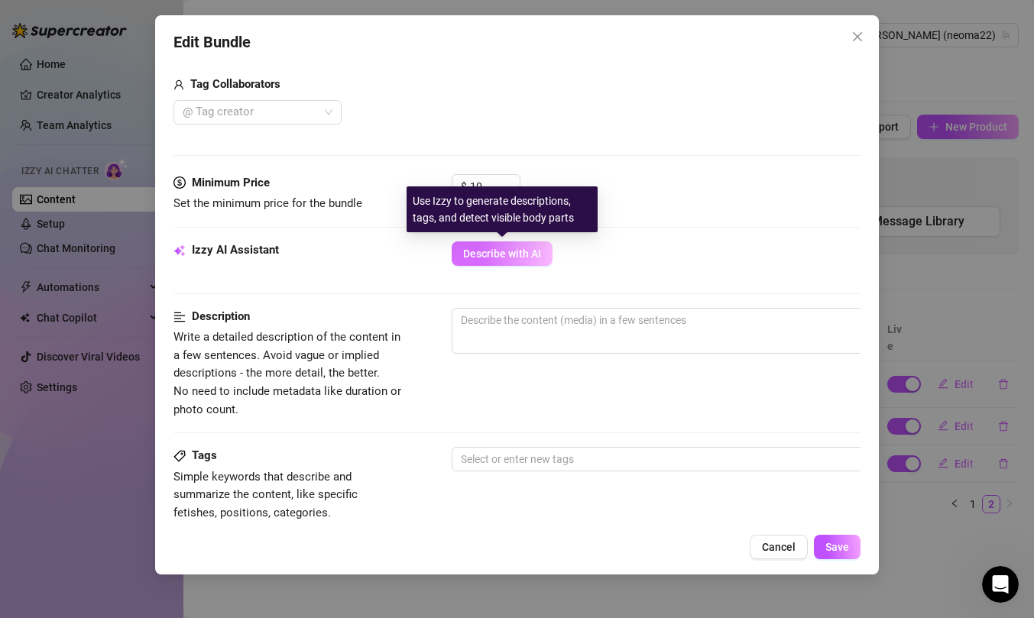
click at [503, 259] on span "Describe with AI" at bounding box center [502, 254] width 78 height 12
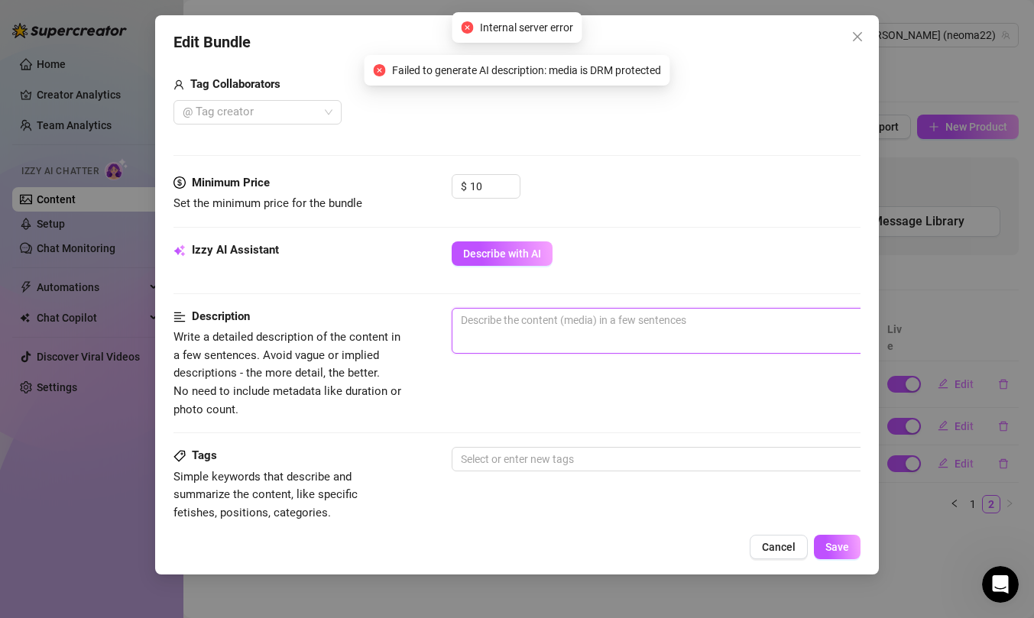
click at [535, 320] on textarea at bounding box center [718, 320] width 533 height 23
paste textarea "daddy railing me. i was naught. full body with boob bouncey. moaning. loud and …"
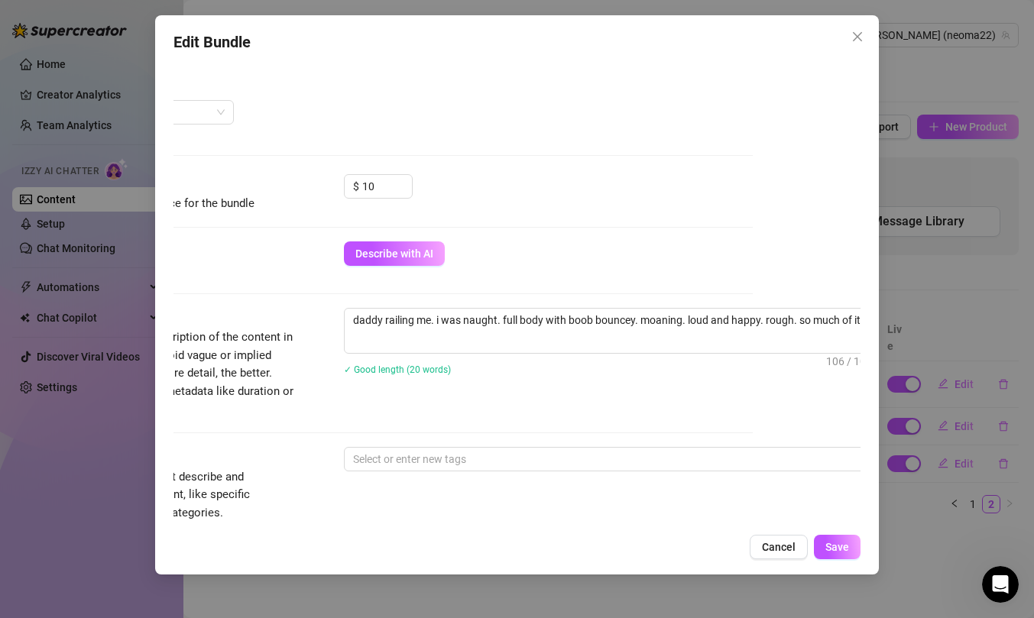
click at [851, 534] on div "Edit Bundle Account Neoma (@neoma22) Name Name is for your internal organizatio…" at bounding box center [517, 294] width 724 height 559
click at [837, 548] on span "Save" at bounding box center [837, 547] width 24 height 12
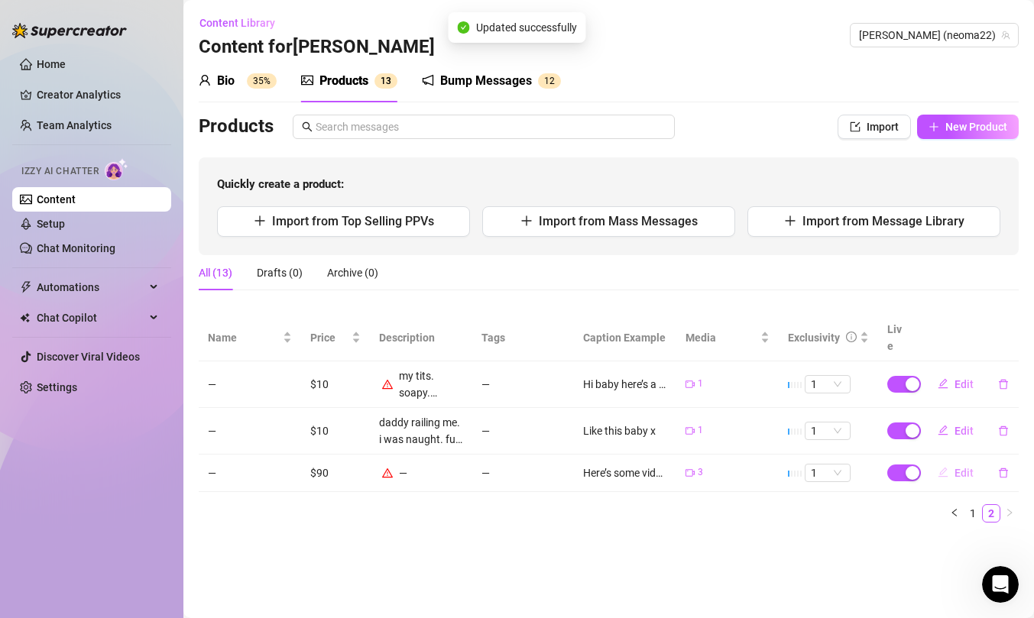
click at [952, 461] on button "Edit" at bounding box center [955, 473] width 60 height 24
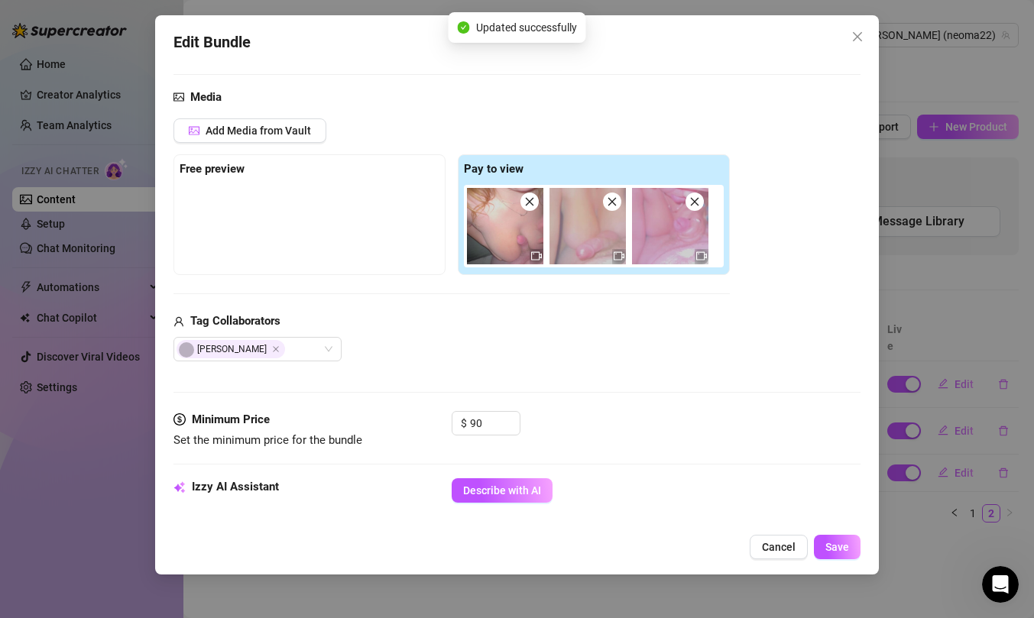
scroll to position [332, 0]
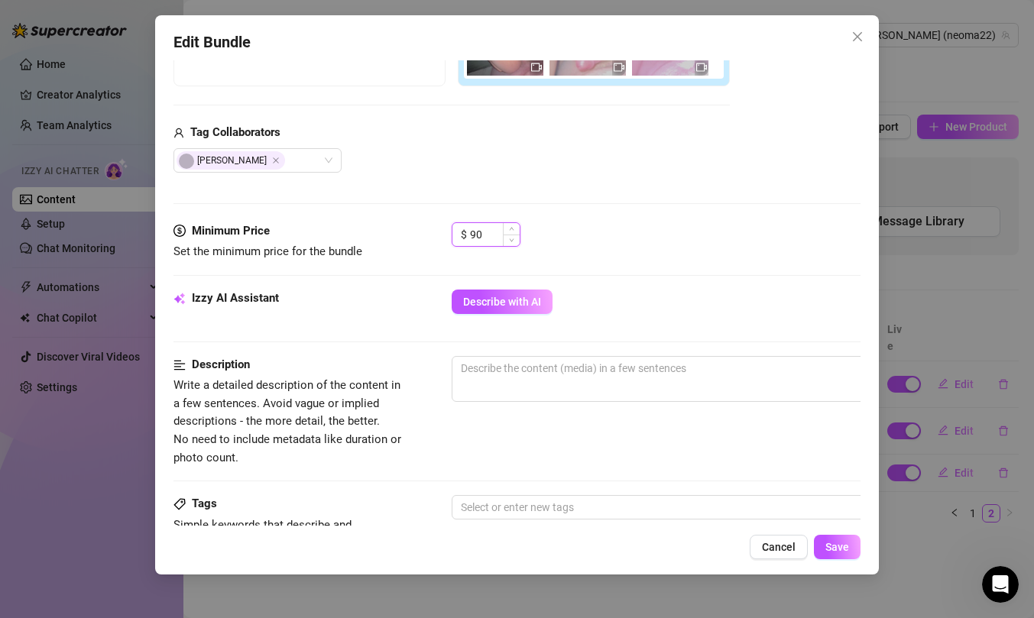
click at [501, 231] on input "90" at bounding box center [495, 234] width 50 height 23
click at [502, 236] on input "90" at bounding box center [495, 234] width 50 height 23
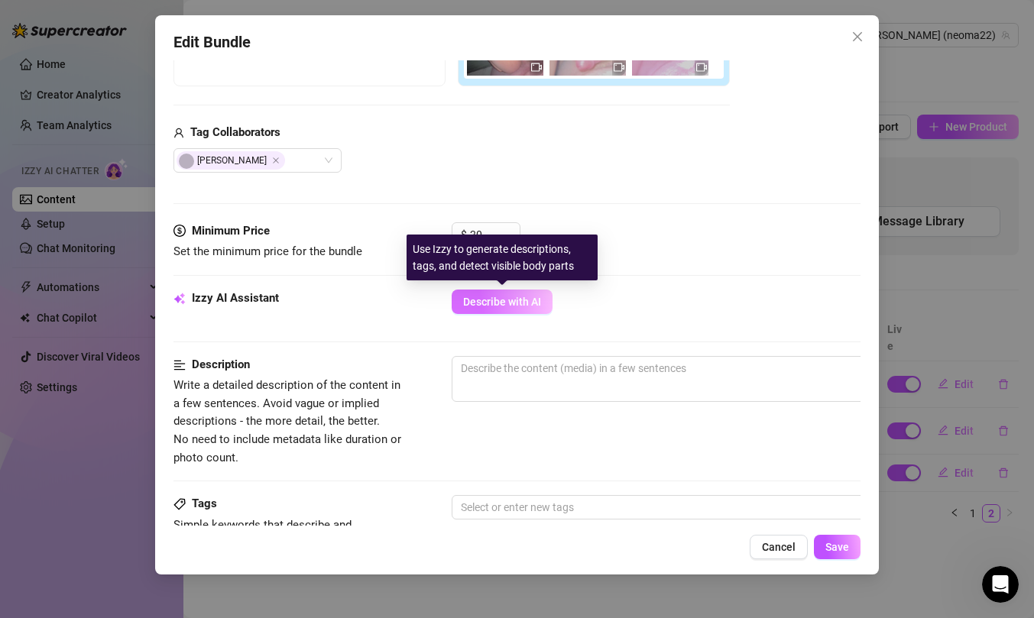
click at [514, 297] on span "Describe with AI" at bounding box center [502, 302] width 78 height 12
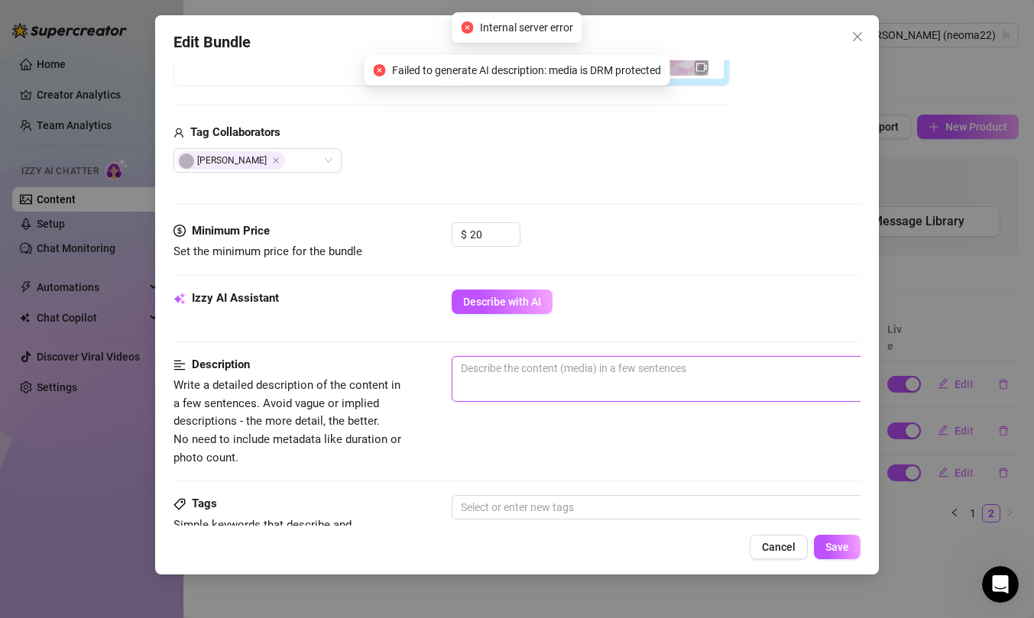
click at [525, 372] on textarea at bounding box center [718, 368] width 533 height 23
paste textarea "daddy railing me. i was naught. full body with boob bouncey. moaning. loud and …"
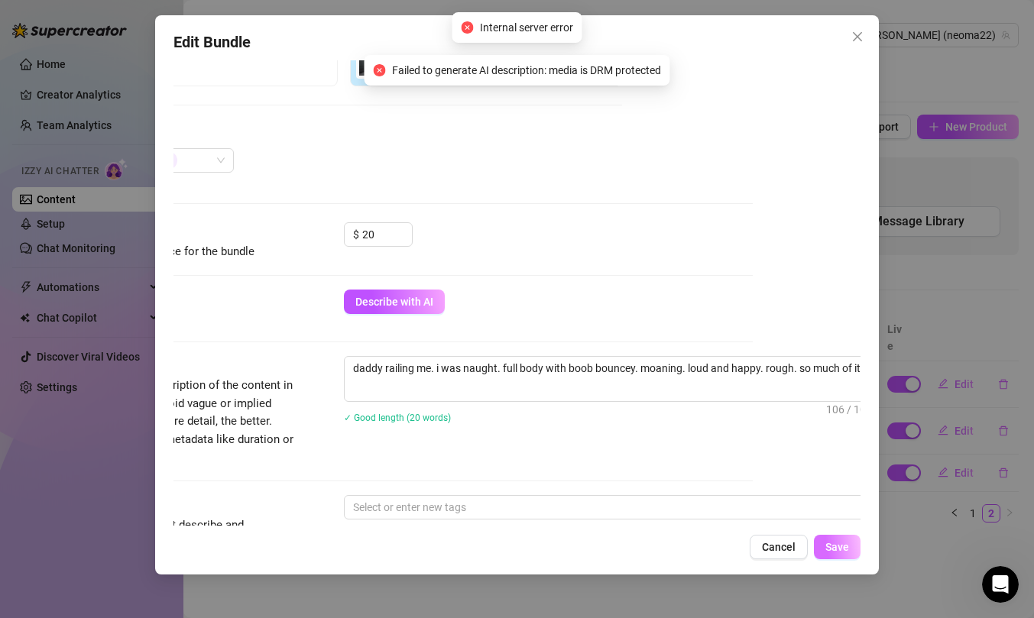
click at [835, 545] on span "Save" at bounding box center [837, 547] width 24 height 12
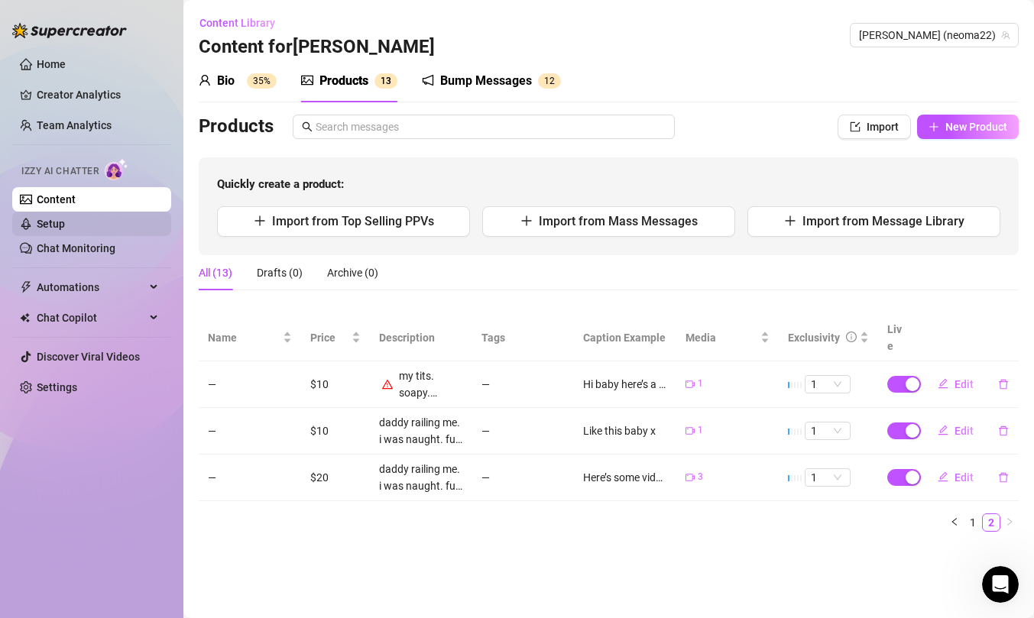
click at [65, 222] on link "Setup" at bounding box center [51, 224] width 28 height 12
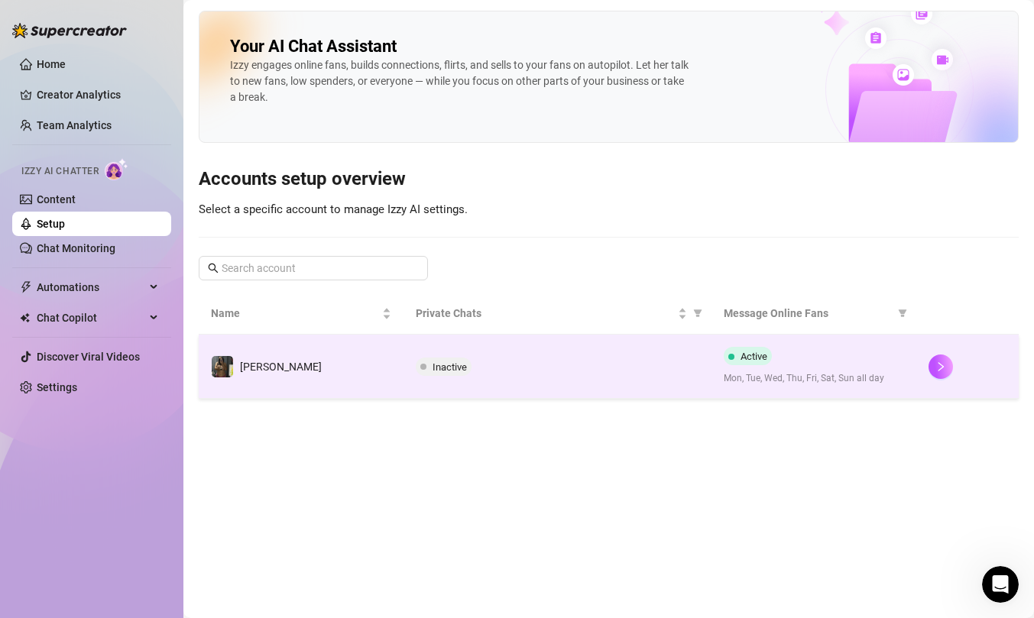
click at [368, 375] on td "[PERSON_NAME]" at bounding box center [301, 367] width 205 height 64
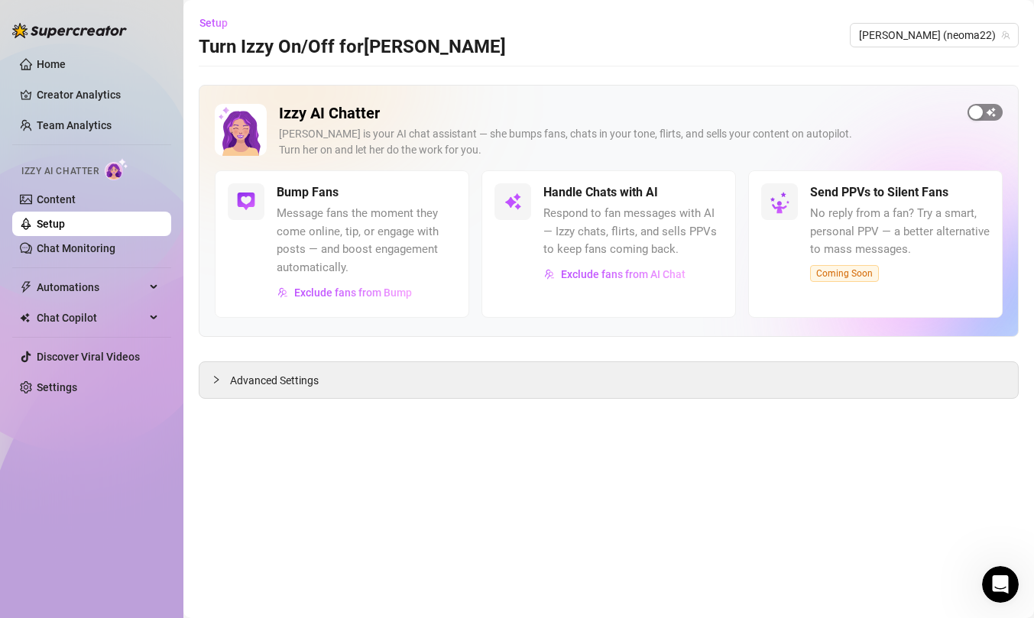
click at [986, 116] on span "button" at bounding box center [984, 112] width 35 height 17
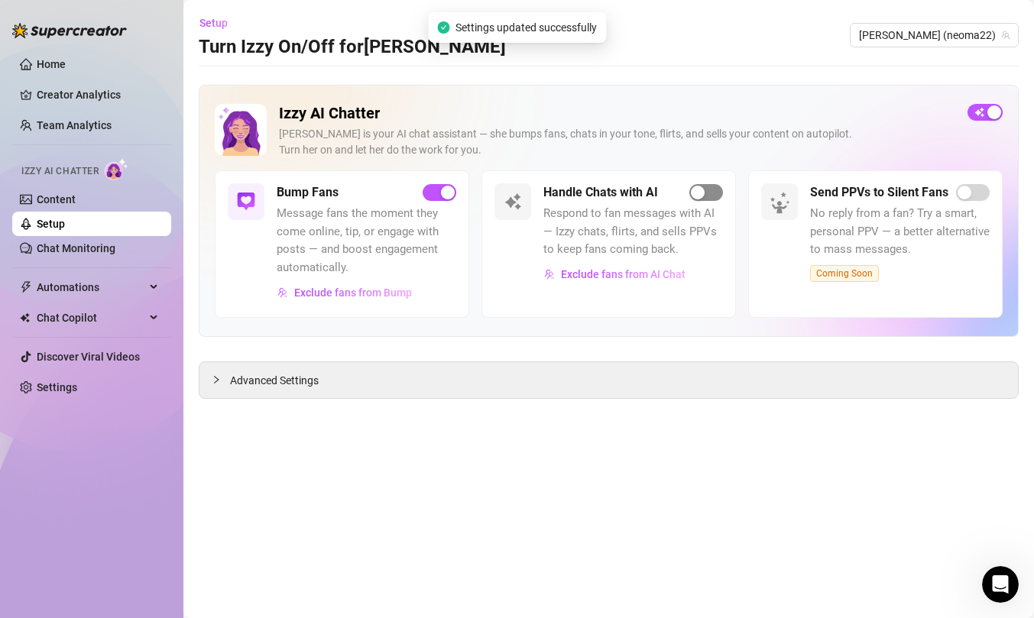
click at [701, 193] on div "button" at bounding box center [698, 193] width 14 height 14
click at [601, 28] on span "Please contact our team to enable Izzy for the first time" at bounding box center [525, 27] width 323 height 17
click at [626, 276] on span "Exclude fans from AI Chat" at bounding box center [623, 274] width 125 height 12
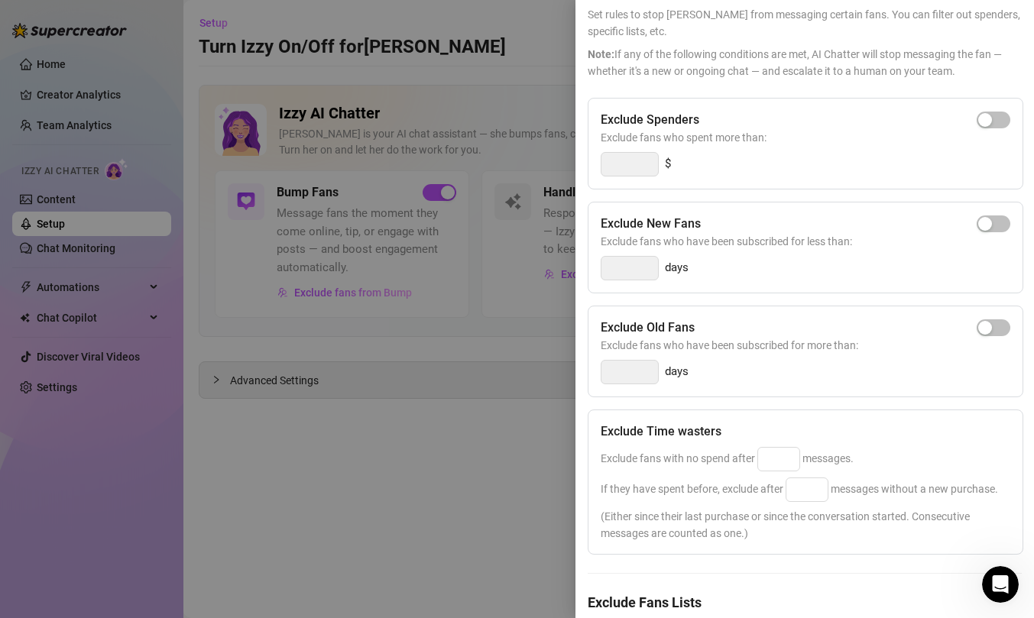
scroll to position [168, 0]
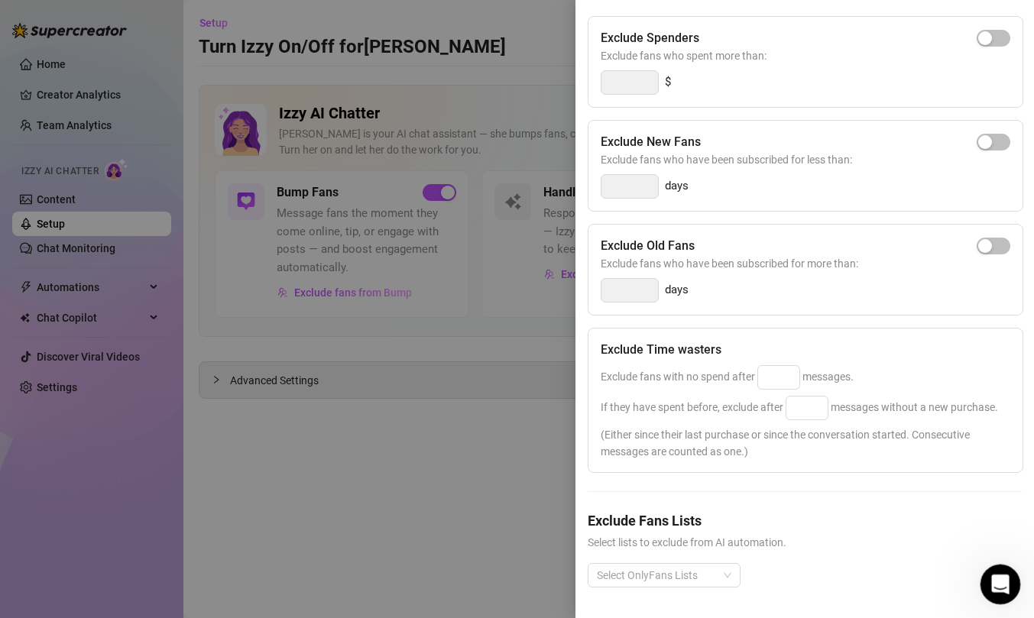
click at [1001, 594] on div "Open Intercom Messenger" at bounding box center [998, 582] width 50 height 50
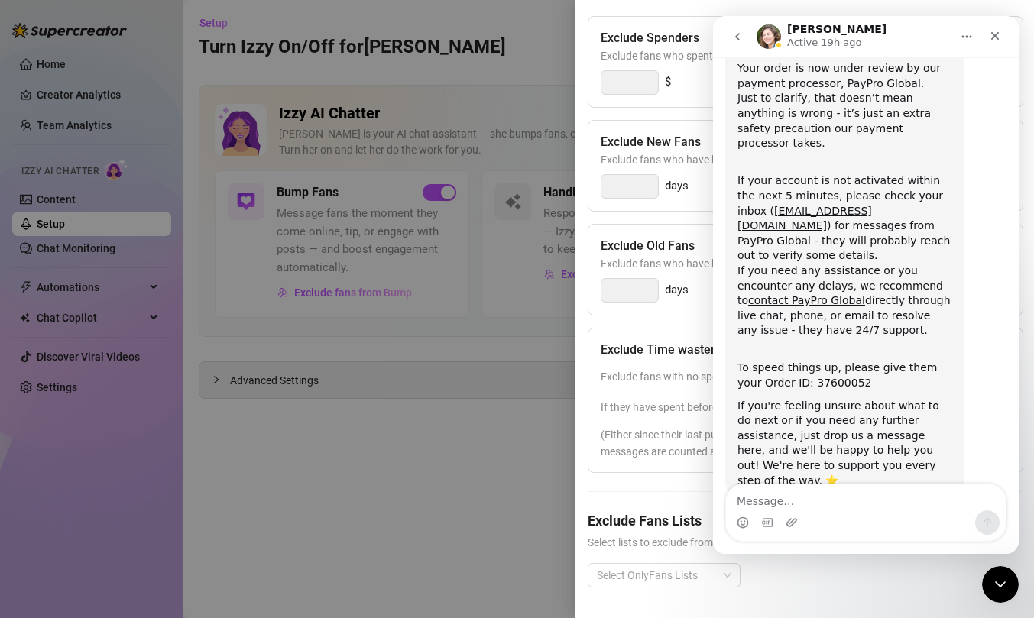
scroll to position [184, 0]
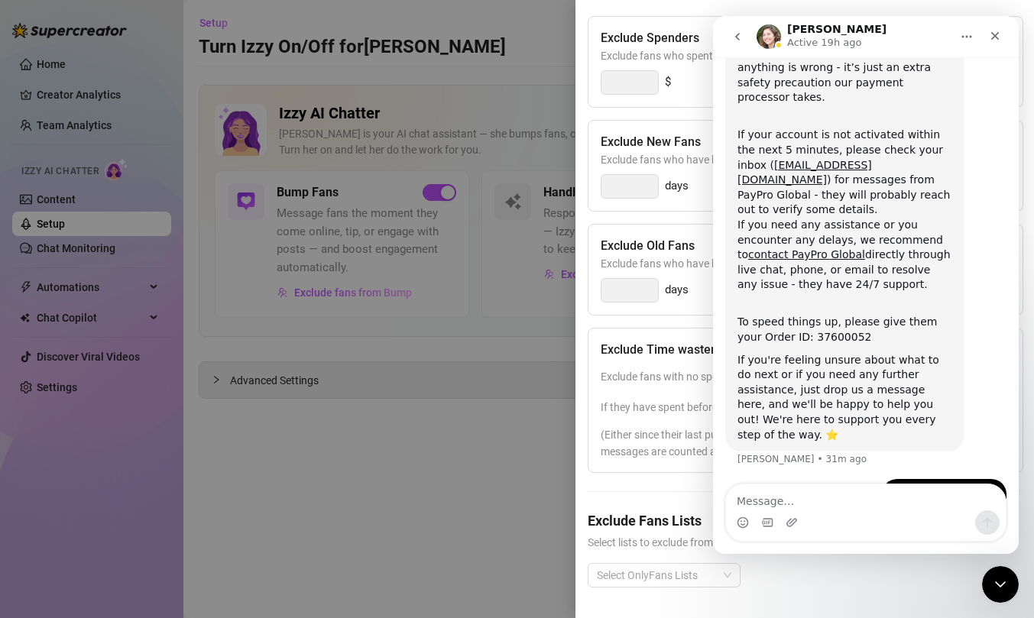
click at [957, 34] on button "Home" at bounding box center [966, 36] width 29 height 29
click at [1007, 39] on div "Close" at bounding box center [995, 36] width 28 height 28
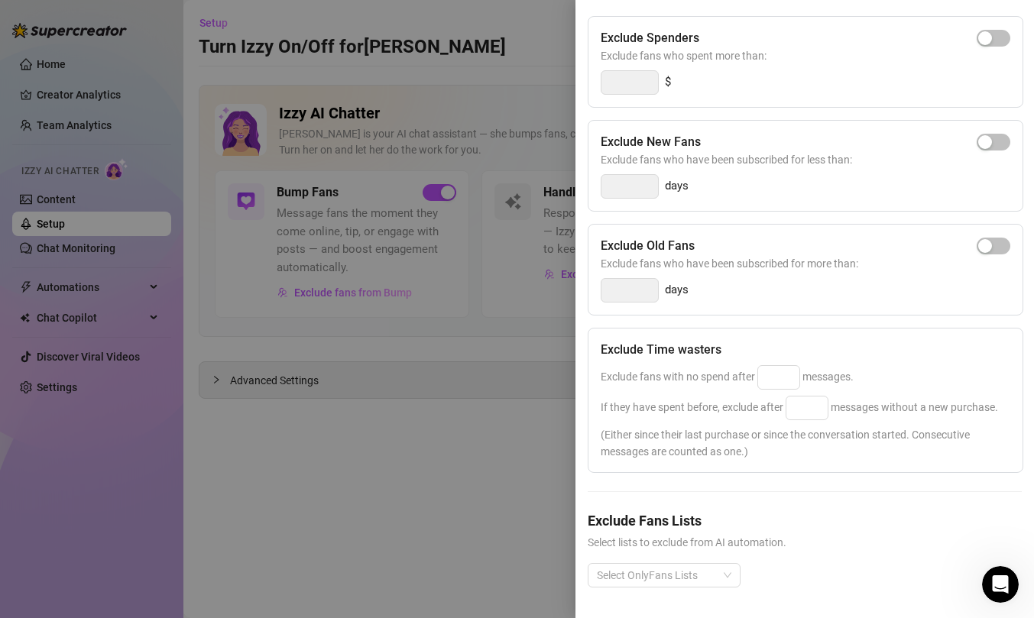
scroll to position [0, 0]
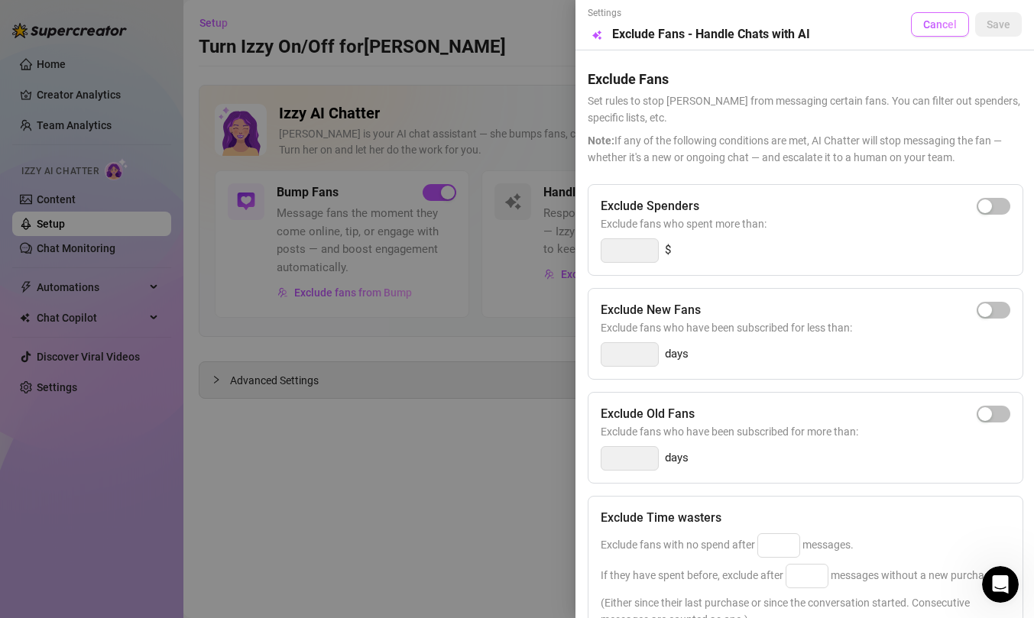
click at [948, 27] on span "Cancel" at bounding box center [940, 24] width 34 height 12
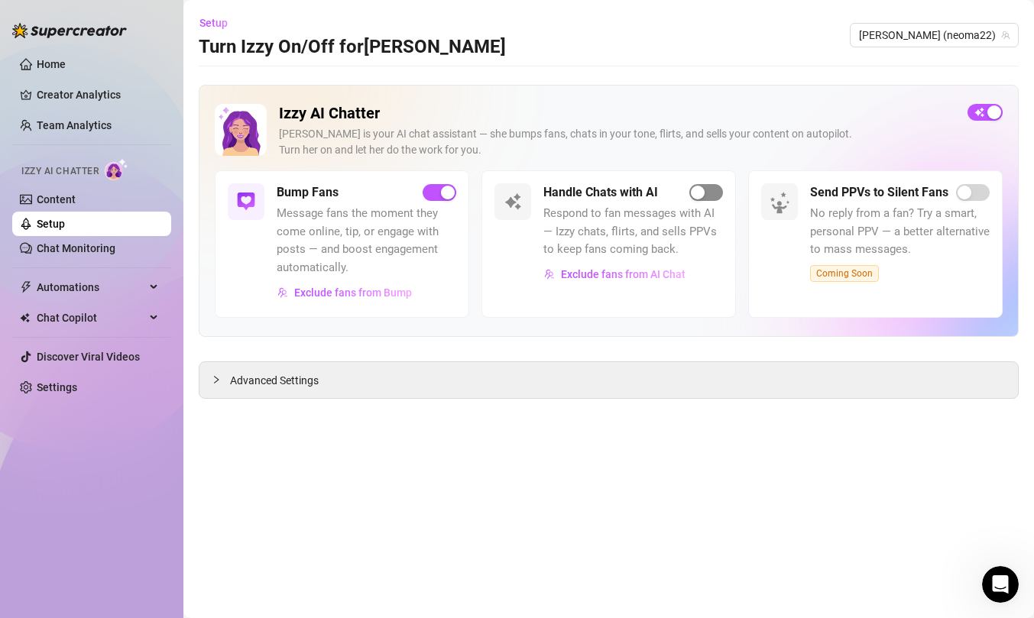
click at [707, 193] on span "button" at bounding box center [706, 192] width 34 height 17
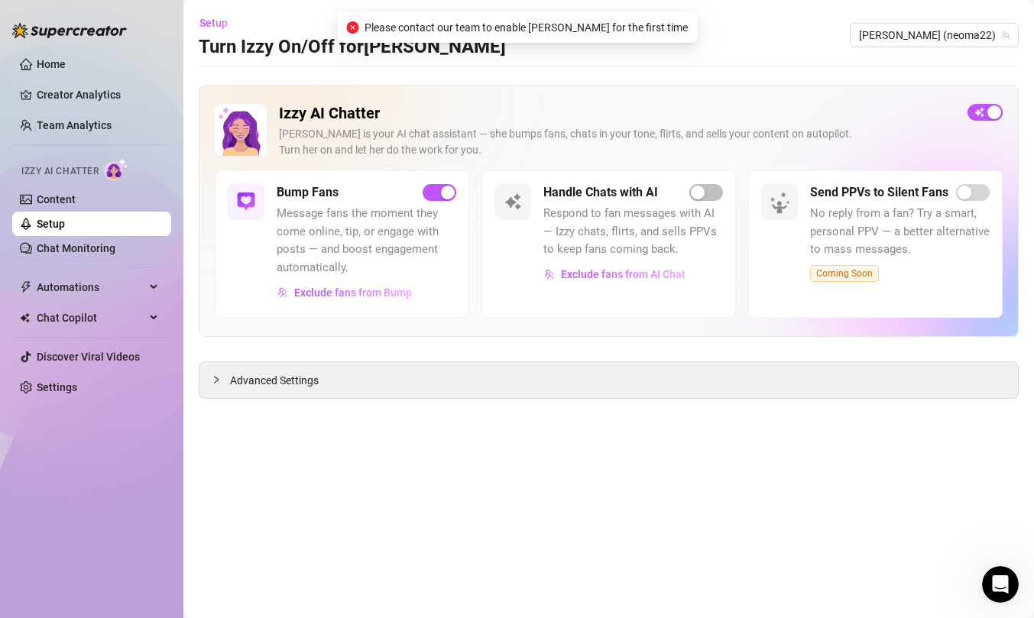
click at [588, 27] on span "Please contact our team to enable Izzy for the first time" at bounding box center [525, 27] width 323 height 17
click at [299, 365] on div "Advanced Settings" at bounding box center [608, 380] width 818 height 36
click at [216, 377] on icon "collapsed" at bounding box center [216, 379] width 5 height 8
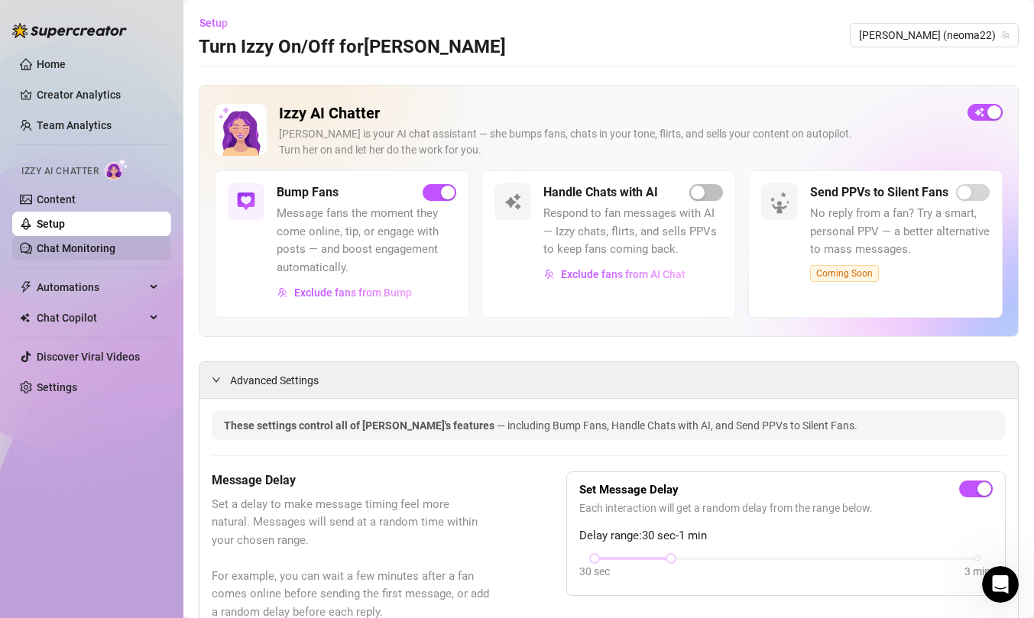
click at [115, 254] on link "Chat Monitoring" at bounding box center [76, 248] width 79 height 12
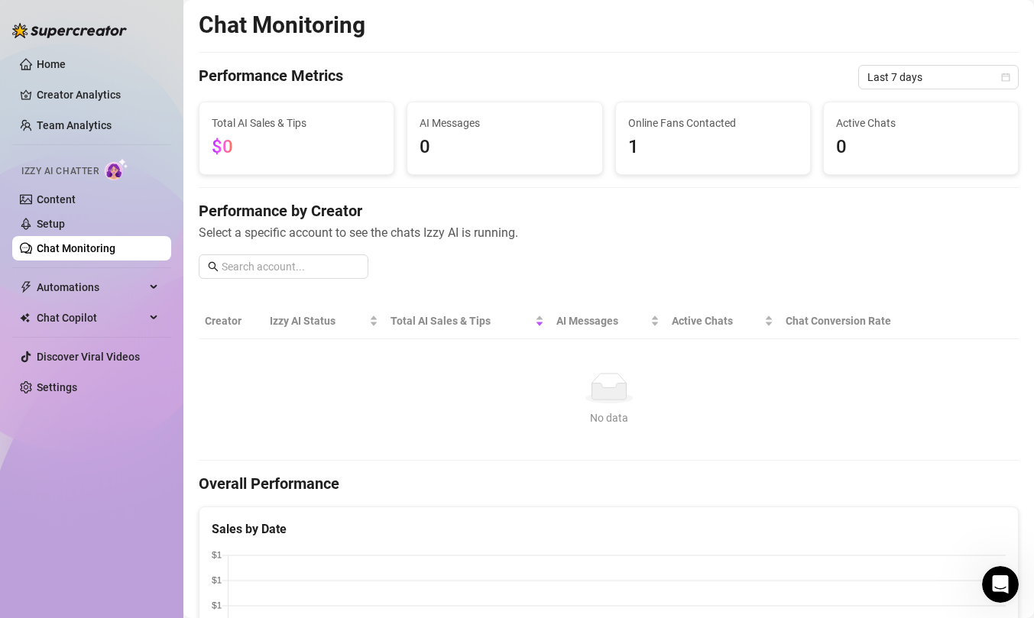
click at [131, 267] on ul "Home Creator Analytics Team Analytics Izzy AI Chatter Content Setup Chat Monito…" at bounding box center [91, 226] width 159 height 360
click at [138, 298] on span "Automations" at bounding box center [91, 287] width 108 height 24
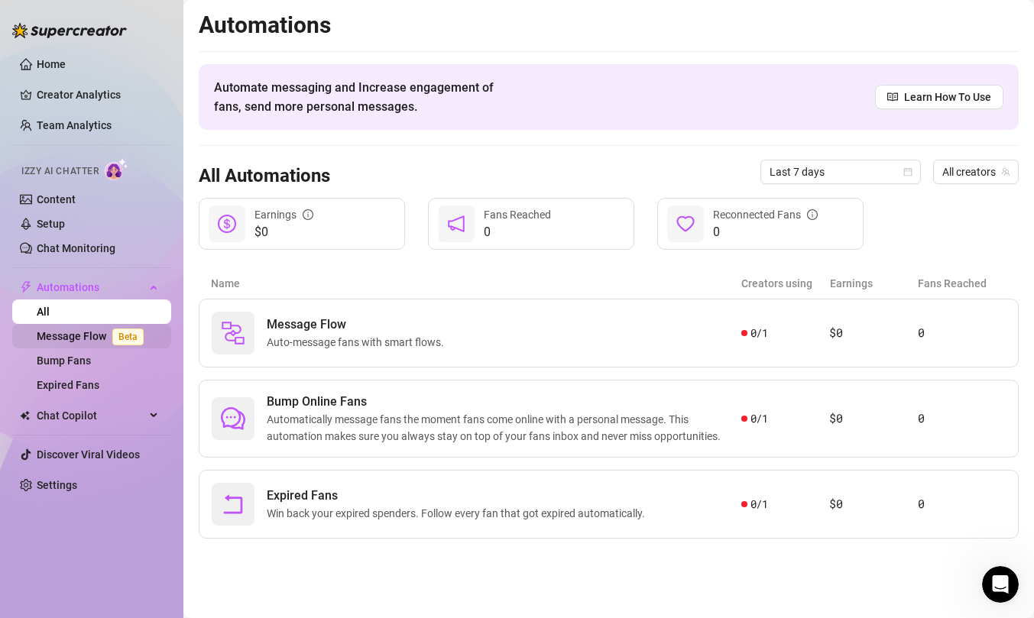
click at [112, 338] on span "Beta" at bounding box center [127, 337] width 31 height 17
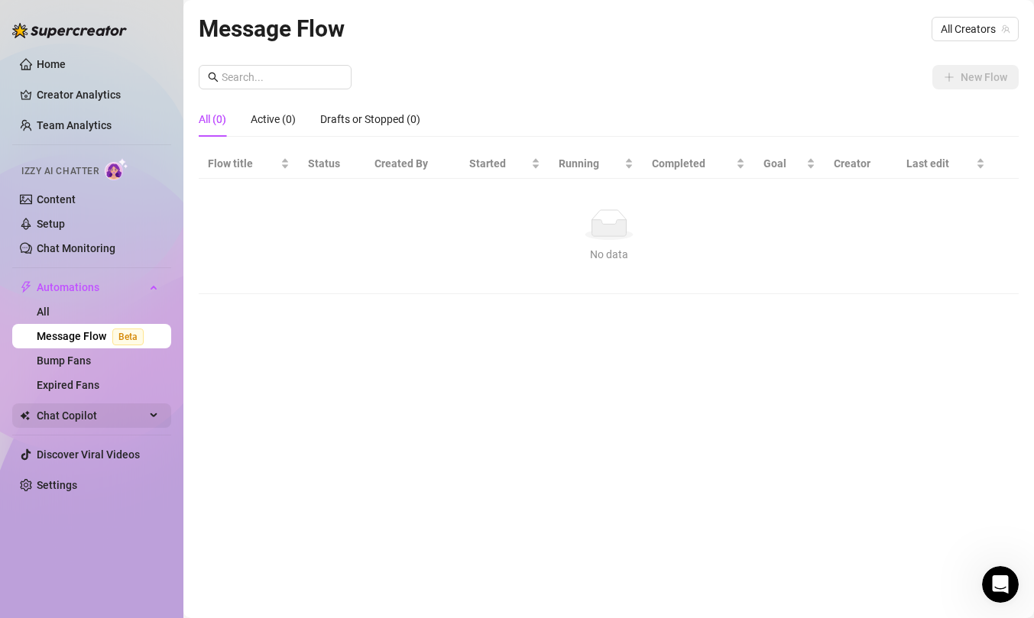
click at [93, 413] on span "Chat Copilot" at bounding box center [91, 415] width 108 height 24
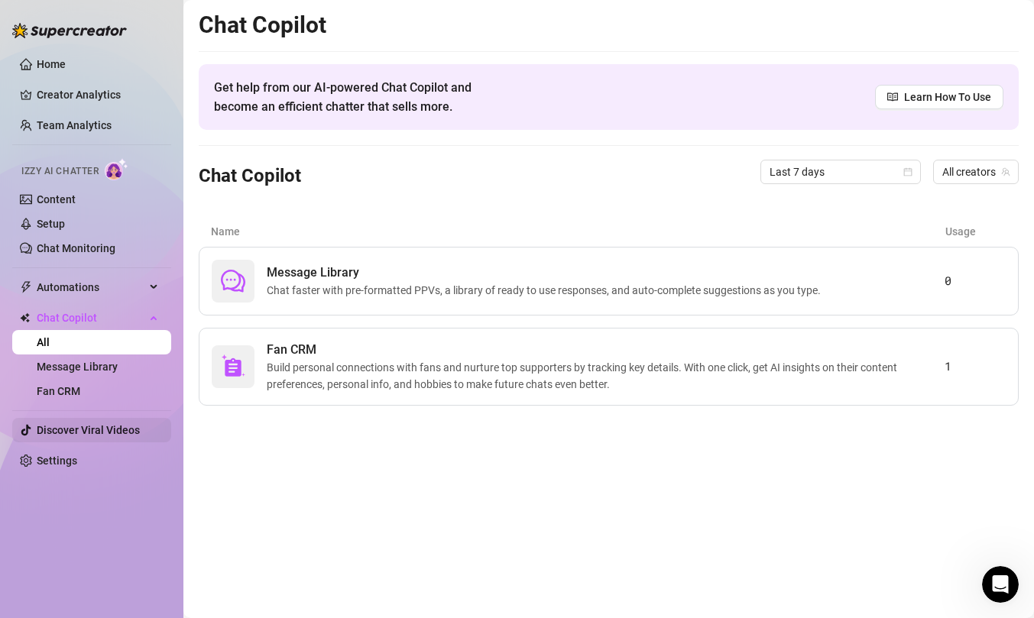
click at [115, 435] on link "Discover Viral Videos" at bounding box center [88, 430] width 103 height 12
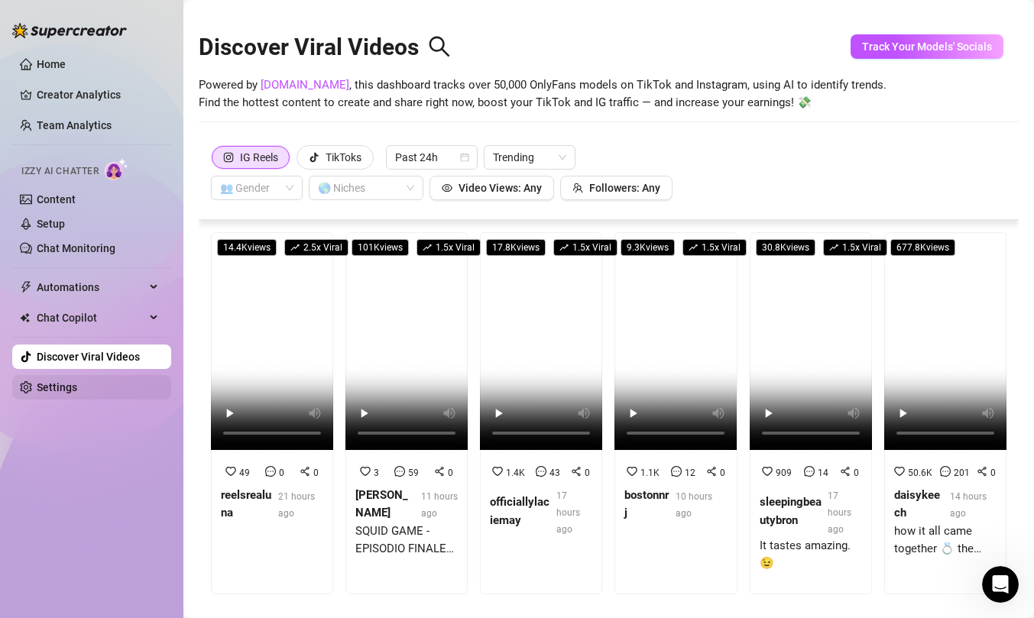
click at [77, 385] on link "Settings" at bounding box center [57, 387] width 40 height 12
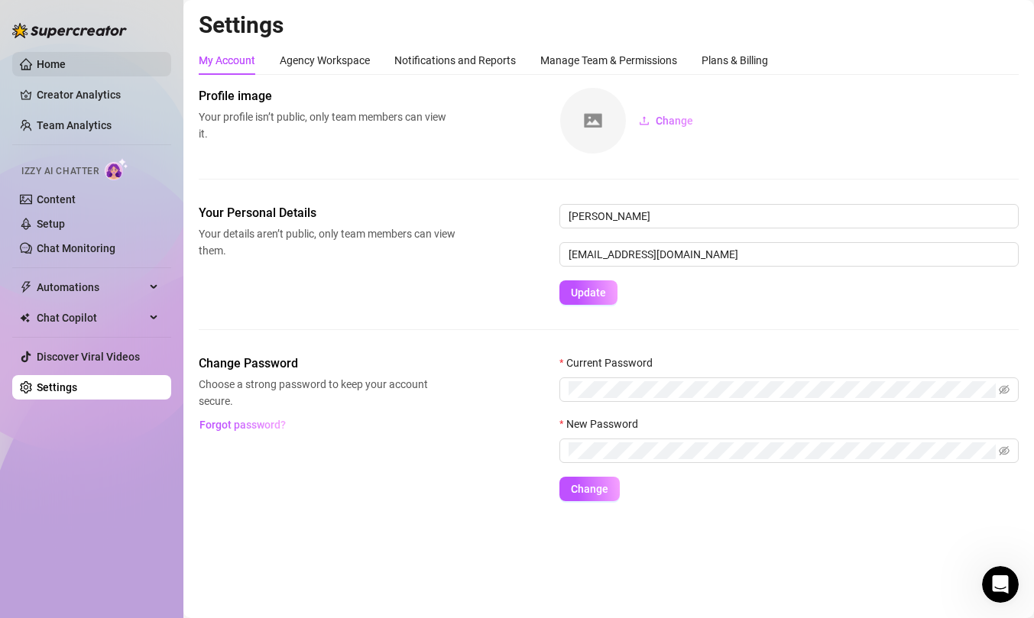
click at [66, 60] on link "Home" at bounding box center [51, 64] width 29 height 12
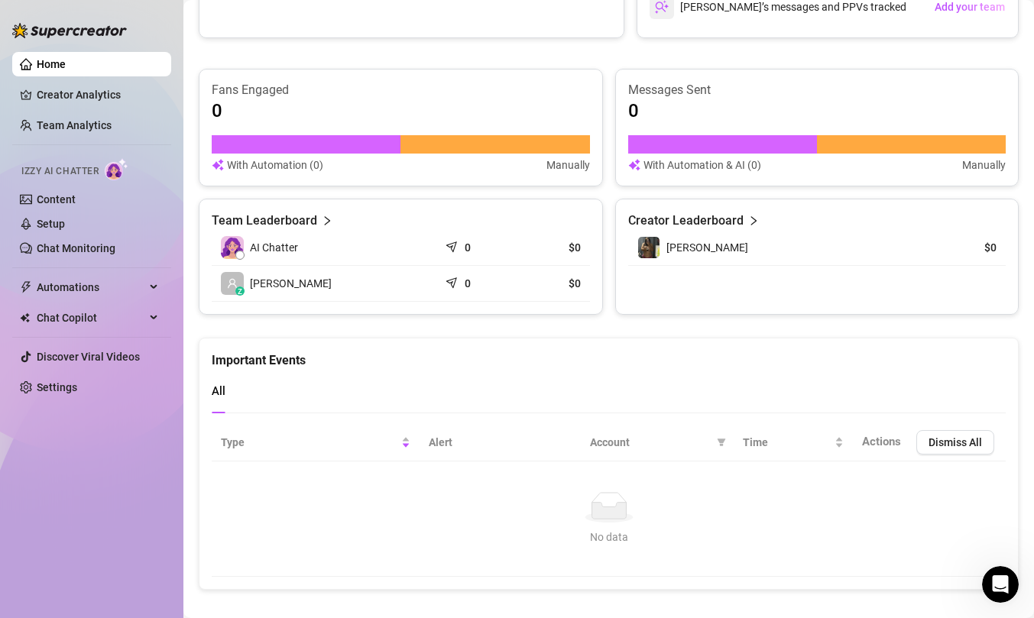
scroll to position [563, 0]
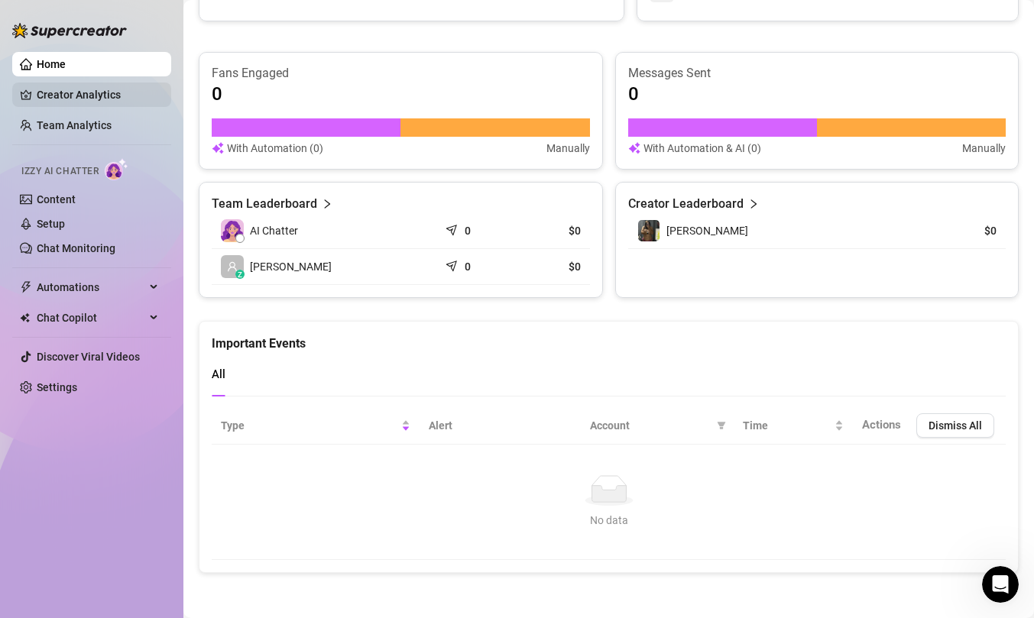
click at [117, 93] on link "Creator Analytics" at bounding box center [98, 95] width 122 height 24
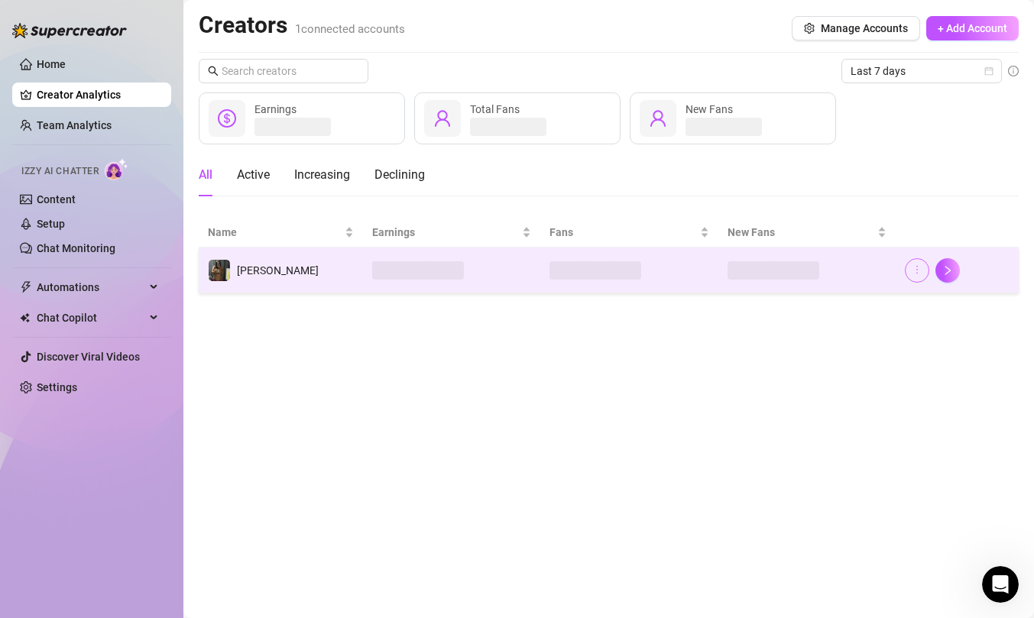
click at [914, 274] on icon "more" at bounding box center [916, 269] width 11 height 11
click at [943, 271] on icon "right" at bounding box center [947, 270] width 11 height 11
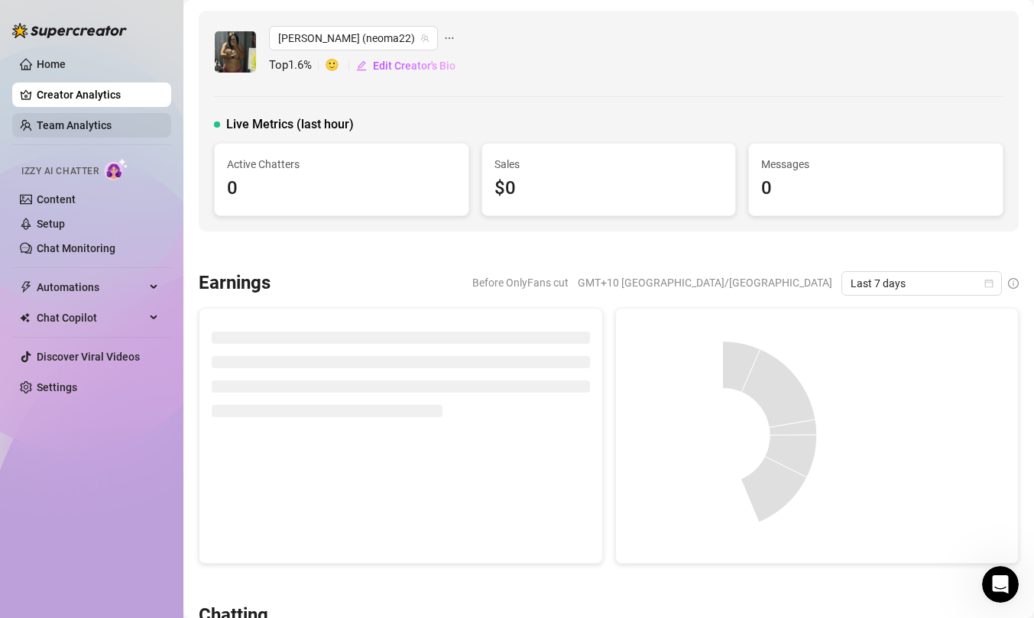
click at [111, 125] on link "Team Analytics" at bounding box center [74, 125] width 75 height 12
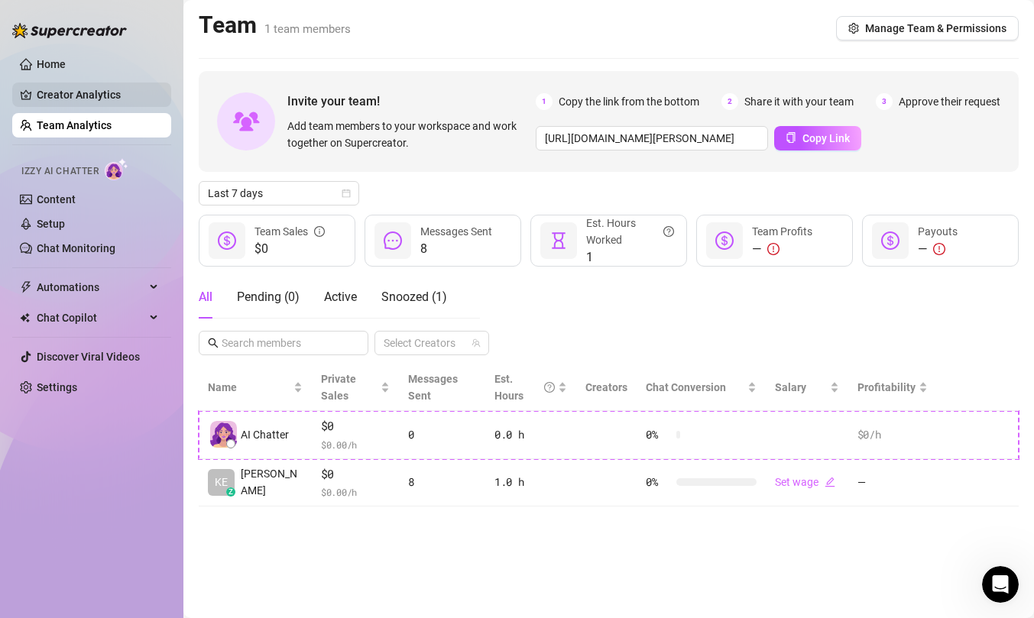
click at [89, 96] on link "Creator Analytics" at bounding box center [98, 95] width 122 height 24
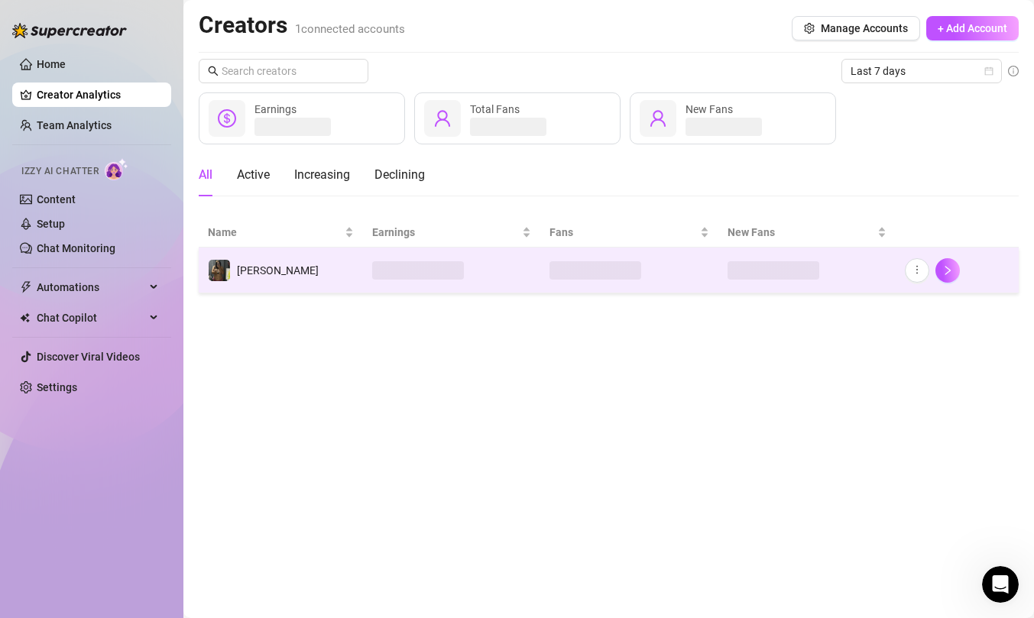
click at [345, 274] on td "[PERSON_NAME]" at bounding box center [281, 271] width 164 height 46
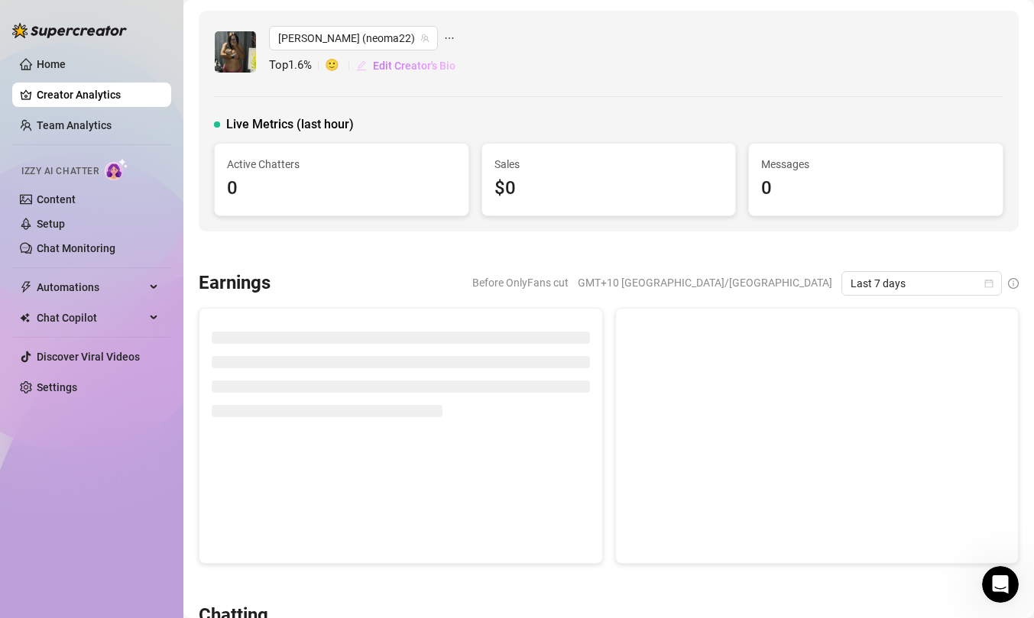
click at [432, 62] on span "Edit Creator's Bio" at bounding box center [414, 66] width 83 height 12
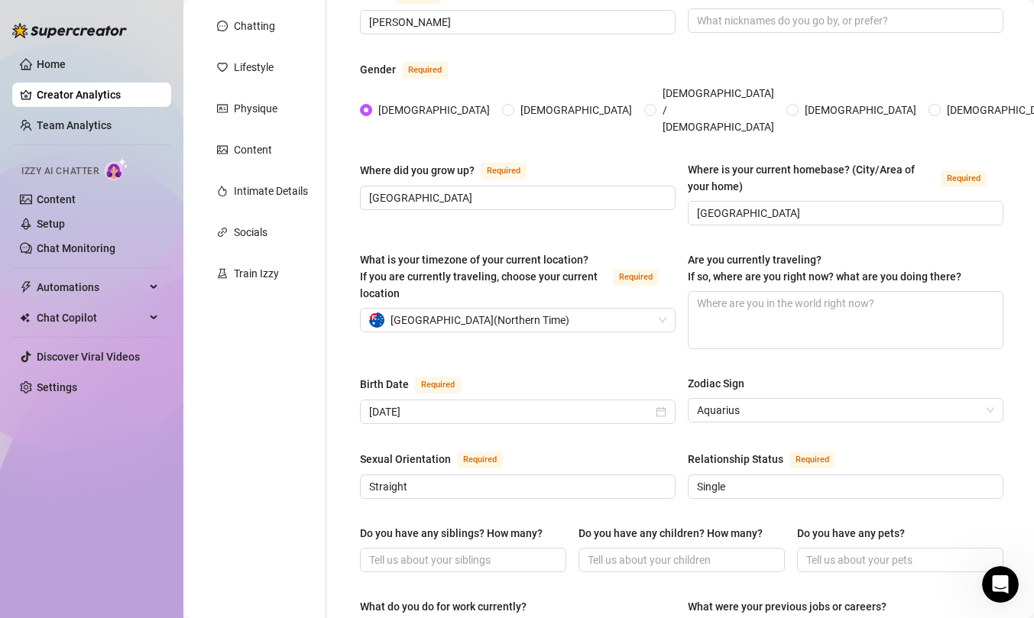
scroll to position [249, 0]
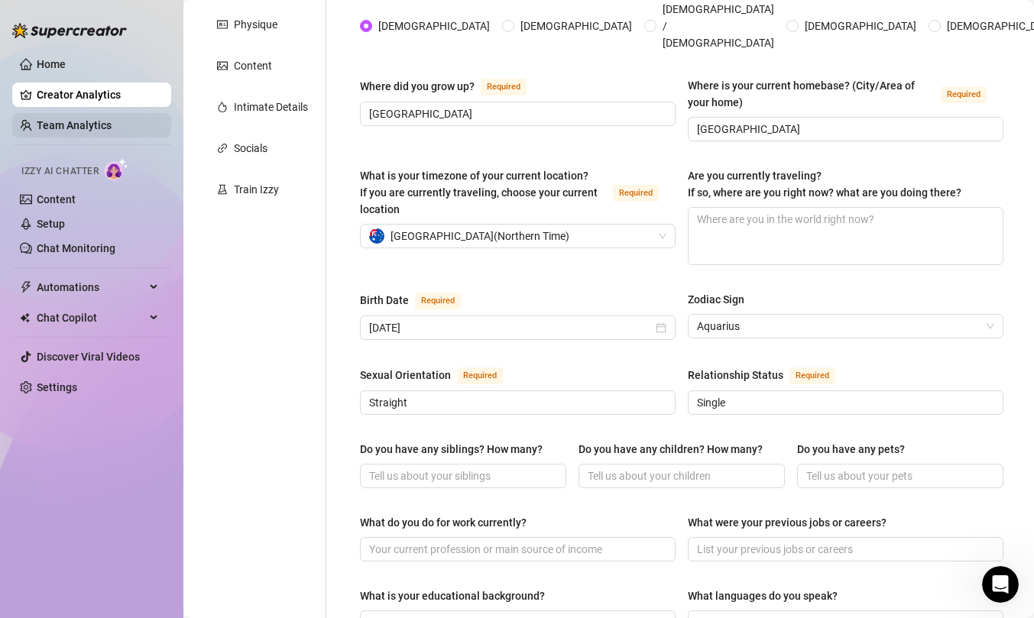
click at [75, 123] on link "Team Analytics" at bounding box center [74, 125] width 75 height 12
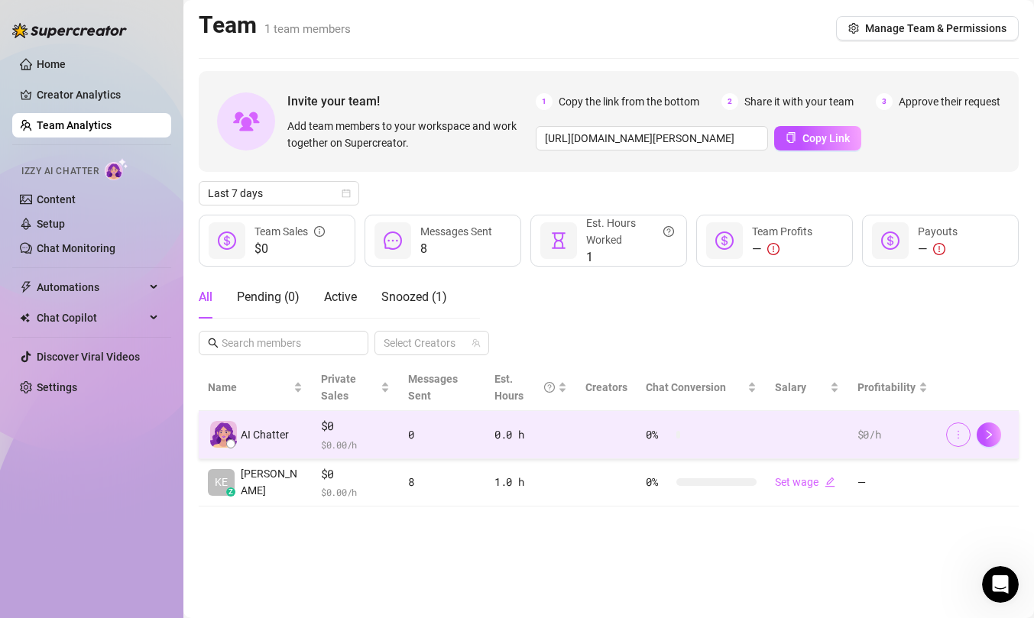
click at [959, 436] on icon "more" at bounding box center [958, 434] width 11 height 11
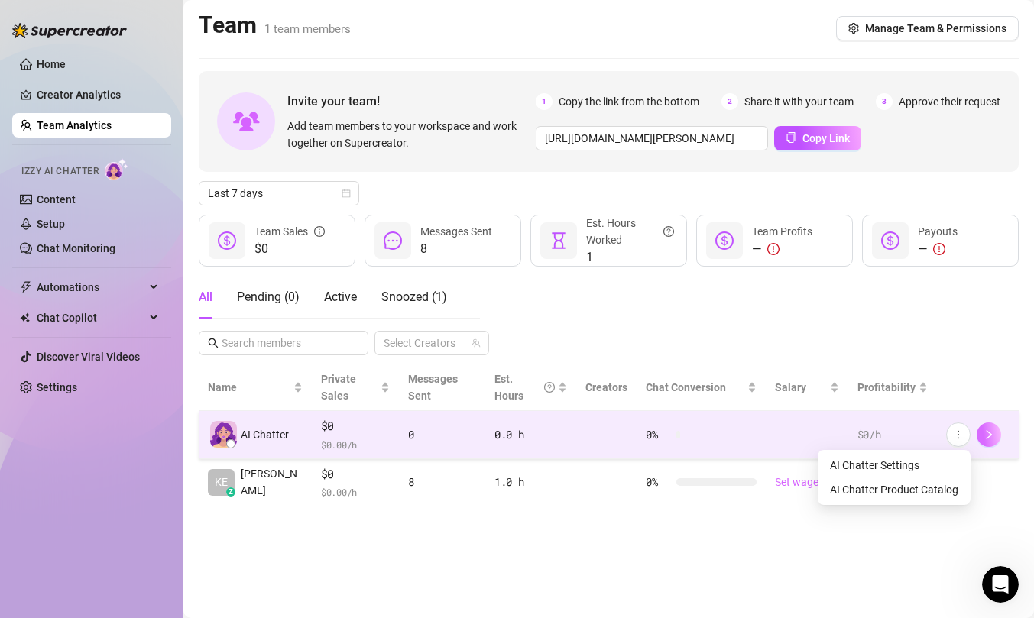
click at [995, 434] on button "button" at bounding box center [988, 435] width 24 height 24
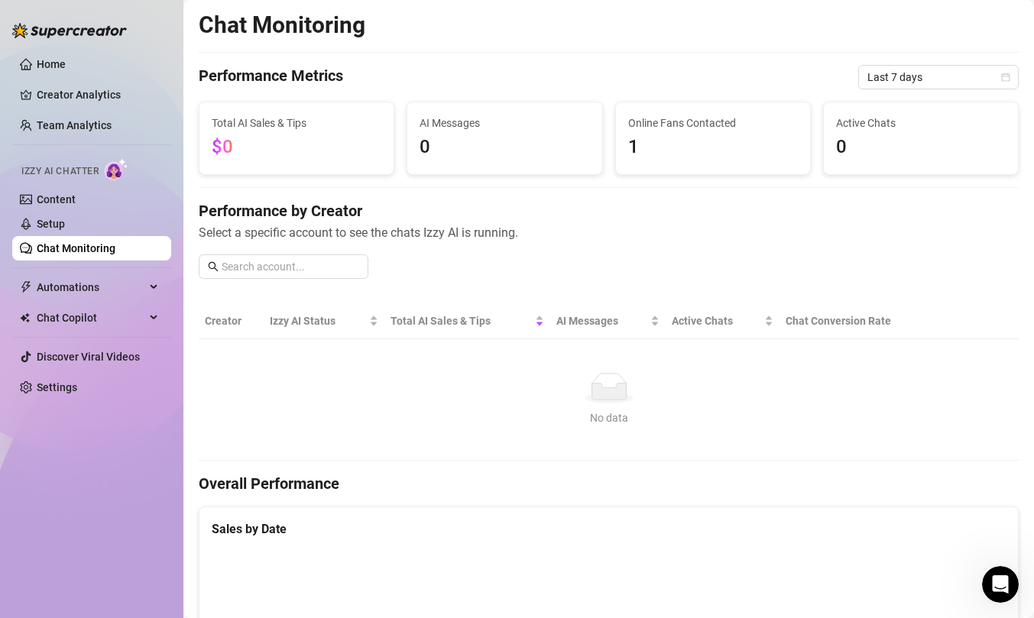
click at [72, 110] on ul "Home Creator Analytics Team Analytics Izzy AI Chatter Content Setup Chat Monito…" at bounding box center [91, 226] width 159 height 360
click at [72, 125] on link "Team Analytics" at bounding box center [74, 125] width 75 height 12
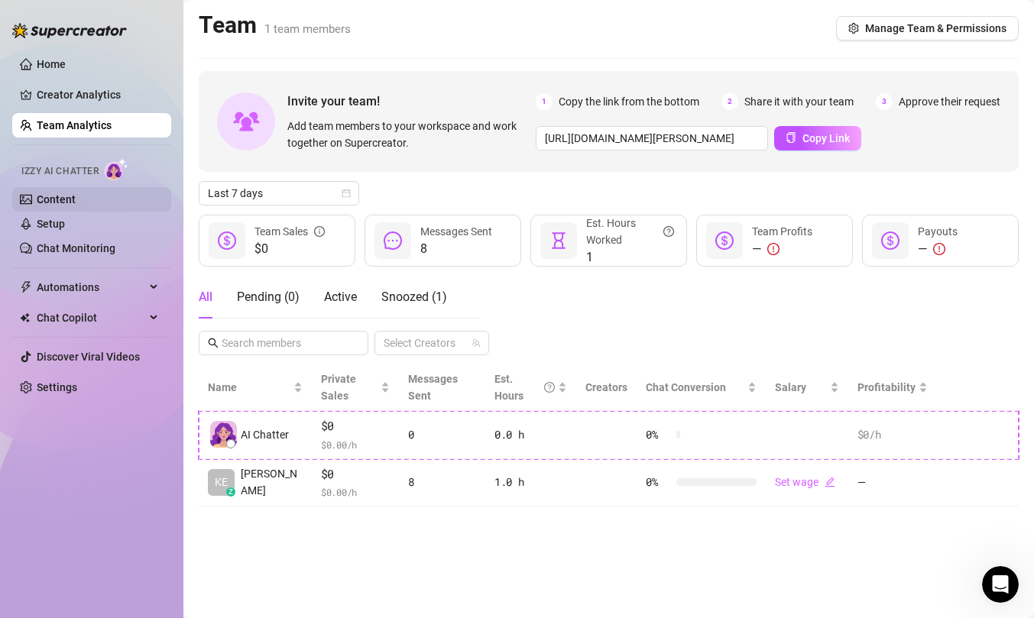
click at [68, 206] on link "Content" at bounding box center [56, 199] width 39 height 12
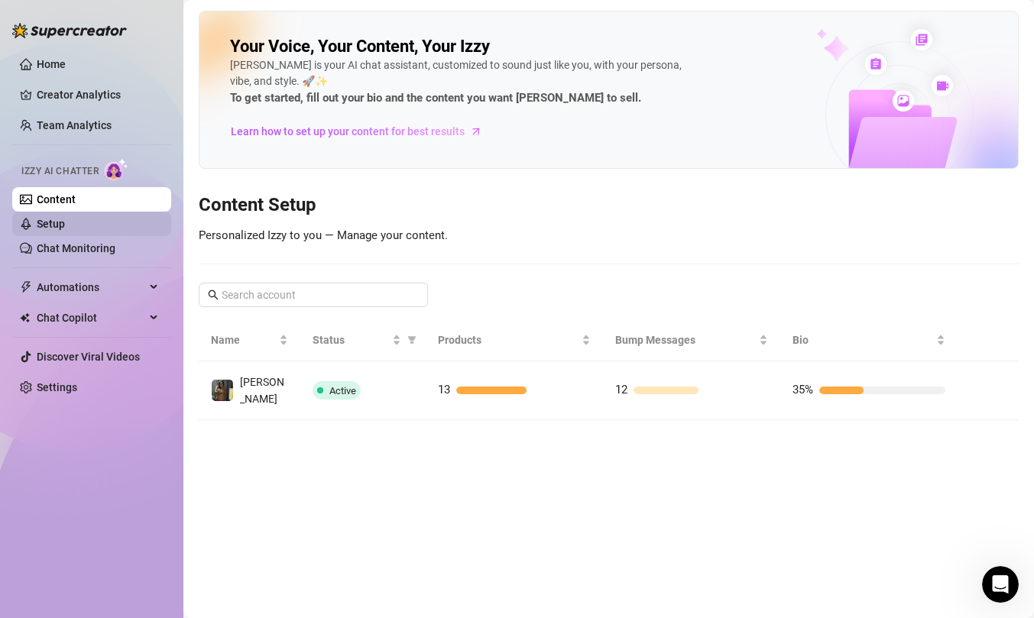
click at [65, 218] on link "Setup" at bounding box center [51, 224] width 28 height 12
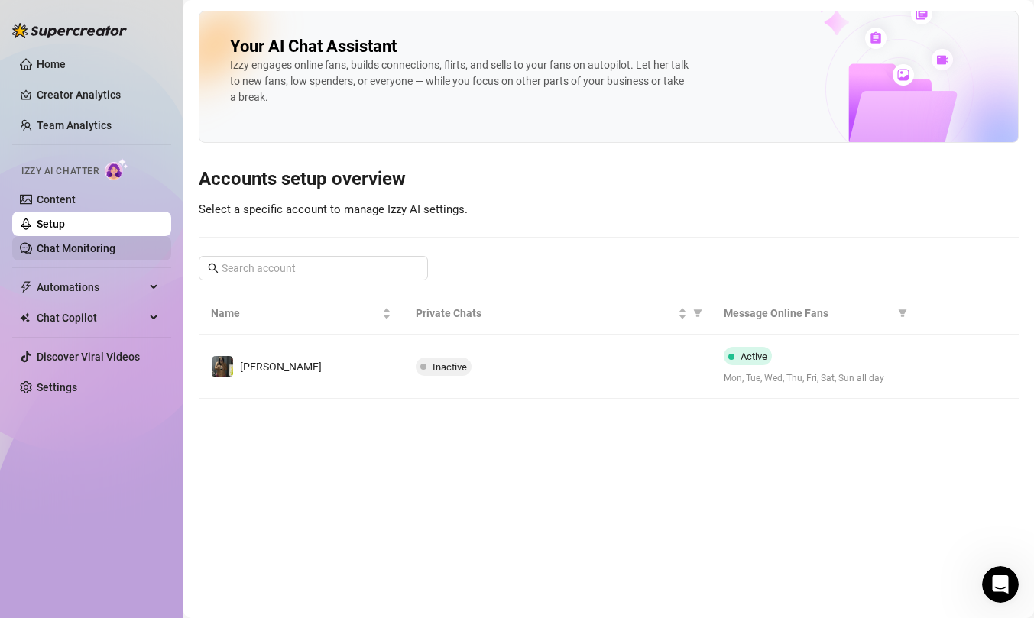
click at [92, 254] on link "Chat Monitoring" at bounding box center [76, 248] width 79 height 12
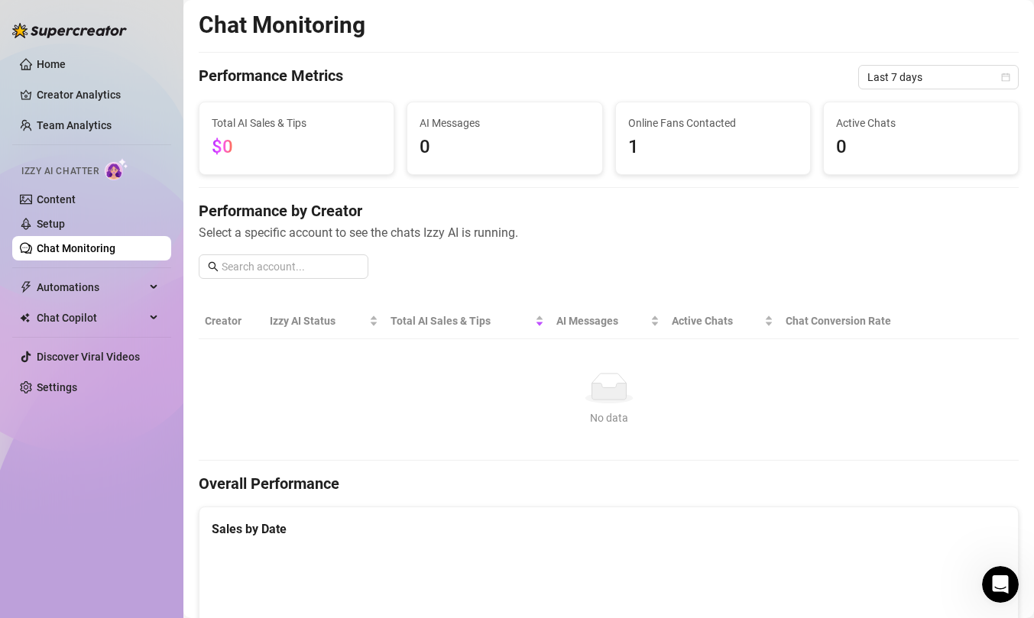
click at [117, 173] on img at bounding box center [117, 169] width 24 height 22
click at [62, 393] on link "Settings" at bounding box center [57, 387] width 40 height 12
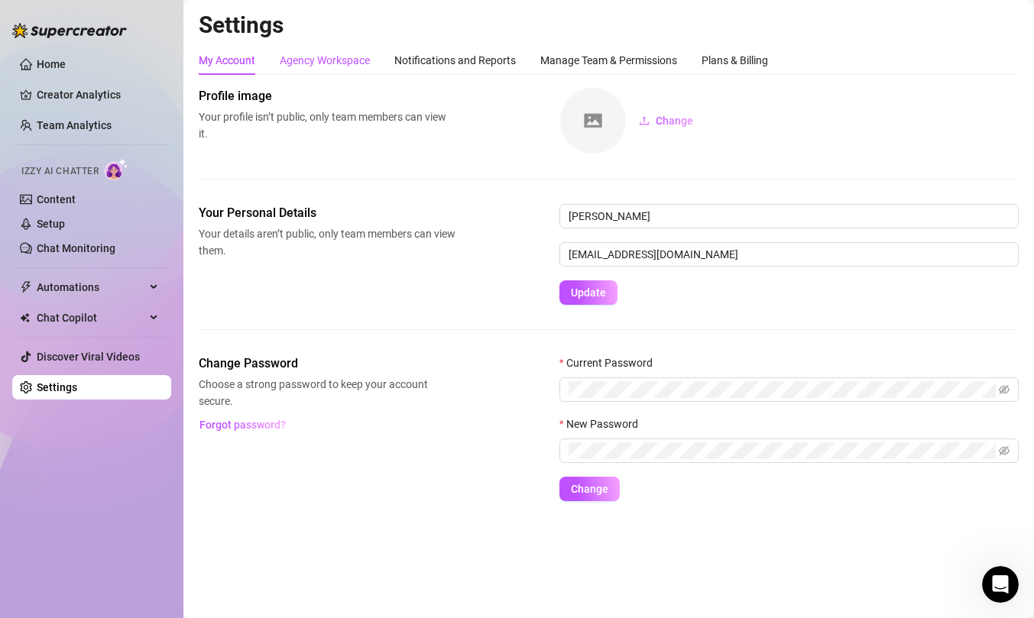
click at [335, 57] on div "Agency Workspace" at bounding box center [325, 60] width 90 height 17
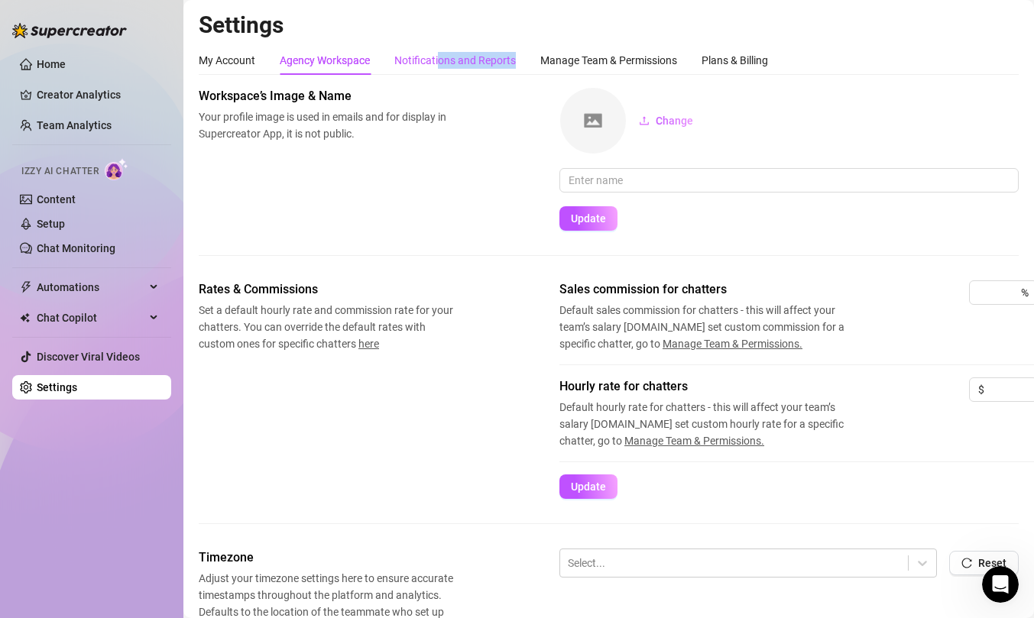
click at [441, 69] on div "Notifications and Reports" at bounding box center [454, 60] width 121 height 29
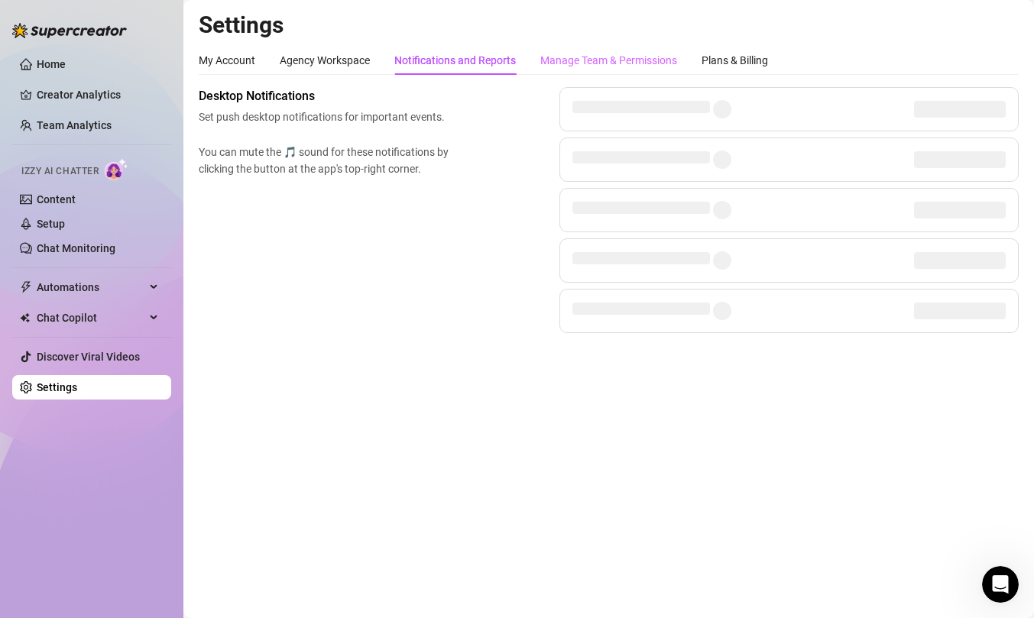
click at [614, 72] on div "Manage Team & Permissions" at bounding box center [608, 60] width 137 height 29
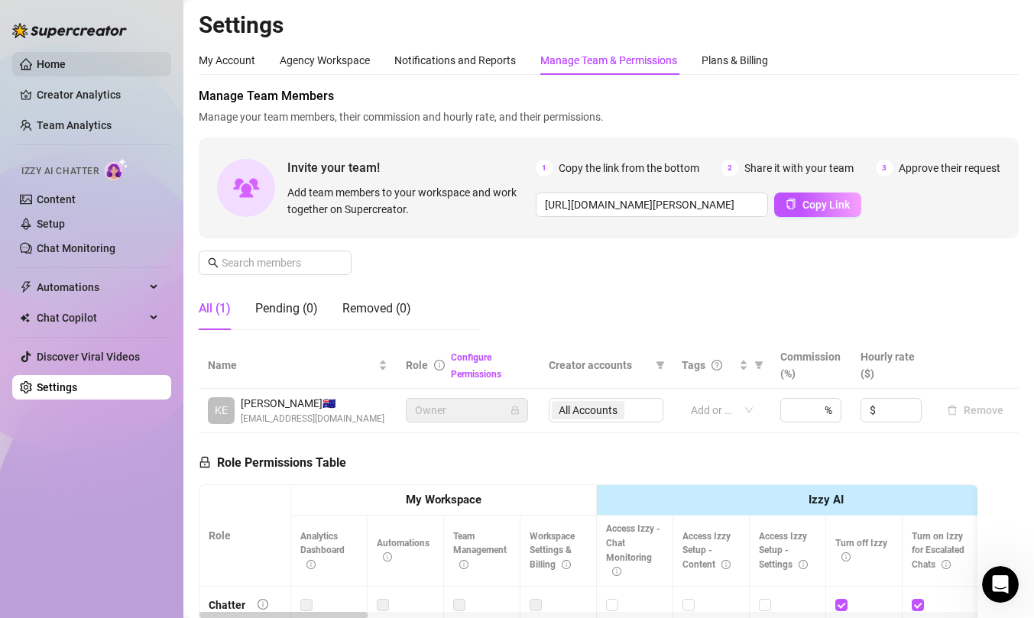
click at [66, 67] on link "Home" at bounding box center [51, 64] width 29 height 12
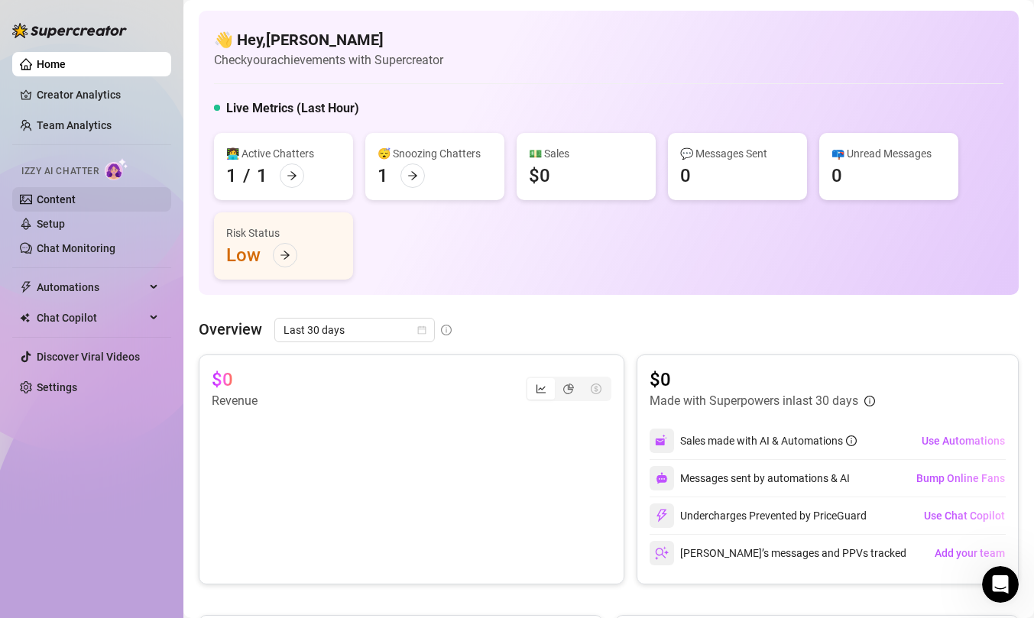
click at [76, 200] on link "Content" at bounding box center [56, 199] width 39 height 12
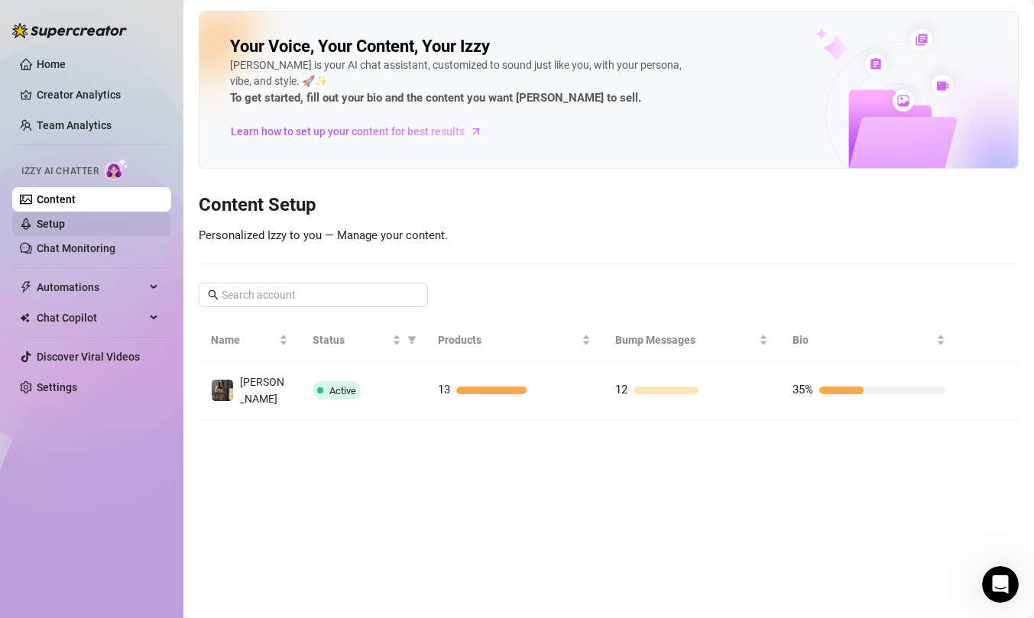
click at [65, 219] on link "Setup" at bounding box center [51, 224] width 28 height 12
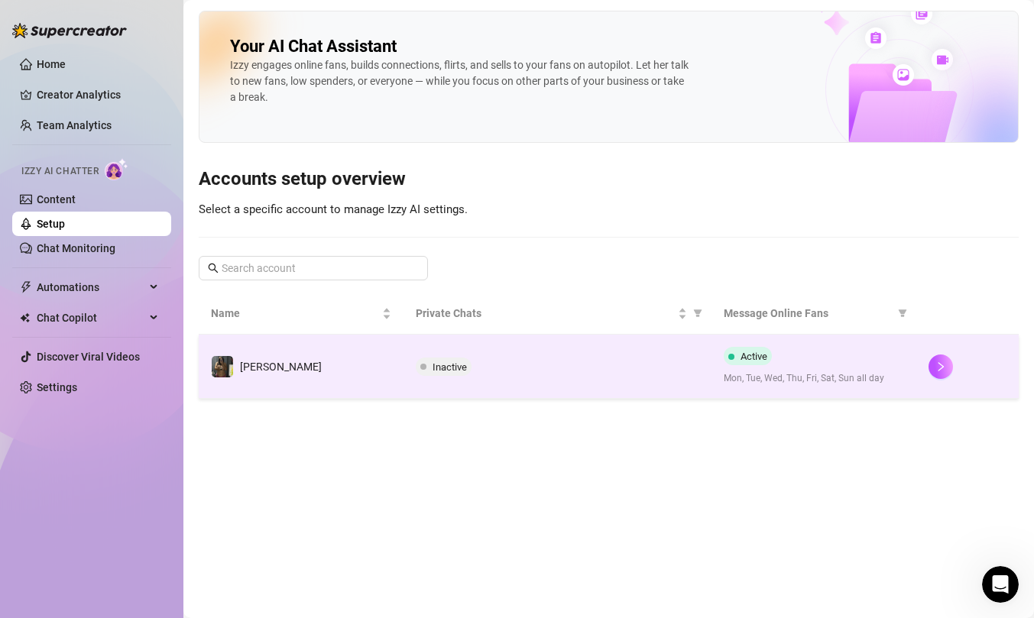
click at [395, 387] on td "[PERSON_NAME]" at bounding box center [301, 367] width 205 height 64
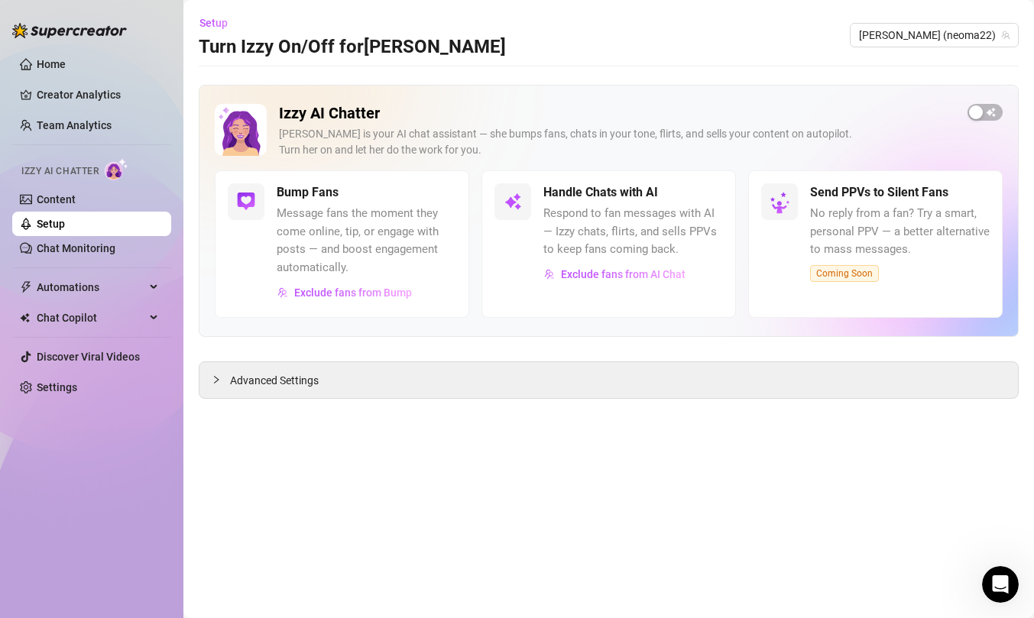
click at [65, 218] on link "Setup" at bounding box center [51, 224] width 28 height 12
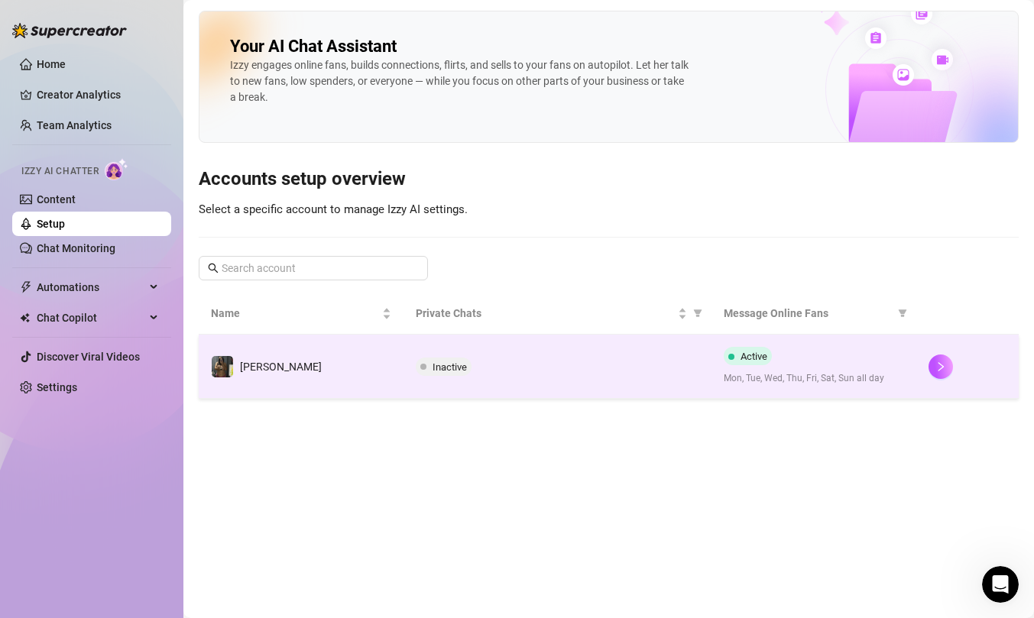
click at [445, 351] on td "Inactive" at bounding box center [556, 367] width 307 height 64
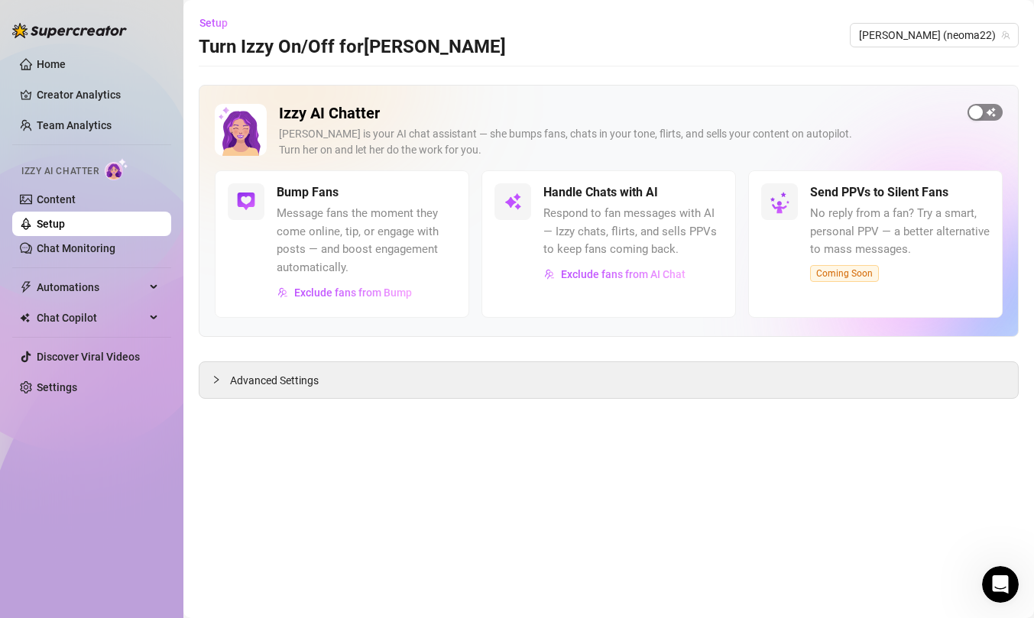
click at [983, 114] on button "button" at bounding box center [984, 112] width 35 height 17
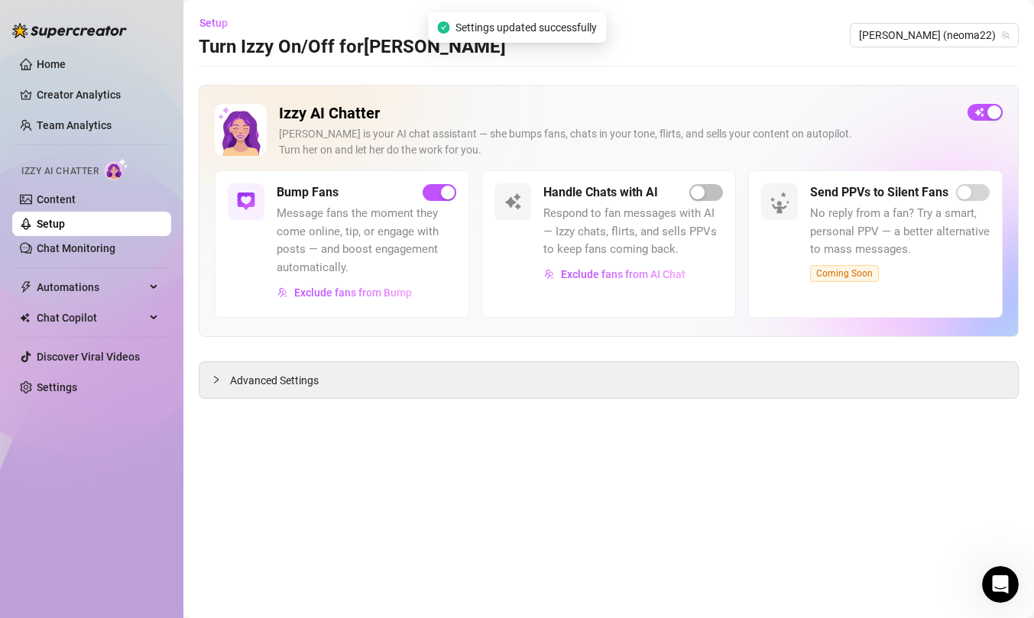
click at [753, 64] on main "Setup Turn Izzy On/Off for Neoma Neoma (neoma22) Izzy AI Chatter Izzy is your A…" at bounding box center [608, 309] width 850 height 618
click at [387, 78] on main "Setup Turn Izzy On/Off for Neoma Neoma (neoma22) Izzy AI Chatter Izzy is your A…" at bounding box center [608, 309] width 850 height 618
click at [706, 200] on span "button" at bounding box center [706, 192] width 34 height 17
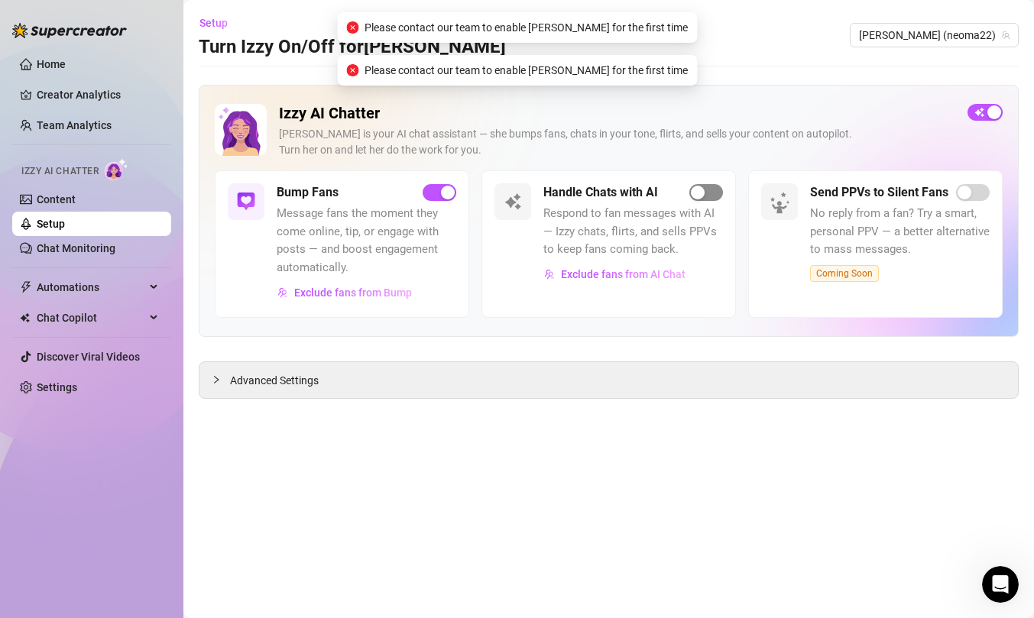
click at [710, 193] on span "button" at bounding box center [706, 192] width 34 height 17
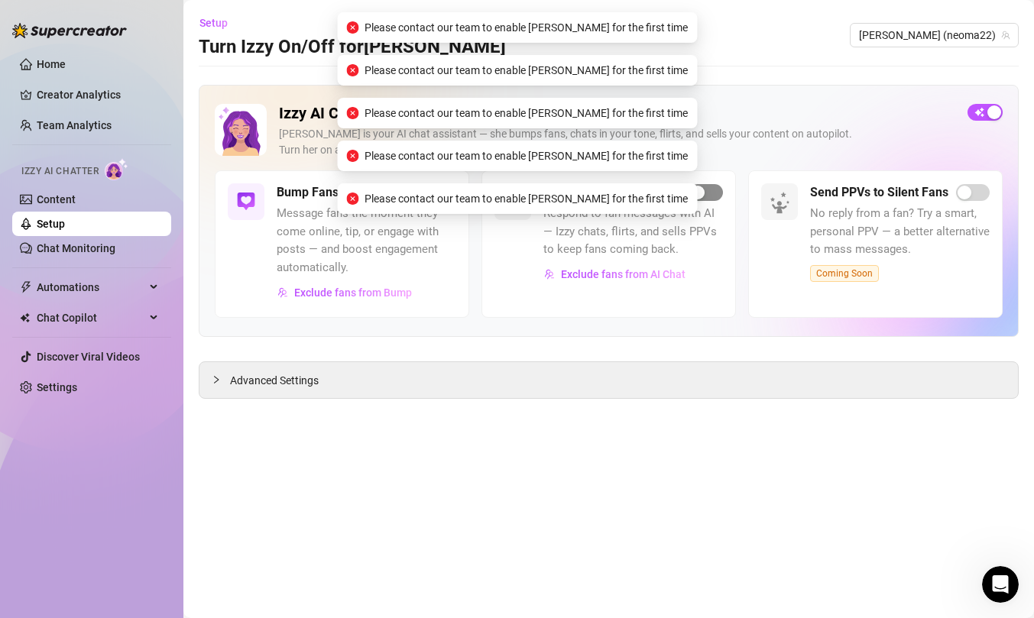
click at [710, 193] on span "button" at bounding box center [706, 192] width 34 height 17
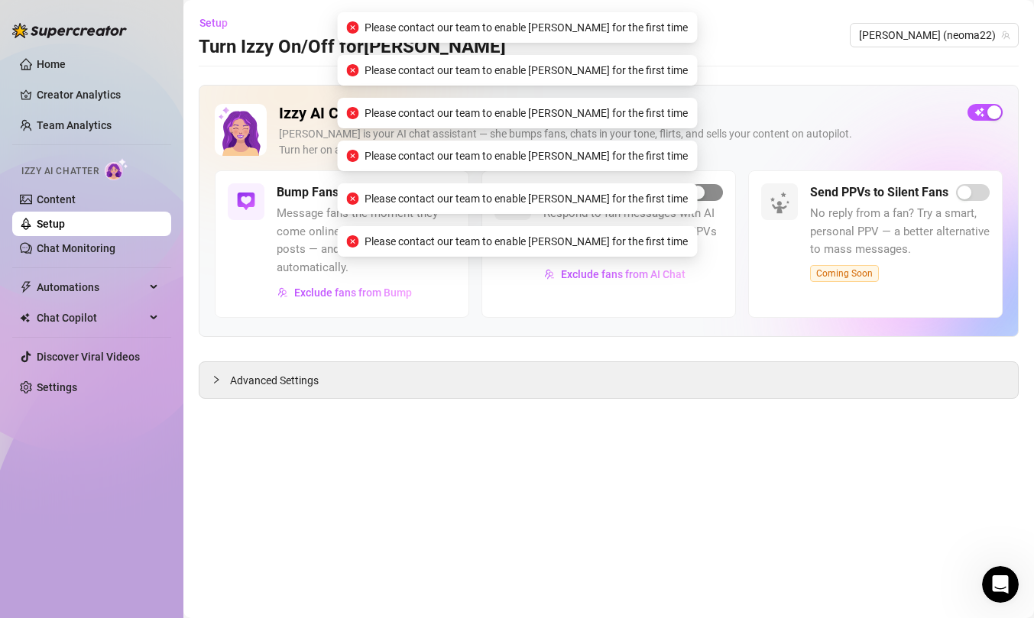
click at [710, 193] on span "button" at bounding box center [706, 192] width 34 height 17
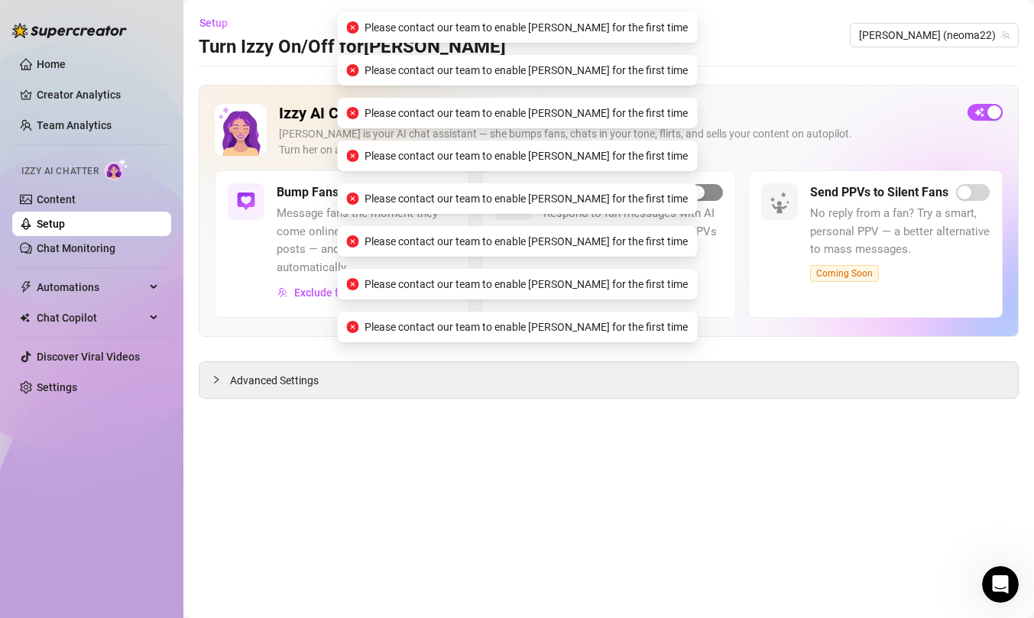
click at [710, 193] on span "button" at bounding box center [706, 192] width 34 height 17
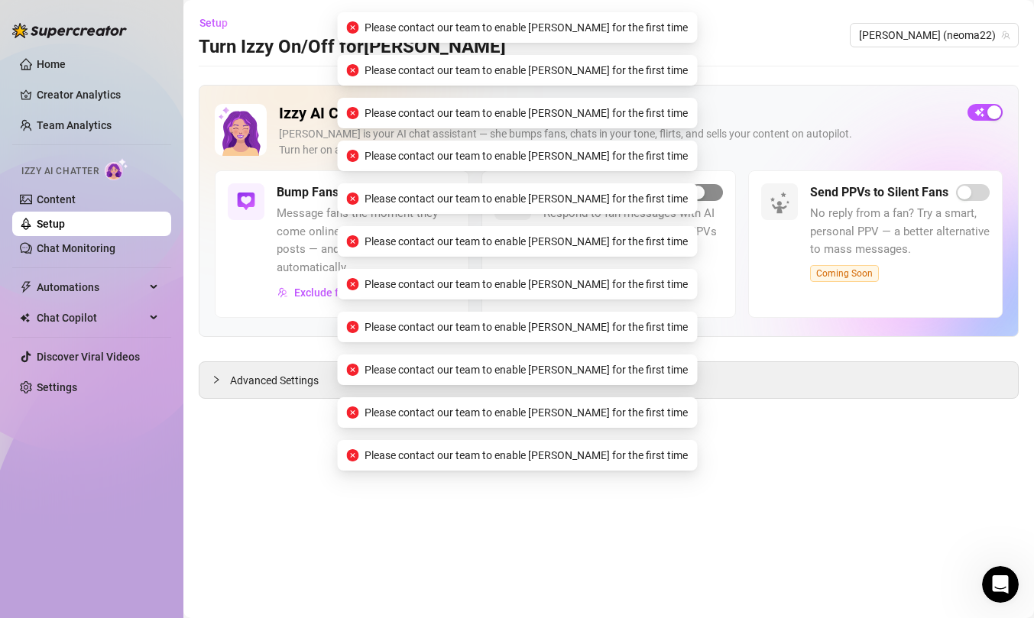
click at [710, 193] on span "button" at bounding box center [706, 192] width 34 height 17
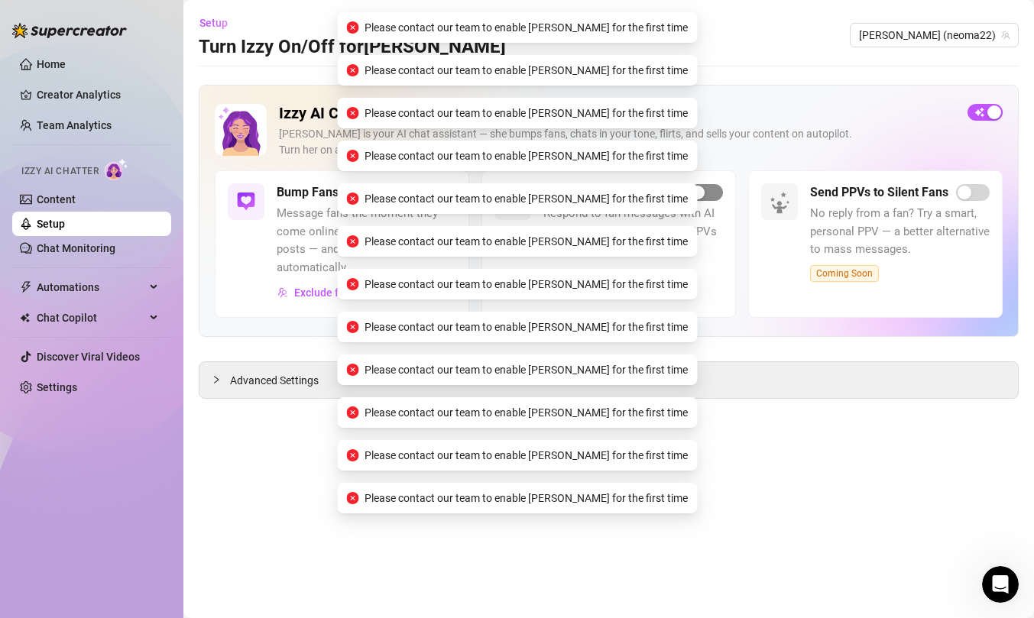
click at [710, 193] on span "button" at bounding box center [706, 192] width 34 height 17
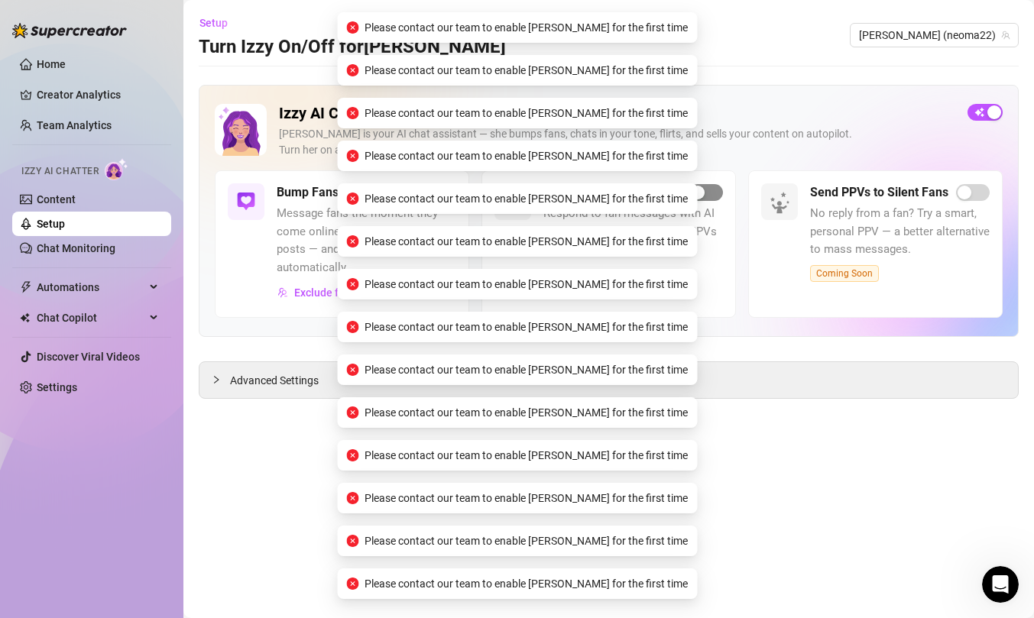
click at [710, 193] on span "button" at bounding box center [706, 192] width 34 height 17
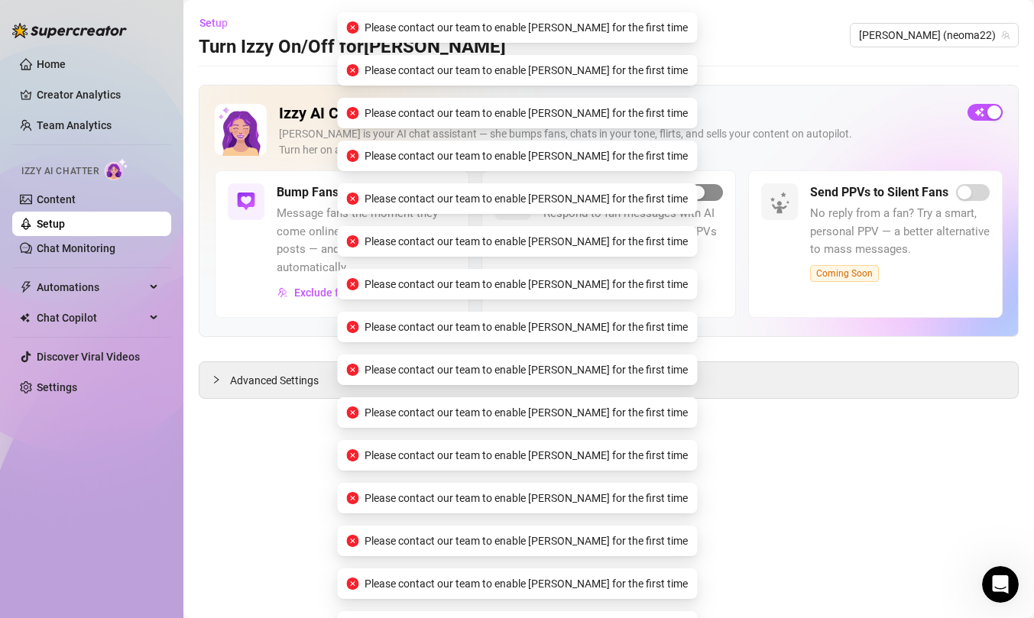
click at [710, 193] on span "button" at bounding box center [706, 192] width 34 height 17
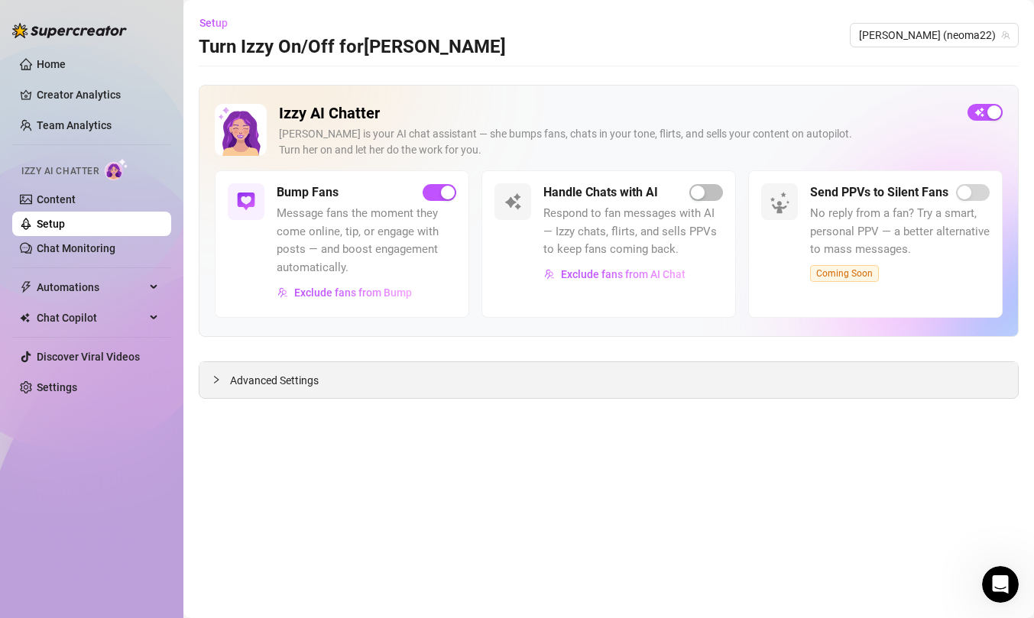
click at [476, 391] on div "Advanced Settings" at bounding box center [608, 380] width 818 height 36
click at [587, 280] on span "Exclude fans from AI Chat" at bounding box center [623, 274] width 125 height 12
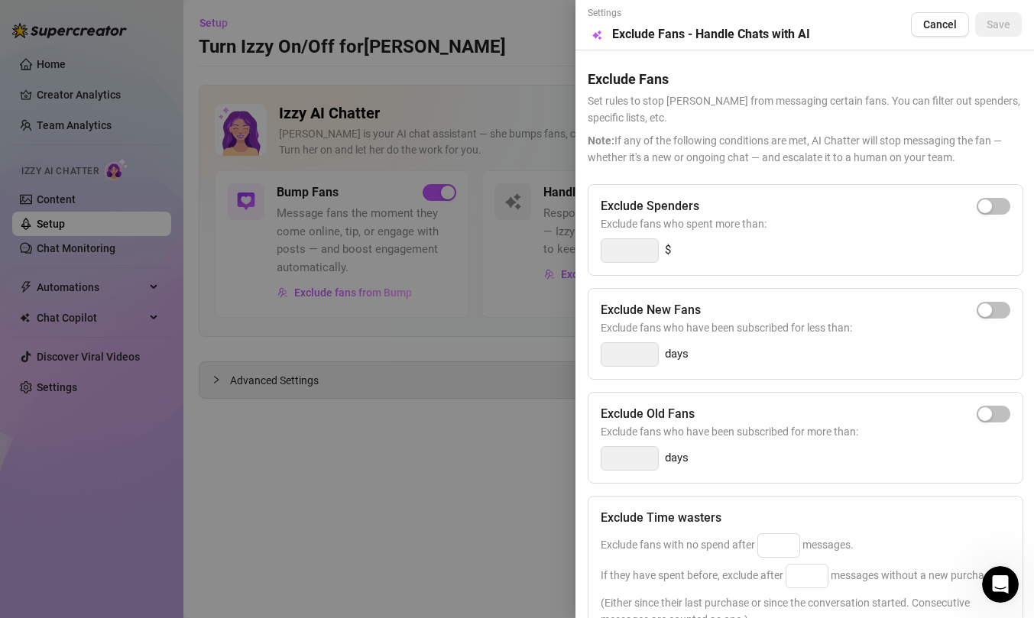
click at [503, 306] on div at bounding box center [517, 309] width 1034 height 618
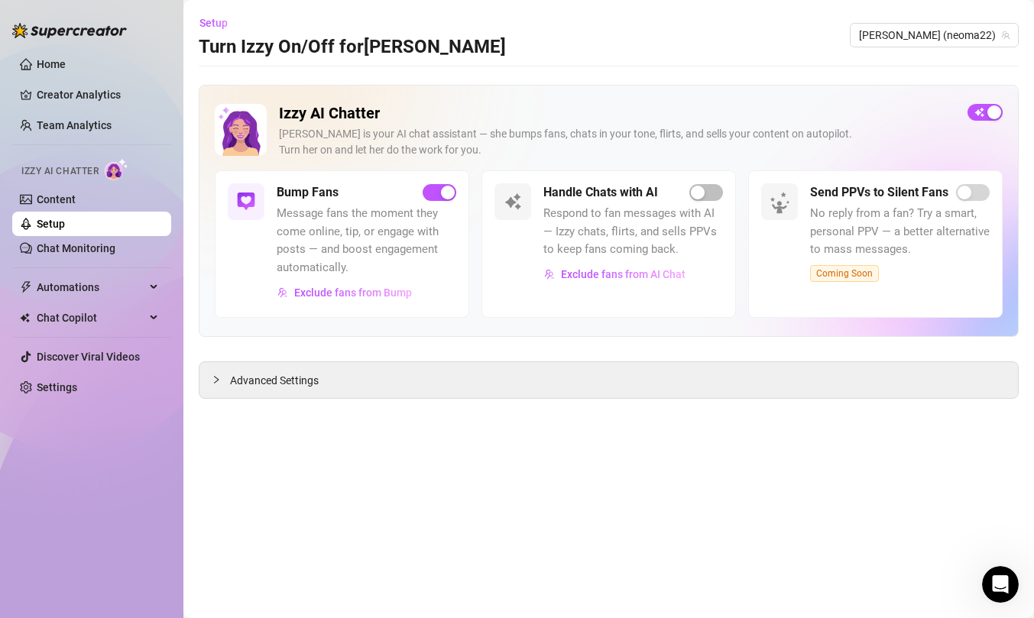
click at [584, 189] on h5 "Handle Chats with AI" at bounding box center [600, 192] width 115 height 18
click at [1021, 602] on main "Setup Turn Izzy On/Off for Neoma Neoma (neoma22) Izzy AI Chatter Izzy is your A…" at bounding box center [608, 309] width 850 height 618
click at [1008, 596] on div "Open Intercom Messenger" at bounding box center [998, 582] width 50 height 50
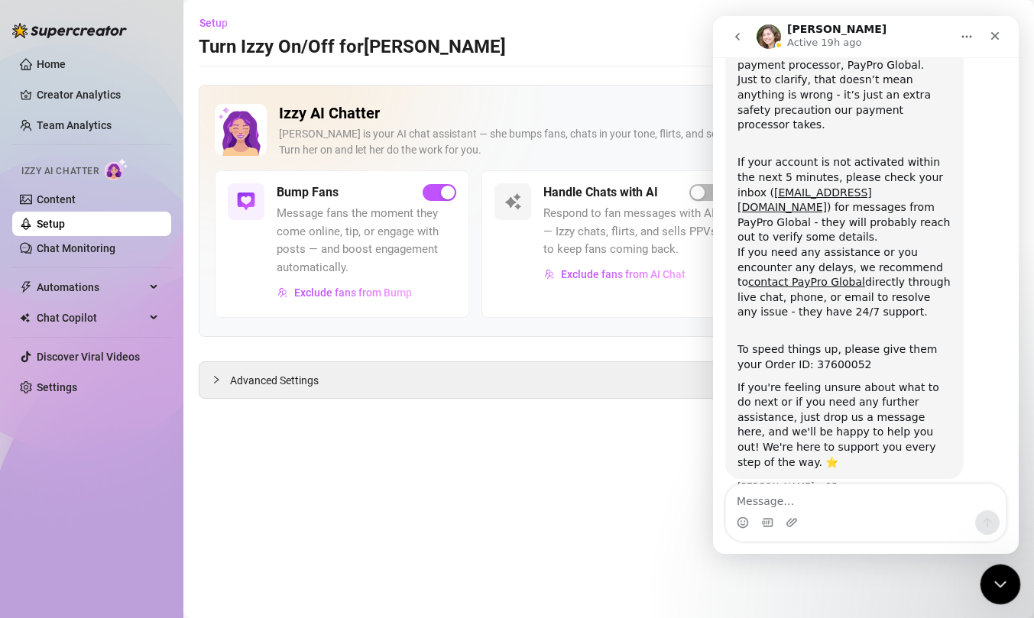
scroll to position [184, 0]
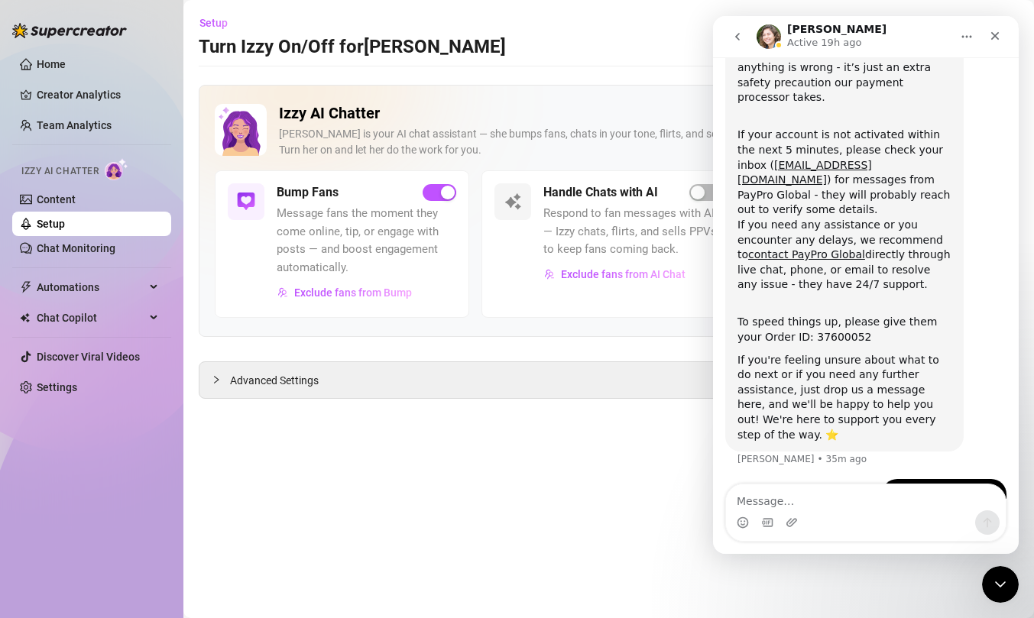
click at [966, 34] on icon "Home" at bounding box center [966, 37] width 12 height 12
click at [730, 38] on button "go back" at bounding box center [737, 36] width 29 height 29
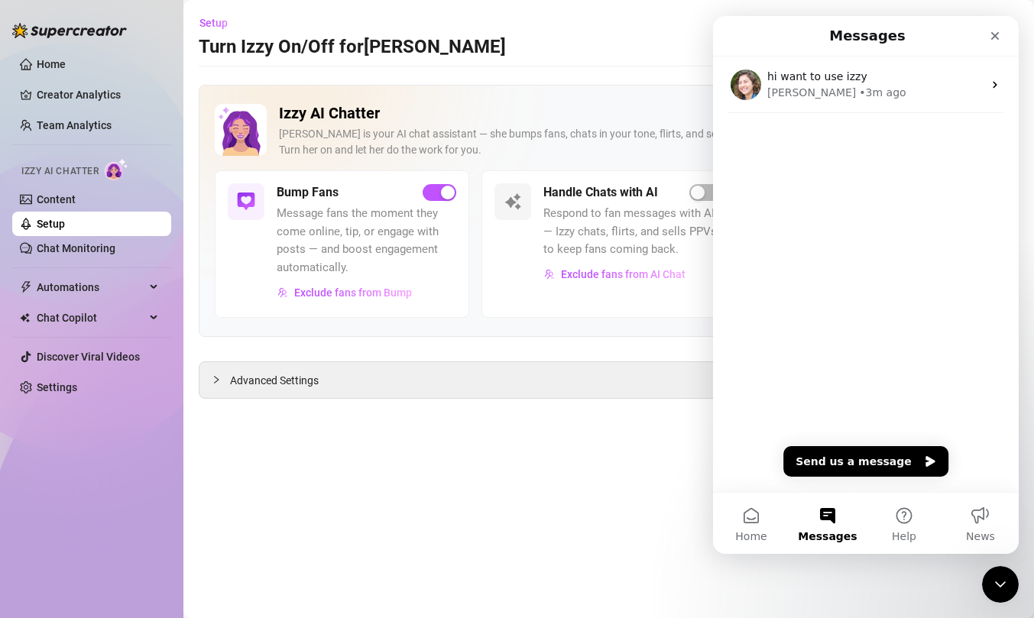
scroll to position [0, 0]
click at [748, 516] on button "Home" at bounding box center [751, 523] width 76 height 61
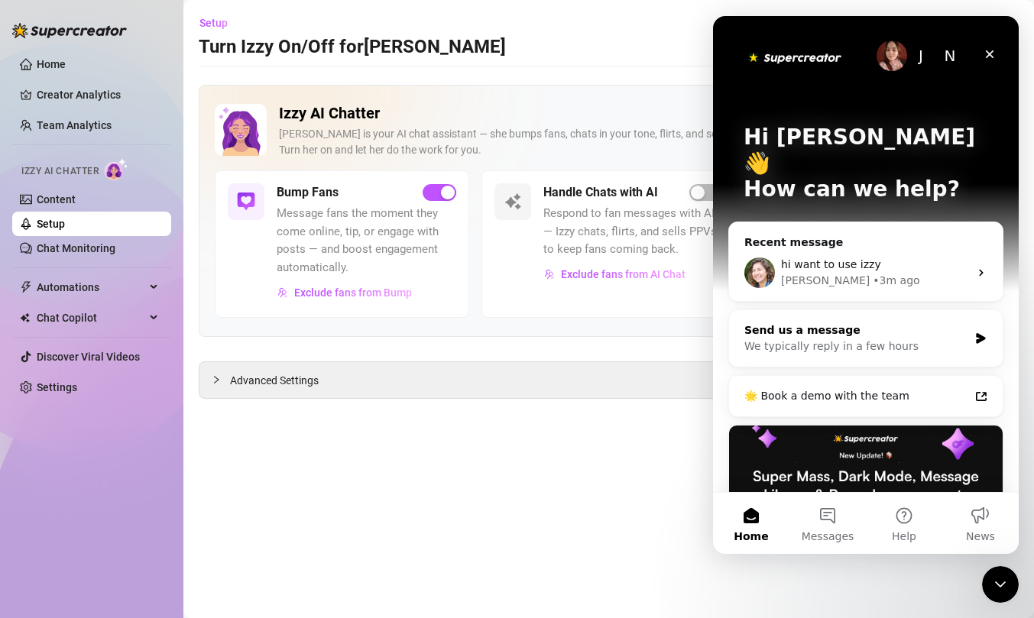
click at [892, 338] on div "We typically reply in a few hours" at bounding box center [856, 346] width 224 height 16
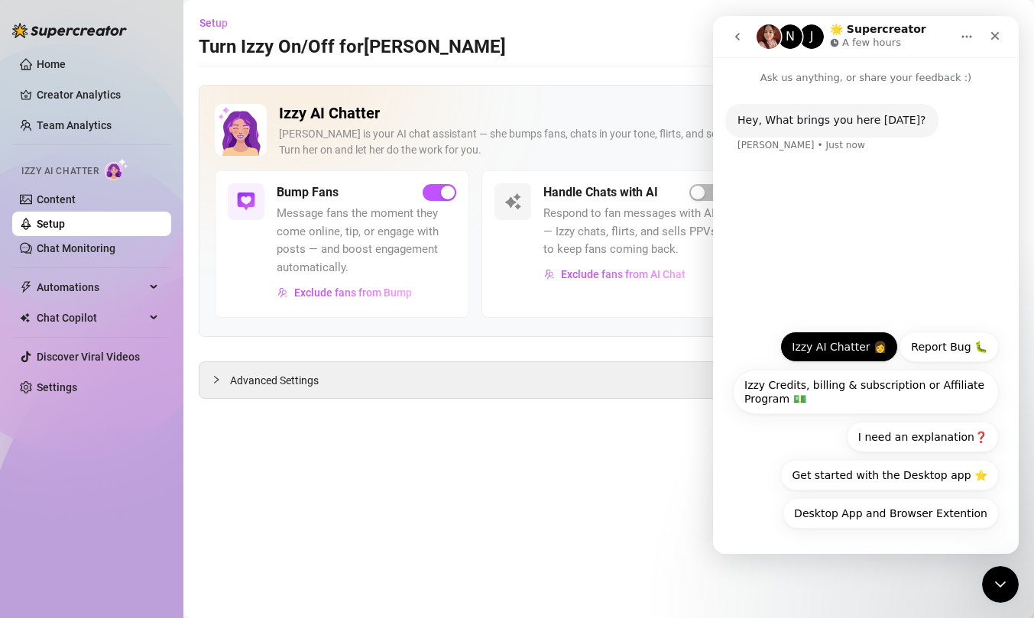
click at [841, 350] on button "Izzy AI Chatter 👩" at bounding box center [839, 347] width 118 height 31
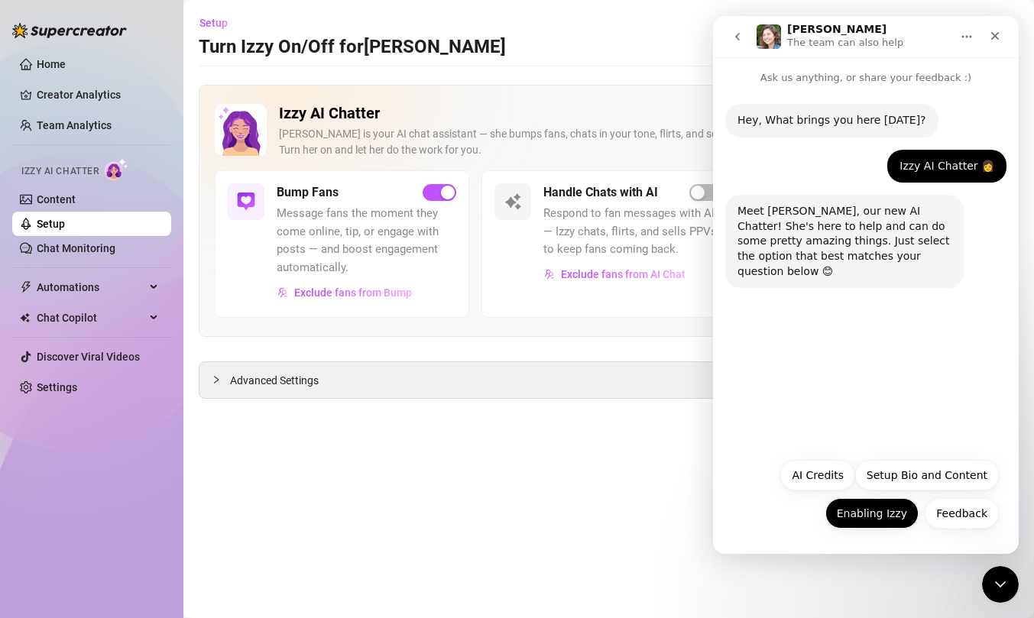
click at [892, 508] on button "Enabling Izzy" at bounding box center [871, 513] width 93 height 31
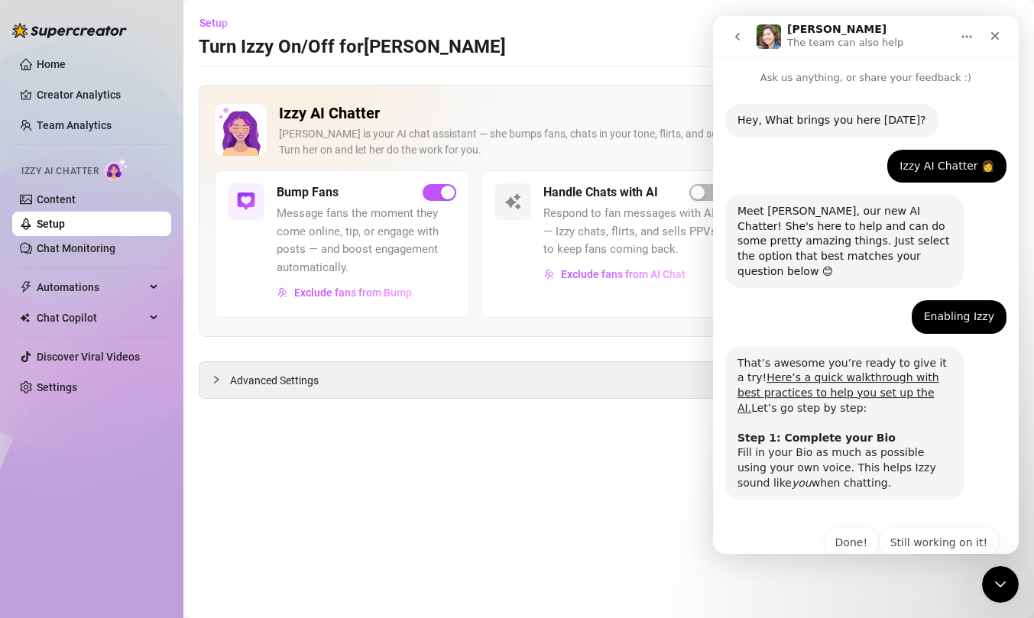
scroll to position [15, 0]
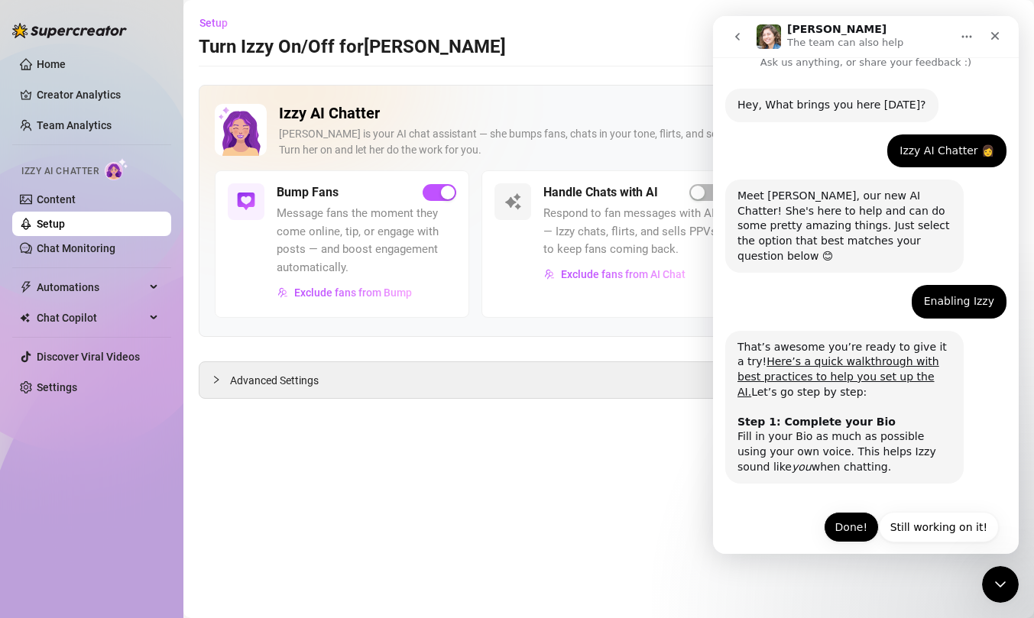
click at [863, 513] on button "Done!" at bounding box center [851, 527] width 55 height 31
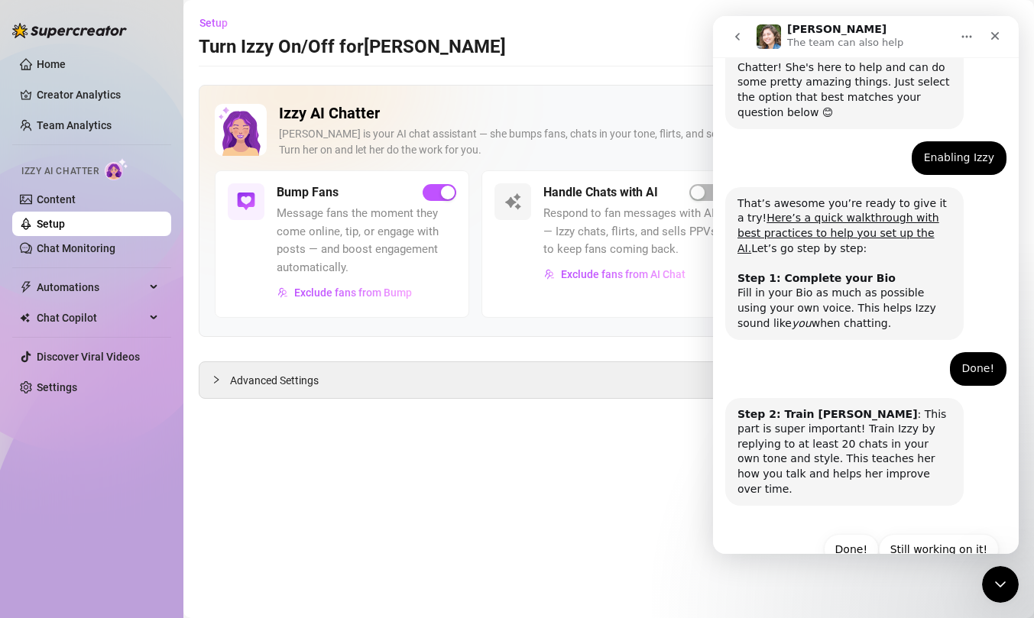
scroll to position [167, 0]
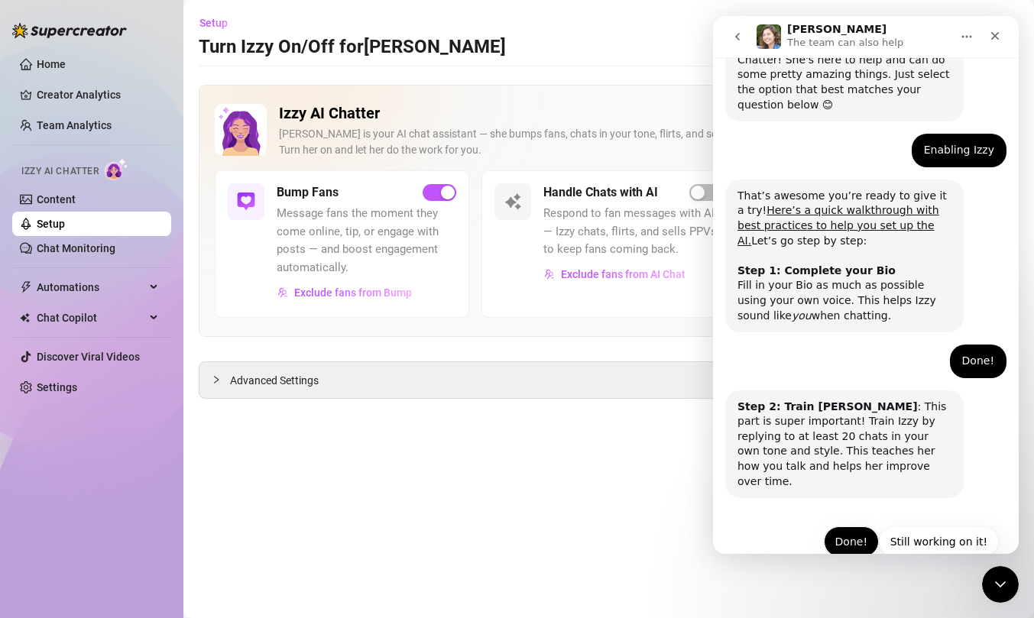
click at [853, 526] on button "Done!" at bounding box center [851, 541] width 55 height 31
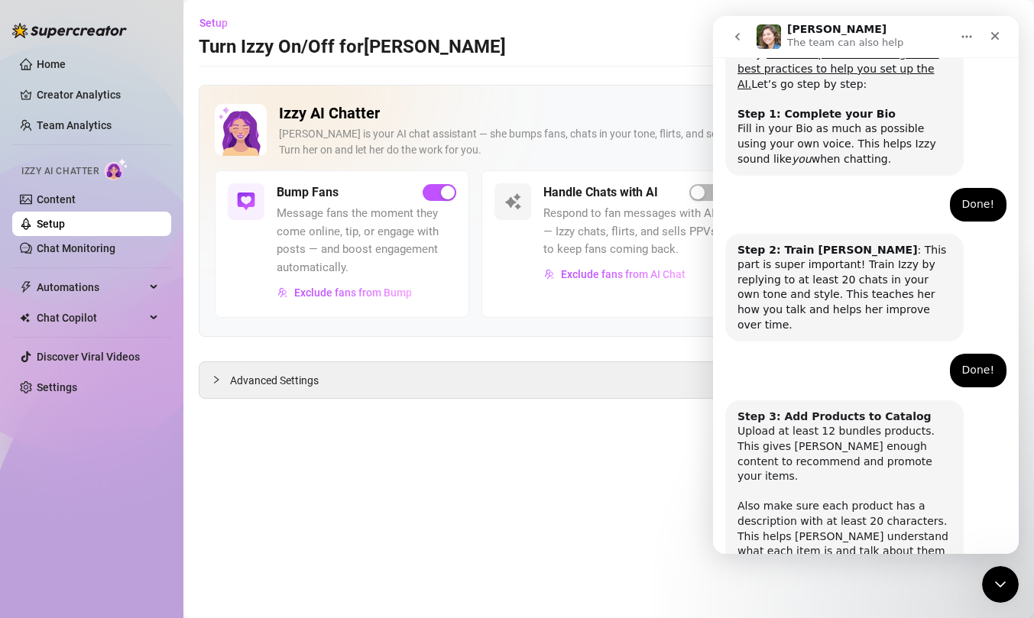
scroll to position [377, 0]
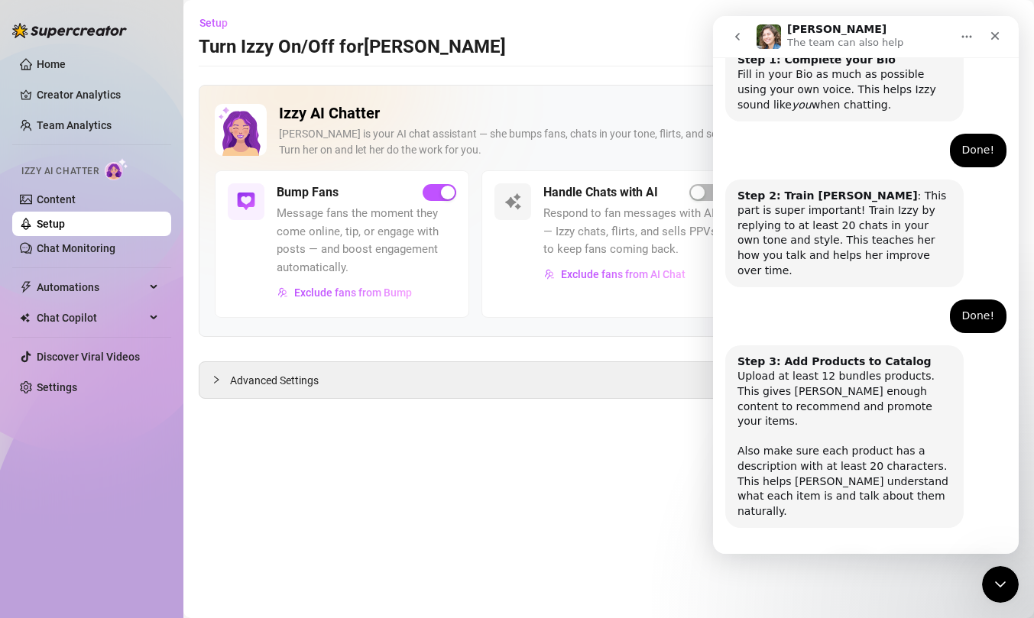
click at [850, 556] on button "Done!" at bounding box center [851, 571] width 55 height 31
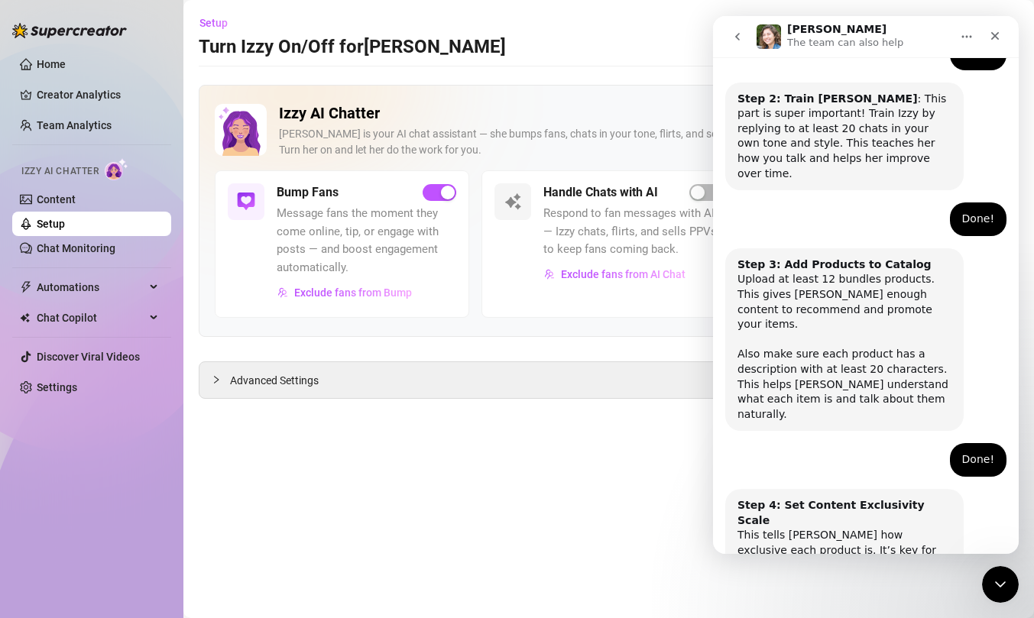
scroll to position [528, 0]
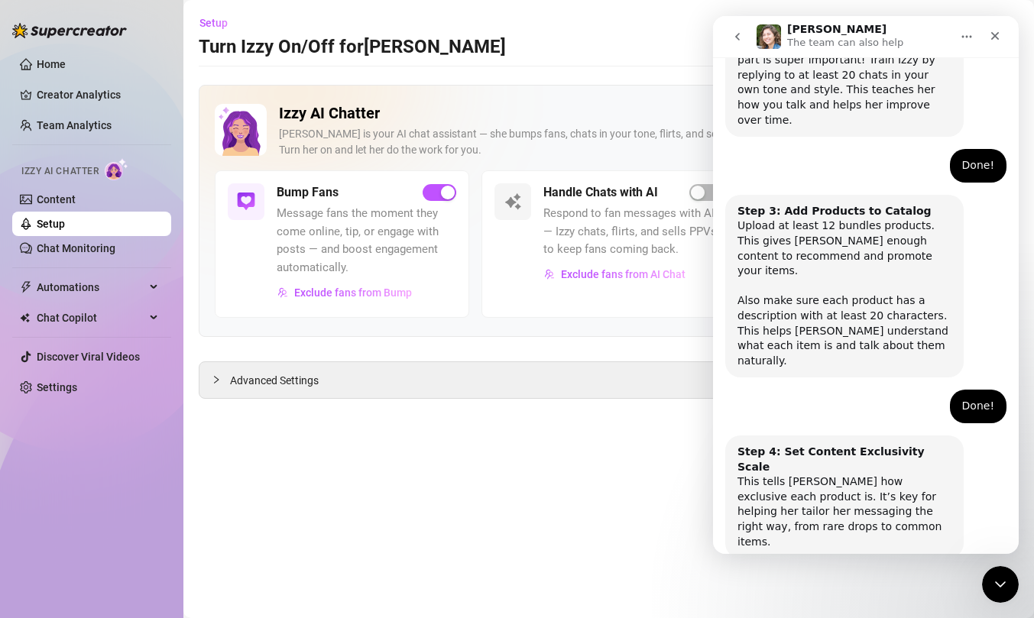
click at [850, 587] on button "Done!" at bounding box center [851, 602] width 55 height 31
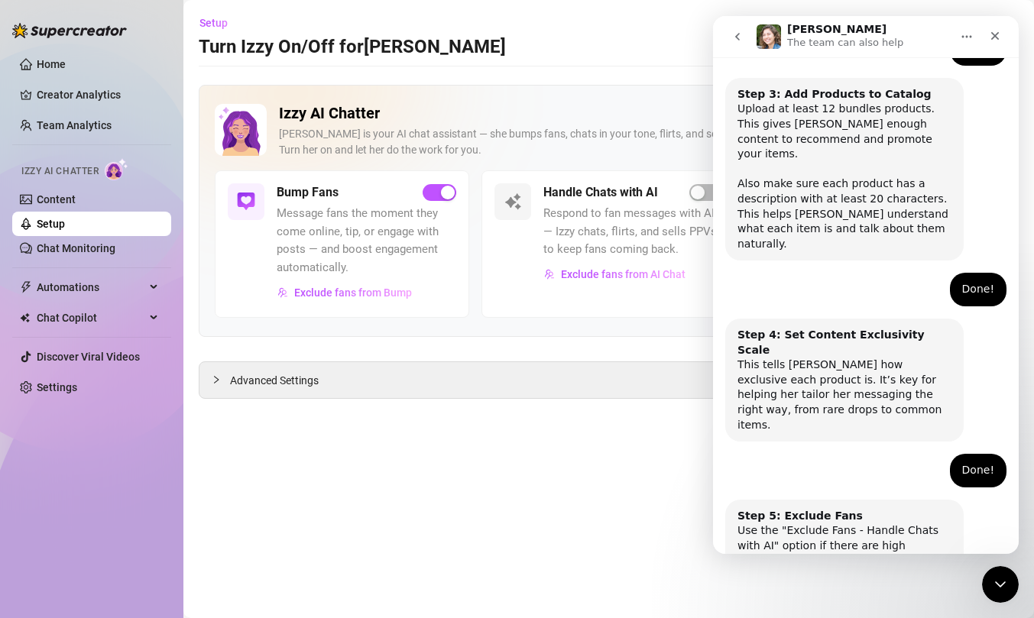
scroll to position [664, 0]
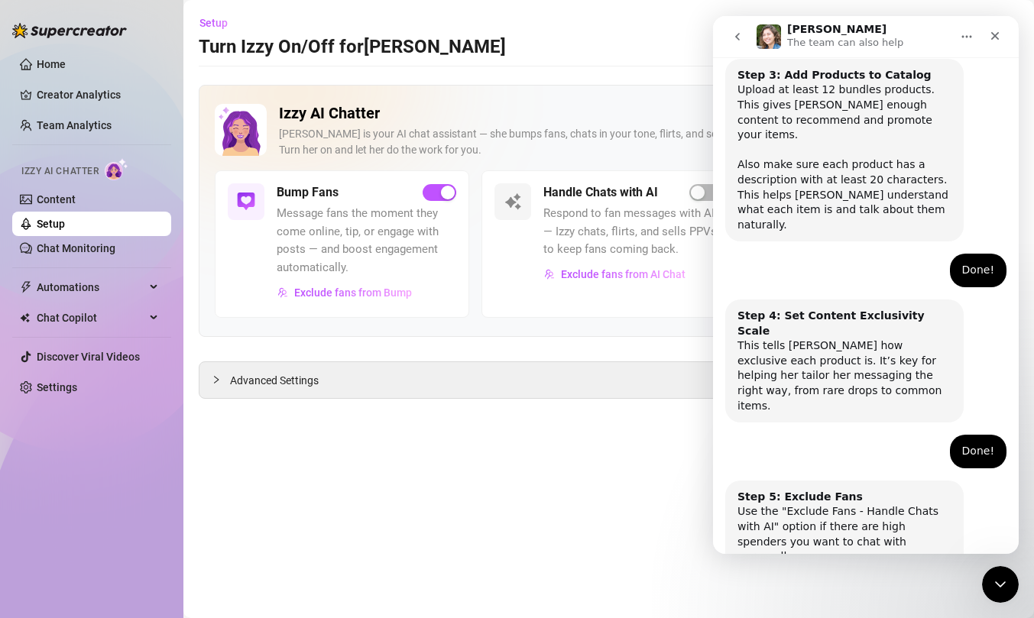
click at [850, 602] on button "Done!" at bounding box center [851, 617] width 55 height 31
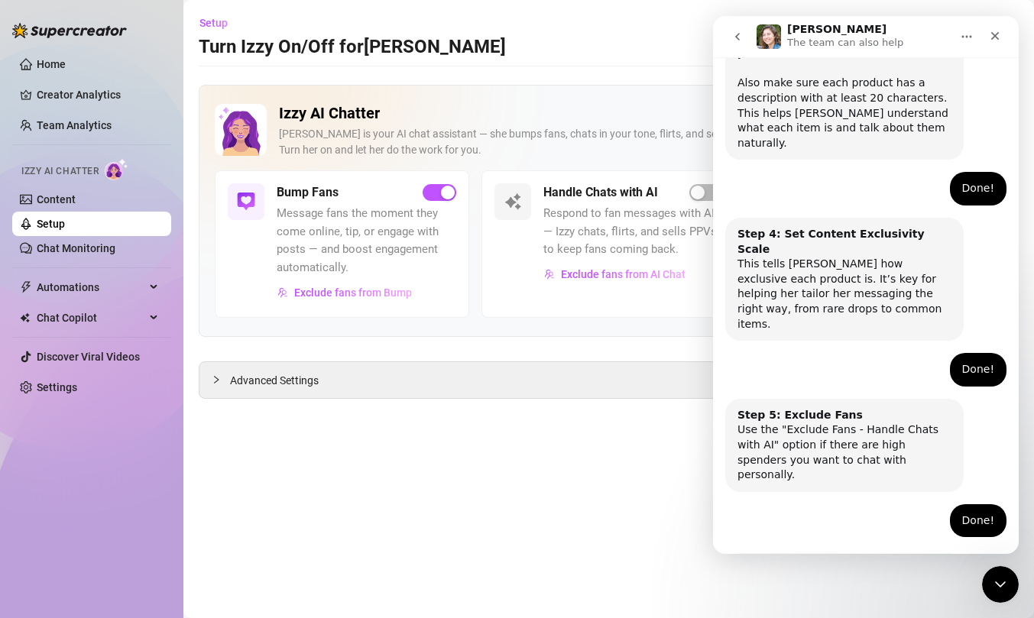
scroll to position [800, 0]
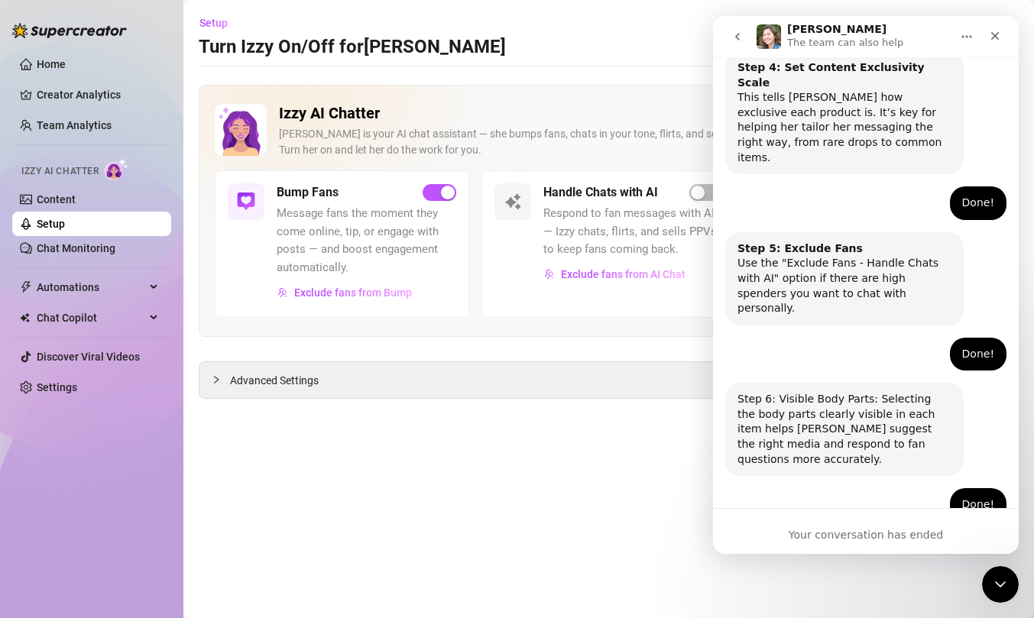
scroll to position [958, 0]
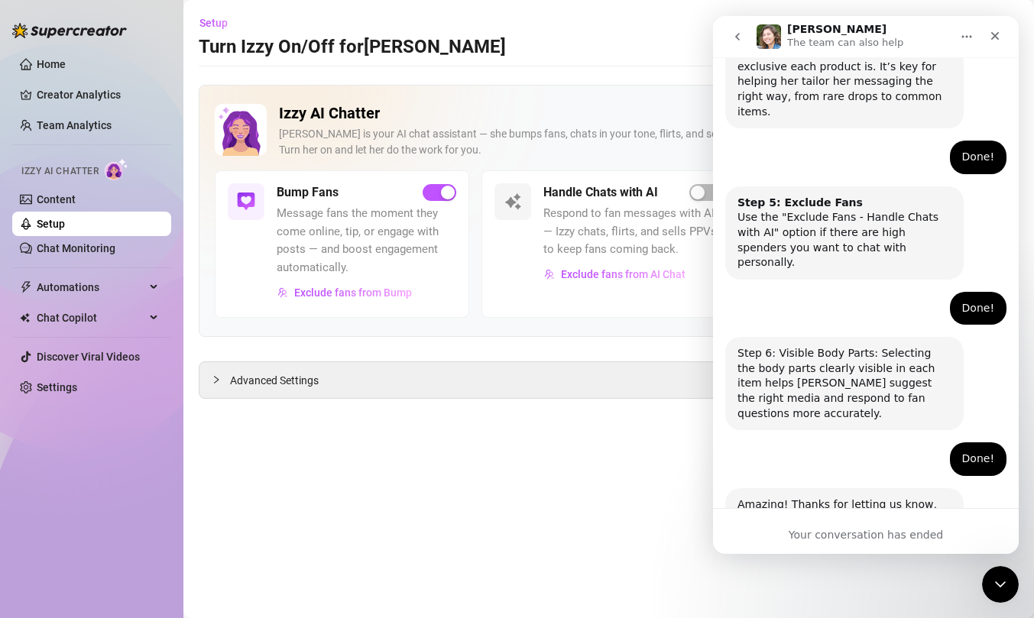
click at [737, 38] on icon "go back" at bounding box center [737, 37] width 12 height 12
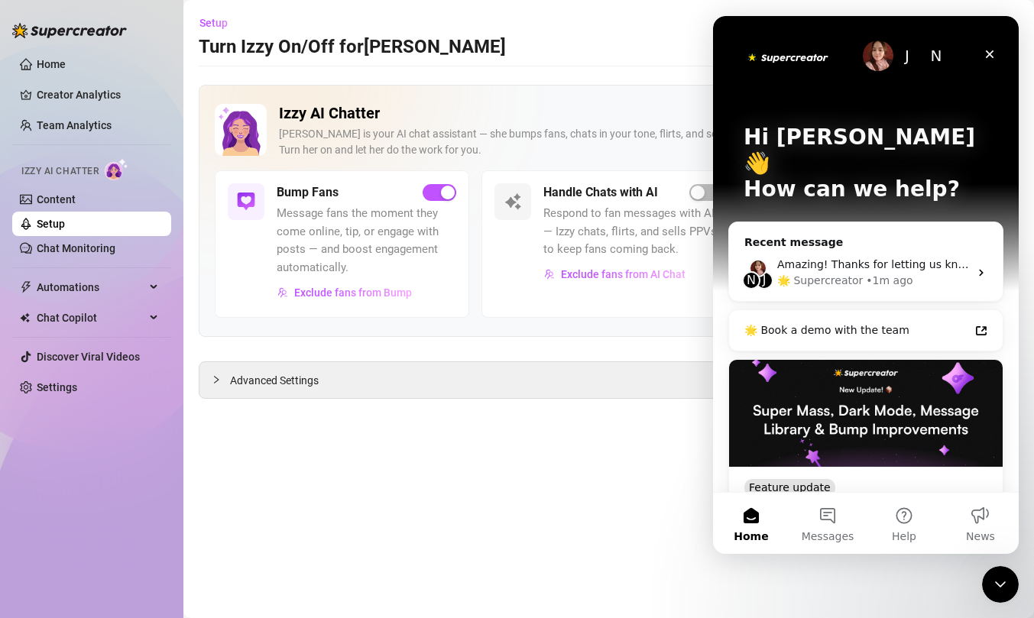
scroll to position [0, 0]
click at [817, 513] on button "Messages" at bounding box center [827, 523] width 76 height 61
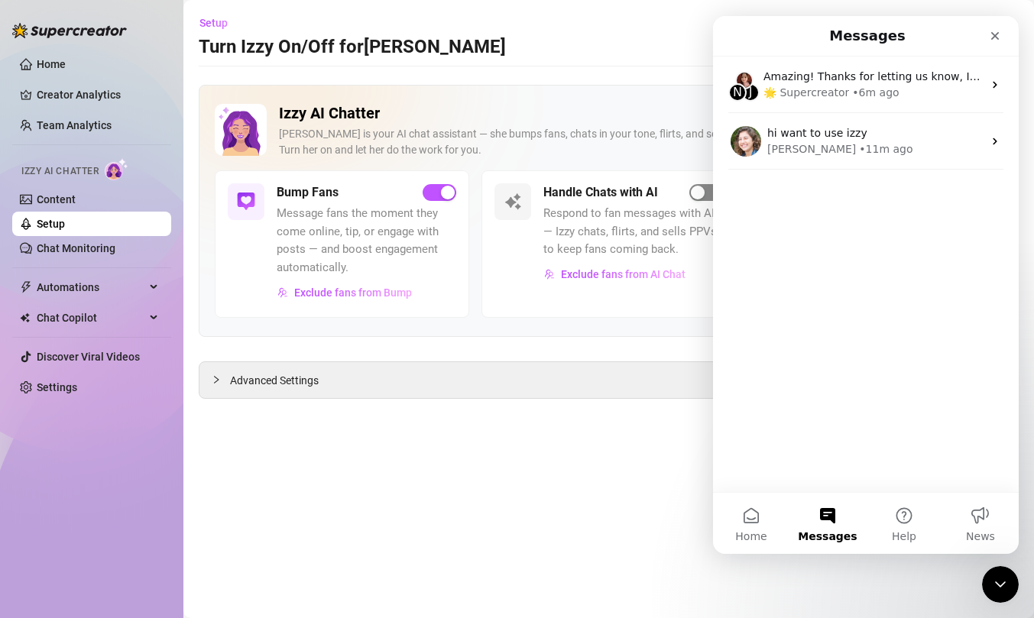
click at [703, 190] on div "button" at bounding box center [698, 193] width 14 height 14
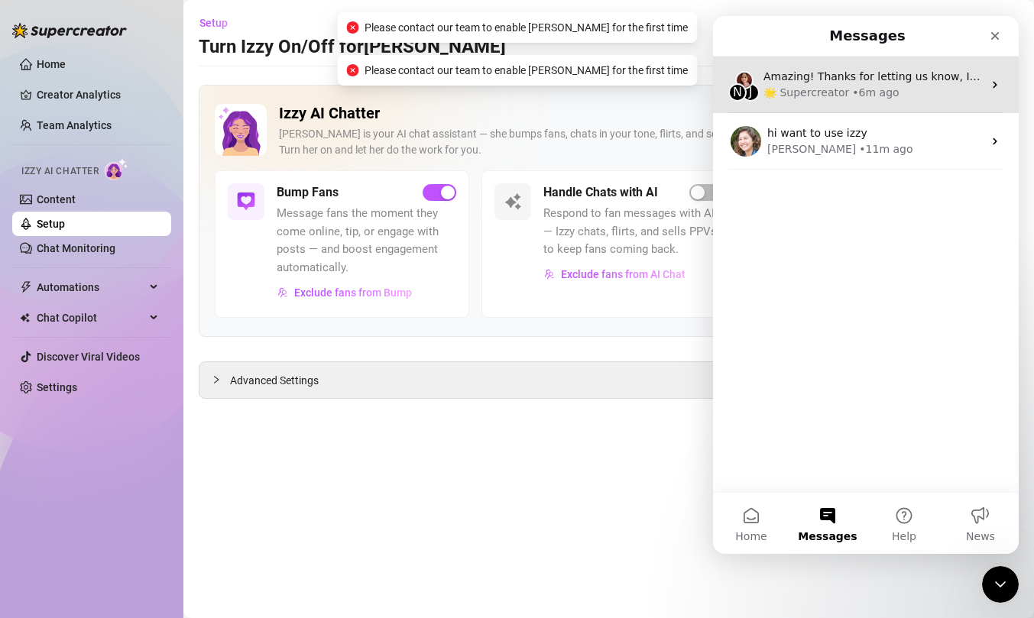
click at [945, 58] on div "N J Amazing! Thanks for letting us know, I’ll review your bio now and make sure…" at bounding box center [866, 85] width 306 height 57
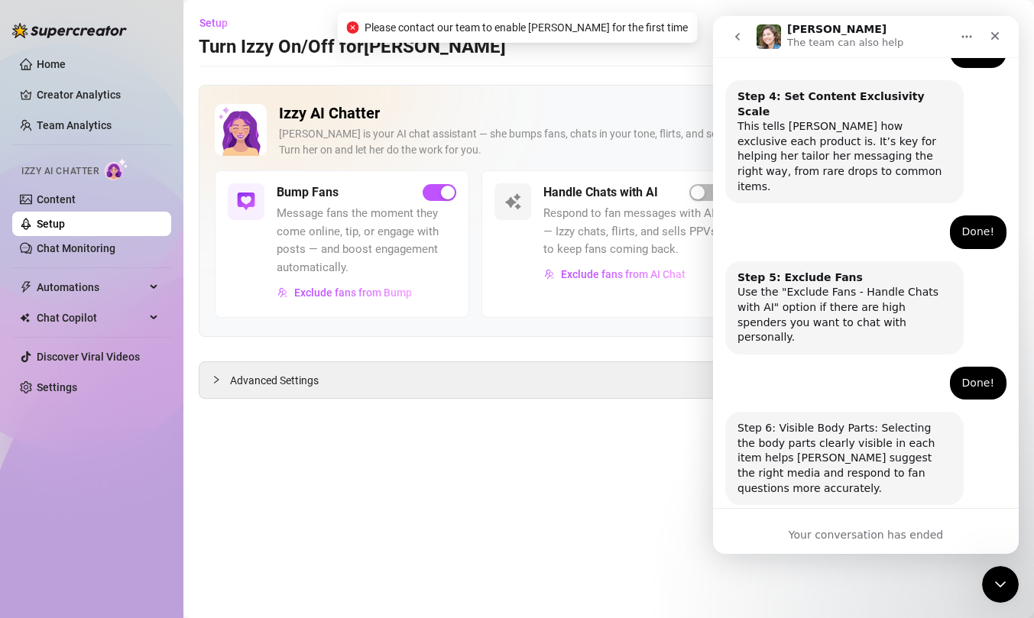
scroll to position [958, 0]
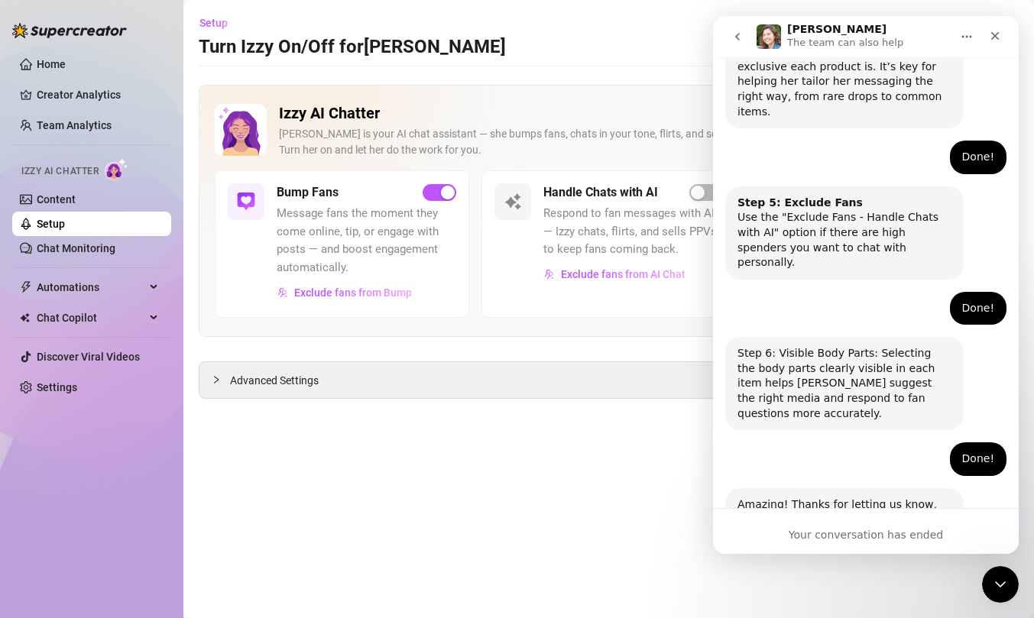
click at [736, 38] on icon "go back" at bounding box center [737, 37] width 12 height 12
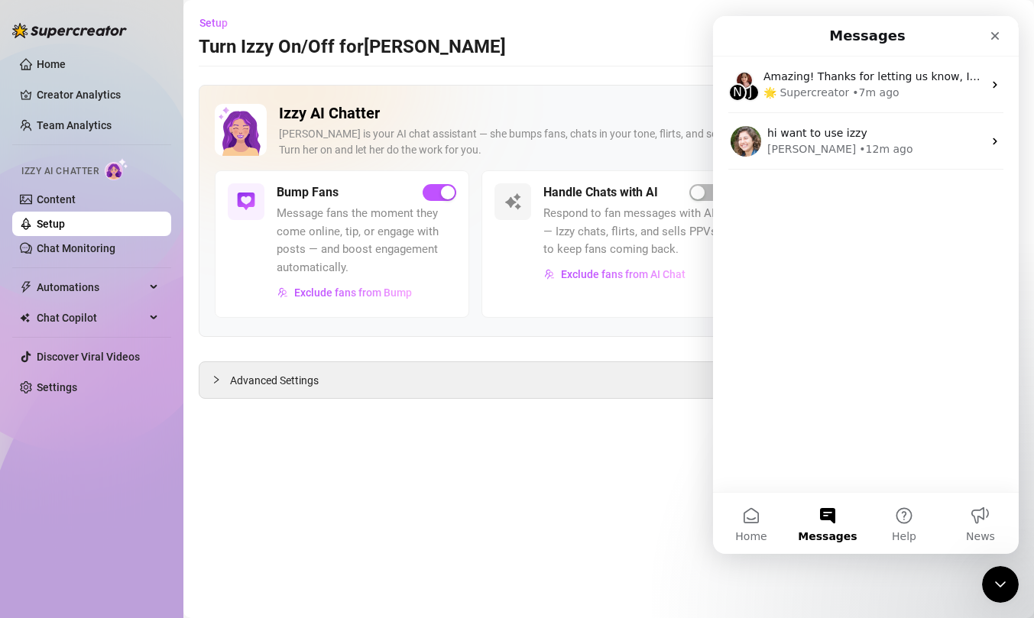
scroll to position [0, 0]
click at [698, 204] on div "Handle Chats with AI Respond to fan messages with AI — Izzy chats, flirts, and …" at bounding box center [633, 234] width 180 height 103
click at [703, 196] on div "button" at bounding box center [698, 193] width 14 height 14
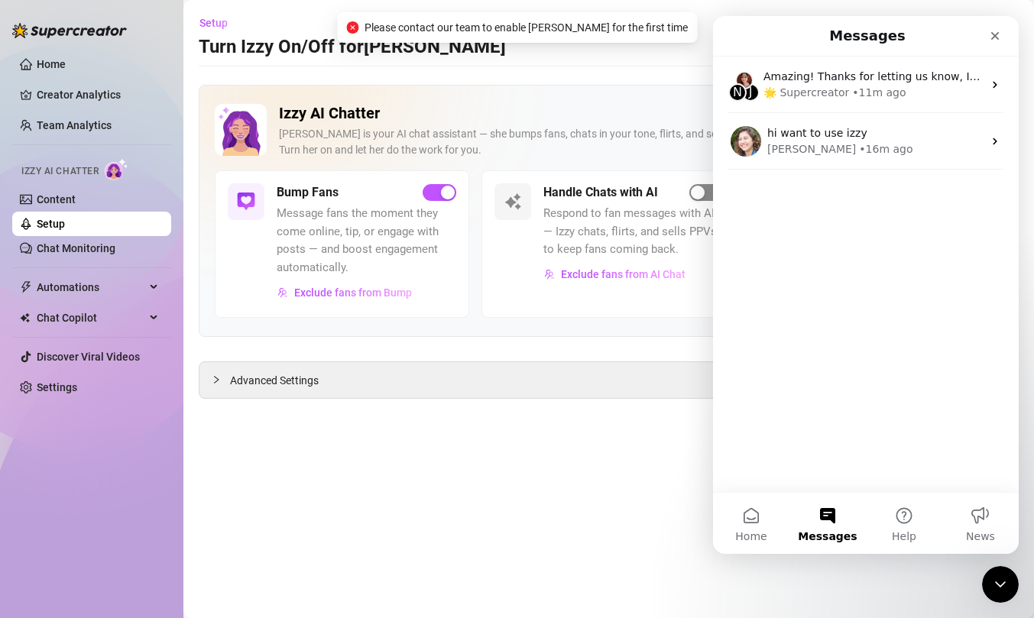
click at [703, 196] on div "button" at bounding box center [698, 193] width 14 height 14
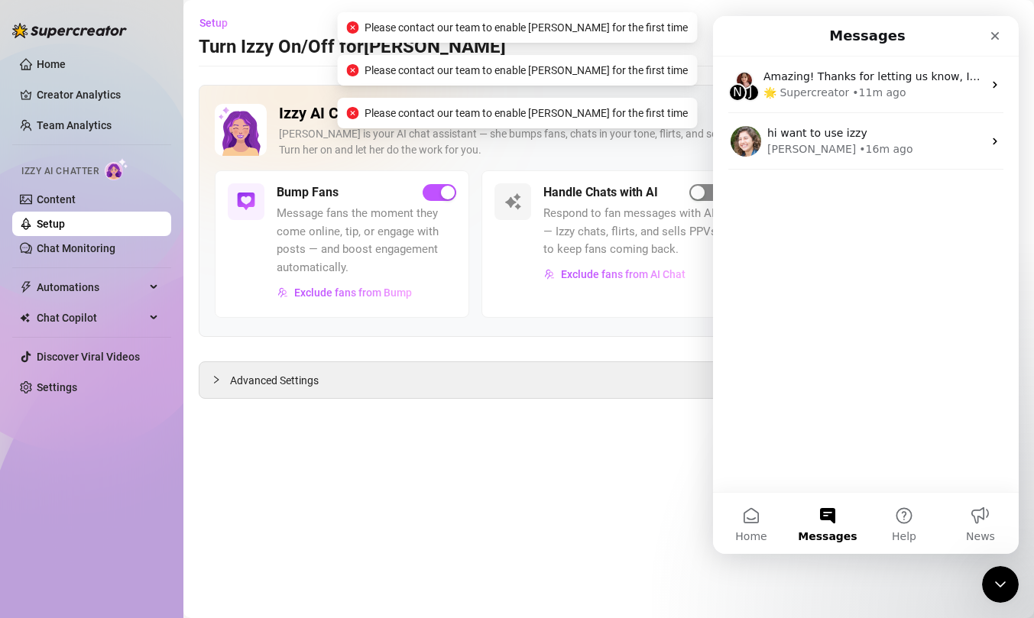
click at [703, 196] on div "button" at bounding box center [698, 193] width 14 height 14
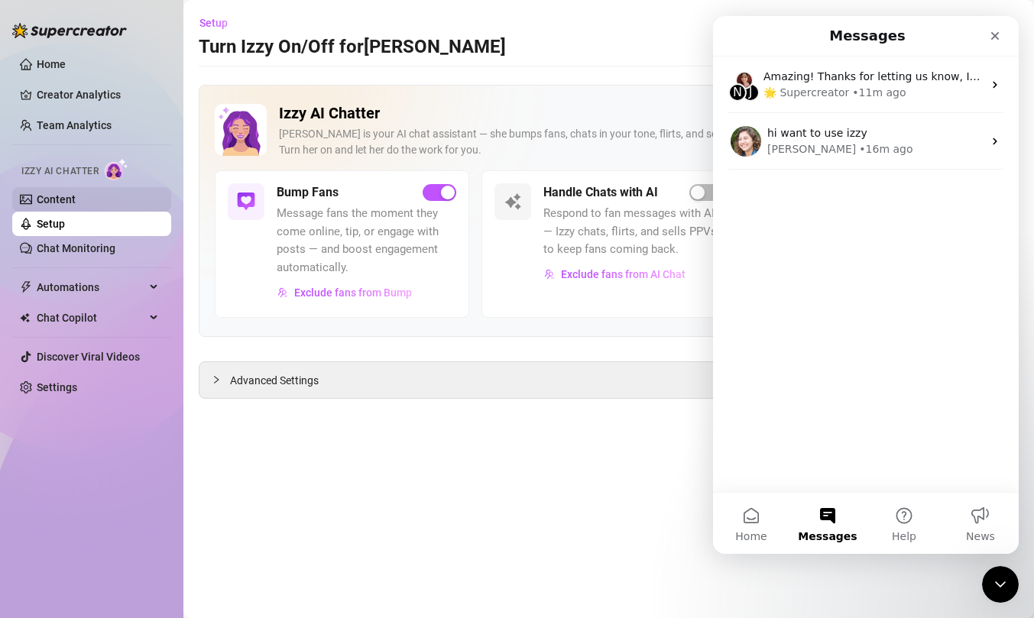
click at [76, 202] on link "Content" at bounding box center [56, 199] width 39 height 12
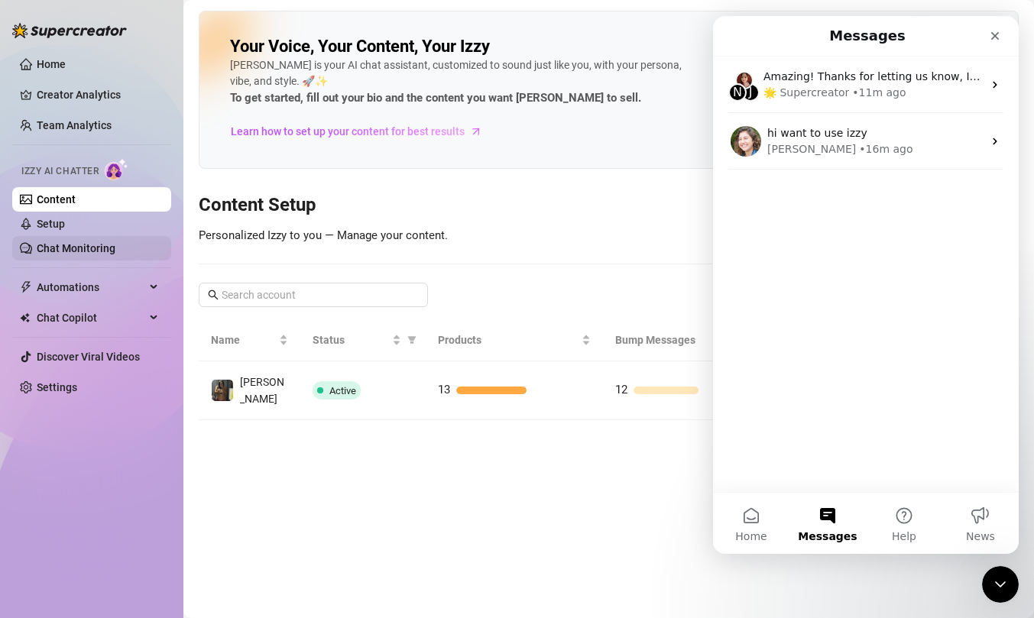
click at [99, 254] on link "Chat Monitoring" at bounding box center [76, 248] width 79 height 12
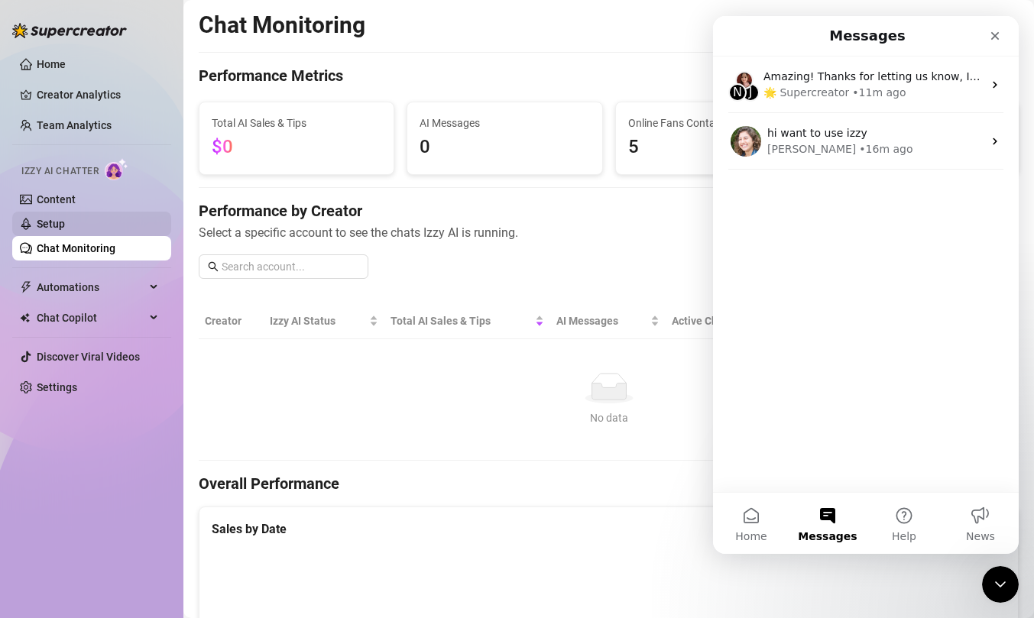
click at [63, 219] on link "Setup" at bounding box center [51, 224] width 28 height 12
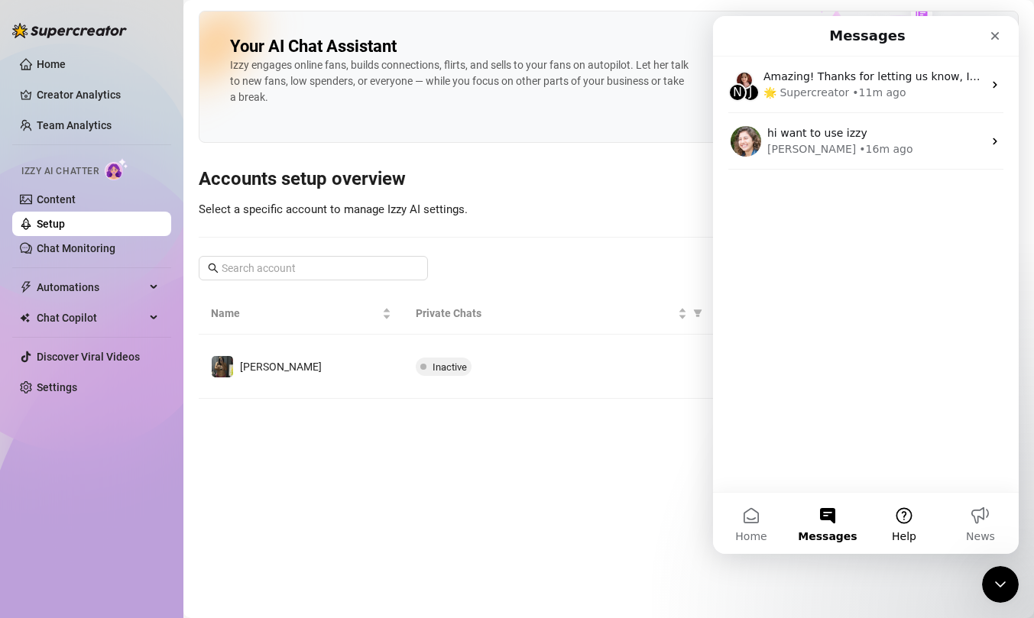
click at [919, 523] on button "Help" at bounding box center [904, 523] width 76 height 61
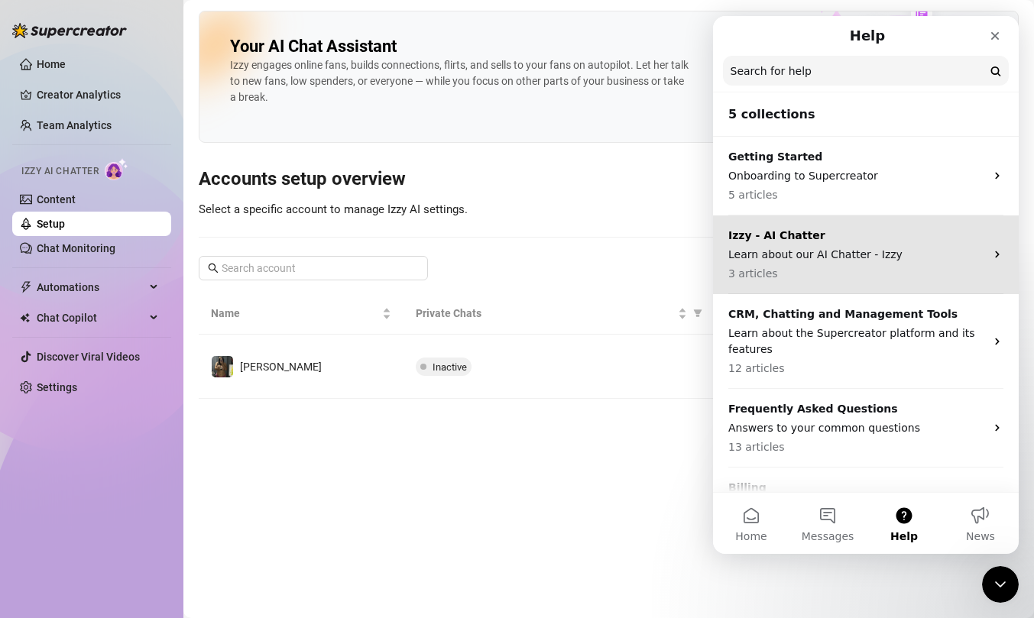
click at [865, 274] on p "3 articles" at bounding box center [856, 274] width 257 height 16
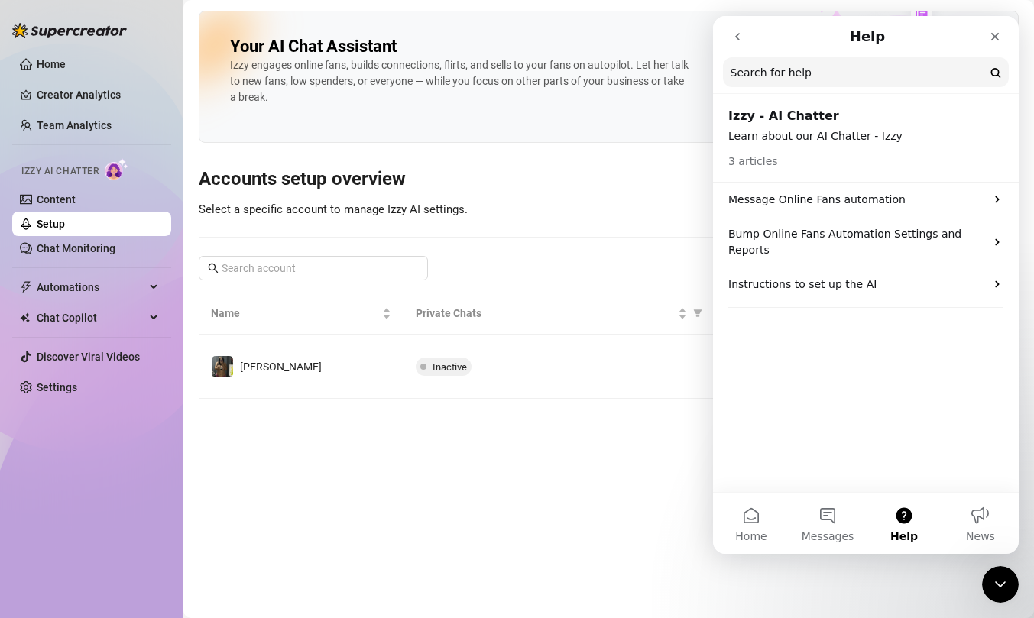
click at [730, 31] on button "go back" at bounding box center [737, 36] width 29 height 29
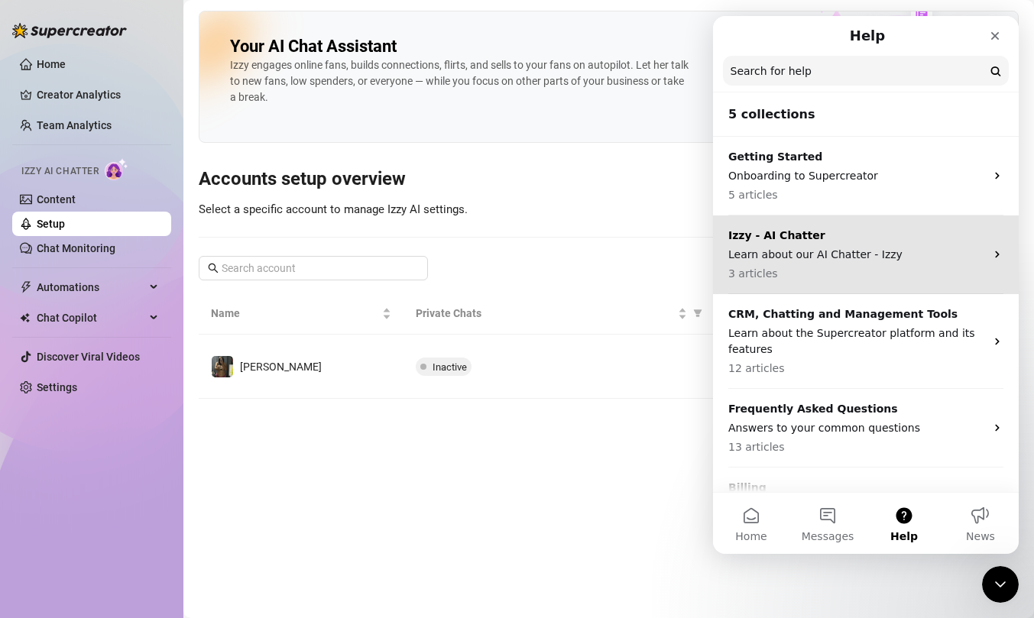
scroll to position [53, 0]
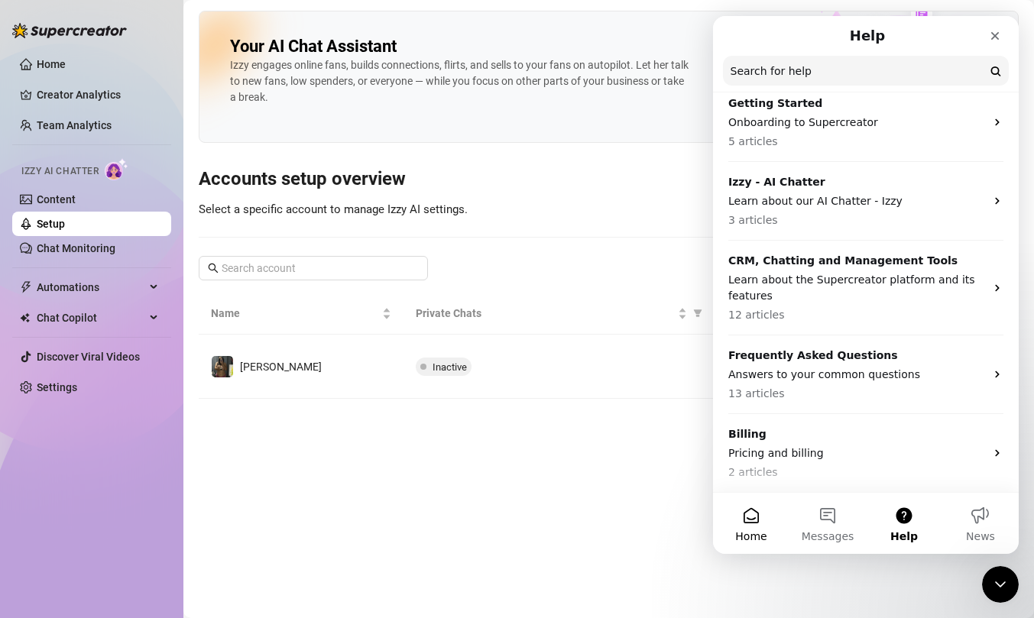
click at [740, 506] on button "Home" at bounding box center [751, 523] width 76 height 61
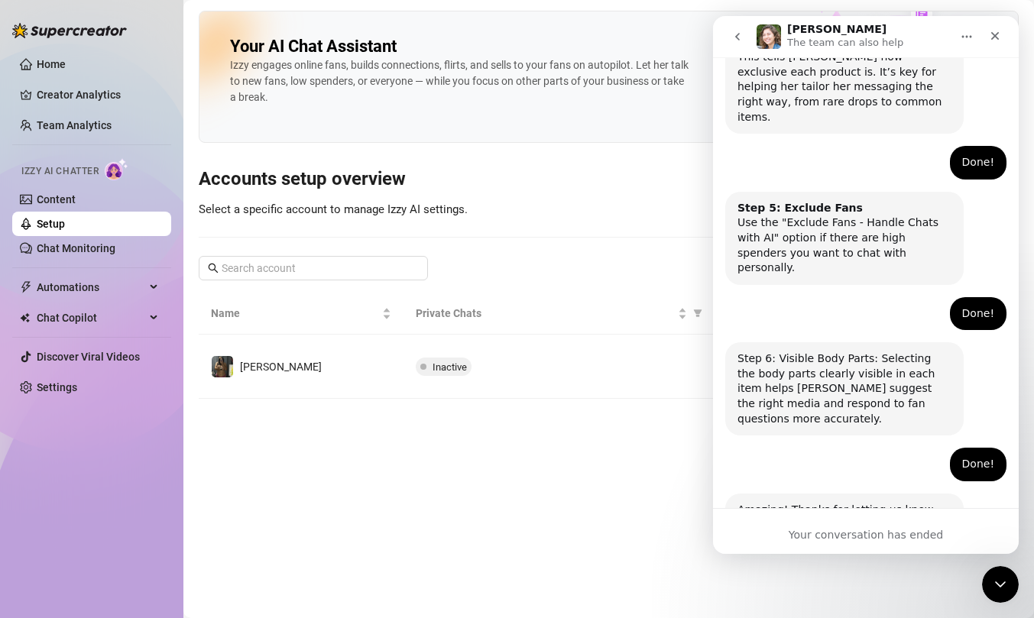
scroll to position [958, 0]
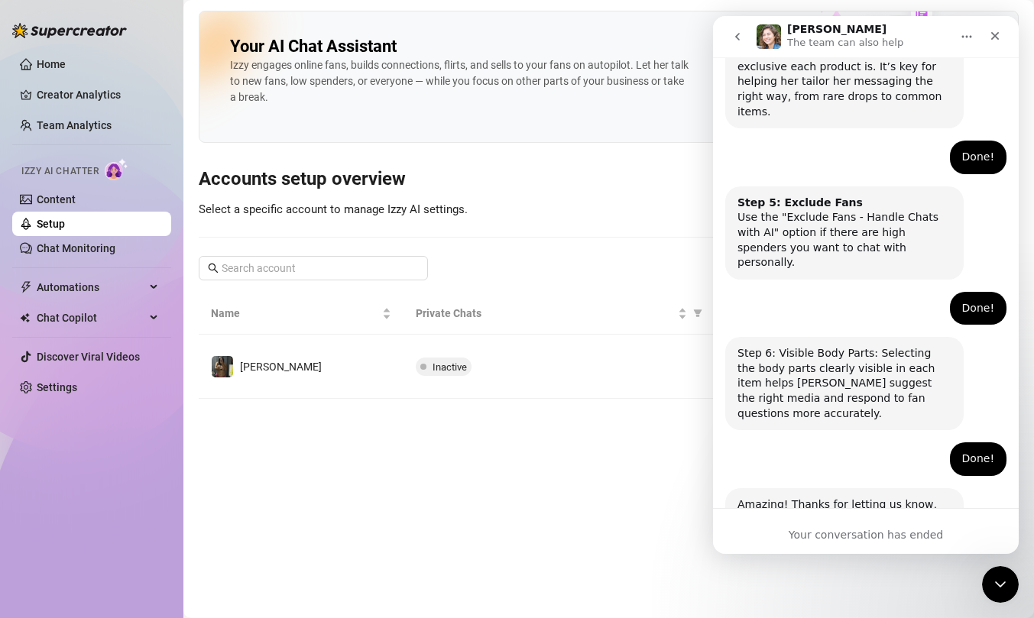
click at [733, 34] on icon "go back" at bounding box center [737, 37] width 12 height 12
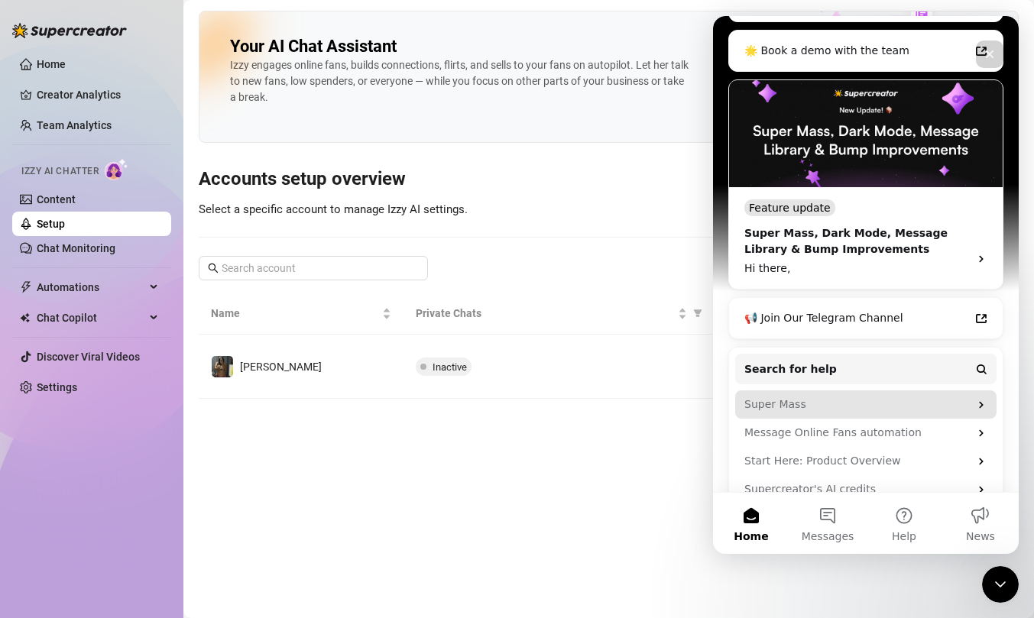
scroll to position [0, 0]
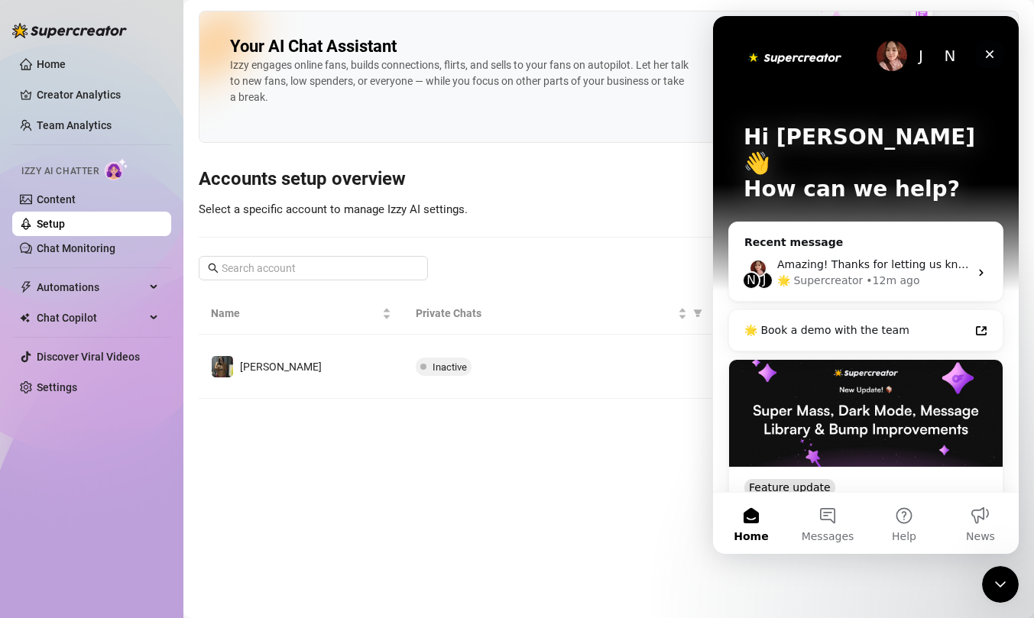
click at [992, 50] on icon "Close" at bounding box center [990, 54] width 8 height 8
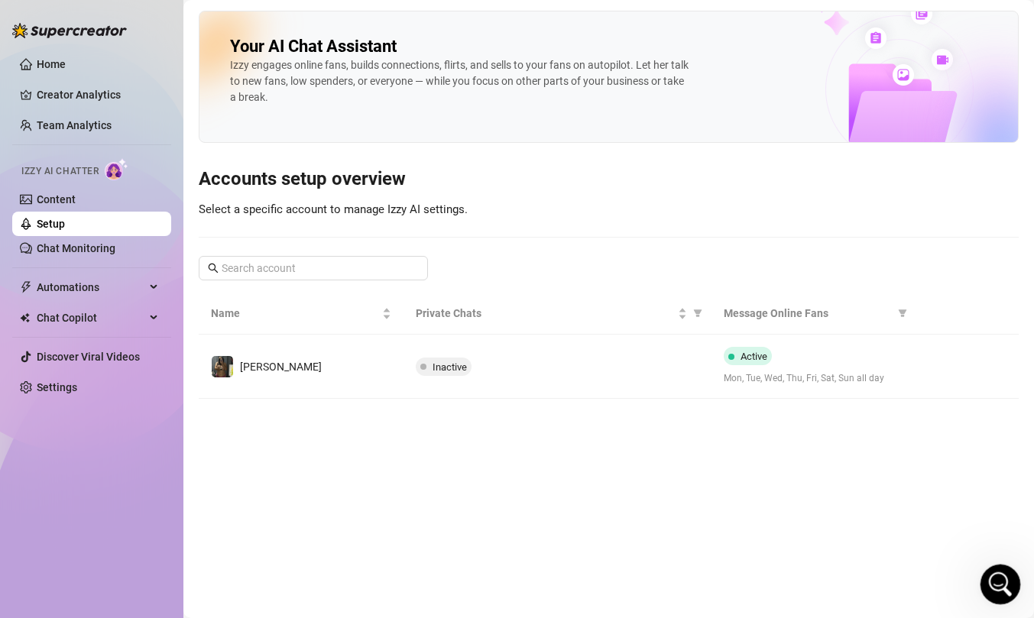
click at [998, 577] on icon "Open Intercom Messenger" at bounding box center [998, 582] width 25 height 25
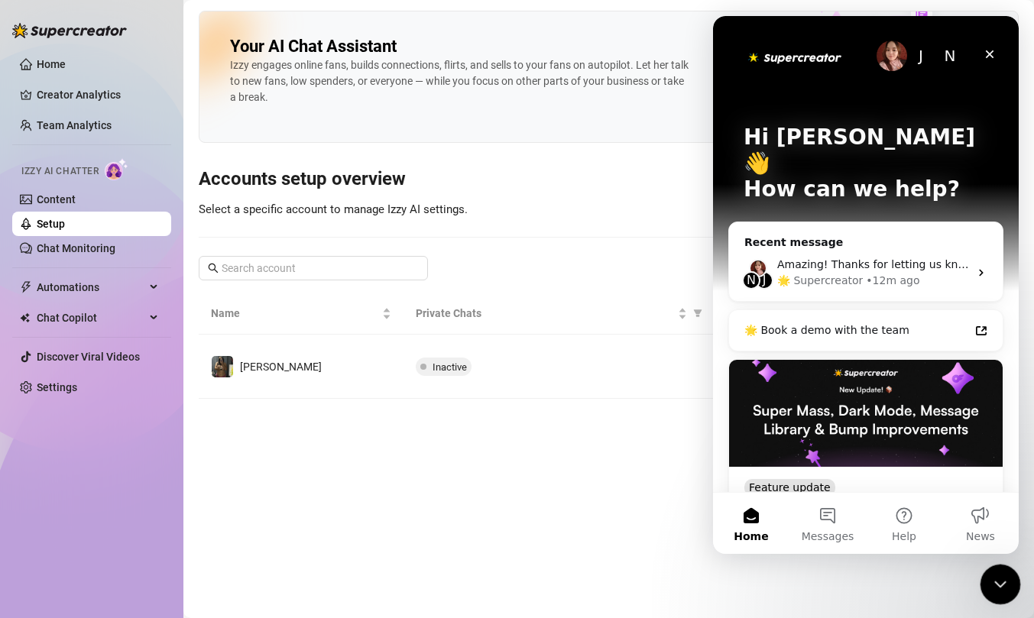
click at [998, 578] on icon "Close Intercom Messenger" at bounding box center [998, 582] width 18 height 18
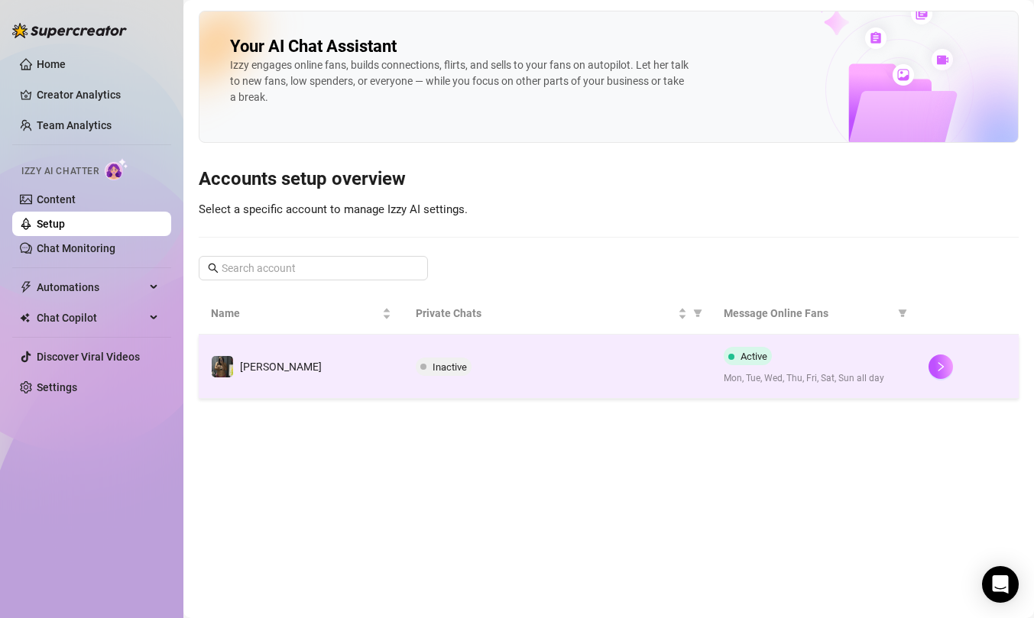
click at [409, 361] on td "Inactive" at bounding box center [556, 367] width 307 height 64
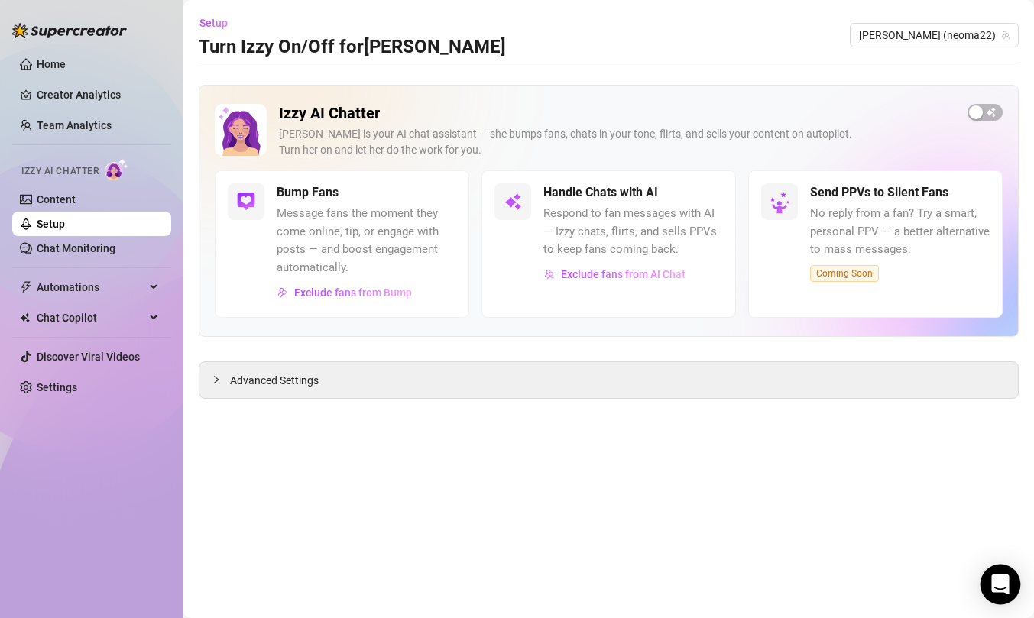
click at [993, 588] on icon "Open Intercom Messenger" at bounding box center [1000, 585] width 18 height 20
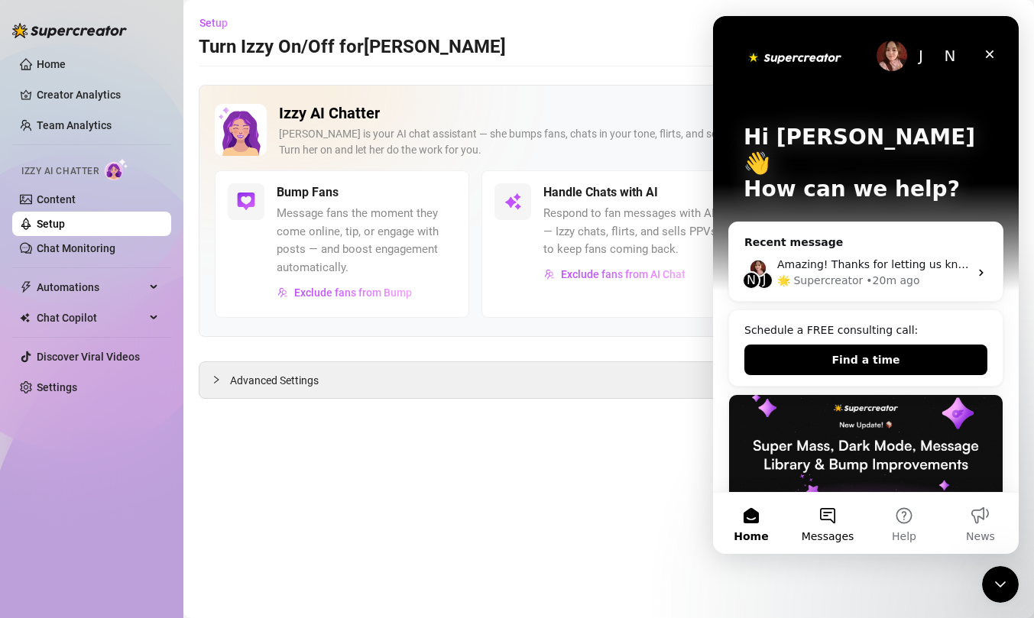
click at [809, 535] on span "Messages" at bounding box center [827, 536] width 53 height 11
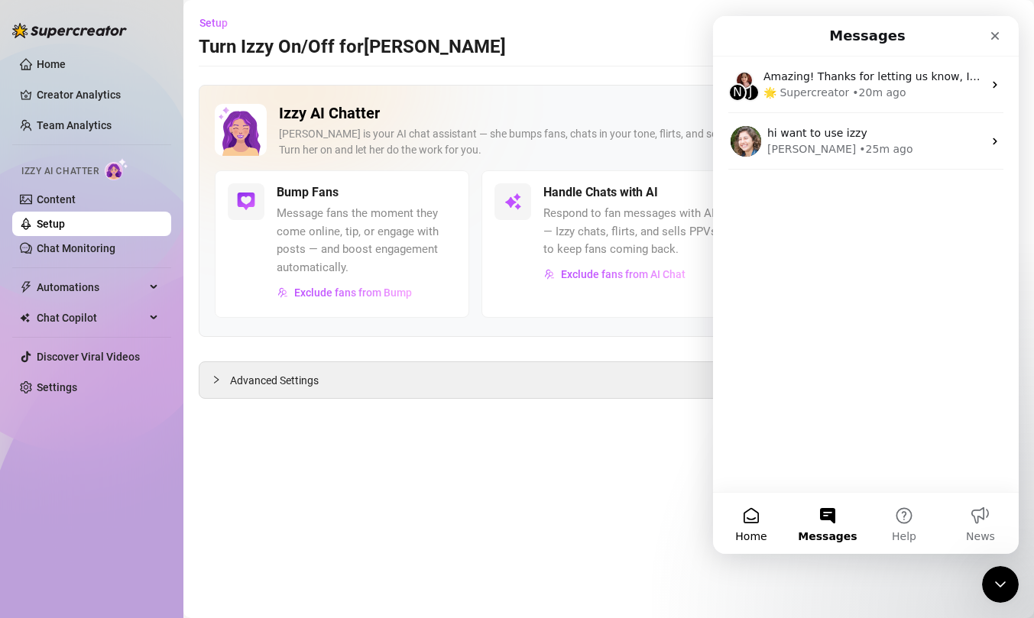
click at [737, 544] on button "Home" at bounding box center [751, 523] width 76 height 61
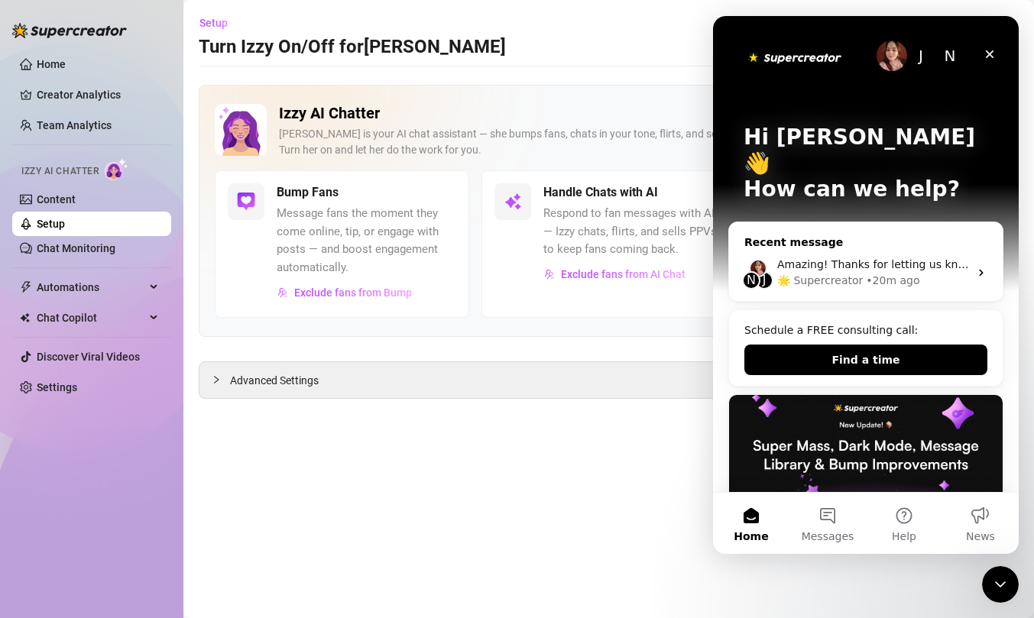
click at [937, 244] on div "N J Amazing! Thanks for letting us know, I’ll review your bio now and make sure…" at bounding box center [866, 272] width 274 height 57
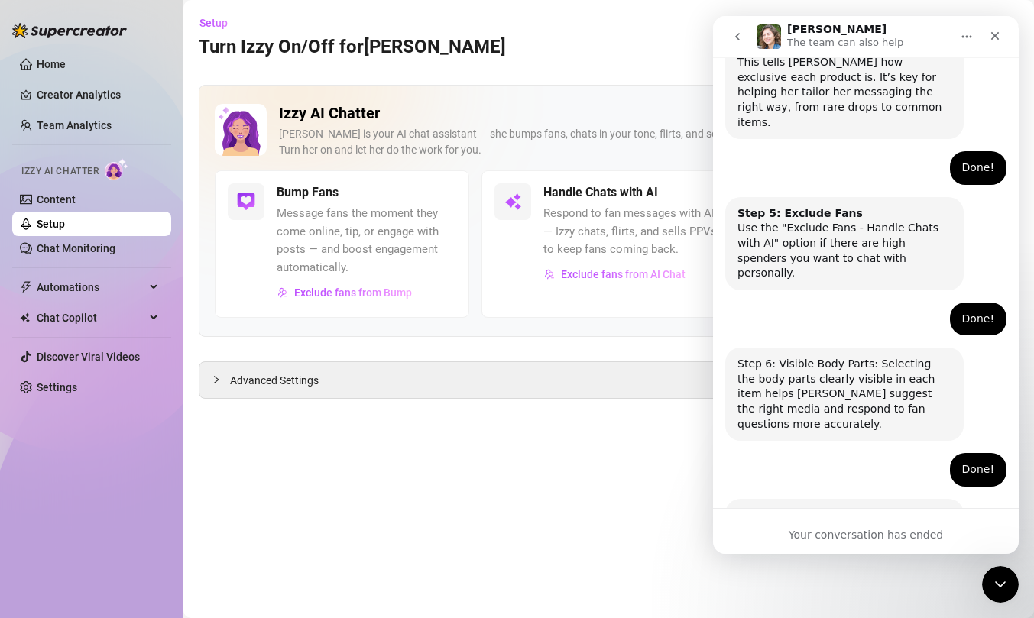
scroll to position [958, 0]
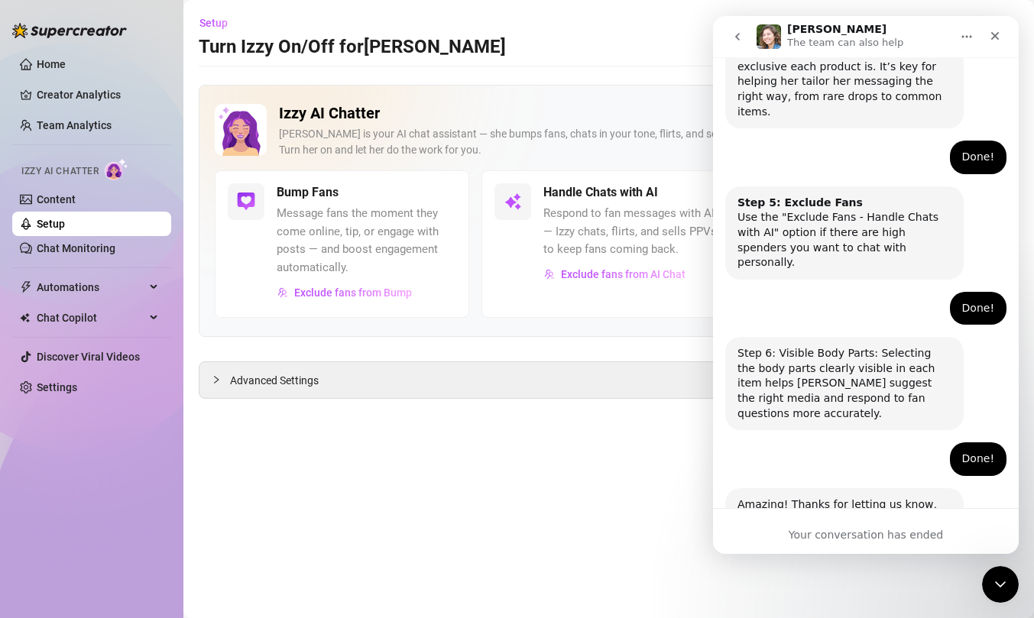
click at [821, 497] on div "Amazing! Thanks for letting us know, I’ll review your bio now and make sure eve…" at bounding box center [844, 534] width 214 height 75
click at [824, 497] on div "Amazing! Thanks for letting us know, I’ll review your bio now and make sure eve…" at bounding box center [844, 534] width 214 height 75
drag, startPoint x: 815, startPoint y: 420, endPoint x: 738, endPoint y: 419, distance: 77.2
click at [809, 497] on div "Amazing! Thanks for letting us know, I’ll review your bio now and make sure eve…" at bounding box center [844, 534] width 214 height 75
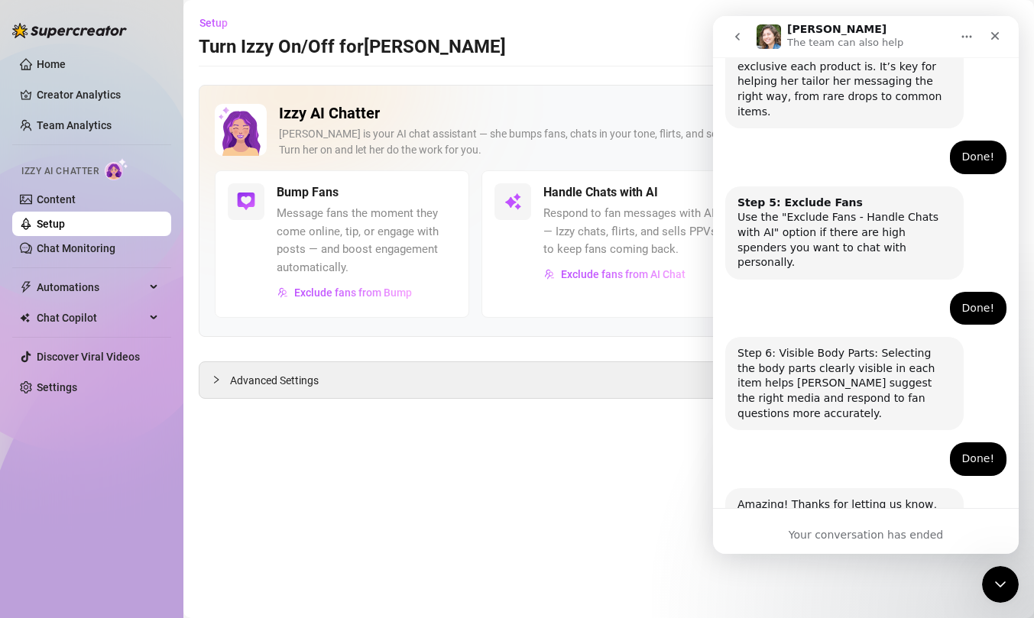
click at [559, 410] on main "Setup Turn Izzy On/Off for Neoma Neoma (neoma22) Izzy AI Chatter Izzy is your A…" at bounding box center [608, 309] width 850 height 618
click at [604, 328] on div "Izzy AI Chatter Izzy is your AI chat assistant — she bumps fans, chats in your …" at bounding box center [609, 211] width 820 height 252
click at [604, 135] on div "Izzy is your AI chat assistant — she bumps fans, chats in your tone, flirts, an…" at bounding box center [617, 142] width 676 height 32
click at [627, 60] on main "Setup Turn Izzy On/Off for Neoma Neoma (neoma22) Izzy AI Chatter Izzy is your A…" at bounding box center [608, 309] width 850 height 618
click at [994, 34] on icon "Close" at bounding box center [995, 36] width 8 height 8
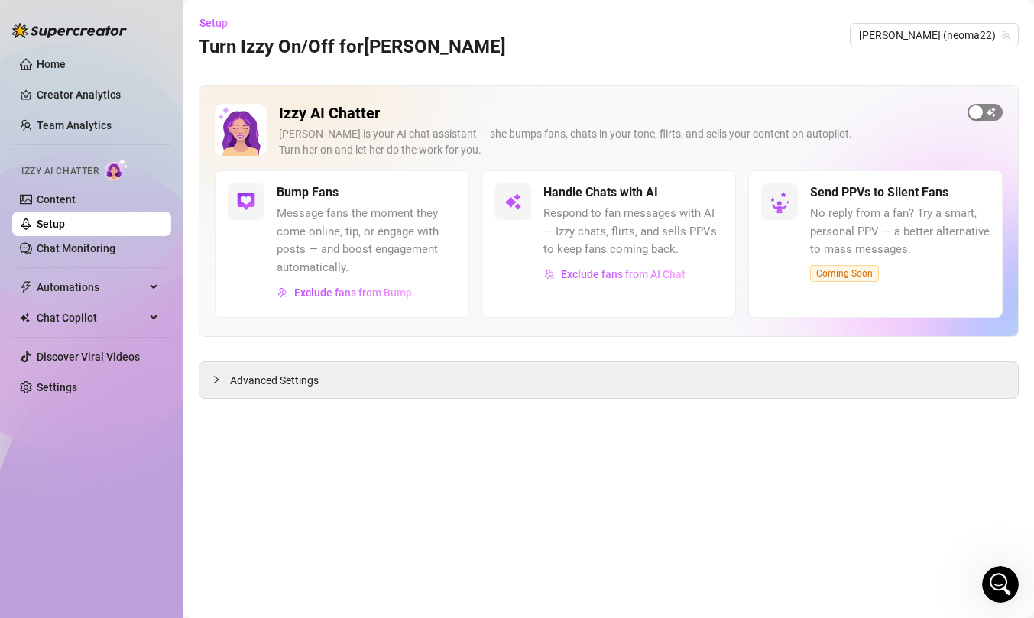
click at [976, 113] on div "button" at bounding box center [976, 112] width 14 height 14
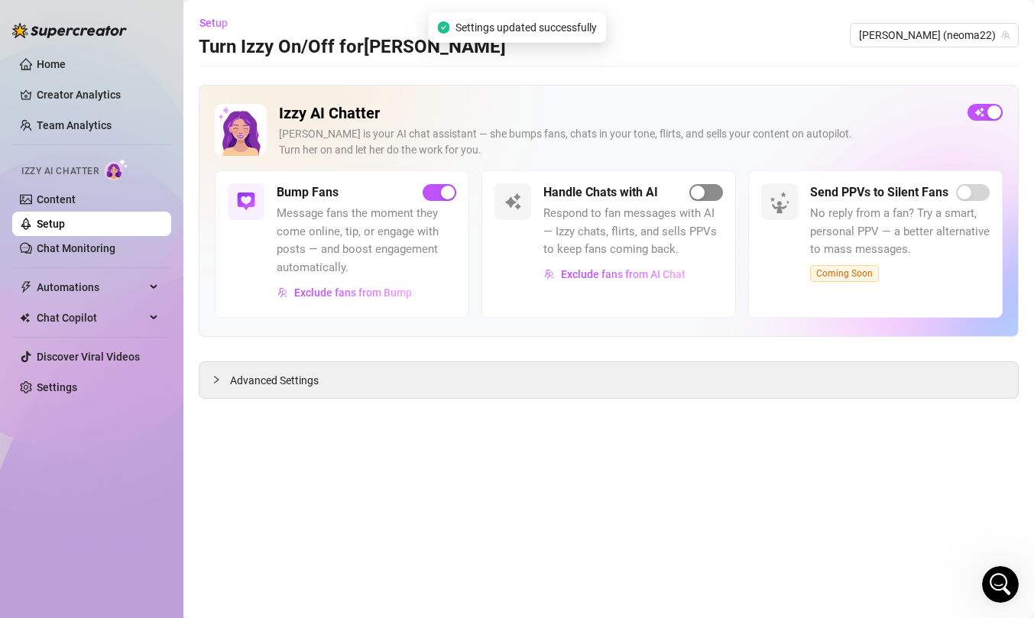
click at [705, 189] on button "button" at bounding box center [706, 192] width 34 height 17
click at [996, 576] on icon "Open Intercom Messenger" at bounding box center [998, 582] width 25 height 25
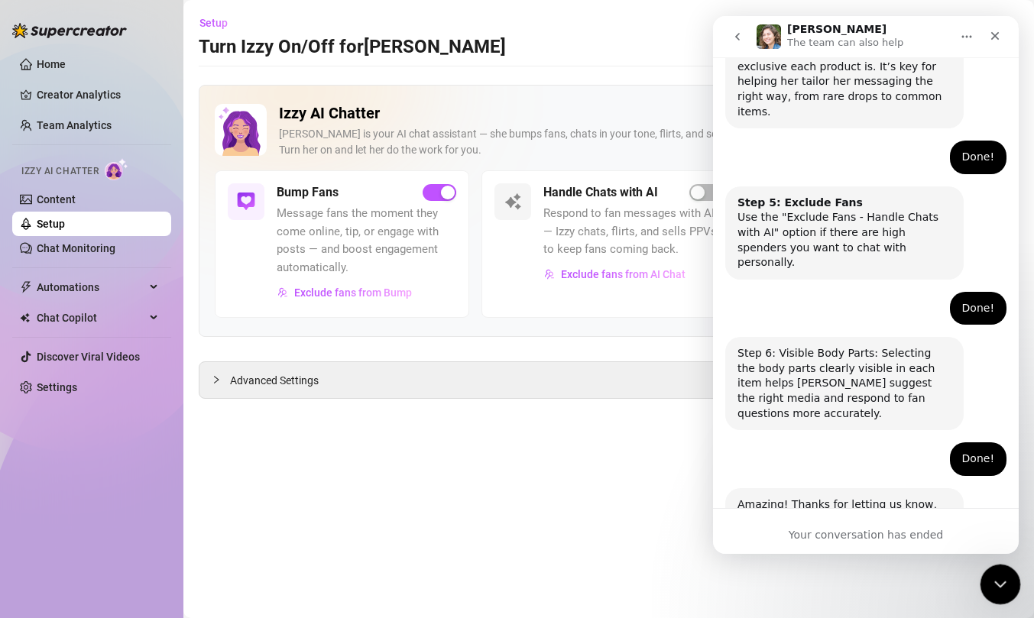
click at [996, 573] on icon "Close Intercom Messenger" at bounding box center [998, 582] width 18 height 18
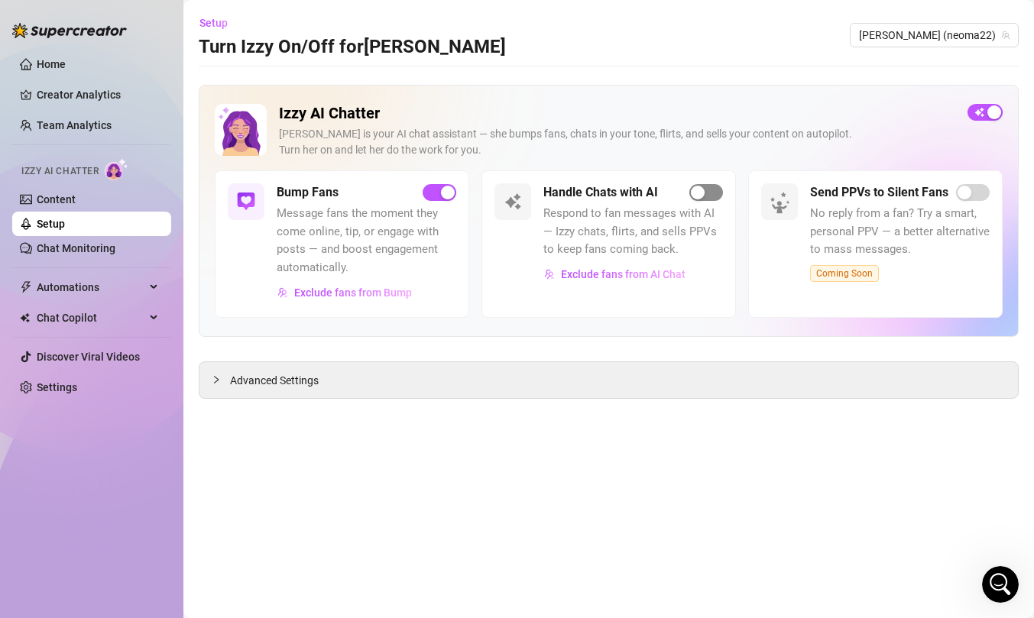
click at [698, 193] on div "button" at bounding box center [698, 193] width 14 height 14
click at [992, 584] on icon "Open Intercom Messenger" at bounding box center [998, 582] width 25 height 25
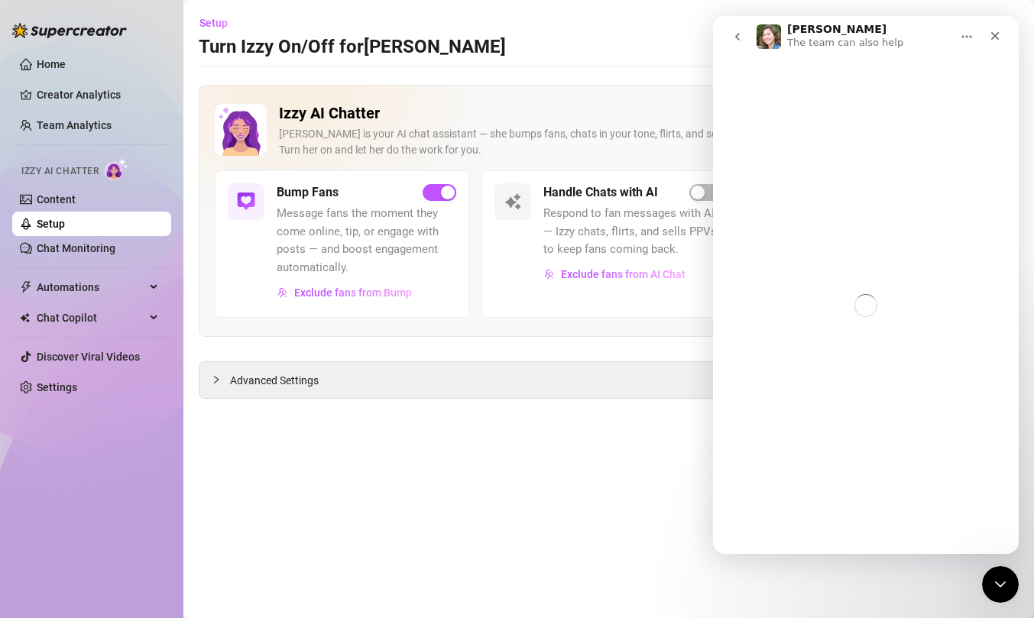
click at [729, 31] on button "go back" at bounding box center [737, 36] width 29 height 29
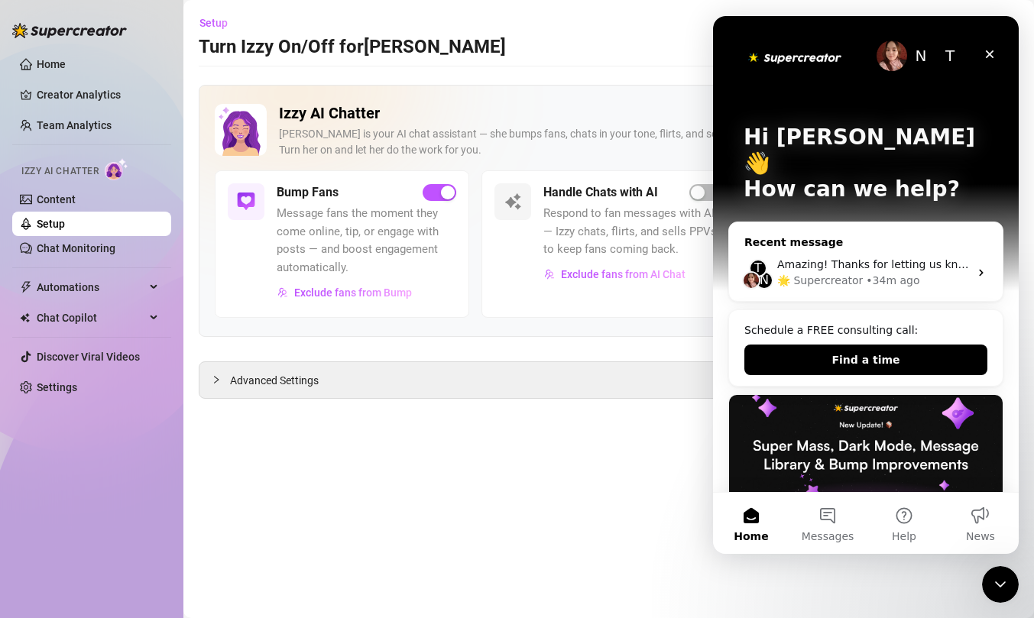
click at [825, 244] on div "T N Amazing! Thanks for letting us know, I’ll review your bio now and make sure…" at bounding box center [866, 272] width 274 height 57
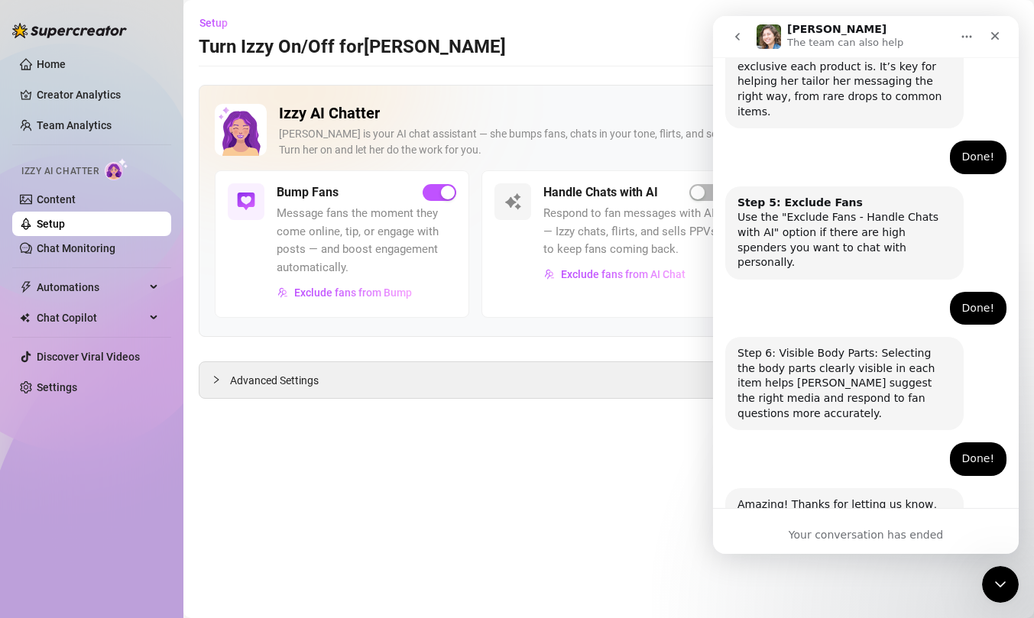
click at [732, 41] on icon "go back" at bounding box center [737, 37] width 12 height 12
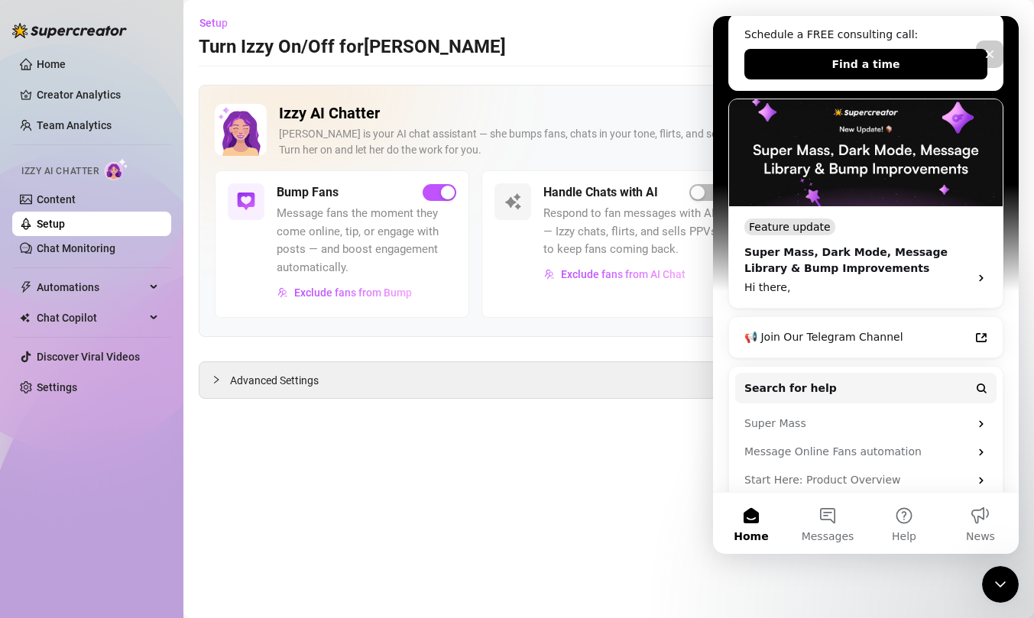
scroll to position [315, 0]
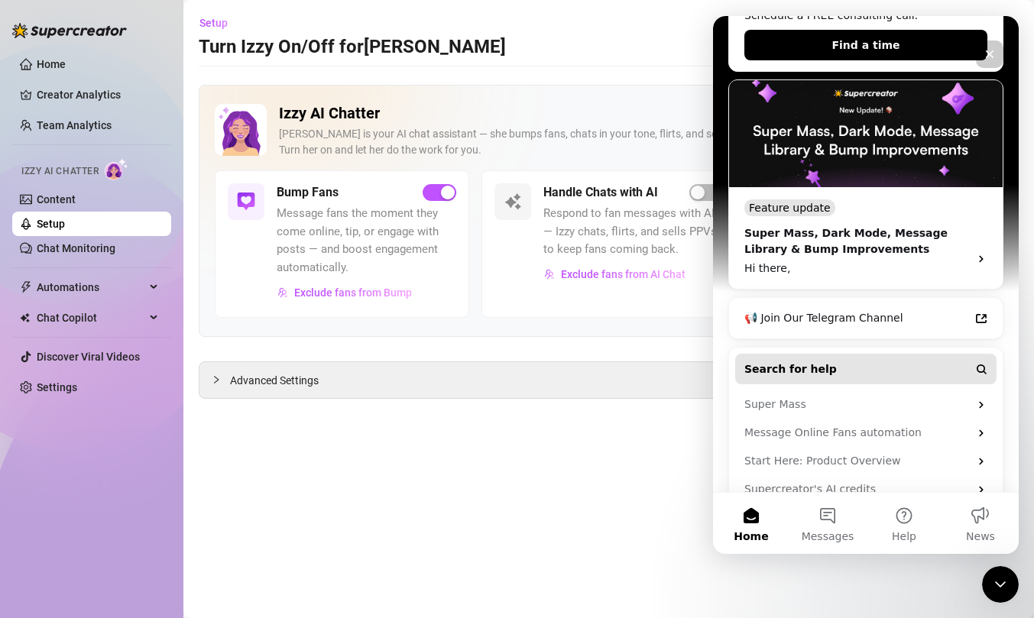
click at [827, 354] on button "Search for help" at bounding box center [865, 369] width 261 height 31
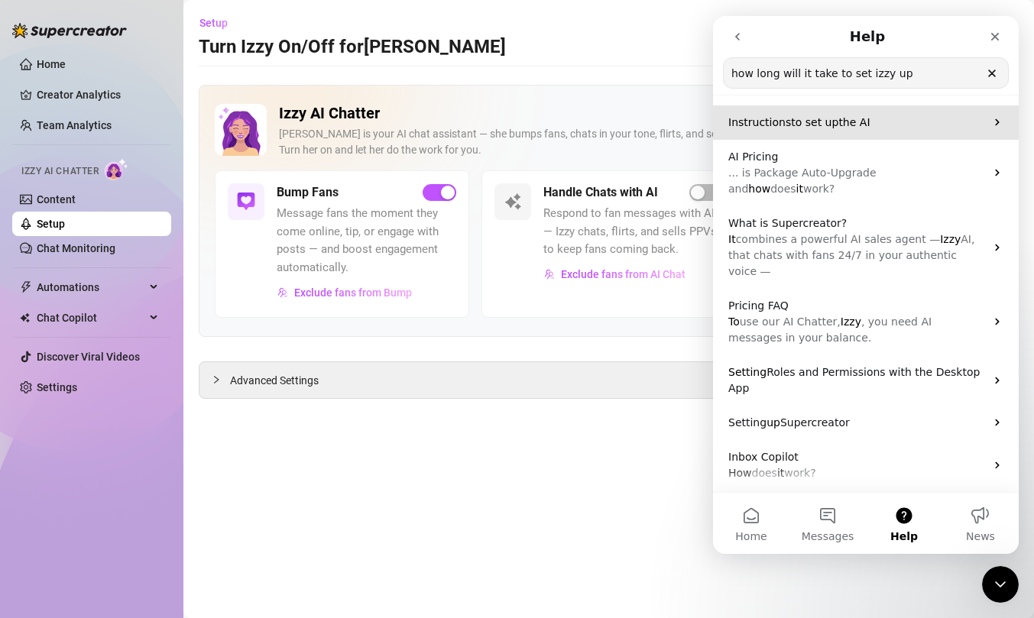
type input "how long will it take to set izzy up"
click at [850, 132] on div "Instructions to set up the AI" at bounding box center [866, 122] width 306 height 34
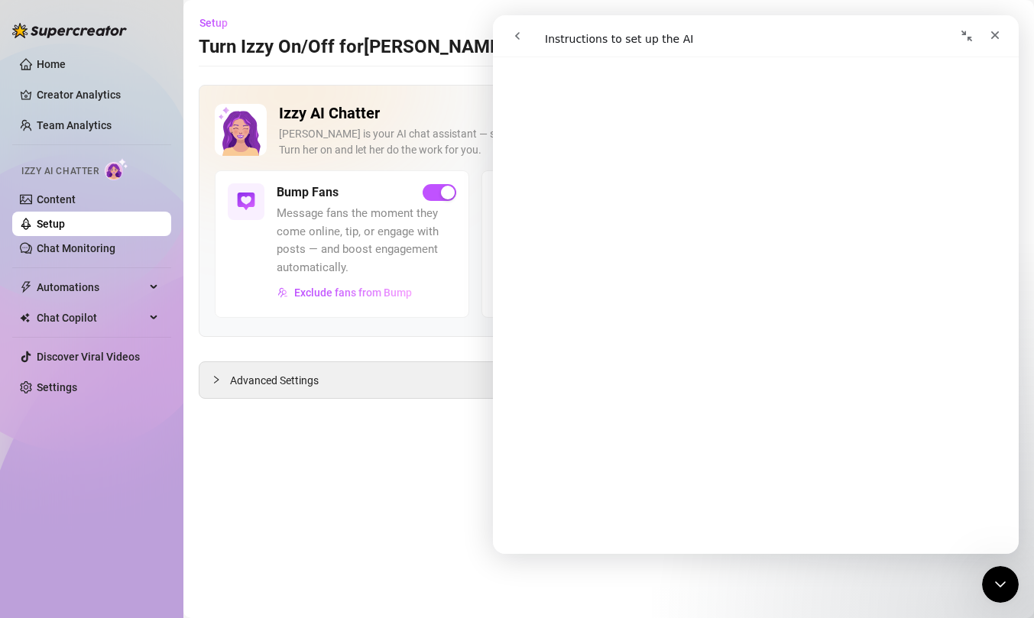
scroll to position [2314, 0]
click at [65, 230] on link "Setup" at bounding box center [51, 224] width 28 height 12
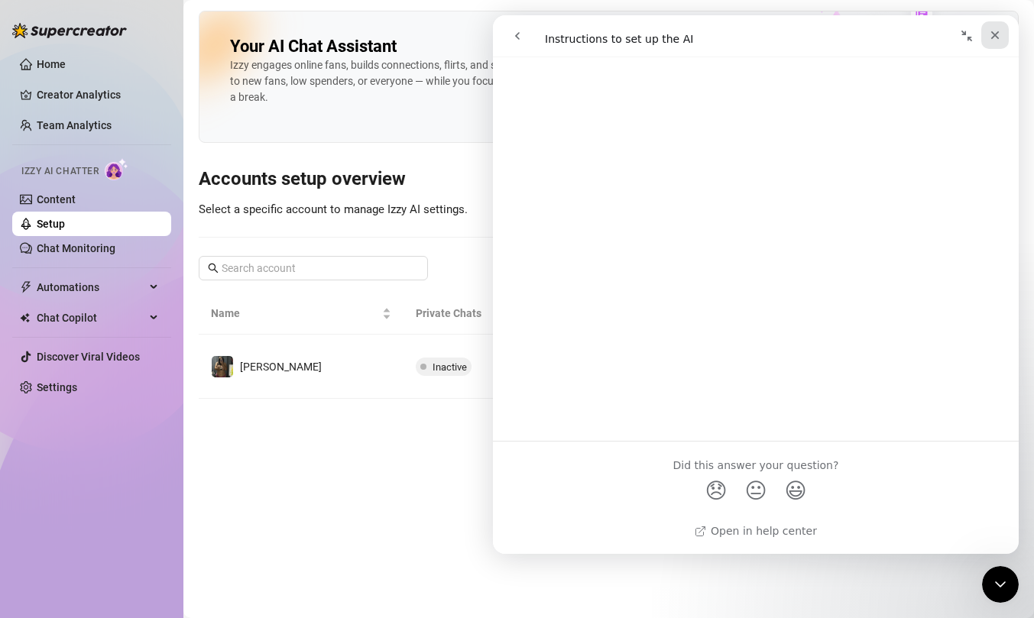
click at [1001, 27] on div "Close" at bounding box center [995, 35] width 28 height 28
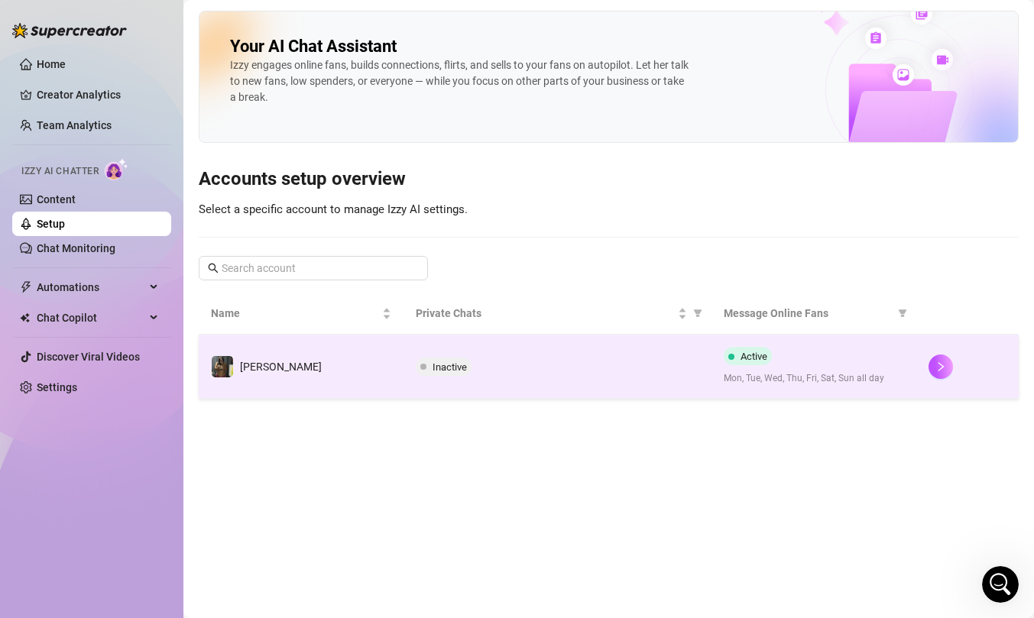
click at [427, 388] on td "Inactive" at bounding box center [556, 367] width 307 height 64
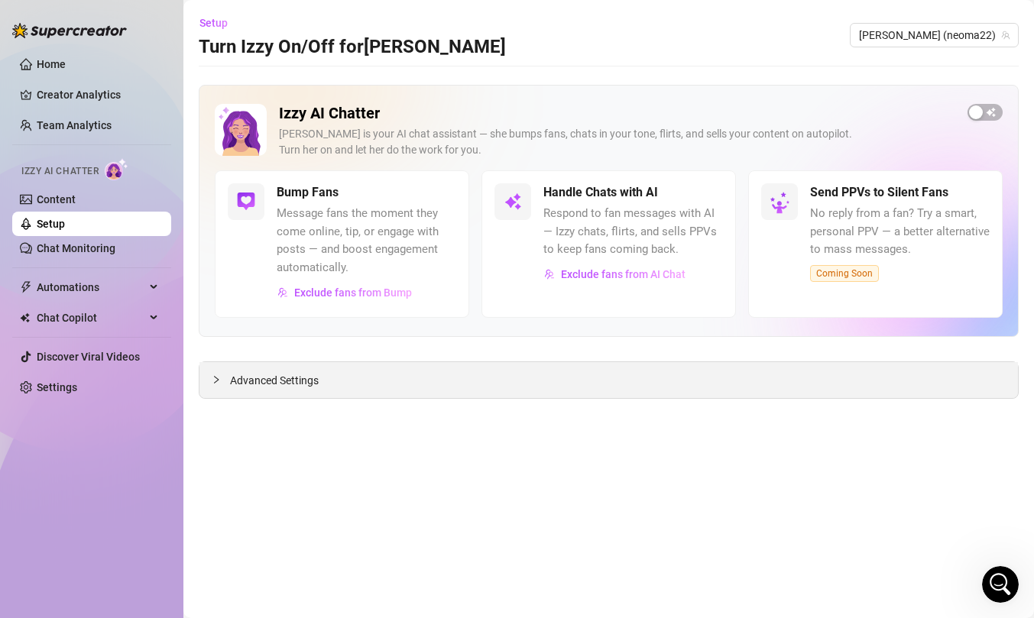
drag, startPoint x: 416, startPoint y: 376, endPoint x: 409, endPoint y: 372, distance: 8.5
click at [409, 372] on div "Advanced Settings" at bounding box center [608, 380] width 818 height 36
click at [76, 193] on link "Content" at bounding box center [56, 199] width 39 height 12
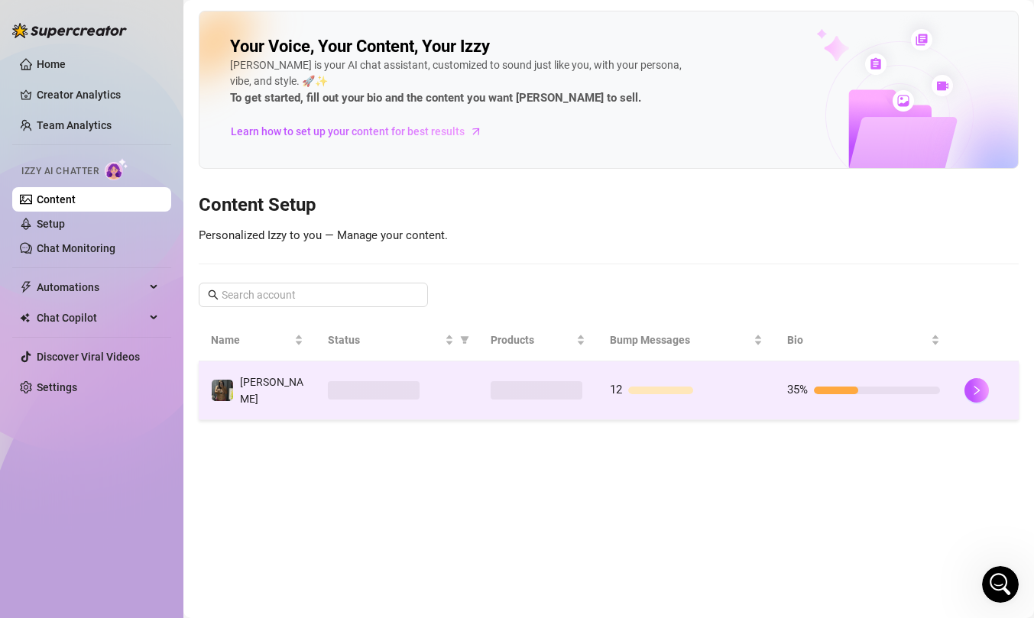
click at [483, 406] on td at bounding box center [538, 390] width 120 height 59
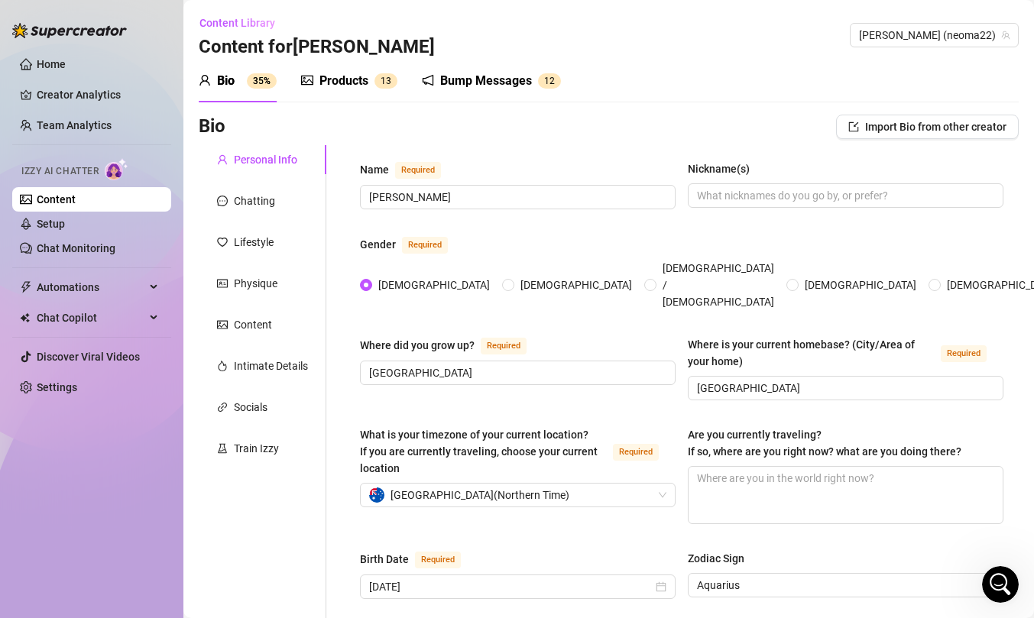
click at [338, 85] on div "Products" at bounding box center [343, 81] width 49 height 18
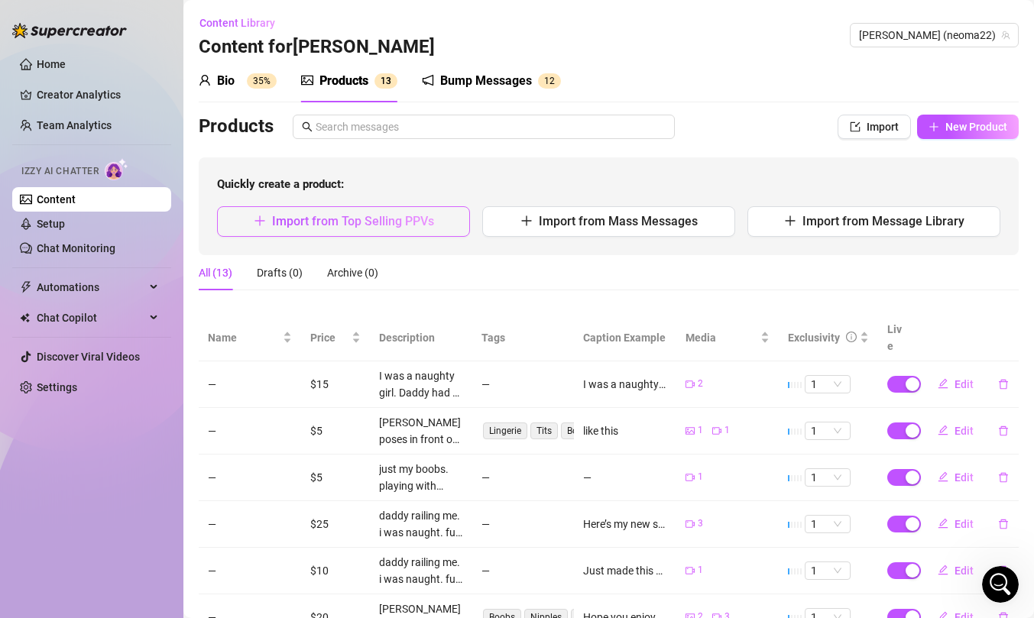
click at [371, 227] on span "Import from Top Selling PPVs" at bounding box center [353, 221] width 162 height 15
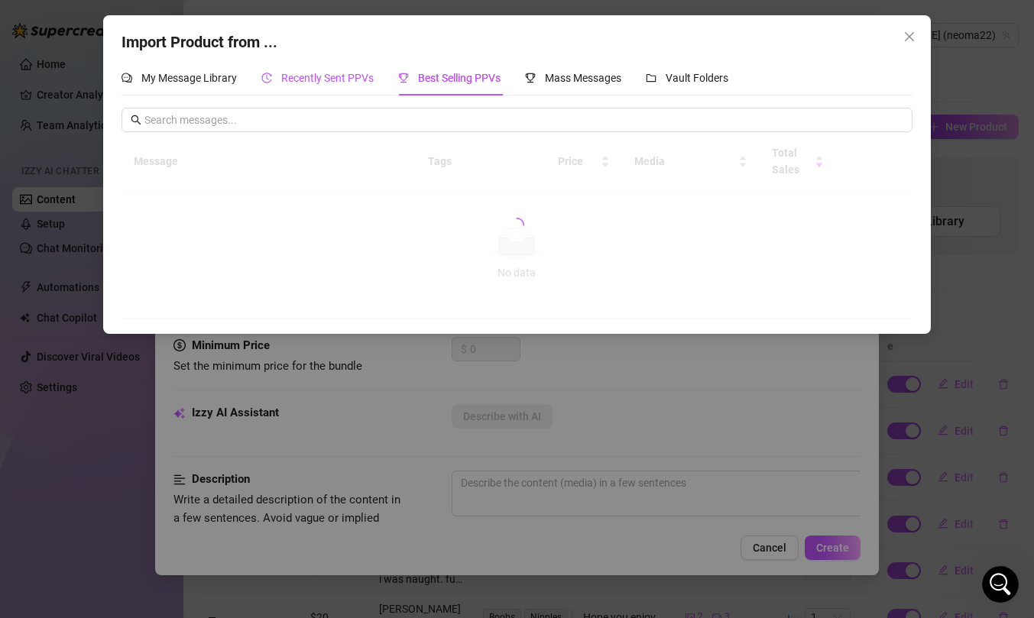
click at [334, 82] on span "Recently Sent PPVs" at bounding box center [327, 78] width 92 height 12
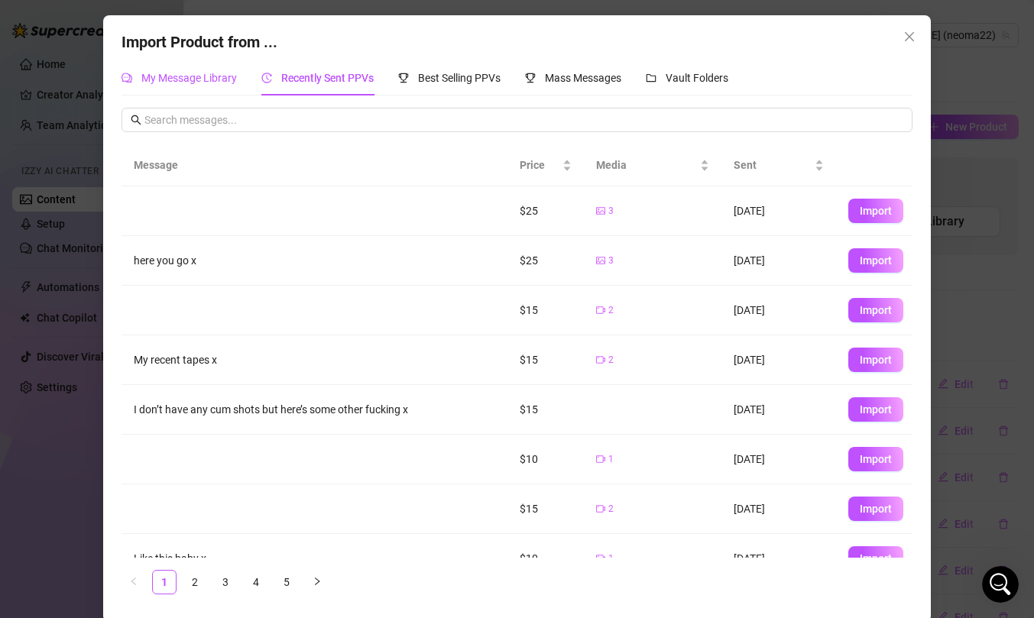
click at [189, 85] on div "My Message Library" at bounding box center [178, 78] width 115 height 17
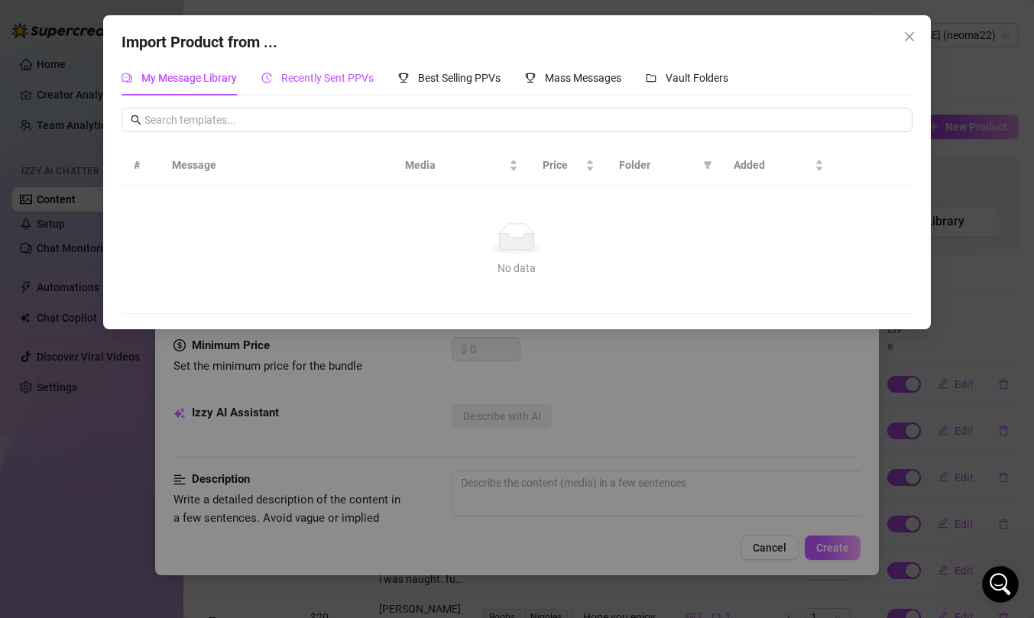
click at [294, 76] on span "Recently Sent PPVs" at bounding box center [327, 78] width 92 height 12
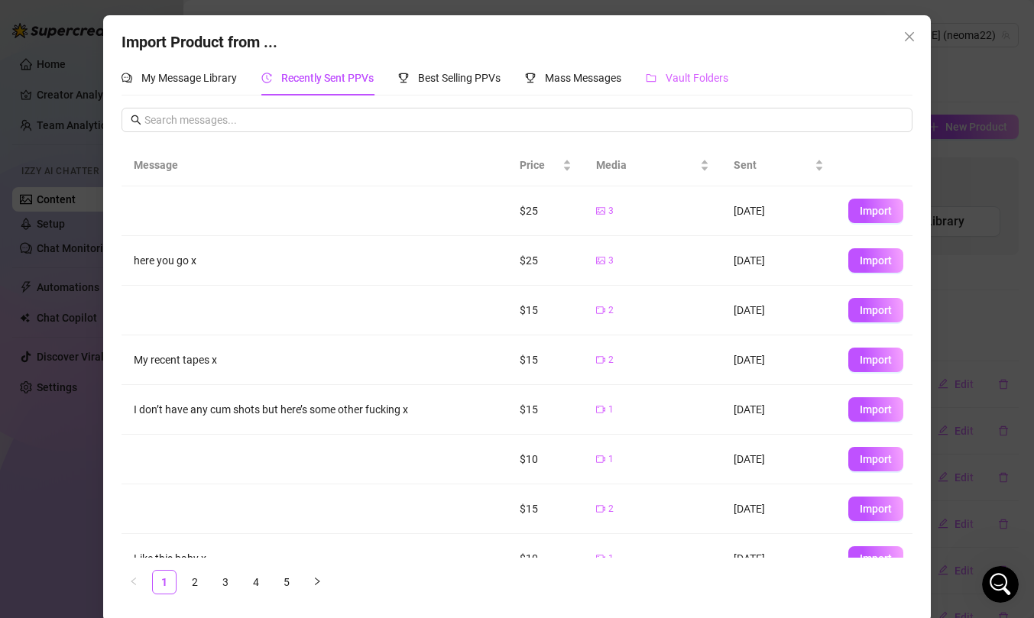
click at [666, 91] on div "Vault Folders" at bounding box center [687, 77] width 83 height 35
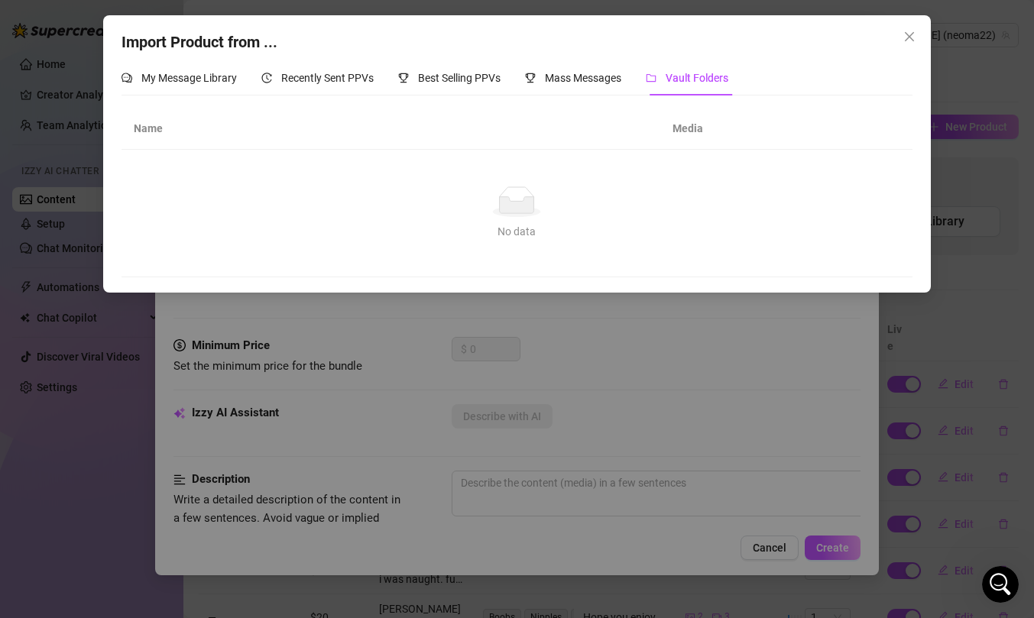
click at [675, 128] on th "Media" at bounding box center [729, 129] width 138 height 42
click at [305, 67] on div "Recently Sent PPVs" at bounding box center [317, 77] width 112 height 35
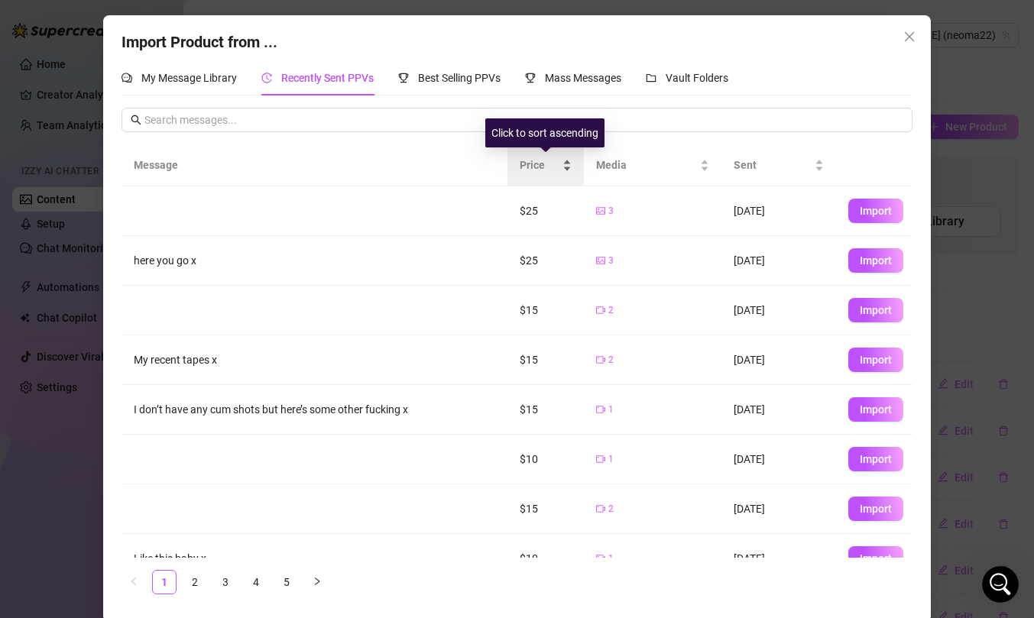
click at [550, 167] on span "Price" at bounding box center [540, 165] width 40 height 17
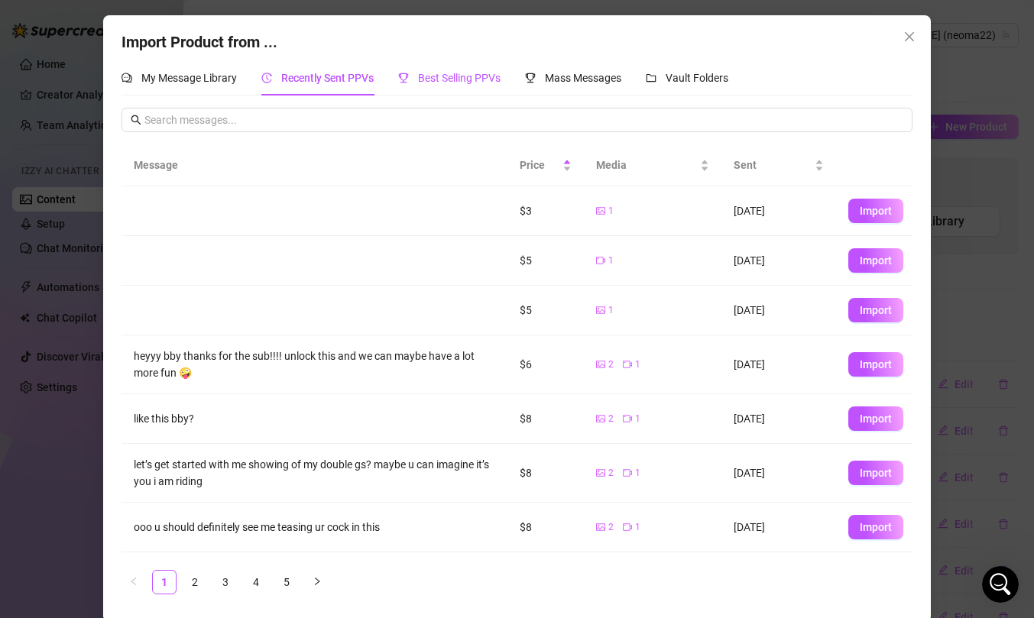
click at [419, 79] on span "Best Selling PPVs" at bounding box center [459, 78] width 83 height 12
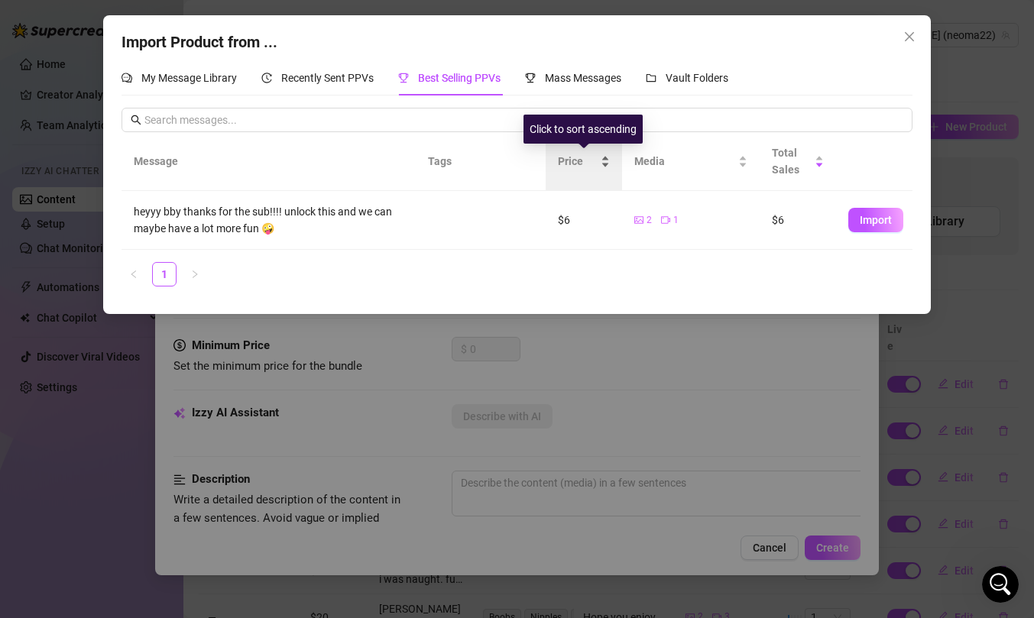
click at [570, 170] on div "Price" at bounding box center [584, 161] width 52 height 17
click at [571, 170] on div "Price" at bounding box center [584, 161] width 52 height 17
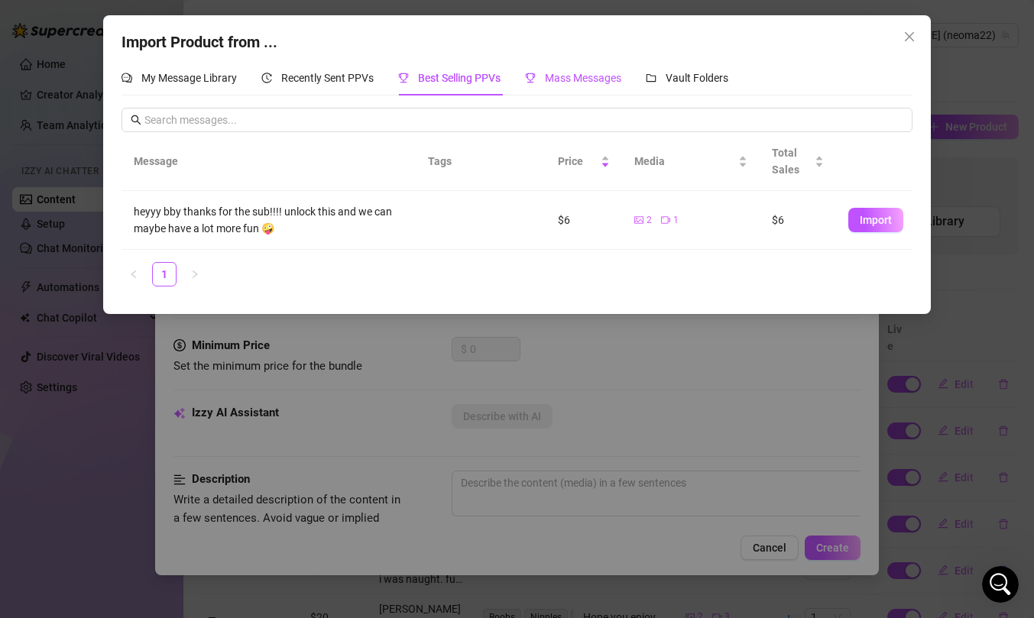
click at [567, 70] on div "Mass Messages" at bounding box center [573, 78] width 96 height 17
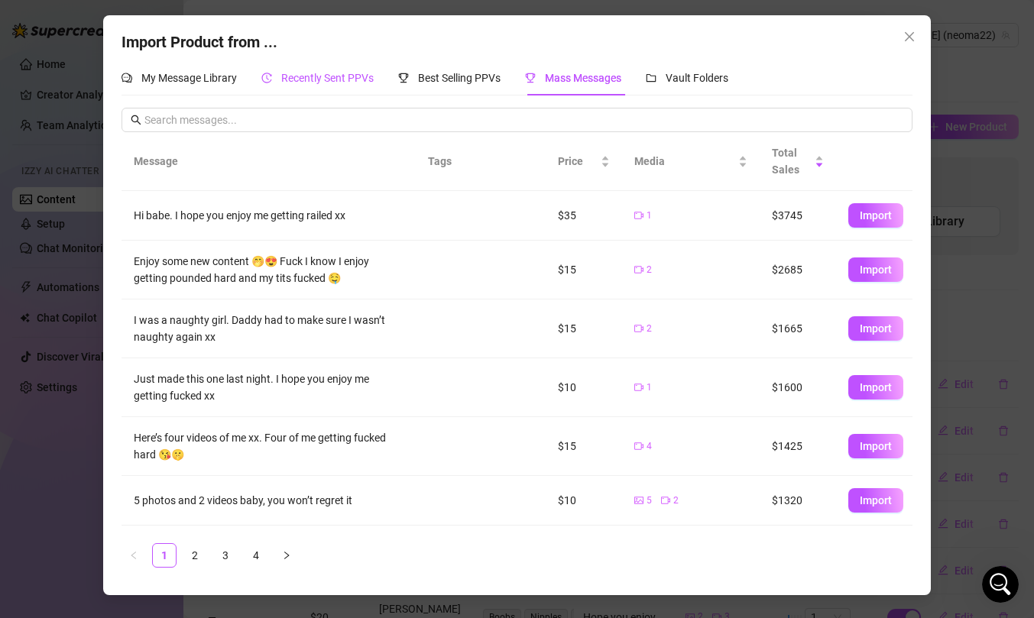
click at [338, 78] on span "Recently Sent PPVs" at bounding box center [327, 78] width 92 height 12
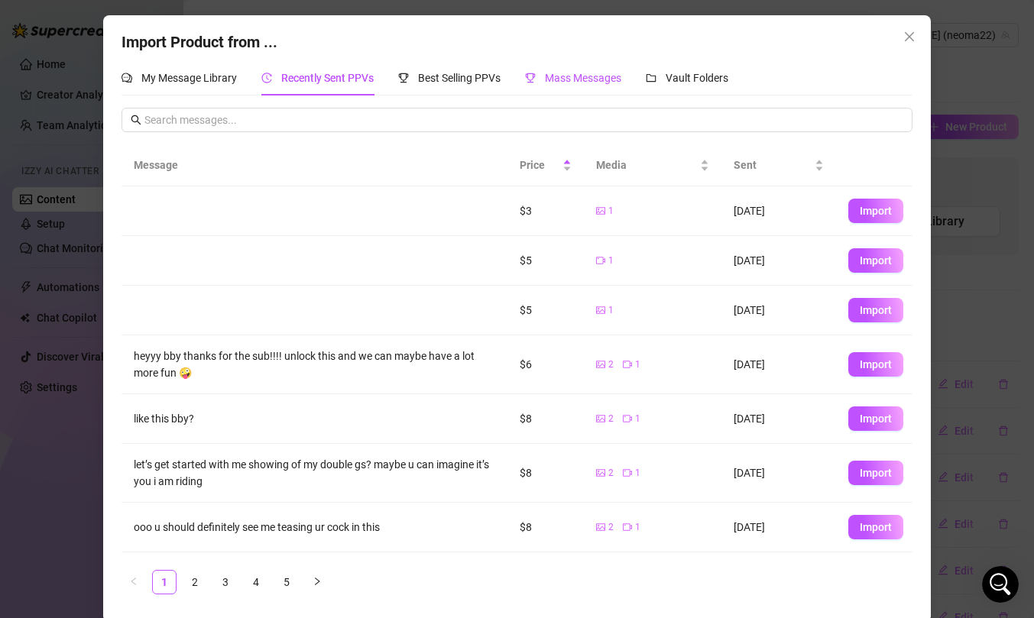
click at [562, 79] on span "Mass Messages" at bounding box center [583, 78] width 76 height 12
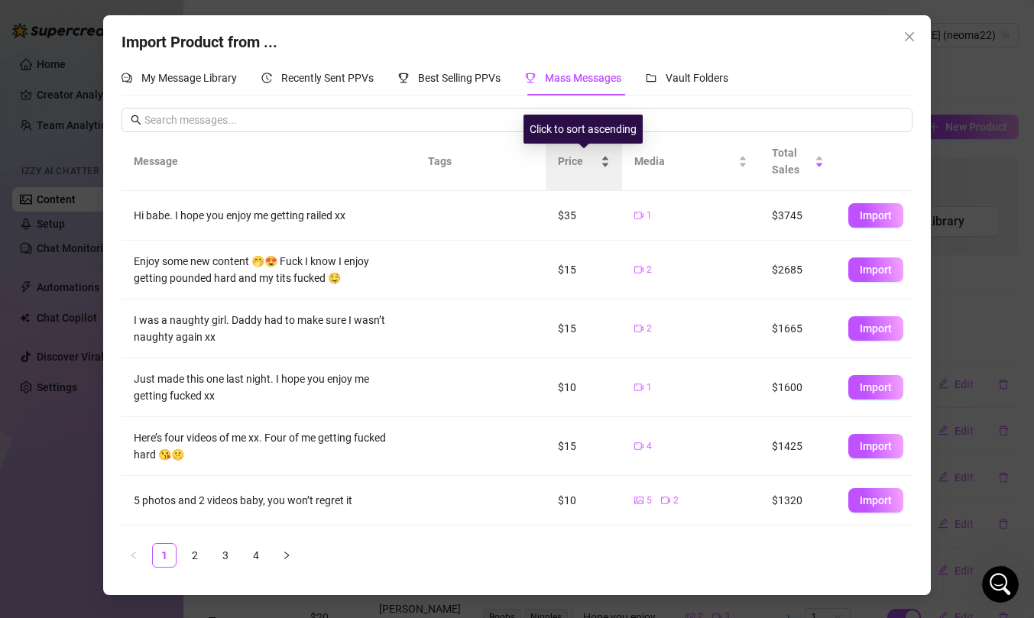
click at [558, 159] on span "Price" at bounding box center [578, 161] width 40 height 17
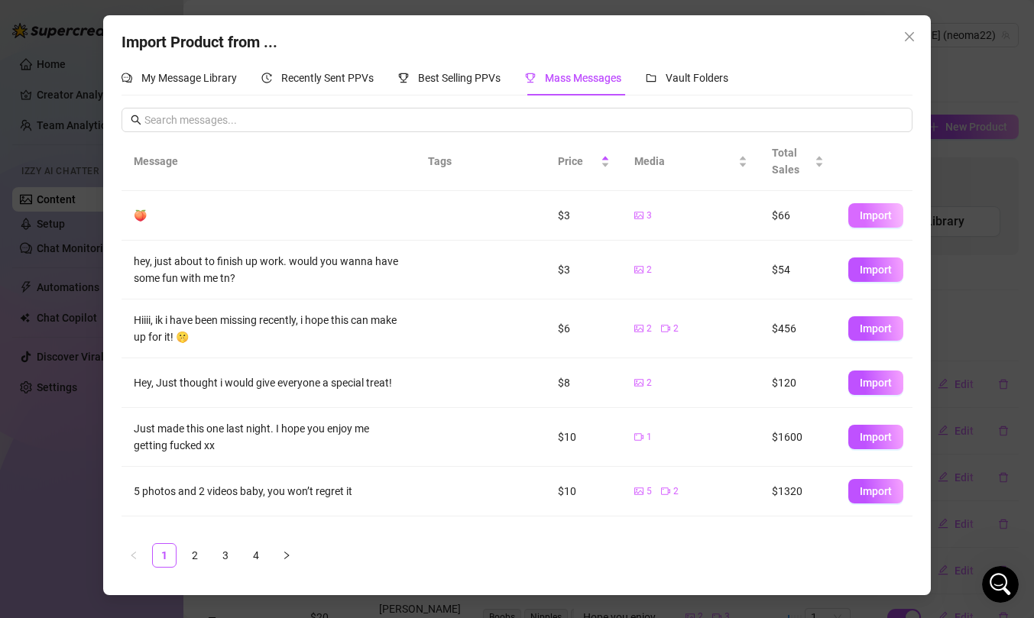
click at [870, 215] on span "Import" at bounding box center [876, 215] width 32 height 12
type textarea "🍑"
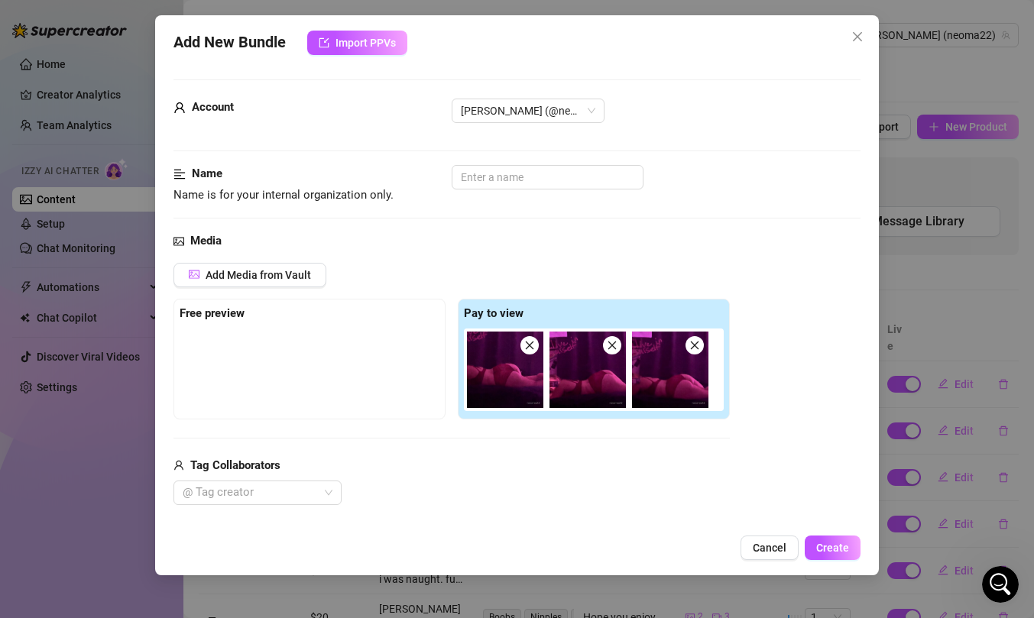
click at [328, 414] on div "Free preview" at bounding box center [309, 359] width 272 height 121
click at [308, 351] on div at bounding box center [310, 367] width 260 height 76
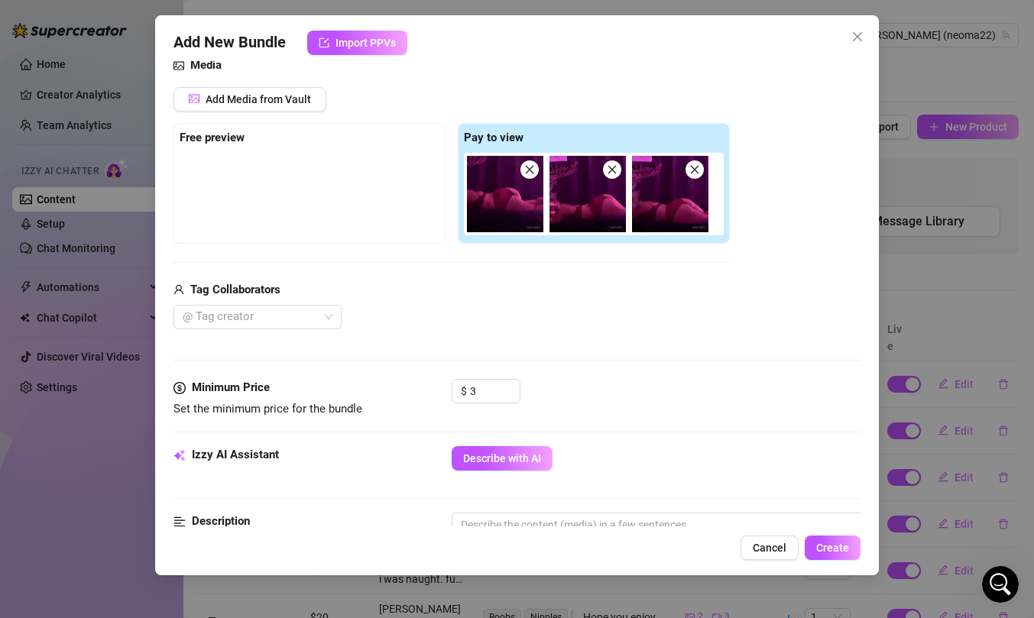
scroll to position [193, 0]
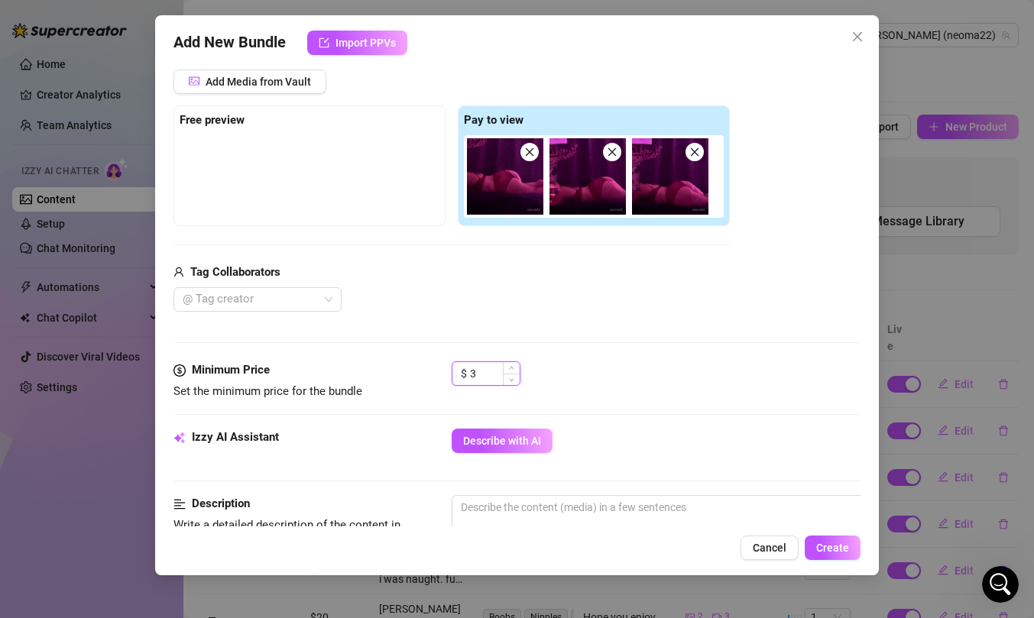
click at [477, 371] on input "3" at bounding box center [495, 373] width 50 height 23
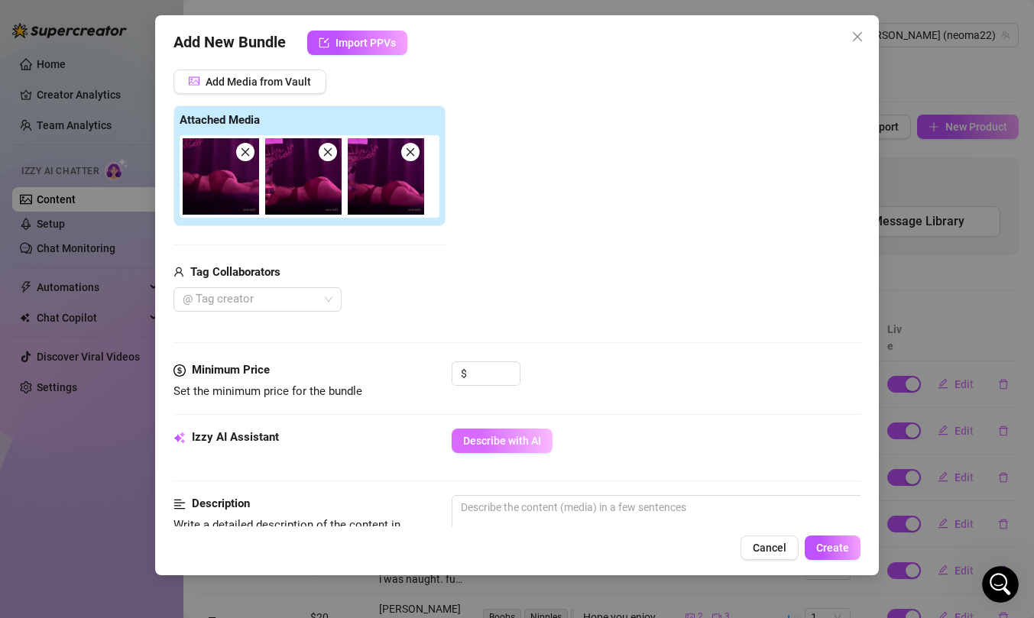
click at [507, 431] on button "Describe with AI" at bounding box center [502, 441] width 101 height 24
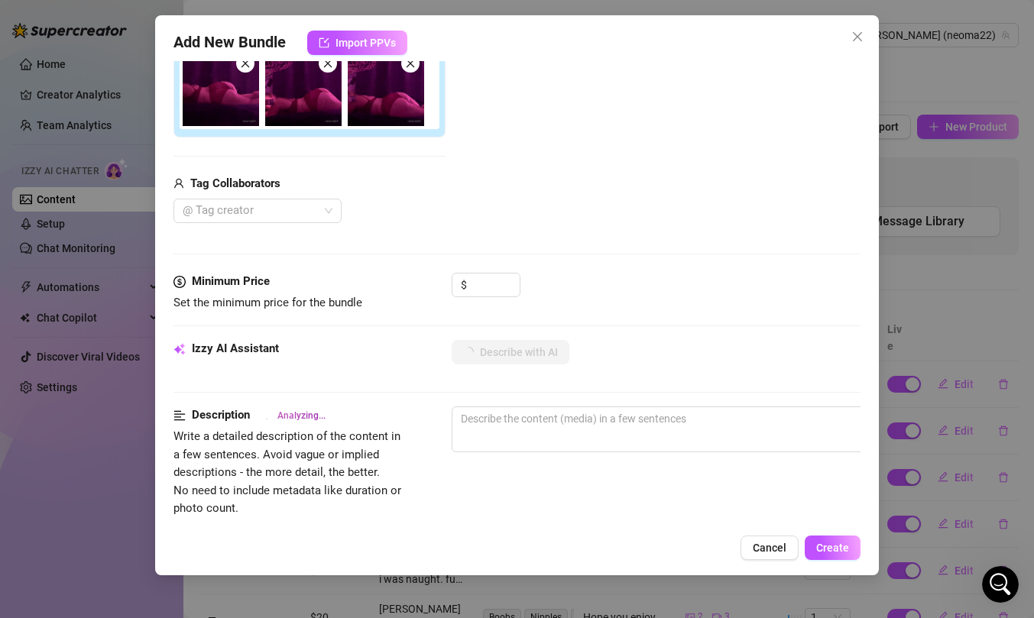
type textarea "[PERSON_NAME]"
type textarea "Neoma poses"
type textarea "Neoma poses on"
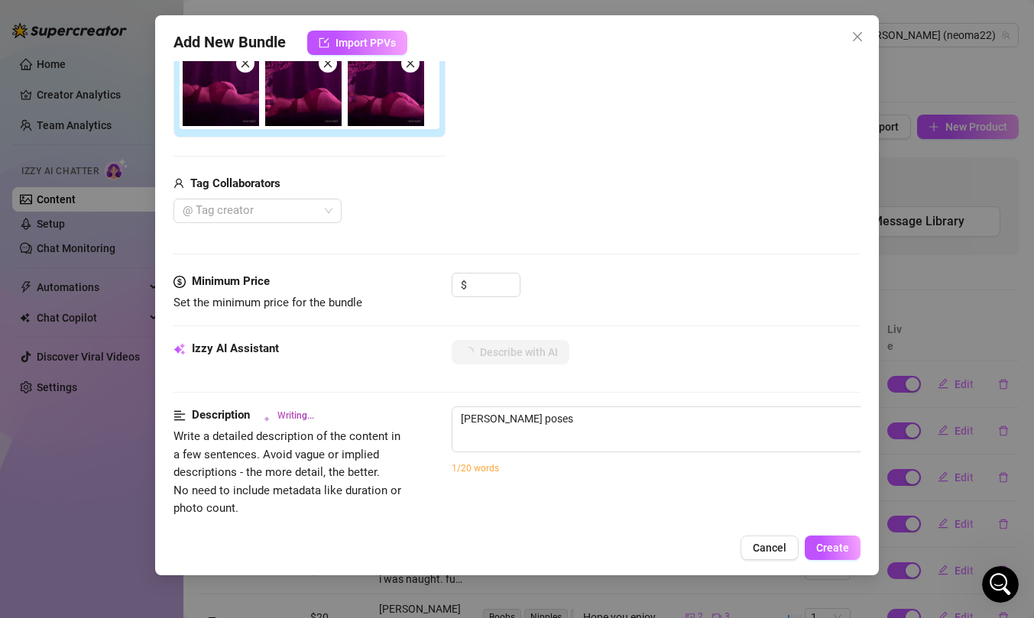
type textarea "Neoma poses on"
type textarea "Neoma poses on her"
type textarea "Neoma poses on her side"
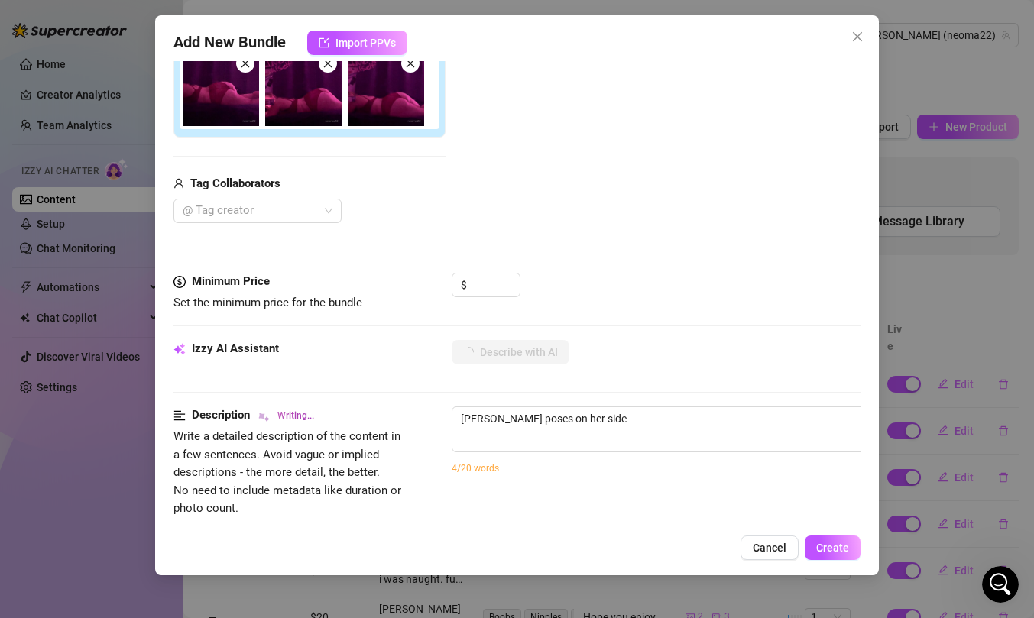
type textarea "Neoma poses on her side in"
type textarea "Neoma poses on her side in a"
type textarea "Neoma poses on her side in a dimly"
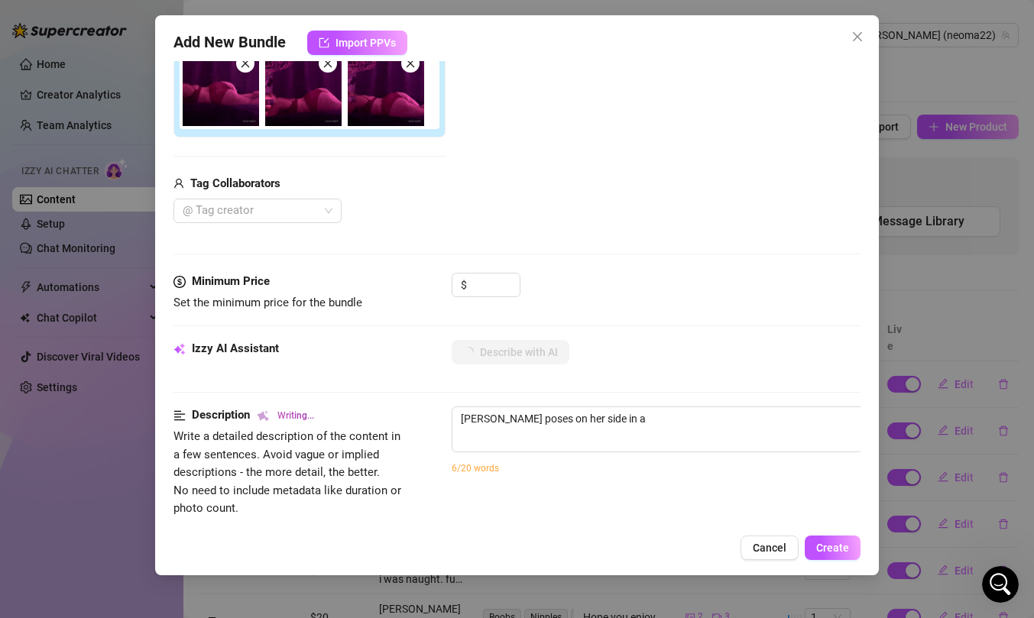
type textarea "Neoma poses on her side in a dimly"
type textarea "Neoma poses on her side in a dimly lit,"
type textarea "Neoma poses on her side in a dimly lit, purple-hued"
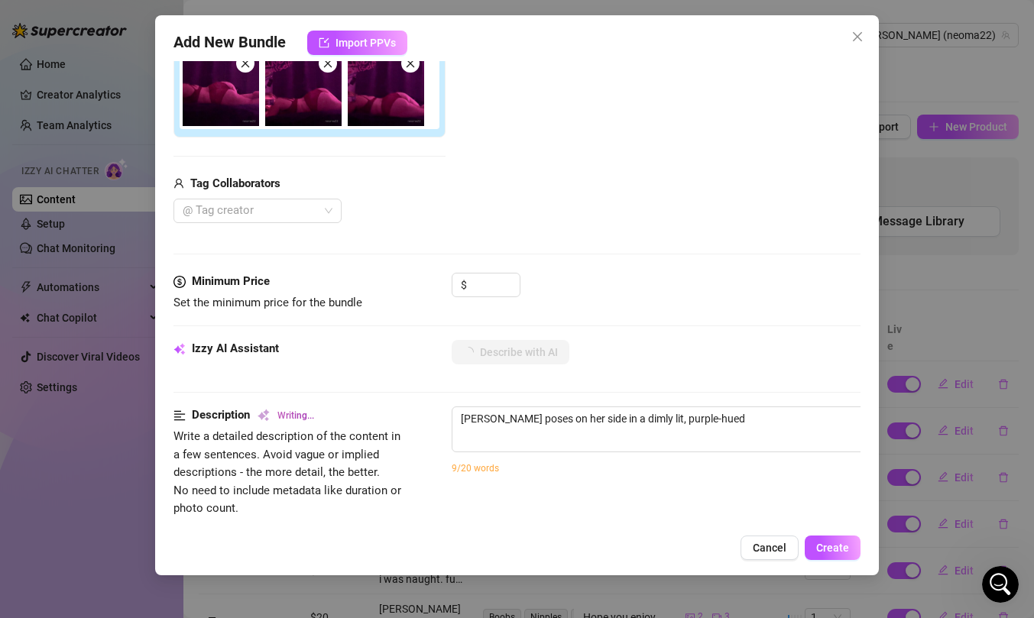
type textarea "Neoma poses on her side in a dimly lit, purple-hued room"
type textarea "Neoma poses on her side in a dimly lit, purple-hued room wearing"
type textarea "Neoma poses on her side in a dimly lit, purple-hued room wearing a"
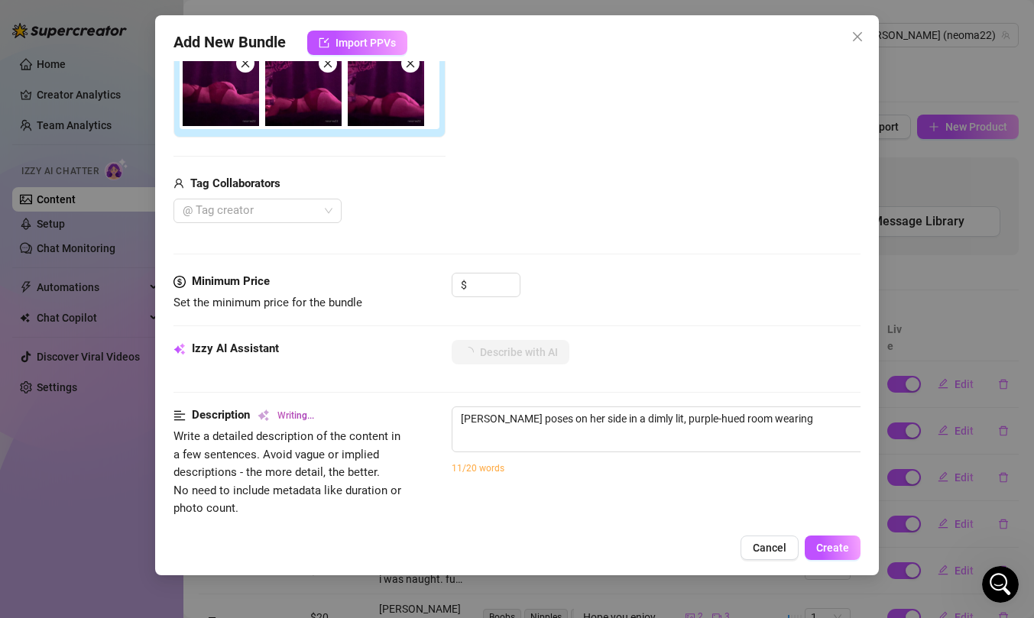
type textarea "Neoma poses on her side in a dimly lit, purple-hued room wearing a"
type textarea "Neoma poses on her side in a dimly lit, purple-hued room wearing a matching"
type textarea "Neoma poses on her side in a dimly lit, purple-hued room wearing a matching red"
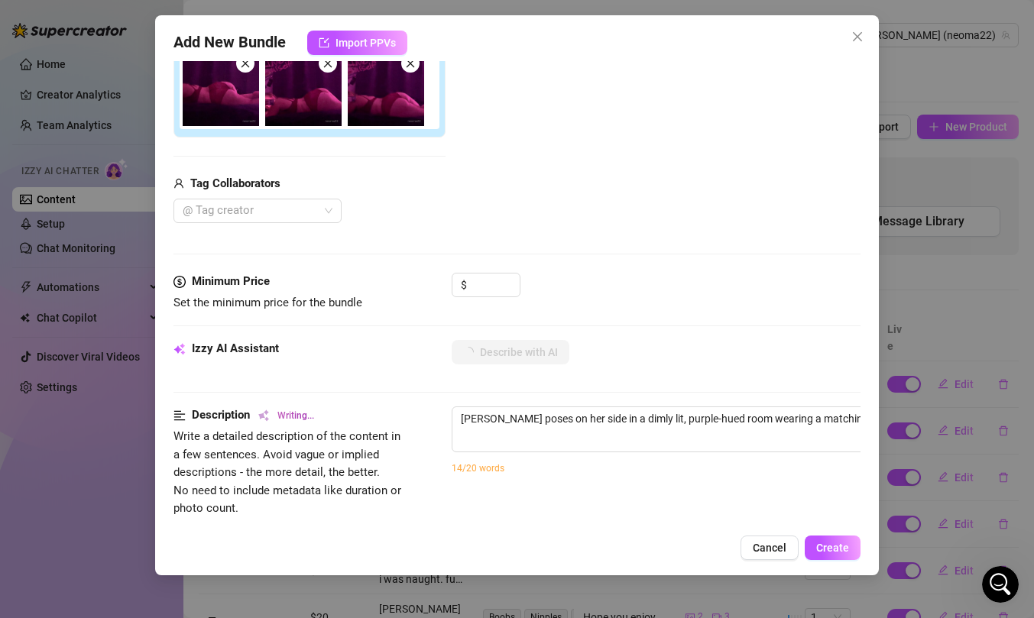
type textarea "Neoma poses on her side in a dimly lit, purple-hued room wearing a matching red…"
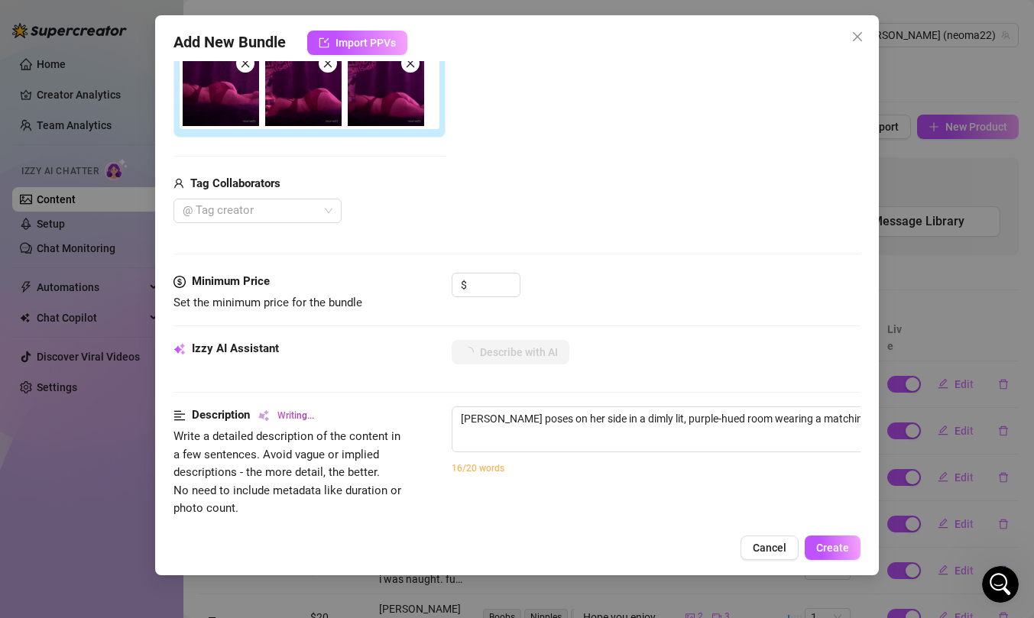
type textarea "Neoma poses on her side in a dimly lit, purple-hued room wearing a matching red…"
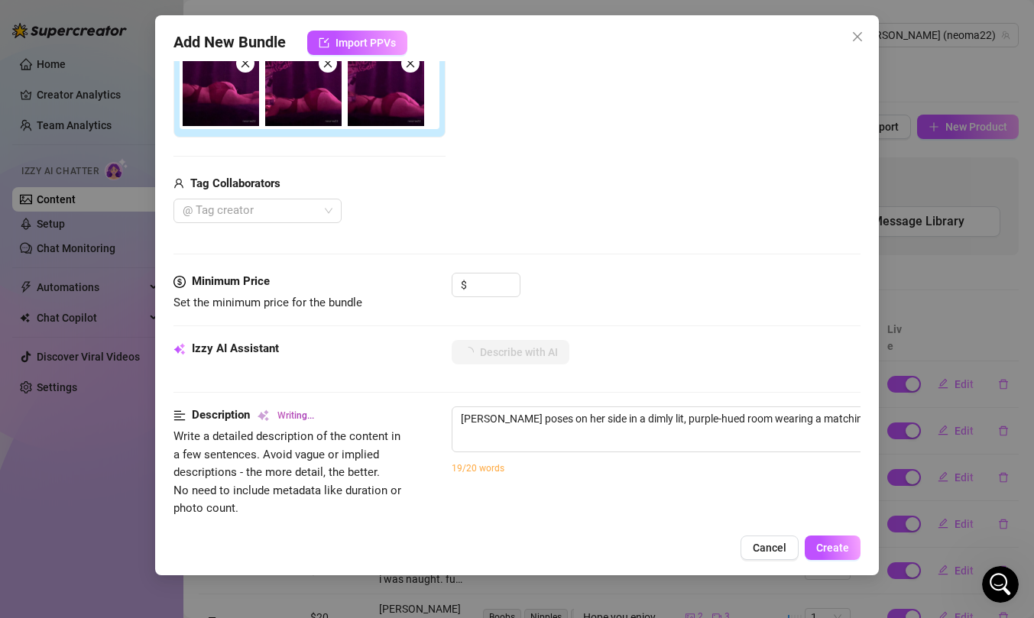
type textarea "Neoma poses on her side in a dimly lit, purple-hued room wearing a matching red…"
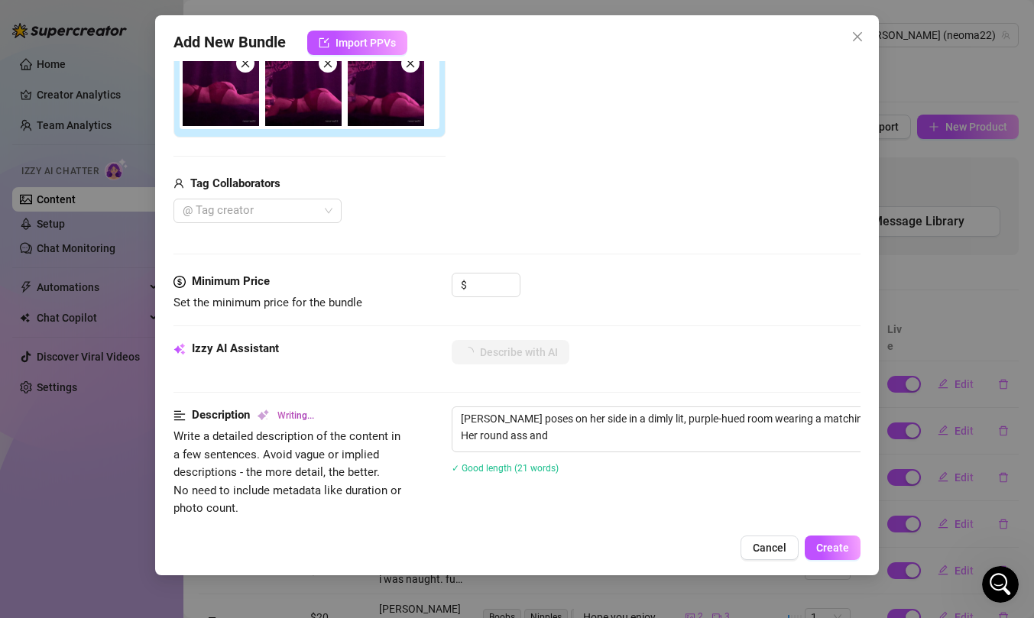
type textarea "Neoma poses on her side in a dimly lit, purple-hued room wearing a matching red…"
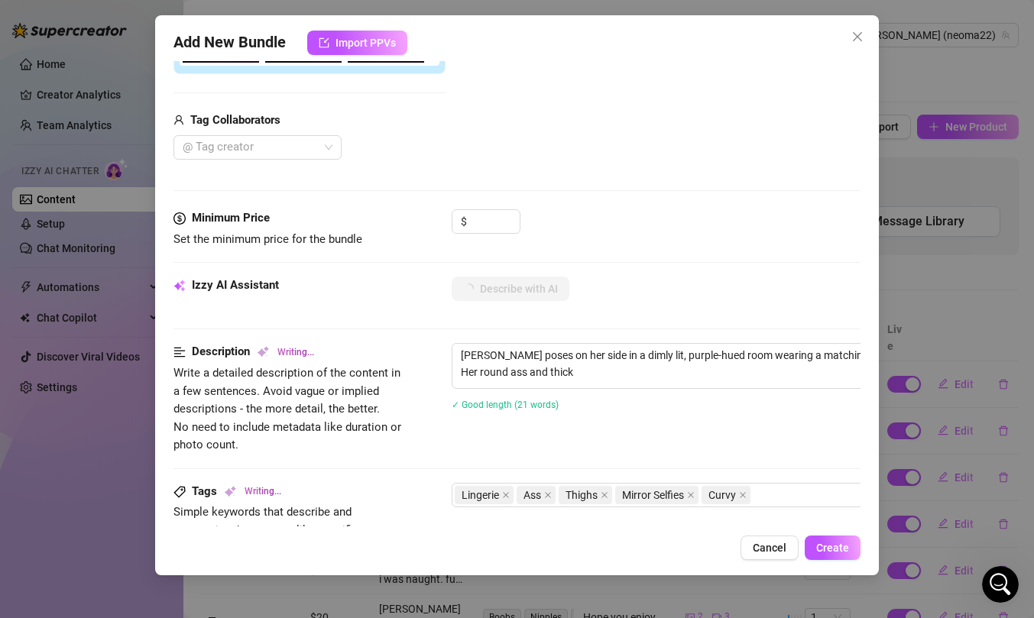
type textarea "Neoma poses on her side in a dimly lit, purple-hued room wearing a matching red…"
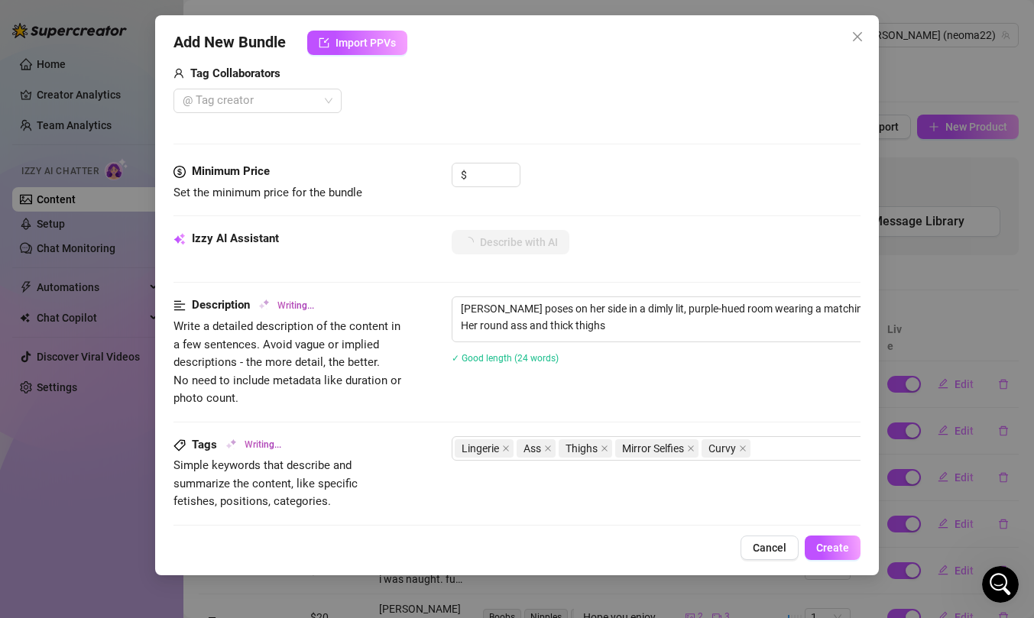
type textarea "Neoma poses on her side in a dimly lit, purple-hued room wearing a matching red…"
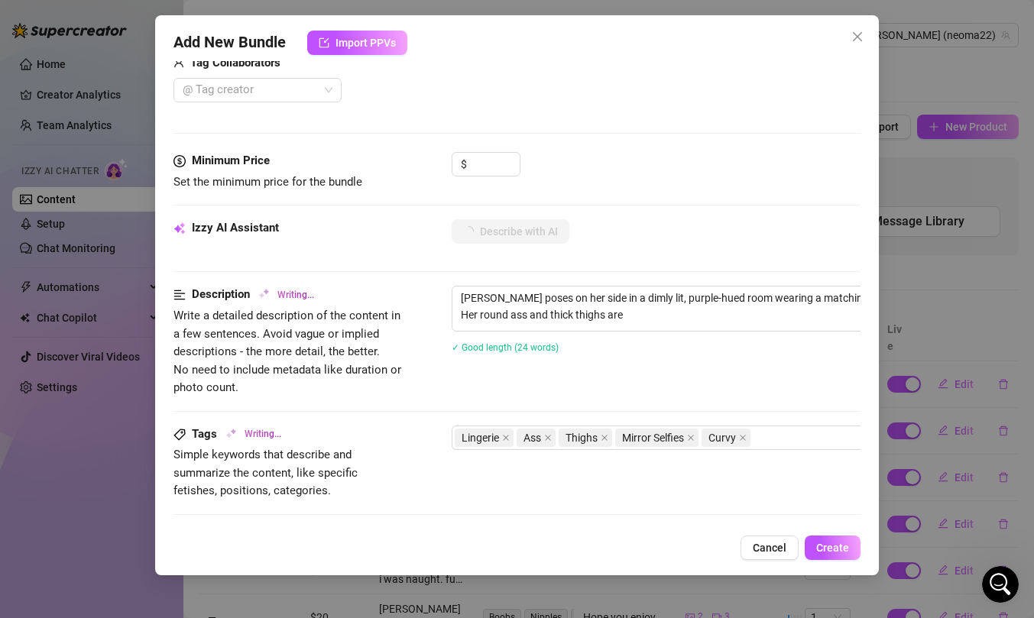
type textarea "Neoma poses on her side in a dimly lit, purple-hued room wearing a matching red…"
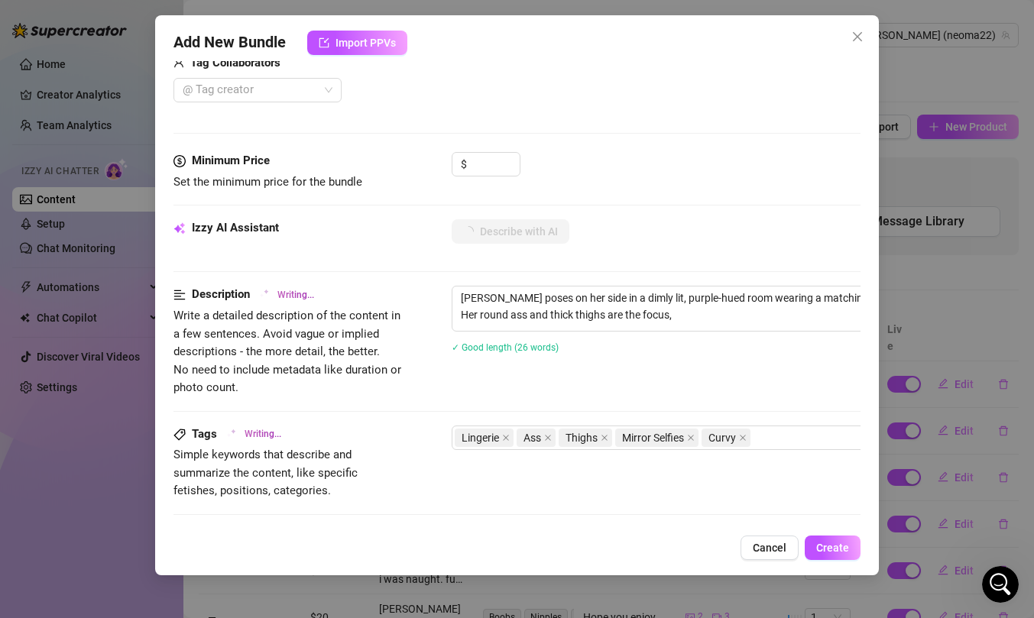
type textarea "Neoma poses on her side in a dimly lit, purple-hued room wearing a matching red…"
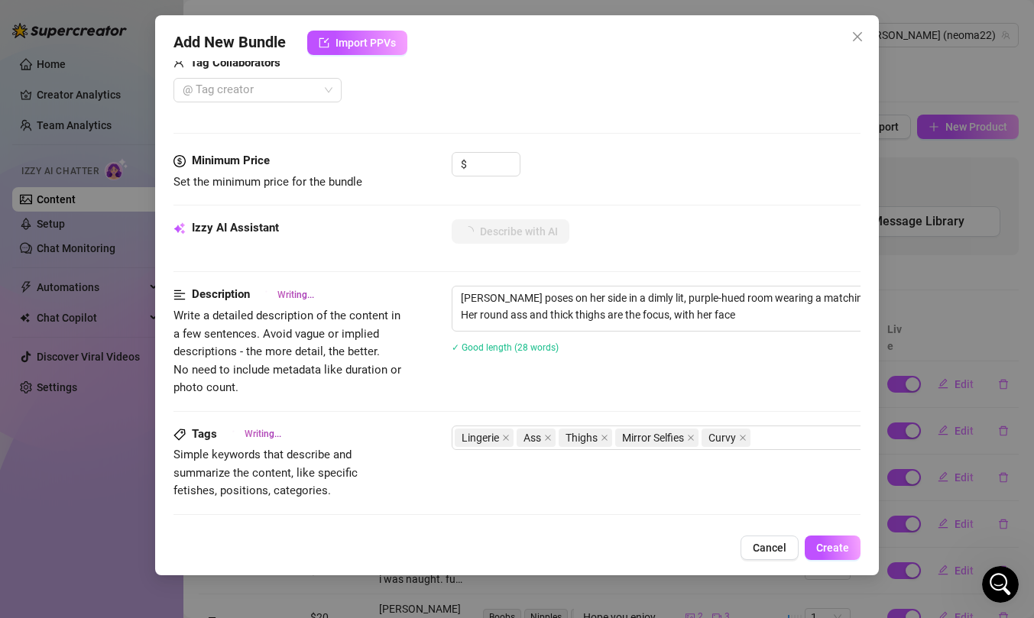
type textarea "Neoma poses on her side in a dimly lit, purple-hued room wearing a matching red…"
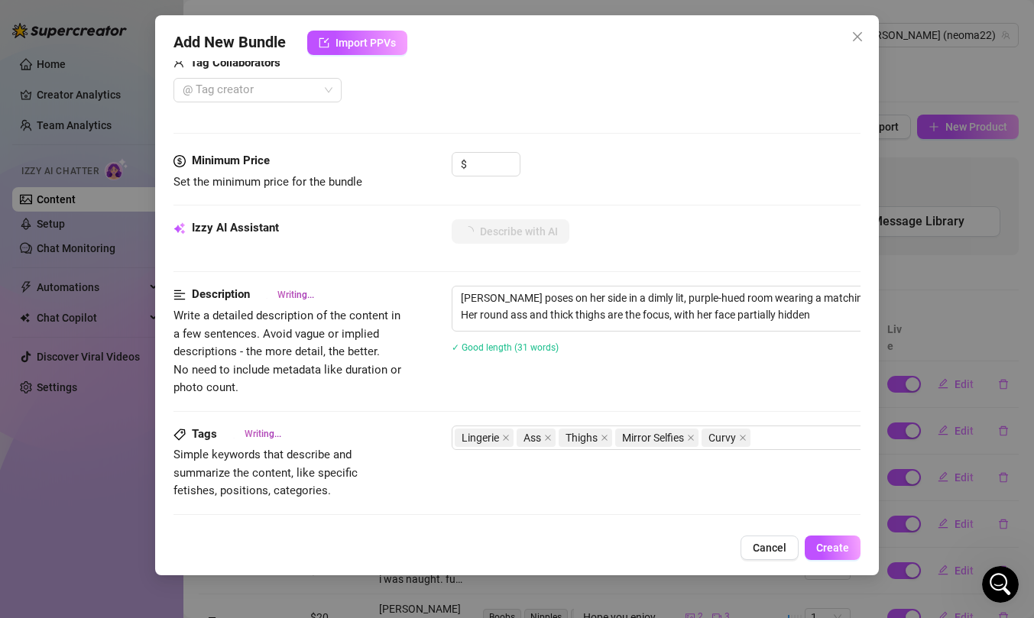
type textarea "Neoma poses on her side in a dimly lit, purple-hued room wearing a matching red…"
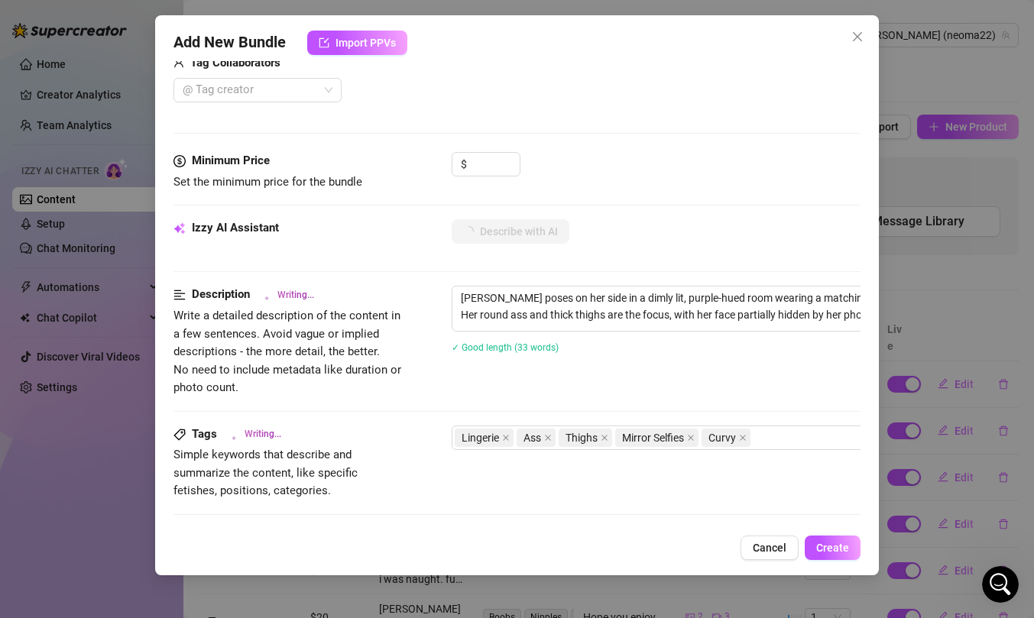
type textarea "Neoma poses on her side in a dimly lit, purple-hued room wearing a matching red…"
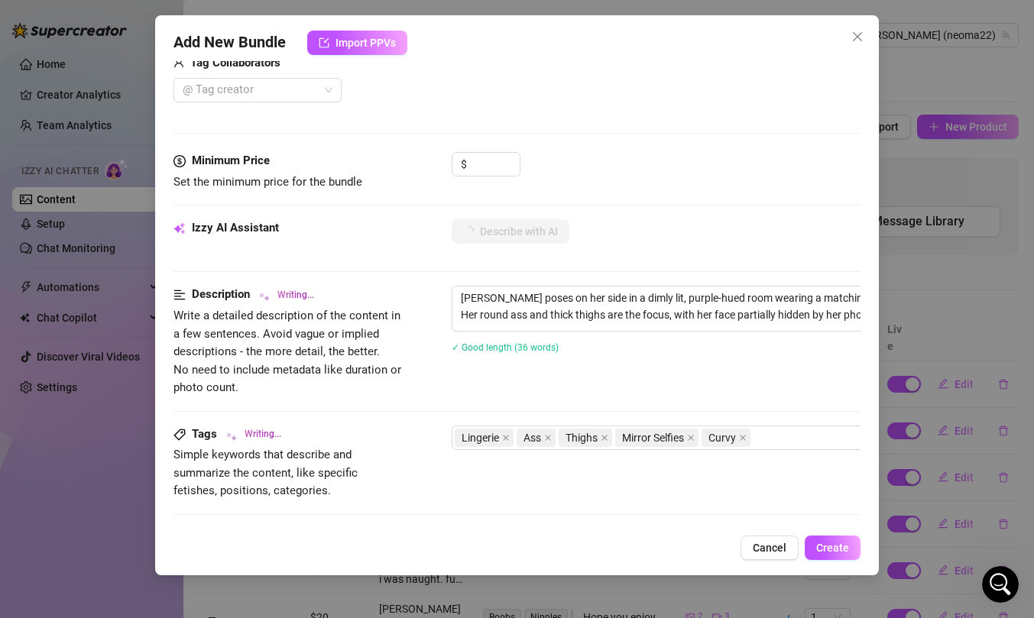
type textarea "Neoma poses on her side in a dimly lit, purple-hued room wearing a matching red…"
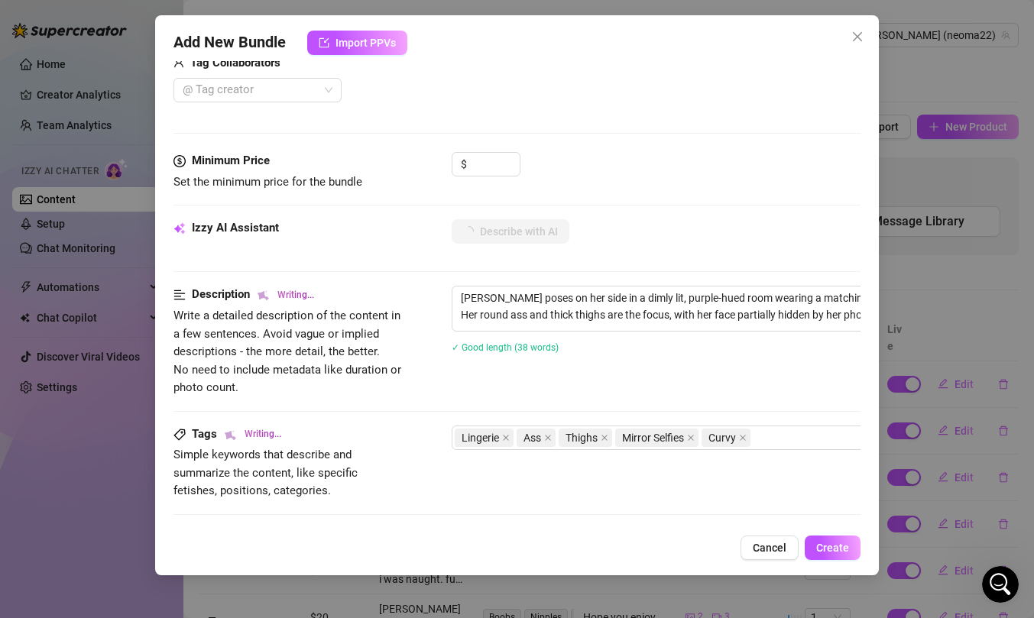
type textarea "Neoma poses on her side in a dimly lit, purple-hued room wearing a matching red…"
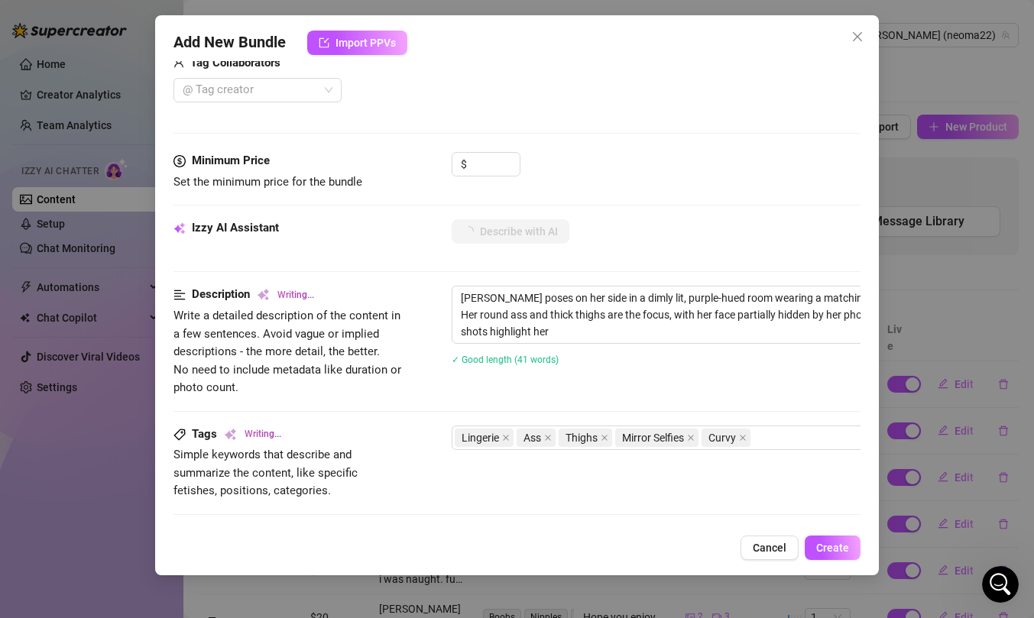
type textarea "Neoma poses on her side in a dimly lit, purple-hued room wearing a matching red…"
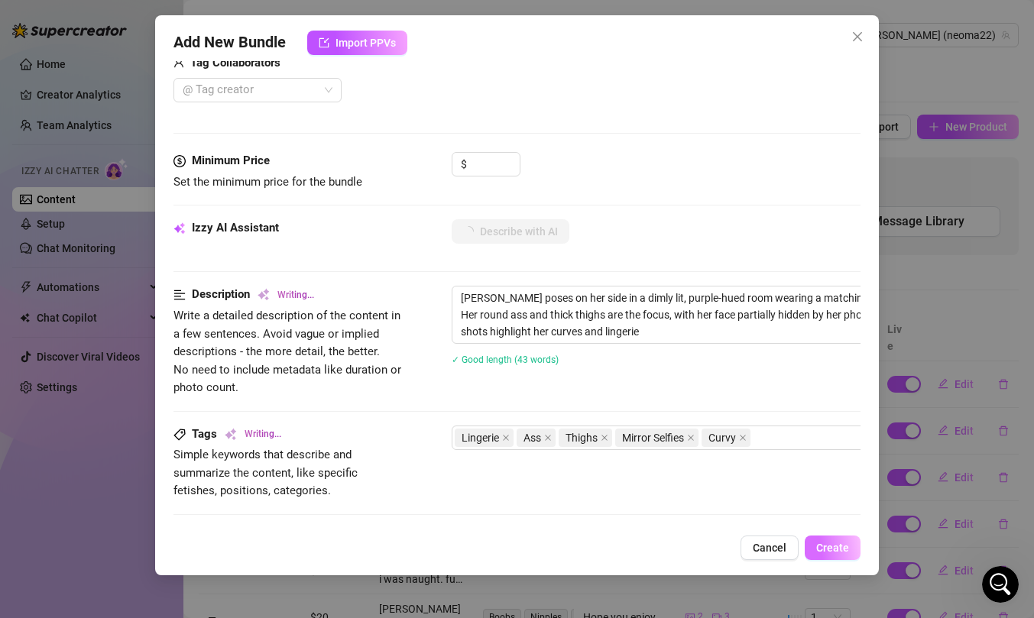
type textarea "Neoma poses on her side in a dimly lit, purple-hued room wearing a matching red…"
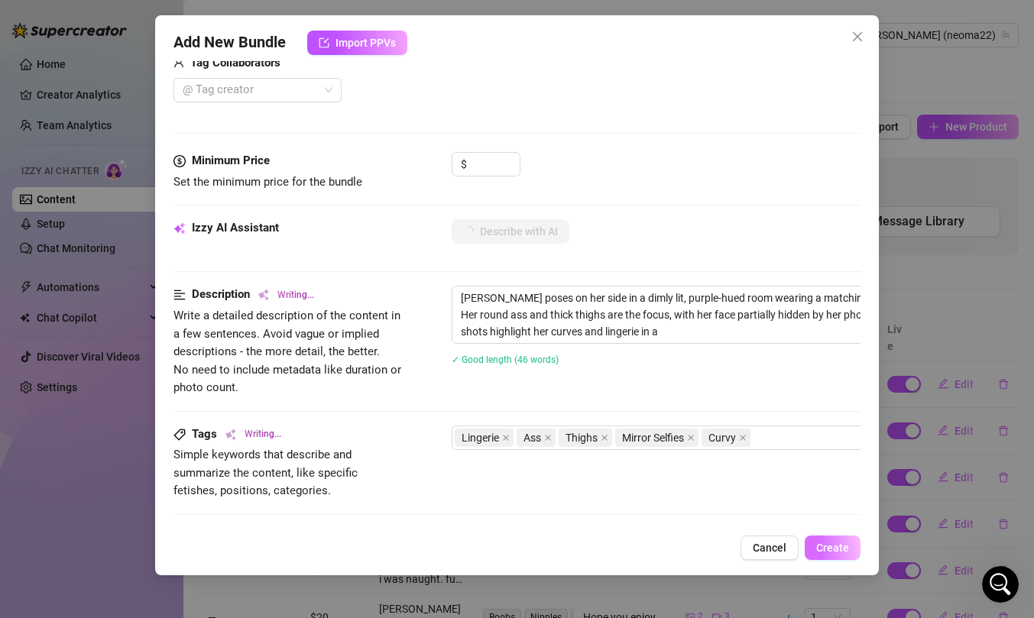
type textarea "Neoma poses on her side in a dimly lit, purple-hued room wearing a matching red…"
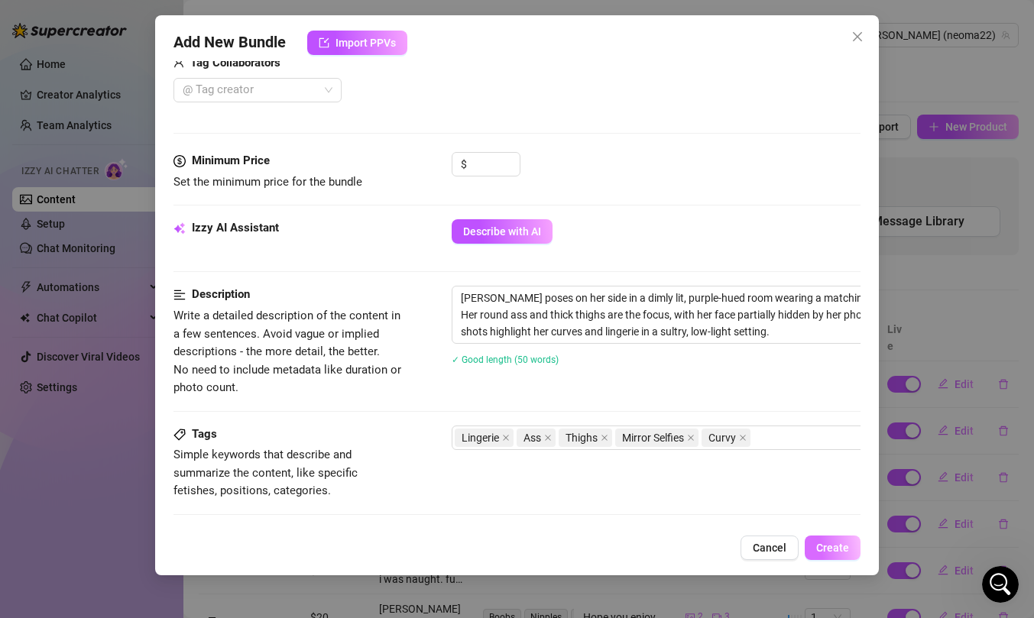
click at [822, 549] on span "Create" at bounding box center [832, 548] width 33 height 12
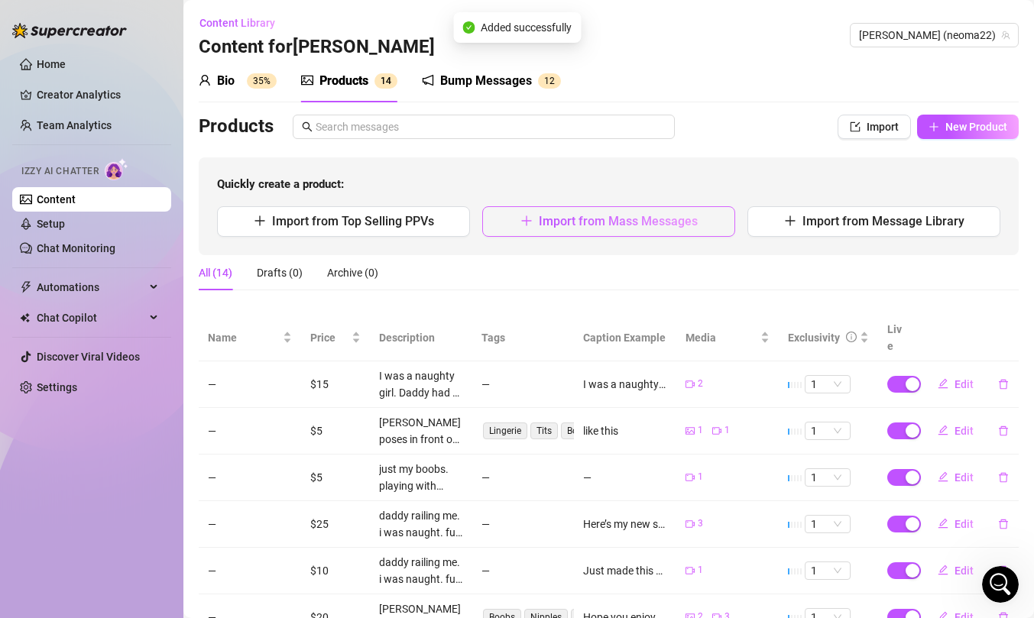
click at [508, 219] on button "Import from Mass Messages" at bounding box center [608, 221] width 253 height 31
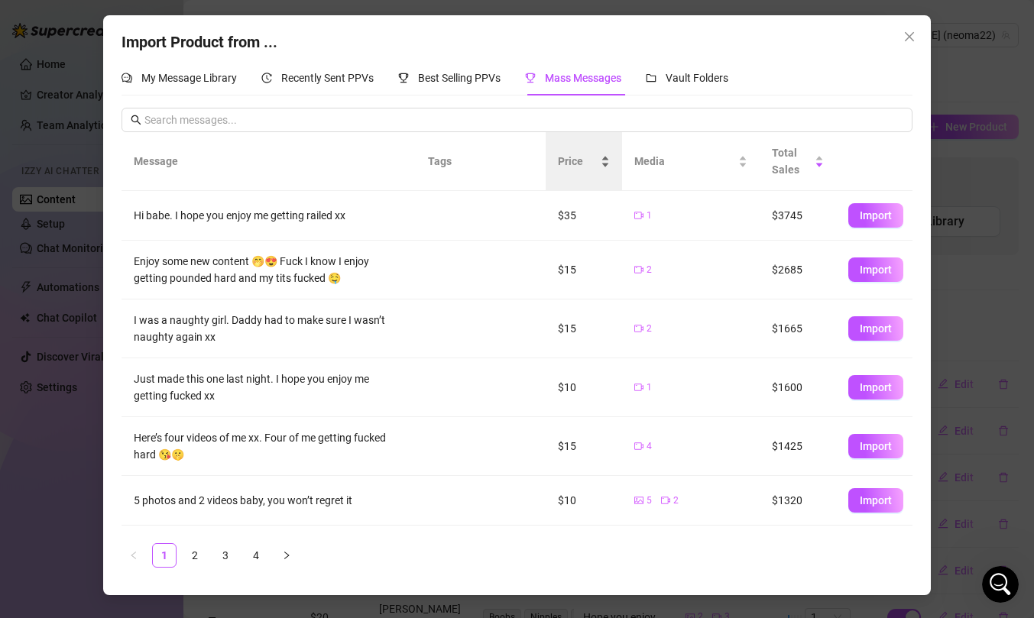
click at [603, 160] on div "Price" at bounding box center [584, 161] width 52 height 17
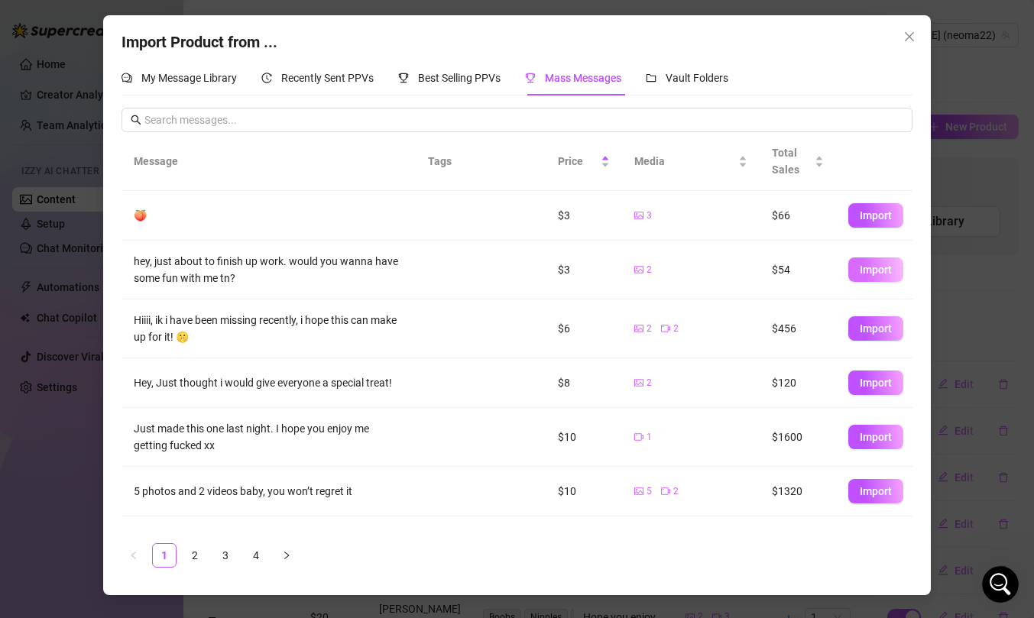
click at [869, 273] on span "Import" at bounding box center [876, 270] width 32 height 12
type textarea "hey, just about to finish up work. would you wanna have some fun with me tn?"
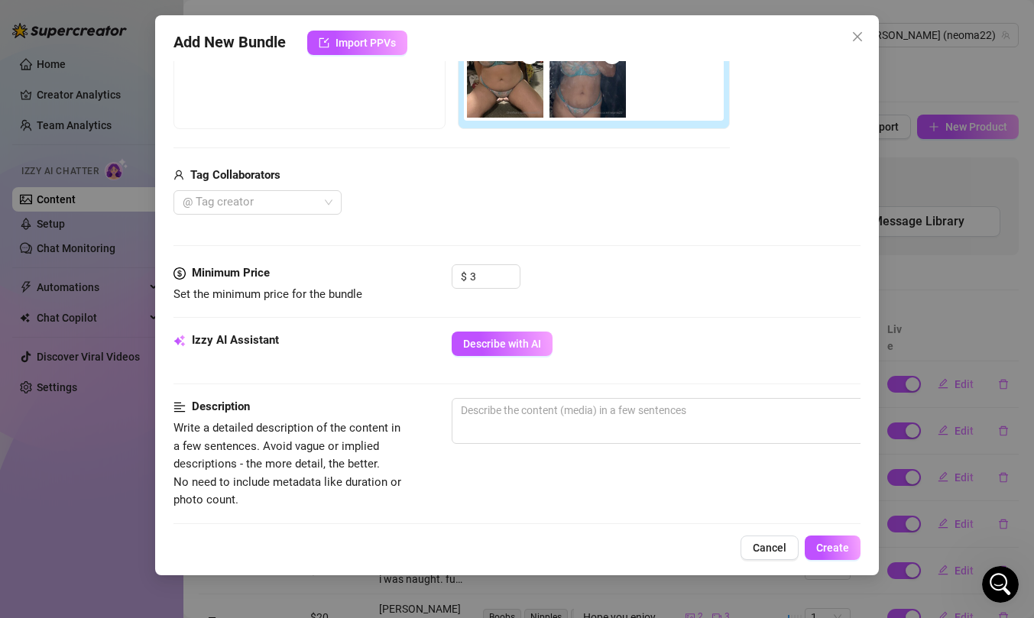
scroll to position [141, 0]
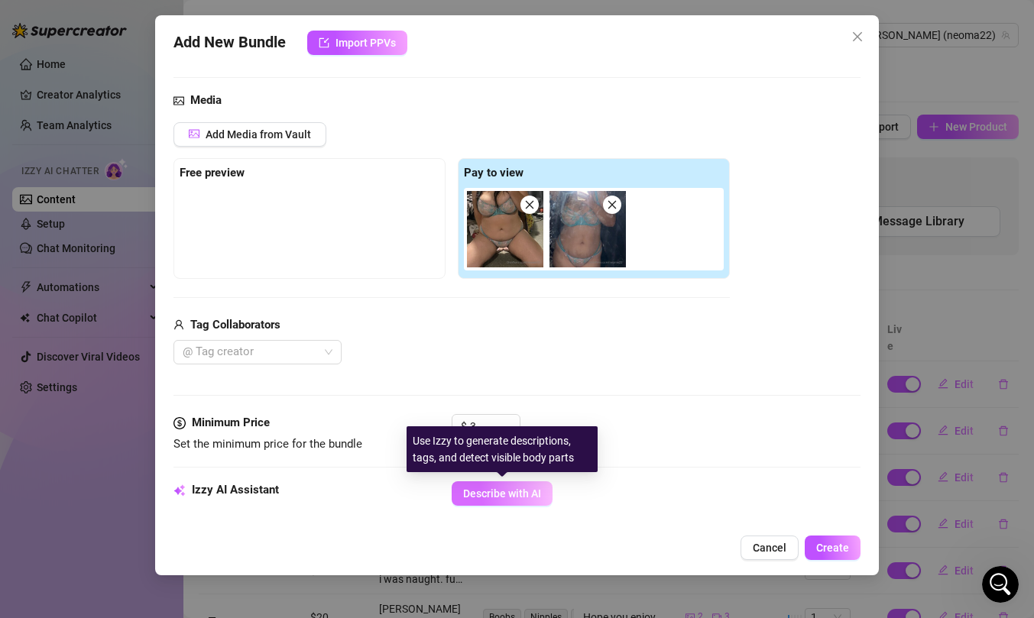
click at [508, 497] on span "Describe with AI" at bounding box center [502, 493] width 78 height 12
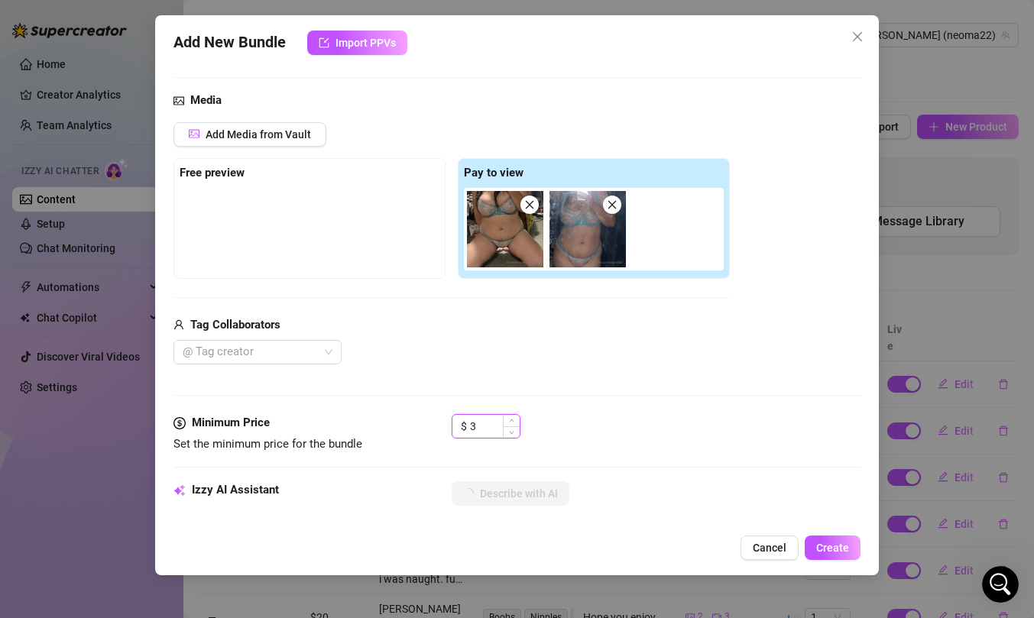
click at [487, 419] on input "3" at bounding box center [495, 426] width 50 height 23
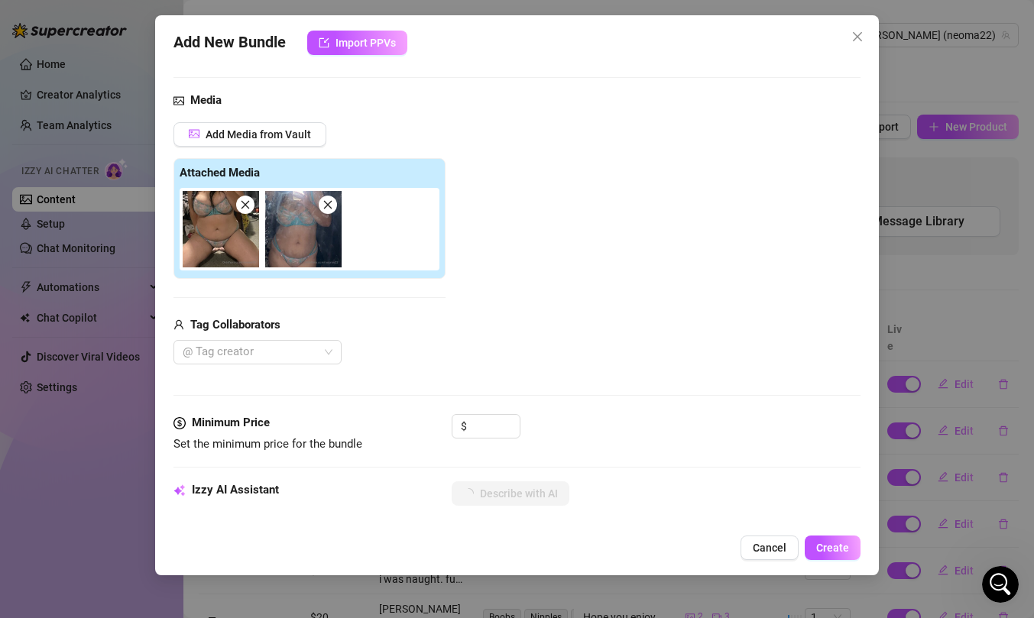
click at [652, 412] on div "Media Add Media from Vault Attached Media Tag Collaborators @ Tag creator" at bounding box center [516, 253] width 687 height 322
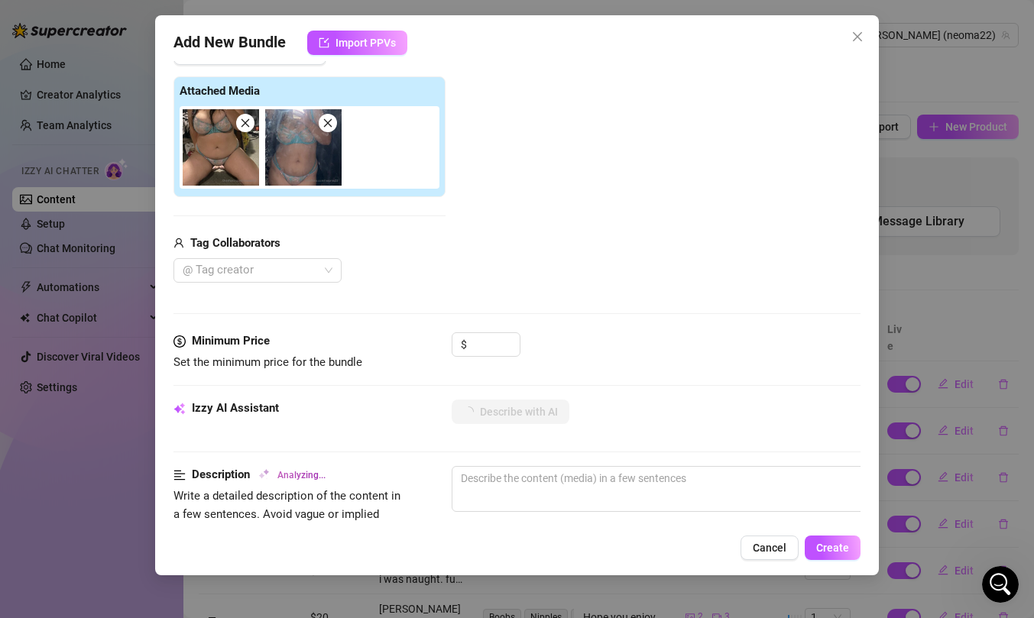
scroll to position [222, 0]
type textarea "[PERSON_NAME]"
type textarea "Neoma poses"
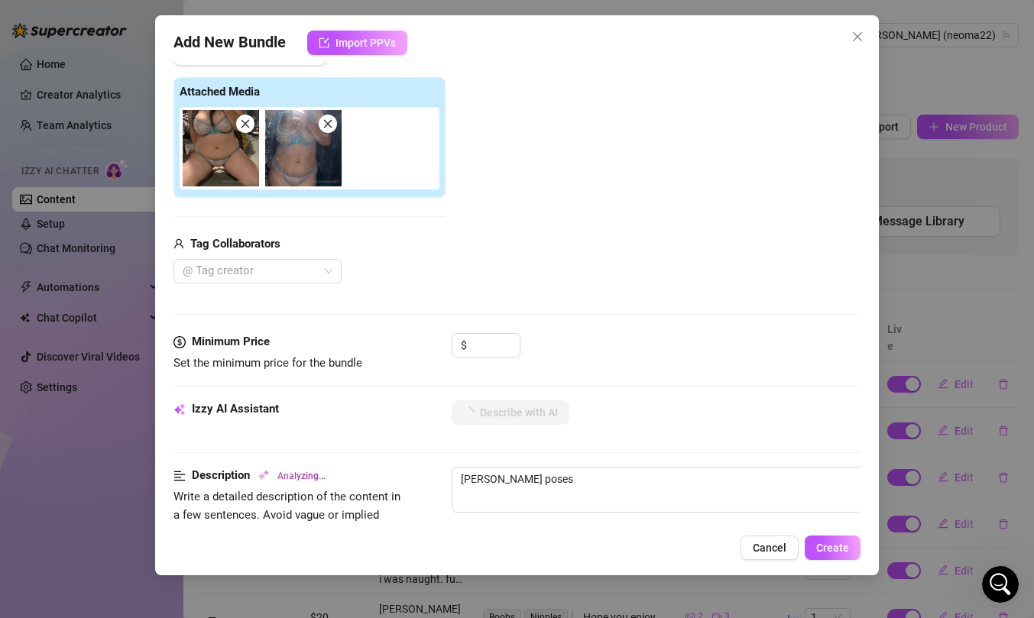
type textarea "Neoma poses in"
type textarea "Neoma poses in a"
type textarea "Neoma poses in a sheer"
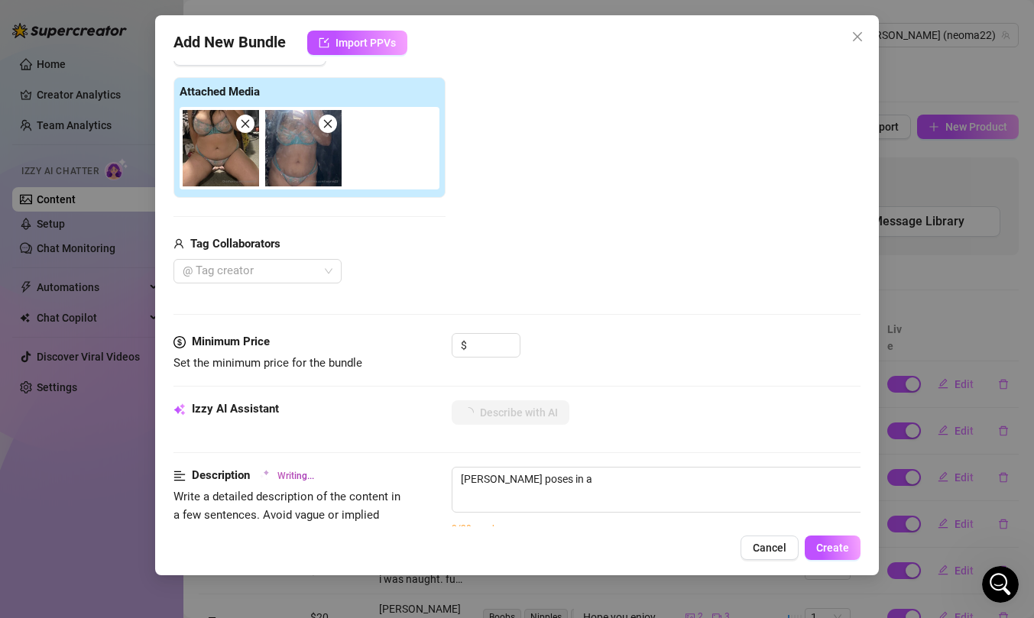
type textarea "Neoma poses in a sheer"
type textarea "Neoma poses in a sheer turquoise"
type textarea "Neoma poses in a sheer turquoise floral"
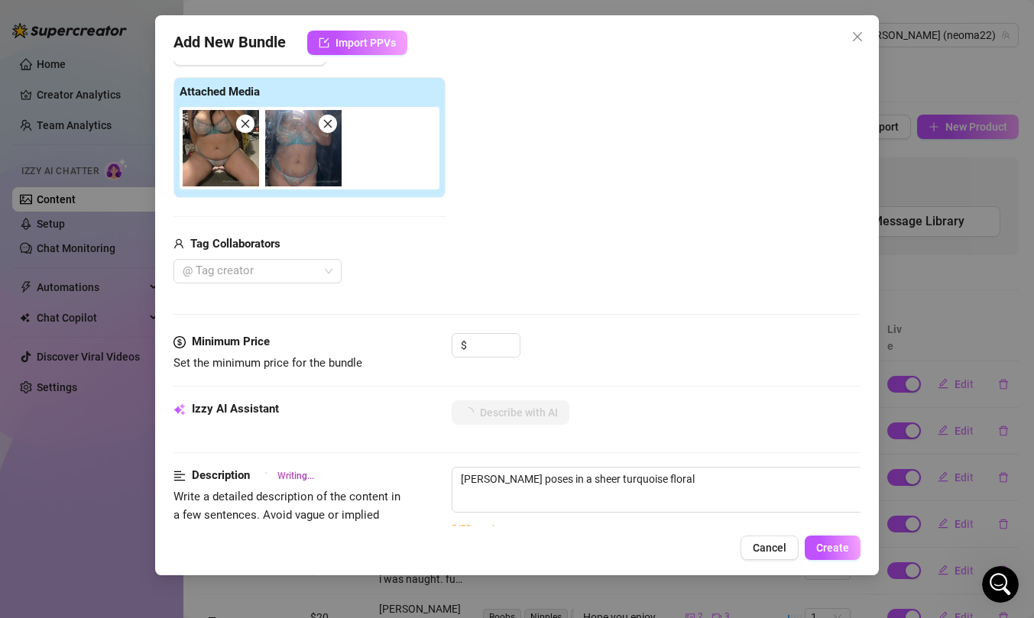
type textarea "Neoma poses in a sheer turquoise floral lingerie"
type textarea "Neoma poses in a sheer turquoise floral lingerie set,"
type textarea "Neoma poses in a sheer turquoise floral lingerie set, showing"
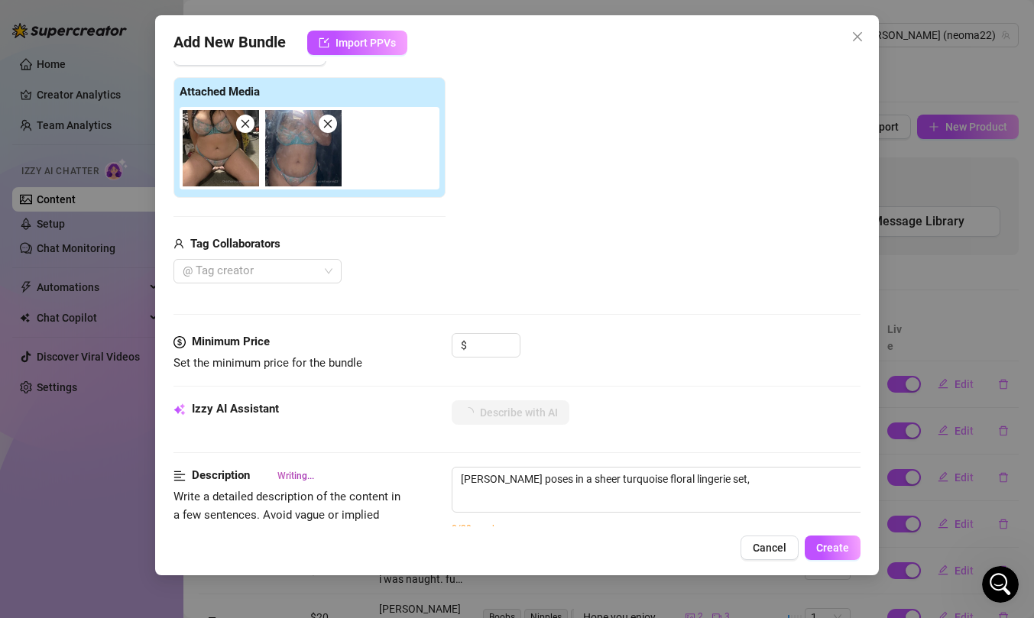
type textarea "Neoma poses in a sheer turquoise floral lingerie set, showing"
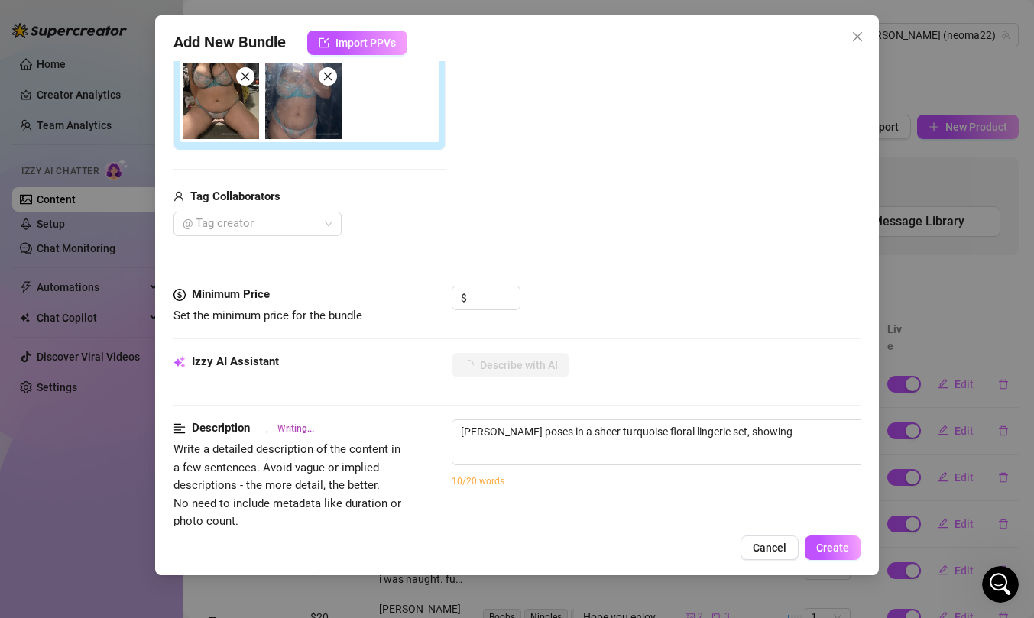
type textarea "Neoma poses in a sheer turquoise floral lingerie set, showing off"
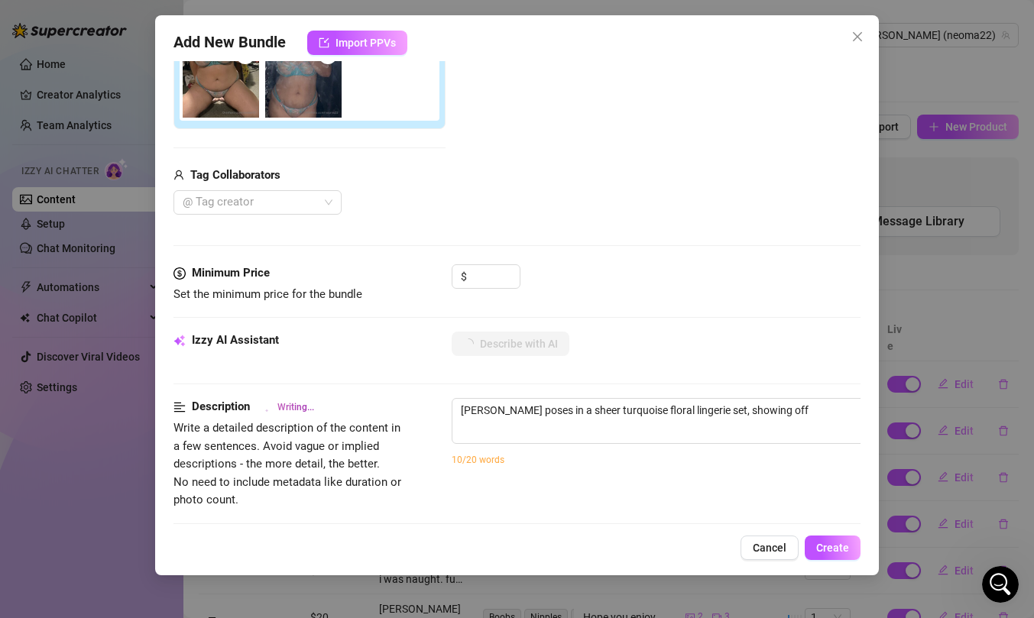
type textarea "Neoma poses in a sheer turquoise floral lingerie set, showing off her"
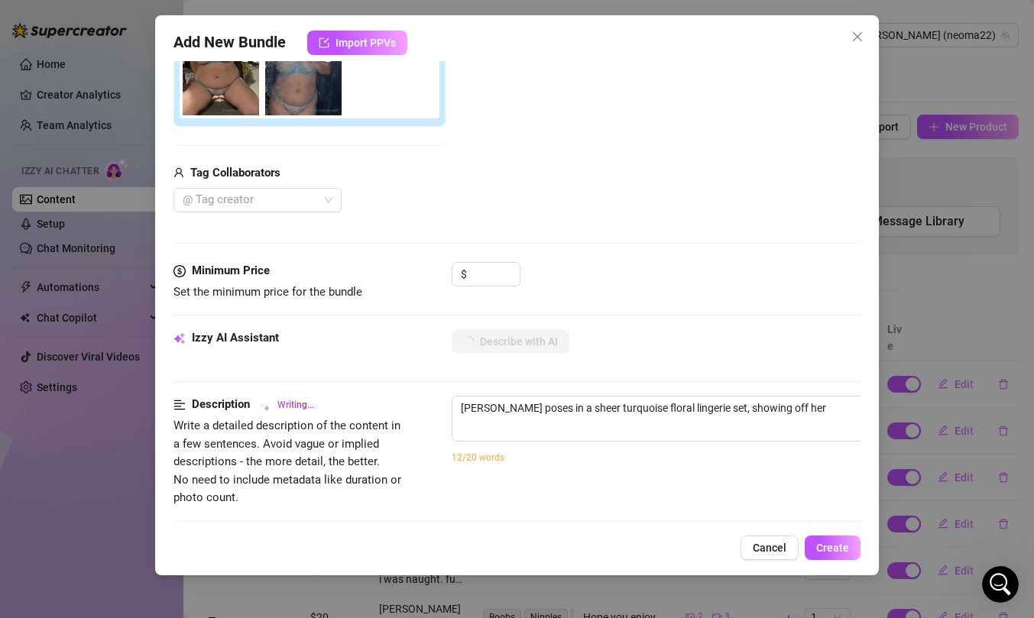
scroll to position [299, 0]
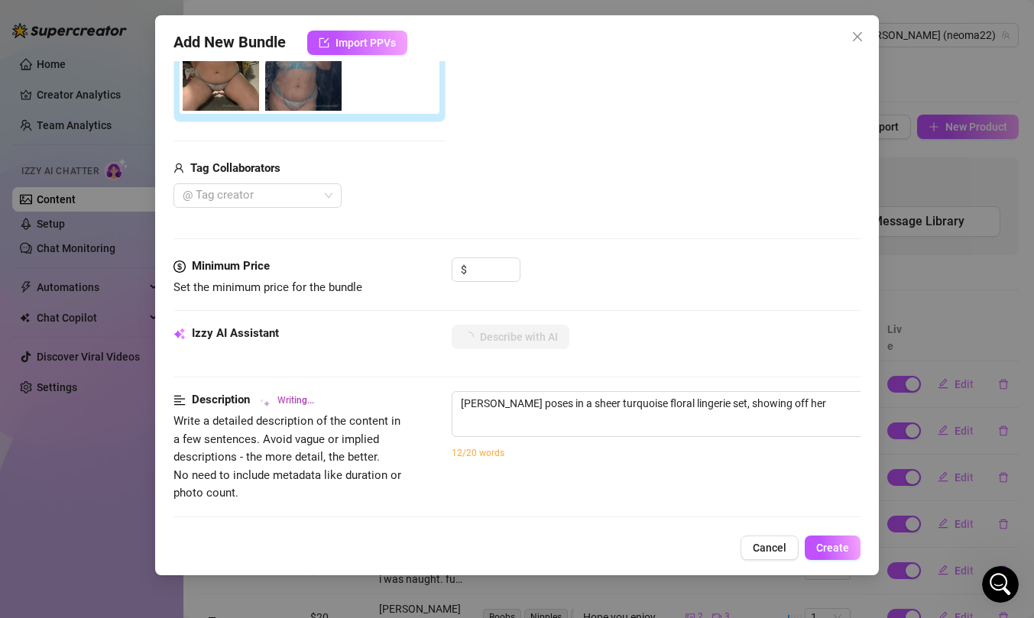
type textarea "Neoma poses in a sheer turquoise floral lingerie set, showing off her thick"
type textarea "Neoma poses in a sheer turquoise floral lingerie set, showing off her thick cur…"
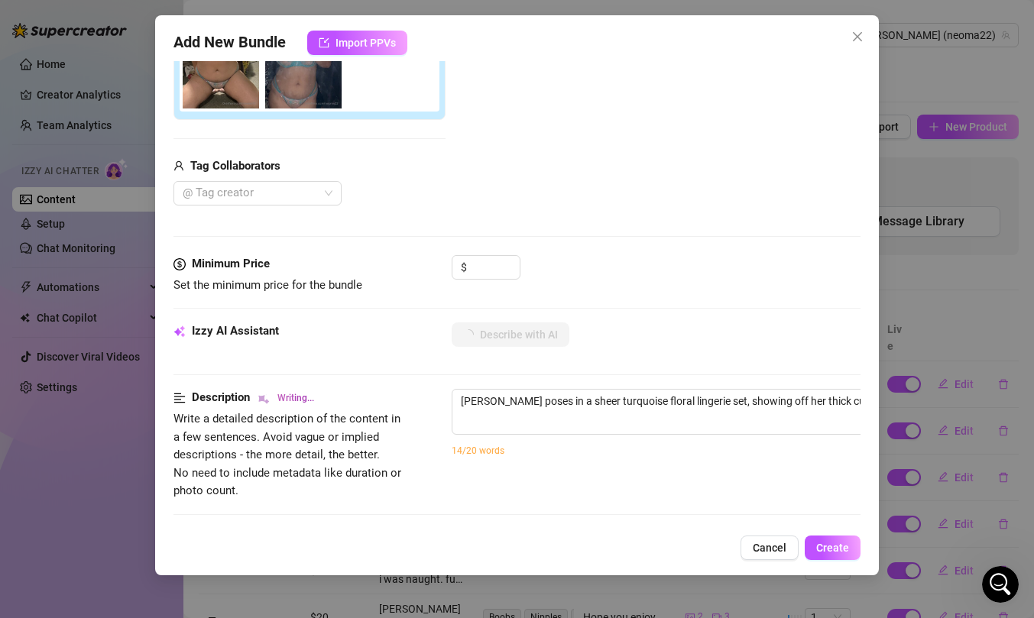
type textarea "Neoma poses in a sheer turquoise floral lingerie set, showing off her thick cur…"
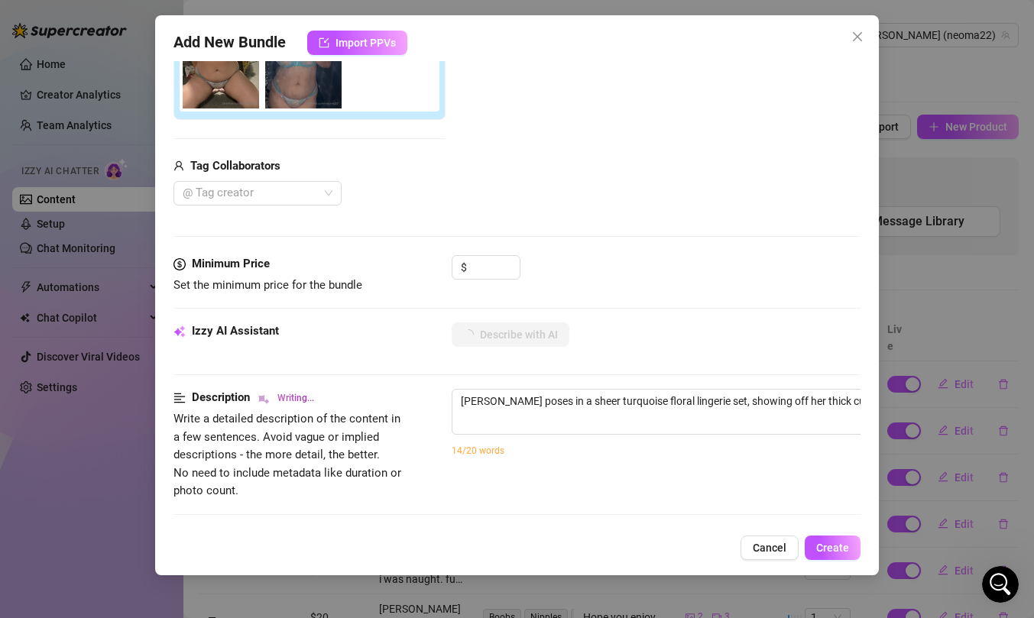
type textarea "Neoma poses in a sheer turquoise floral lingerie set, showing off her thick cur…"
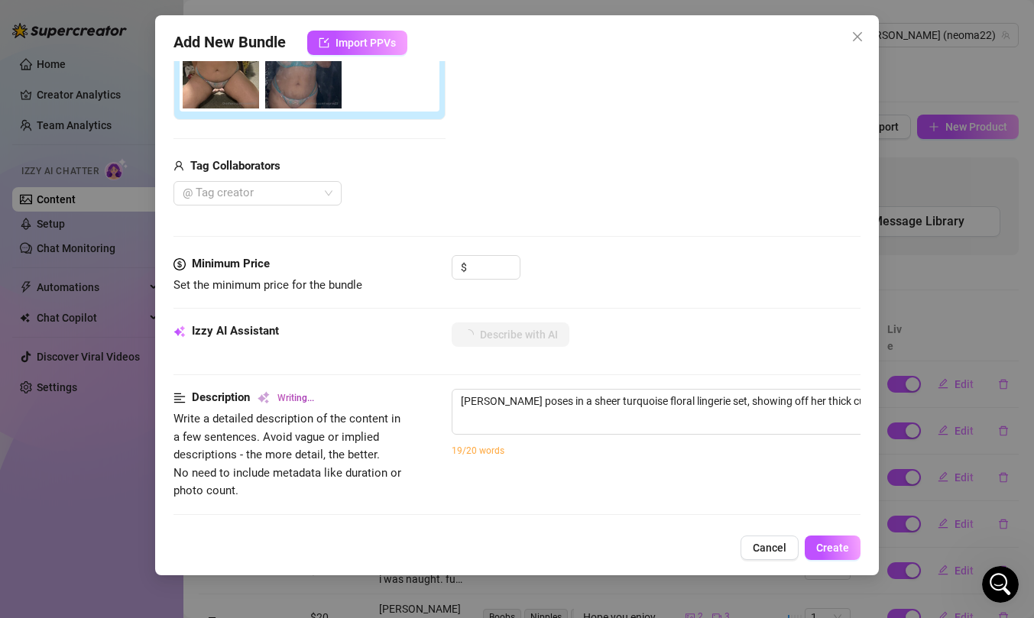
type textarea "Neoma poses in a sheer turquoise floral lingerie set, showing off her thick cur…"
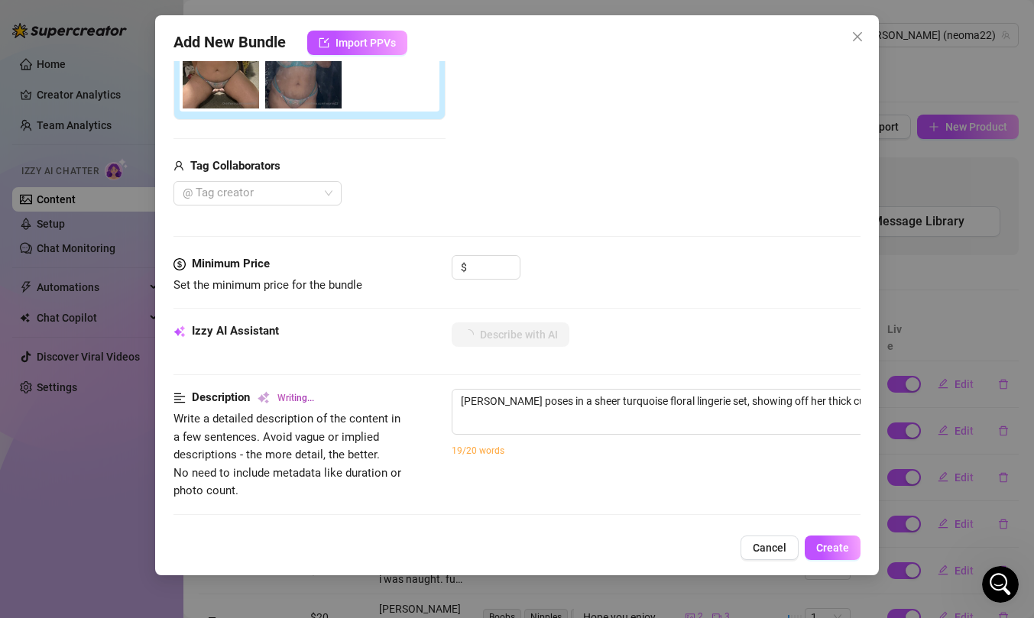
type textarea "Neoma poses in a sheer turquoise floral lingerie set, showing off her thick cur…"
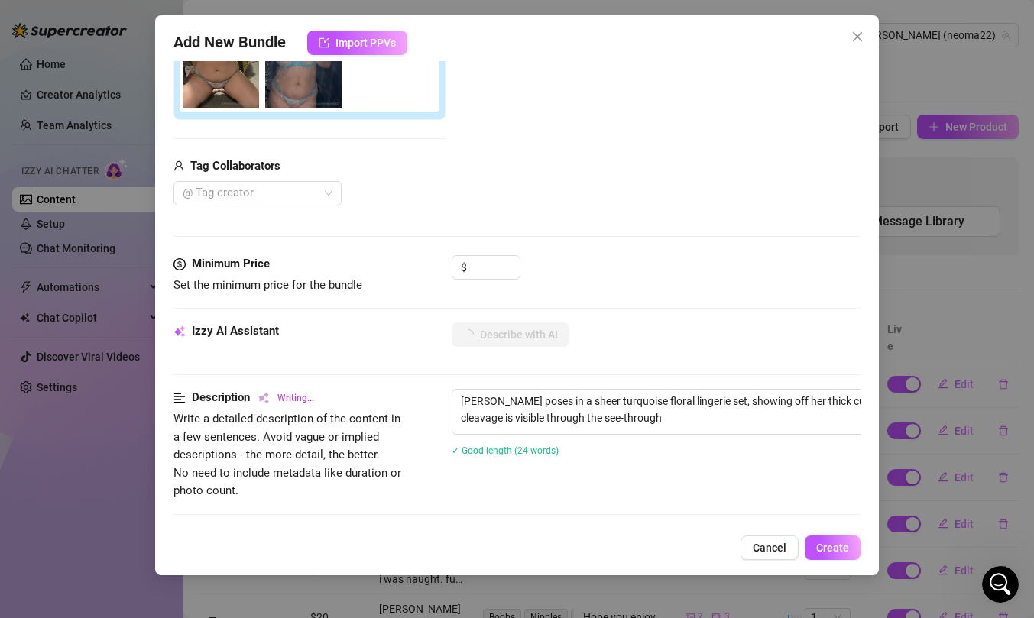
type textarea "Neoma poses in a sheer turquoise floral lingerie set, showing off her thick cur…"
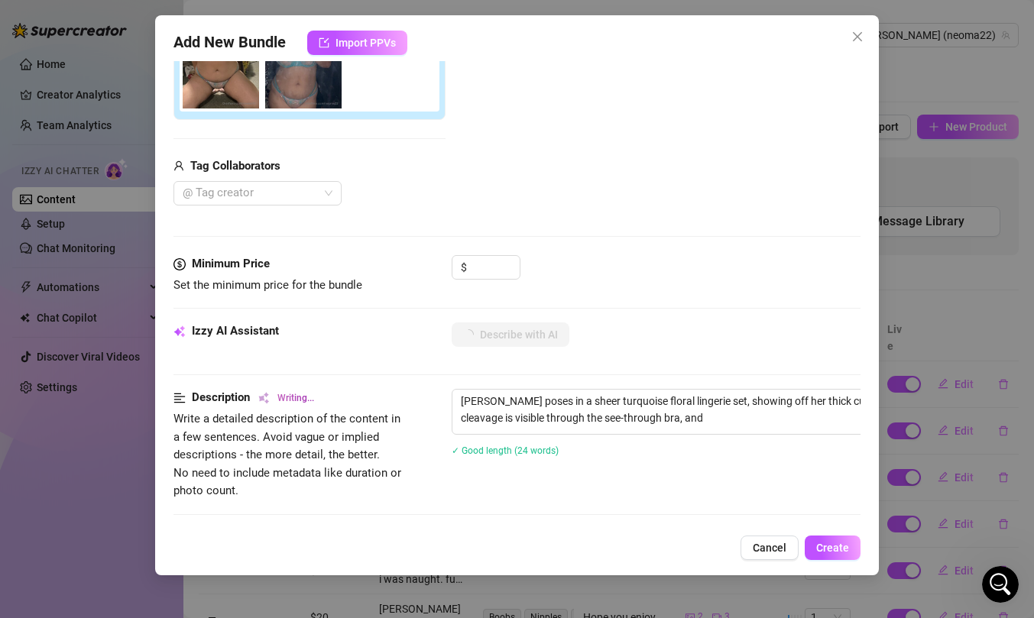
type textarea "Neoma poses in a sheer turquoise floral lingerie set, showing off her thick cur…"
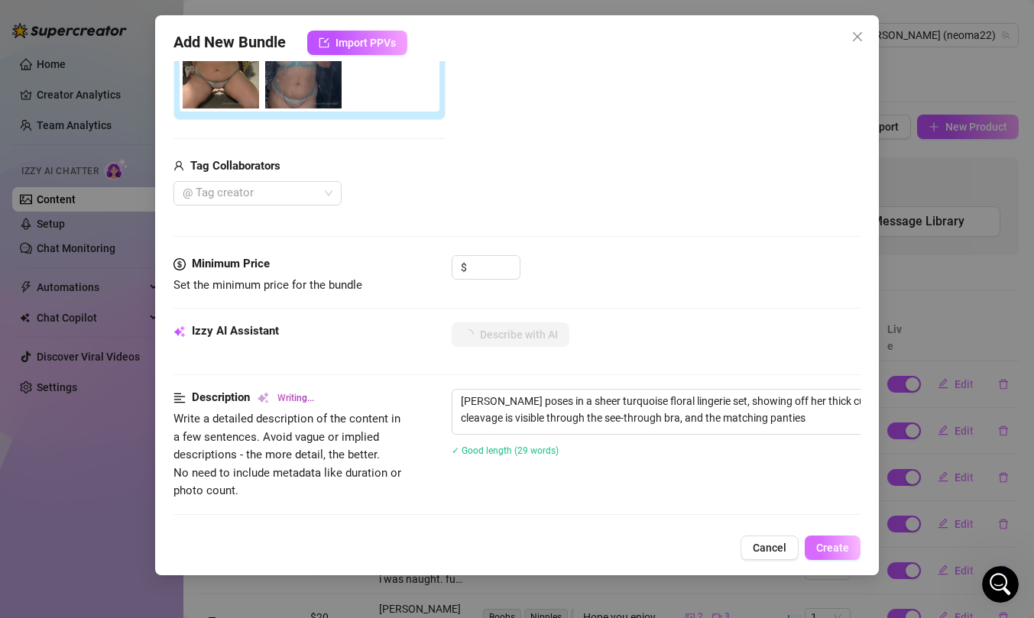
type textarea "Neoma poses in a sheer turquoise floral lingerie set, showing off her thick cur…"
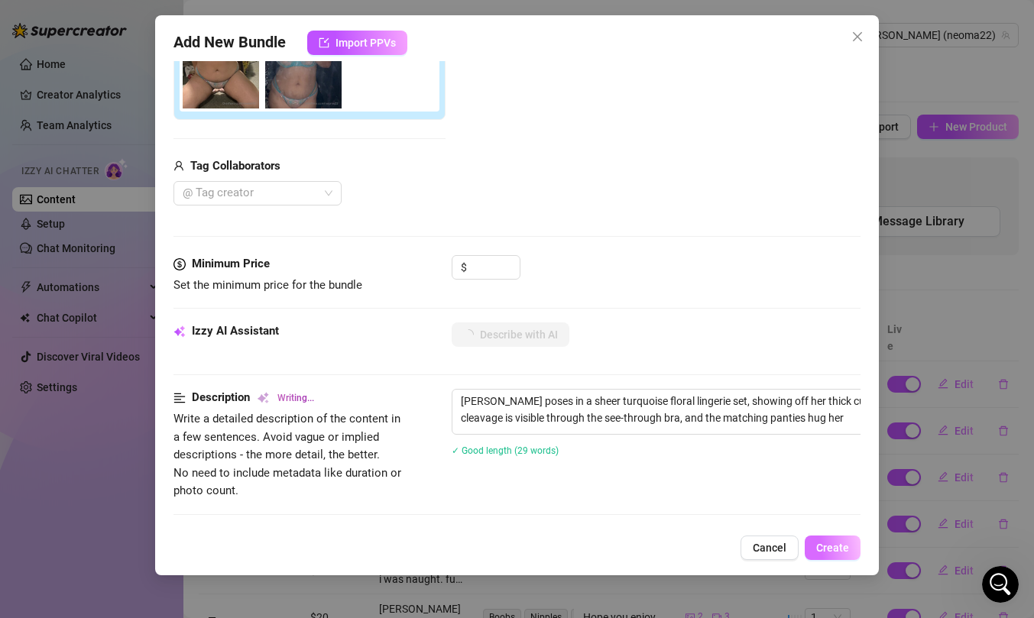
type textarea "Neoma poses in a sheer turquoise floral lingerie set, showing off her thick cur…"
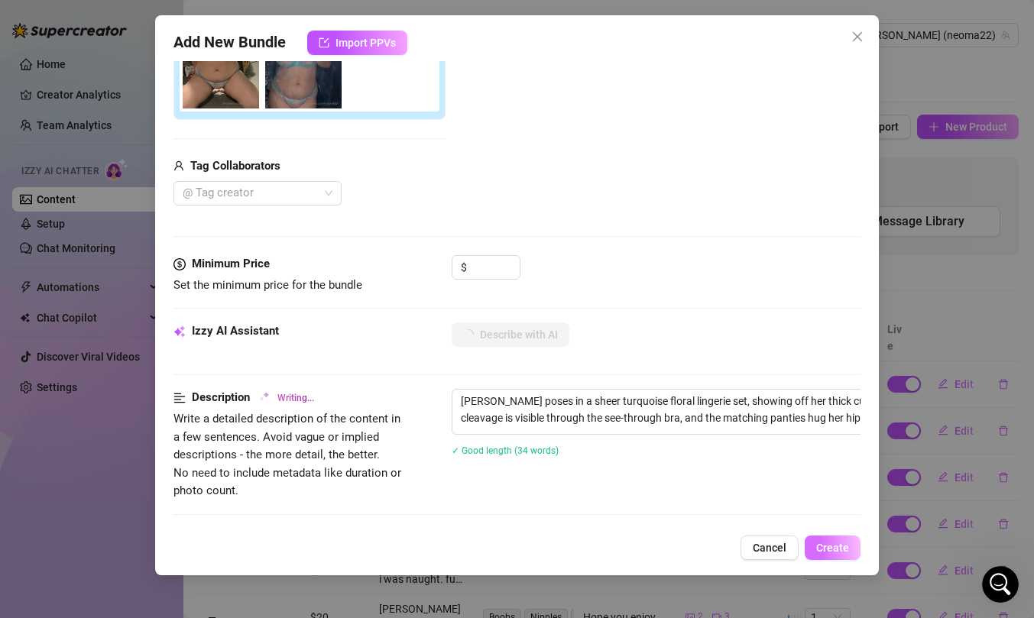
type textarea "Neoma poses in a sheer turquoise floral lingerie set, showing off her thick cur…"
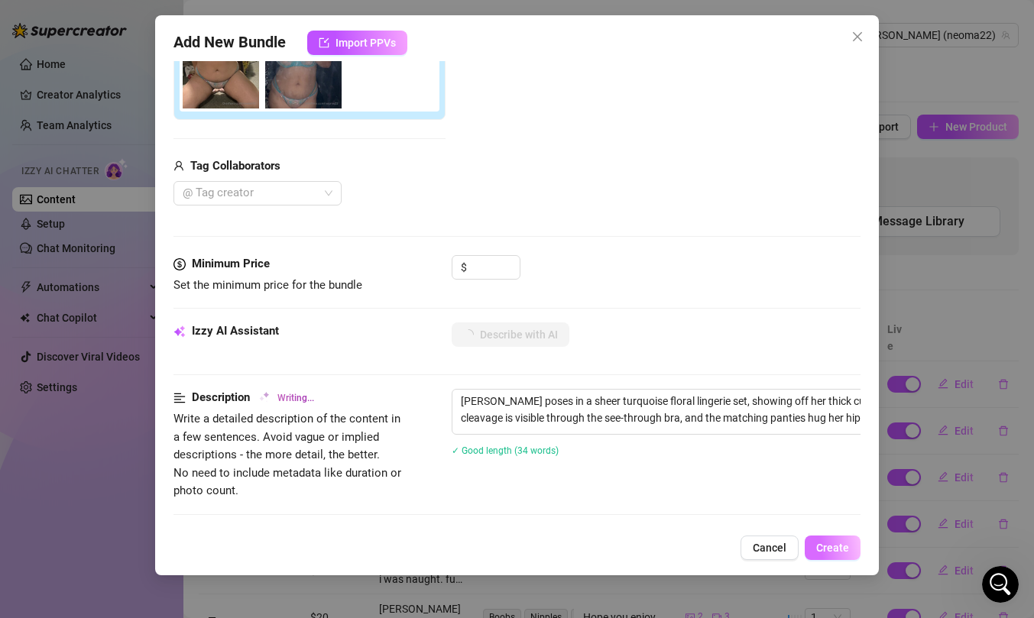
type textarea "Neoma poses in a sheer turquoise floral lingerie set, showing off her thick cur…"
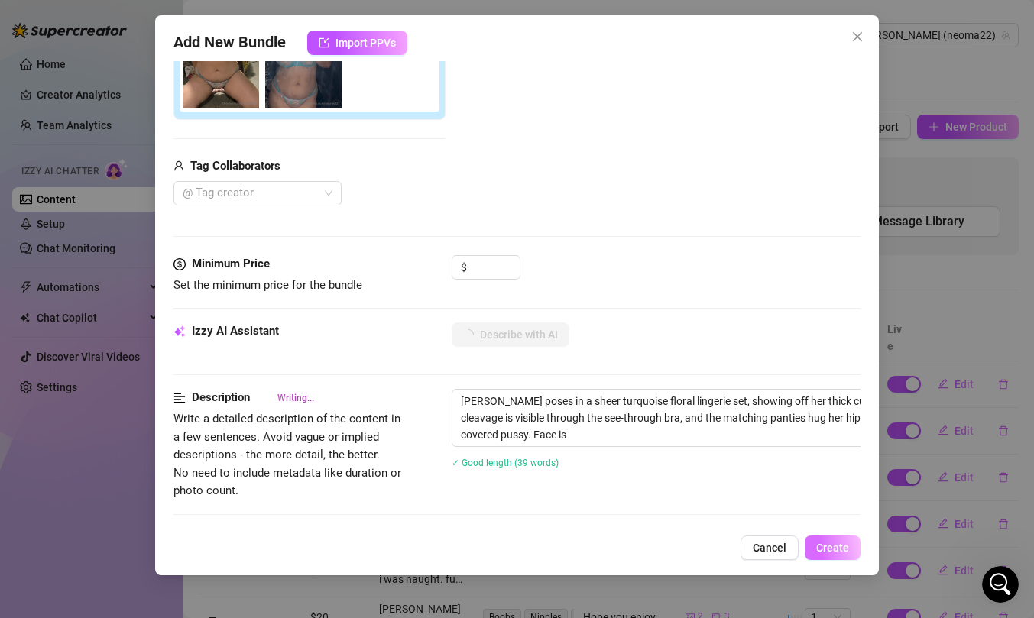
type textarea "Neoma poses in a sheer turquoise floral lingerie set, showing off her thick cur…"
click at [840, 544] on span "Create" at bounding box center [832, 548] width 33 height 12
type textarea "Neoma poses in a sheer turquoise floral lingerie set, showing off her thick cur…"
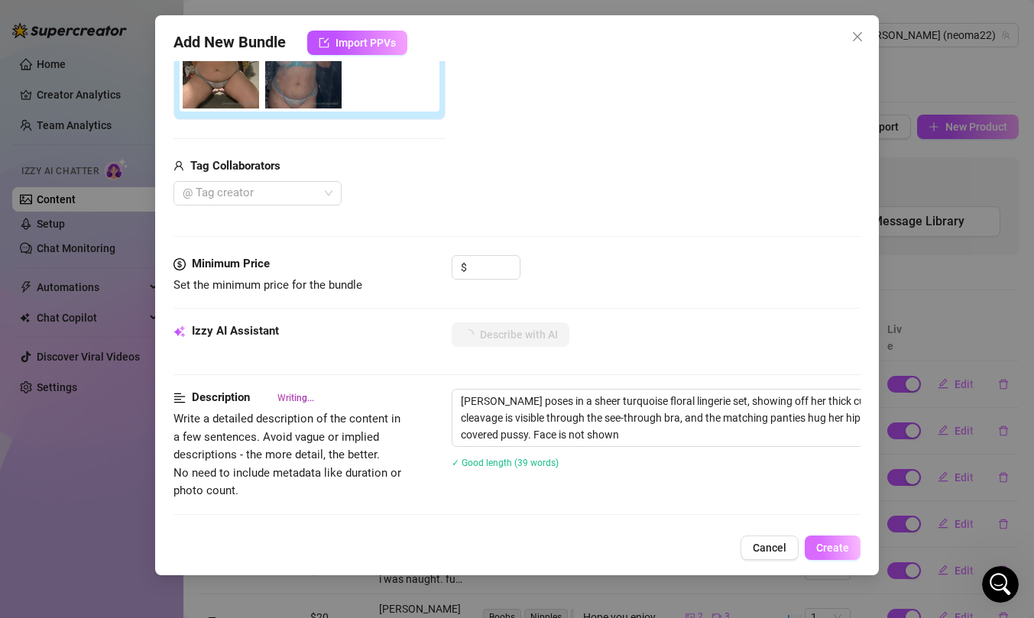
type textarea "Neoma poses in a sheer turquoise floral lingerie set, showing off her thick cur…"
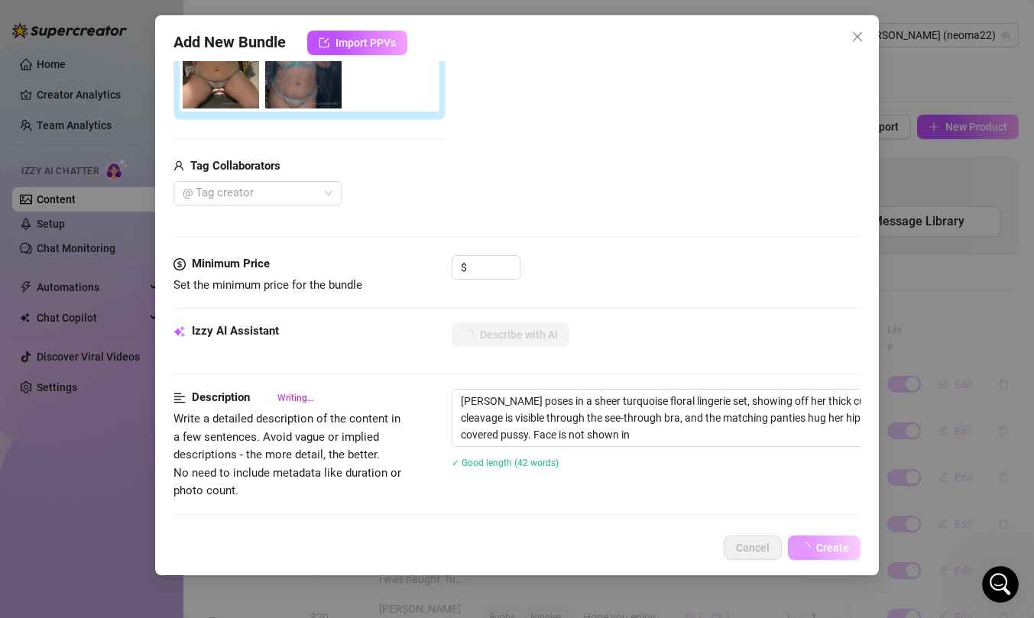
type textarea "Neoma poses in a sheer turquoise floral lingerie set, showing off her thick cur…"
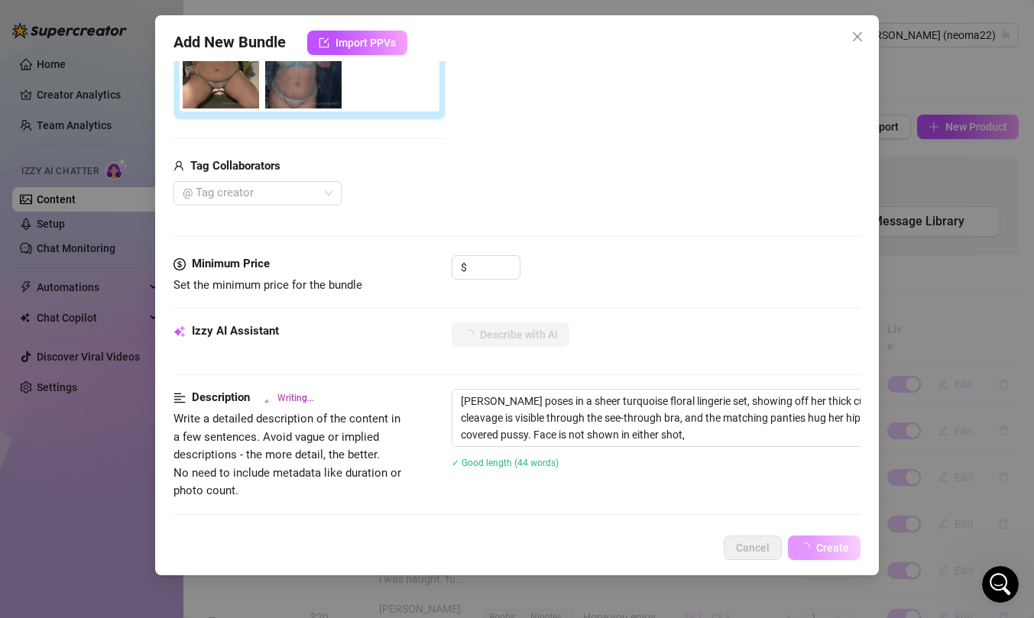
type textarea "Neoma poses in a sheer turquoise floral lingerie set, showing off her thick cur…"
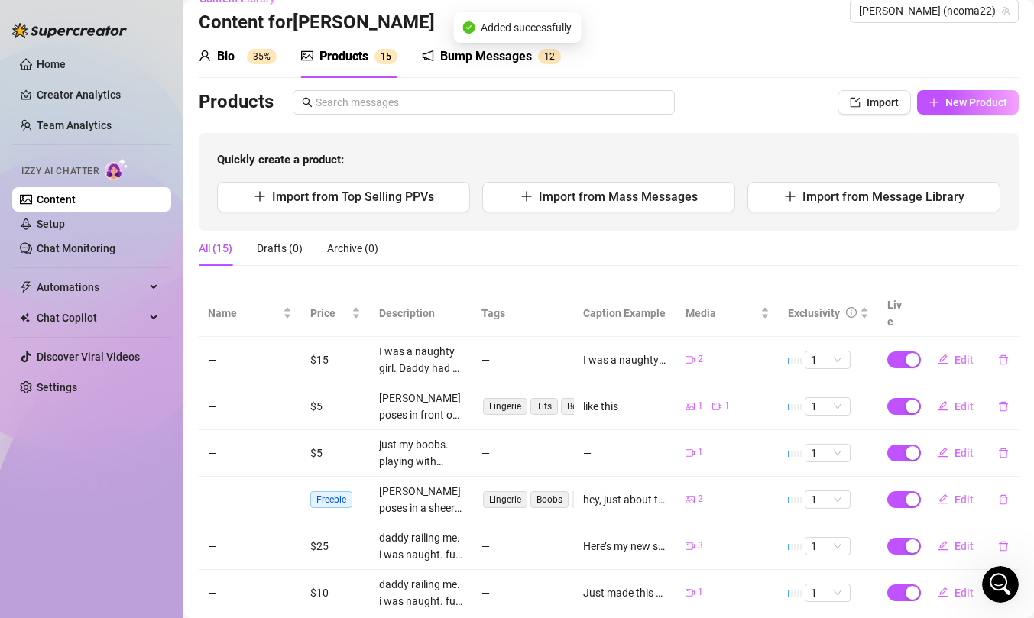
scroll to position [0, 0]
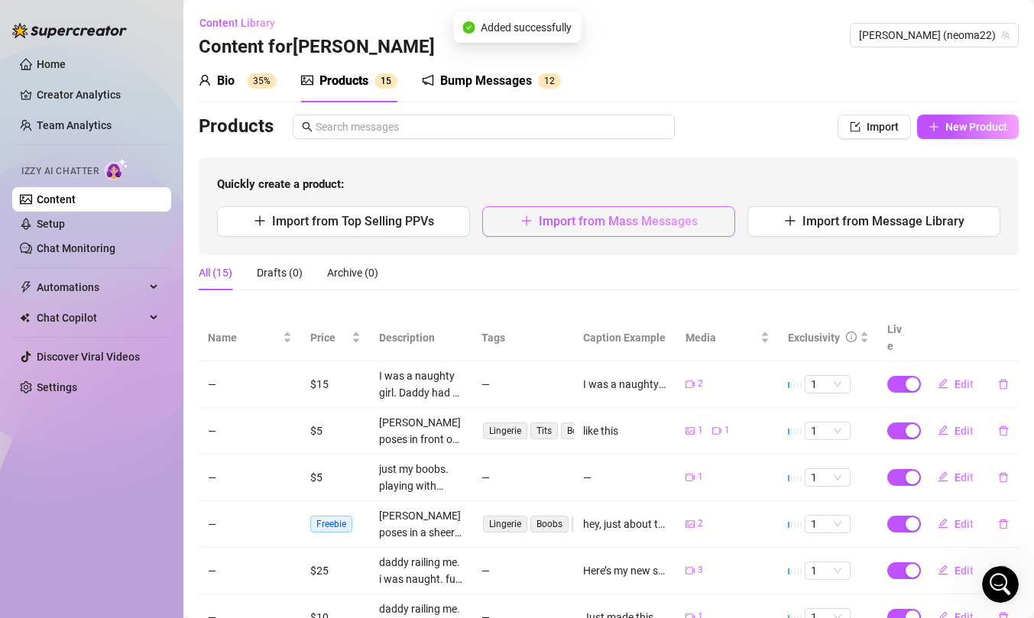
click at [568, 226] on span "Import from Mass Messages" at bounding box center [618, 221] width 159 height 15
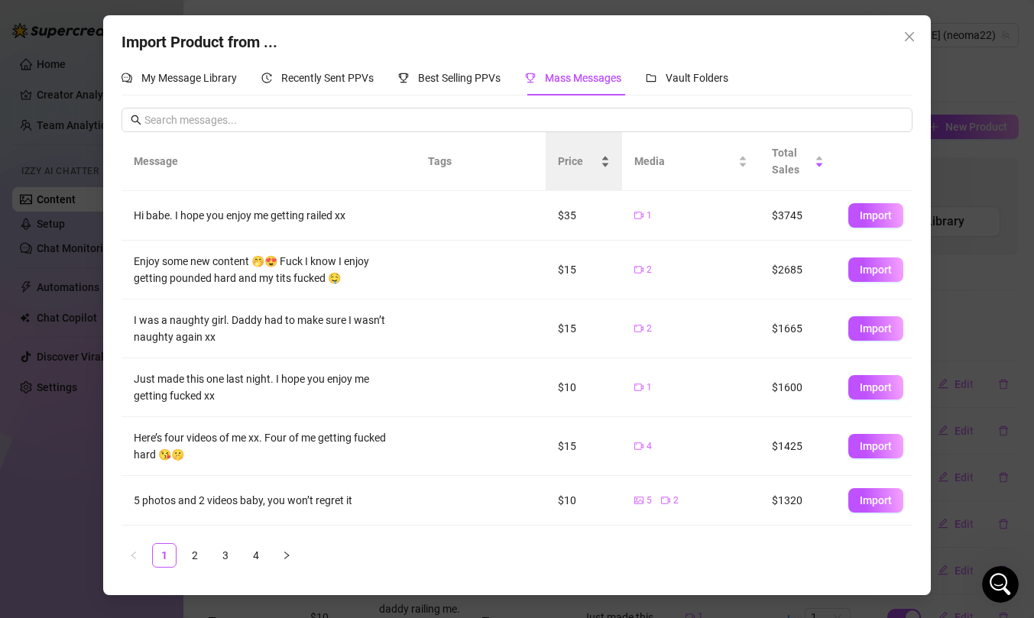
click at [571, 157] on span "Price" at bounding box center [578, 161] width 40 height 17
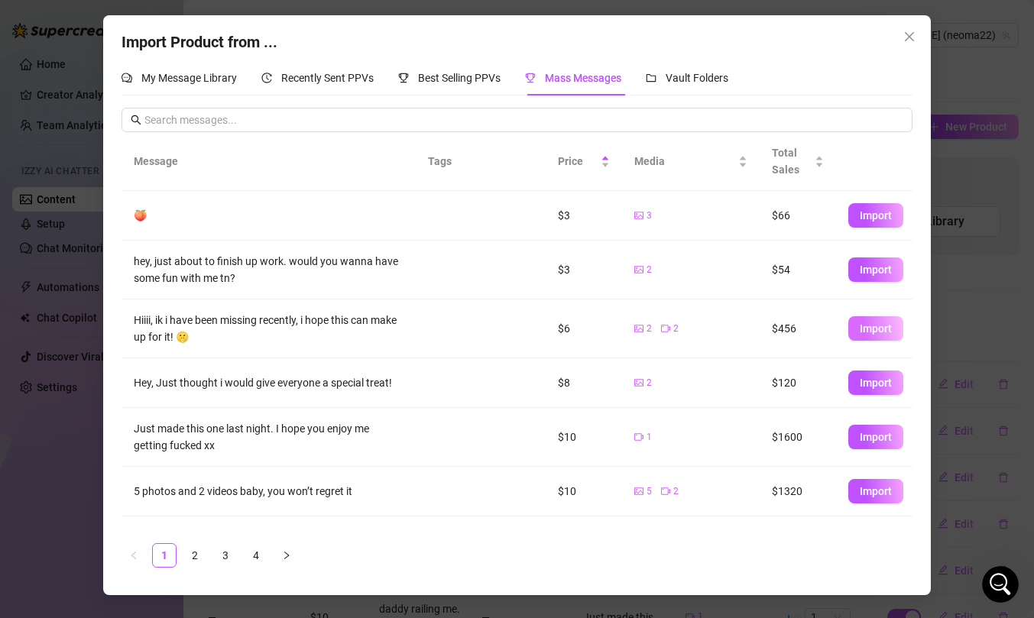
click at [864, 328] on span "Import" at bounding box center [876, 328] width 32 height 12
type textarea "Hiiii, ik i have been missing recently, i hope this can make up for it! 🤫"
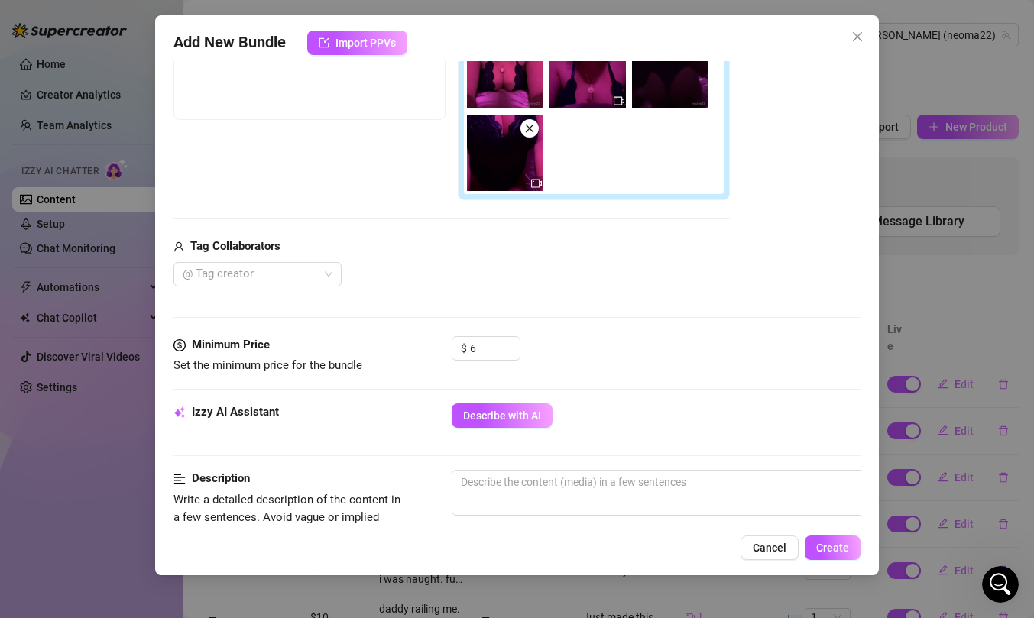
scroll to position [393, 0]
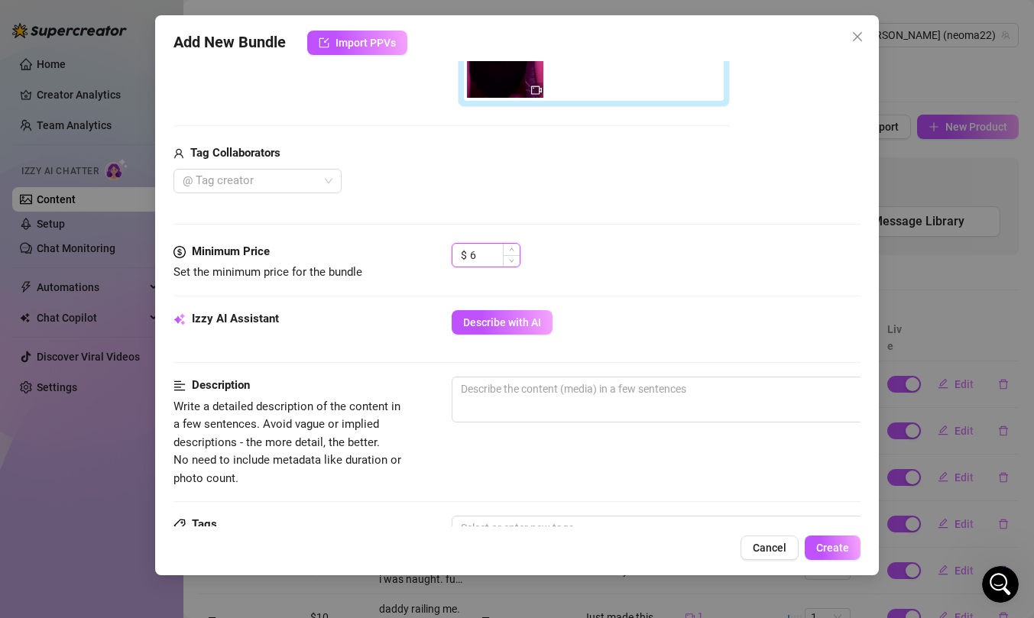
click at [500, 251] on input "6" at bounding box center [495, 255] width 50 height 23
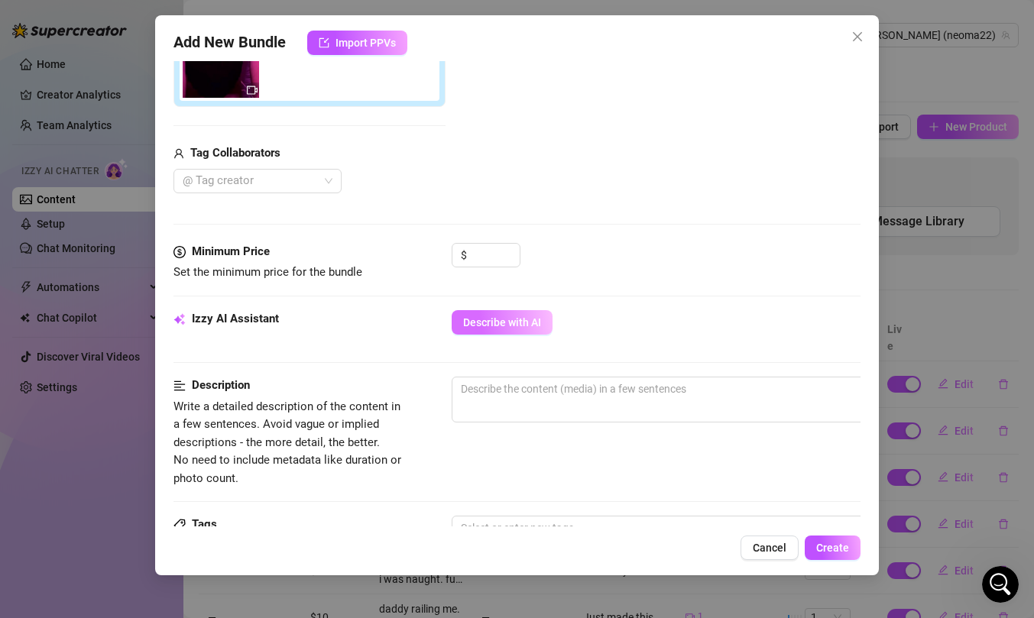
click at [505, 319] on span "Describe with AI" at bounding box center [502, 322] width 78 height 12
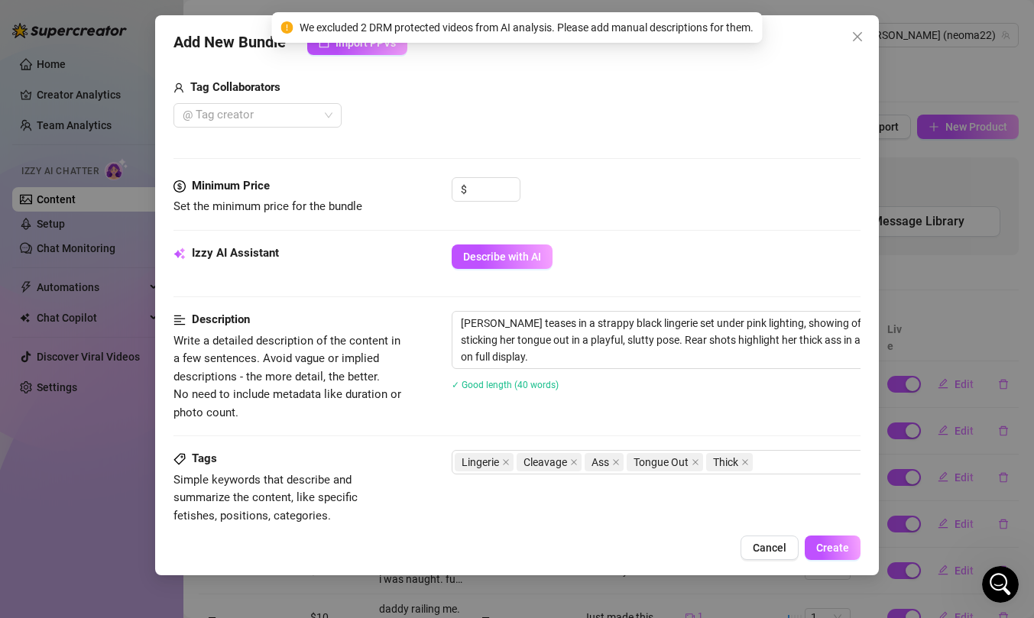
scroll to position [494, 0]
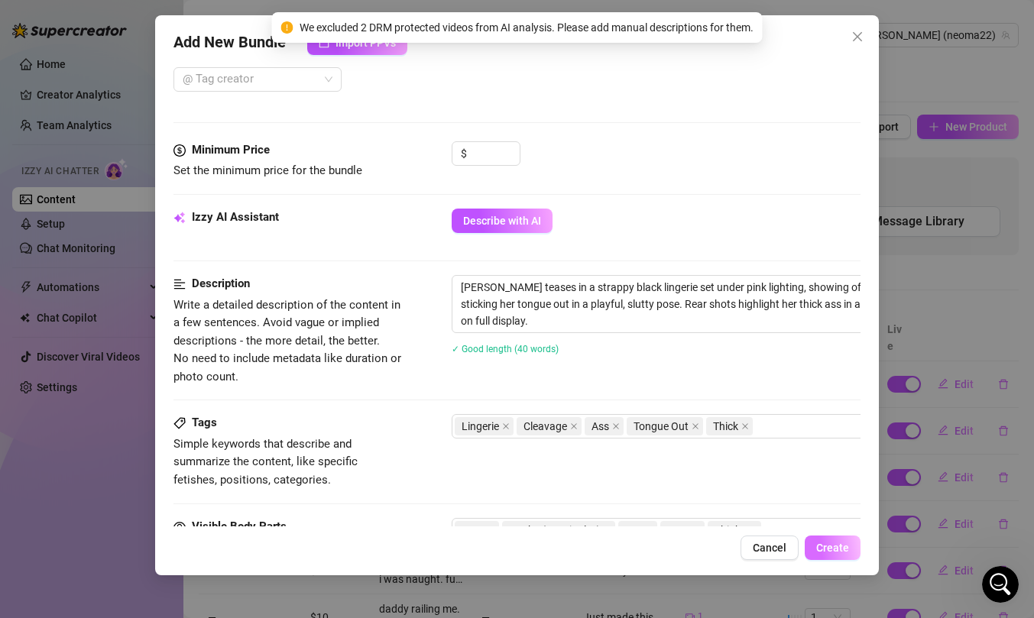
click at [845, 552] on span "Create" at bounding box center [832, 548] width 33 height 12
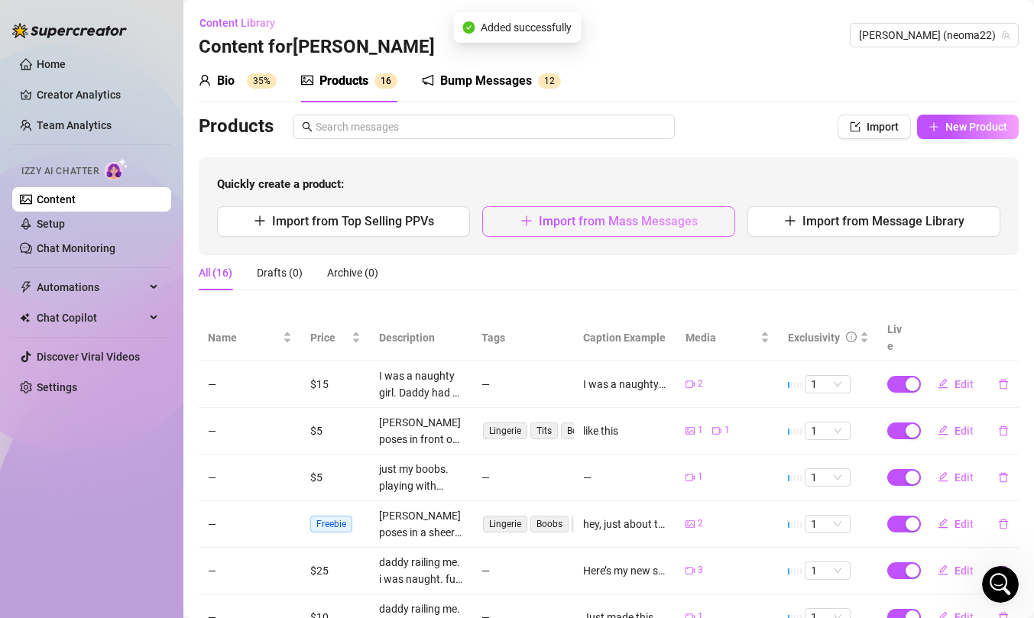
click at [579, 219] on span "Import from Mass Messages" at bounding box center [618, 221] width 159 height 15
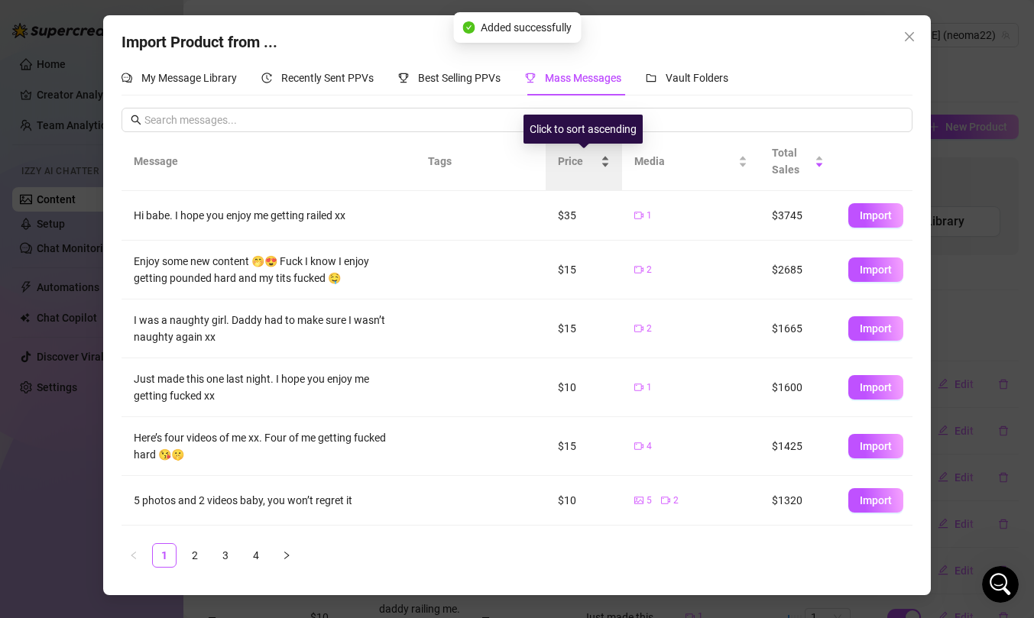
click at [581, 166] on span "Price" at bounding box center [578, 161] width 40 height 17
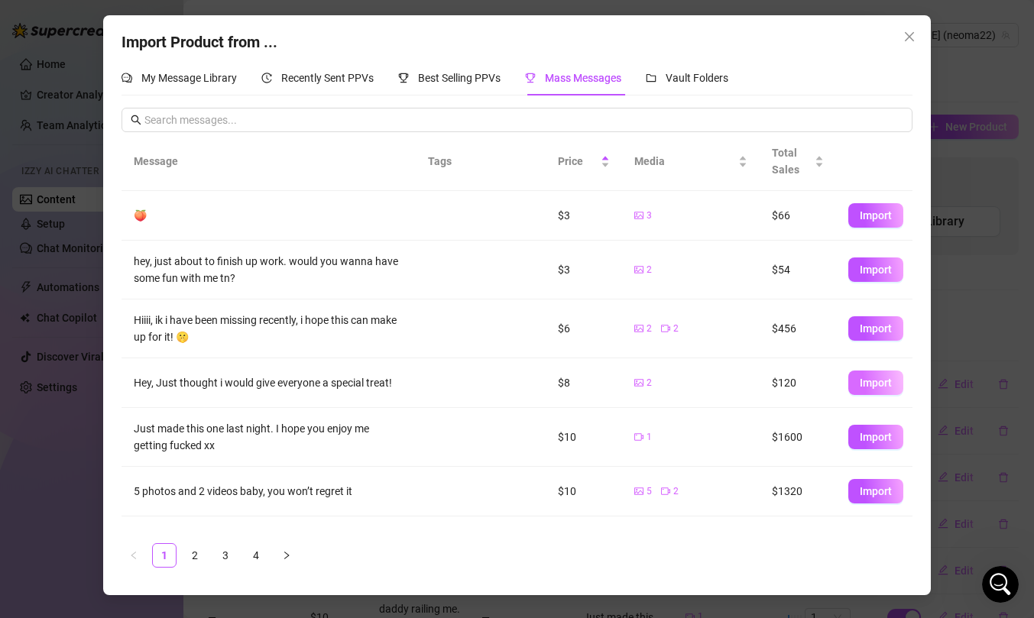
click at [863, 380] on span "Import" at bounding box center [876, 383] width 32 height 12
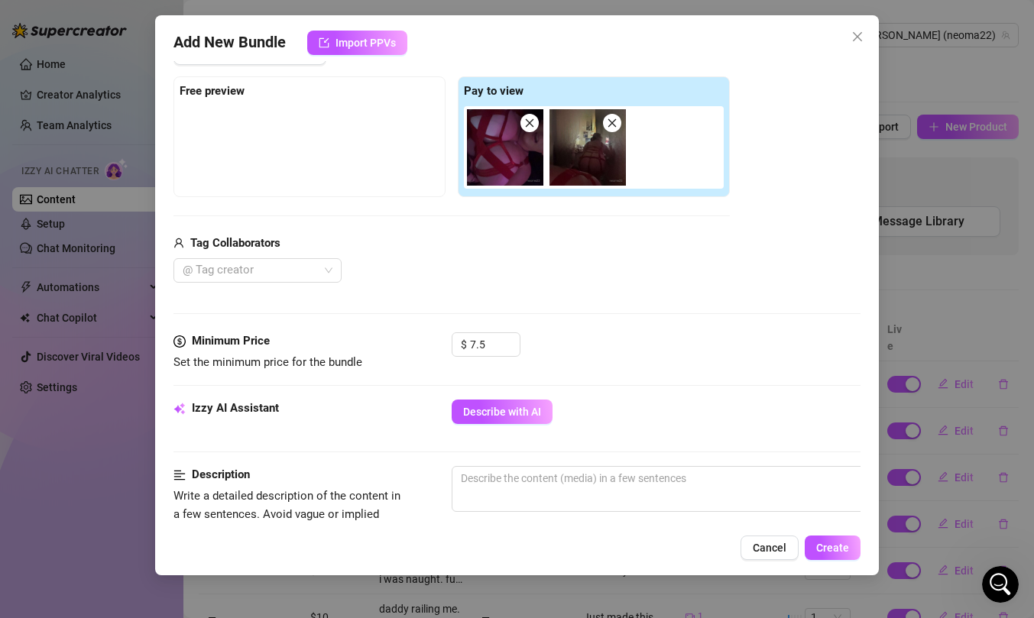
scroll to position [249, 0]
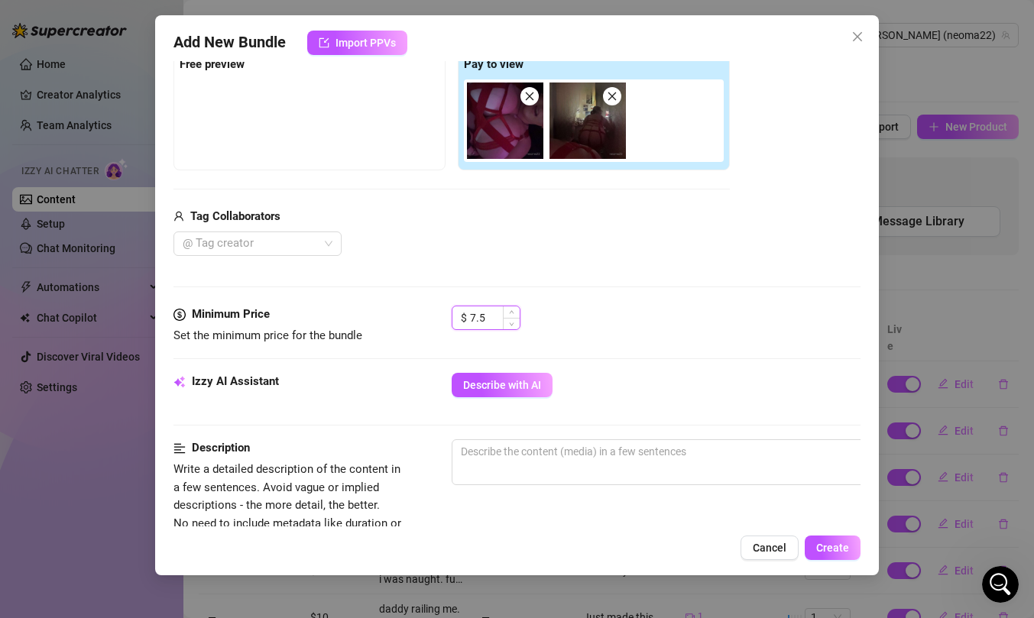
click at [494, 326] on input "7.5" at bounding box center [495, 317] width 50 height 23
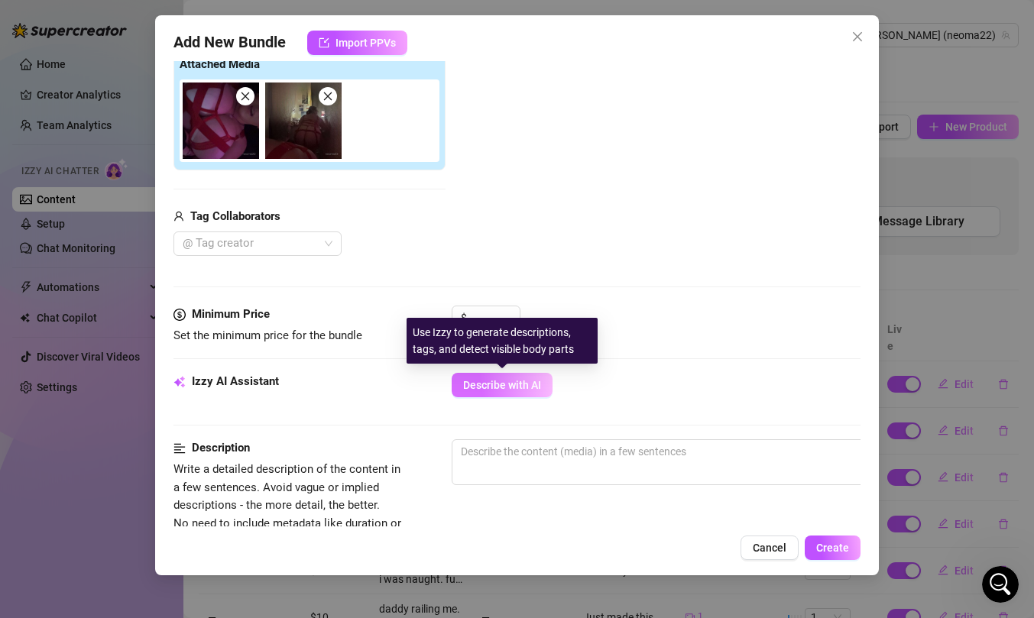
click at [526, 393] on button "Describe with AI" at bounding box center [502, 385] width 101 height 24
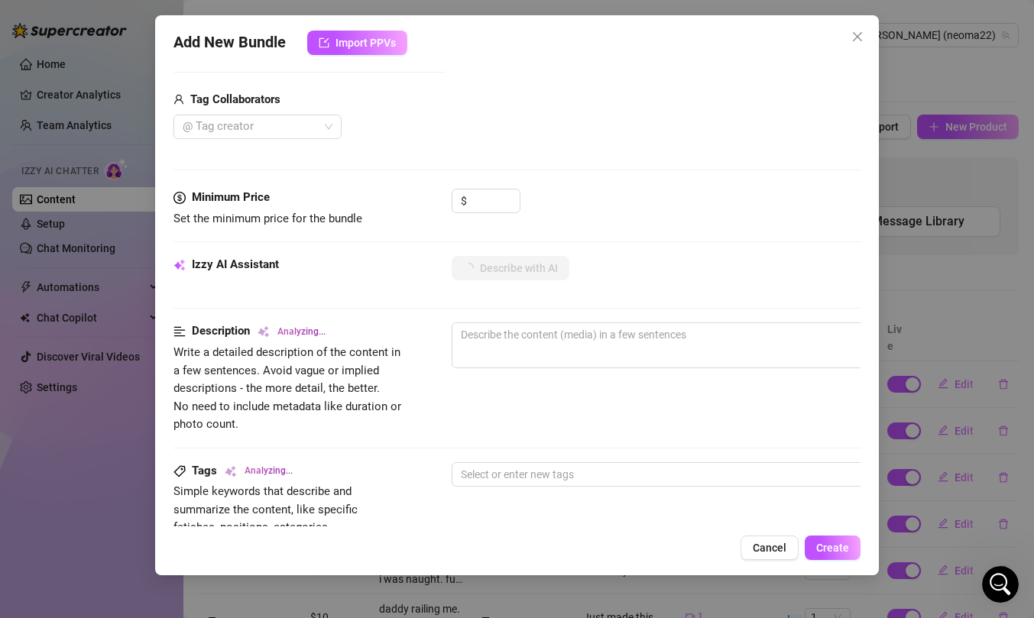
scroll to position [367, 0]
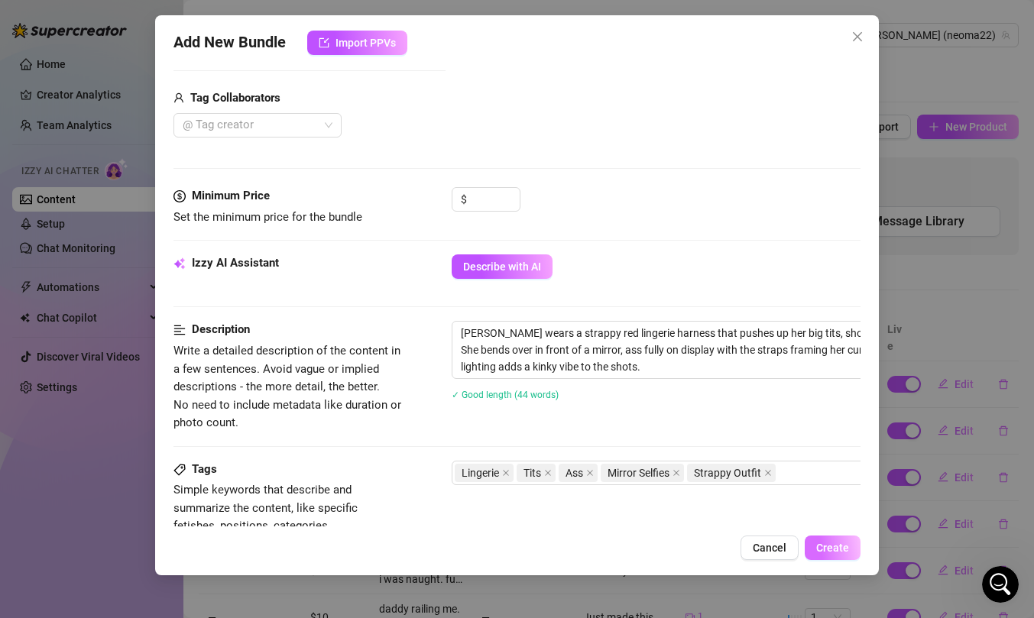
click at [847, 548] on span "Create" at bounding box center [832, 548] width 33 height 12
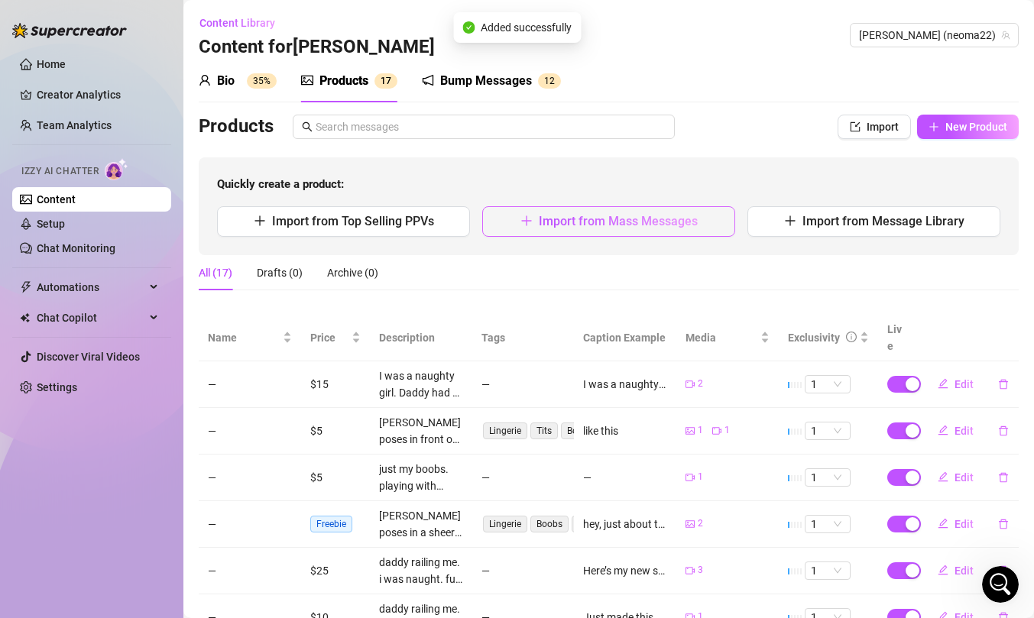
click at [518, 225] on button "Import from Mass Messages" at bounding box center [608, 221] width 253 height 31
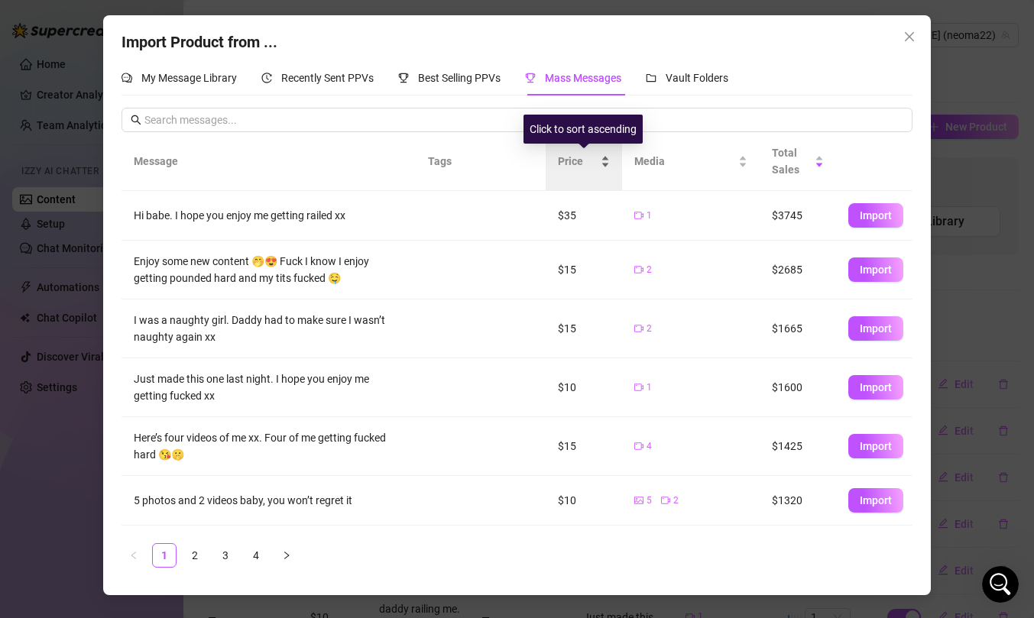
click at [570, 164] on span "Price" at bounding box center [578, 161] width 40 height 17
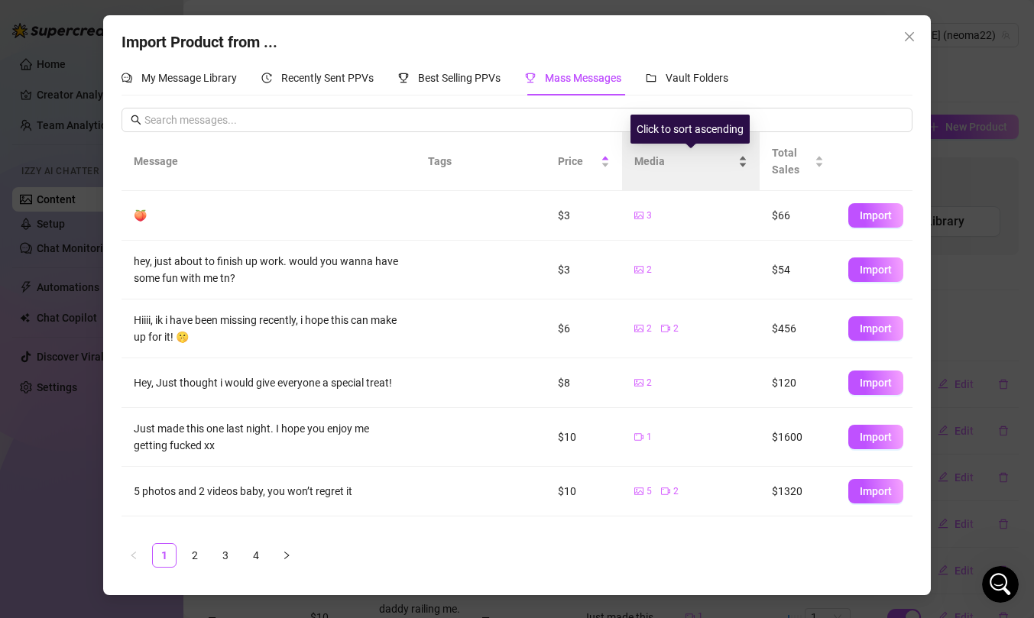
click at [695, 158] on span "Media" at bounding box center [684, 161] width 101 height 17
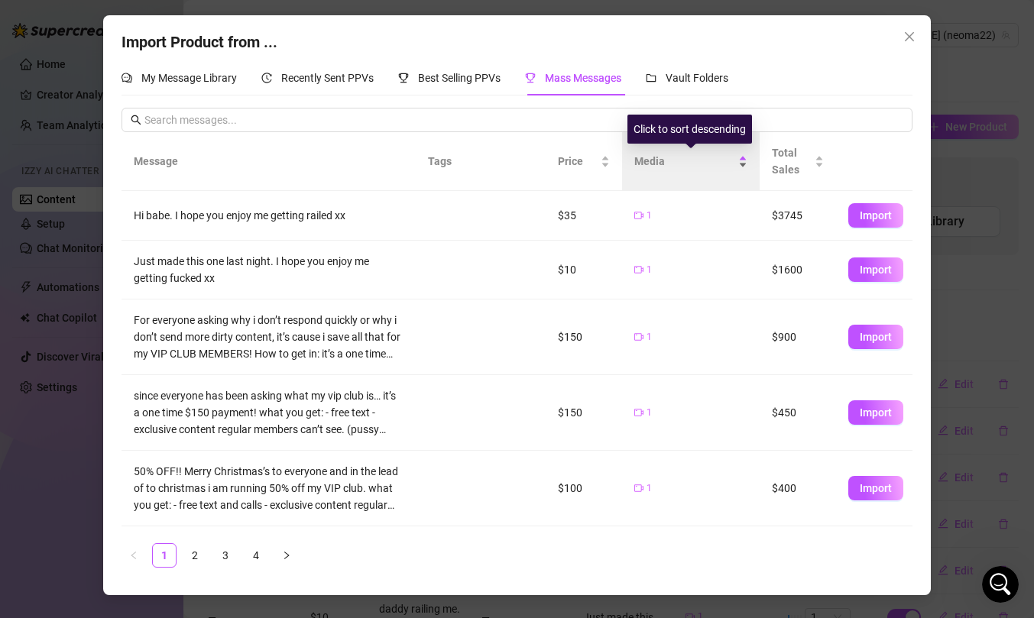
click at [696, 158] on span "Media" at bounding box center [684, 161] width 101 height 17
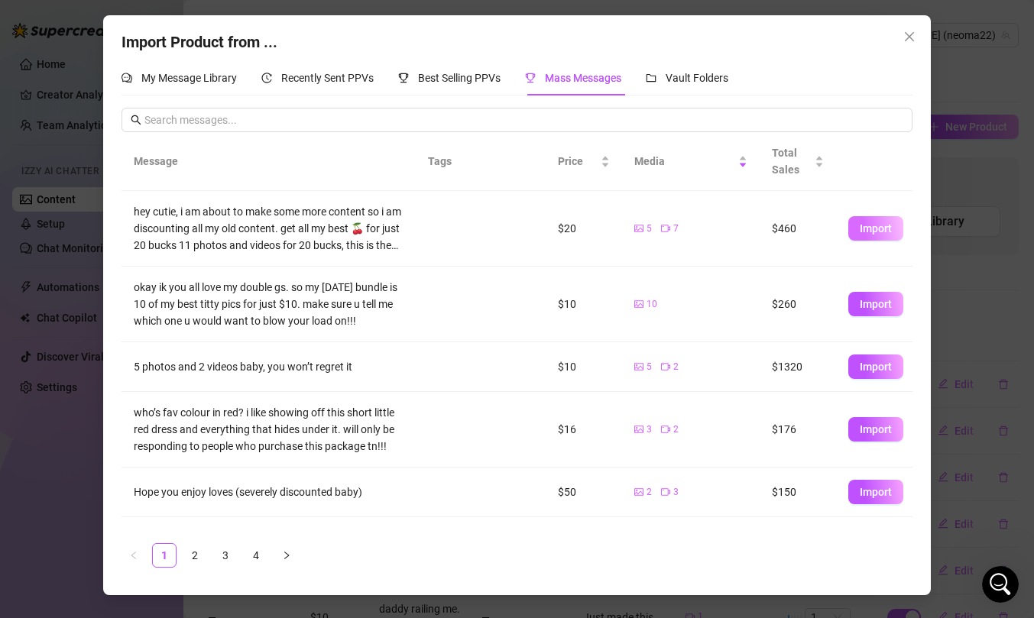
click at [857, 225] on button "Import" at bounding box center [875, 228] width 55 height 24
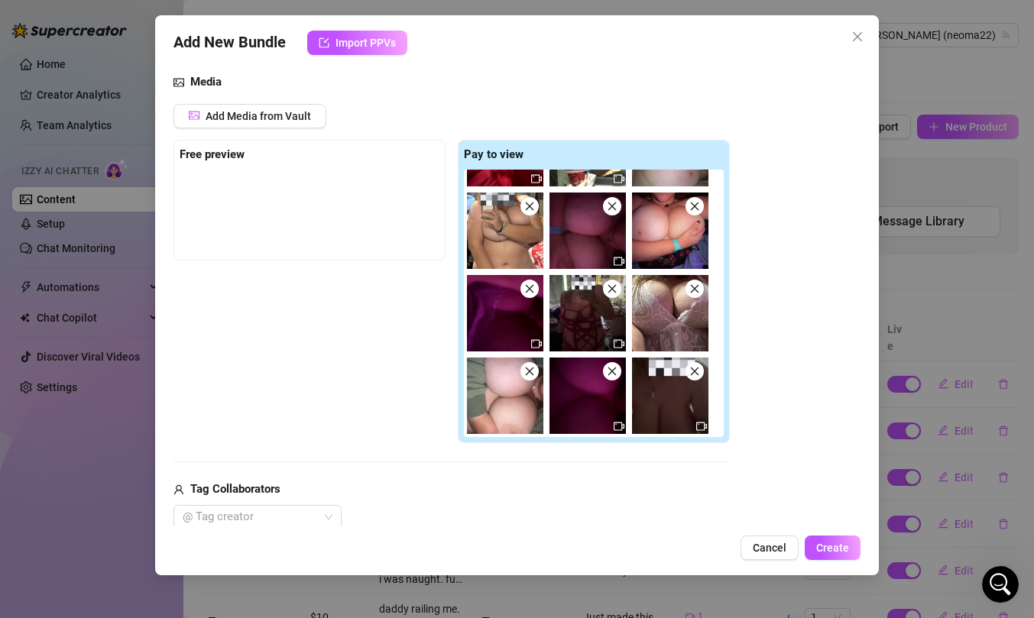
scroll to position [330, 0]
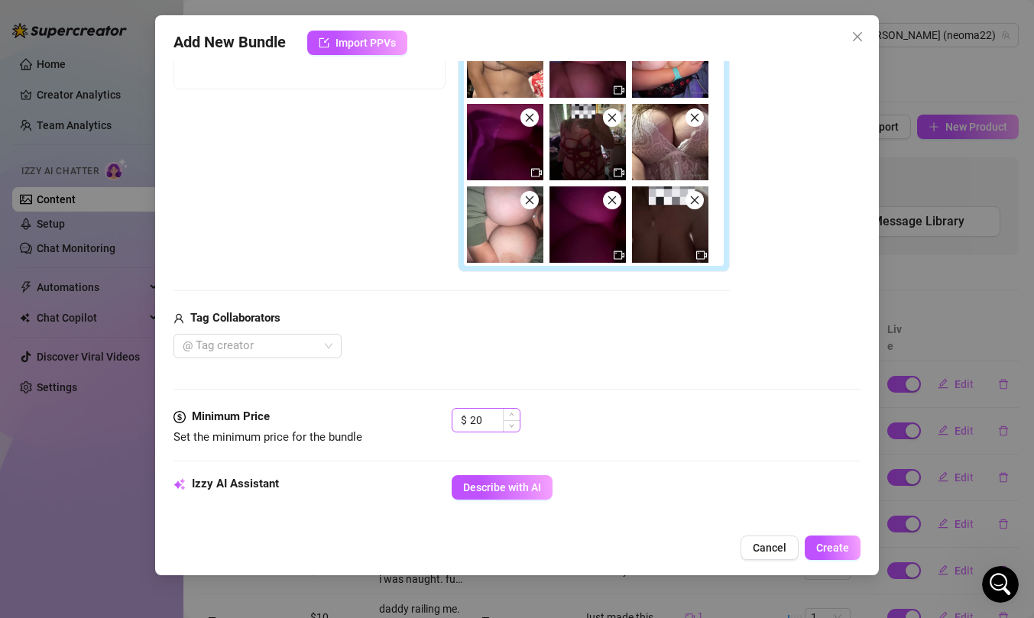
click at [461, 432] on div "$ 20" at bounding box center [486, 420] width 69 height 24
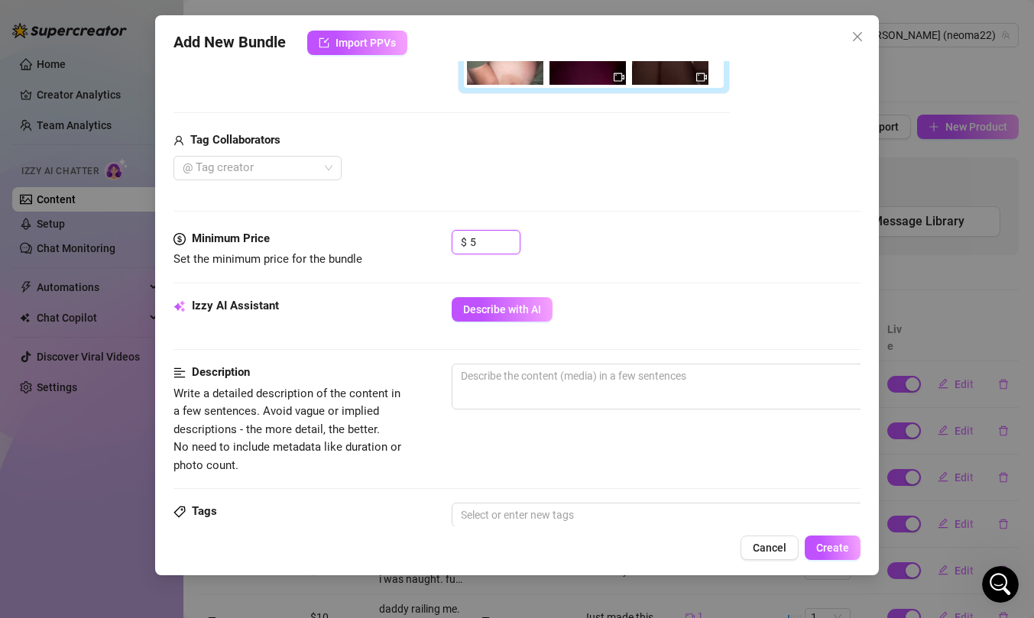
scroll to position [526, 0]
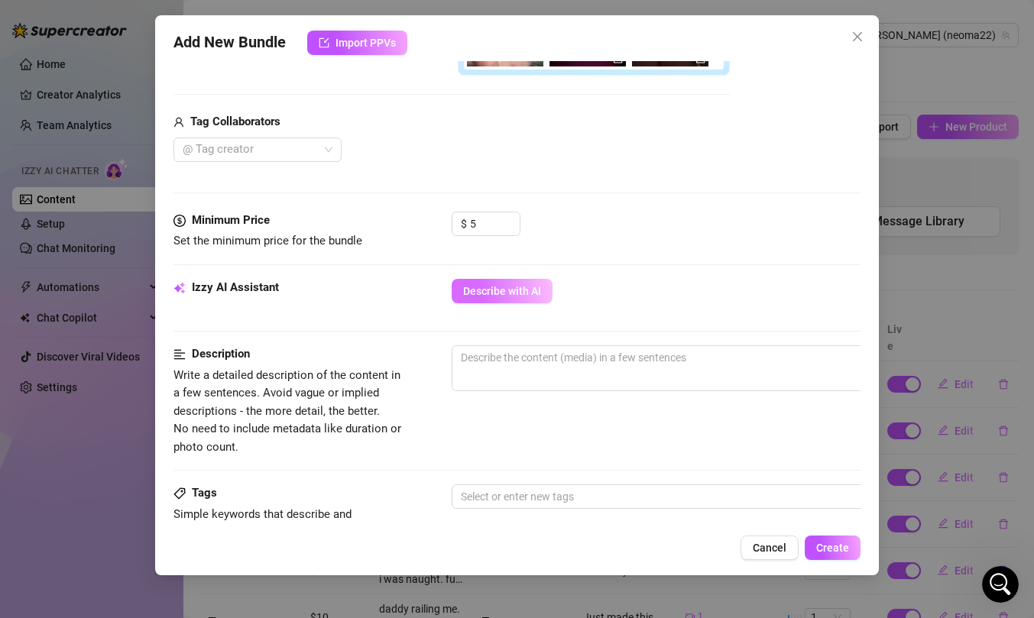
click at [514, 297] on button "Describe with AI" at bounding box center [502, 291] width 101 height 24
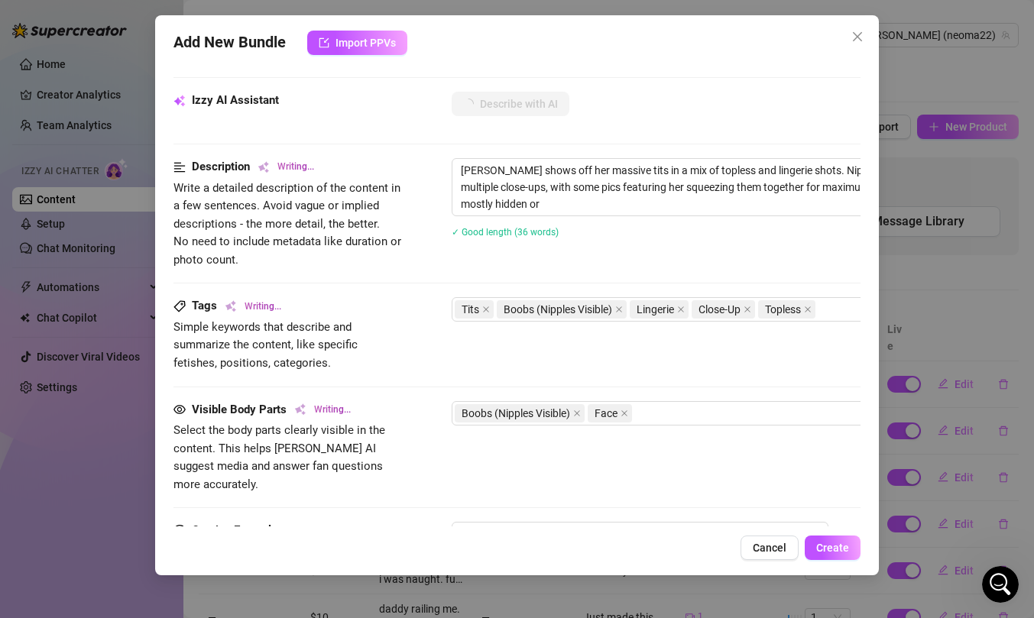
scroll to position [716, 0]
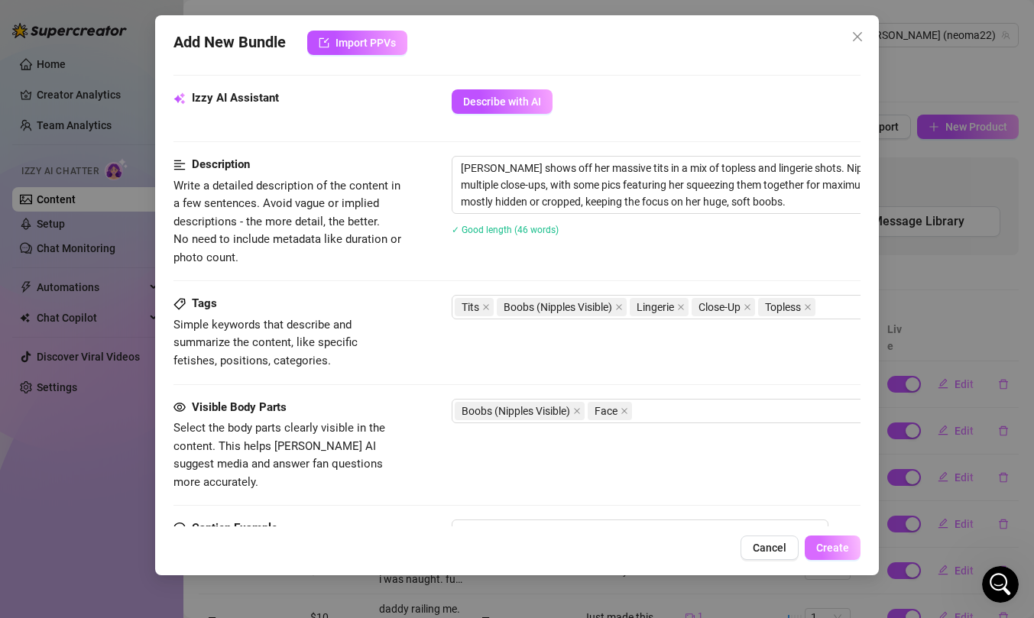
click at [832, 548] on span "Create" at bounding box center [832, 548] width 33 height 12
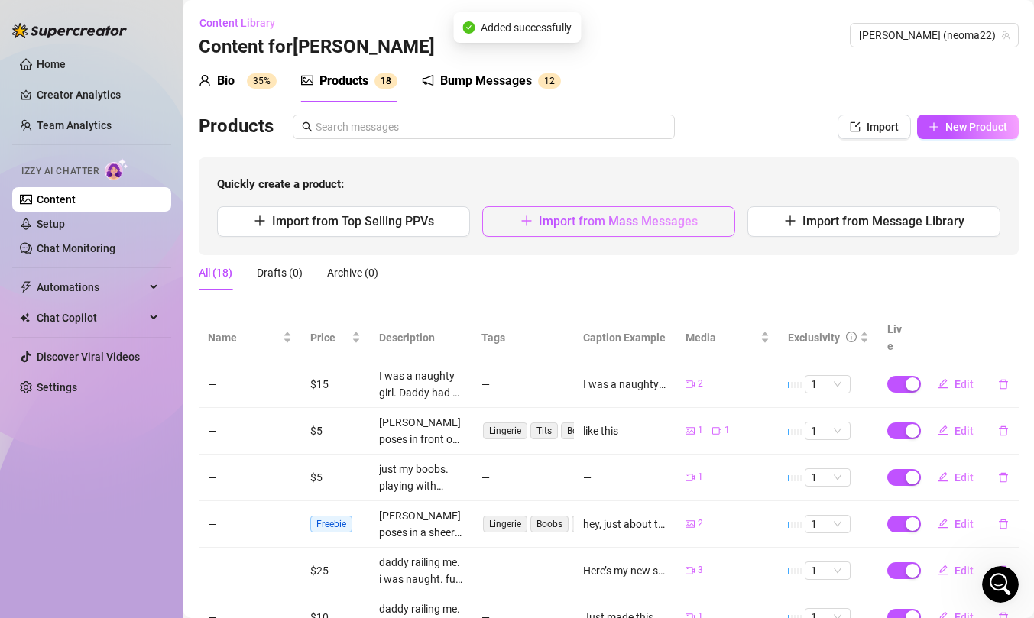
click at [586, 218] on span "Import from Mass Messages" at bounding box center [618, 221] width 159 height 15
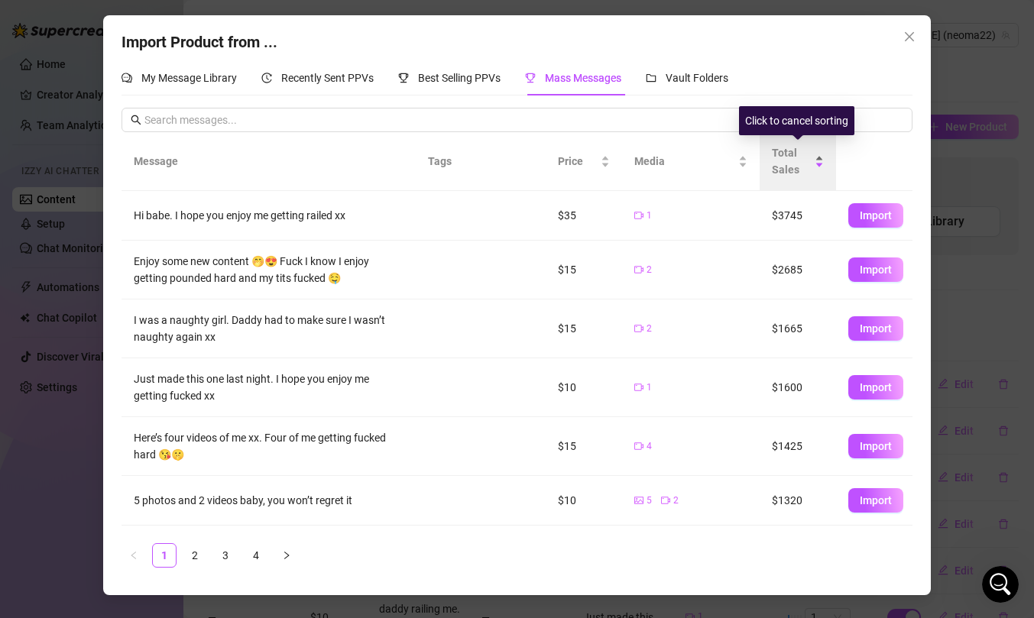
click at [792, 153] on span "Total Sales" at bounding box center [792, 161] width 40 height 34
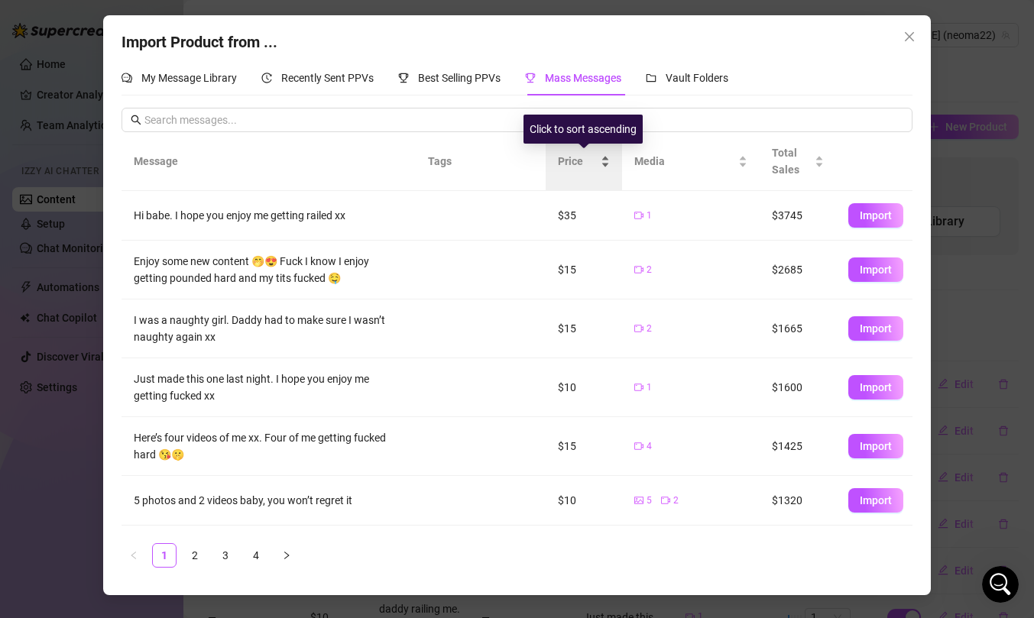
click at [597, 161] on div "Price" at bounding box center [584, 161] width 52 height 17
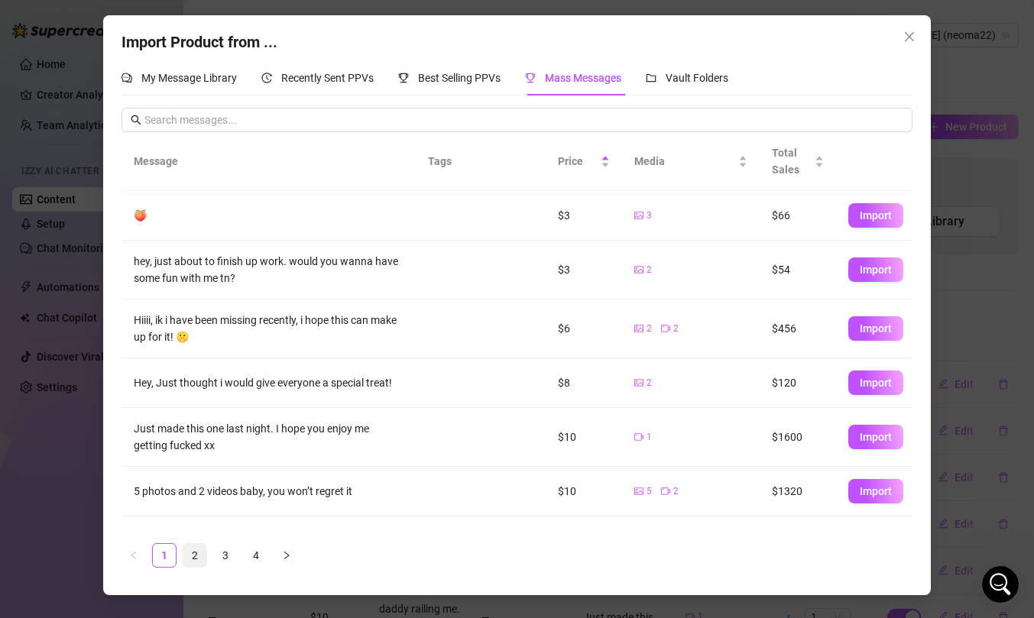
click at [193, 552] on link "2" at bounding box center [194, 555] width 23 height 23
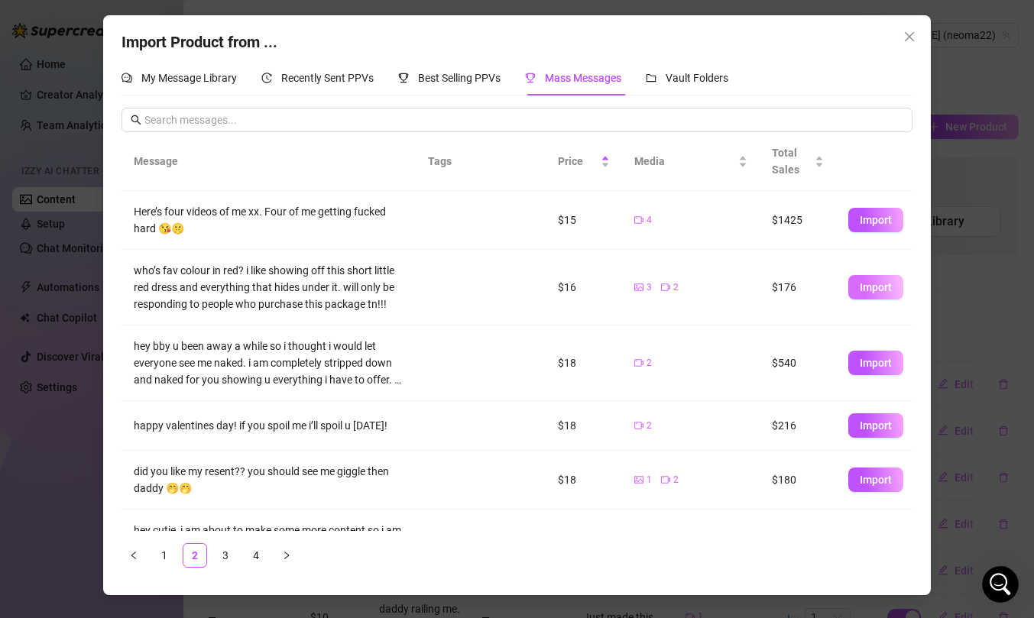
click at [871, 283] on span "Import" at bounding box center [876, 287] width 32 height 12
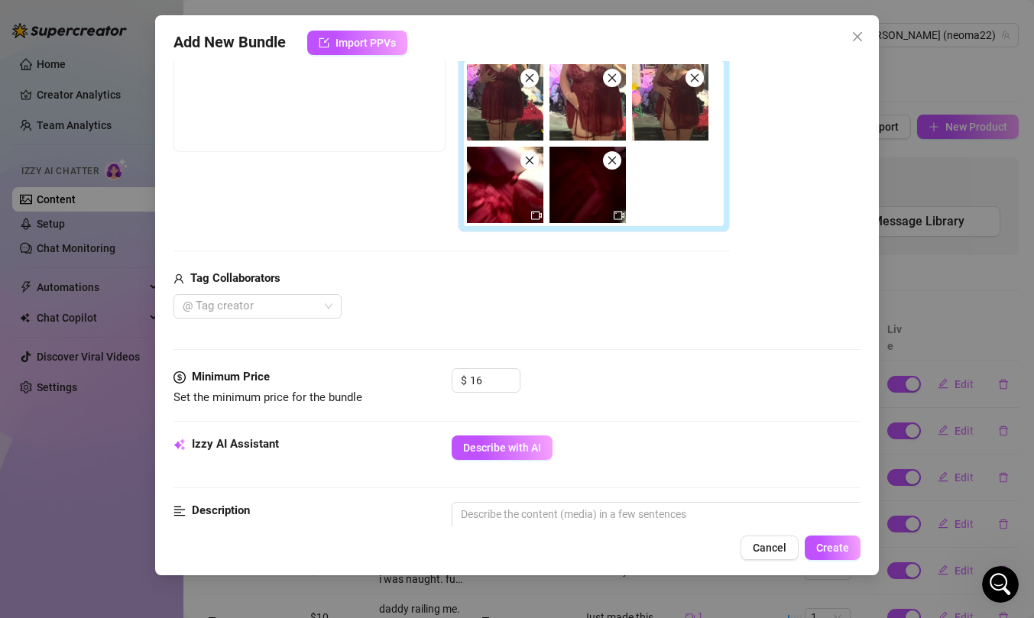
scroll to position [377, 0]
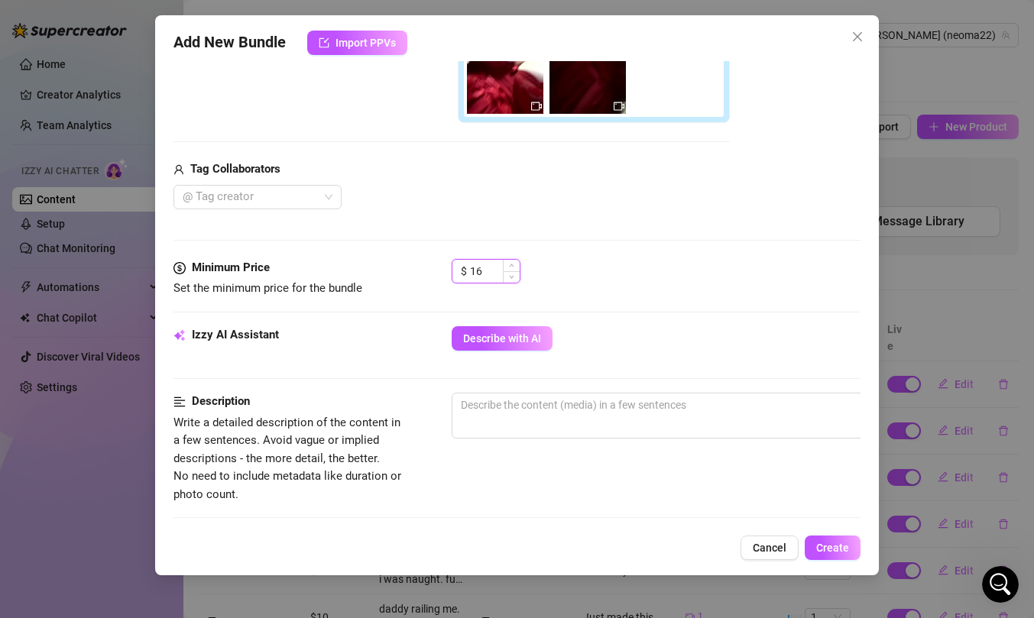
click at [471, 263] on input "16" at bounding box center [495, 271] width 50 height 23
click at [489, 273] on input "16" at bounding box center [495, 271] width 50 height 23
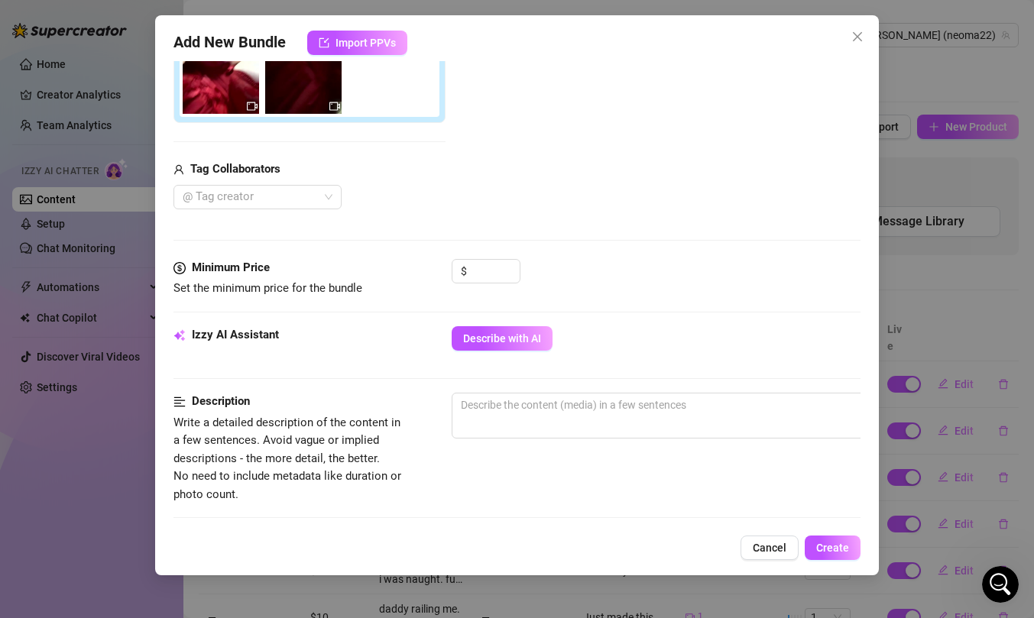
click at [546, 296] on div "$" at bounding box center [656, 278] width 409 height 38
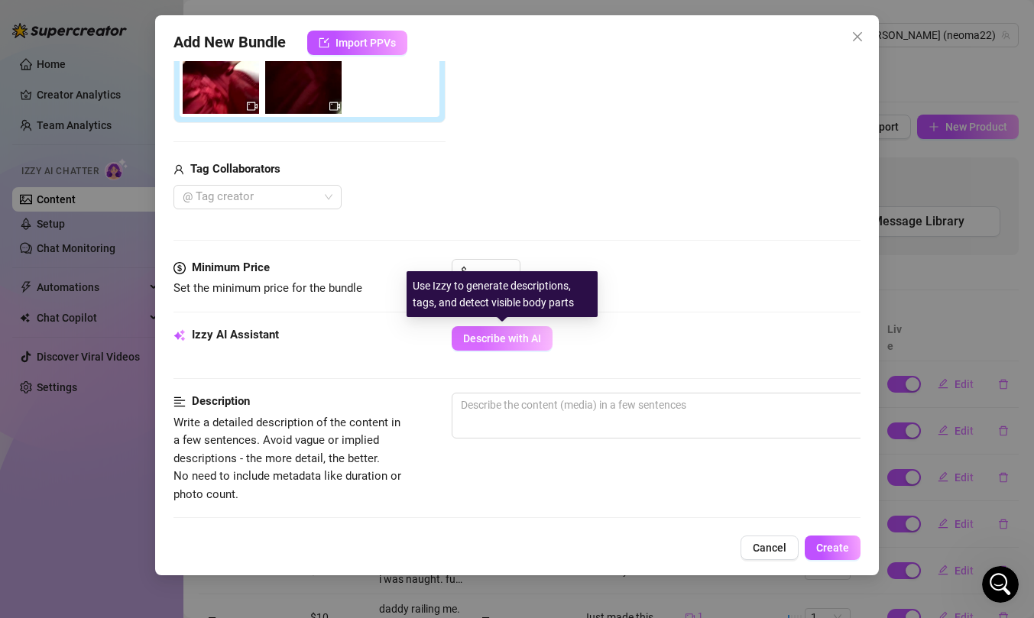
click at [495, 338] on span "Describe with AI" at bounding box center [502, 338] width 78 height 12
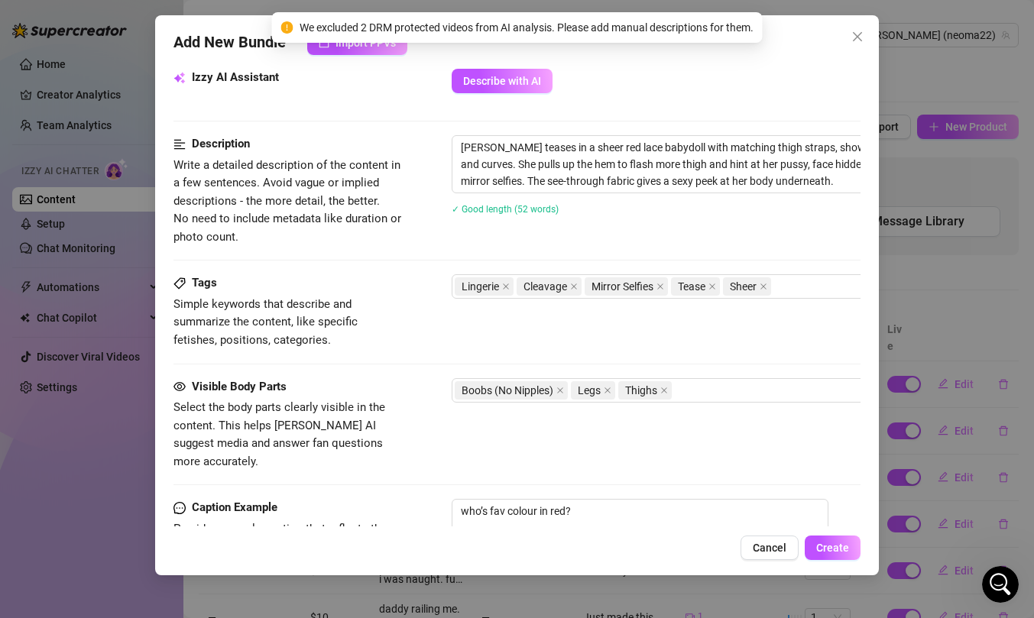
scroll to position [637, 0]
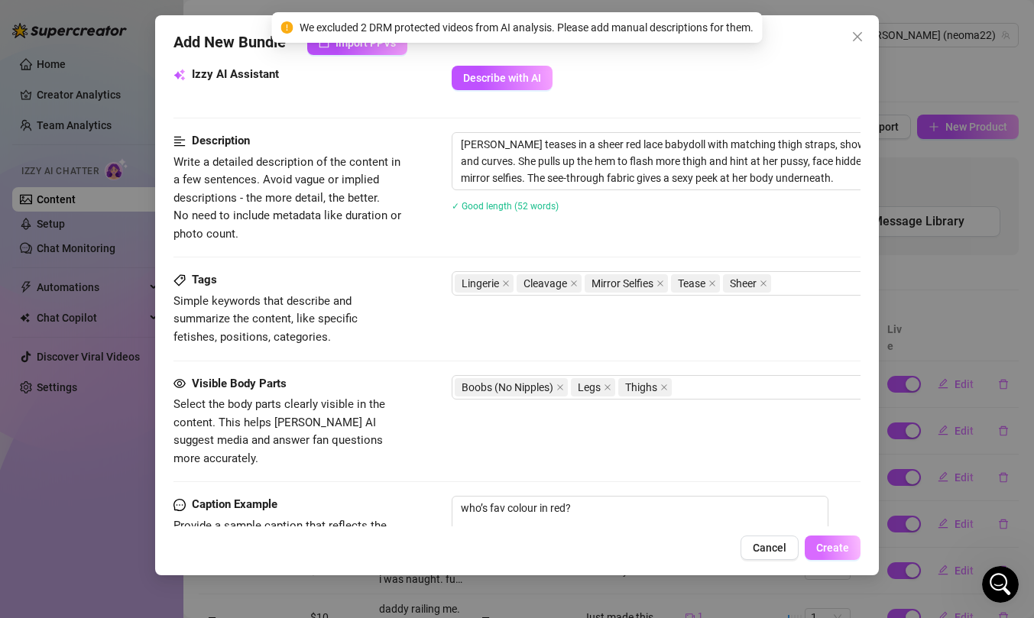
click at [845, 548] on span "Create" at bounding box center [832, 548] width 33 height 12
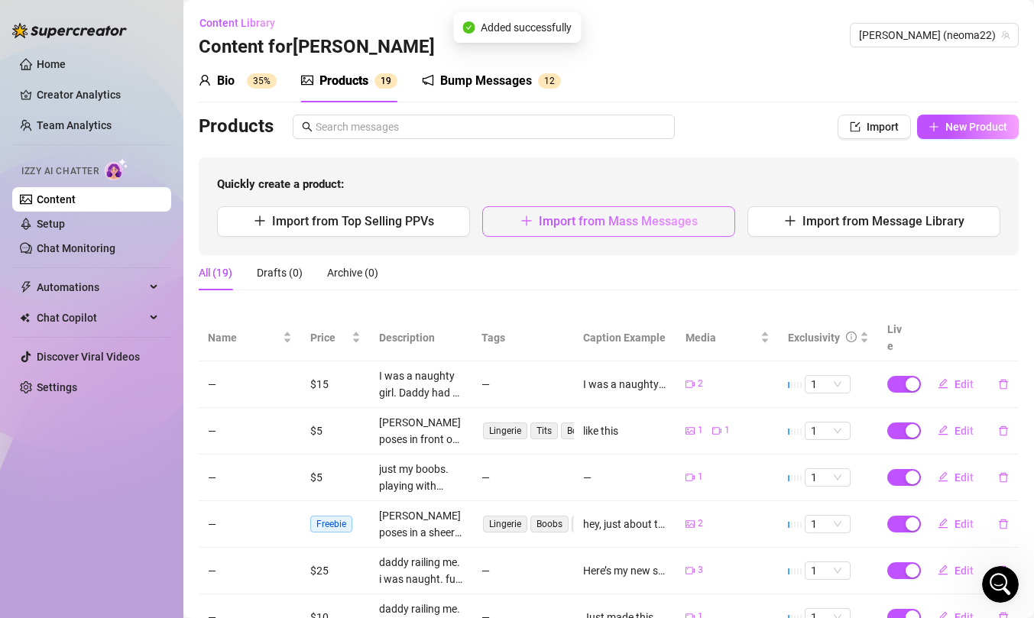
click at [640, 223] on span "Import from Mass Messages" at bounding box center [618, 221] width 159 height 15
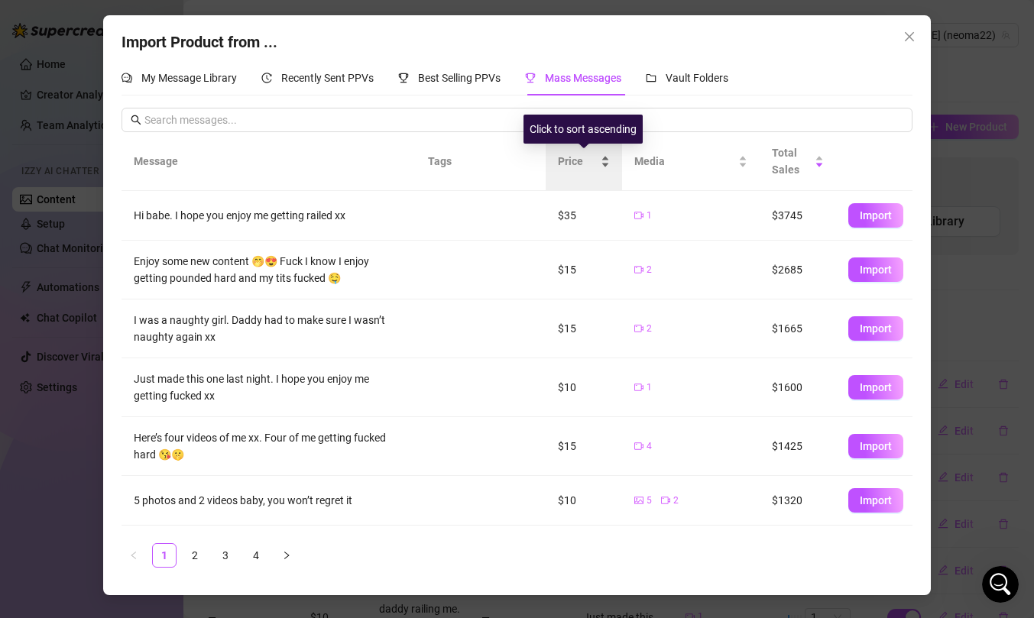
click at [609, 156] on div "Price" at bounding box center [584, 161] width 52 height 17
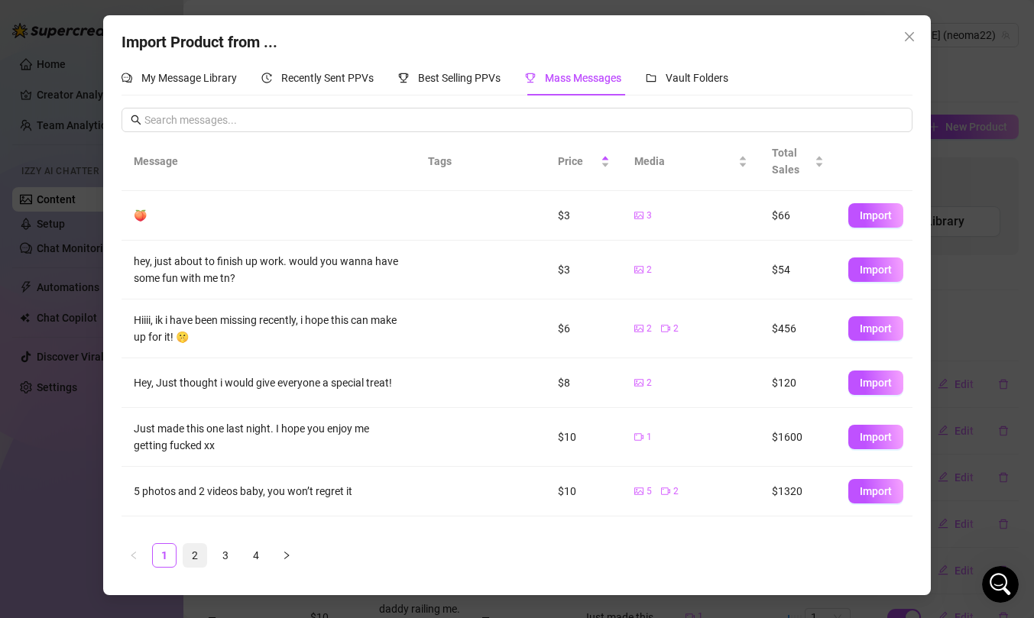
click at [196, 552] on link "2" at bounding box center [194, 555] width 23 height 23
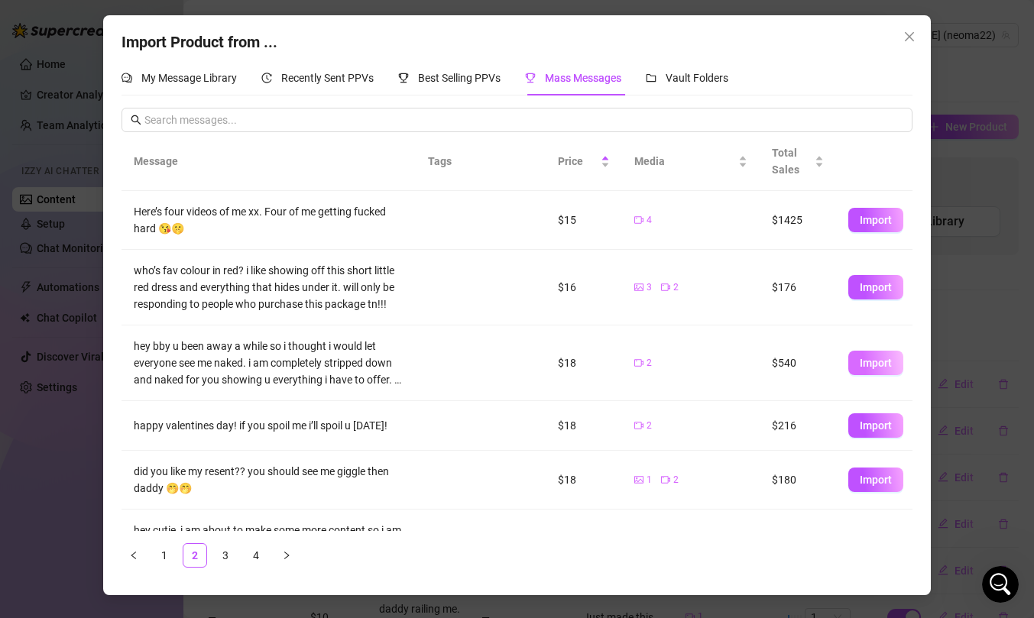
click at [877, 366] on span "Import" at bounding box center [876, 363] width 32 height 12
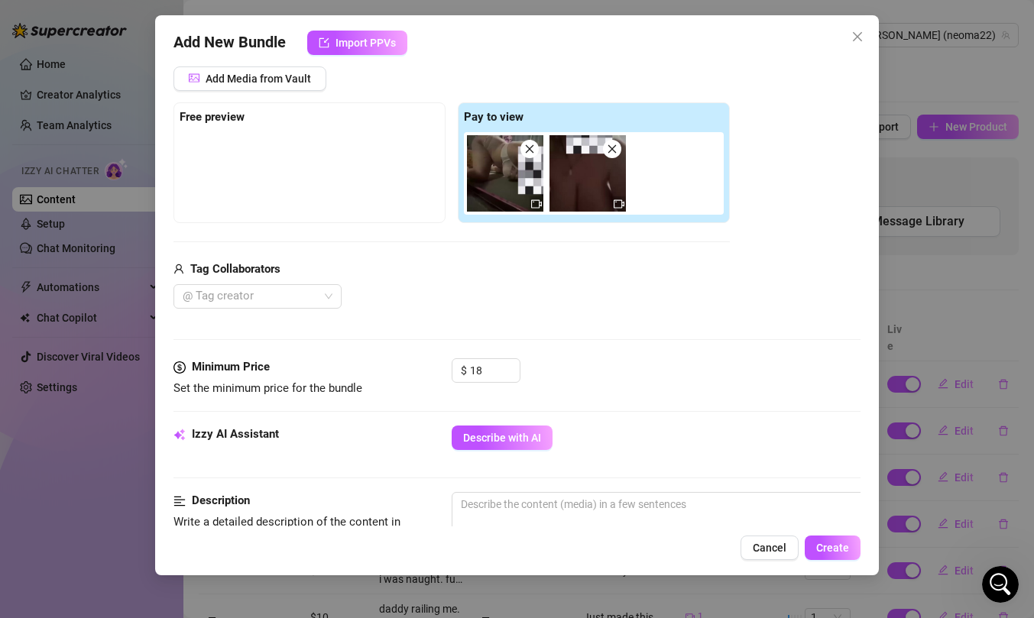
scroll to position [196, 0]
click at [488, 367] on input "18" at bounding box center [495, 370] width 50 height 23
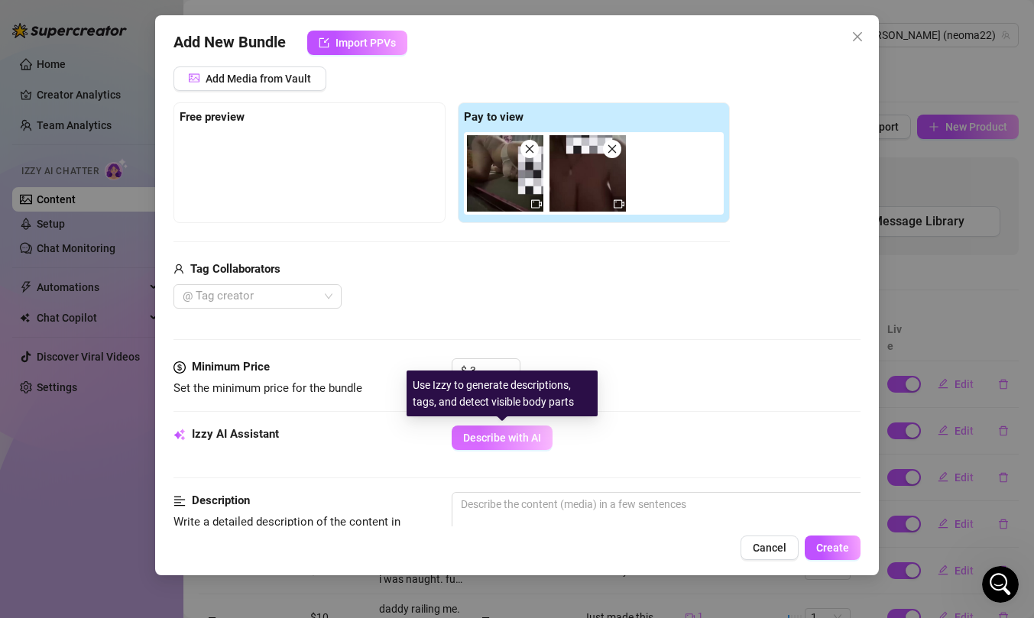
click at [490, 437] on span "Describe with AI" at bounding box center [502, 438] width 78 height 12
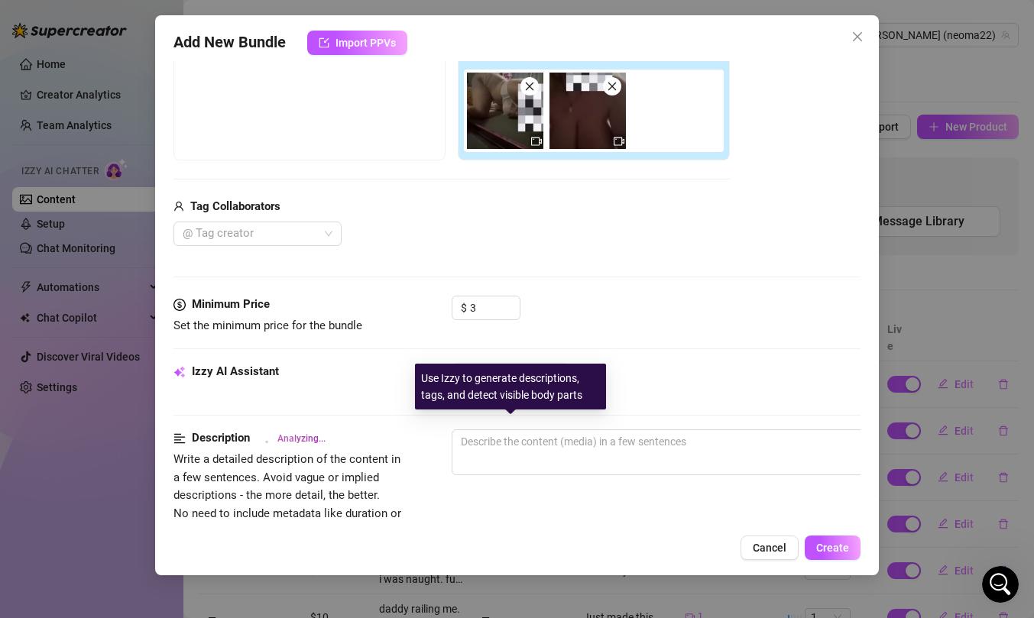
scroll to position [311, 0]
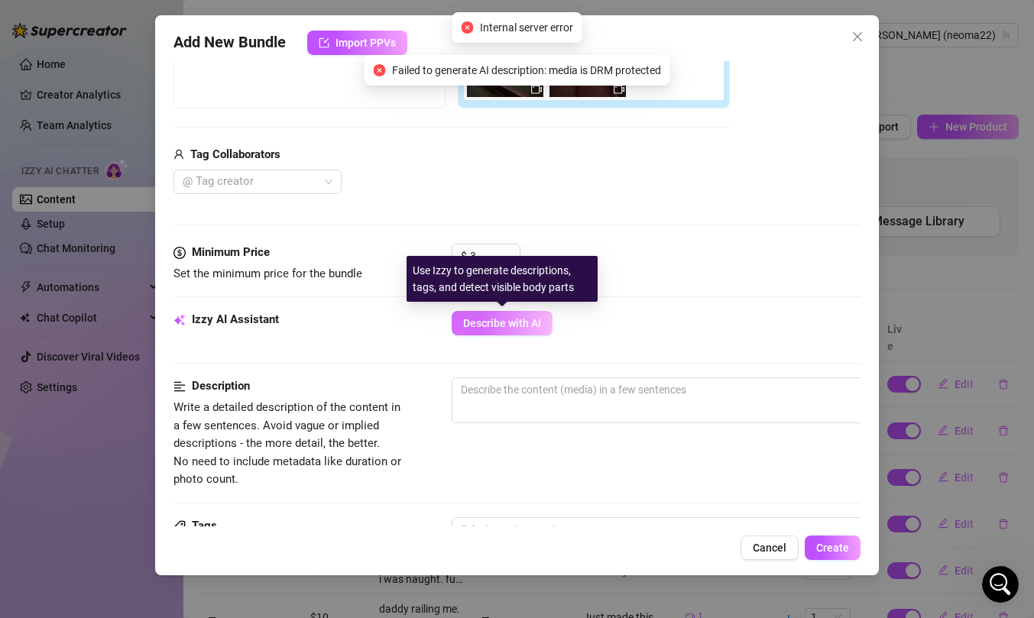
click at [526, 316] on button "Describe with AI" at bounding box center [502, 323] width 101 height 24
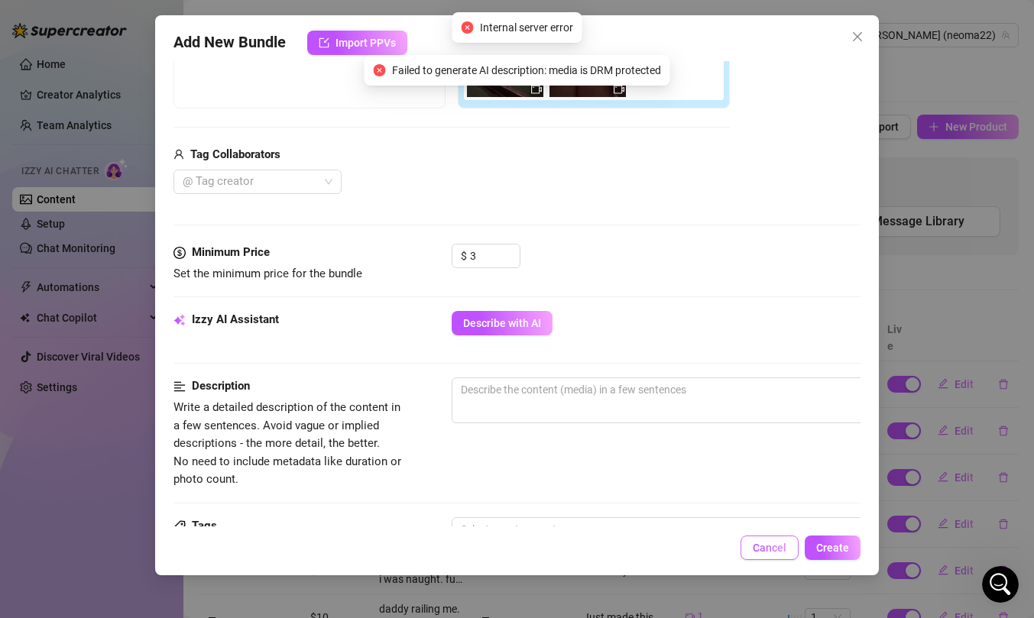
click at [762, 543] on span "Cancel" at bounding box center [770, 548] width 34 height 12
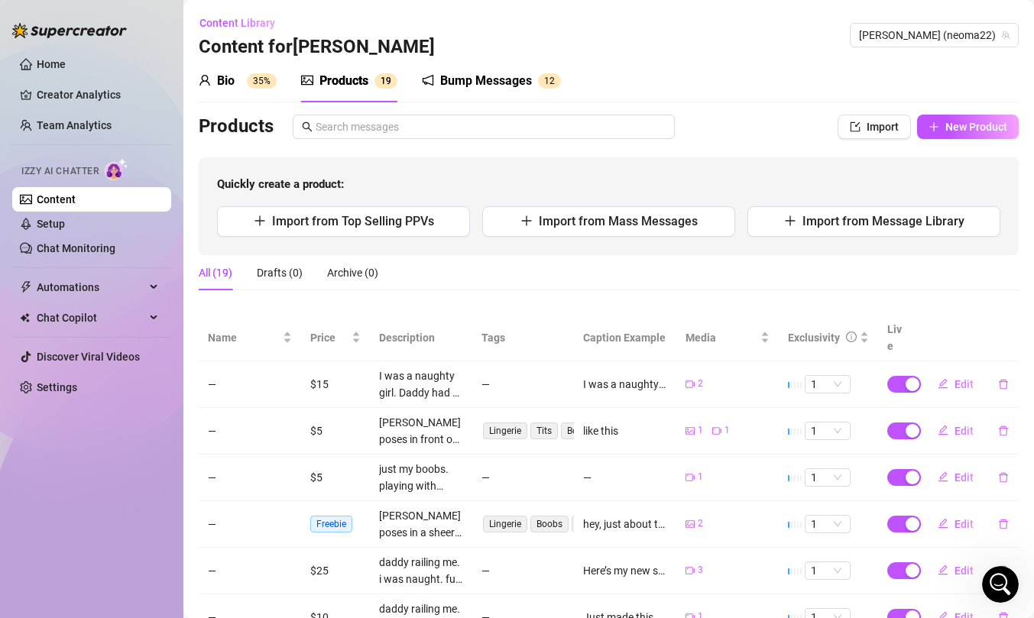
click at [265, 82] on sup "35%" at bounding box center [262, 80] width 30 height 15
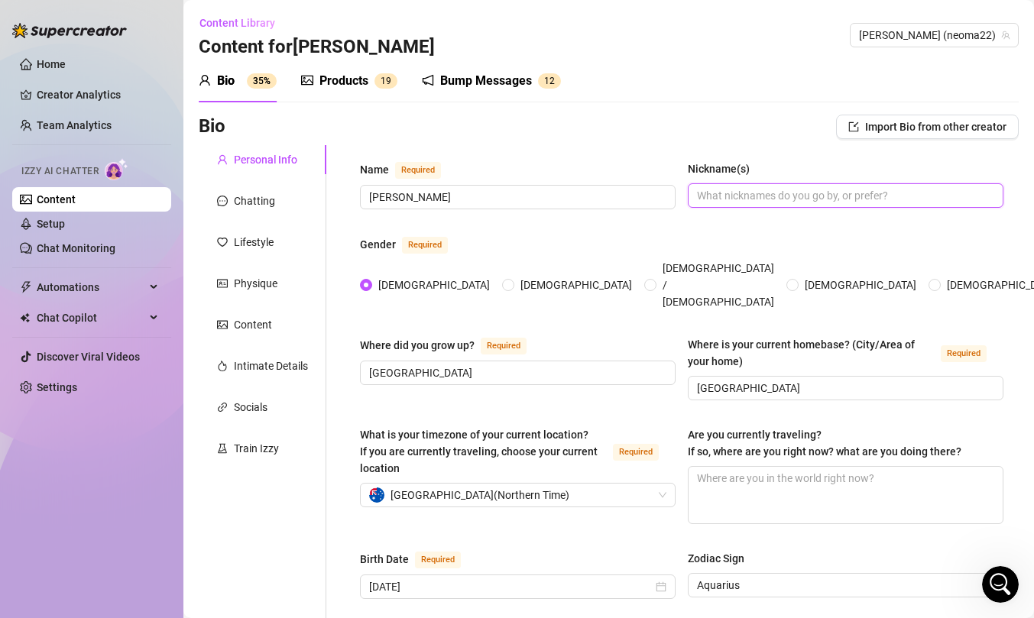
click at [739, 199] on input "Nickname(s)" at bounding box center [844, 195] width 294 height 17
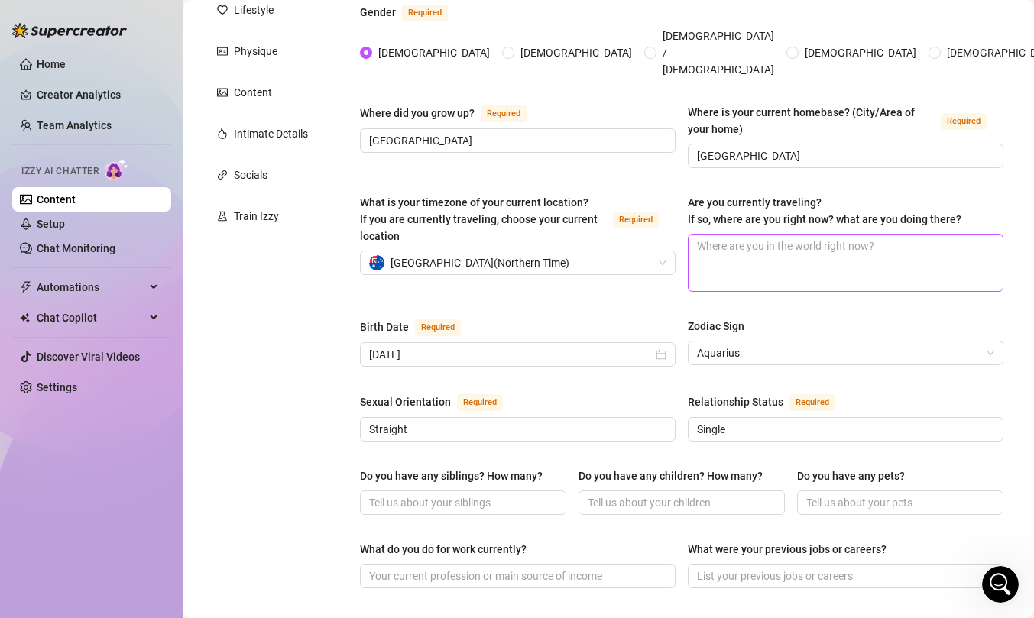
scroll to position [337, 0]
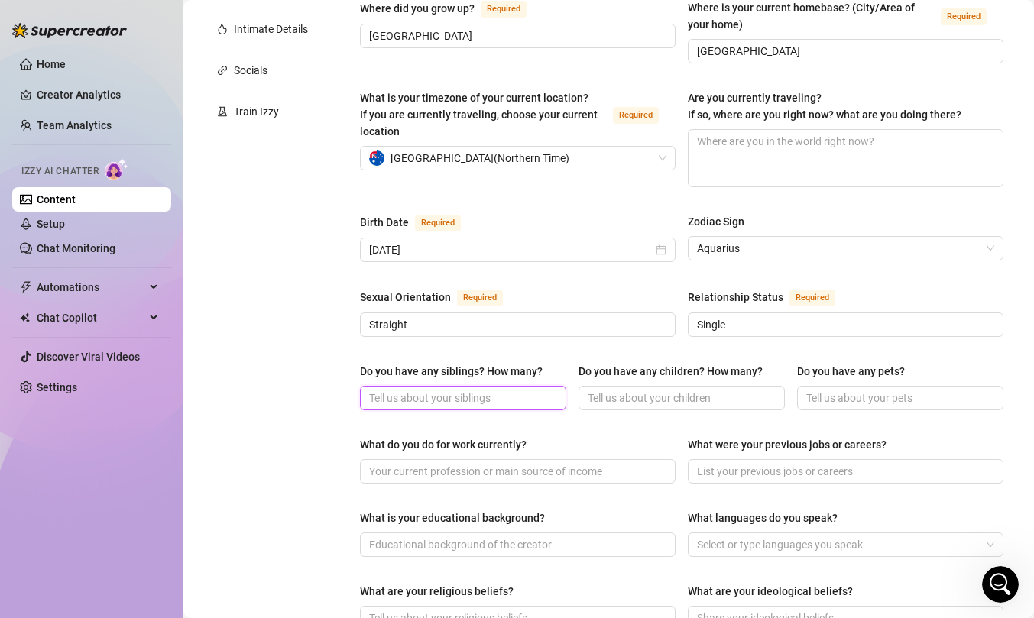
click at [519, 390] on input "Do you have any siblings? How many?" at bounding box center [461, 398] width 185 height 17
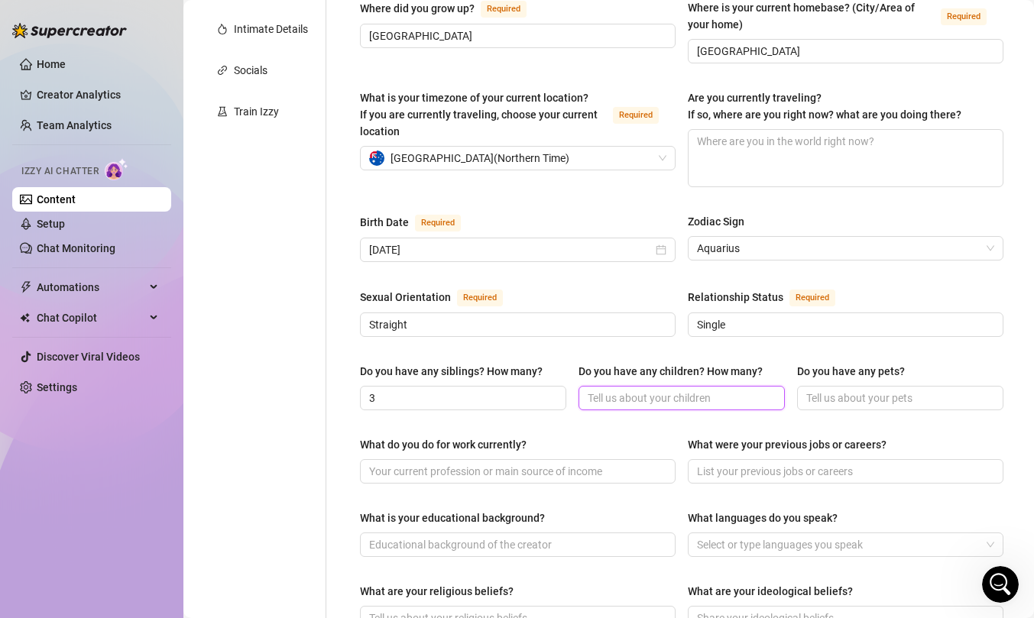
click at [653, 390] on input "Do you have any children? How many?" at bounding box center [680, 398] width 185 height 17
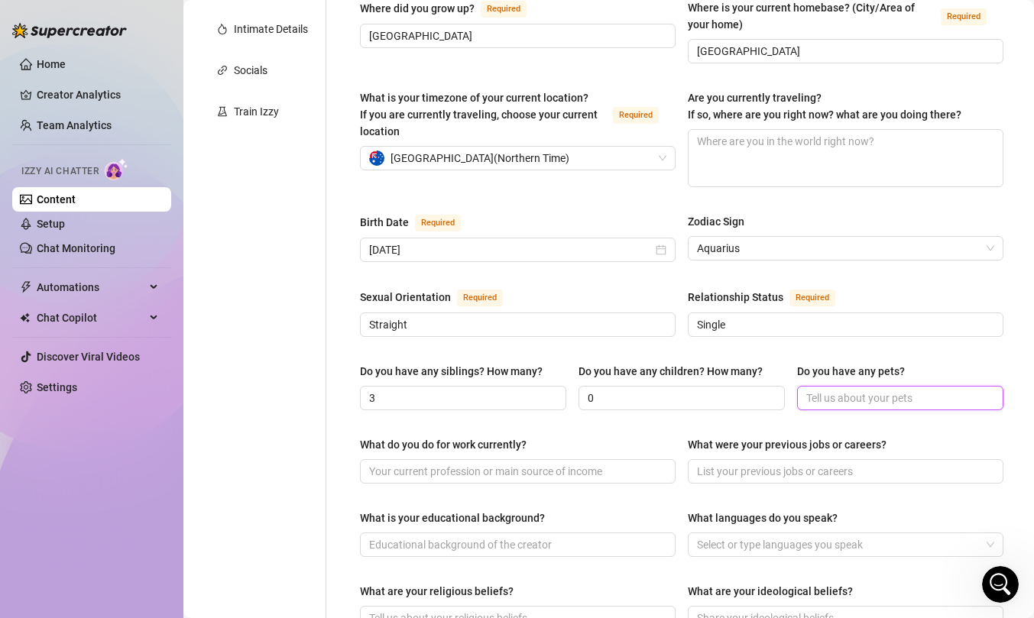
click at [868, 390] on input "Do you have any pets?" at bounding box center [898, 398] width 185 height 17
click at [601, 463] on input "What do you do for work currently?" at bounding box center [516, 471] width 294 height 17
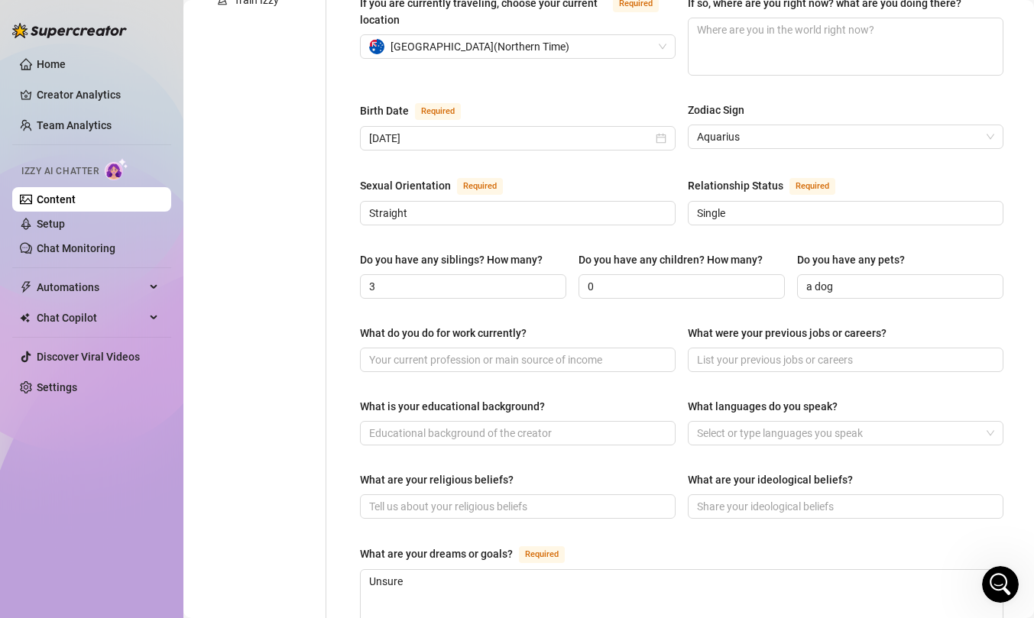
click at [688, 398] on div "What languages do you speak?" at bounding box center [763, 406] width 150 height 17
click at [697, 424] on input "What languages do you speak?" at bounding box center [698, 433] width 3 height 18
click at [669, 362] on div "Name Required Neoma Nickname(s) neo Gender Required Female Male Non-Binary / Ge…" at bounding box center [681, 337] width 643 height 1250
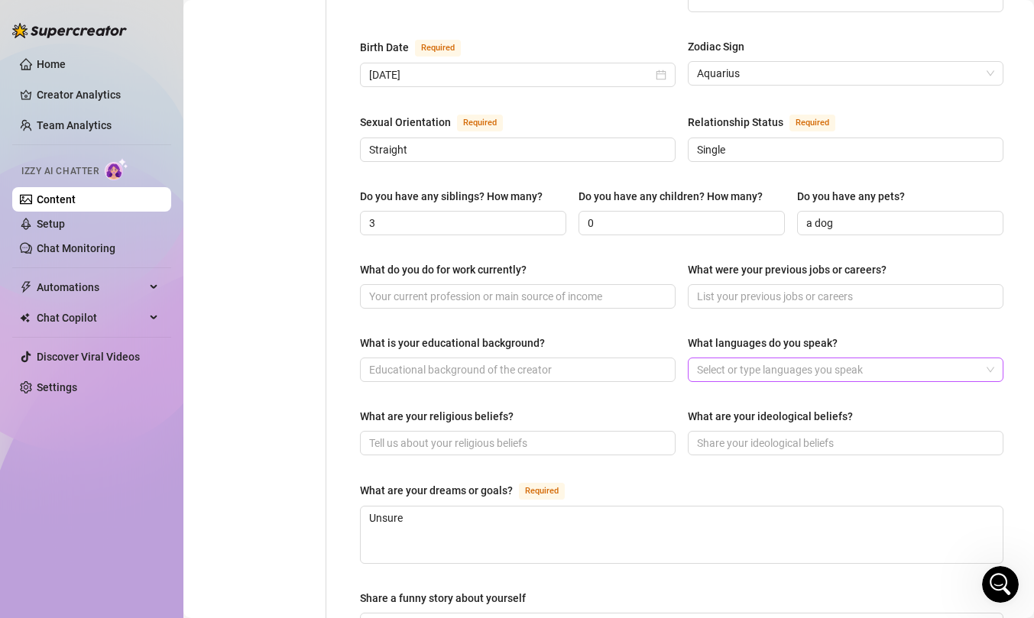
click at [751, 358] on div "Select or type languages you speak" at bounding box center [846, 370] width 316 height 24
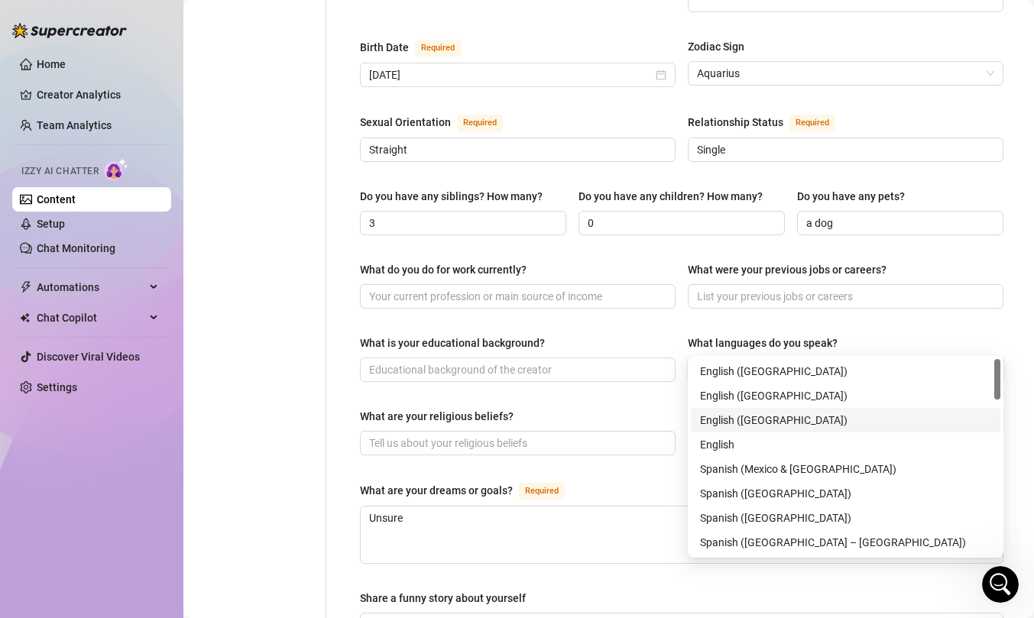
click at [751, 419] on div "English (Australia)" at bounding box center [845, 420] width 291 height 17
click at [647, 358] on div "What is your educational background? What languages do you speak? English (Aust…" at bounding box center [681, 365] width 643 height 61
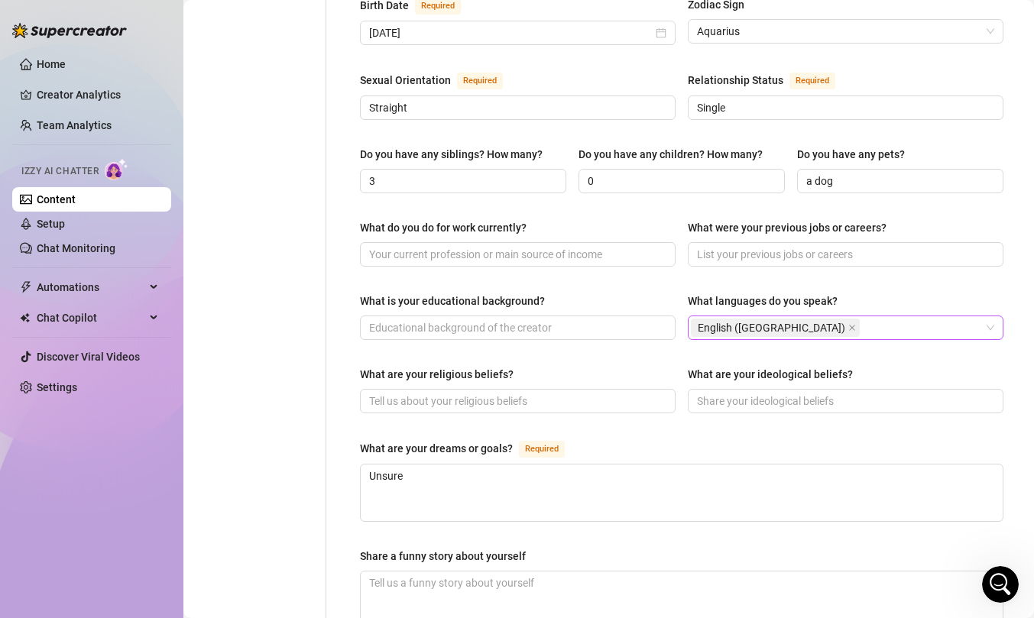
scroll to position [555, 0]
click at [710, 388] on span at bounding box center [846, 400] width 316 height 24
click at [615, 365] on div "What are your religious beliefs?" at bounding box center [518, 376] width 316 height 23
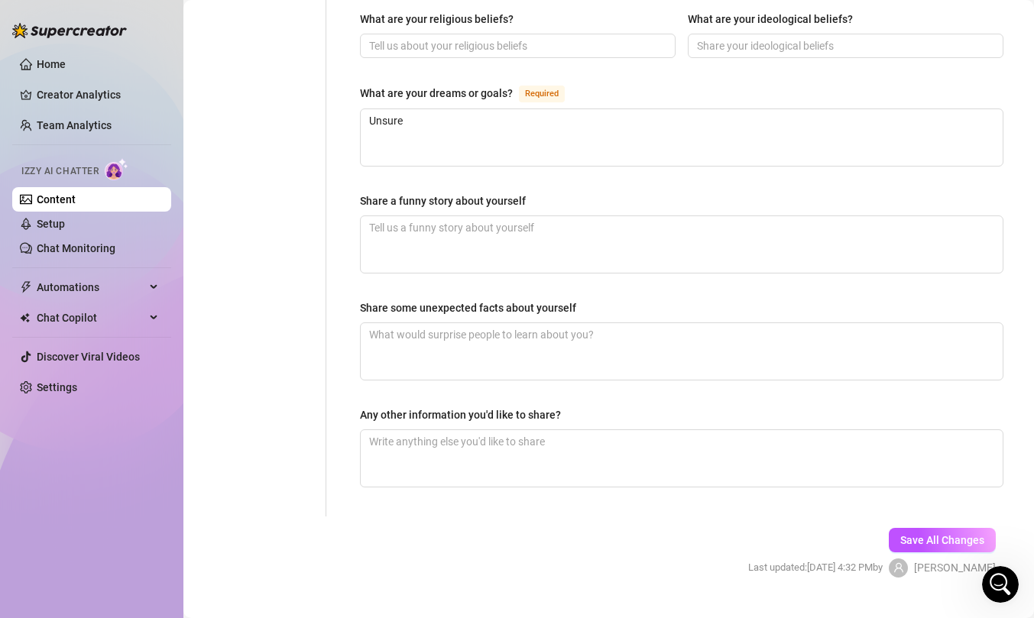
scroll to position [911, 0]
click at [933, 526] on button "Save All Changes" at bounding box center [942, 538] width 107 height 24
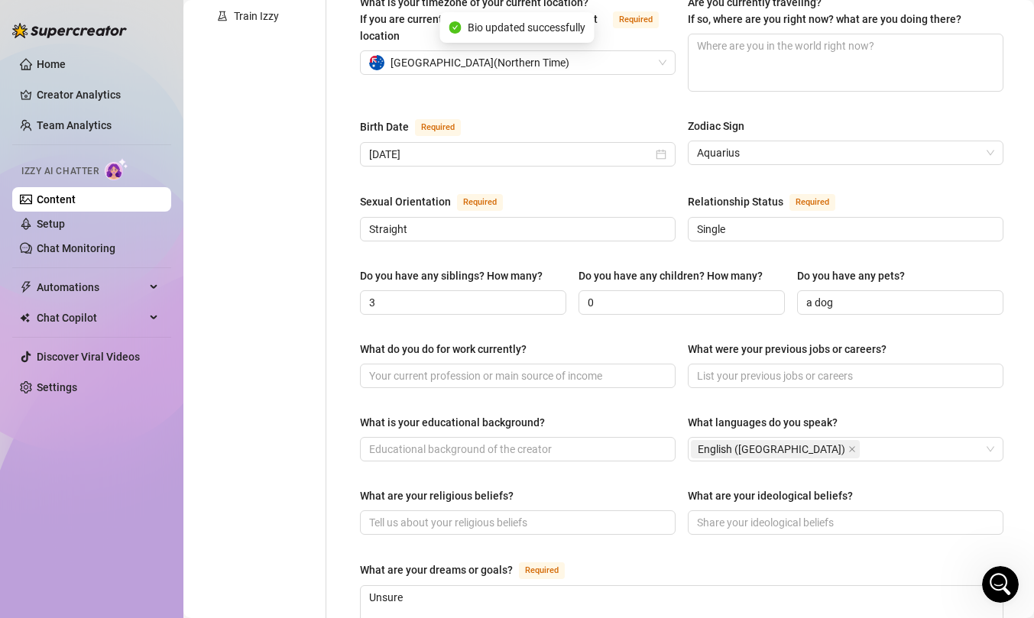
scroll to position [0, 0]
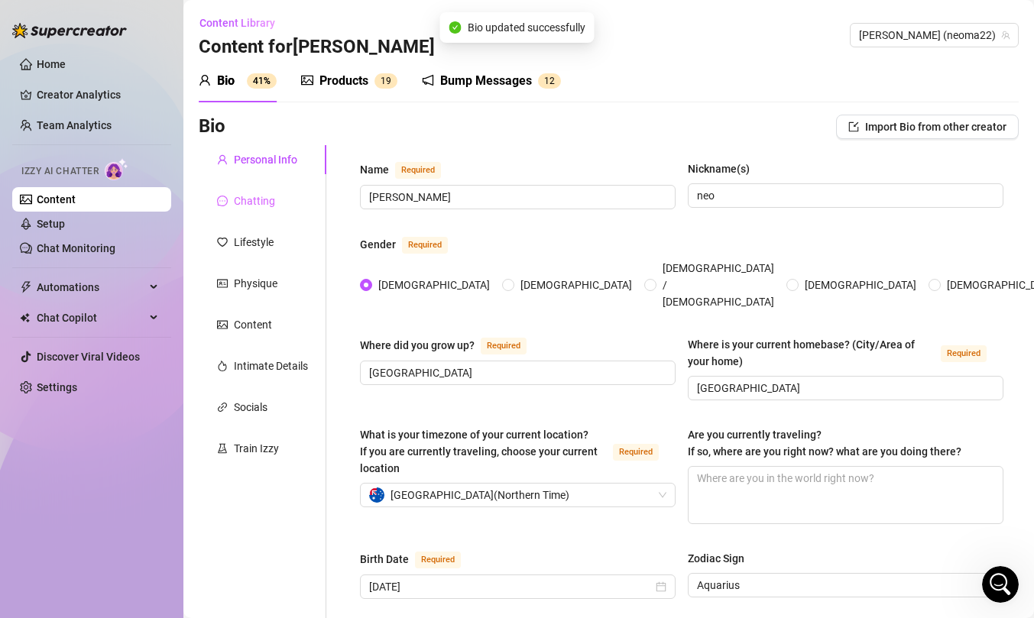
click at [280, 203] on div "Chatting" at bounding box center [263, 200] width 128 height 29
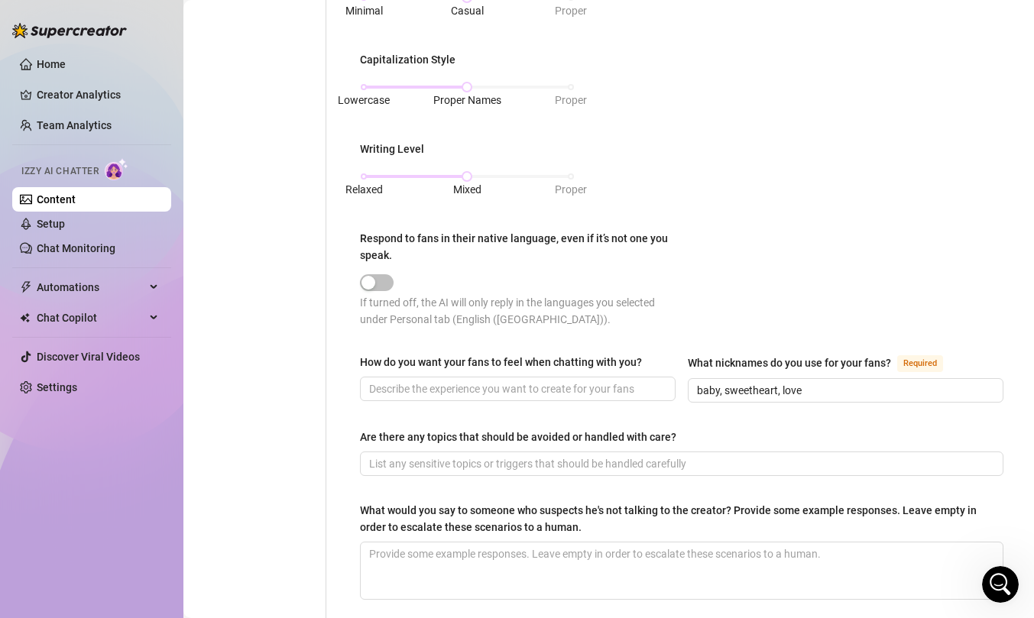
scroll to position [715, 0]
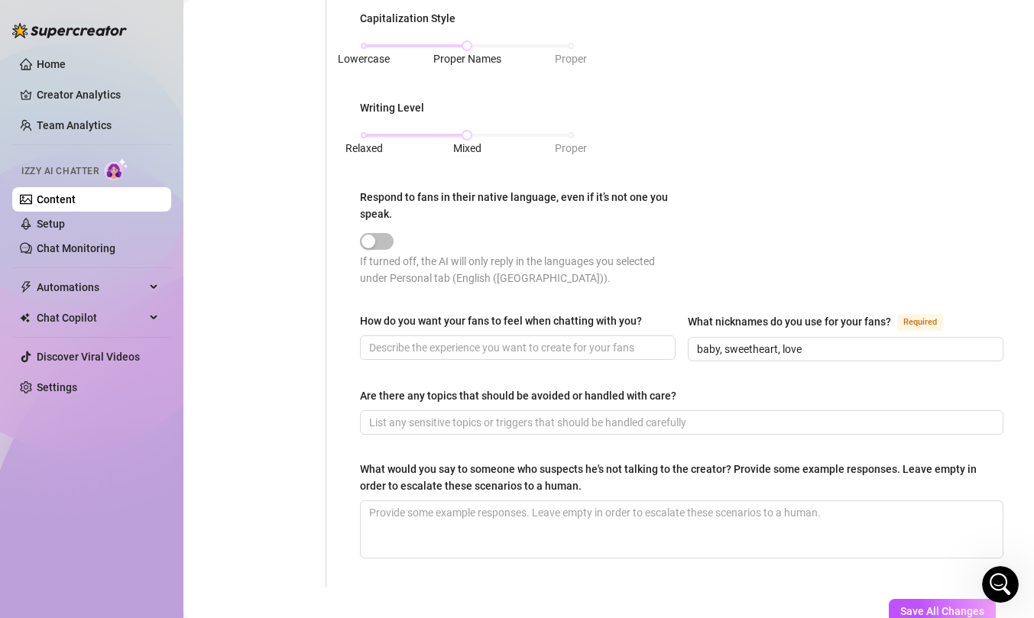
click at [523, 358] on div "How do you want your fans to feel when chatting with you? What nicknames do you…" at bounding box center [681, 343] width 643 height 63
click at [523, 349] on input "How do you want your fans to feel when chatting with you?" at bounding box center [516, 347] width 294 height 17
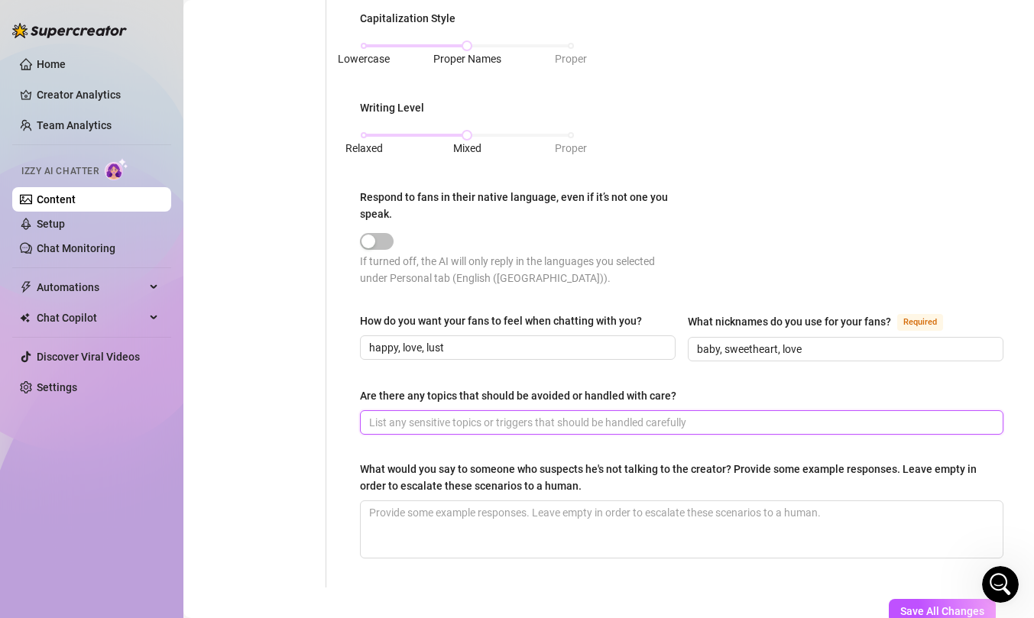
click at [517, 420] on input "Are there any topics that should be avoided or handled with care?" at bounding box center [680, 422] width 622 height 17
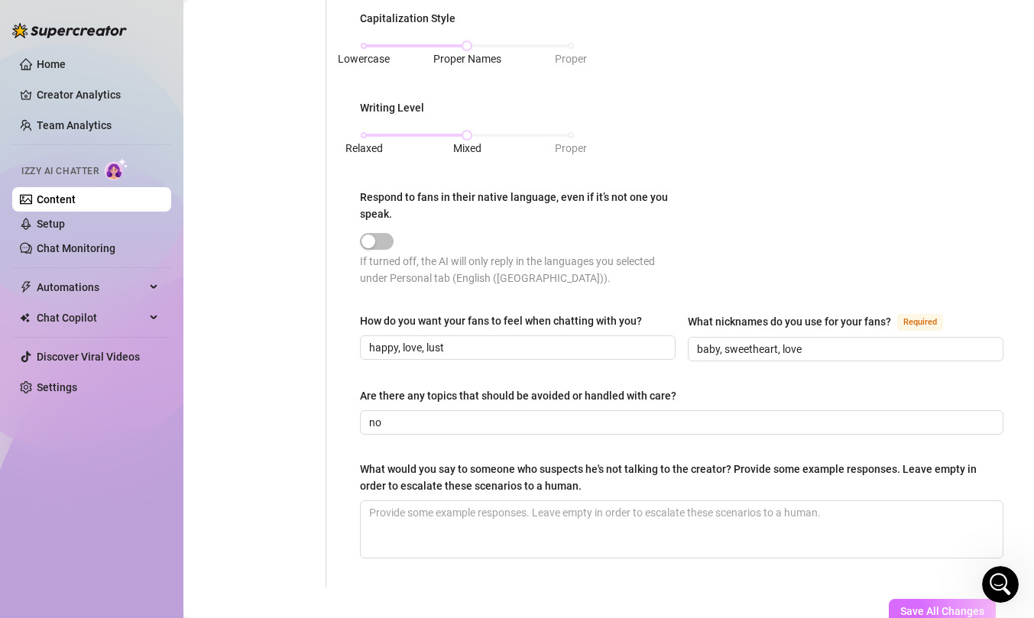
click at [921, 599] on button "Save All Changes" at bounding box center [942, 611] width 107 height 24
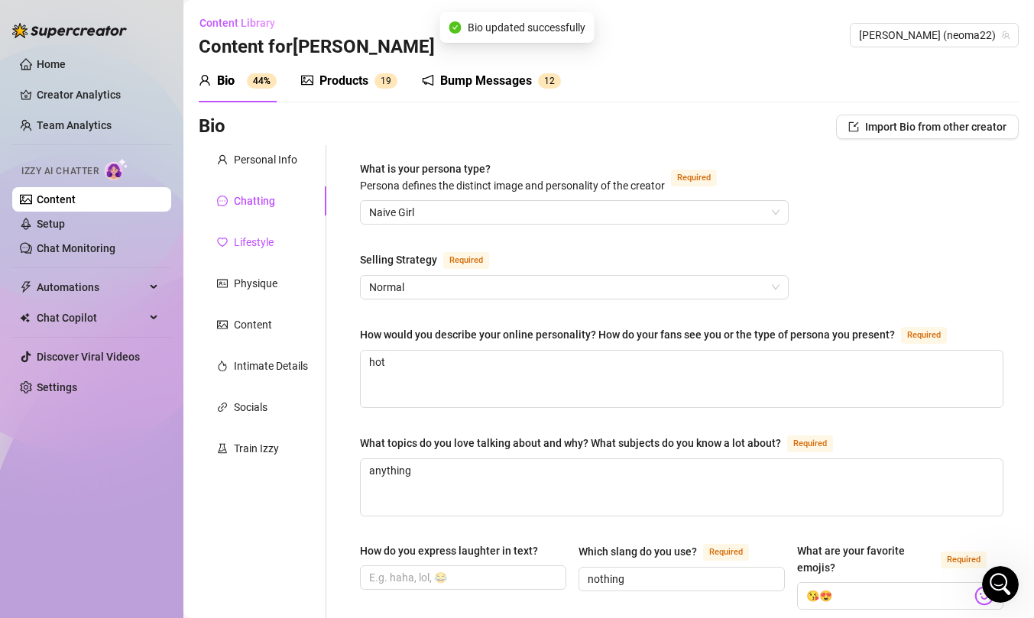
click at [251, 249] on div "Lifestyle" at bounding box center [254, 242] width 40 height 17
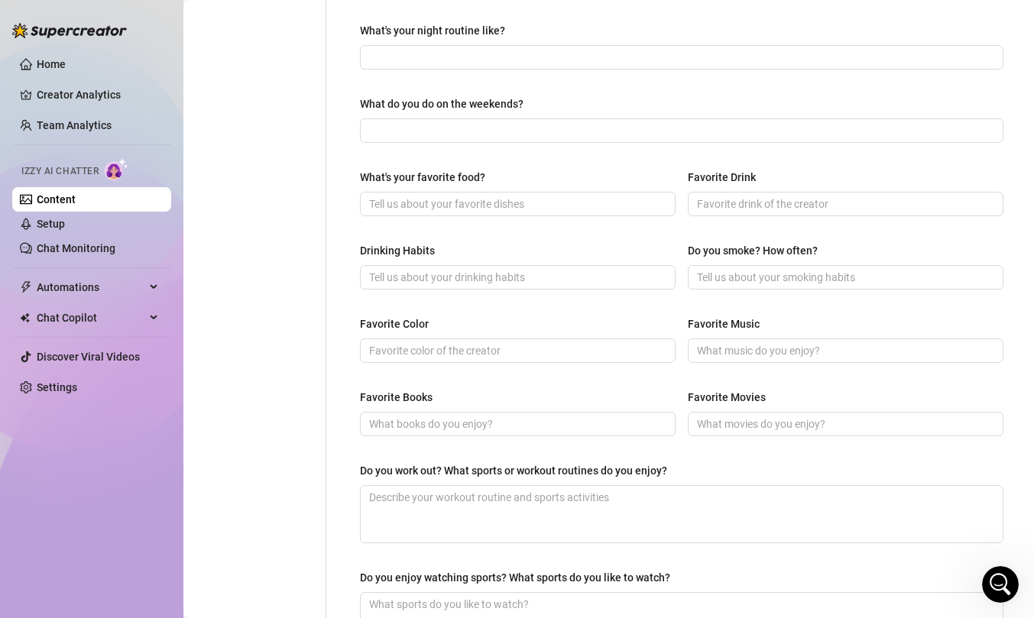
scroll to position [497, 0]
click at [601, 195] on input "What's your favorite food?" at bounding box center [516, 202] width 294 height 17
click at [817, 202] on input "Favorite Drink" at bounding box center [844, 202] width 294 height 17
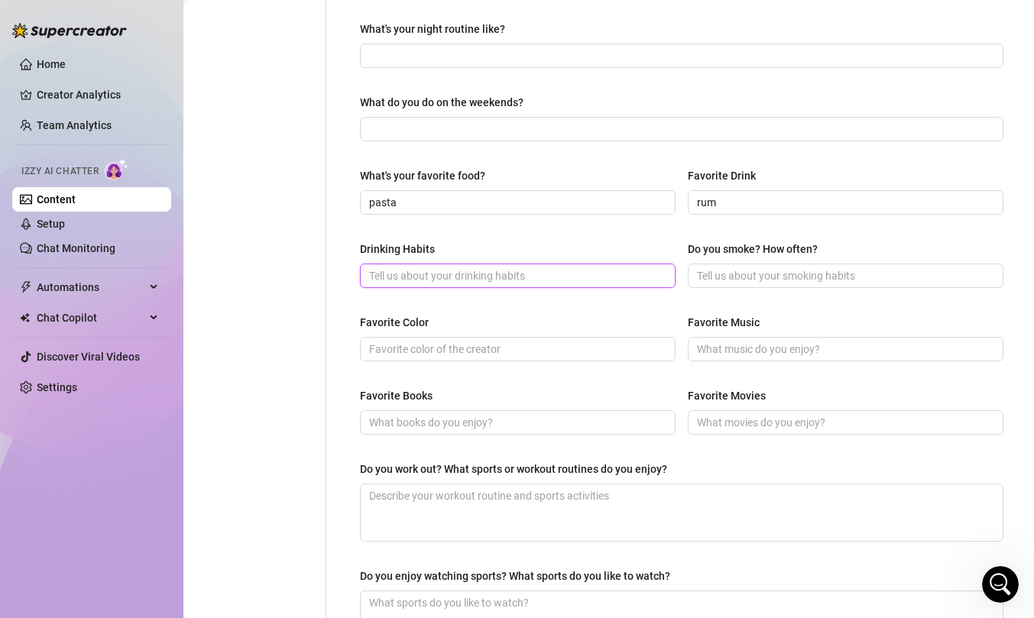
click at [599, 279] on input "Drinking Habits" at bounding box center [516, 275] width 294 height 17
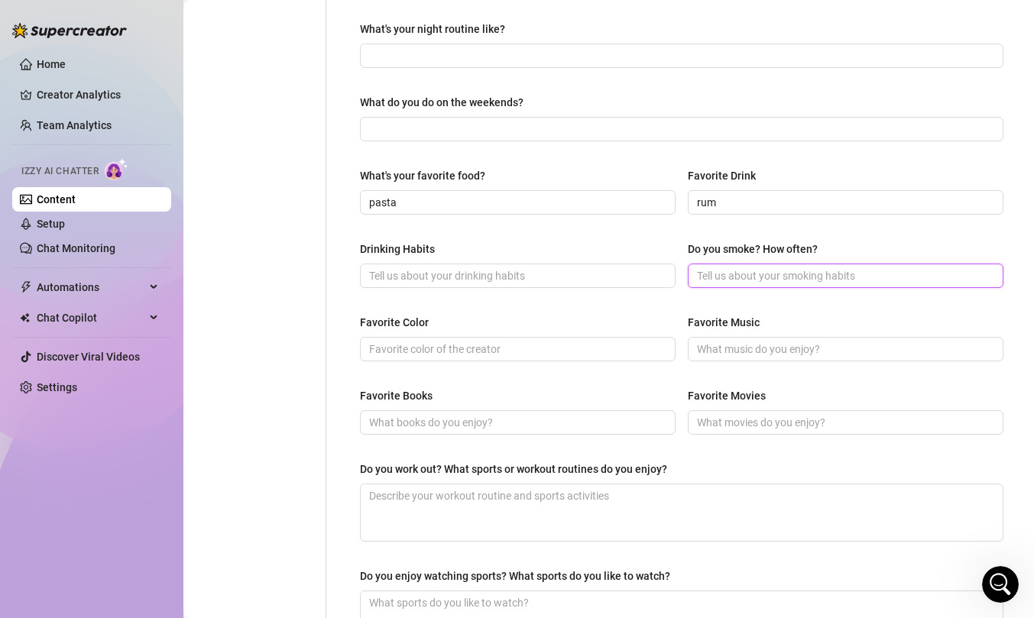
click at [719, 267] on input "Do you smoke? How often?" at bounding box center [844, 275] width 294 height 17
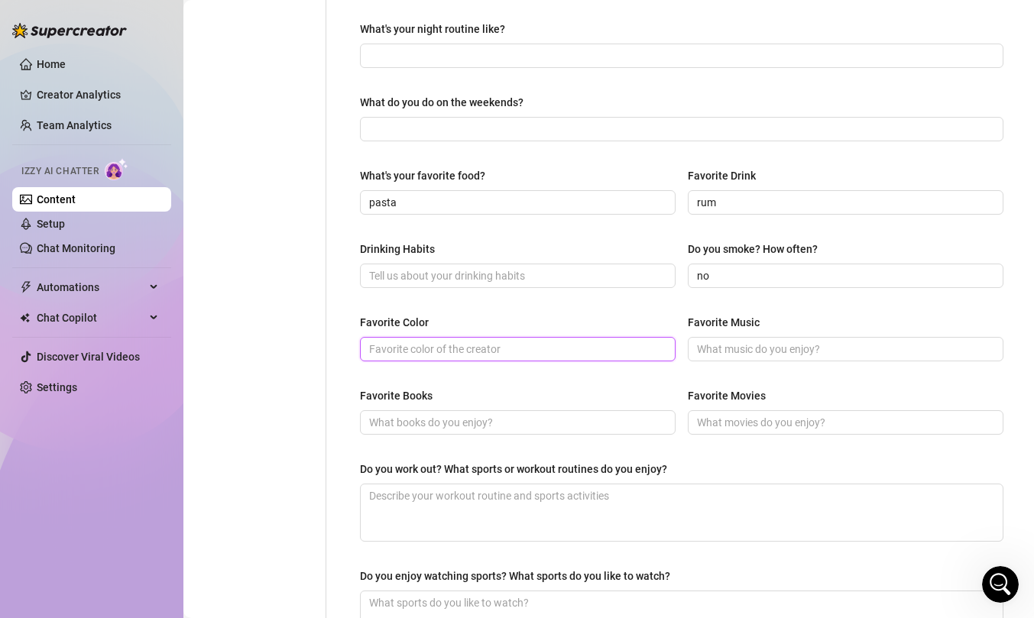
click at [607, 348] on input "Favorite Color" at bounding box center [516, 349] width 294 height 17
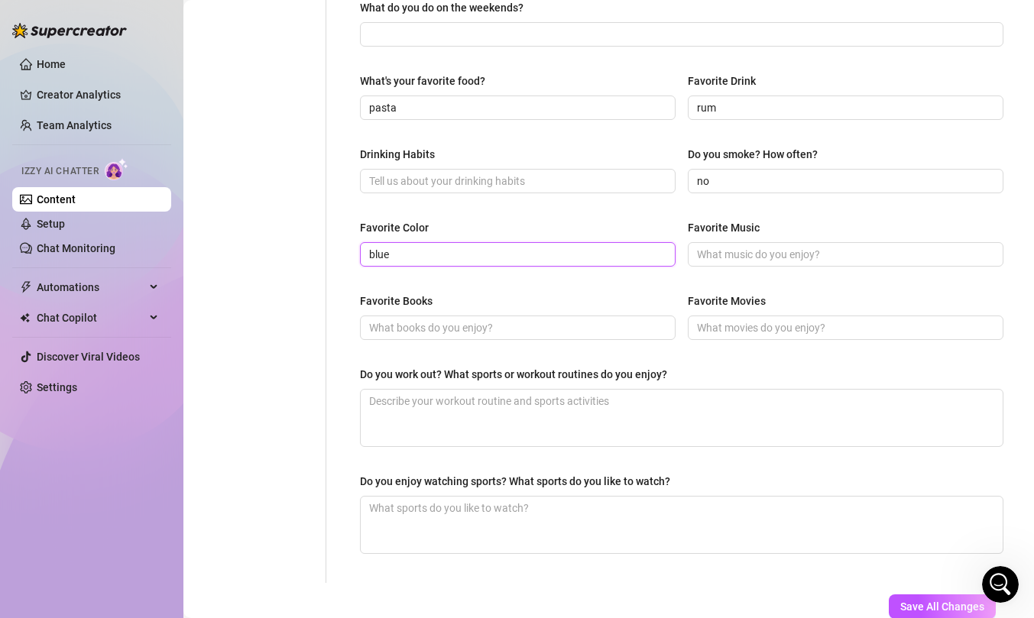
scroll to position [689, 0]
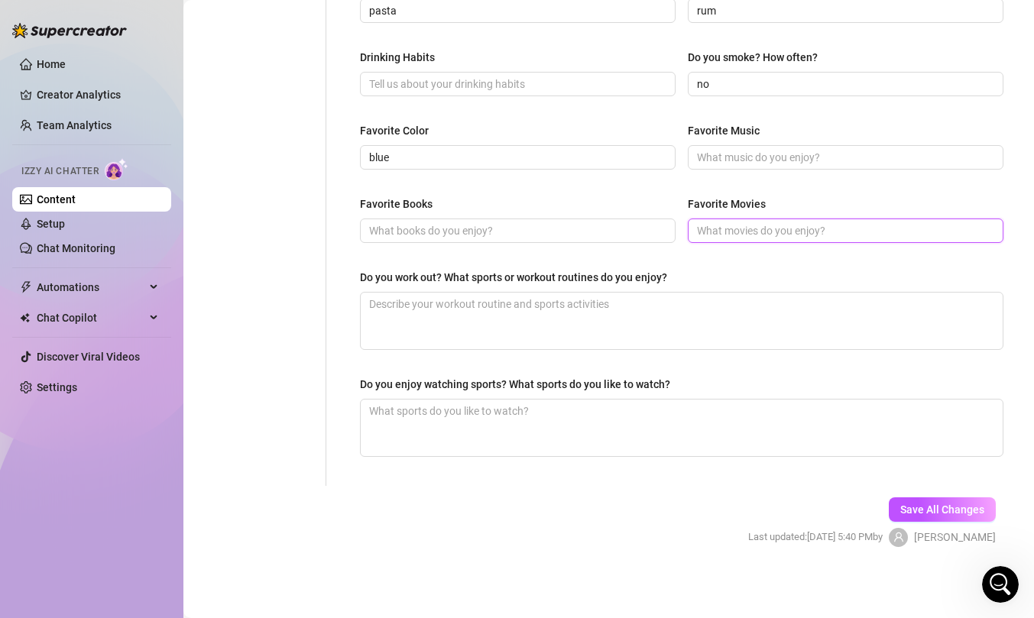
click at [771, 228] on input "Favorite Movies" at bounding box center [844, 230] width 294 height 17
click at [899, 520] on button "Save All Changes" at bounding box center [942, 509] width 107 height 24
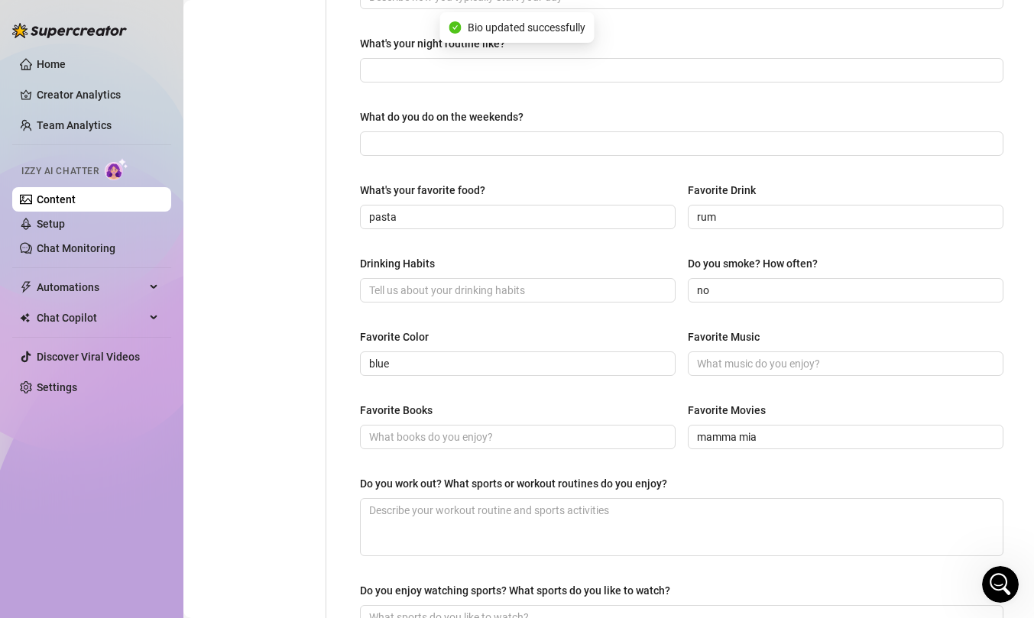
scroll to position [0, 0]
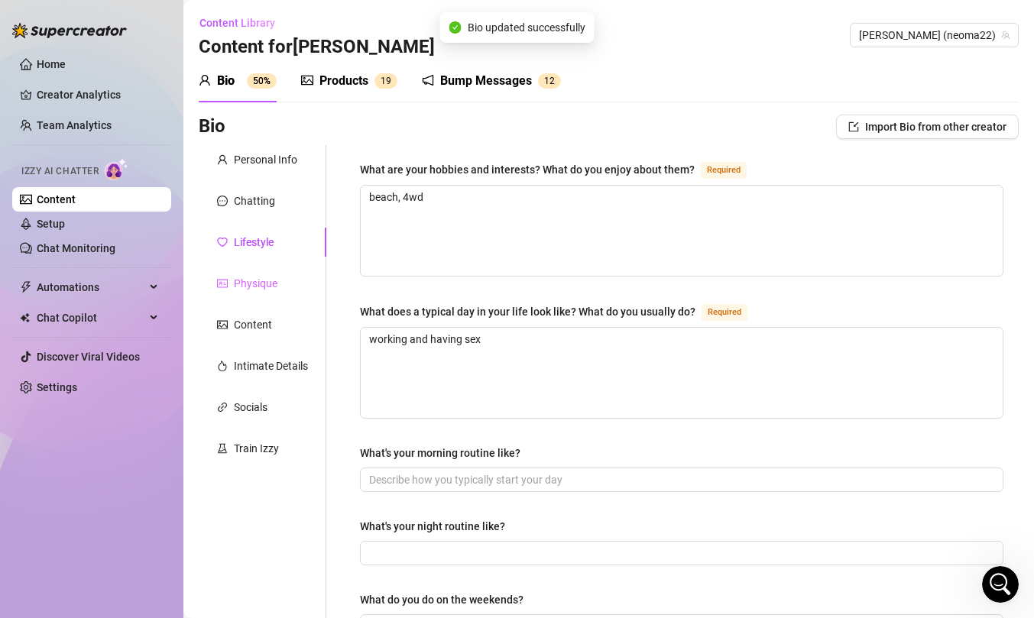
click at [255, 272] on div "Physique" at bounding box center [263, 283] width 128 height 29
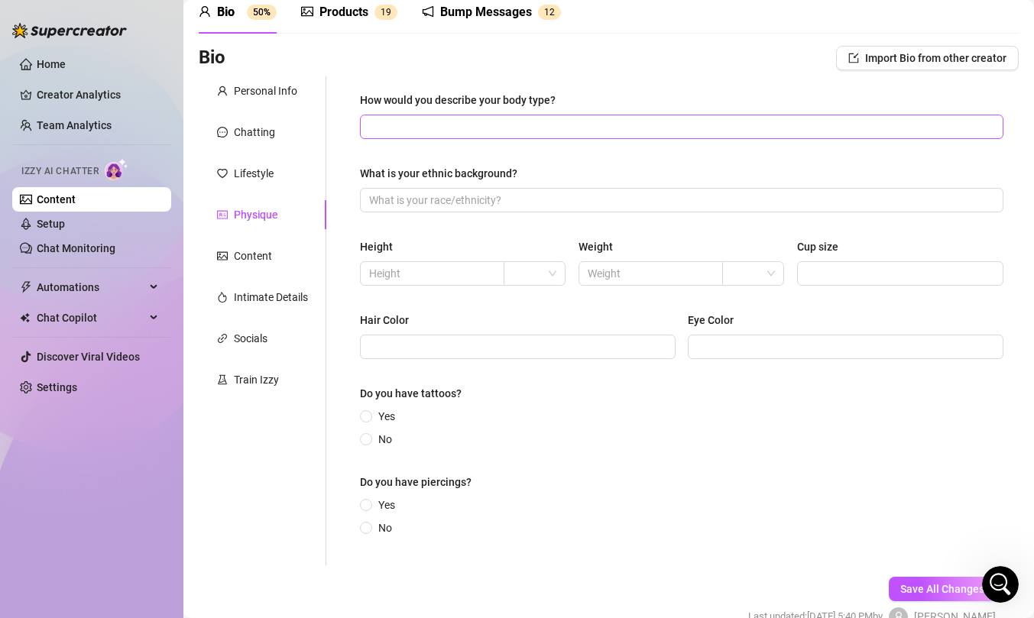
scroll to position [74, 0]
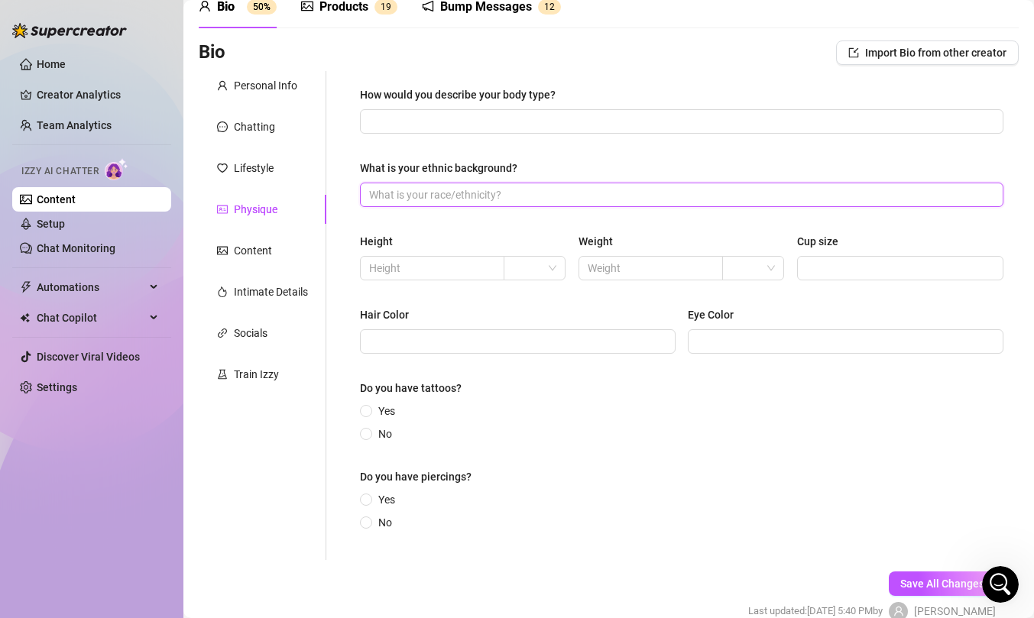
click at [510, 193] on input "What is your ethnic background?" at bounding box center [680, 194] width 622 height 17
click at [451, 262] on input "text" at bounding box center [430, 268] width 123 height 17
click at [546, 270] on span at bounding box center [535, 268] width 44 height 23
click at [629, 266] on input "text" at bounding box center [649, 268] width 123 height 17
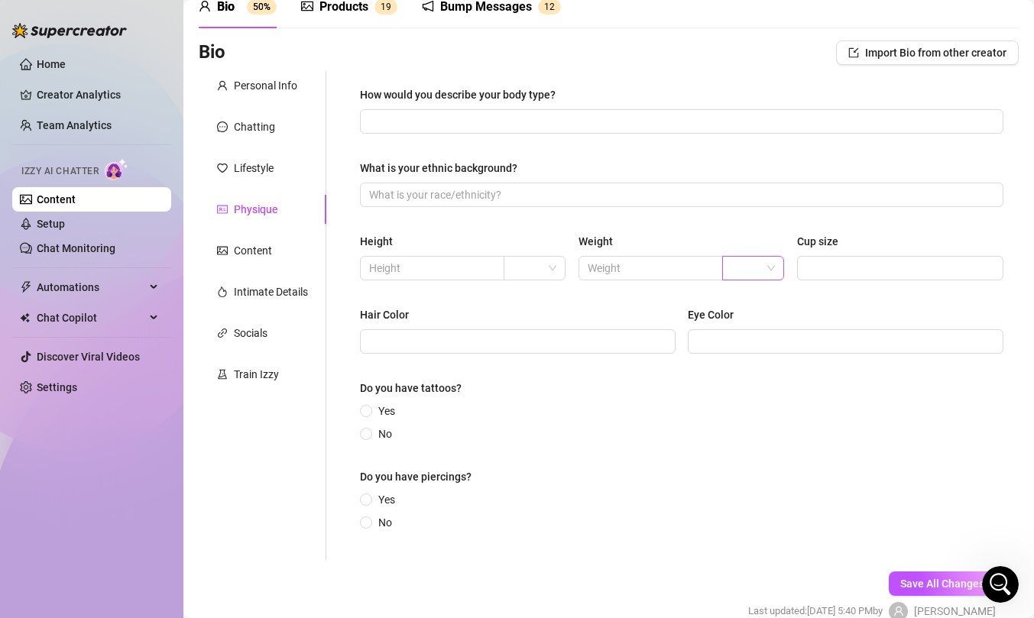
click at [755, 261] on input "search" at bounding box center [746, 268] width 30 height 23
click at [814, 263] on input "Cup size" at bounding box center [898, 268] width 185 height 17
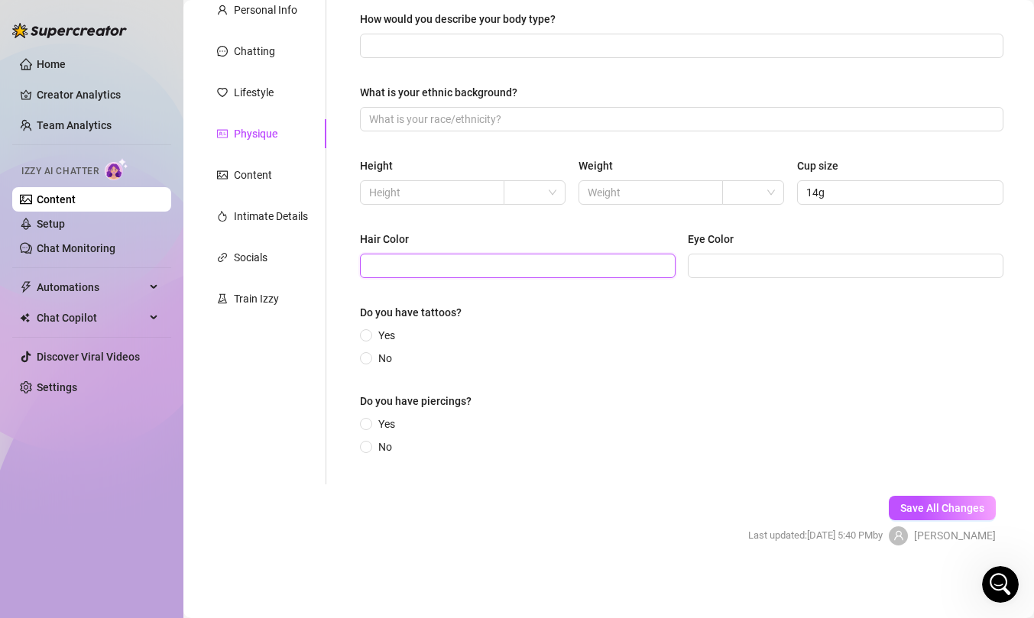
click at [513, 271] on input "Hair Color" at bounding box center [516, 265] width 294 height 17
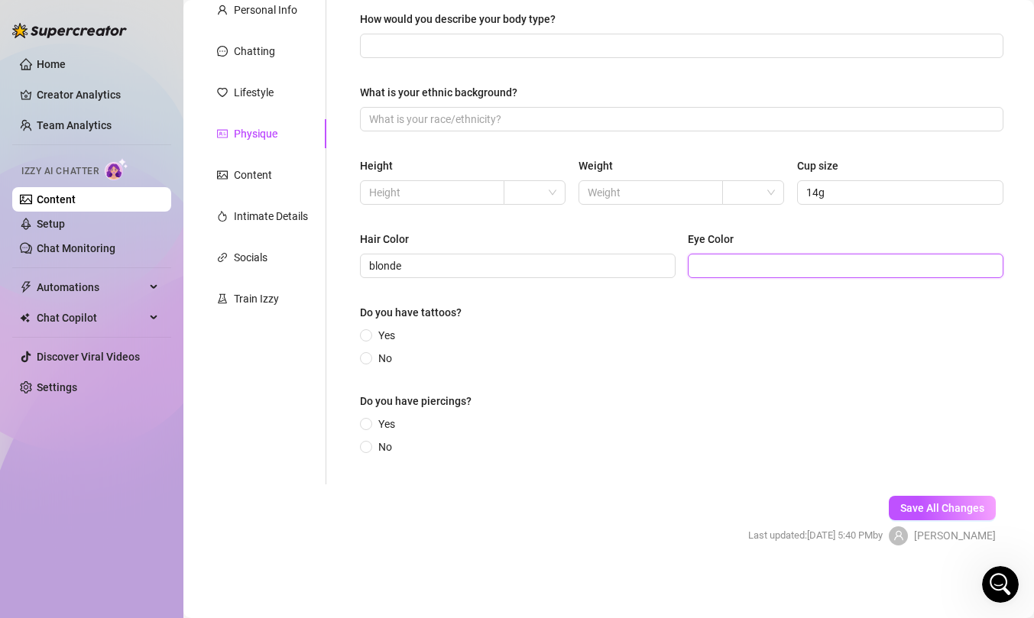
click at [702, 274] on input "Eye Color" at bounding box center [844, 265] width 294 height 17
click at [360, 361] on label "No" at bounding box center [379, 358] width 38 height 17
click at [364, 361] on input "No" at bounding box center [367, 360] width 6 height 10
click at [380, 429] on span "Yes" at bounding box center [386, 424] width 29 height 17
click at [370, 429] on input "Yes" at bounding box center [367, 425] width 6 height 10
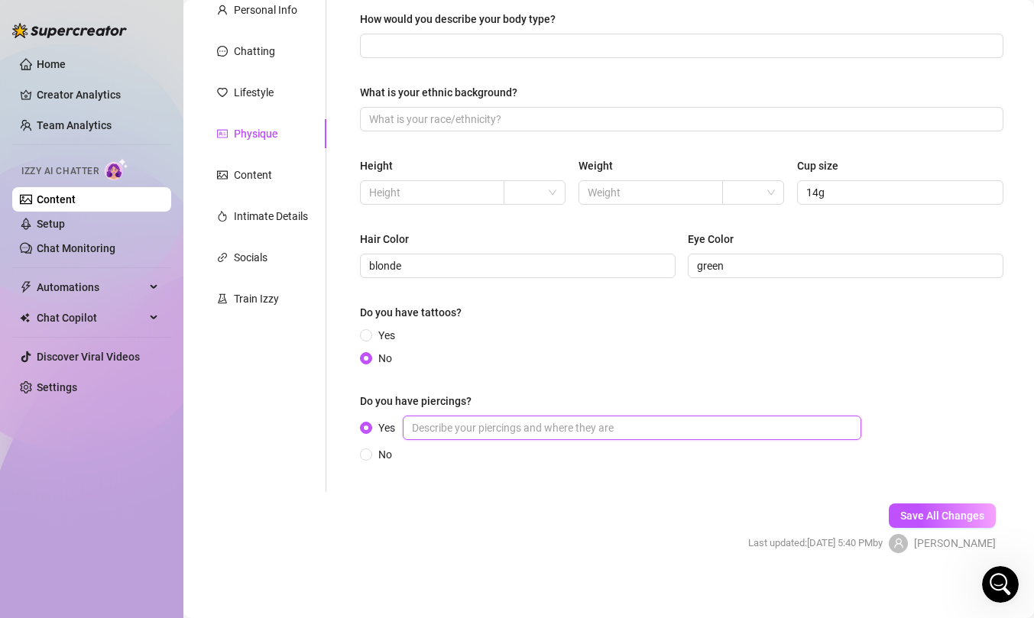
click at [697, 425] on input "Yes" at bounding box center [632, 428] width 458 height 24
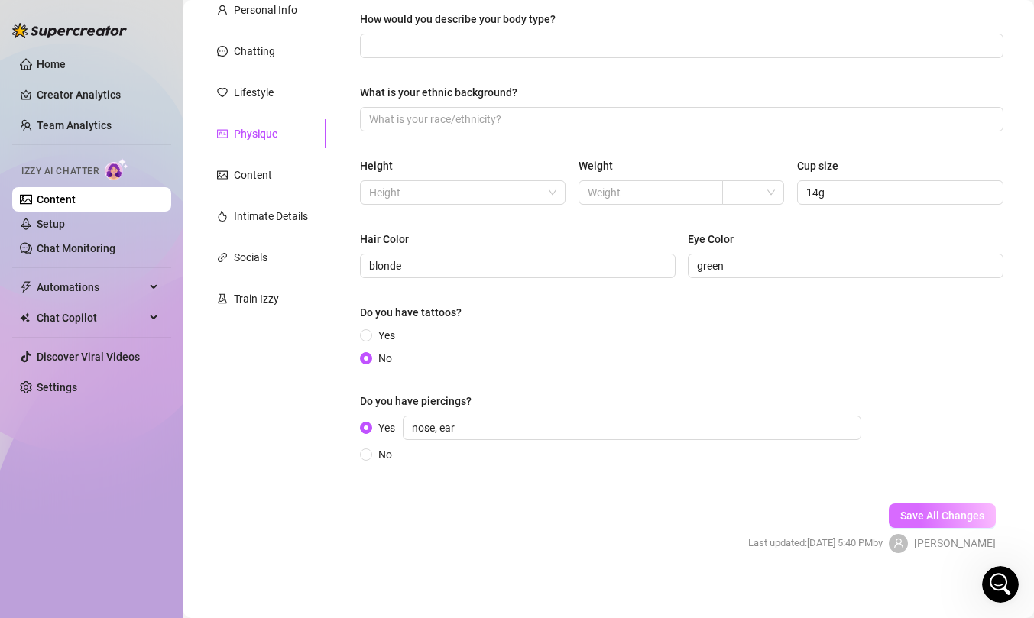
click at [947, 523] on button "Save All Changes" at bounding box center [942, 515] width 107 height 24
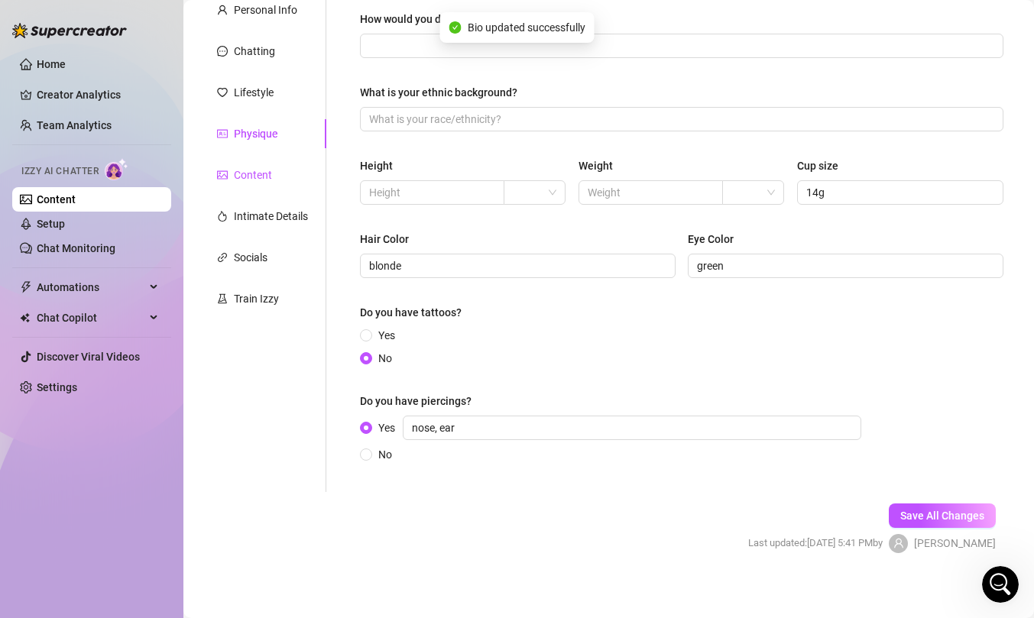
click at [255, 173] on div "Content" at bounding box center [253, 175] width 38 height 17
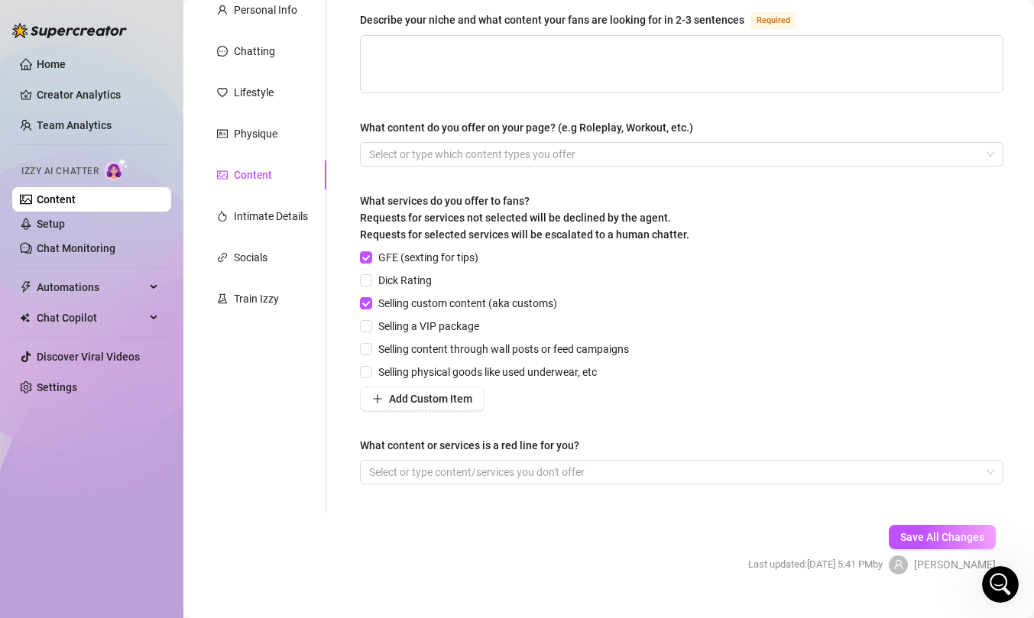
scroll to position [0, 0]
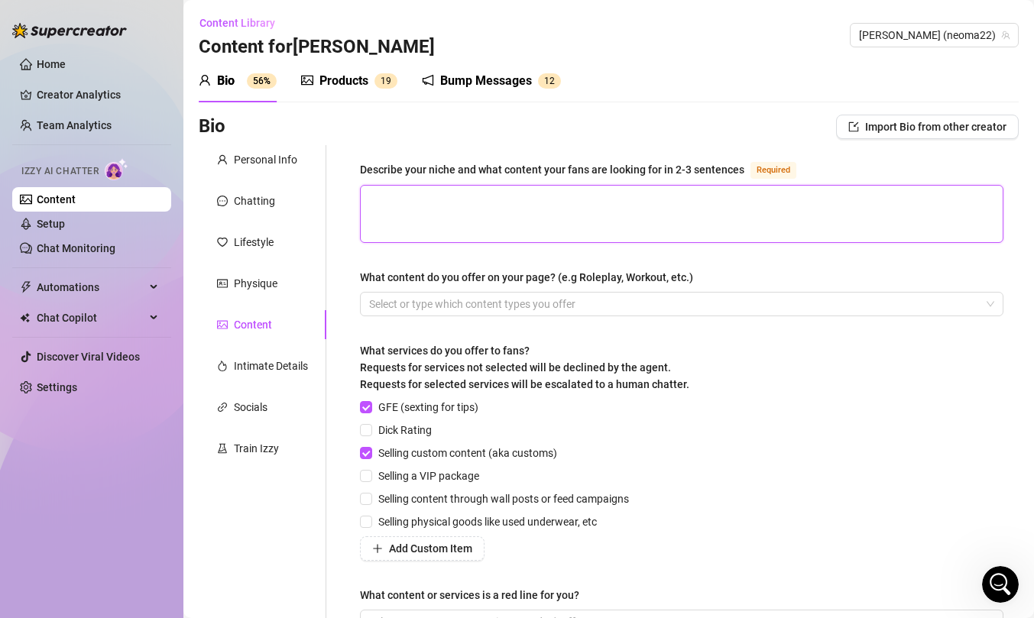
click at [543, 219] on textarea "Describe your niche and what content your fans are looking for in 2-3 sentences…" at bounding box center [682, 214] width 642 height 57
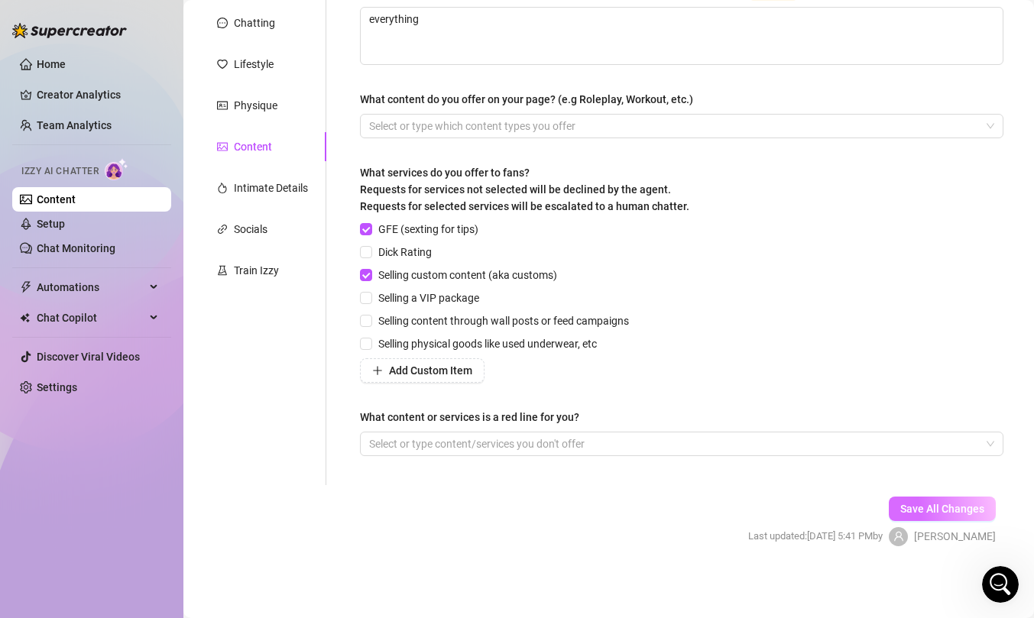
click at [917, 503] on span "Save All Changes" at bounding box center [942, 509] width 84 height 12
click at [242, 186] on div "Intimate Details" at bounding box center [271, 188] width 74 height 17
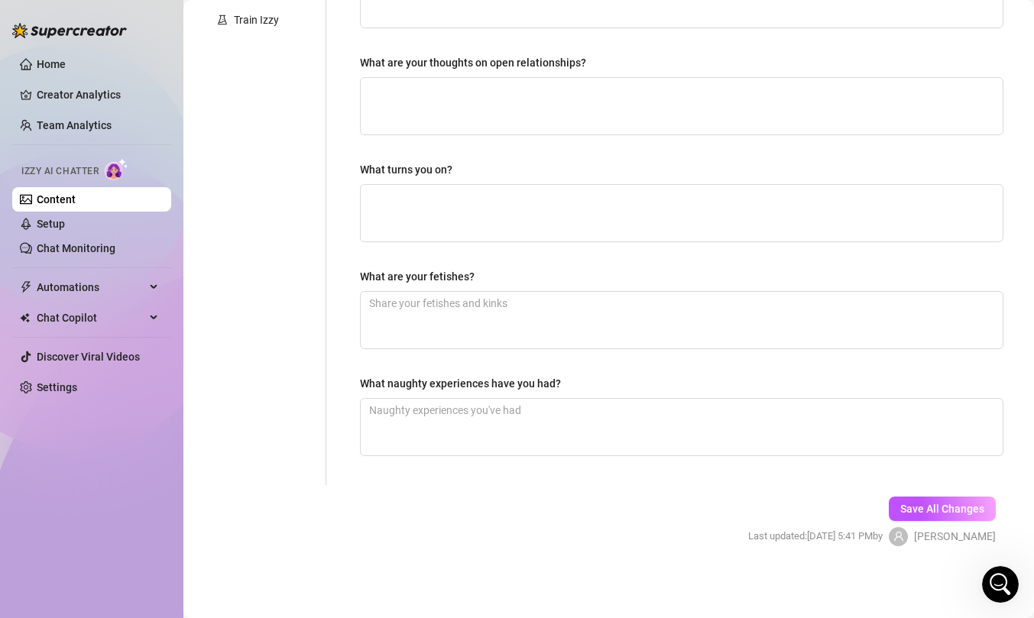
scroll to position [0, 0]
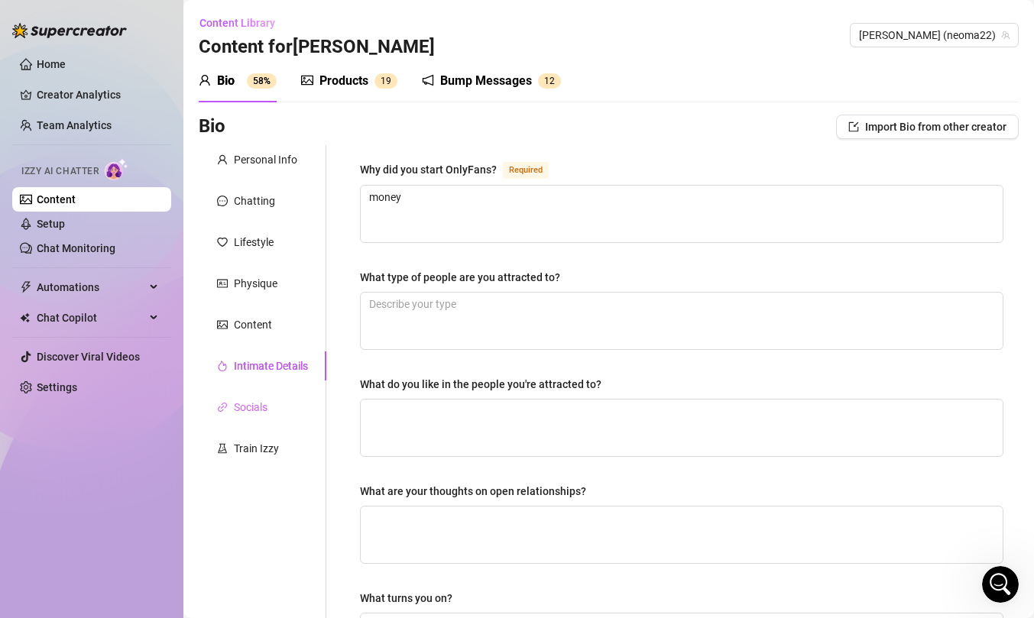
click at [274, 403] on div "Socials" at bounding box center [263, 407] width 128 height 29
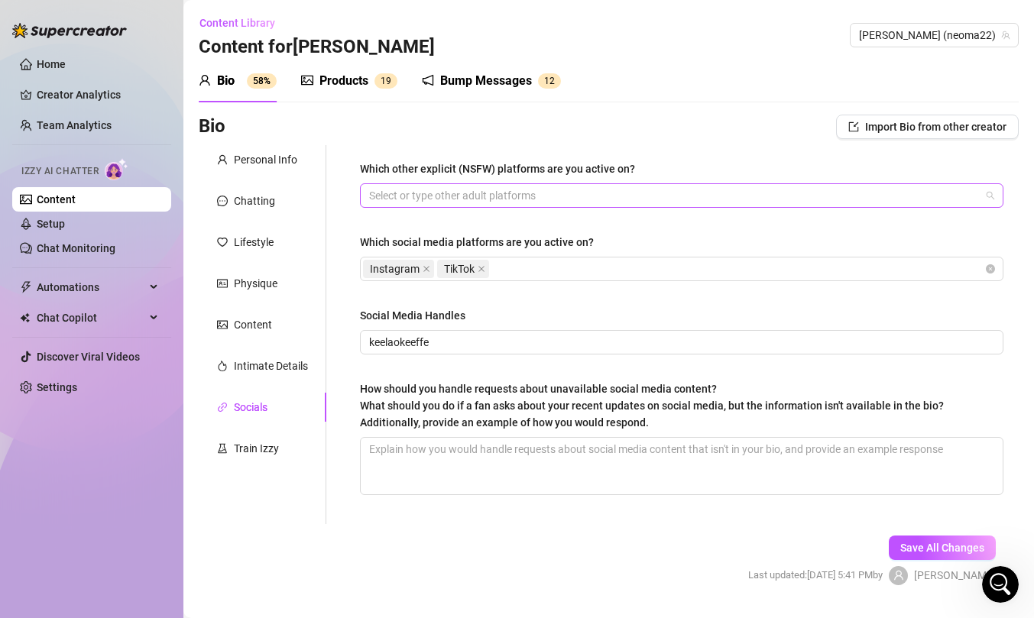
click at [494, 186] on div at bounding box center [673, 195] width 621 height 21
click at [419, 550] on form "Personal Info Chatting Lifestyle Physique Content Intimate Details Socials Trai…" at bounding box center [609, 378] width 820 height 467
click at [437, 444] on textarea "How should you handle requests about unavailable social media content? What sho…" at bounding box center [682, 466] width 642 height 57
click at [273, 443] on div "Train Izzy" at bounding box center [256, 448] width 45 height 17
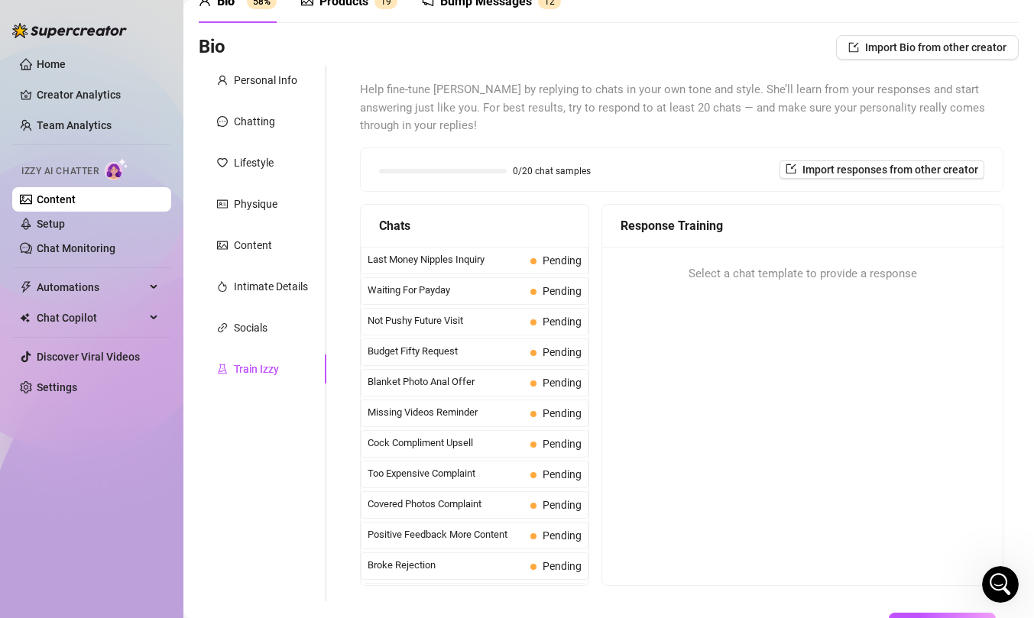
scroll to position [95, 0]
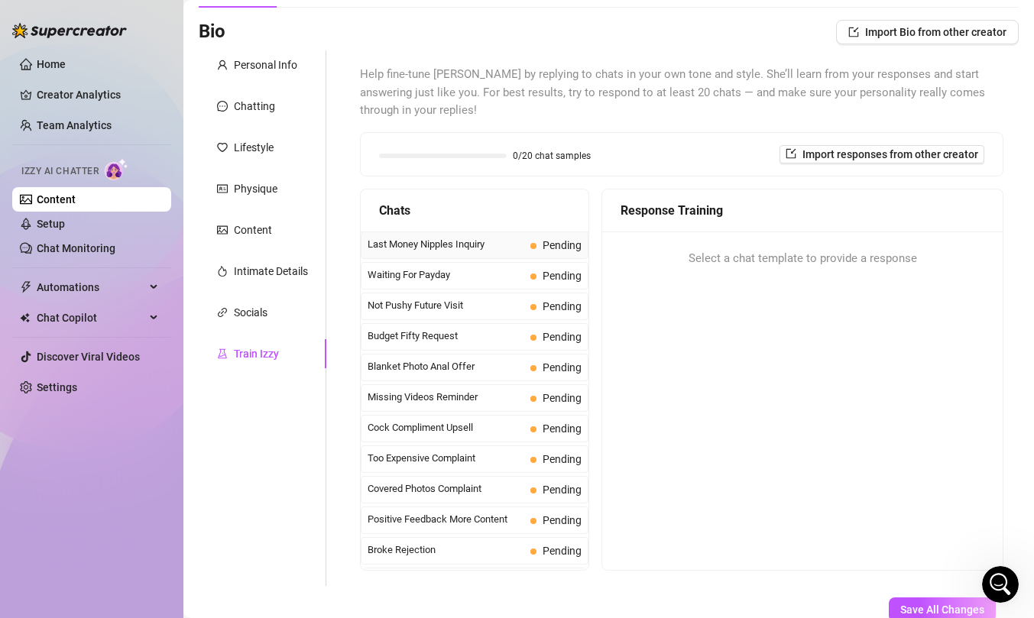
click at [510, 244] on span "Last Money Nipples Inquiry" at bounding box center [445, 244] width 157 height 15
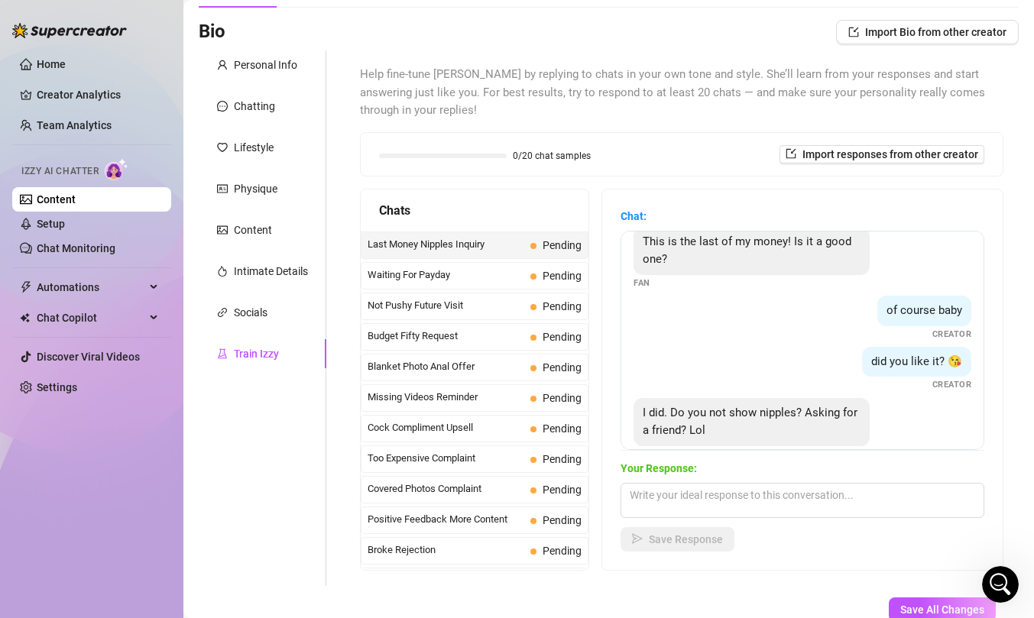
scroll to position [47, 0]
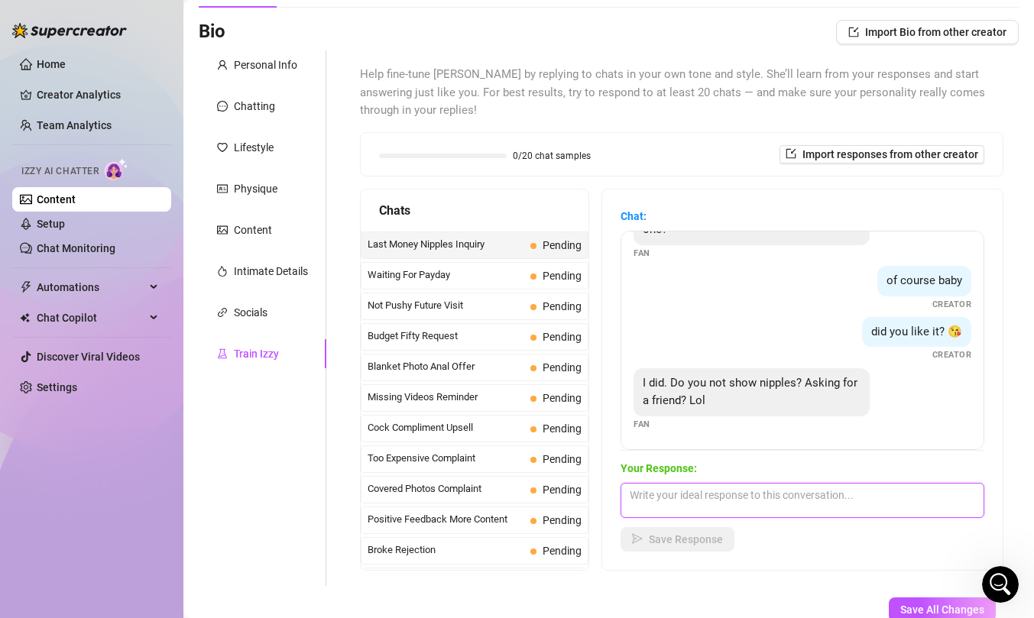
click at [688, 496] on textarea at bounding box center [802, 500] width 364 height 35
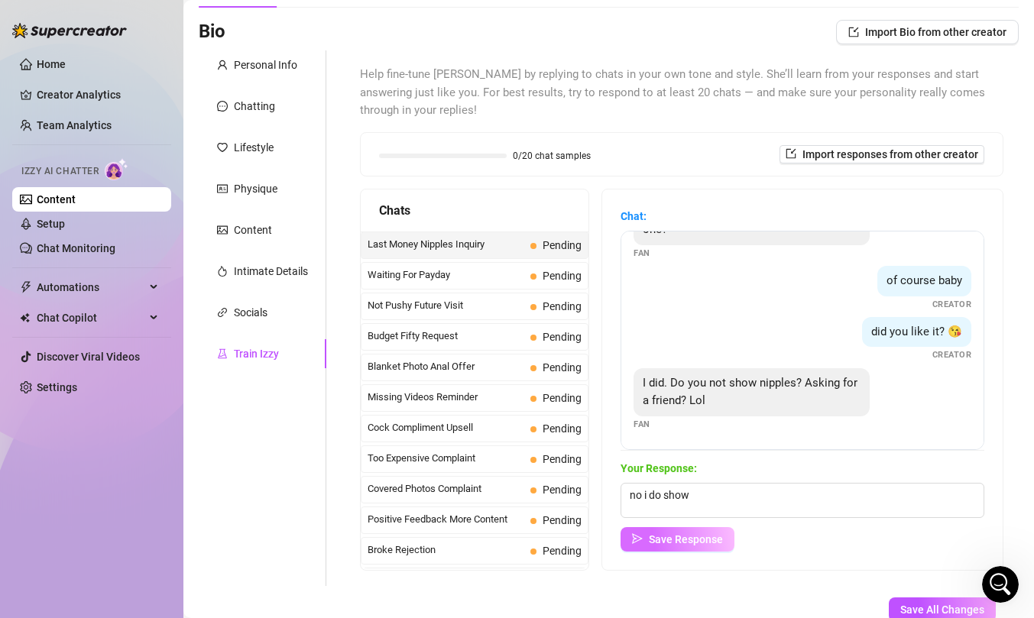
click at [679, 539] on span "Save Response" at bounding box center [686, 539] width 74 height 12
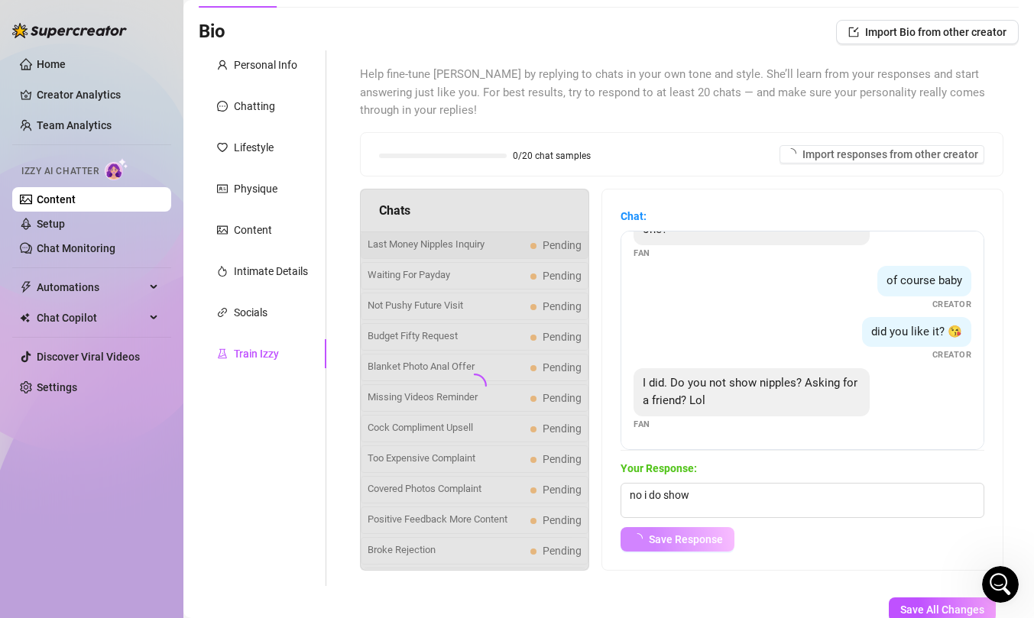
scroll to position [28, 0]
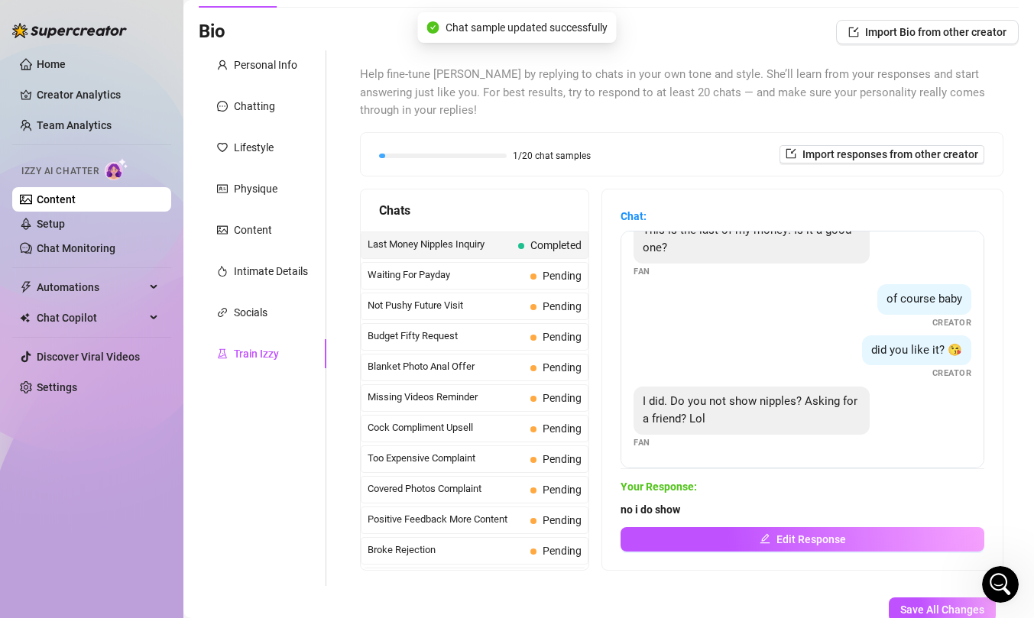
click at [448, 267] on span "Waiting For Payday" at bounding box center [445, 274] width 157 height 15
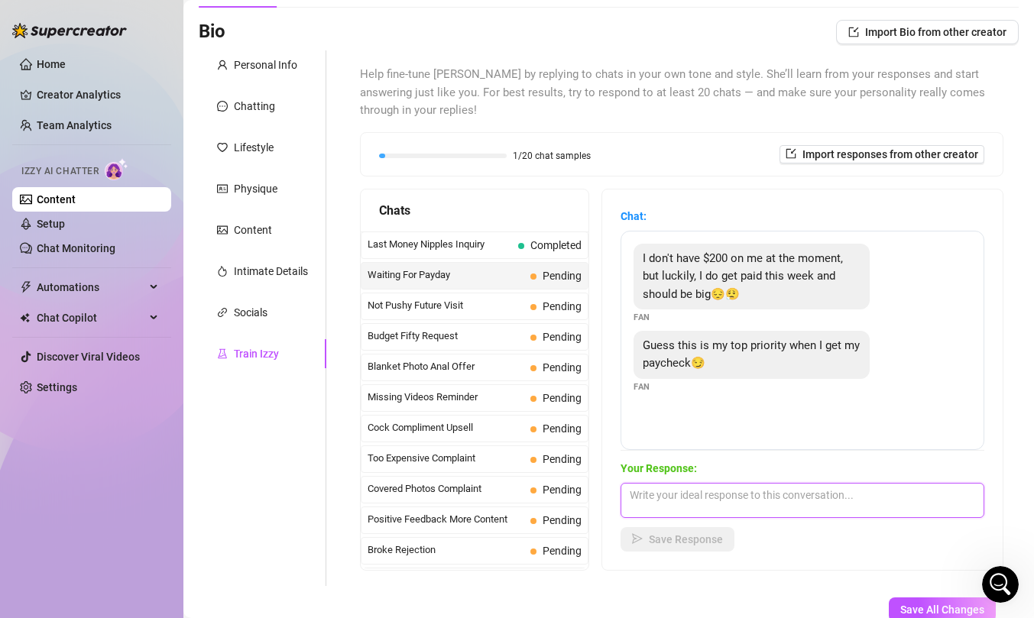
click at [658, 500] on textarea at bounding box center [802, 500] width 364 height 35
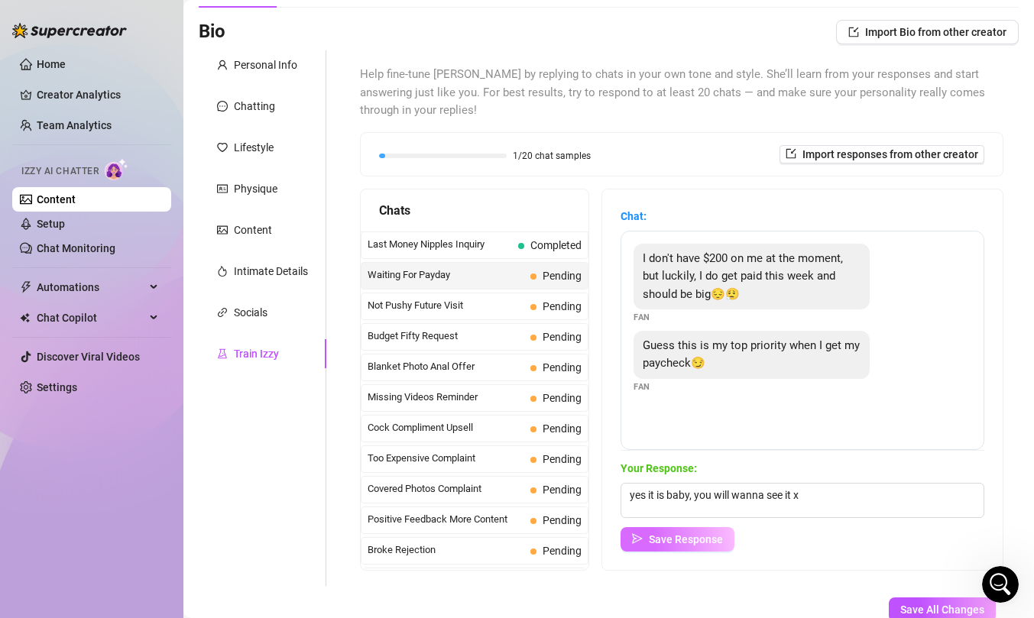
click at [695, 541] on span "Save Response" at bounding box center [686, 539] width 74 height 12
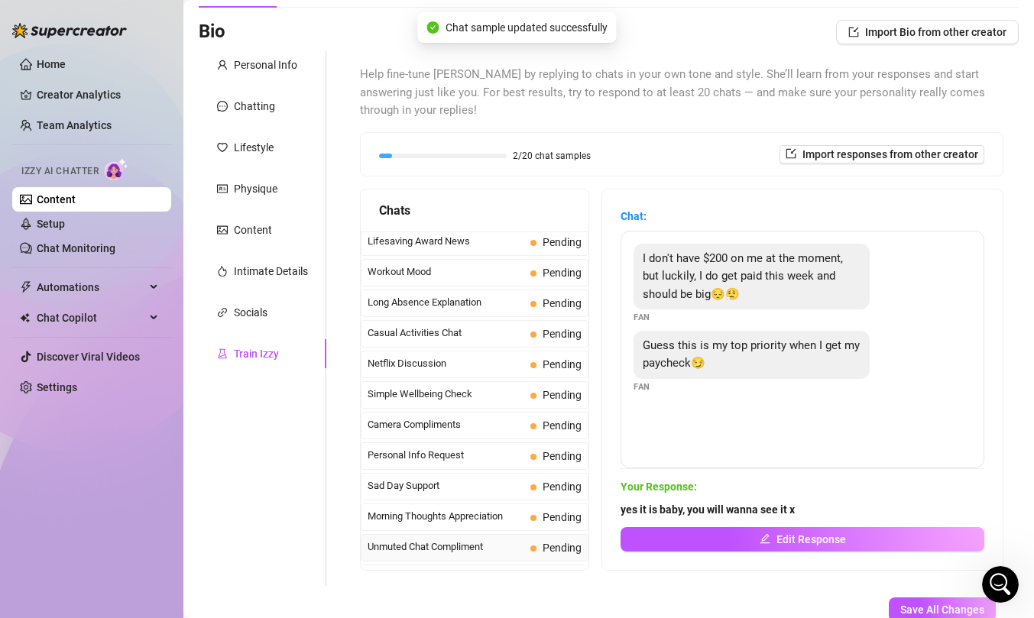
scroll to position [1371, 0]
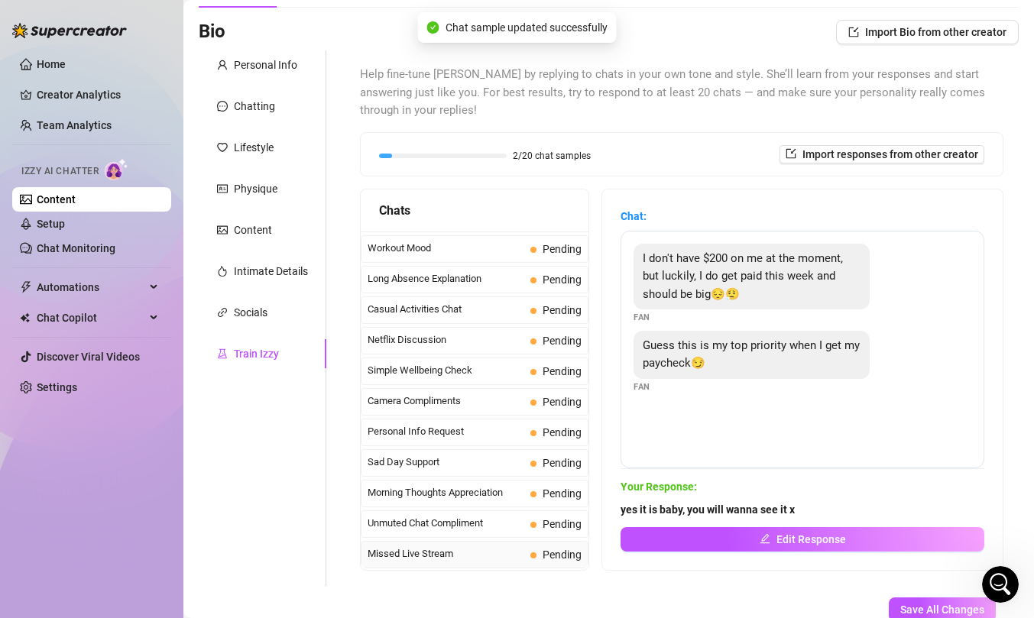
click at [455, 558] on span "Missed Live Stream" at bounding box center [445, 553] width 157 height 15
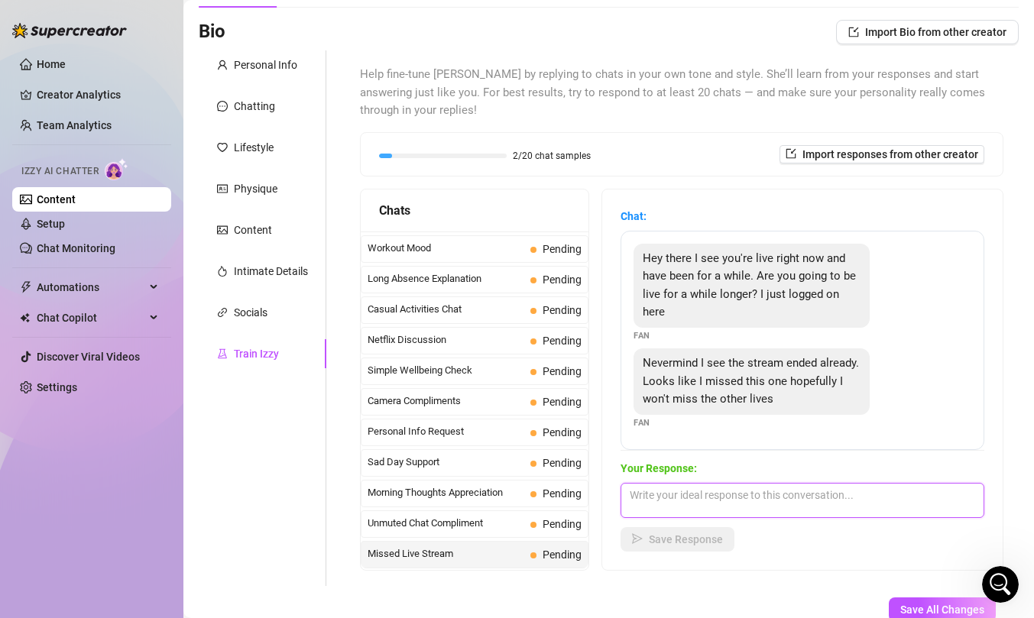
click at [740, 489] on textarea at bounding box center [802, 500] width 364 height 35
click at [740, 484] on textarea at bounding box center [802, 500] width 364 height 35
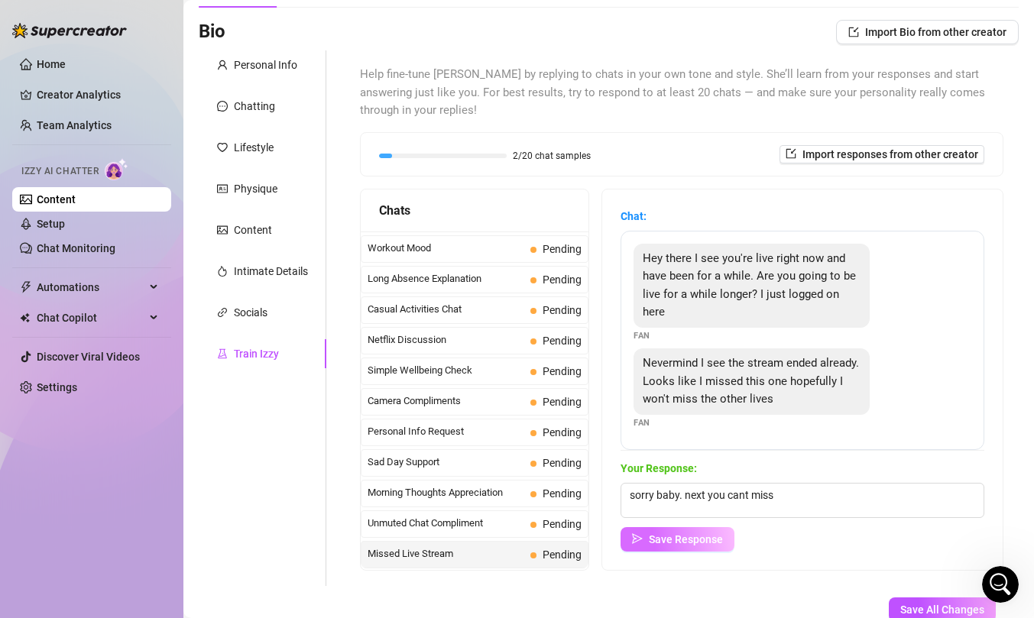
click at [672, 547] on button "Save Response" at bounding box center [677, 539] width 114 height 24
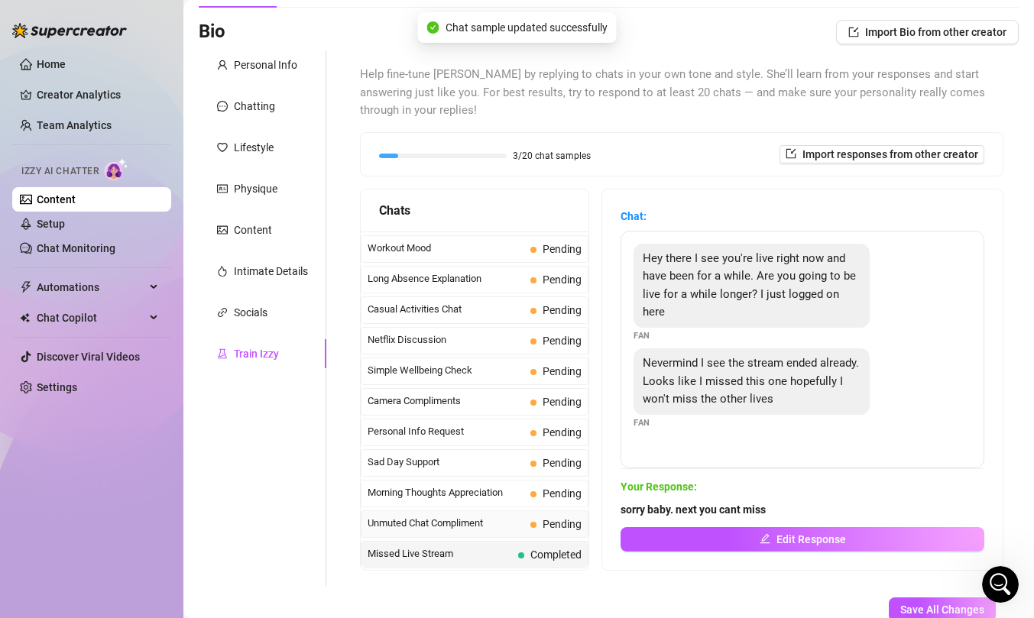
click at [488, 526] on span "Unmuted Chat Compliment" at bounding box center [445, 523] width 157 height 15
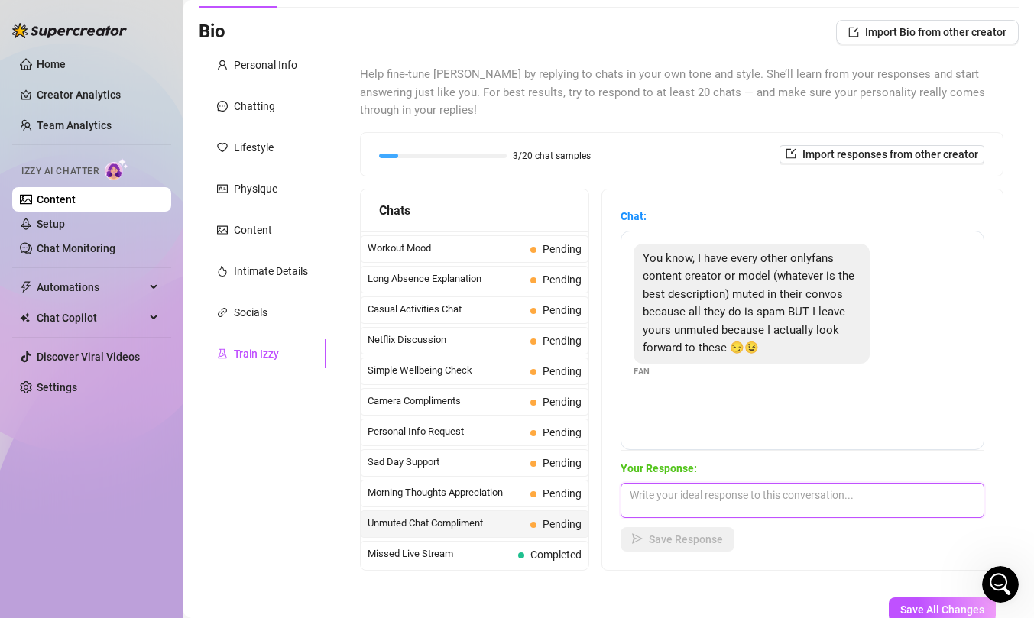
click at [673, 507] on textarea at bounding box center [802, 500] width 364 height 35
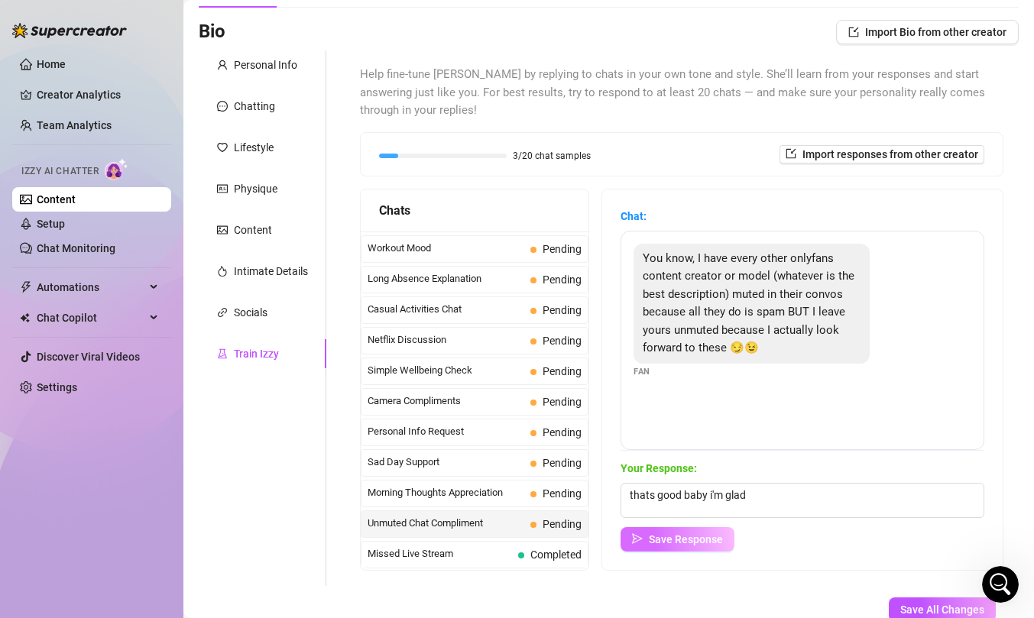
click at [660, 531] on button "Save Response" at bounding box center [677, 539] width 114 height 24
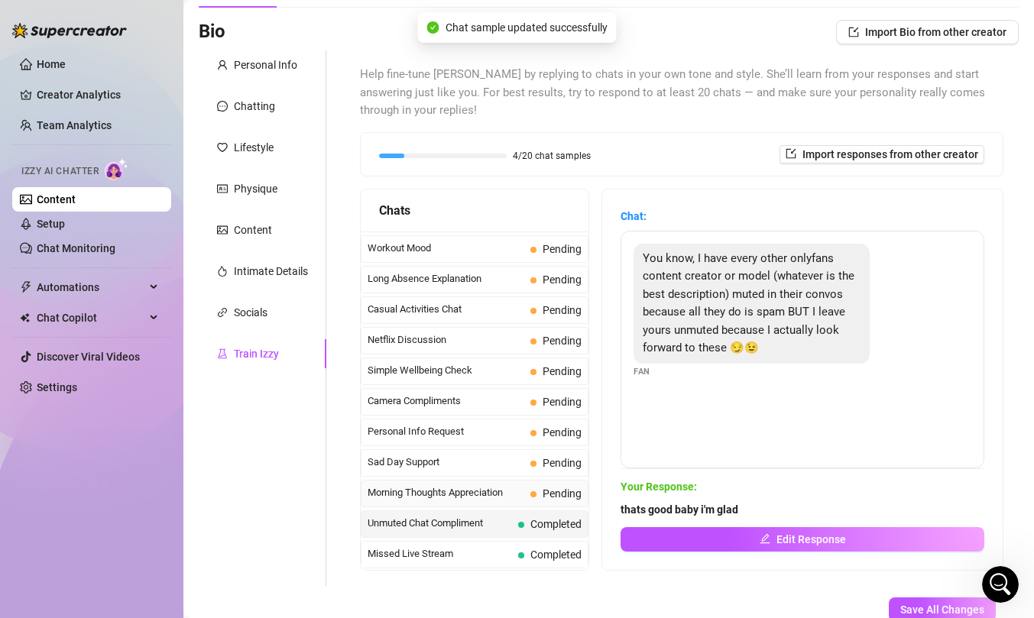
click at [518, 497] on span "Morning Thoughts Appreciation" at bounding box center [445, 492] width 157 height 15
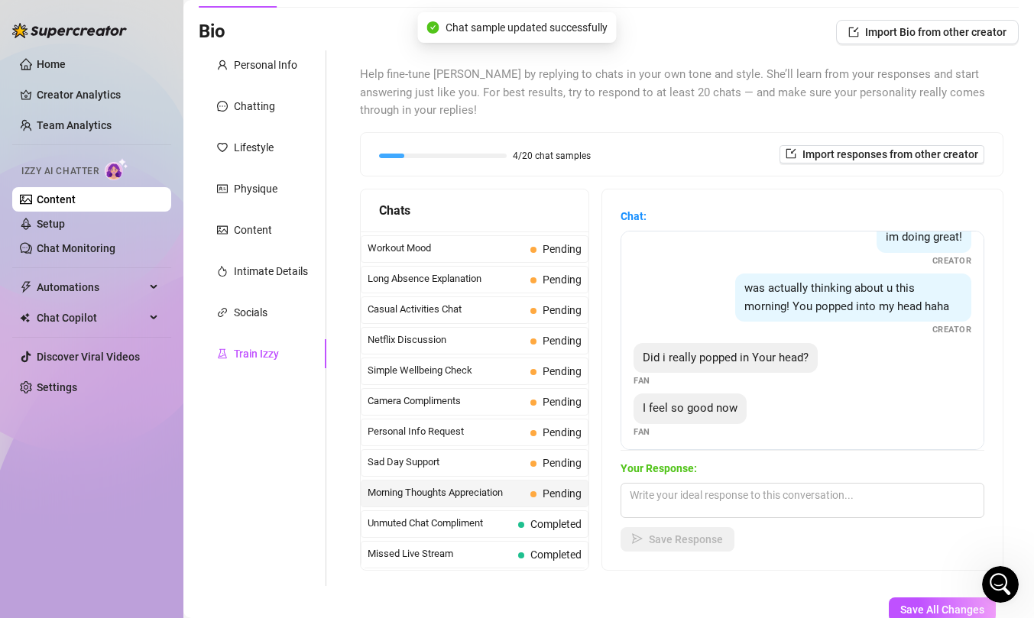
scroll to position [131, 0]
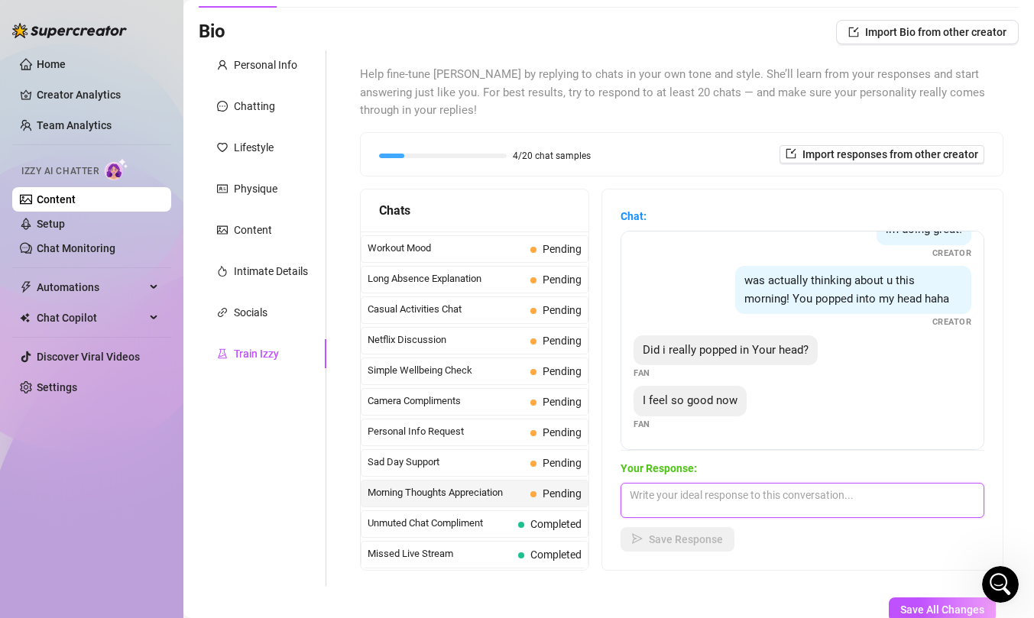
click at [688, 494] on textarea at bounding box center [802, 500] width 364 height 35
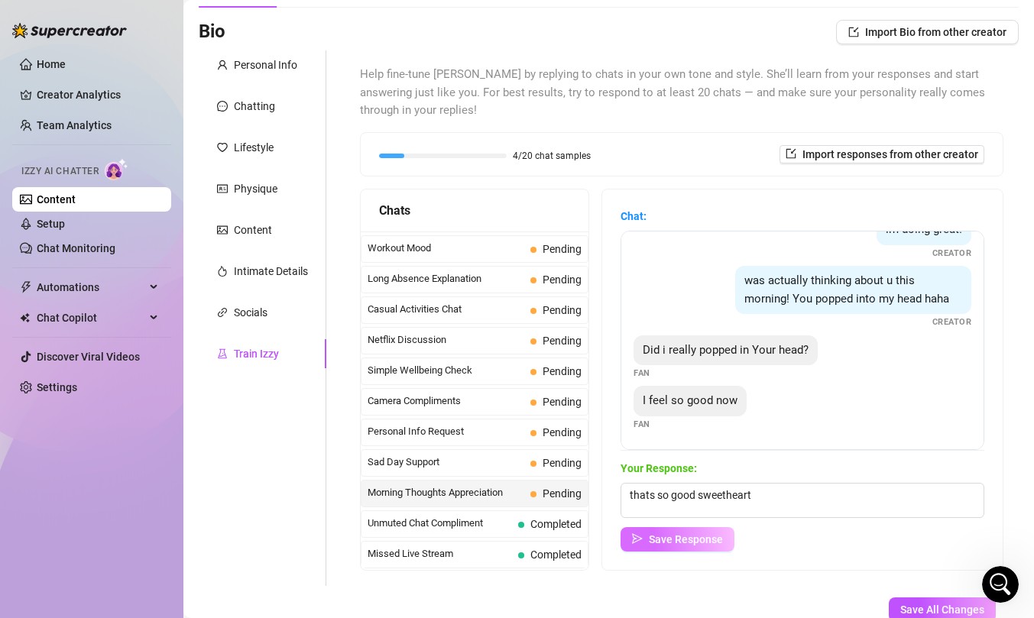
click at [699, 546] on button "Save Response" at bounding box center [677, 539] width 114 height 24
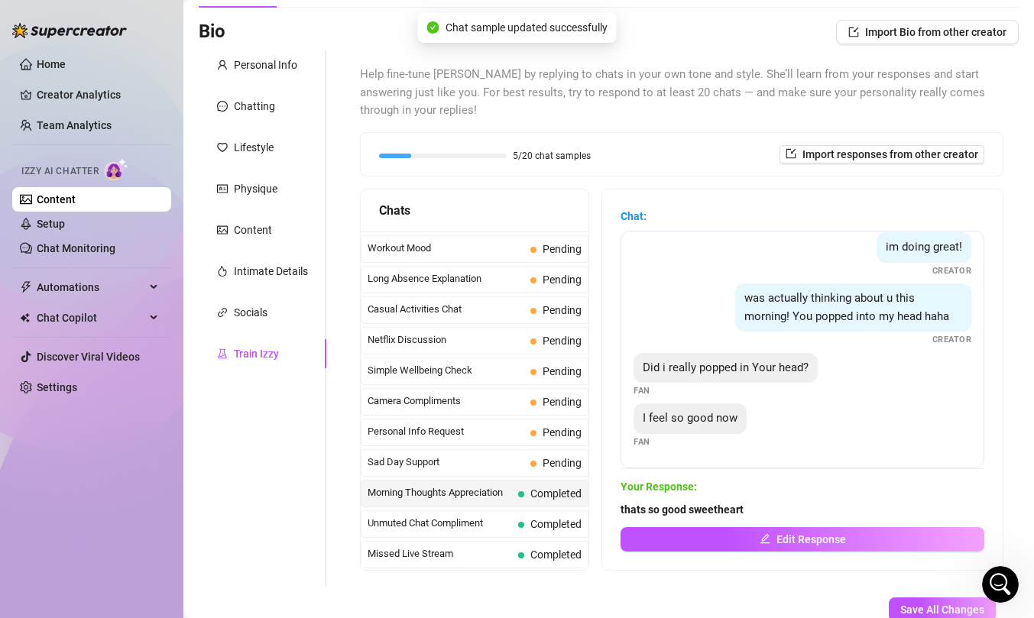
scroll to position [112, 0]
click at [478, 462] on span "Sad Day Support" at bounding box center [445, 462] width 157 height 15
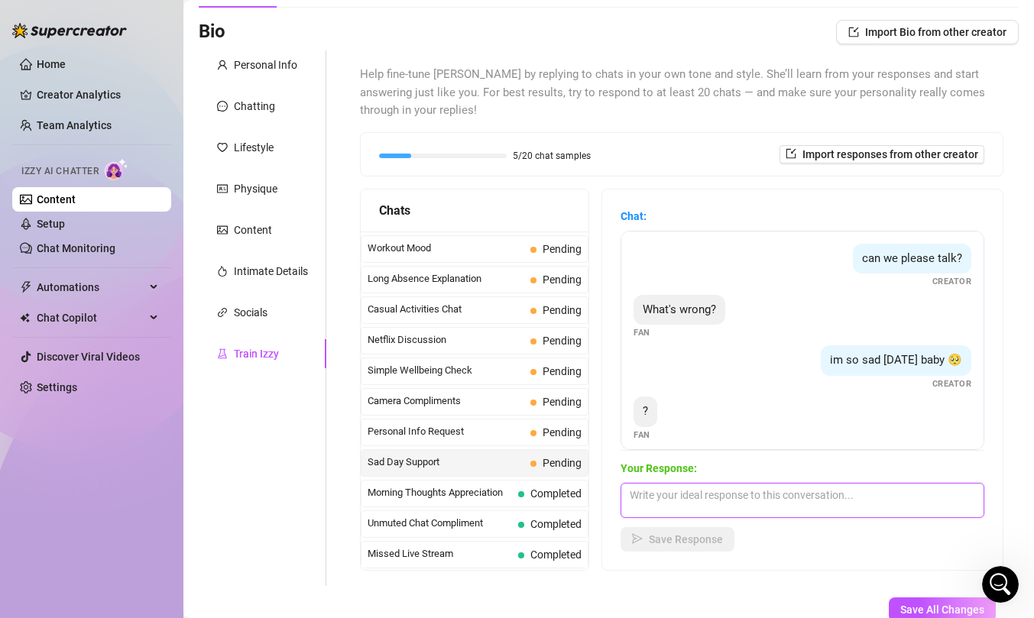
click at [731, 500] on textarea at bounding box center [802, 500] width 364 height 35
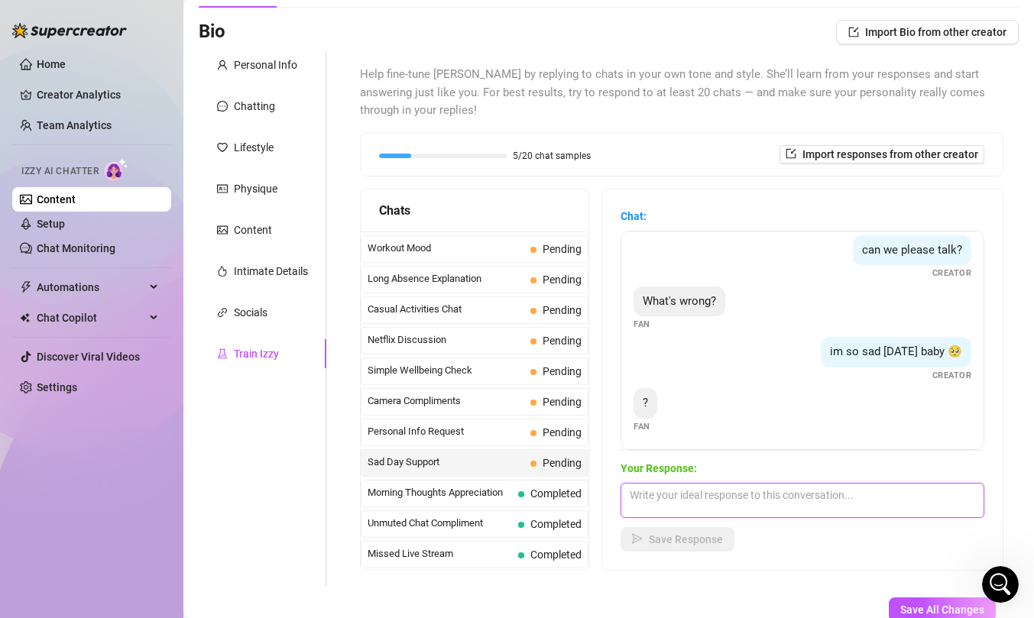
scroll to position [11, 0]
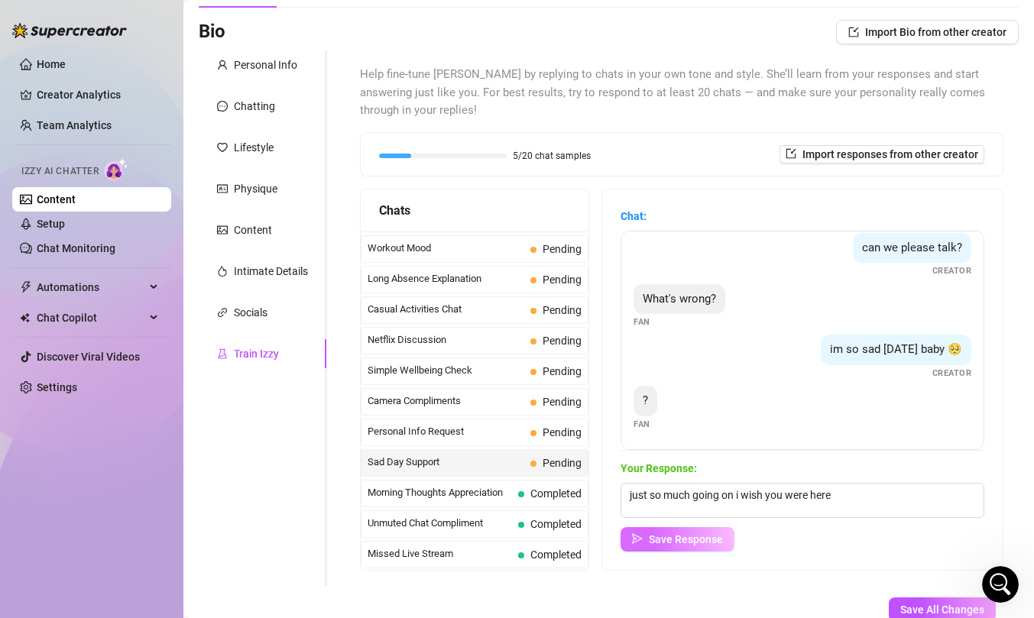
click at [655, 542] on span "Save Response" at bounding box center [686, 539] width 74 height 12
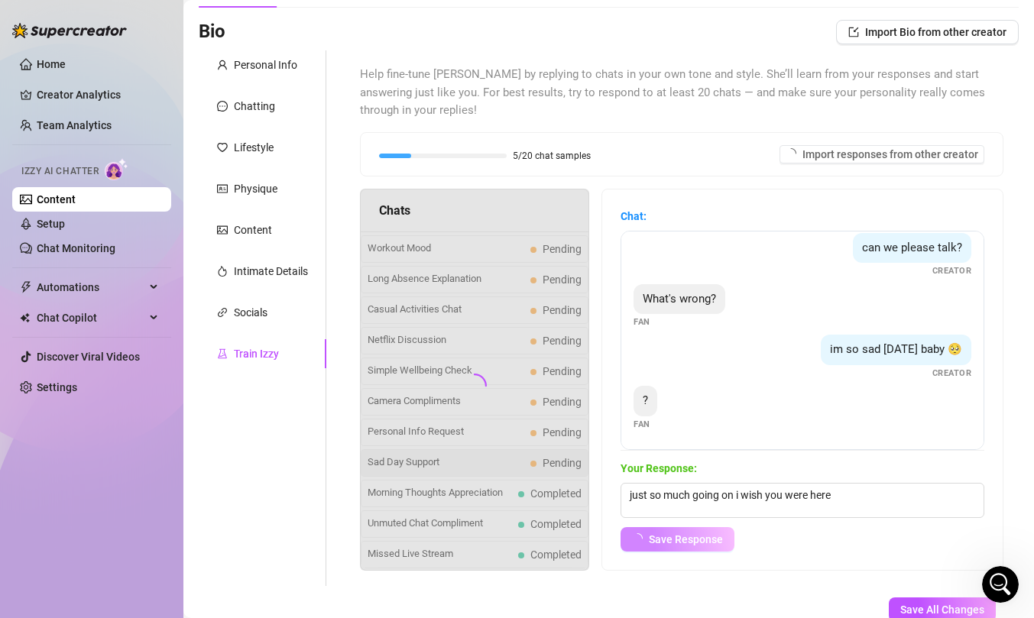
scroll to position [0, 0]
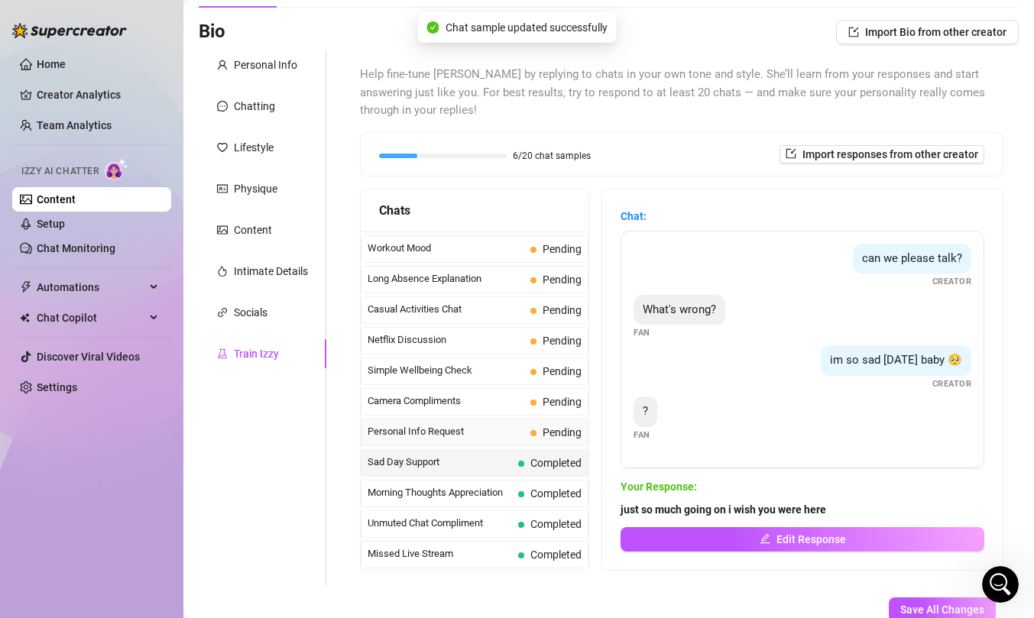
click at [536, 435] on span "Pending" at bounding box center [555, 432] width 51 height 17
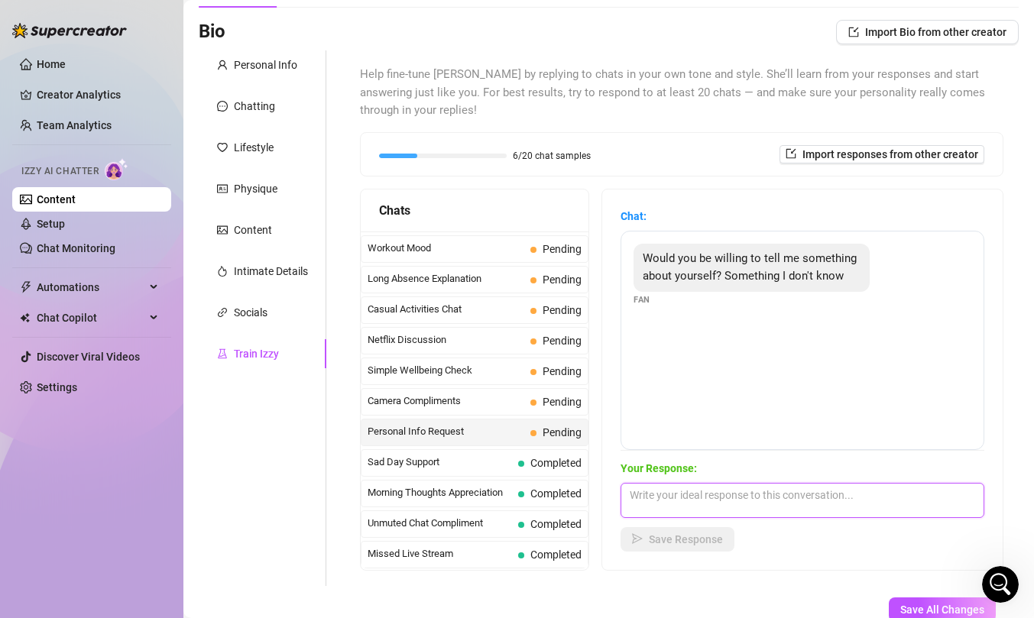
click at [719, 496] on textarea at bounding box center [802, 500] width 364 height 35
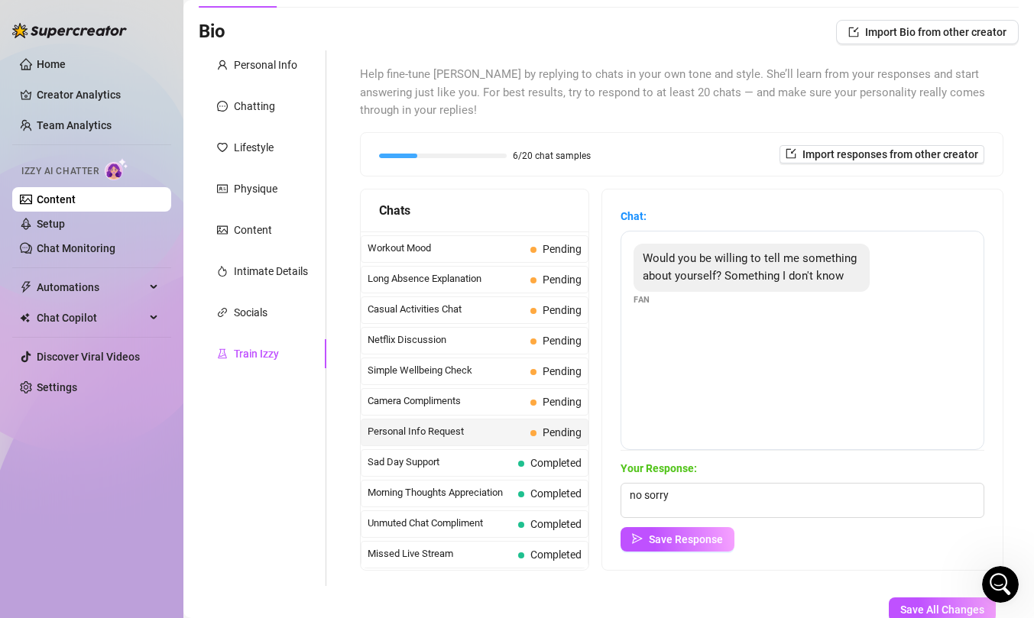
click at [694, 558] on div "Chat: Would you be willing to tell me something about yourself? Something I don…" at bounding box center [802, 379] width 400 height 380
click at [697, 536] on span "Save Response" at bounding box center [686, 539] width 74 height 12
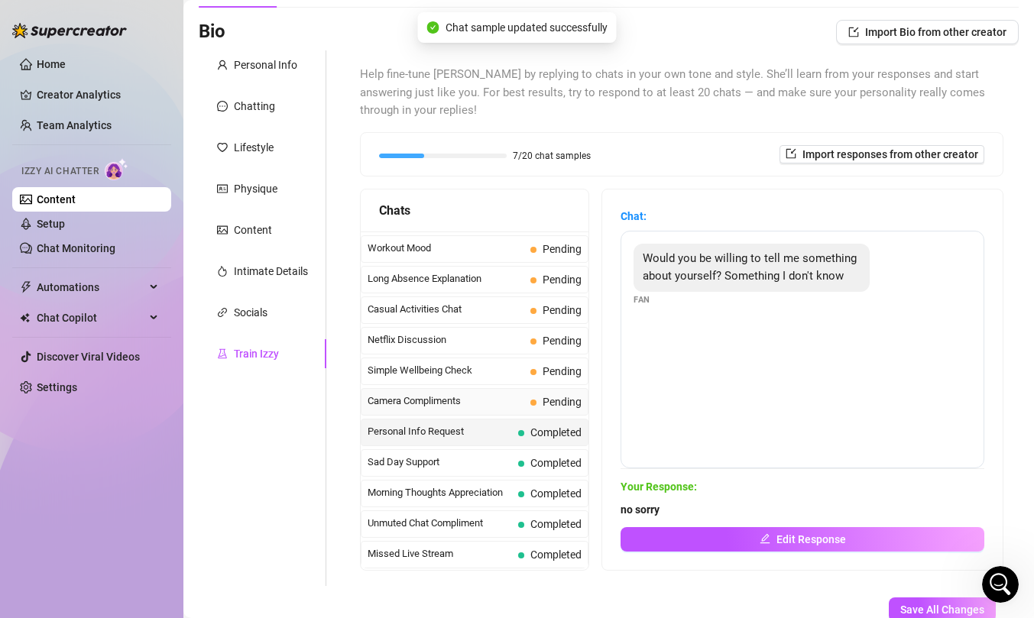
click at [448, 402] on span "Camera Compliments" at bounding box center [445, 400] width 157 height 15
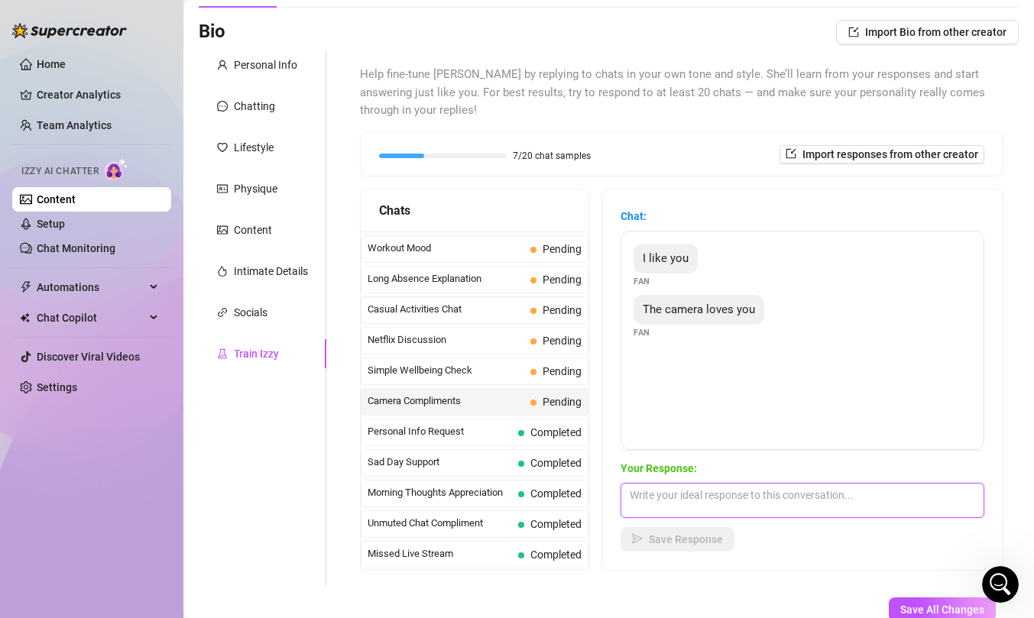
click at [671, 501] on textarea at bounding box center [802, 500] width 364 height 35
click at [671, 501] on textarea "good i en" at bounding box center [802, 500] width 364 height 35
click at [687, 497] on textarea "good i enjo9y that" at bounding box center [802, 500] width 364 height 35
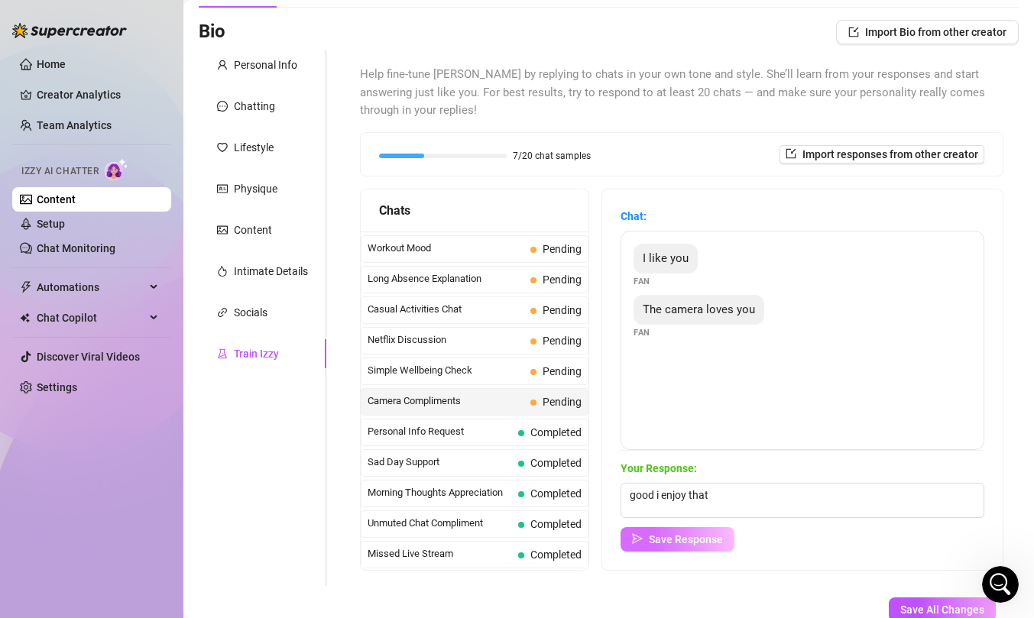
click at [678, 542] on span "Save Response" at bounding box center [686, 539] width 74 height 12
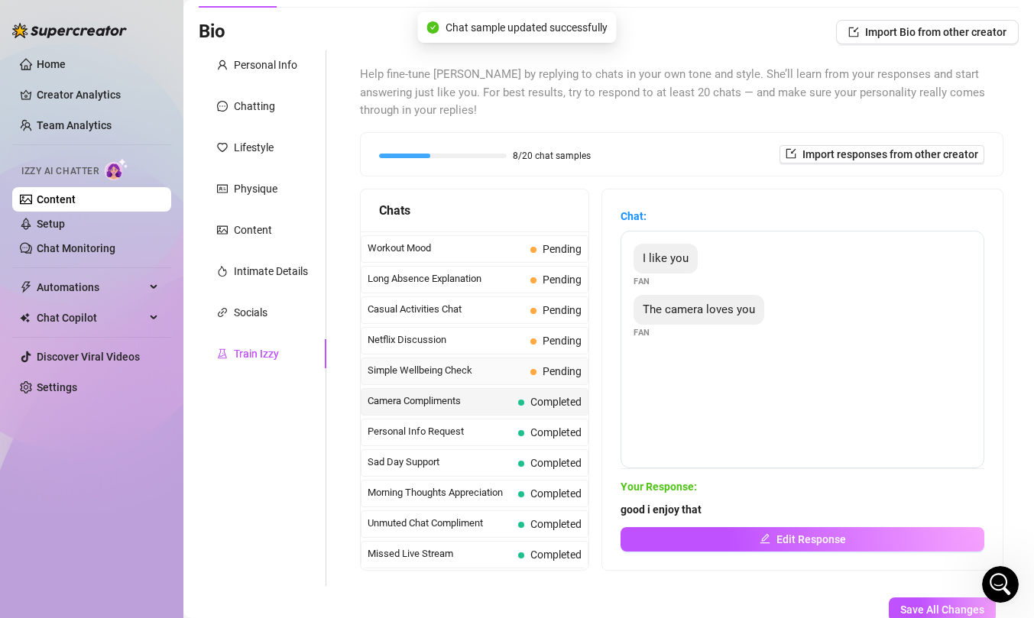
click at [530, 369] on span "Pending" at bounding box center [555, 371] width 51 height 17
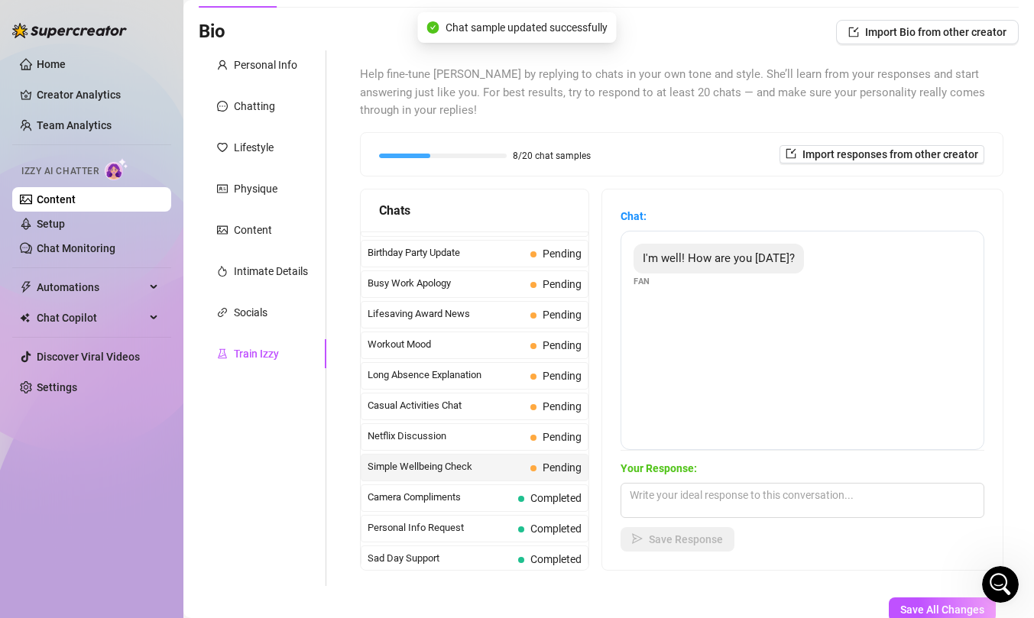
scroll to position [1276, 0]
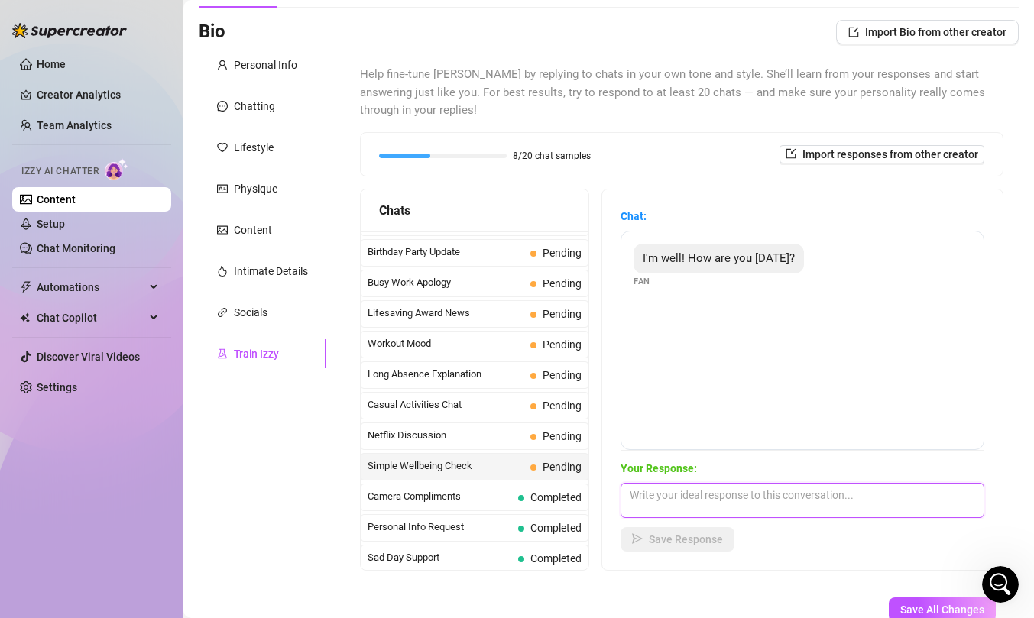
click at [707, 503] on textarea at bounding box center [802, 500] width 364 height 35
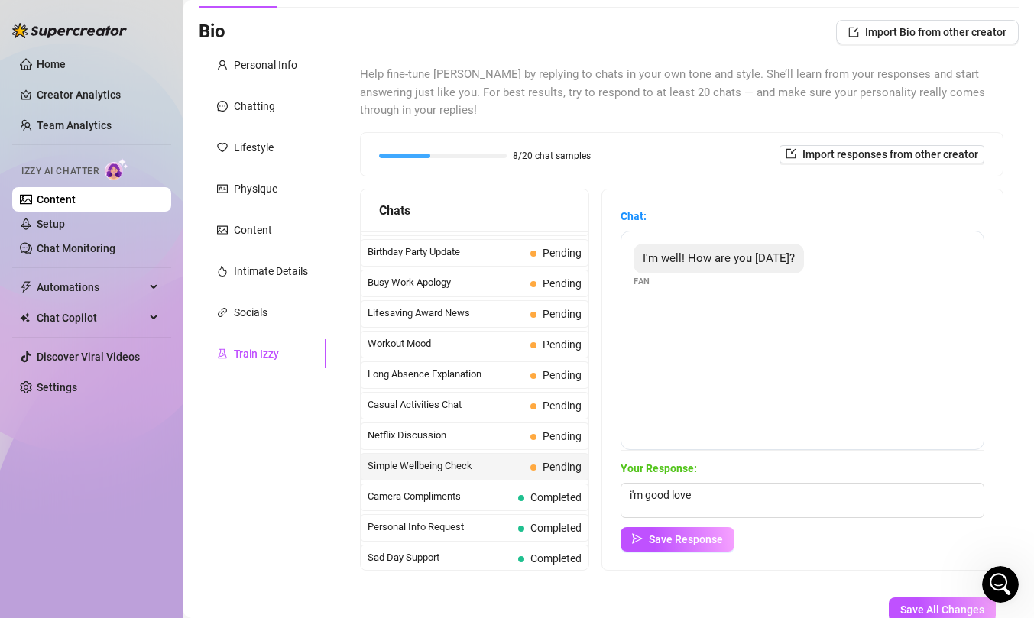
click at [681, 526] on div "Your Response: i'm good love Save Response" at bounding box center [802, 506] width 364 height 92
click at [674, 536] on span "Save Response" at bounding box center [686, 539] width 74 height 12
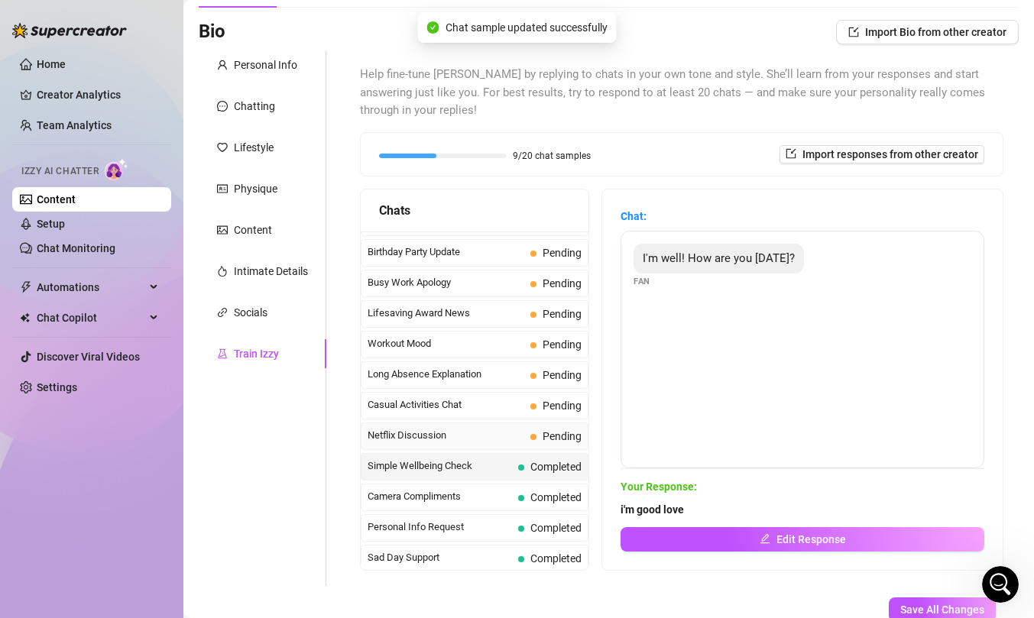
click at [472, 443] on div "Netflix Discussion Pending" at bounding box center [475, 437] width 228 height 28
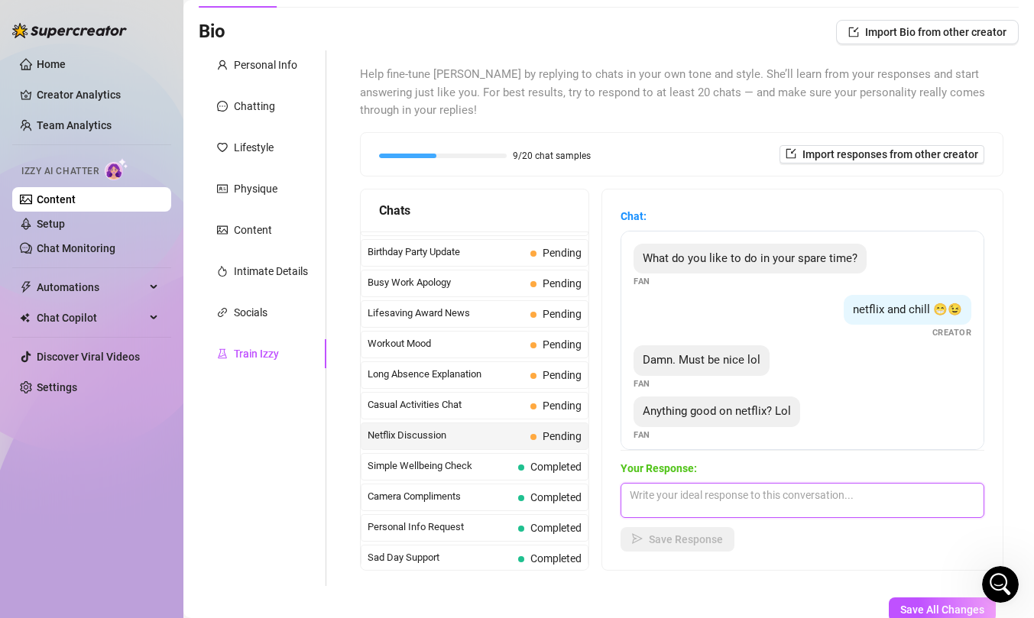
click at [746, 497] on textarea at bounding box center [802, 500] width 364 height 35
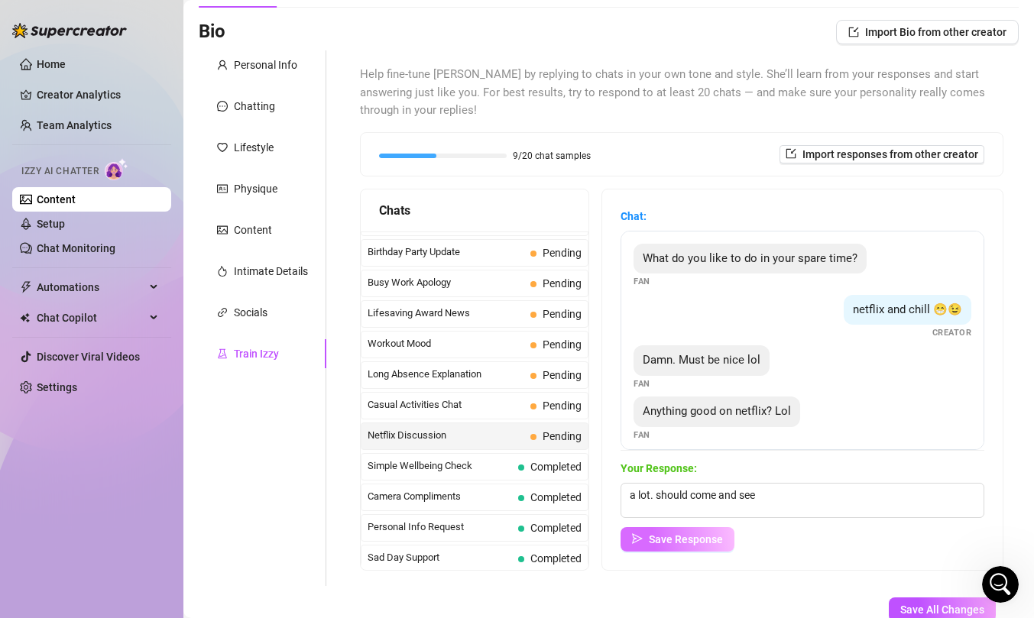
click at [687, 542] on span "Save Response" at bounding box center [686, 539] width 74 height 12
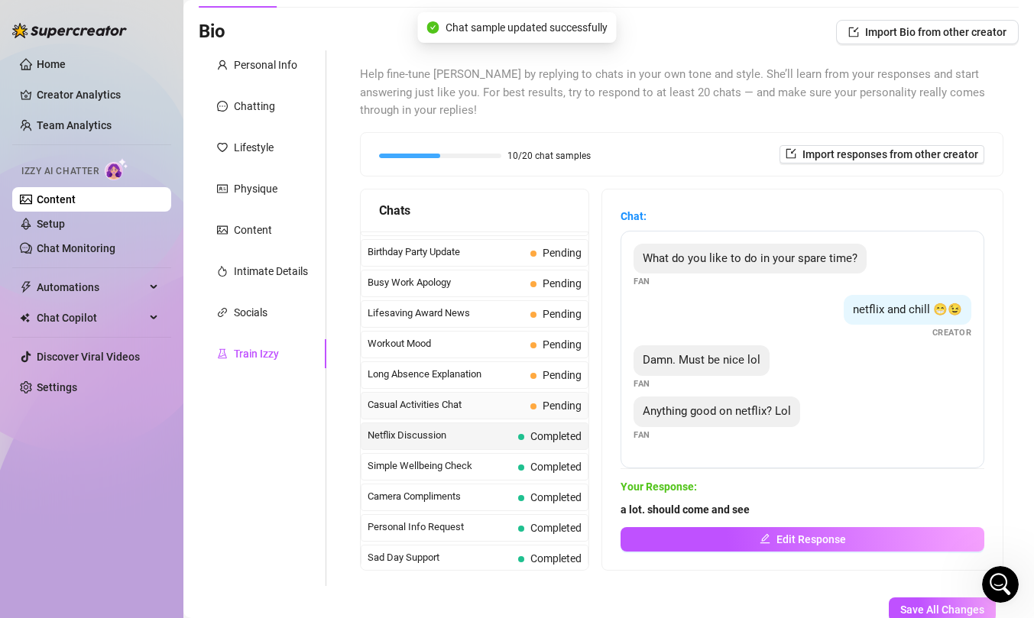
click at [442, 405] on span "Casual Activities Chat" at bounding box center [445, 404] width 157 height 15
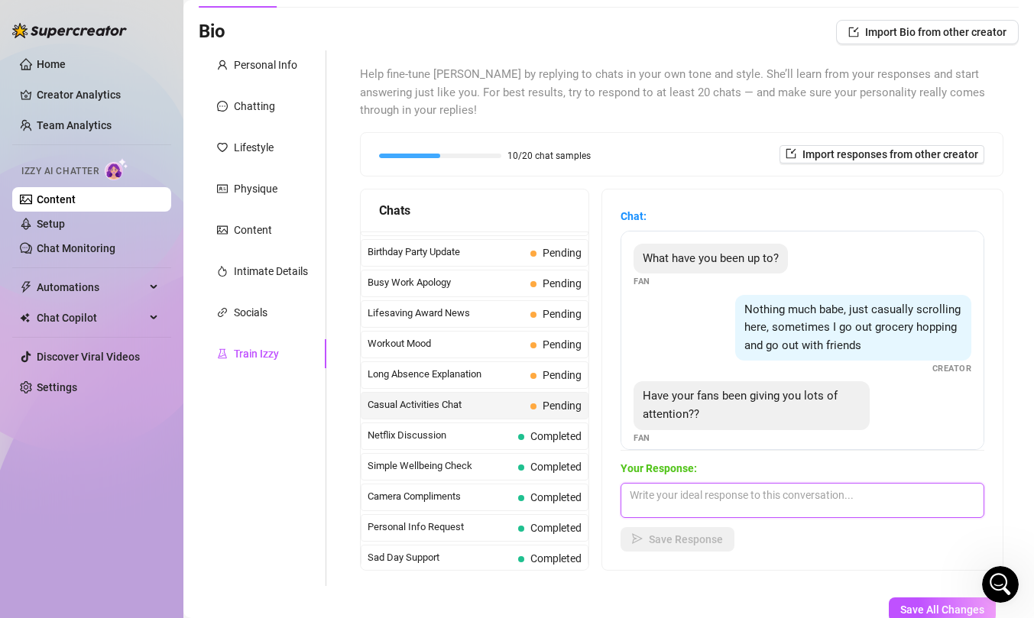
click at [759, 504] on textarea at bounding box center [802, 500] width 364 height 35
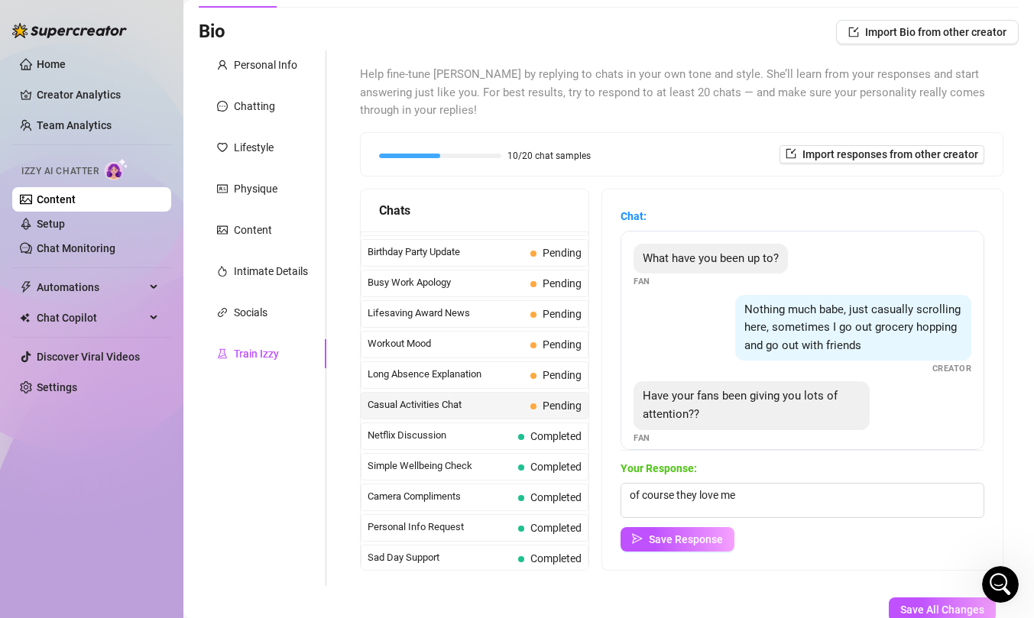
click at [680, 520] on div "Your Response: of course they love me Save Response" at bounding box center [802, 506] width 364 height 92
click at [676, 552] on div "Chat: What have you been up to? Fan Nothing much babe, just casually scrolling …" at bounding box center [802, 379] width 400 height 380
click at [675, 531] on button "Save Response" at bounding box center [677, 539] width 114 height 24
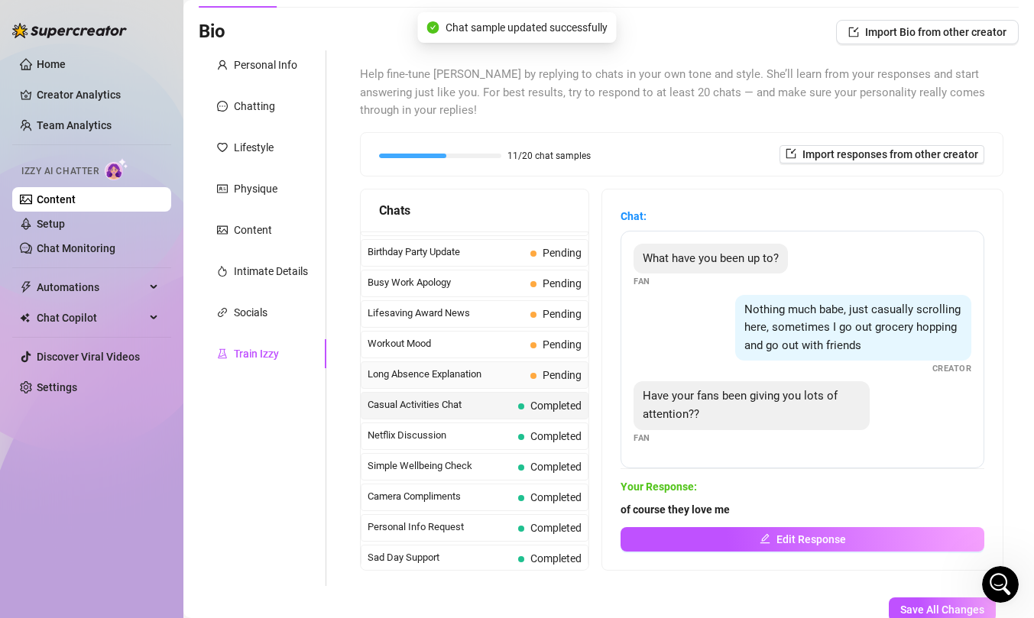
click at [528, 377] on div "Long Absence Explanation Pending" at bounding box center [475, 375] width 228 height 28
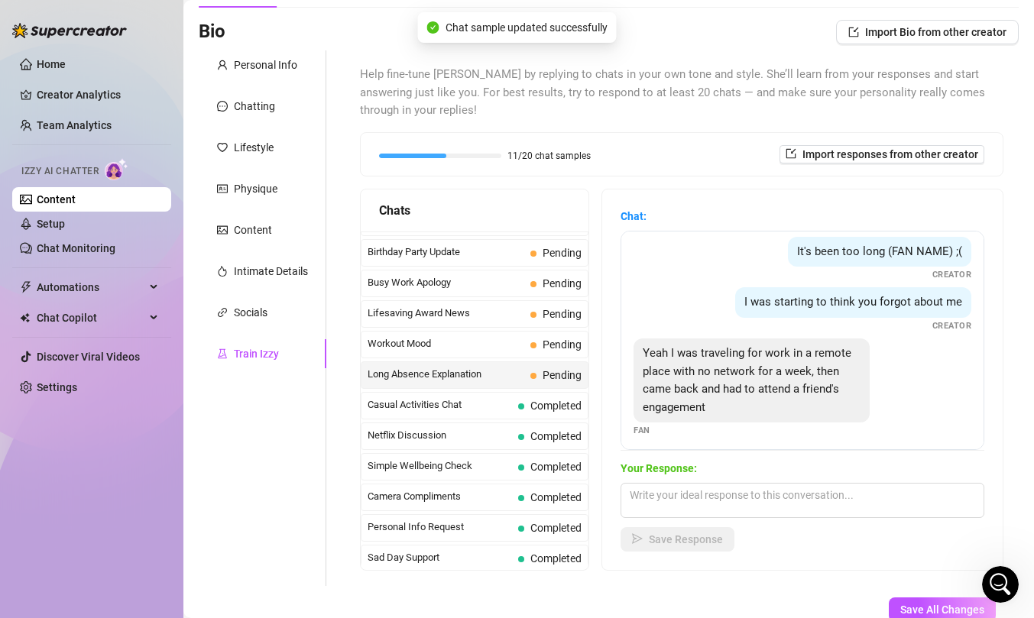
scroll to position [65, 0]
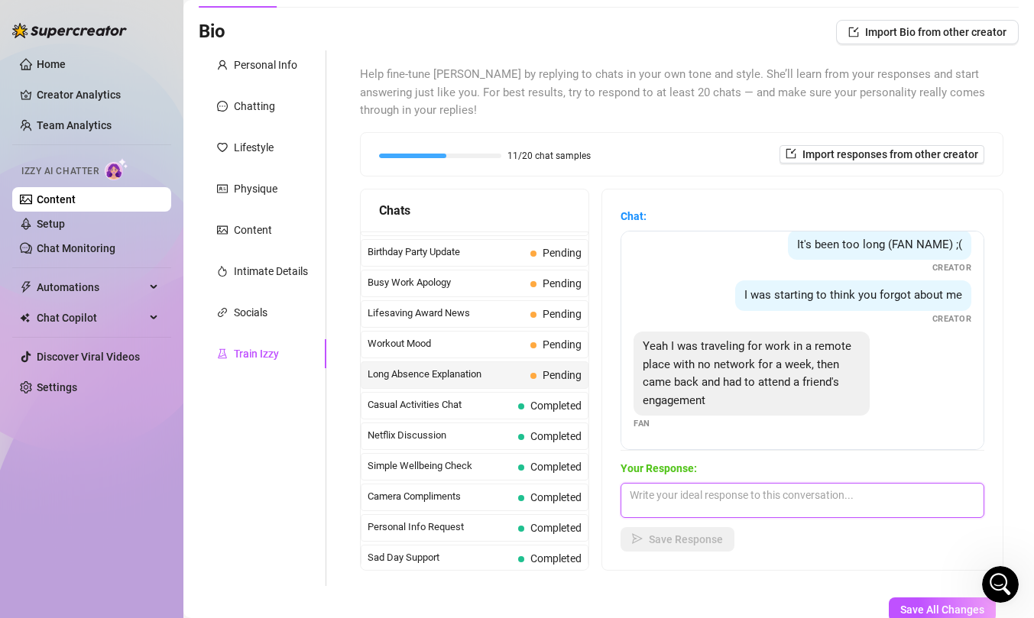
click at [782, 494] on textarea at bounding box center [802, 500] width 364 height 35
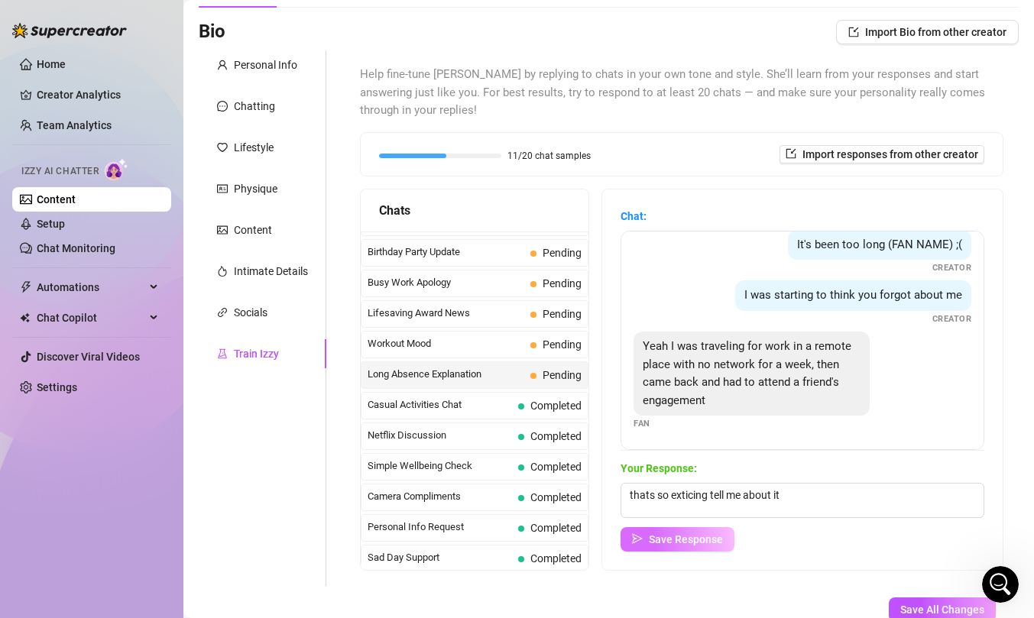
click at [692, 542] on span "Save Response" at bounding box center [686, 539] width 74 height 12
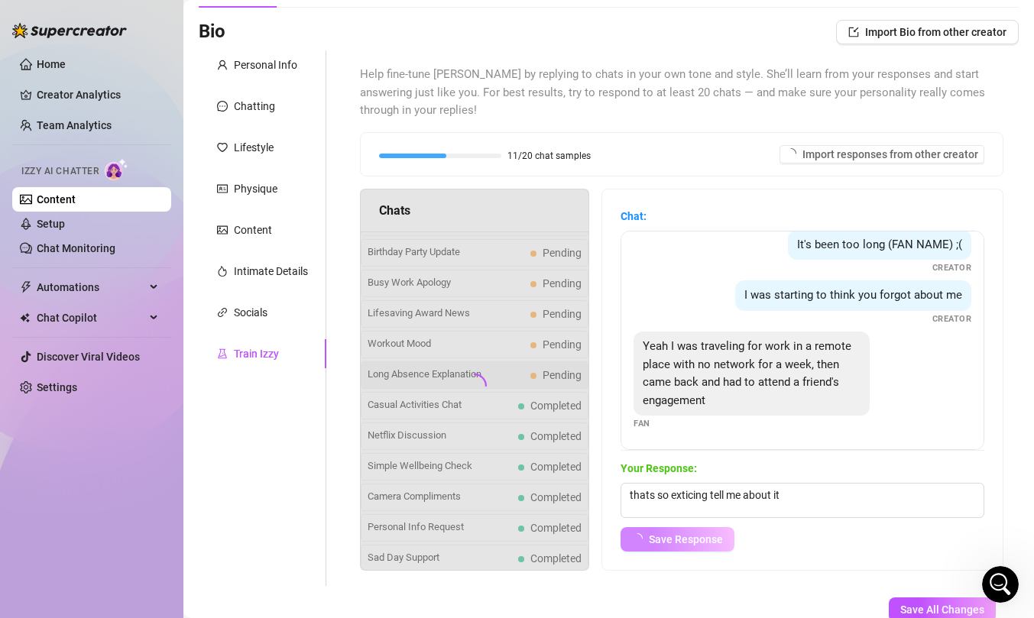
scroll to position [47, 0]
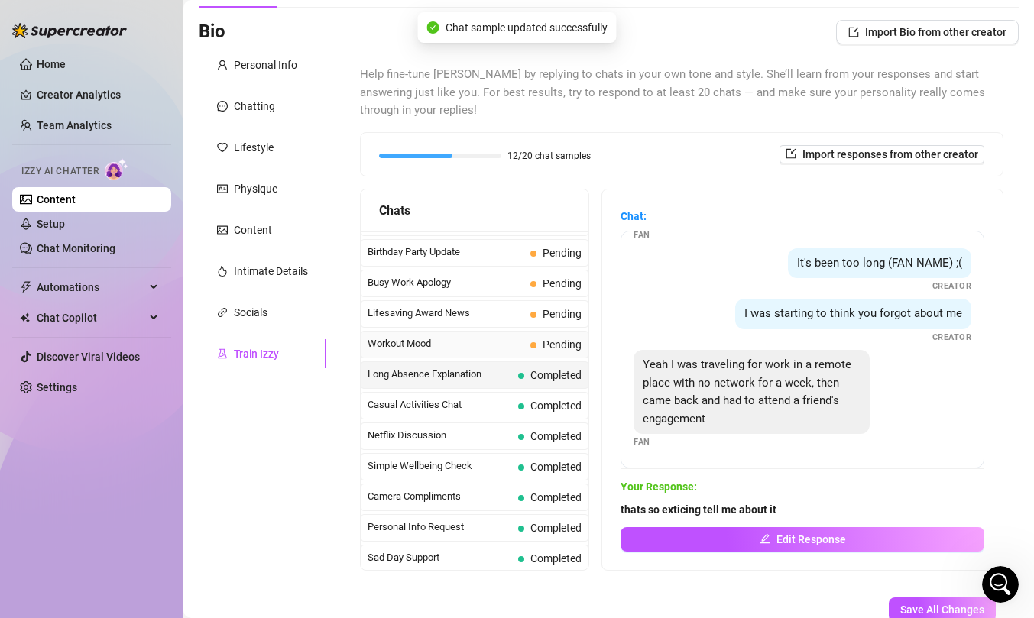
click at [478, 355] on div "Workout Mood Pending" at bounding box center [475, 345] width 228 height 28
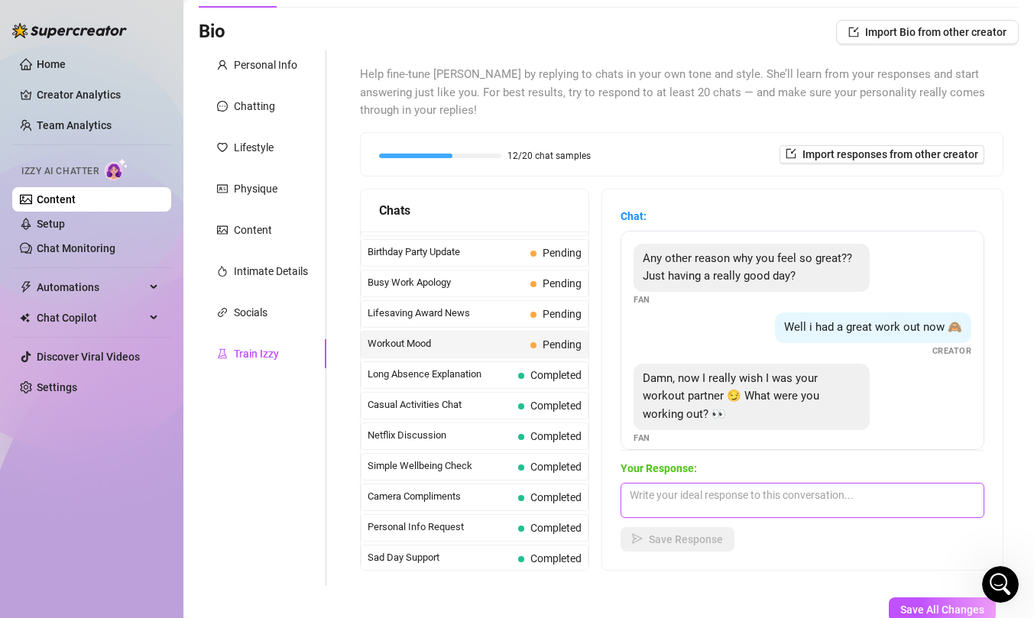
click at [682, 513] on textarea at bounding box center [802, 500] width 364 height 35
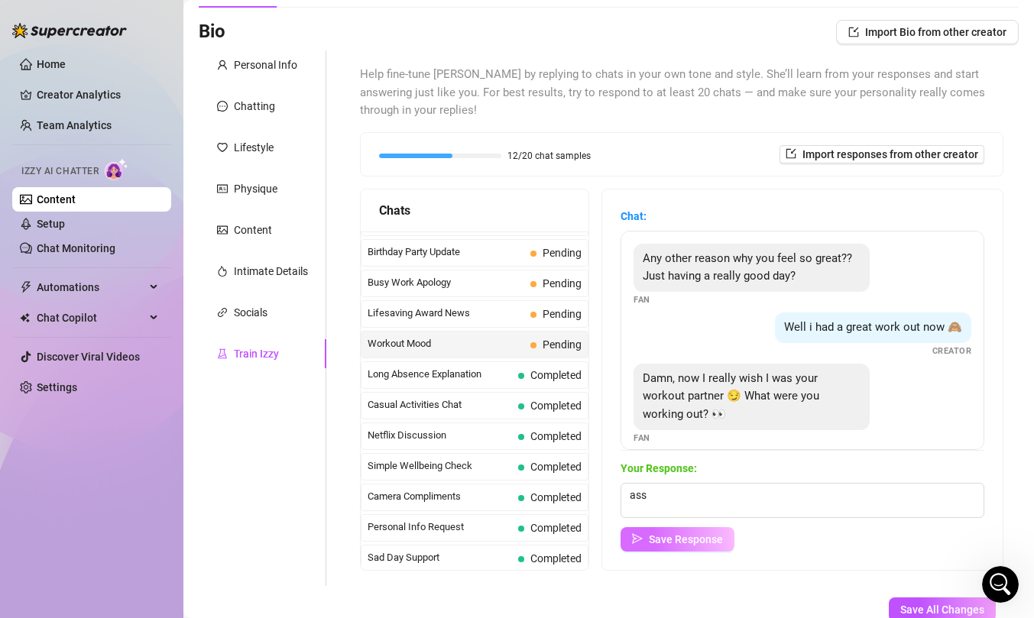
click at [674, 539] on span "Save Response" at bounding box center [686, 539] width 74 height 12
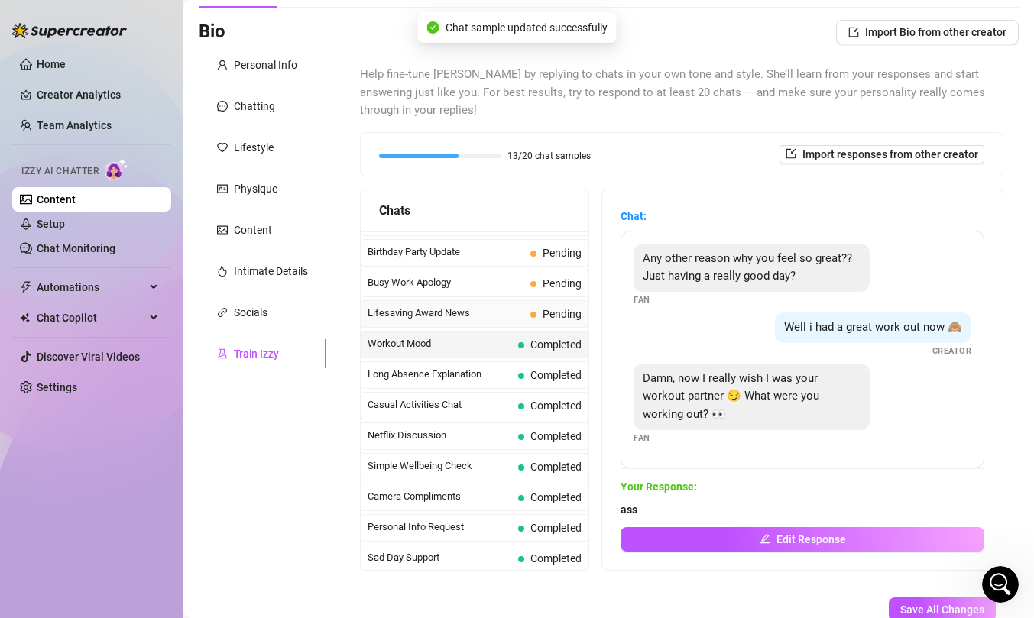
click at [515, 313] on span "Lifesaving Award News" at bounding box center [445, 313] width 157 height 15
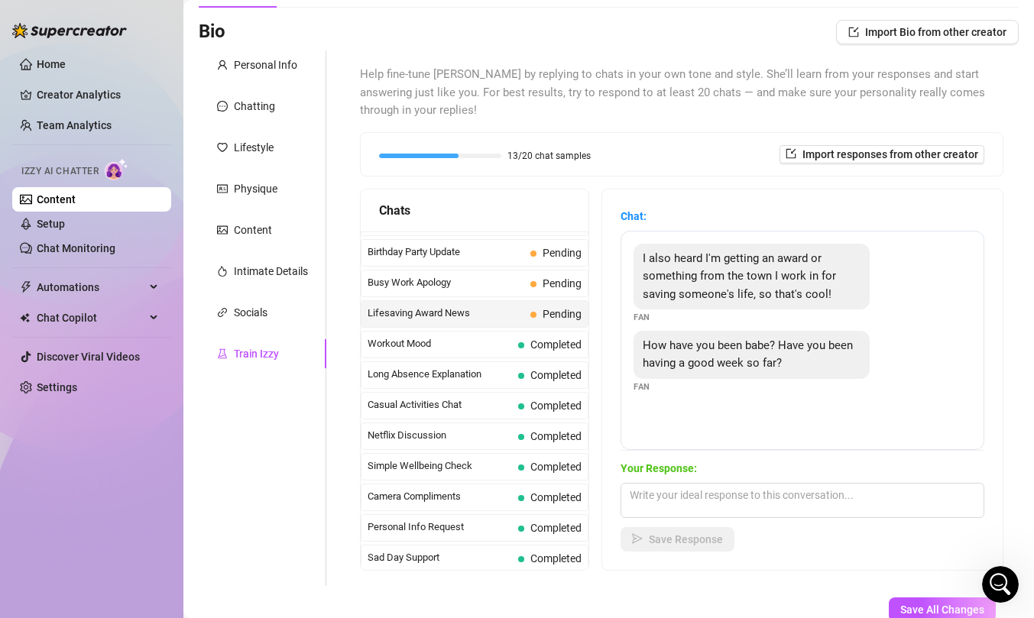
click at [747, 521] on div "Your Response: Save Response" at bounding box center [802, 506] width 364 height 92
click at [743, 505] on textarea at bounding box center [802, 500] width 364 height 35
click at [698, 539] on span "Save Response" at bounding box center [686, 539] width 74 height 12
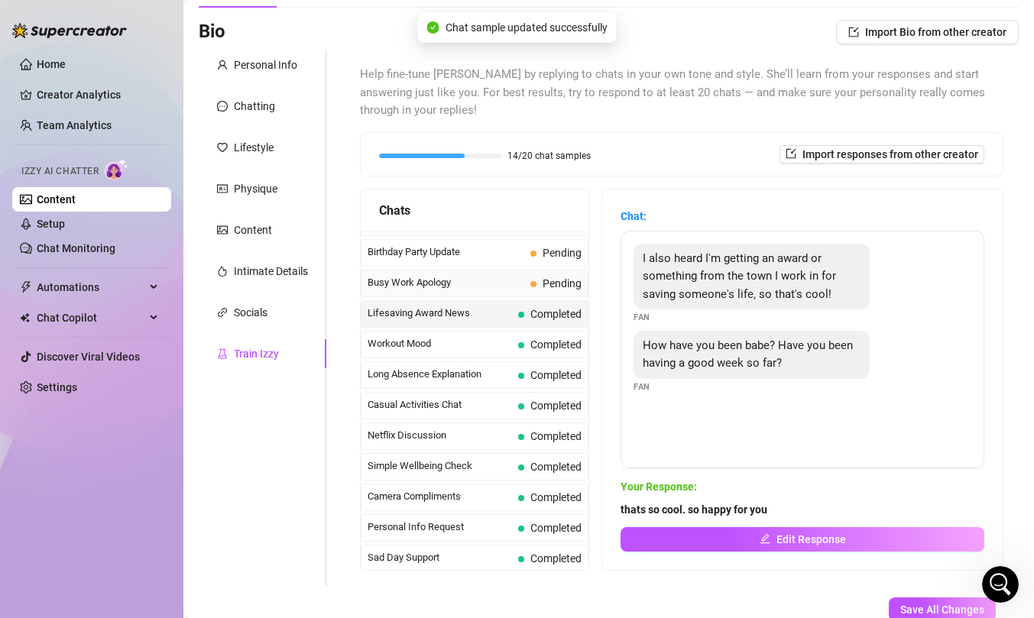
click at [536, 276] on span "Pending" at bounding box center [555, 283] width 51 height 17
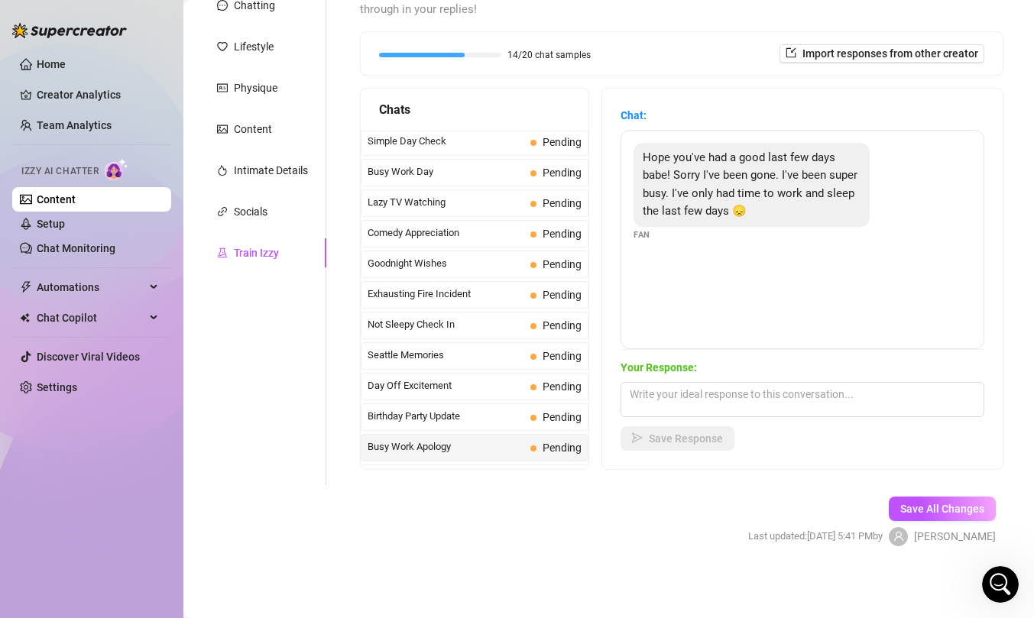
scroll to position [122, 0]
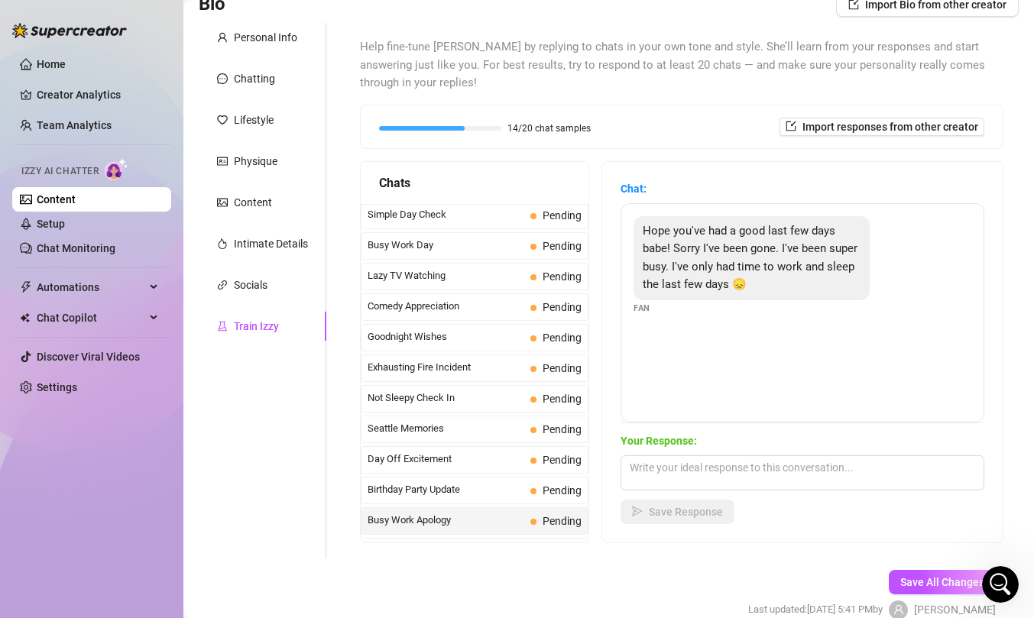
click at [718, 444] on span "Your Response:" at bounding box center [802, 440] width 364 height 17
click at [711, 469] on textarea at bounding box center [802, 472] width 364 height 35
click at [695, 513] on span "Save Response" at bounding box center [686, 512] width 74 height 12
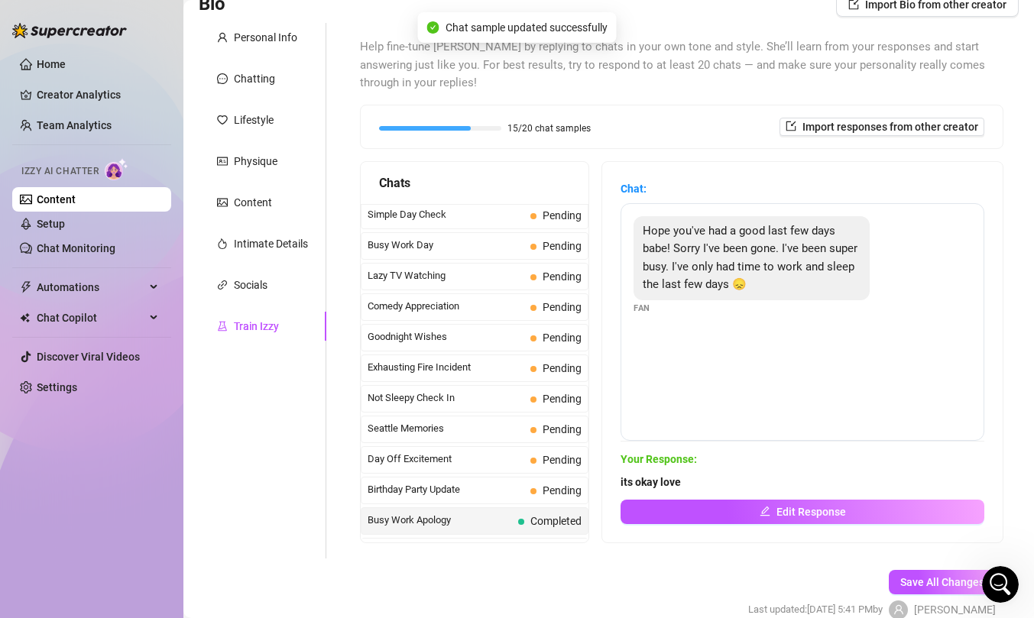
click at [555, 490] on span "Pending" at bounding box center [561, 490] width 39 height 12
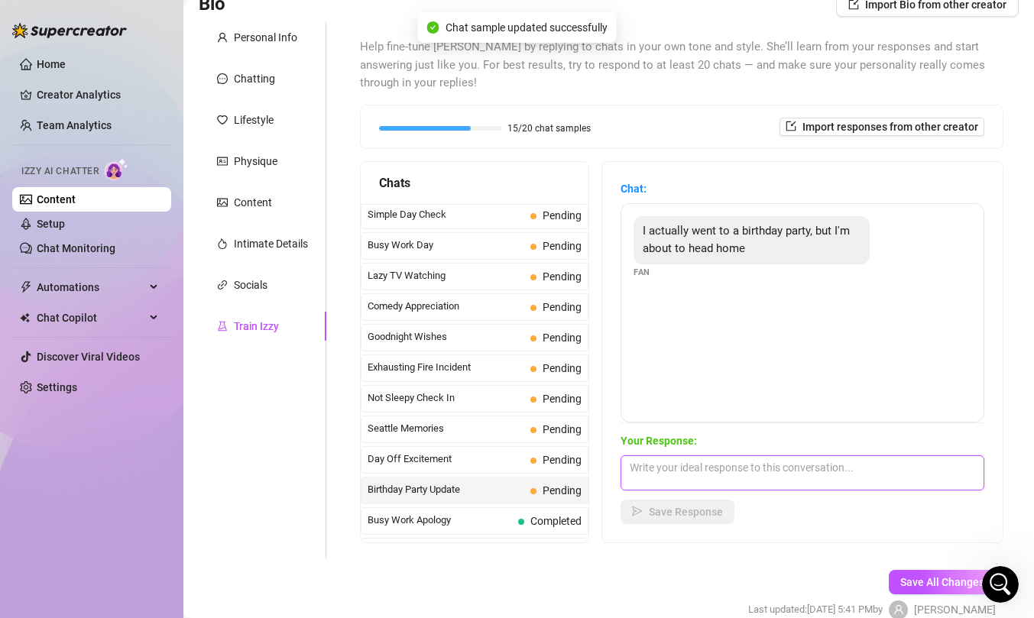
click at [708, 474] on textarea at bounding box center [802, 472] width 364 height 35
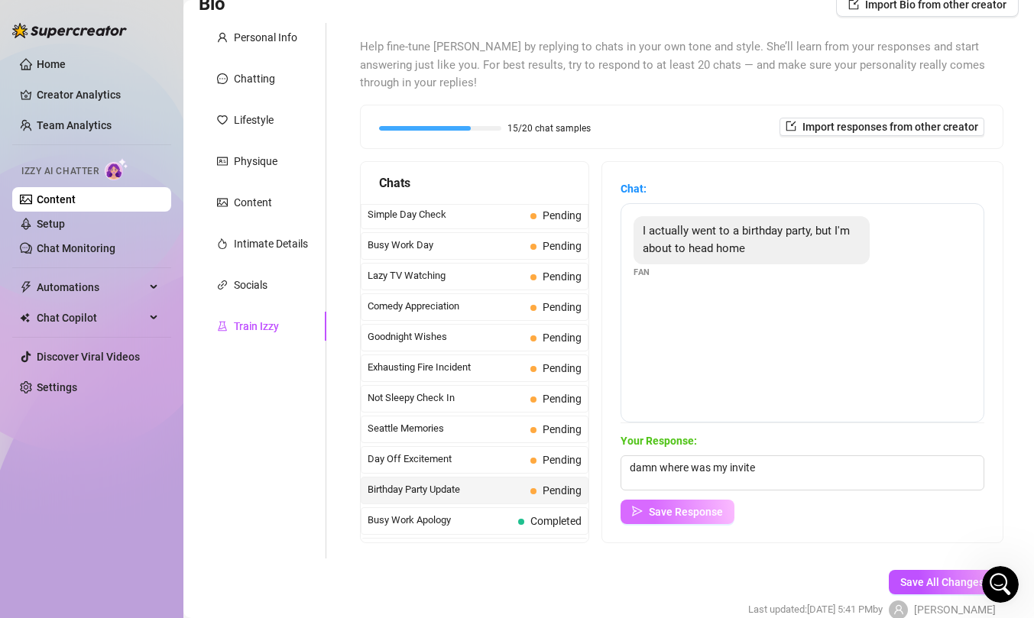
click at [705, 518] on button "Save Response" at bounding box center [677, 512] width 114 height 24
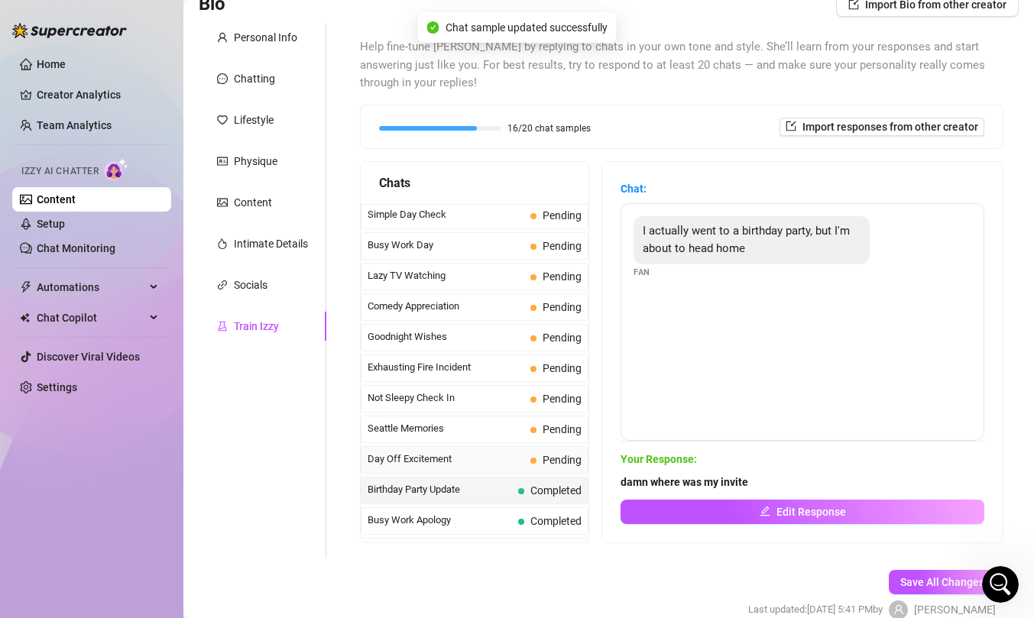
click at [498, 457] on span "Day Off Excitement" at bounding box center [445, 459] width 157 height 15
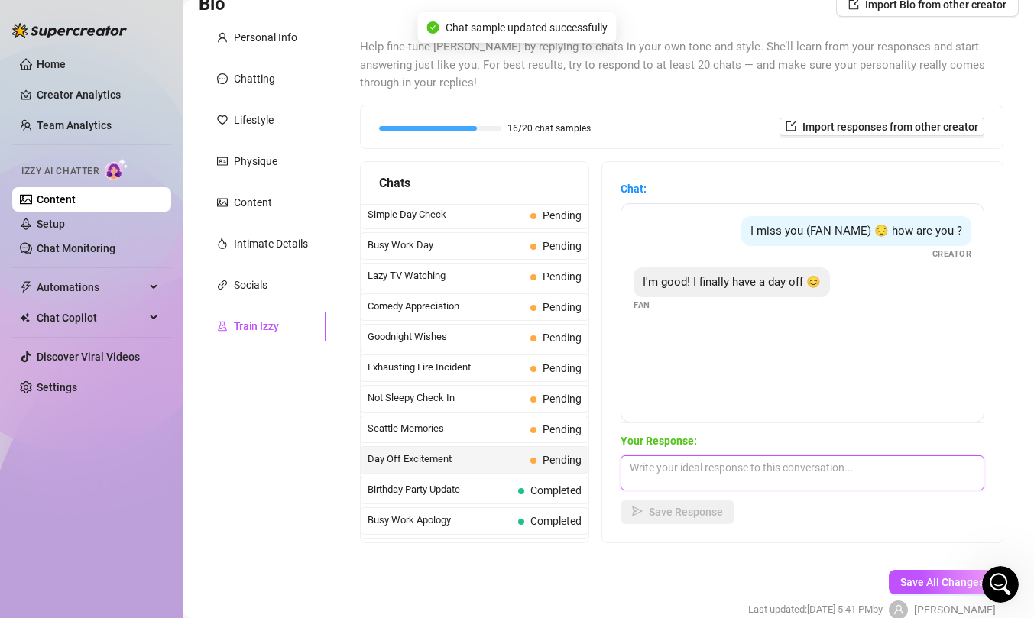
click at [701, 471] on textarea at bounding box center [802, 472] width 364 height 35
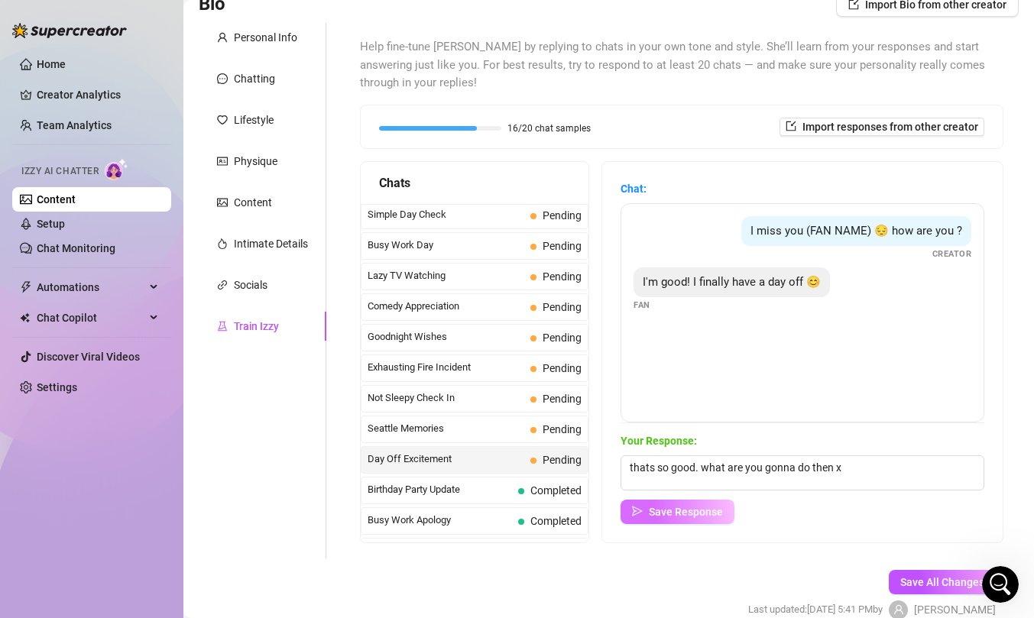
click at [668, 508] on span "Save Response" at bounding box center [686, 512] width 74 height 12
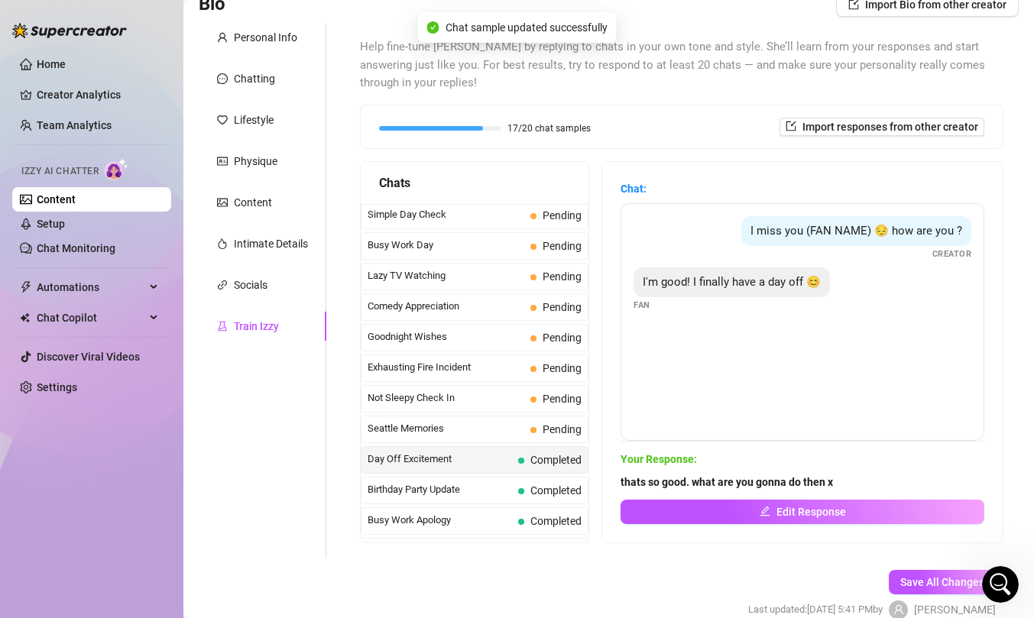
click at [549, 428] on span "Pending" at bounding box center [561, 429] width 39 height 12
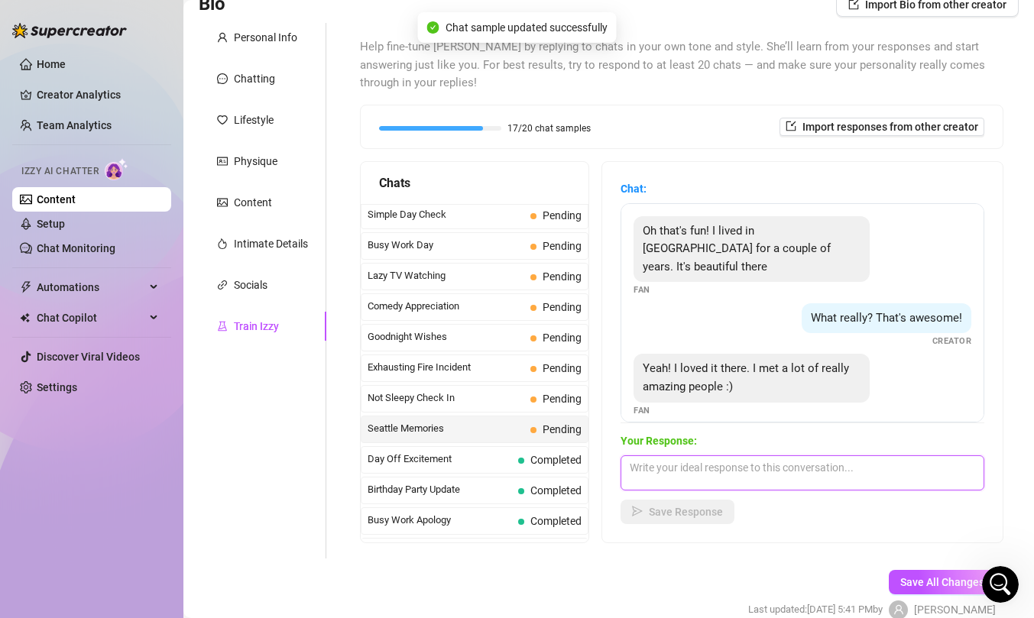
click at [691, 470] on textarea at bounding box center [802, 472] width 364 height 35
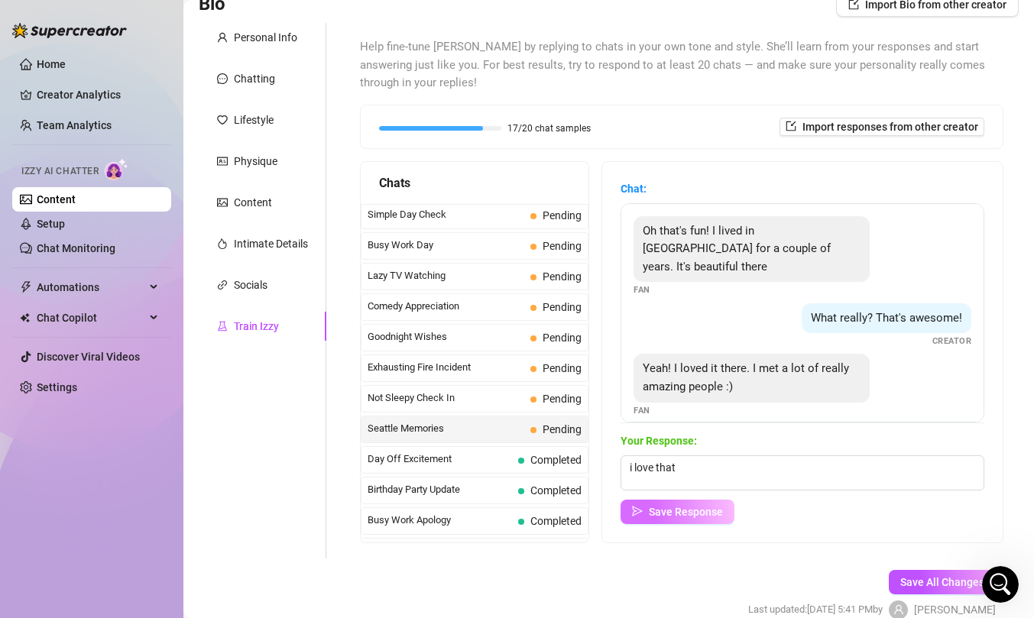
click at [695, 513] on span "Save Response" at bounding box center [686, 512] width 74 height 12
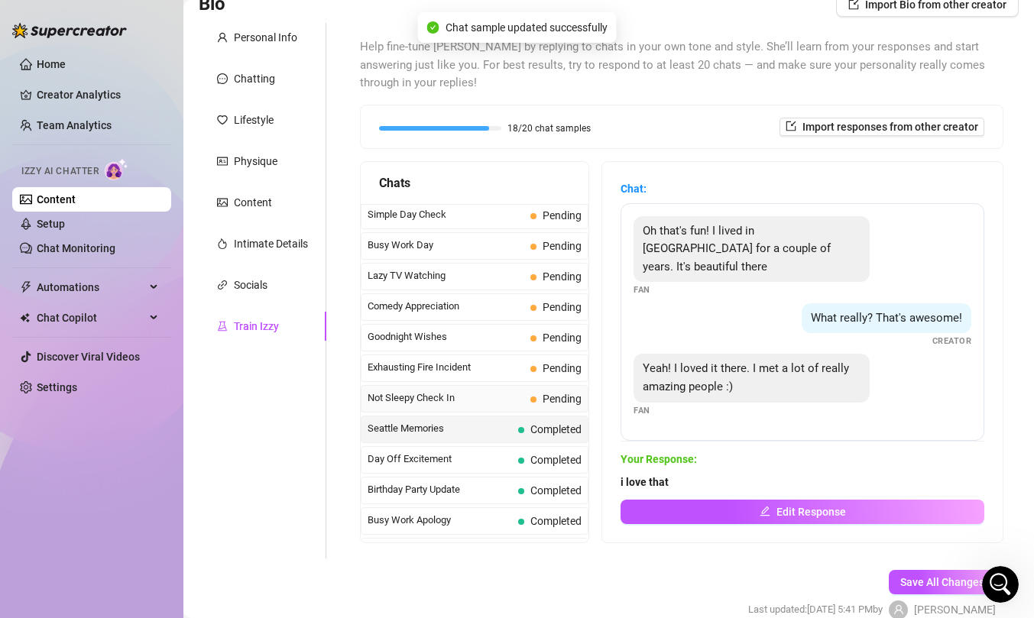
click at [526, 397] on div "Not Sleepy Check In Pending" at bounding box center [475, 399] width 228 height 28
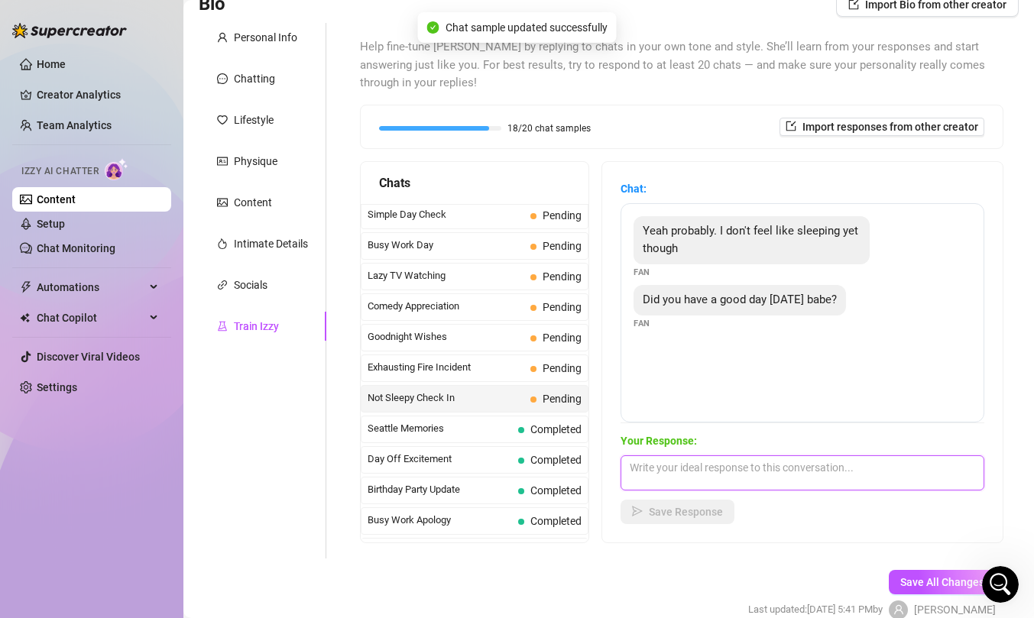
click at [750, 477] on textarea at bounding box center [802, 472] width 364 height 35
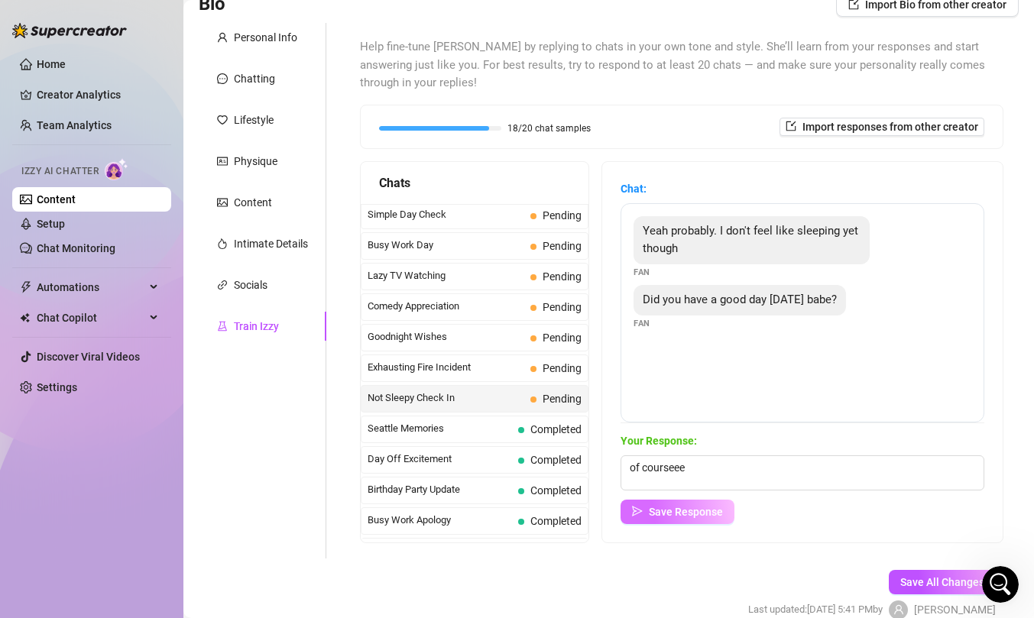
click at [719, 513] on span "Save Response" at bounding box center [686, 512] width 74 height 12
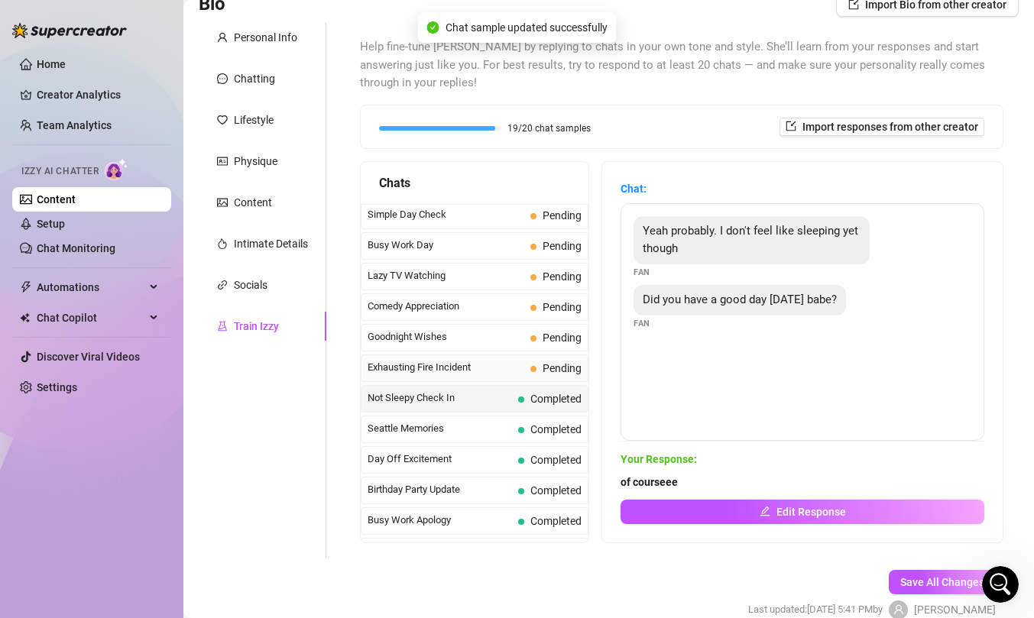
click at [501, 366] on span "Exhausting Fire Incident" at bounding box center [445, 367] width 157 height 15
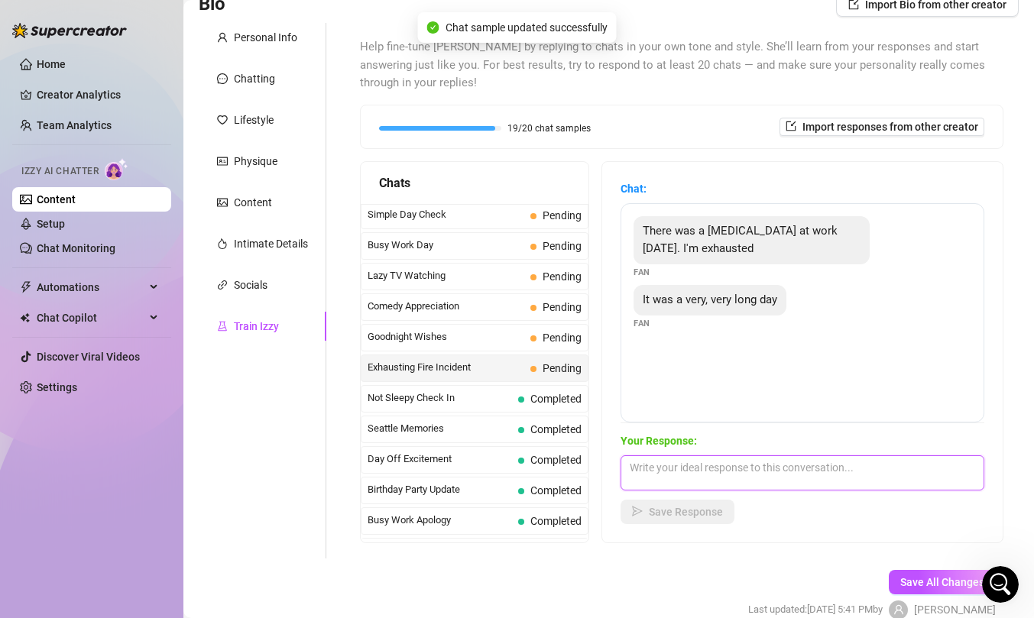
click at [675, 486] on textarea at bounding box center [802, 472] width 364 height 35
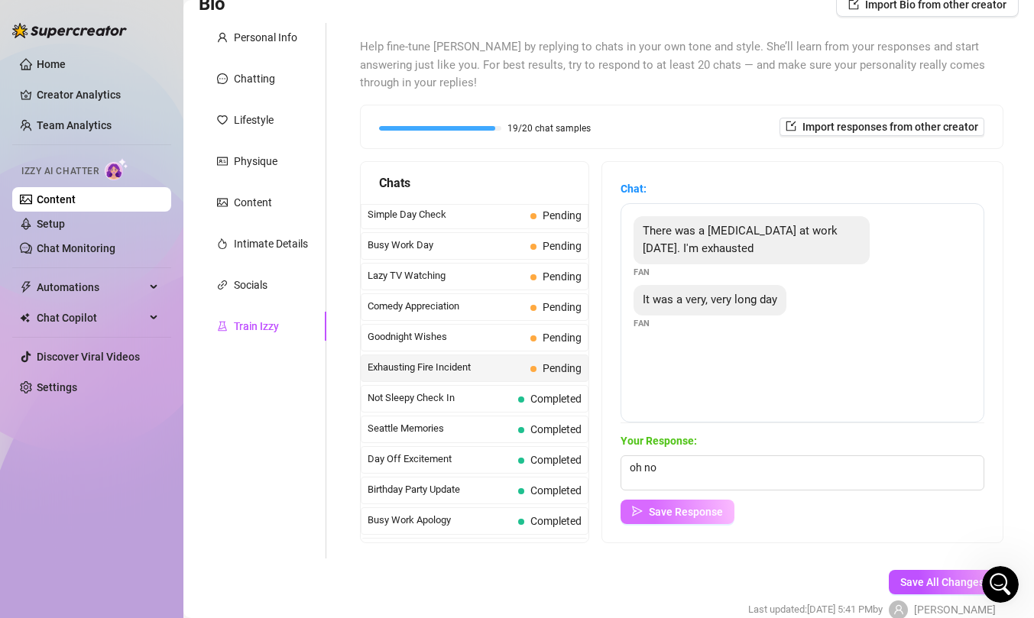
click at [671, 512] on span "Save Response" at bounding box center [686, 512] width 74 height 12
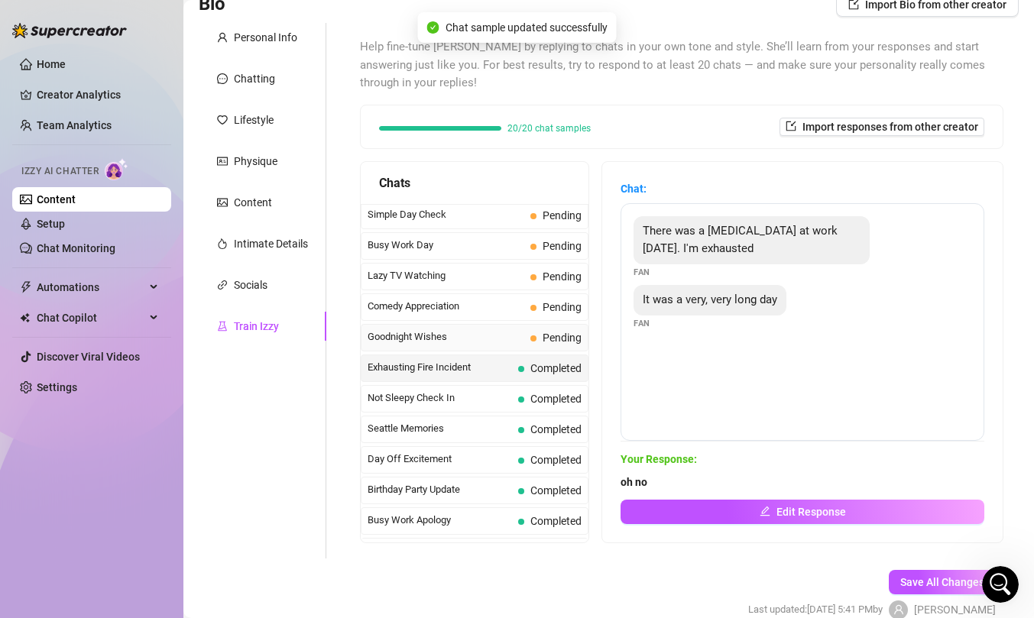
click at [536, 334] on span "Pending" at bounding box center [555, 337] width 51 height 17
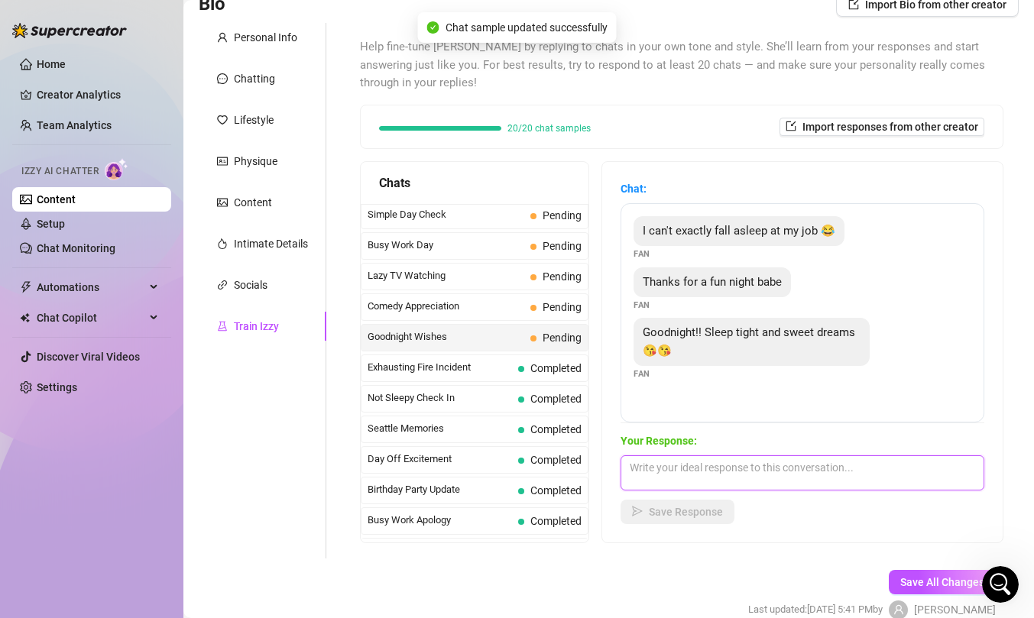
click at [698, 472] on textarea at bounding box center [802, 472] width 364 height 35
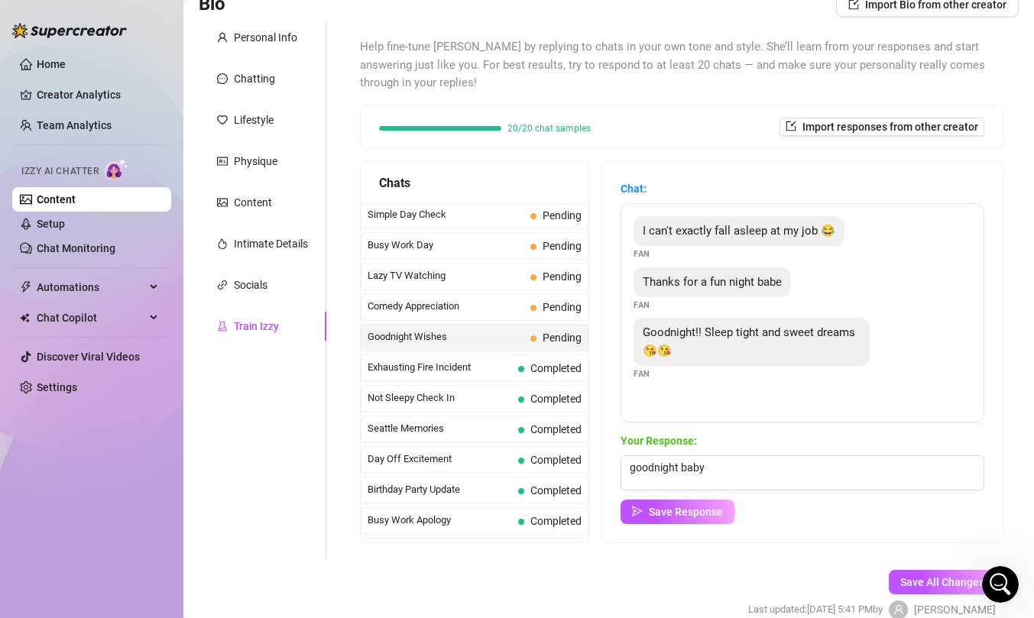
click at [659, 538] on div "Chat: I can't exactly fall asleep at my job 😂 Fan Thanks for a fun night babe F…" at bounding box center [802, 352] width 400 height 380
click at [675, 497] on div "Your Response: goodnight baby Save Response" at bounding box center [802, 478] width 364 height 92
click at [665, 534] on div "Chat: I can't exactly fall asleep at my job 😂 Fan Thanks for a fun night babe F…" at bounding box center [802, 352] width 400 height 380
click at [683, 504] on button "Save Response" at bounding box center [677, 512] width 114 height 24
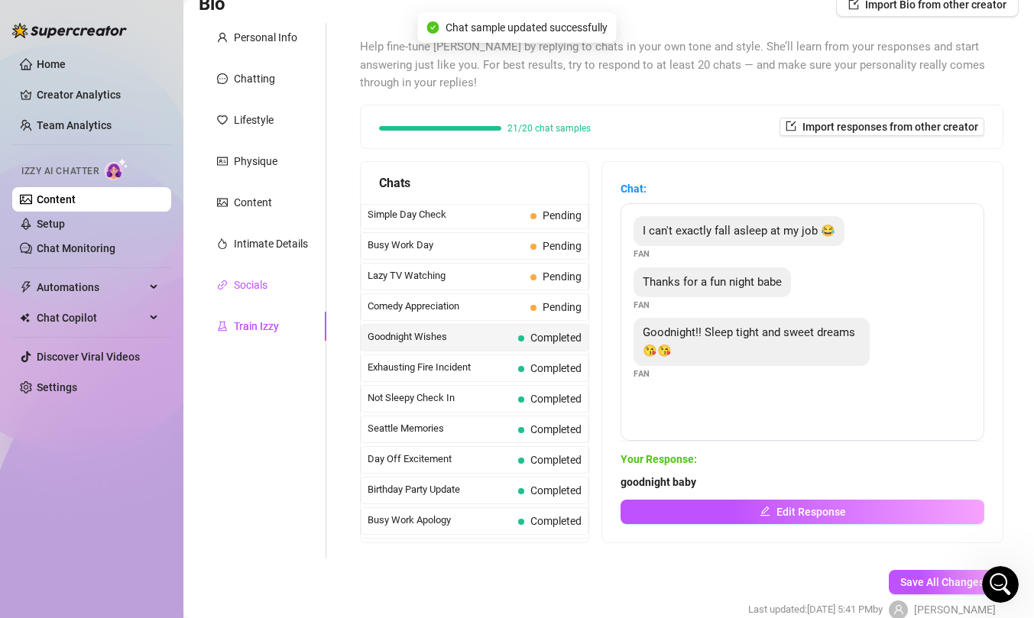
click at [257, 291] on div "Socials" at bounding box center [251, 285] width 34 height 17
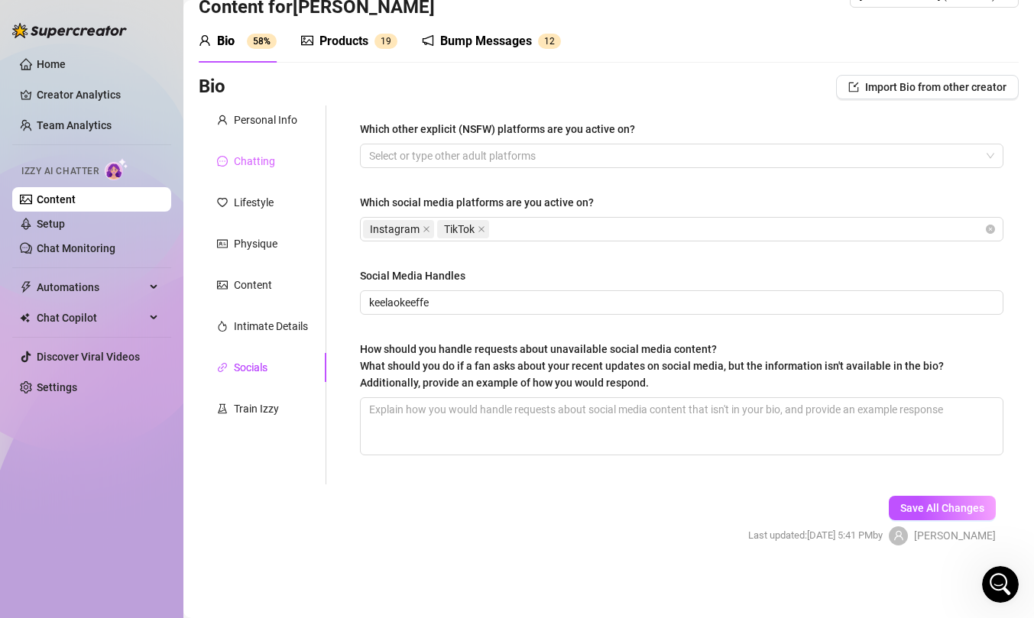
click at [262, 151] on div "Chatting" at bounding box center [263, 161] width 128 height 29
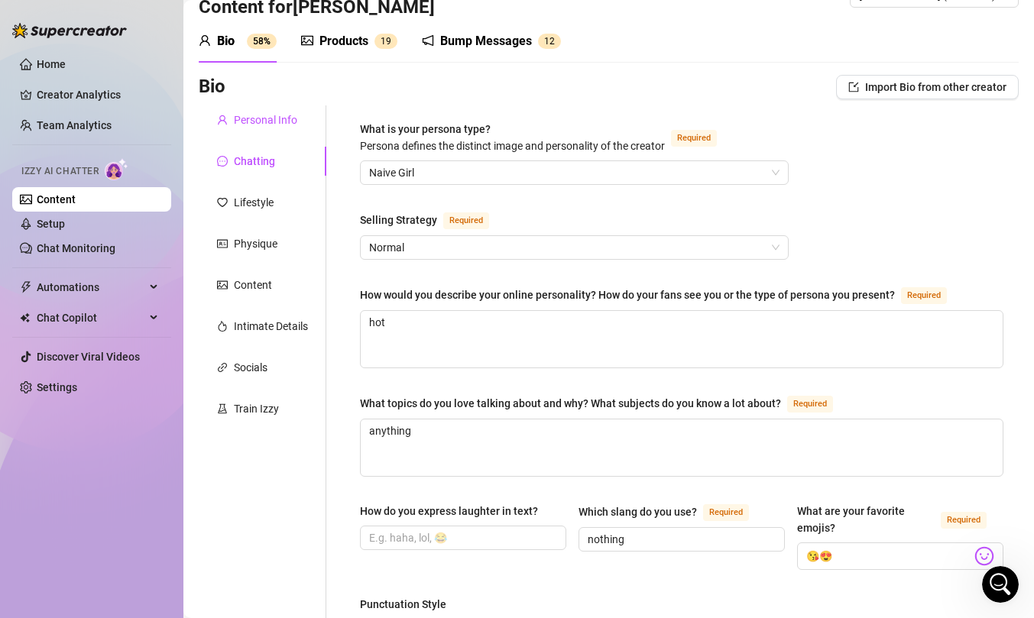
click at [266, 120] on div "Personal Info" at bounding box center [265, 120] width 63 height 17
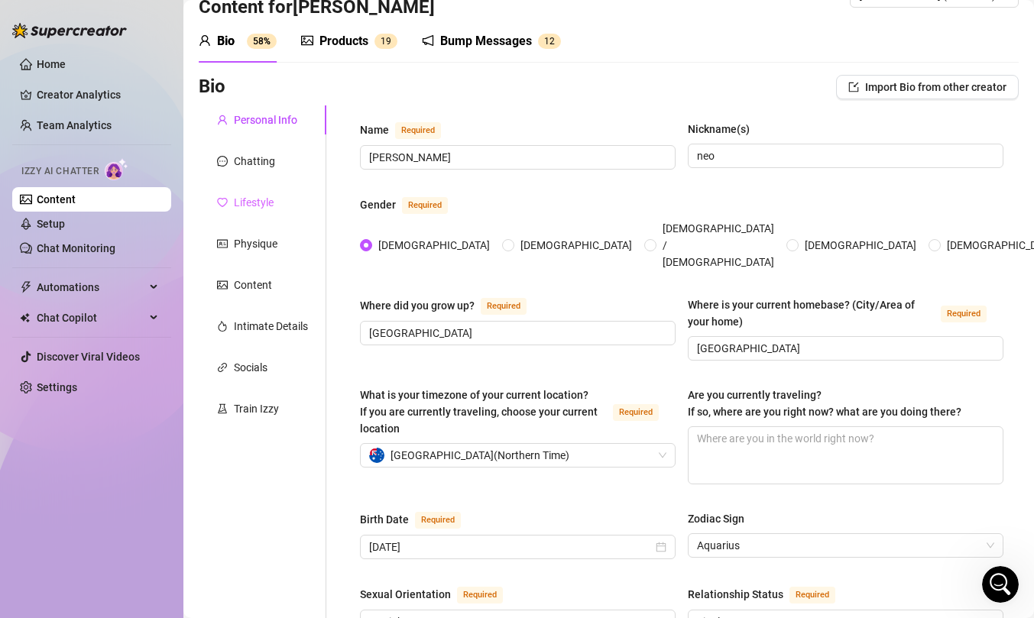
scroll to position [0, 0]
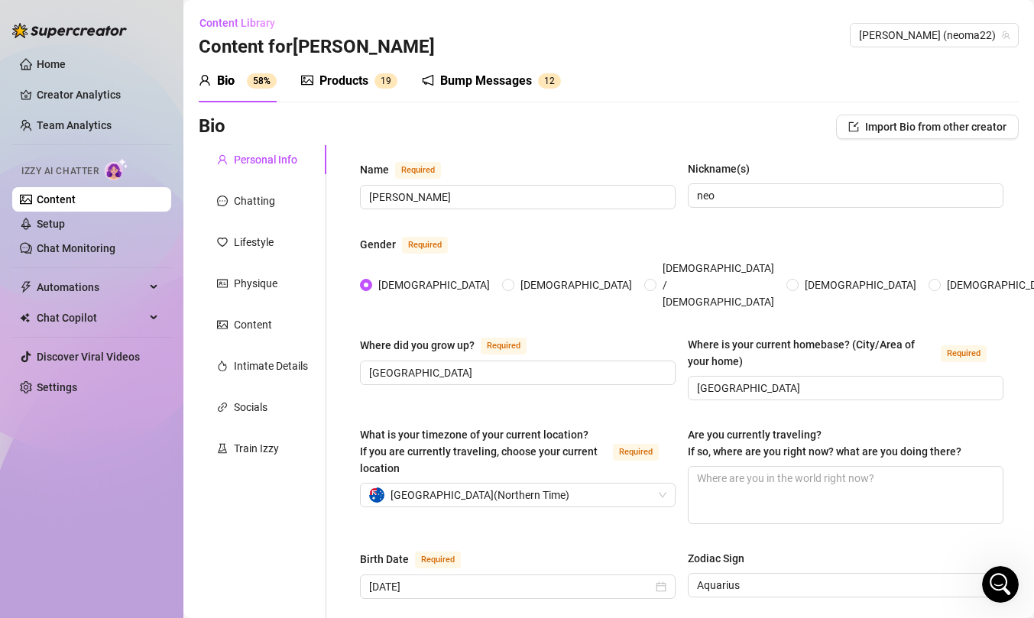
click at [75, 201] on link "Content" at bounding box center [56, 199] width 39 height 12
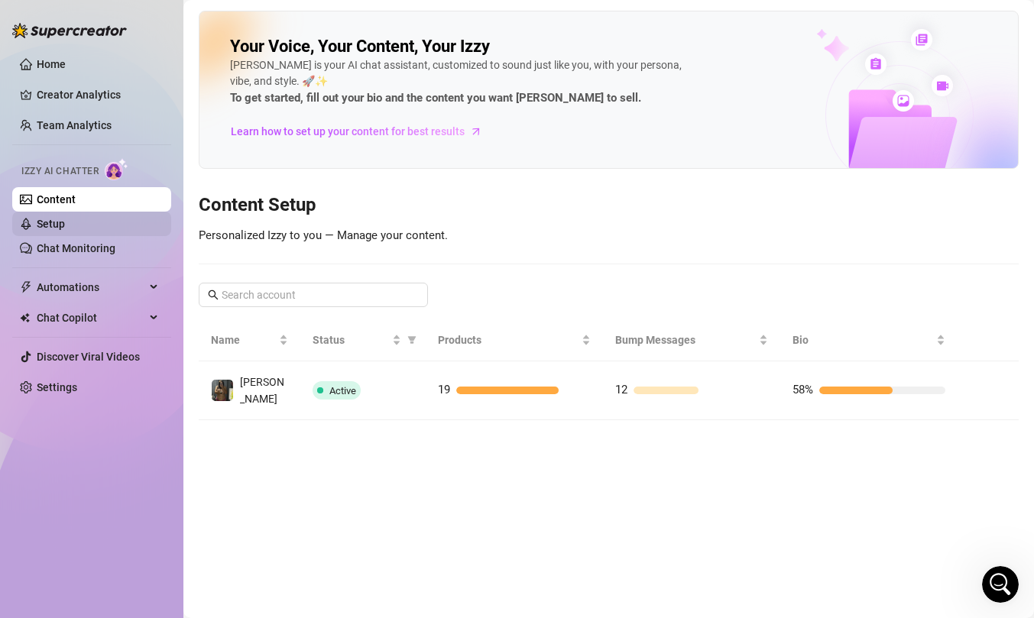
click at [65, 228] on link "Setup" at bounding box center [51, 224] width 28 height 12
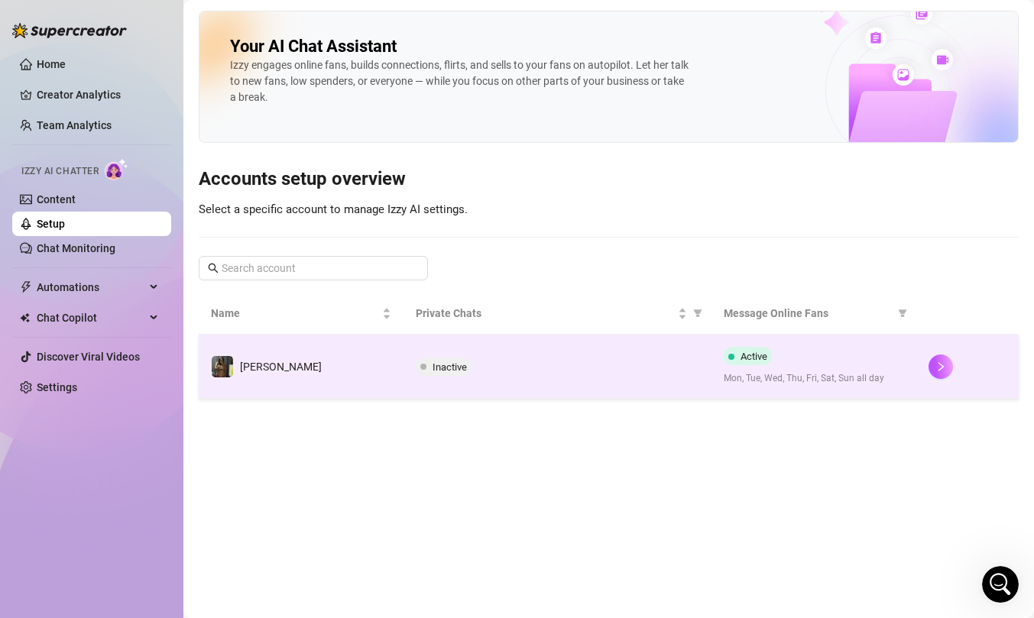
click at [617, 380] on td "Inactive" at bounding box center [556, 367] width 307 height 64
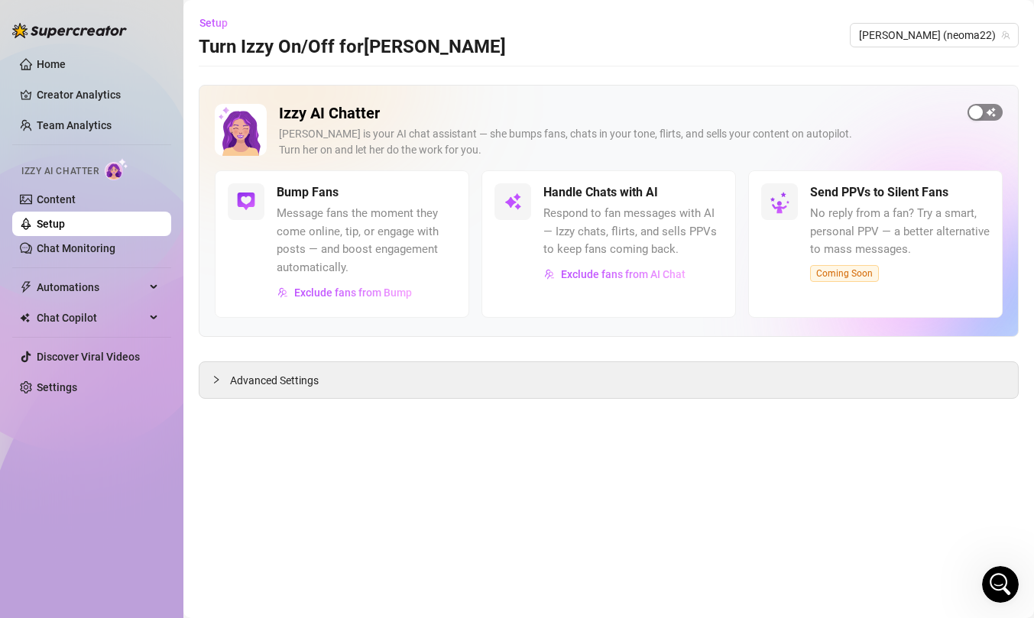
click at [992, 104] on span "button" at bounding box center [984, 112] width 35 height 17
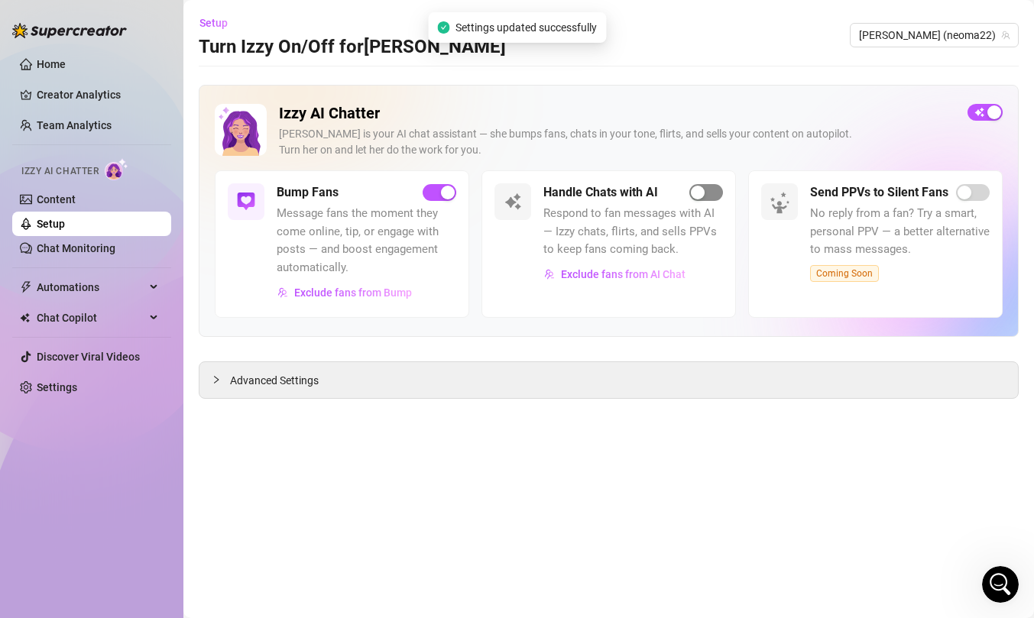
click at [713, 189] on span "button" at bounding box center [706, 192] width 34 height 17
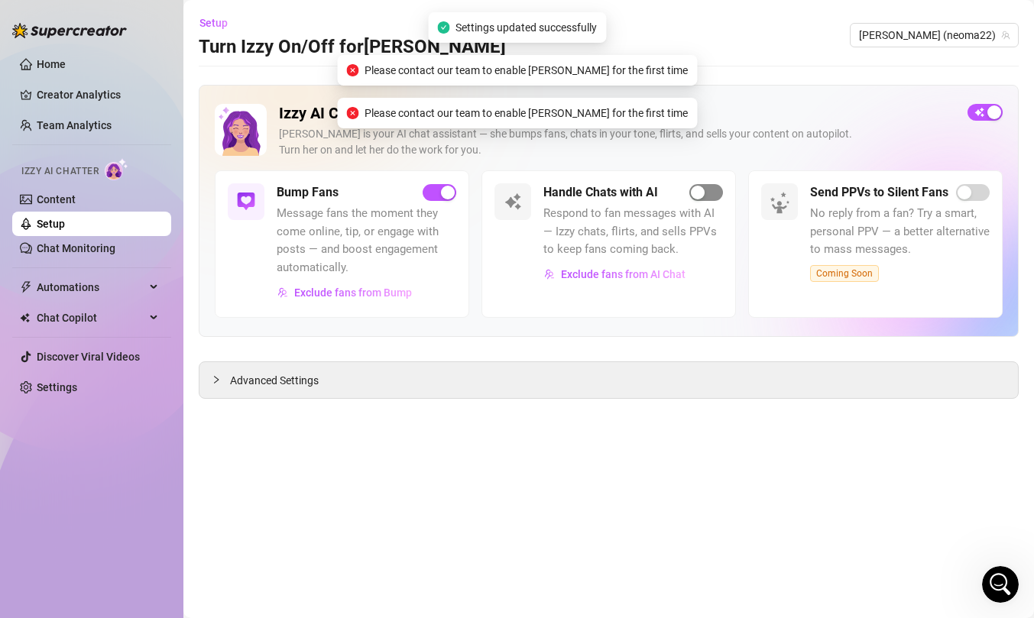
click at [713, 189] on span "button" at bounding box center [706, 192] width 34 height 17
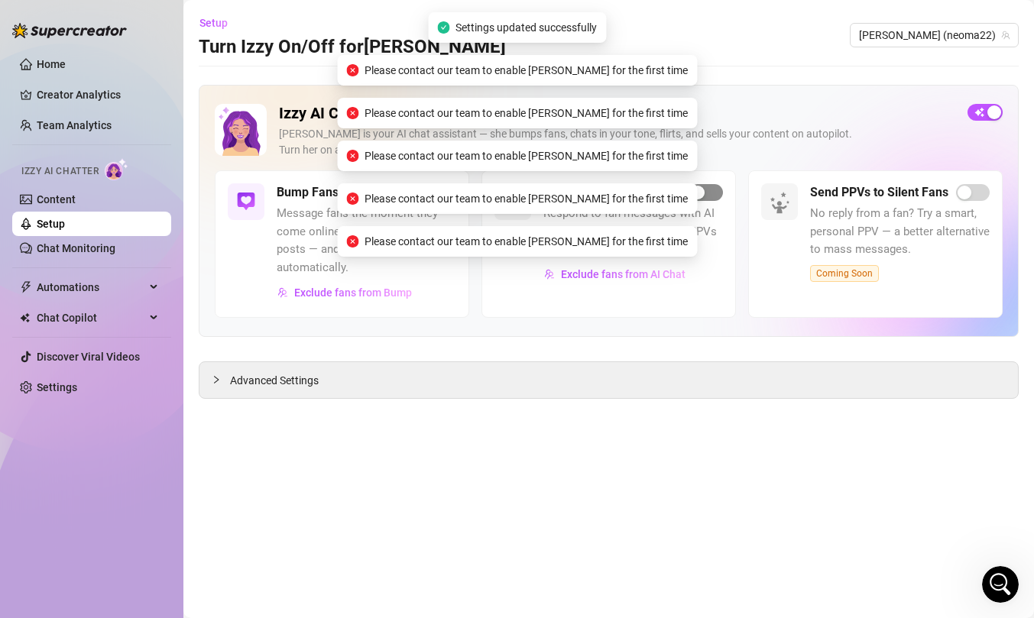
click at [713, 189] on span "button" at bounding box center [706, 192] width 34 height 17
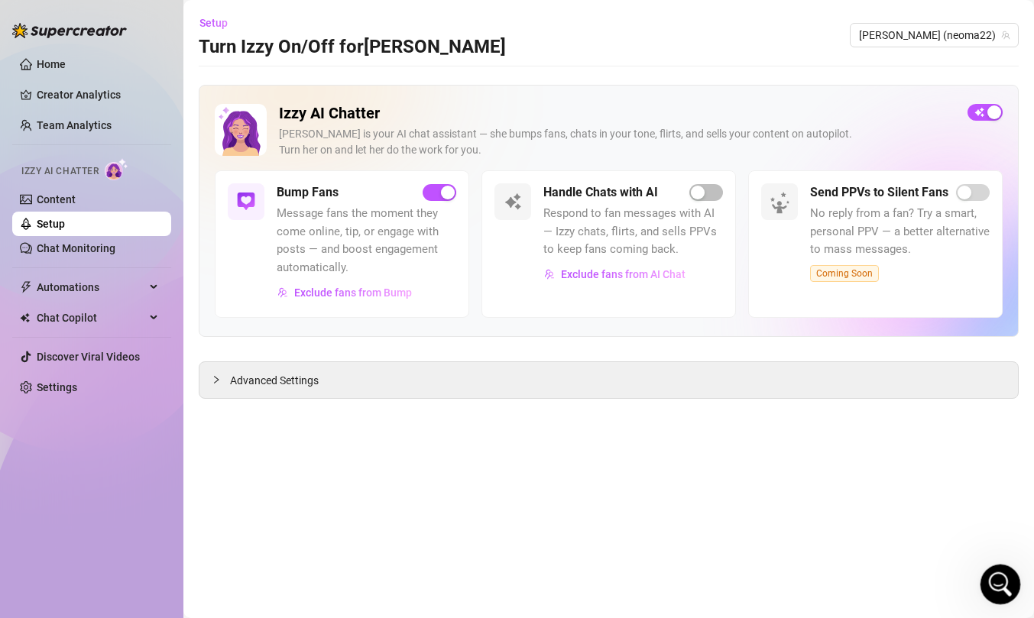
click at [991, 584] on icon "Open Intercom Messenger" at bounding box center [998, 582] width 25 height 25
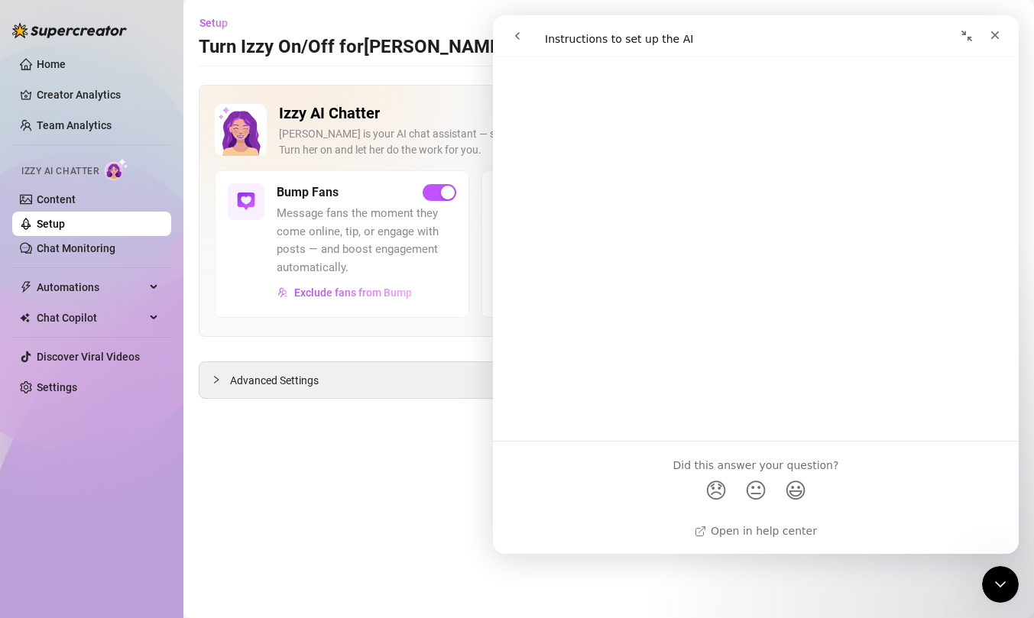
click at [528, 35] on button "go back" at bounding box center [517, 35] width 29 height 29
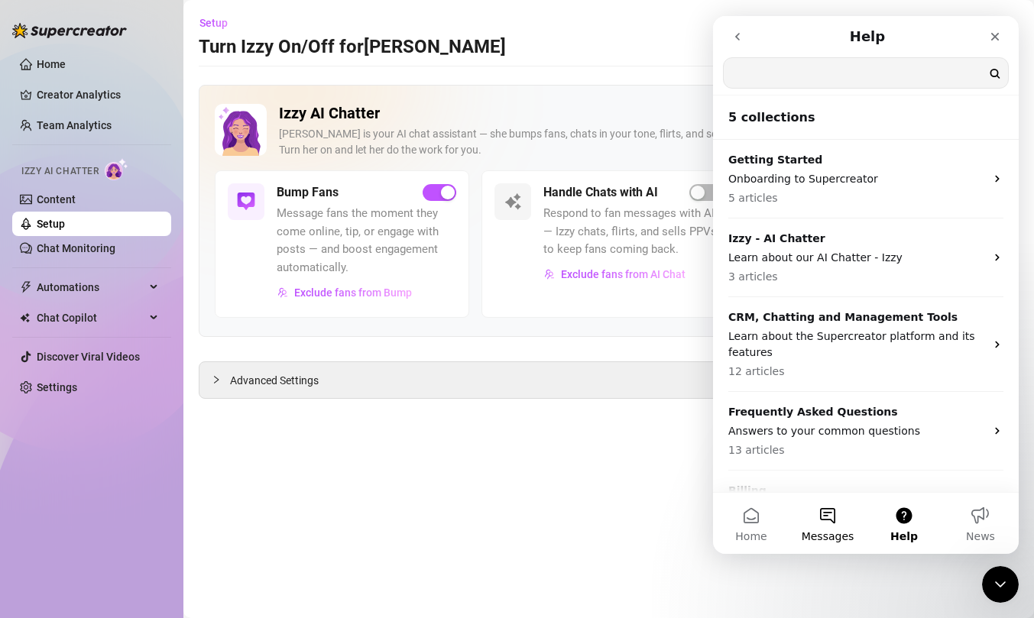
click at [821, 535] on span "Messages" at bounding box center [827, 536] width 53 height 11
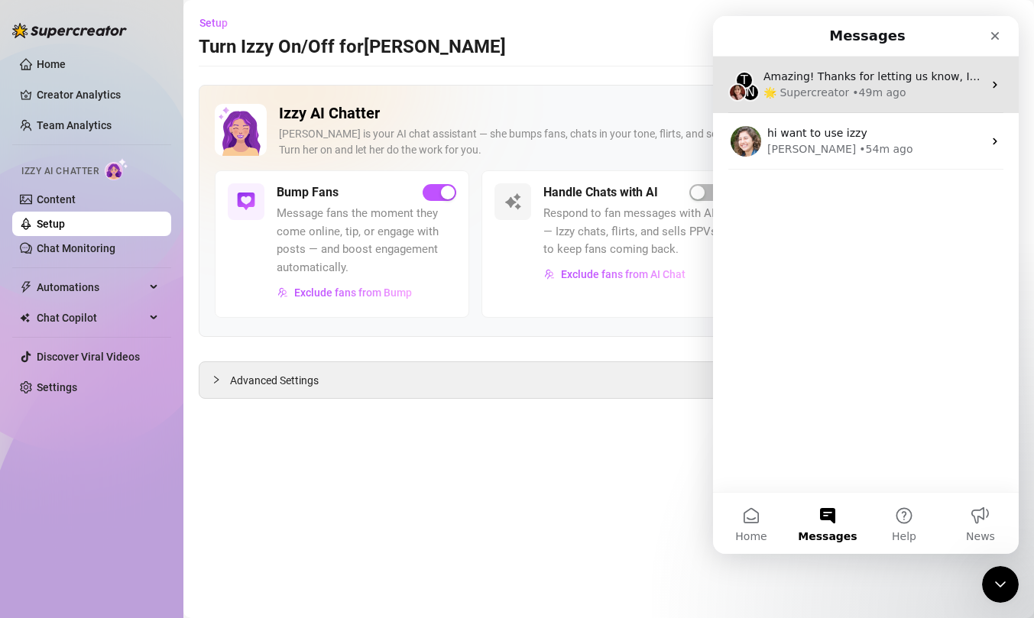
click at [997, 80] on icon "Intercom messenger" at bounding box center [995, 85] width 12 height 12
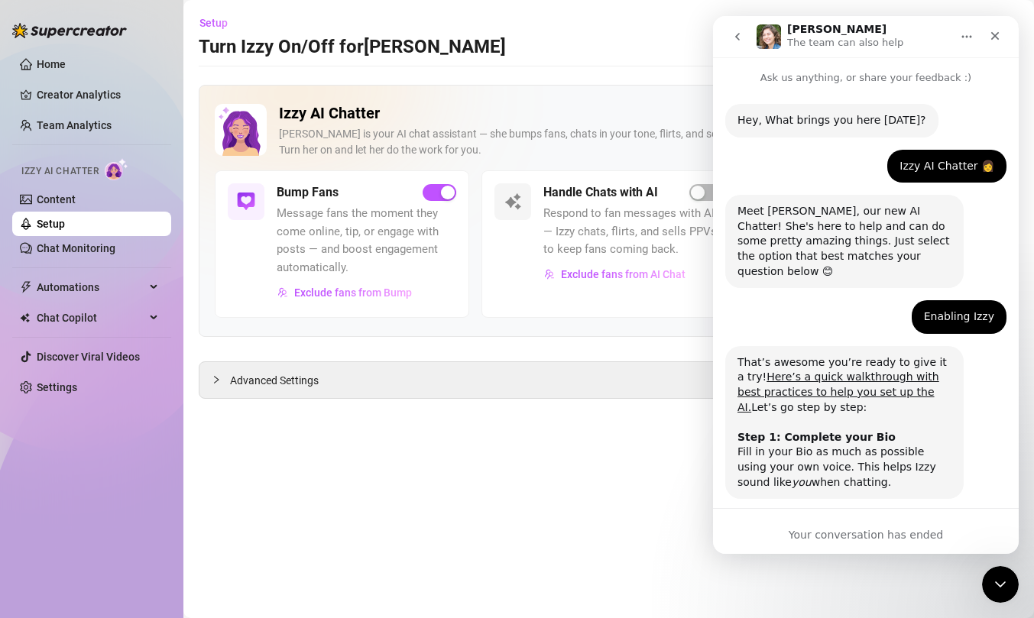
scroll to position [958, 0]
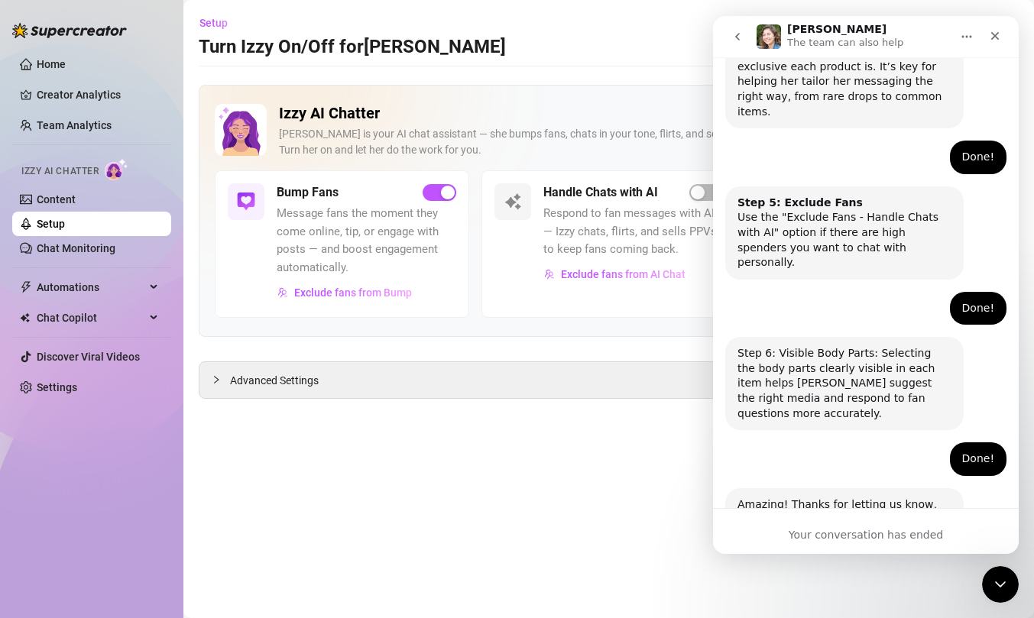
click at [974, 37] on button "Home" at bounding box center [966, 36] width 29 height 29
click at [737, 36] on icon "go back" at bounding box center [737, 37] width 12 height 12
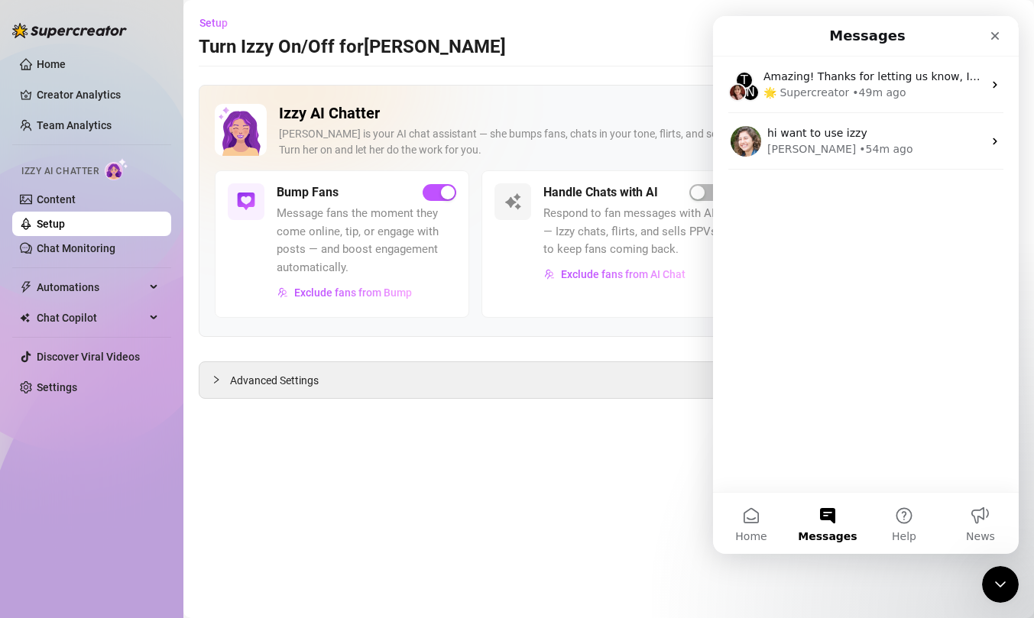
scroll to position [0, 0]
click at [746, 526] on button "Home" at bounding box center [751, 523] width 76 height 61
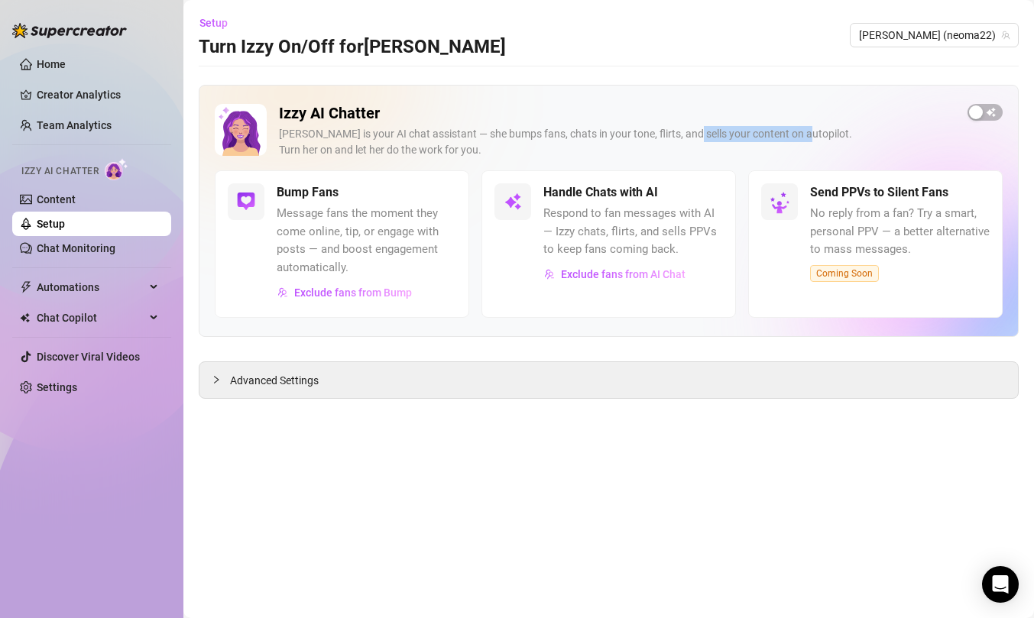
drag, startPoint x: 679, startPoint y: 140, endPoint x: 940, endPoint y: 141, distance: 260.5
click at [935, 142] on div "[PERSON_NAME] is your AI chat assistant — she bumps fans, chats in your tone, f…" at bounding box center [617, 142] width 676 height 32
click at [987, 112] on span "button" at bounding box center [984, 112] width 35 height 17
click at [789, 76] on main "Setup Turn Izzy On/Off for [PERSON_NAME] [PERSON_NAME] (neoma22) Izzy AI Chatte…" at bounding box center [608, 309] width 850 height 618
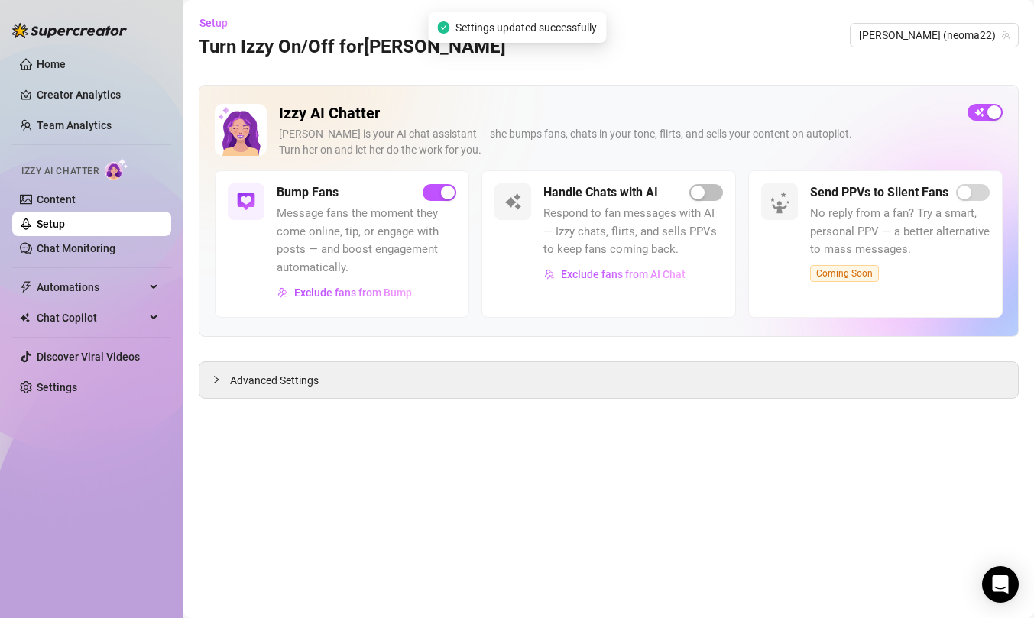
click at [718, 183] on div "Handle Chats with AI Respond to fan messages with AI — Izzy chats, flirts, and …" at bounding box center [608, 243] width 254 height 147
click at [710, 189] on span "button" at bounding box center [706, 192] width 34 height 17
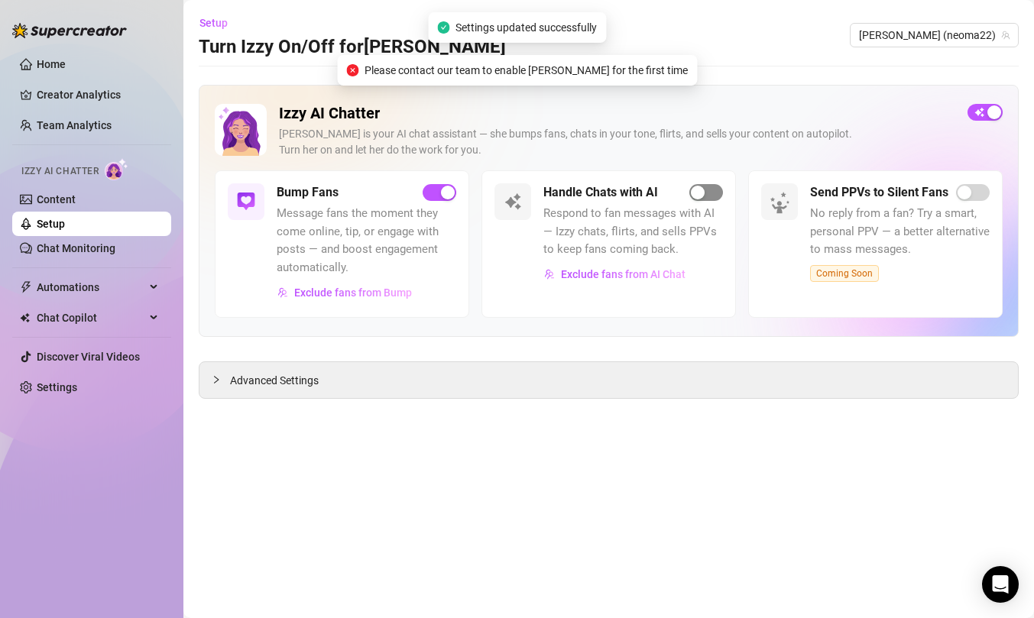
click at [710, 189] on span "button" at bounding box center [706, 192] width 34 height 17
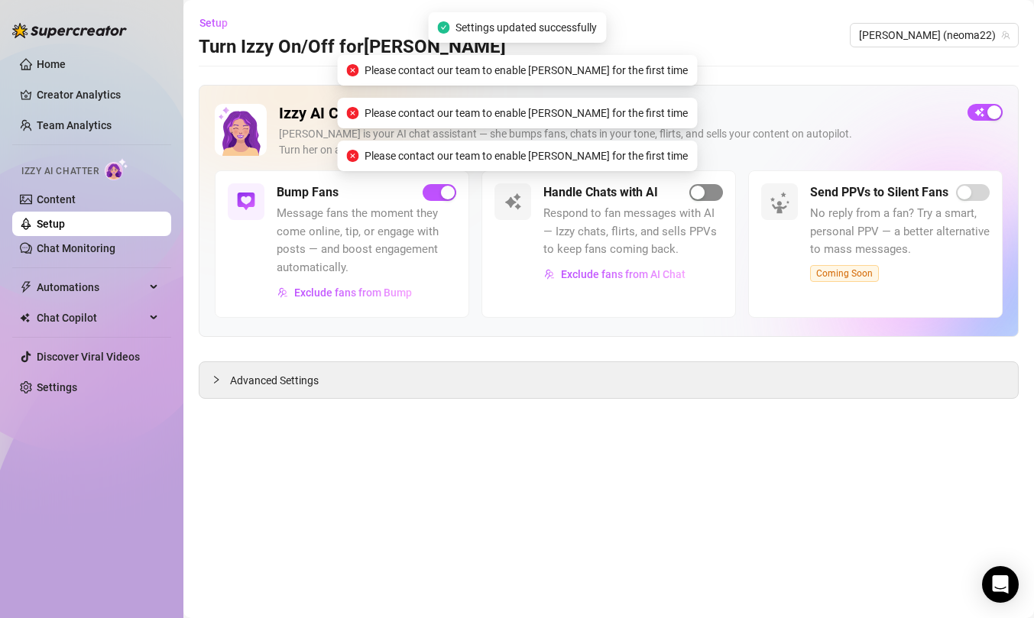
click at [710, 189] on span "button" at bounding box center [706, 192] width 34 height 17
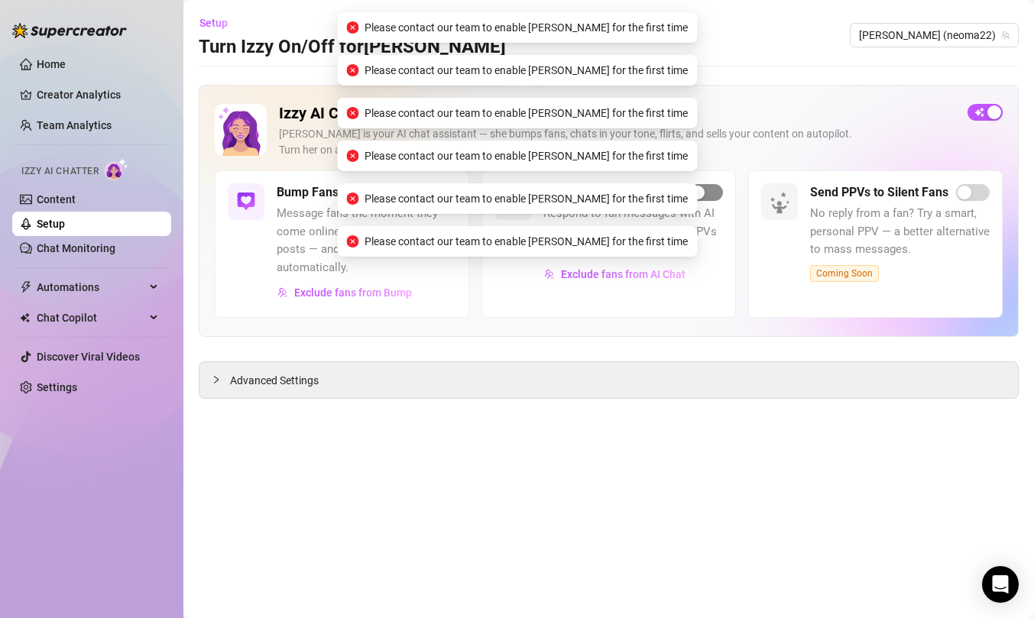
click at [710, 189] on span "button" at bounding box center [706, 192] width 34 height 17
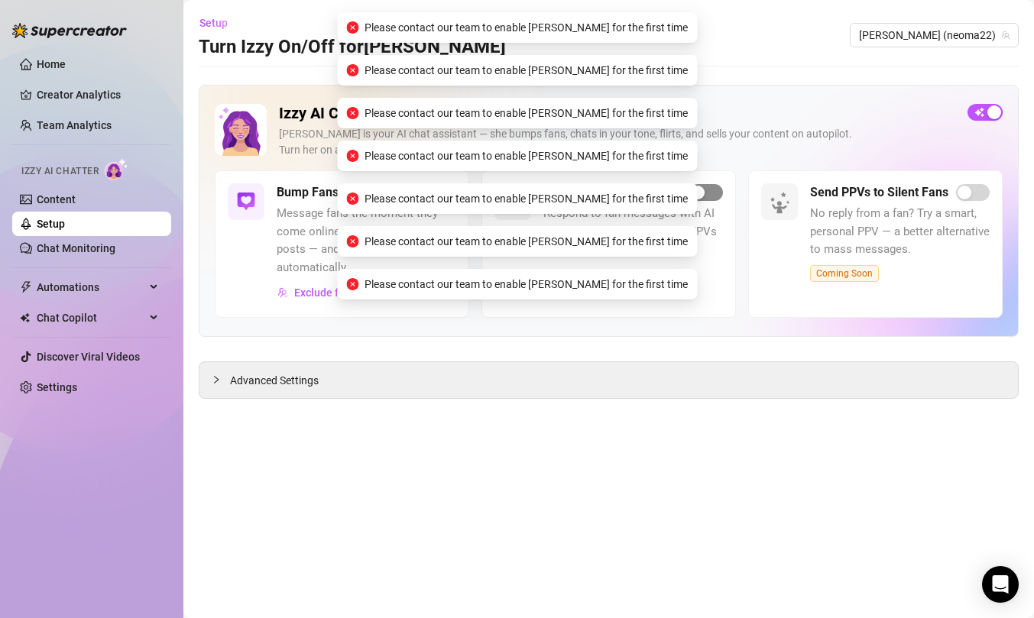
click at [710, 189] on span "button" at bounding box center [706, 192] width 34 height 17
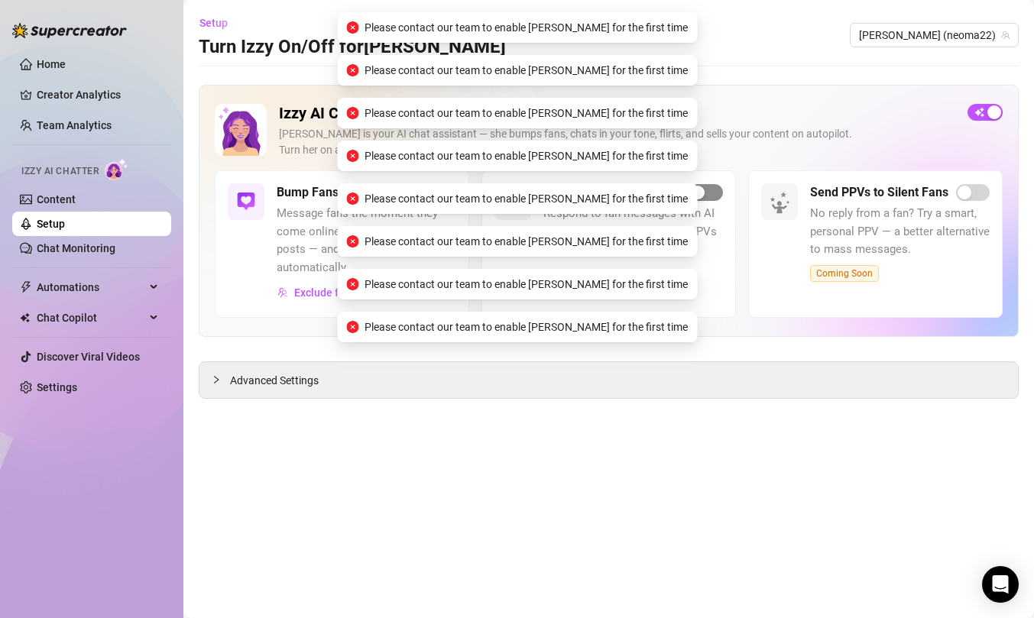
click at [710, 189] on span "button" at bounding box center [706, 192] width 34 height 17
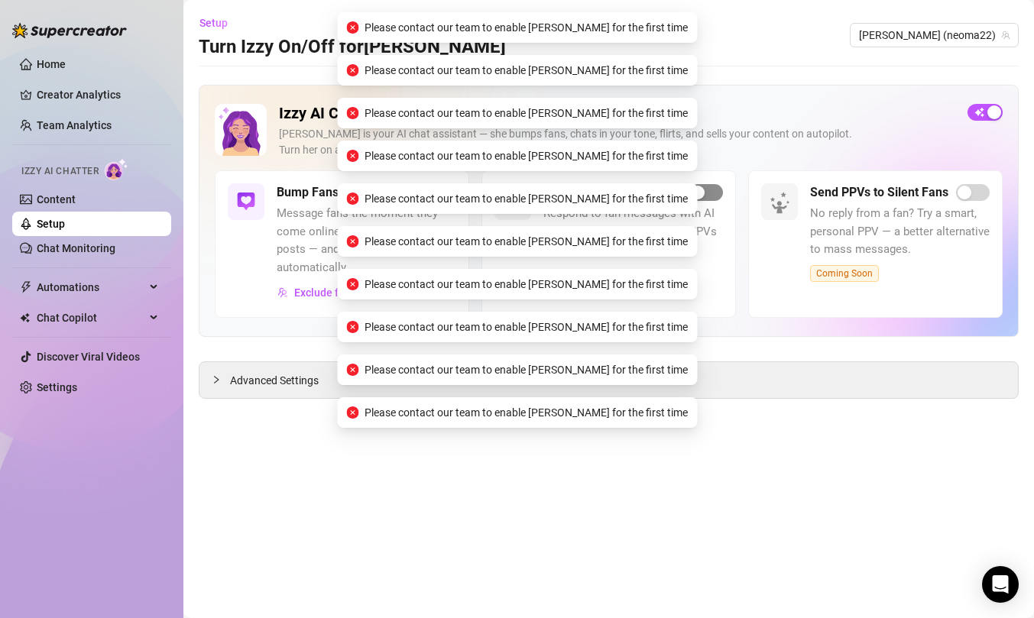
click at [710, 189] on span "button" at bounding box center [706, 192] width 34 height 17
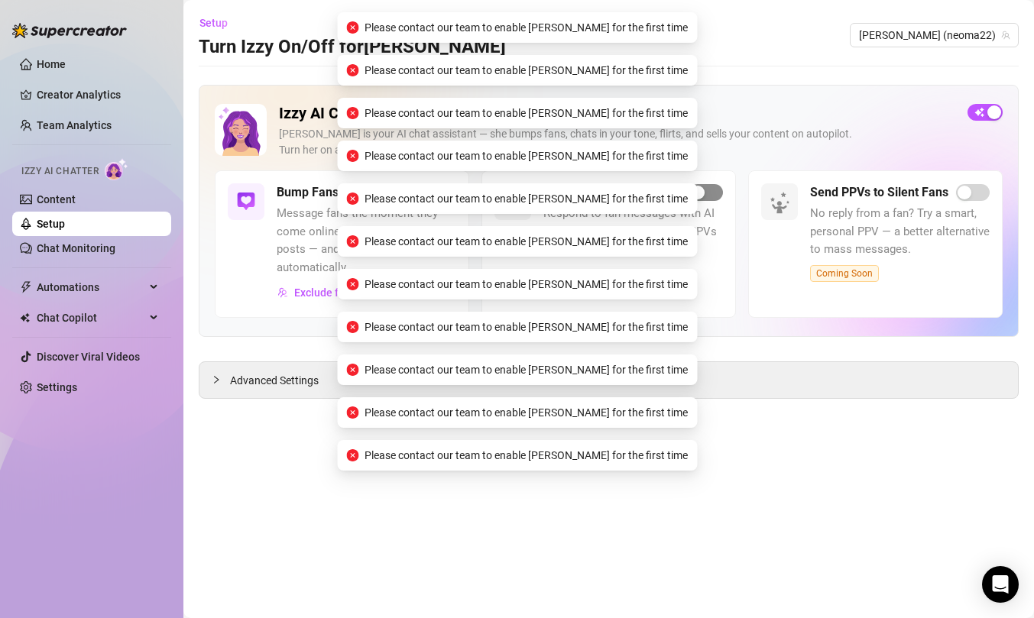
click at [710, 189] on span "button" at bounding box center [706, 192] width 34 height 17
click at [968, 31] on span "[PERSON_NAME] (neoma22)" at bounding box center [934, 35] width 151 height 23
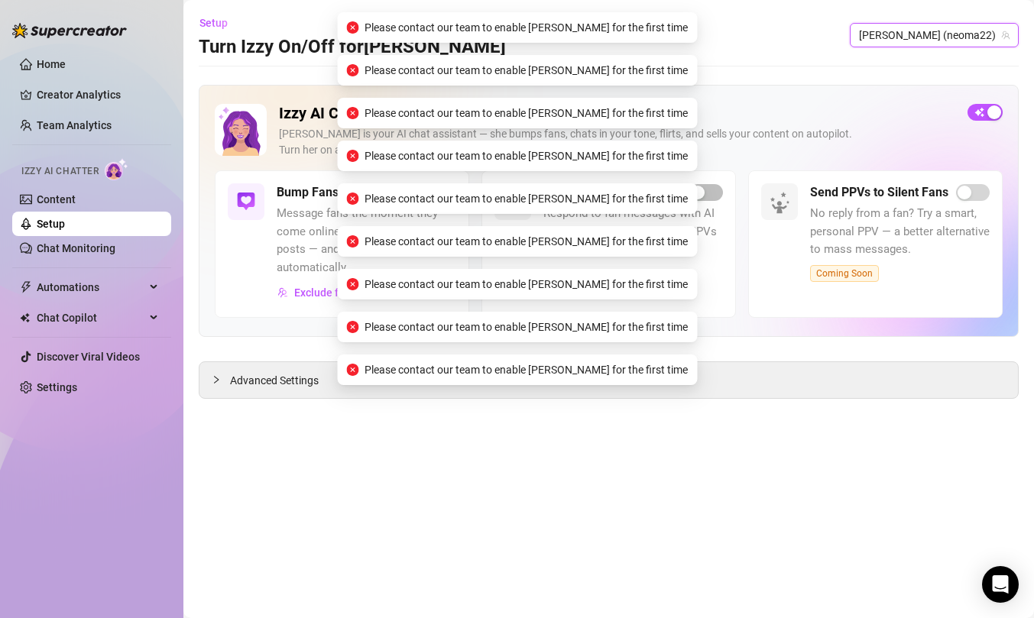
click at [968, 31] on span "[PERSON_NAME] (neoma22)" at bounding box center [934, 35] width 151 height 23
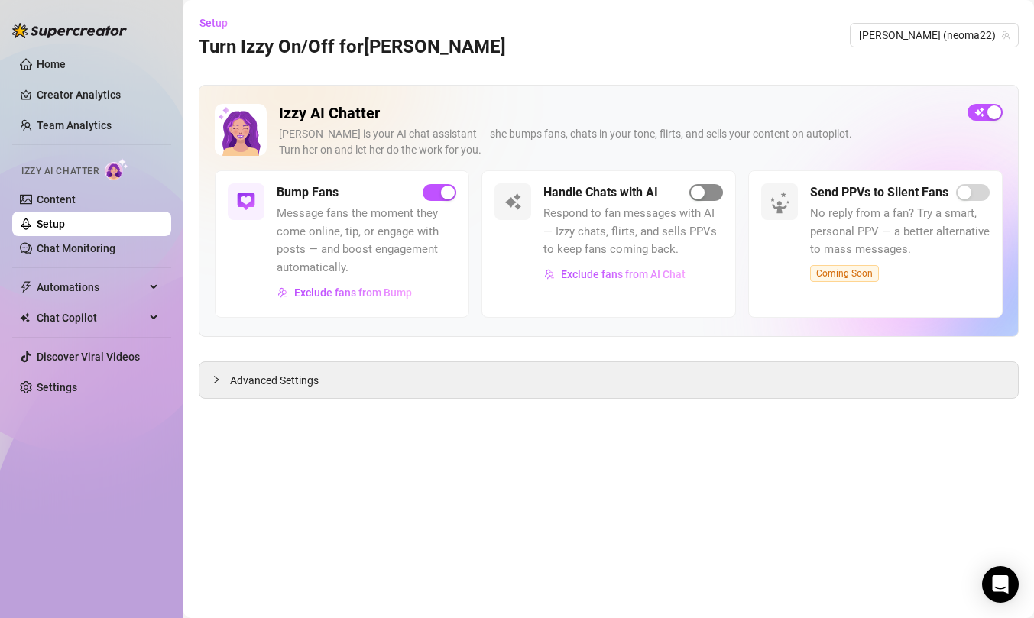
click at [704, 184] on span "button" at bounding box center [706, 192] width 34 height 17
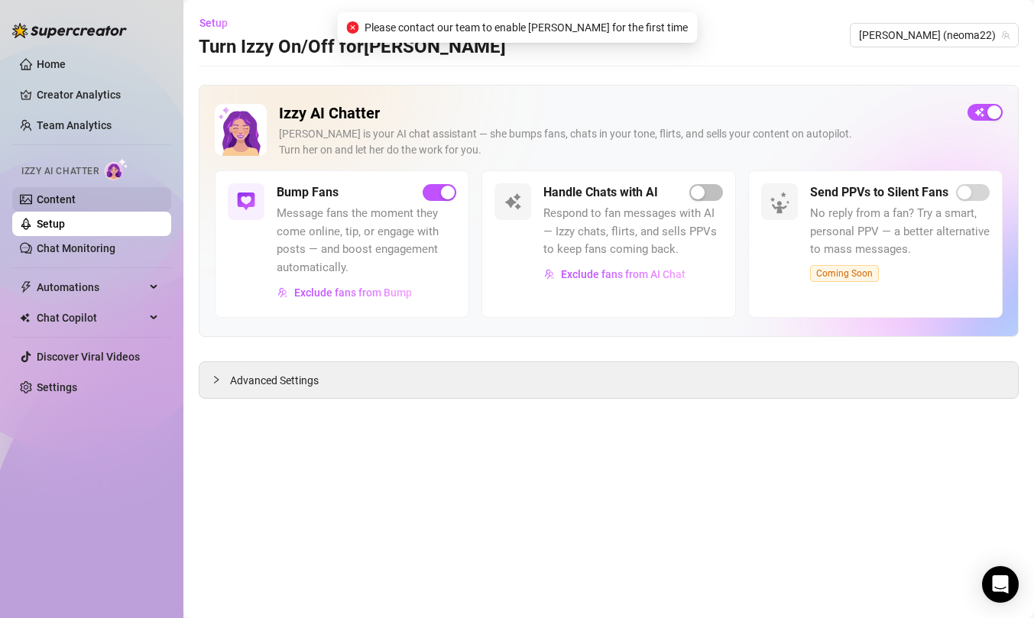
click at [76, 199] on link "Content" at bounding box center [56, 199] width 39 height 12
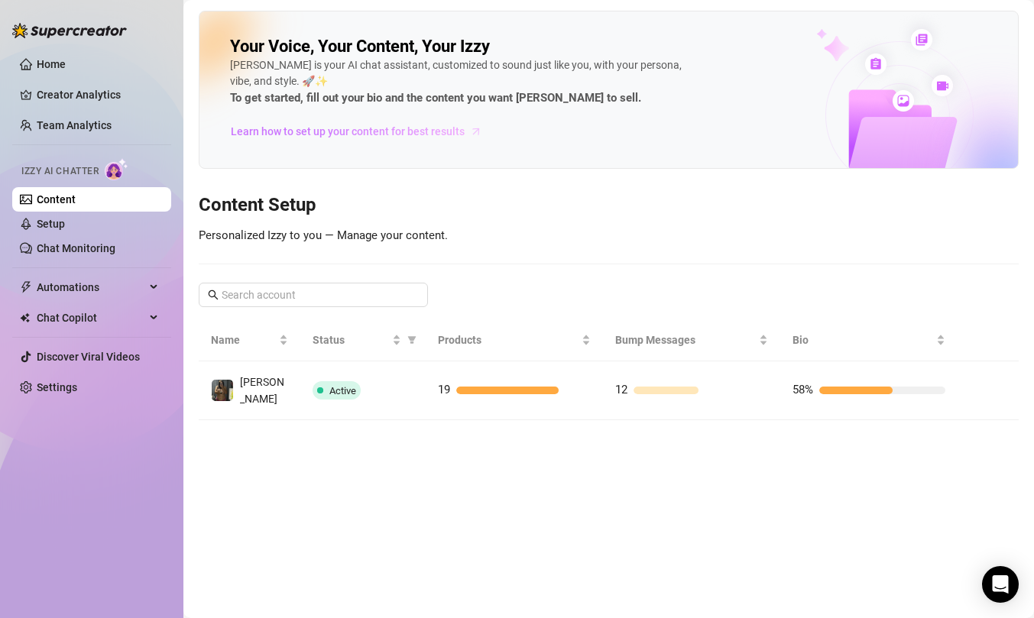
click at [364, 129] on span "Learn how to set up your content for best results" at bounding box center [348, 131] width 234 height 17
click at [57, 70] on link "Home" at bounding box center [51, 64] width 29 height 12
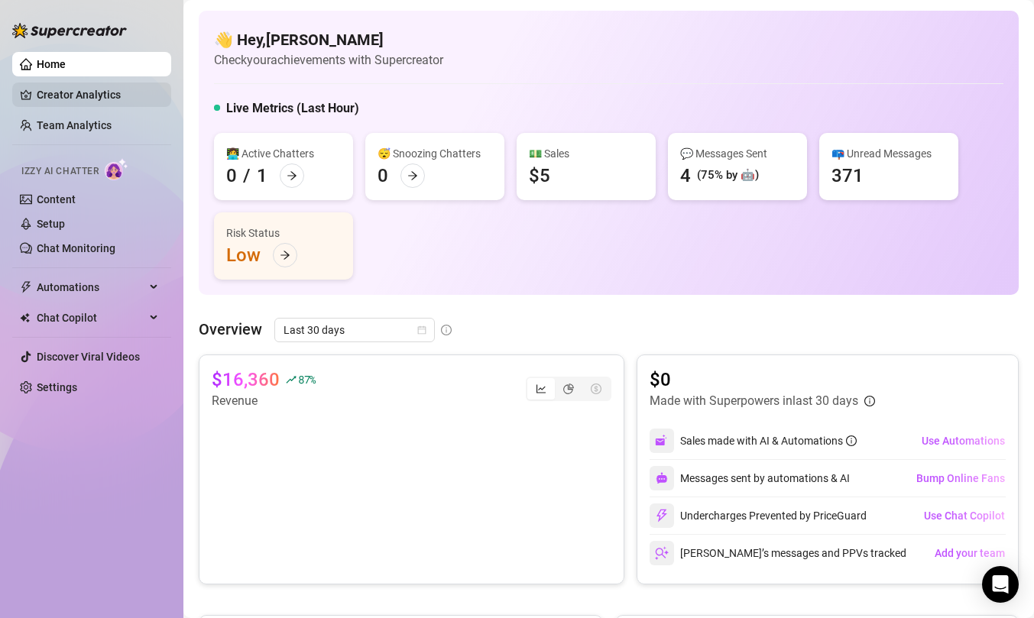
click at [86, 96] on link "Creator Analytics" at bounding box center [98, 95] width 122 height 24
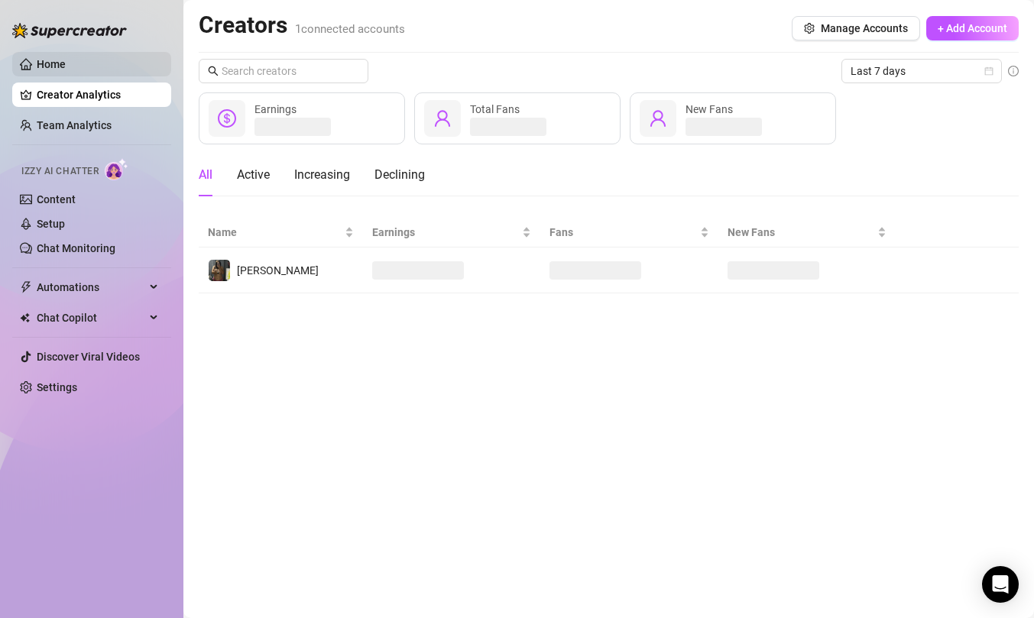
click at [66, 70] on link "Home" at bounding box center [51, 64] width 29 height 12
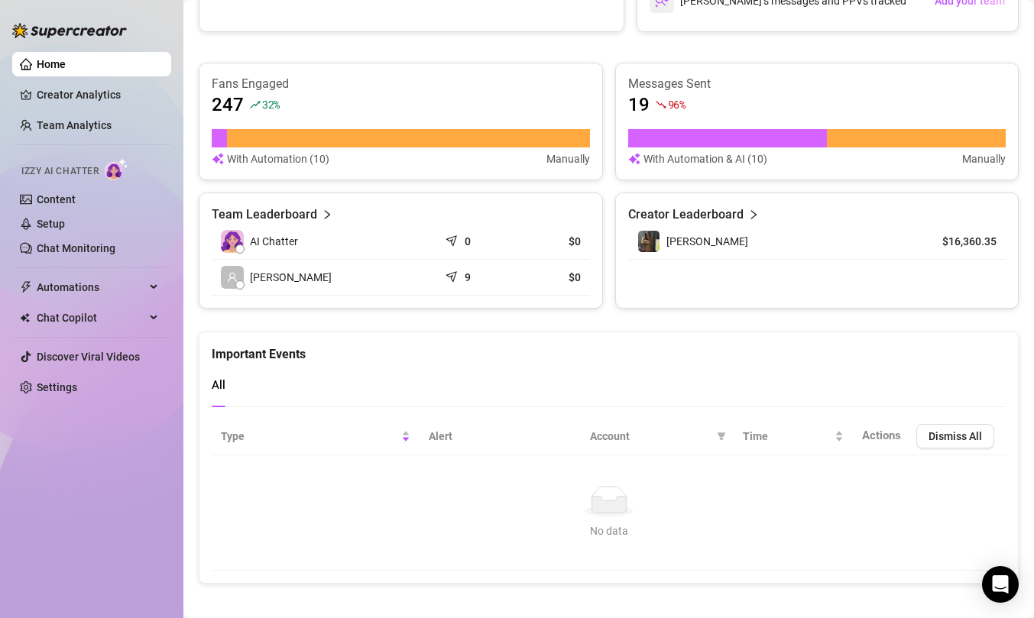
scroll to position [563, 0]
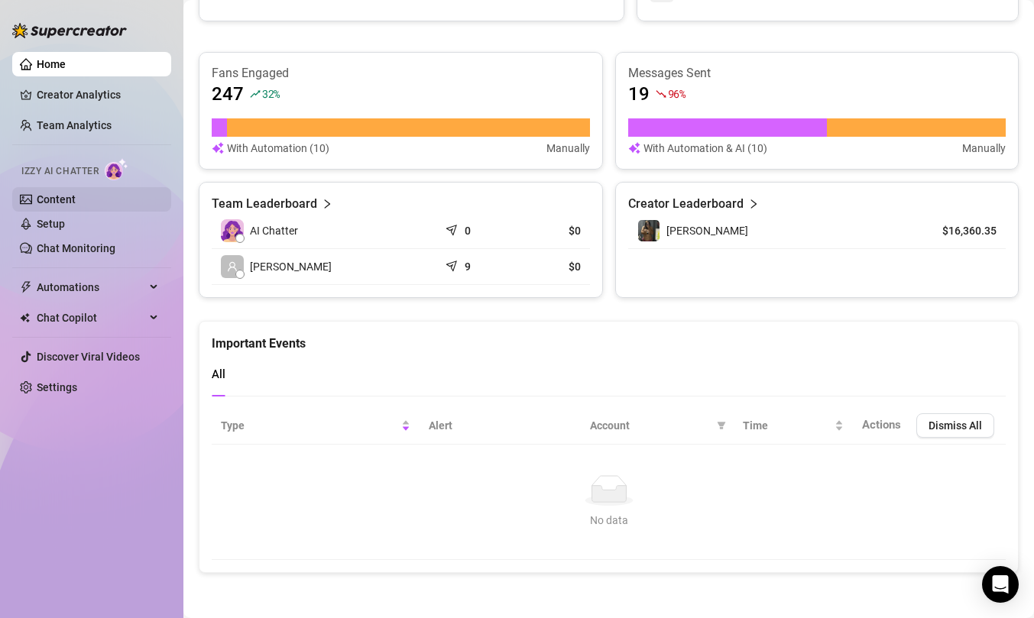
click at [76, 193] on link "Content" at bounding box center [56, 199] width 39 height 12
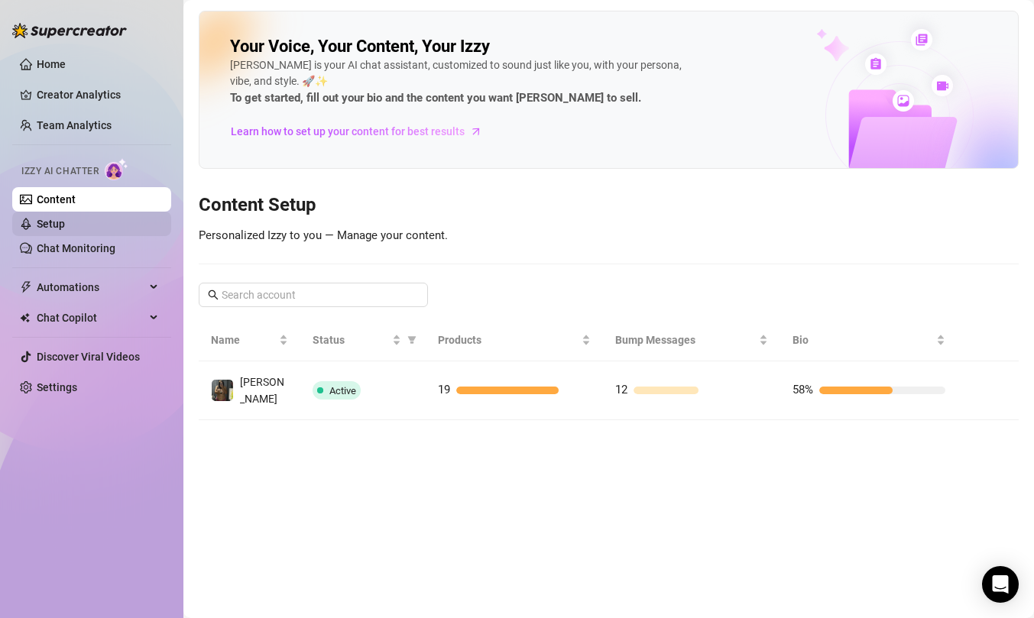
click at [65, 229] on link "Setup" at bounding box center [51, 224] width 28 height 12
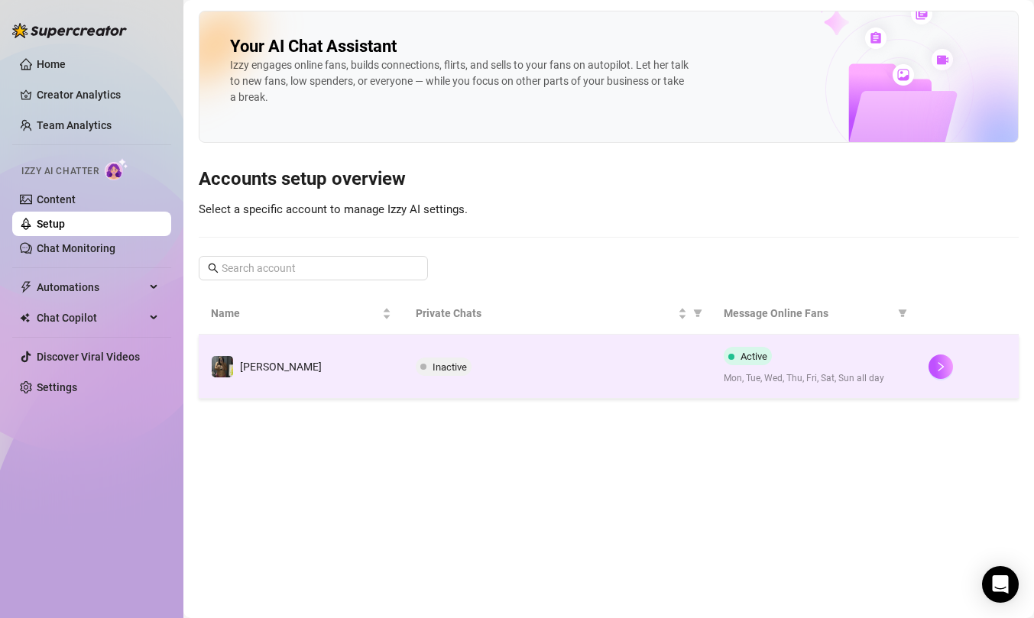
click at [640, 371] on div "Inactive" at bounding box center [557, 367] width 283 height 18
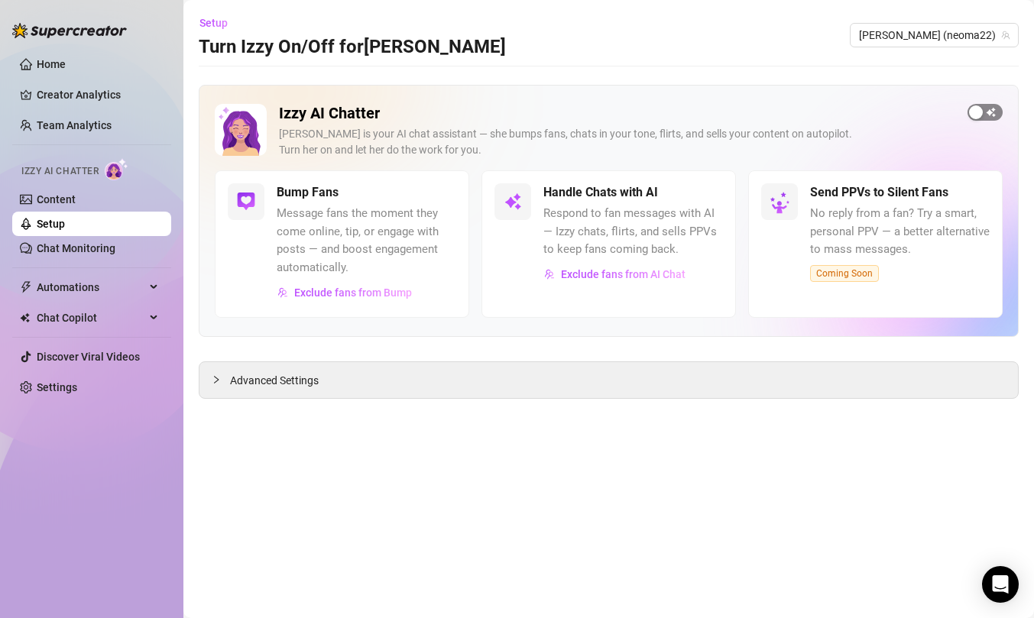
click at [981, 107] on div "button" at bounding box center [976, 112] width 14 height 14
click at [981, 596] on main "Setup Turn Izzy On/Off for [PERSON_NAME] [PERSON_NAME] (neoma22) Izzy AI Chatte…" at bounding box center [608, 309] width 850 height 618
click at [993, 590] on icon "Open Intercom Messenger" at bounding box center [1000, 585] width 20 height 20
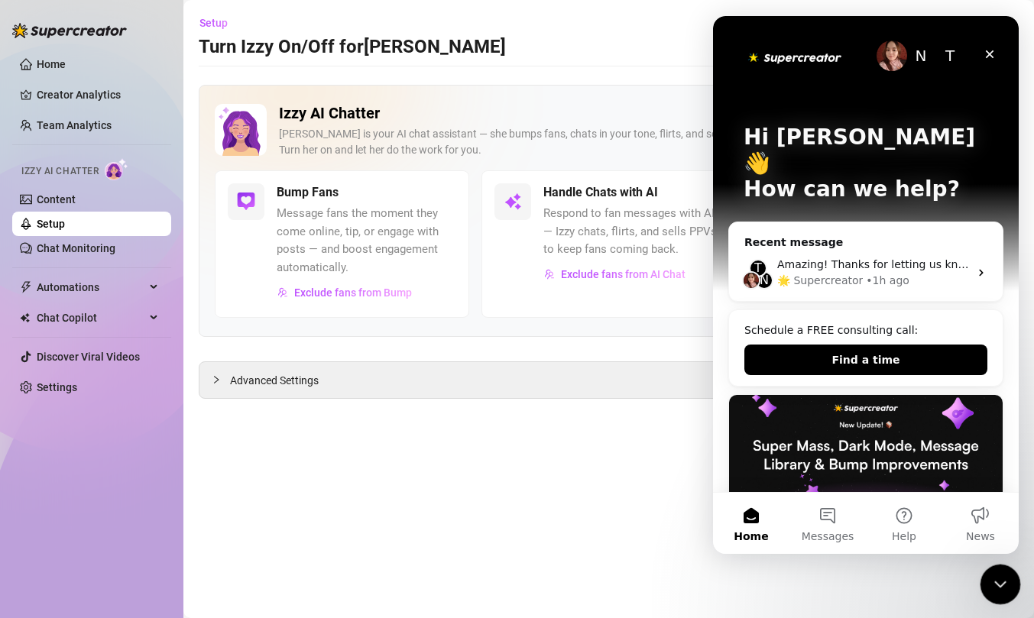
click at [989, 586] on icon "Close Intercom Messenger" at bounding box center [998, 582] width 18 height 18
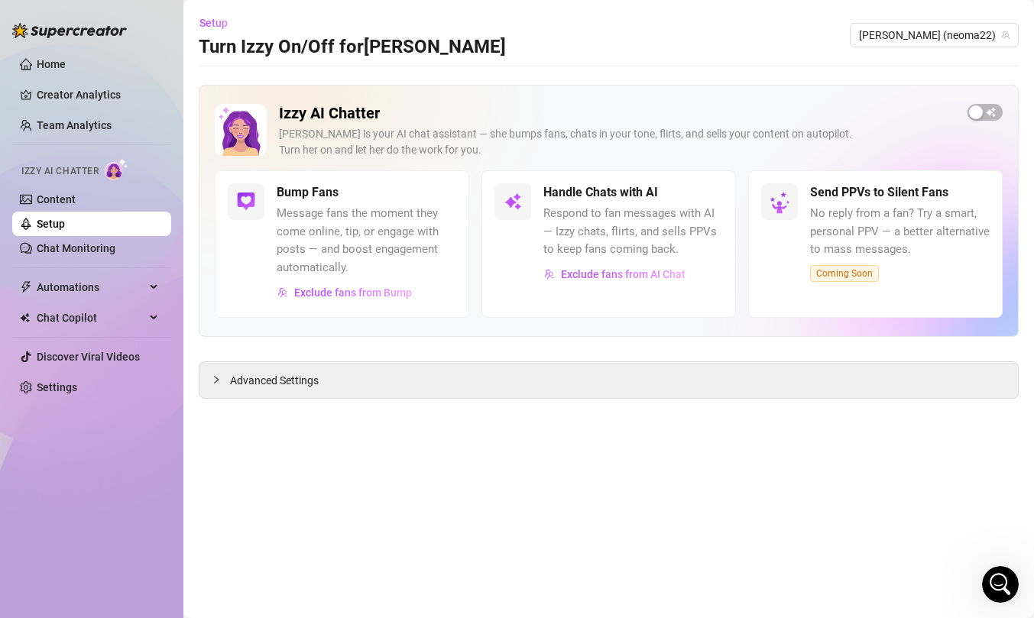
click at [990, 102] on div "Izzy AI Chatter [PERSON_NAME] is your AI chat assistant — she bumps fans, chats…" at bounding box center [609, 211] width 820 height 252
click at [990, 109] on span "button" at bounding box center [984, 112] width 35 height 17
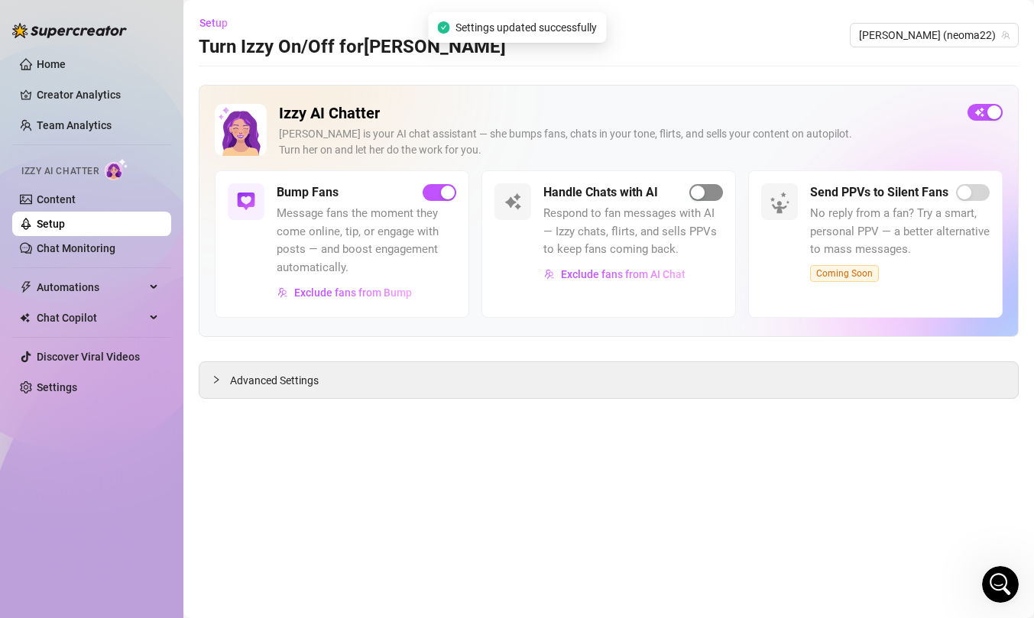
click at [697, 198] on div "button" at bounding box center [698, 193] width 14 height 14
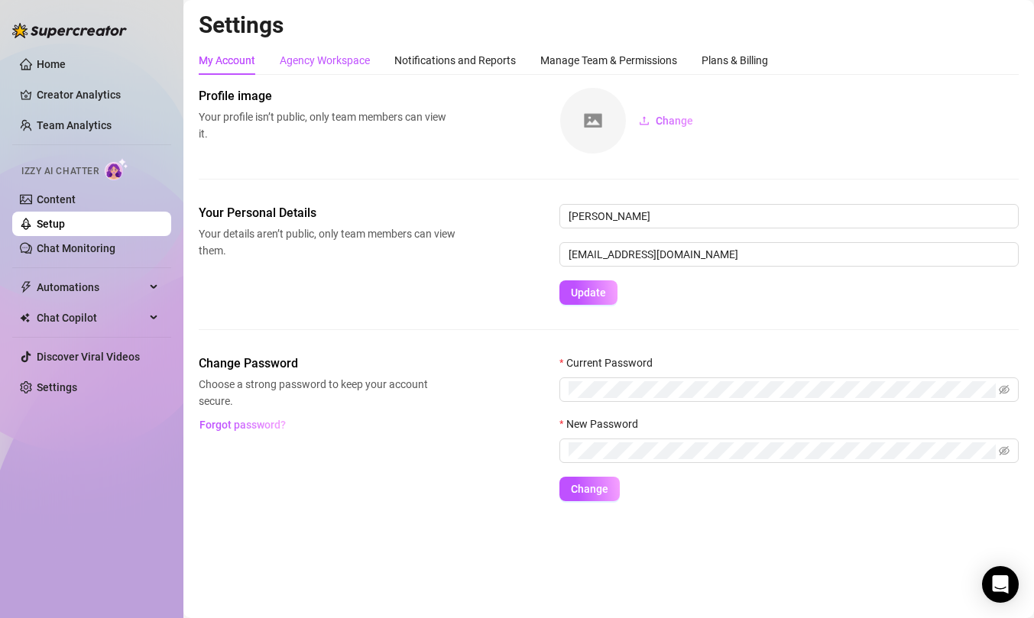
click at [306, 60] on div "Agency Workspace" at bounding box center [325, 60] width 90 height 17
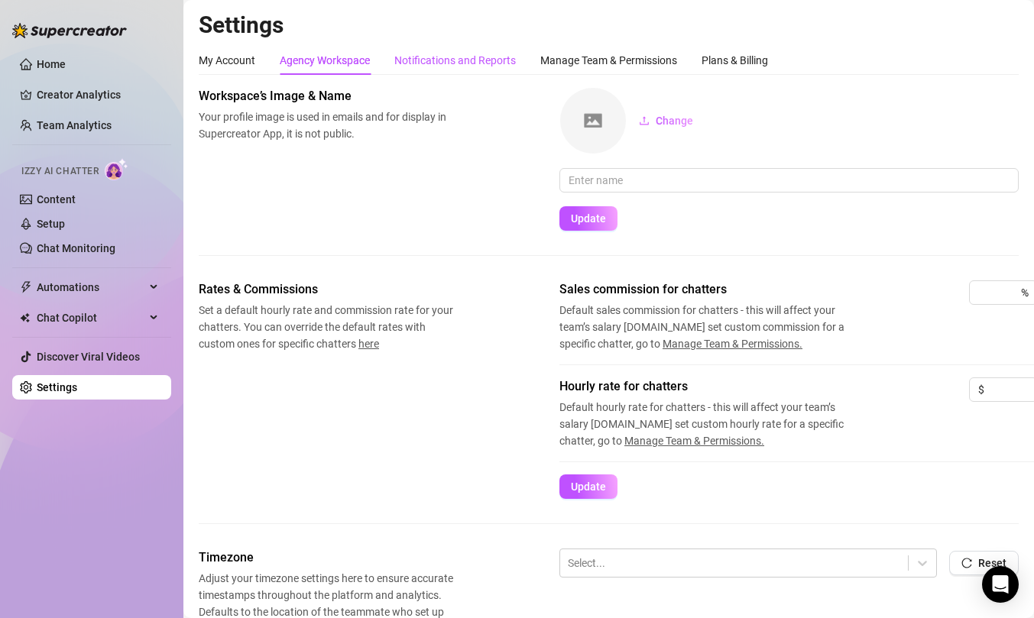
click at [419, 58] on div "Notifications and Reports" at bounding box center [454, 60] width 121 height 17
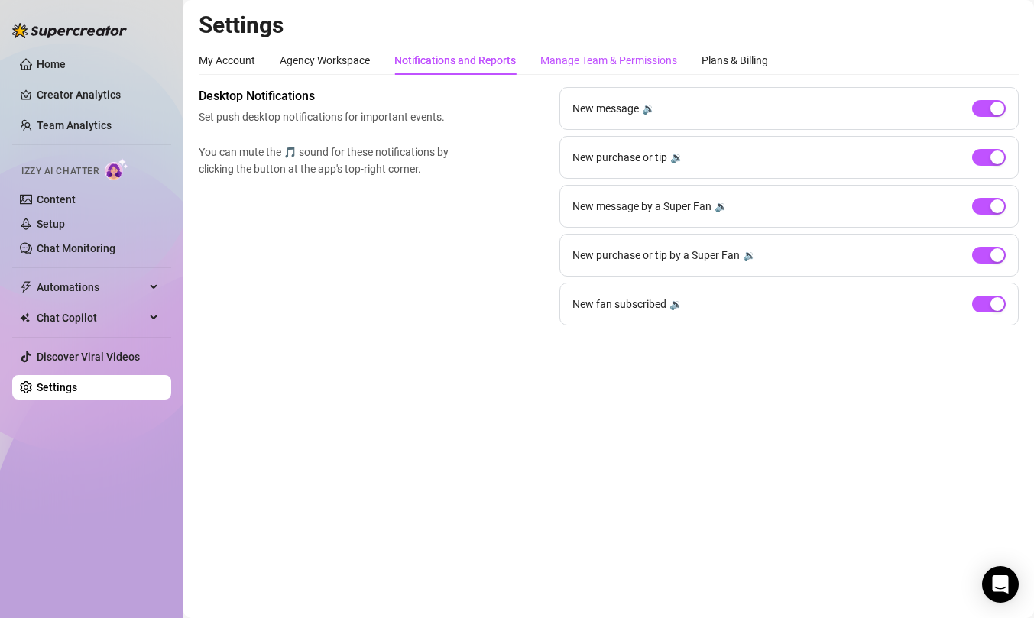
click at [592, 55] on div "Manage Team & Permissions" at bounding box center [608, 60] width 137 height 17
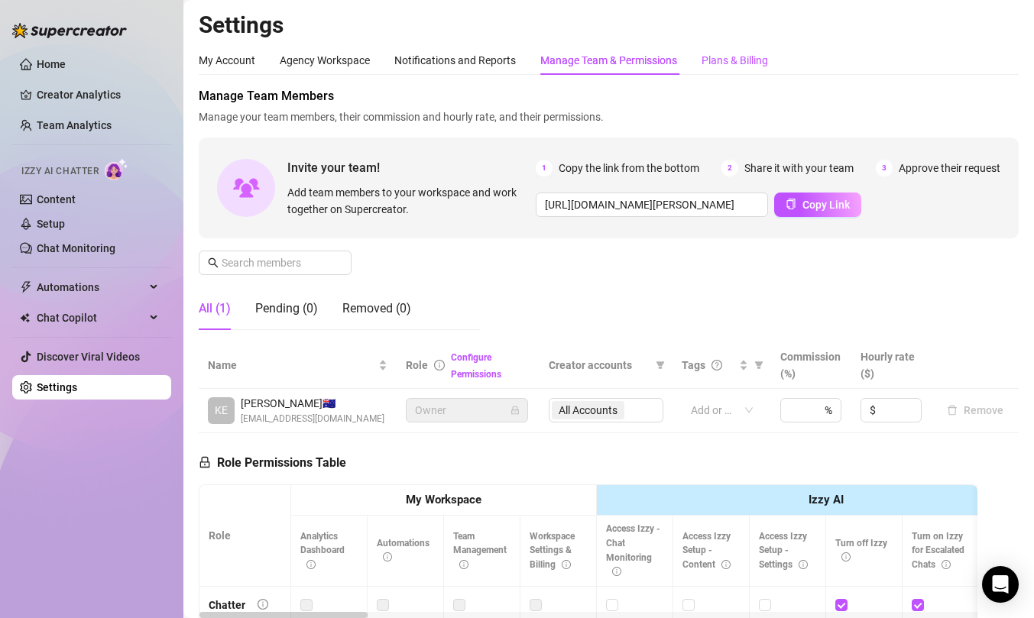
click at [730, 60] on div "Plans & Billing" at bounding box center [734, 60] width 66 height 17
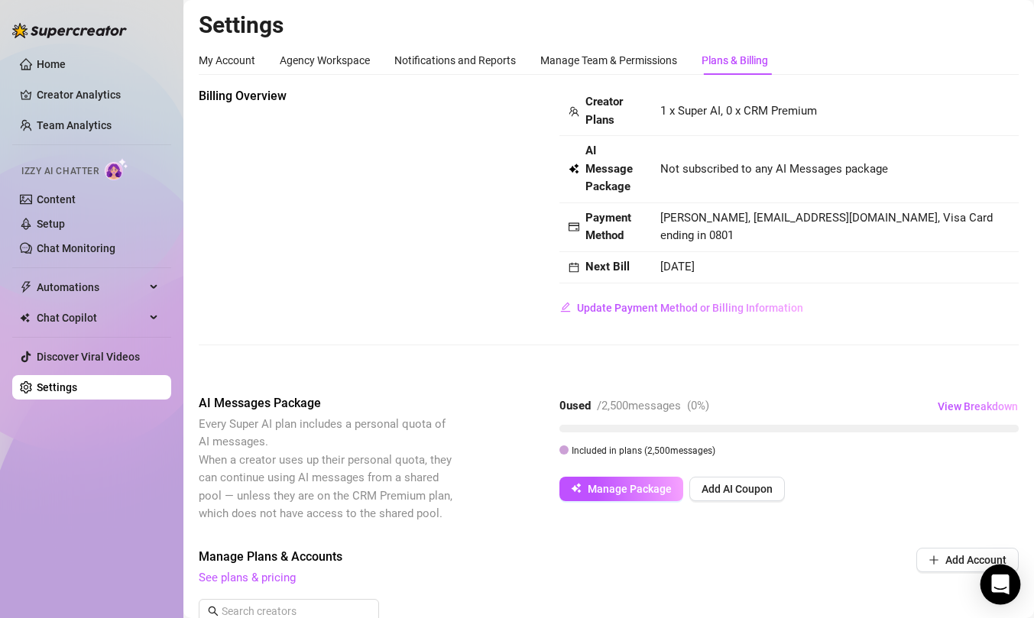
click at [1005, 594] on div "Open Intercom Messenger" at bounding box center [1000, 585] width 40 height 40
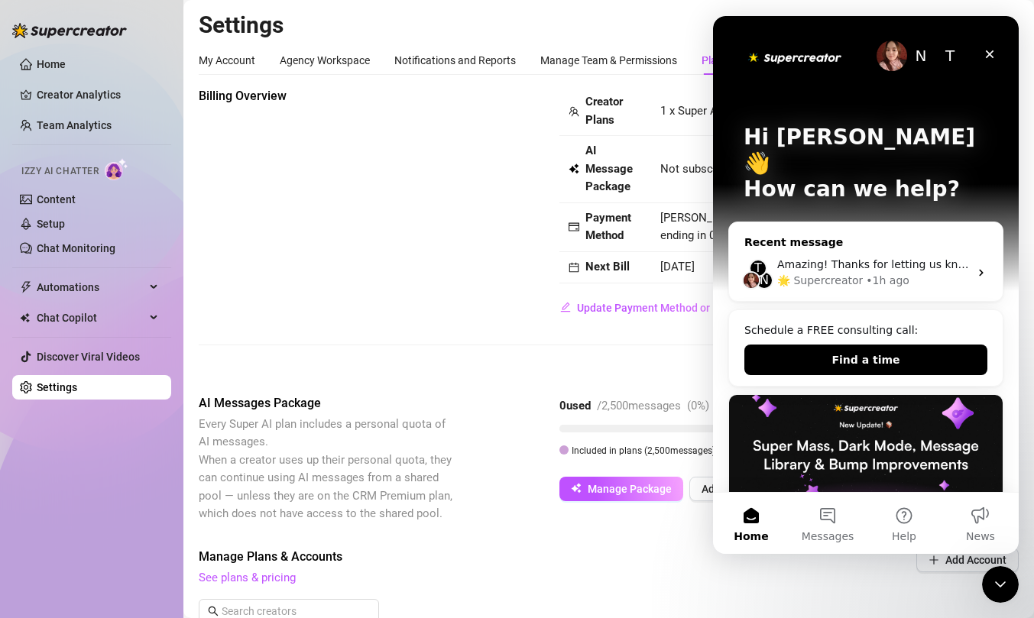
click at [882, 273] on div "• 1h ago" at bounding box center [888, 281] width 44 height 16
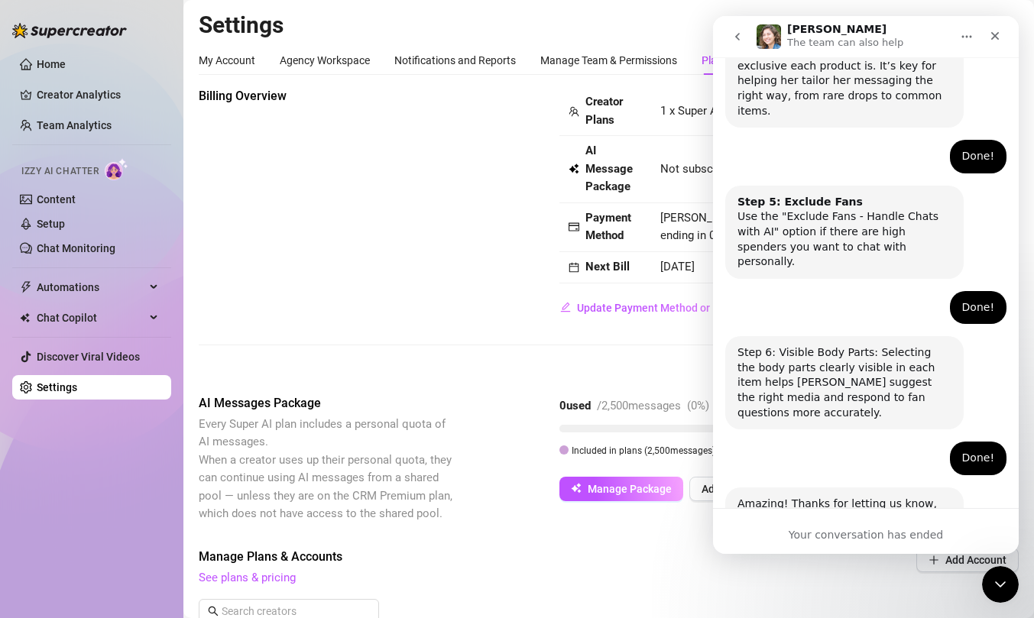
scroll to position [958, 0]
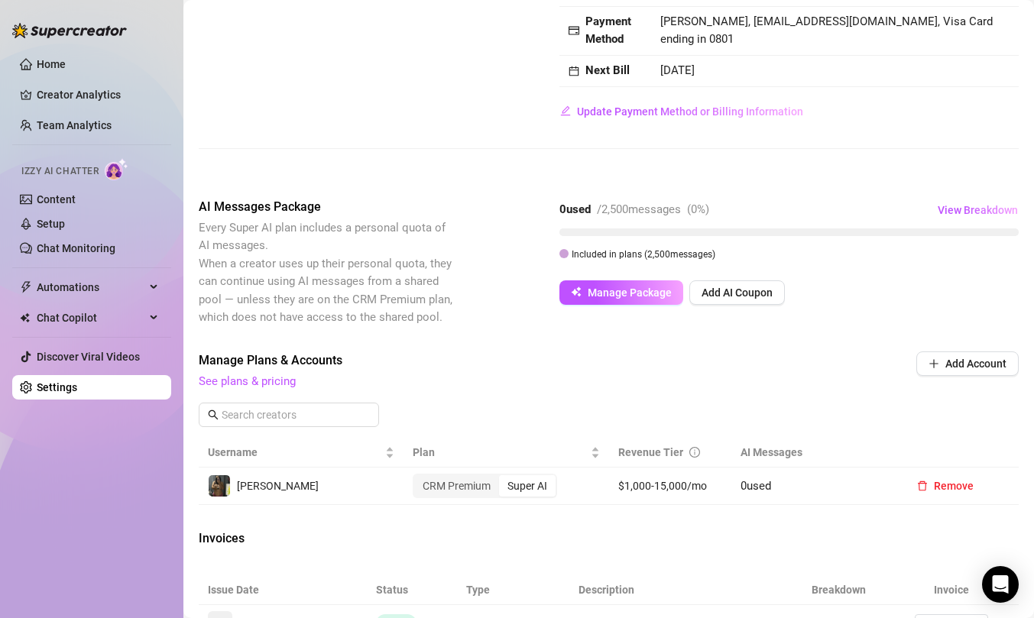
scroll to position [199, 0]
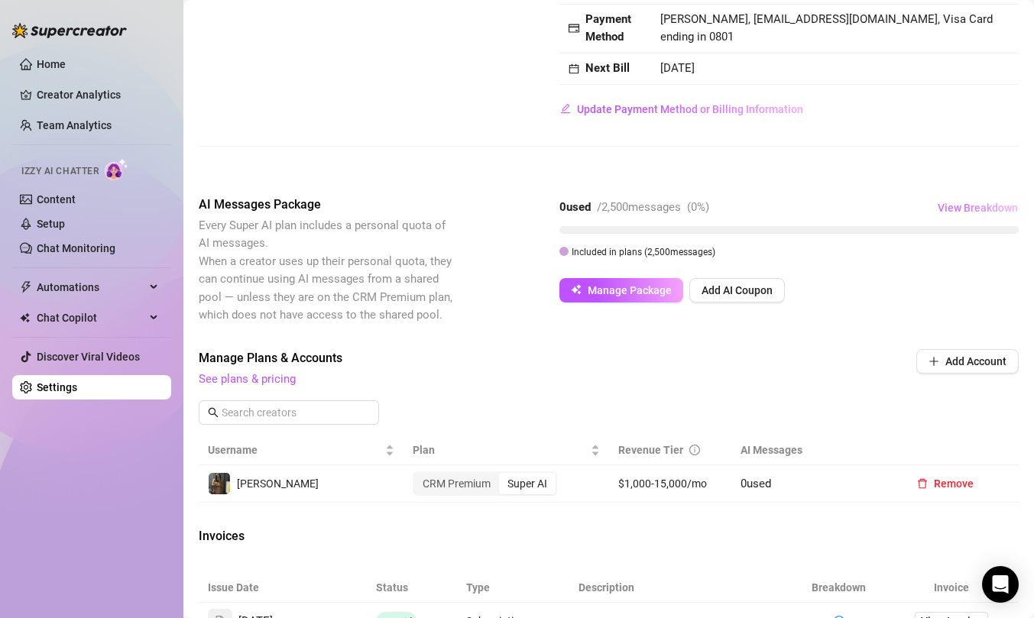
click at [983, 206] on span "View Breakdown" at bounding box center [977, 208] width 80 height 12
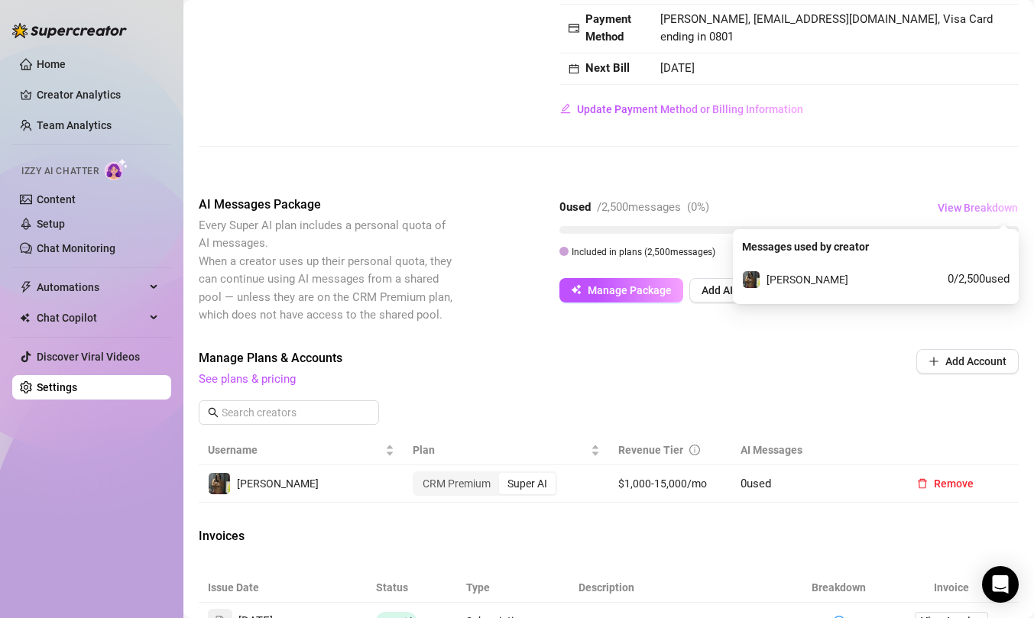
click at [967, 207] on span "View Breakdown" at bounding box center [977, 208] width 80 height 12
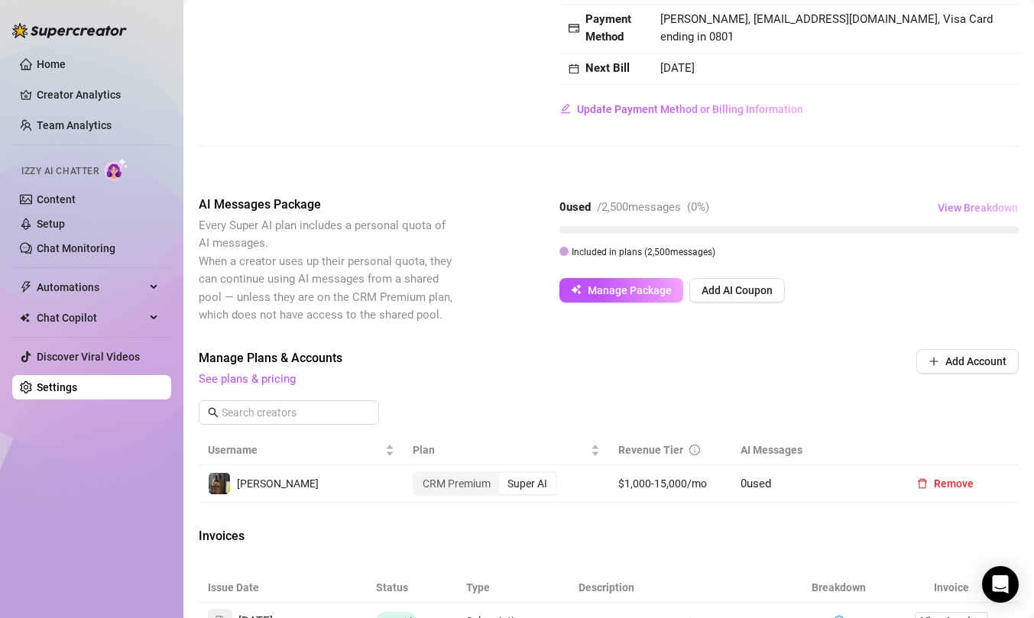
click at [967, 209] on span "View Breakdown" at bounding box center [977, 208] width 80 height 12
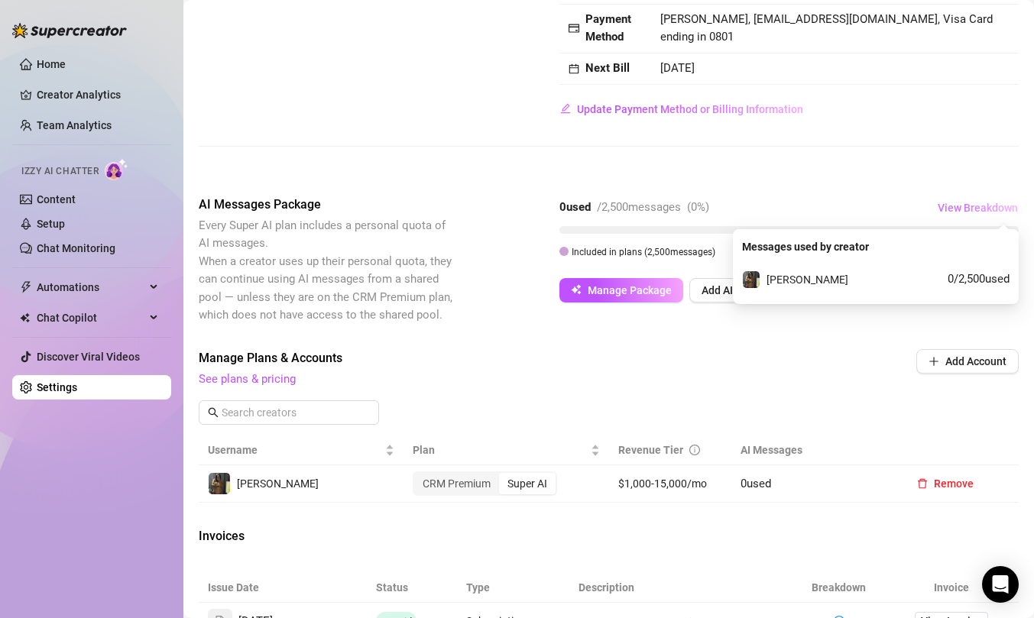
click at [967, 209] on span "View Breakdown" at bounding box center [977, 208] width 80 height 12
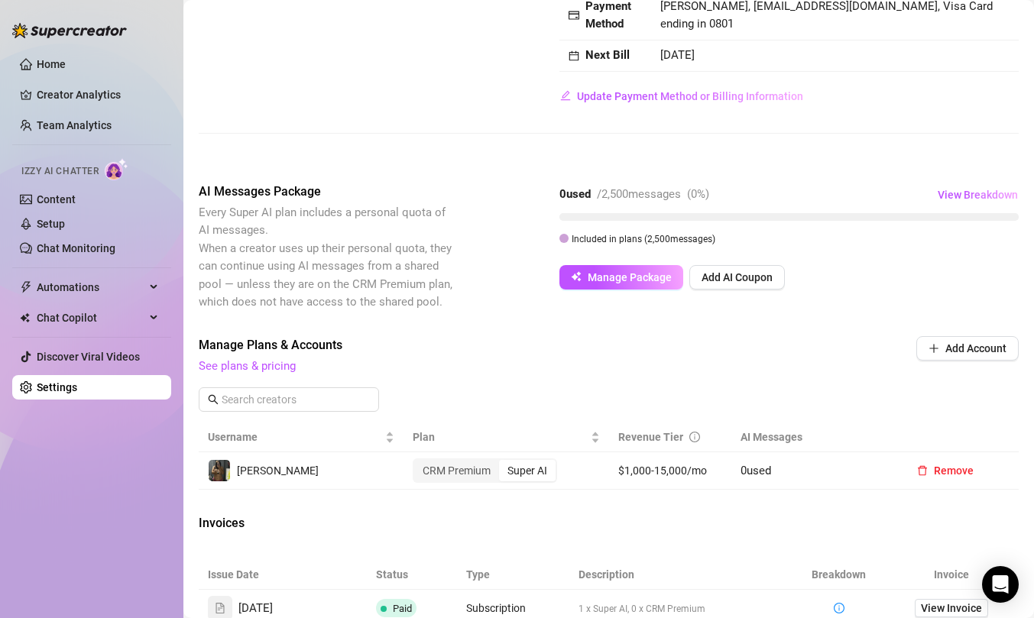
scroll to position [233, 0]
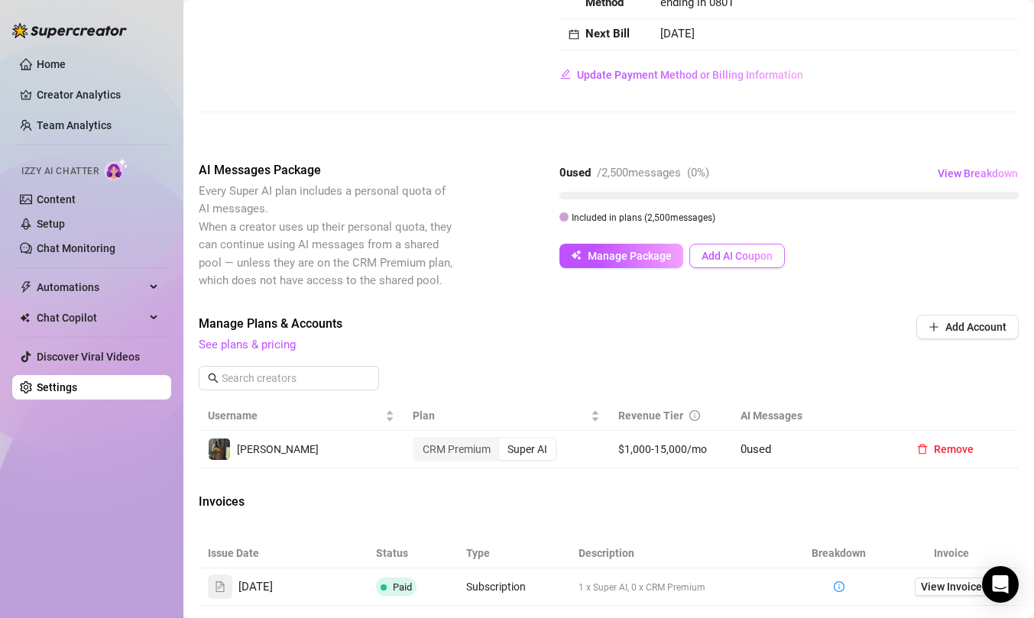
click at [743, 251] on span "Add AI Coupon" at bounding box center [736, 256] width 71 height 12
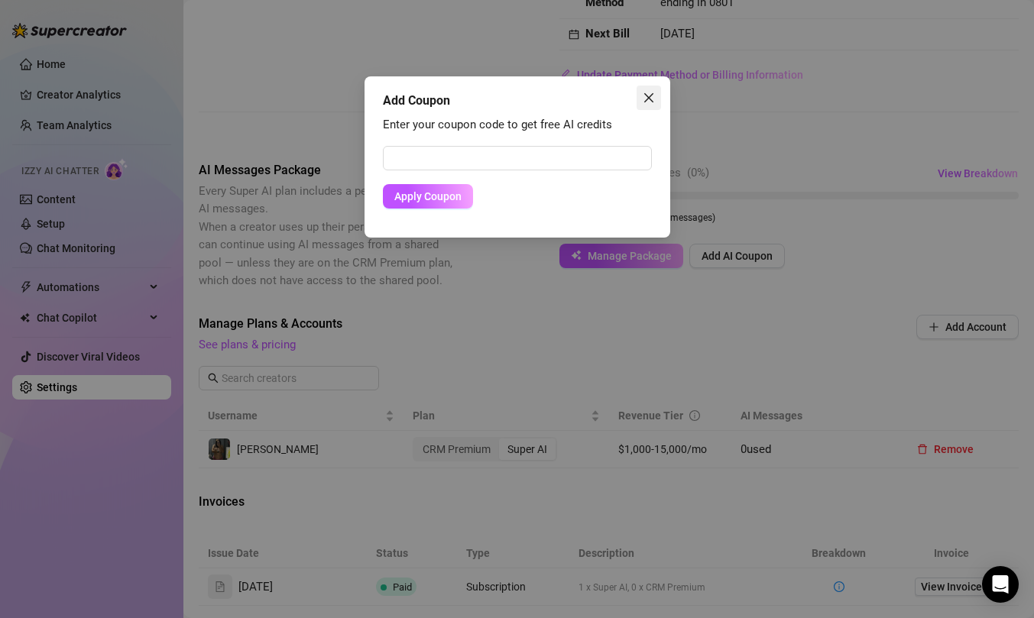
click at [645, 96] on icon "close" at bounding box center [649, 98] width 12 height 12
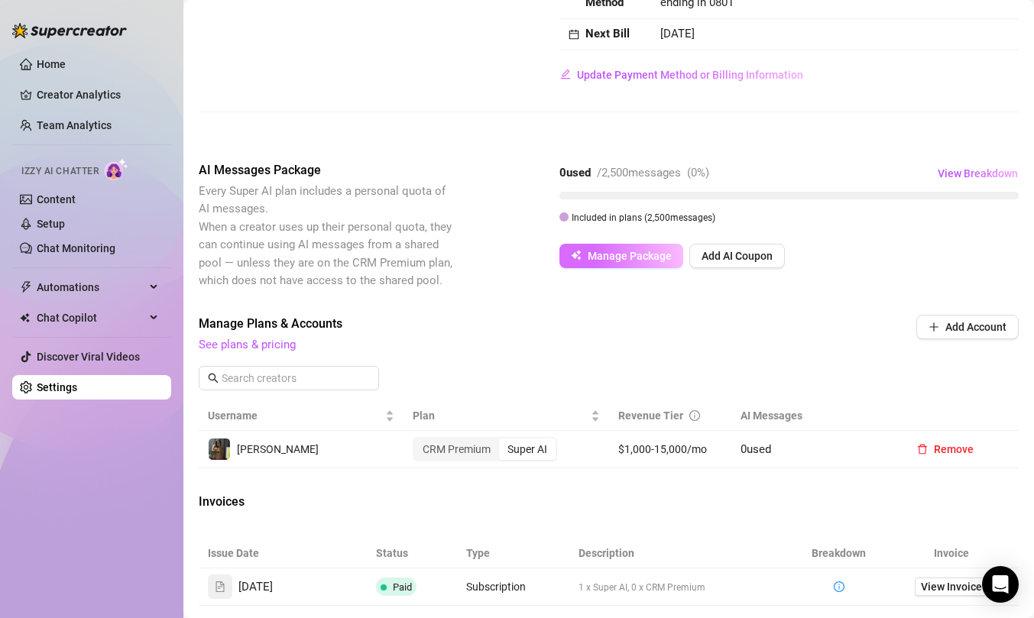
click at [646, 260] on span "Manage Package" at bounding box center [630, 256] width 84 height 12
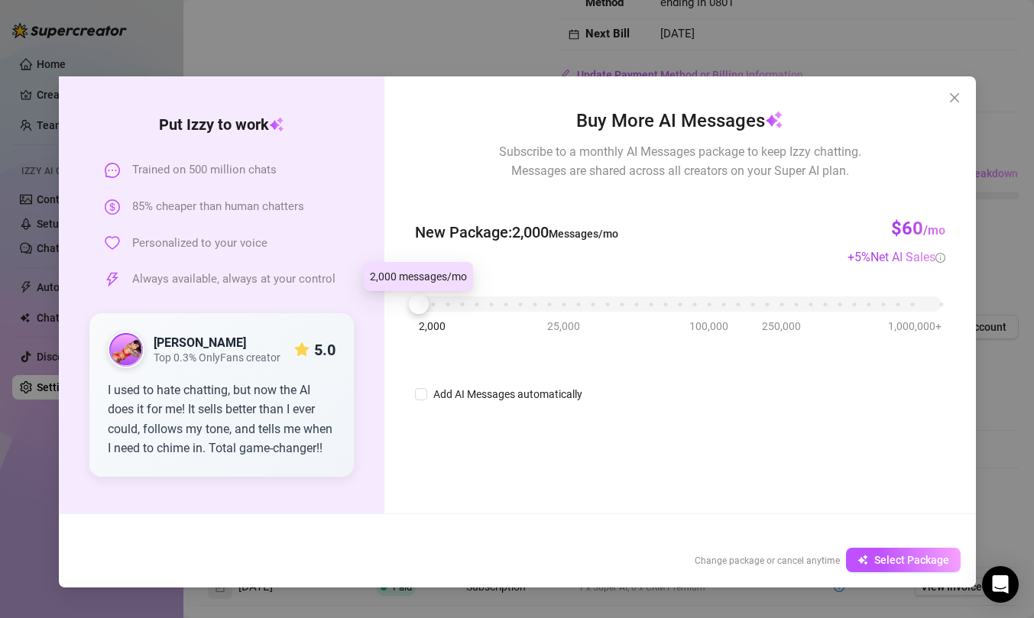
drag, startPoint x: 419, startPoint y: 303, endPoint x: 391, endPoint y: 317, distance: 31.1
click at [391, 317] on div "Buy More AI Messages Subscribe to a monthly AI Messages package to keep Izzy ch…" at bounding box center [679, 294] width 591 height 437
click at [416, 393] on input "Add AI Messages automatically" at bounding box center [421, 394] width 12 height 12
checkbox input "true"
click at [952, 98] on icon "close" at bounding box center [954, 98] width 12 height 12
